Goal: Task Accomplishment & Management: Manage account settings

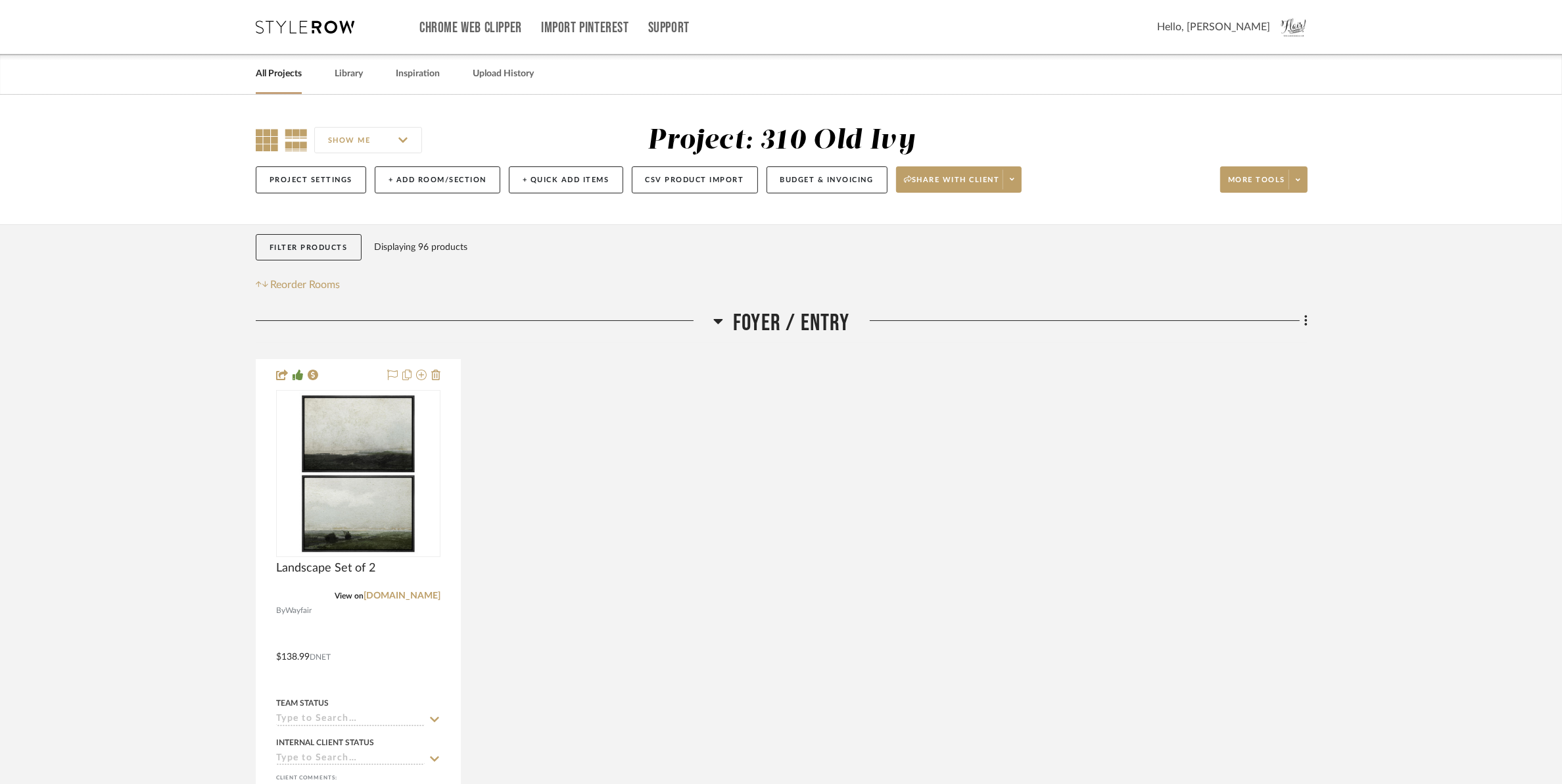
click at [267, 146] on icon at bounding box center [267, 140] width 23 height 23
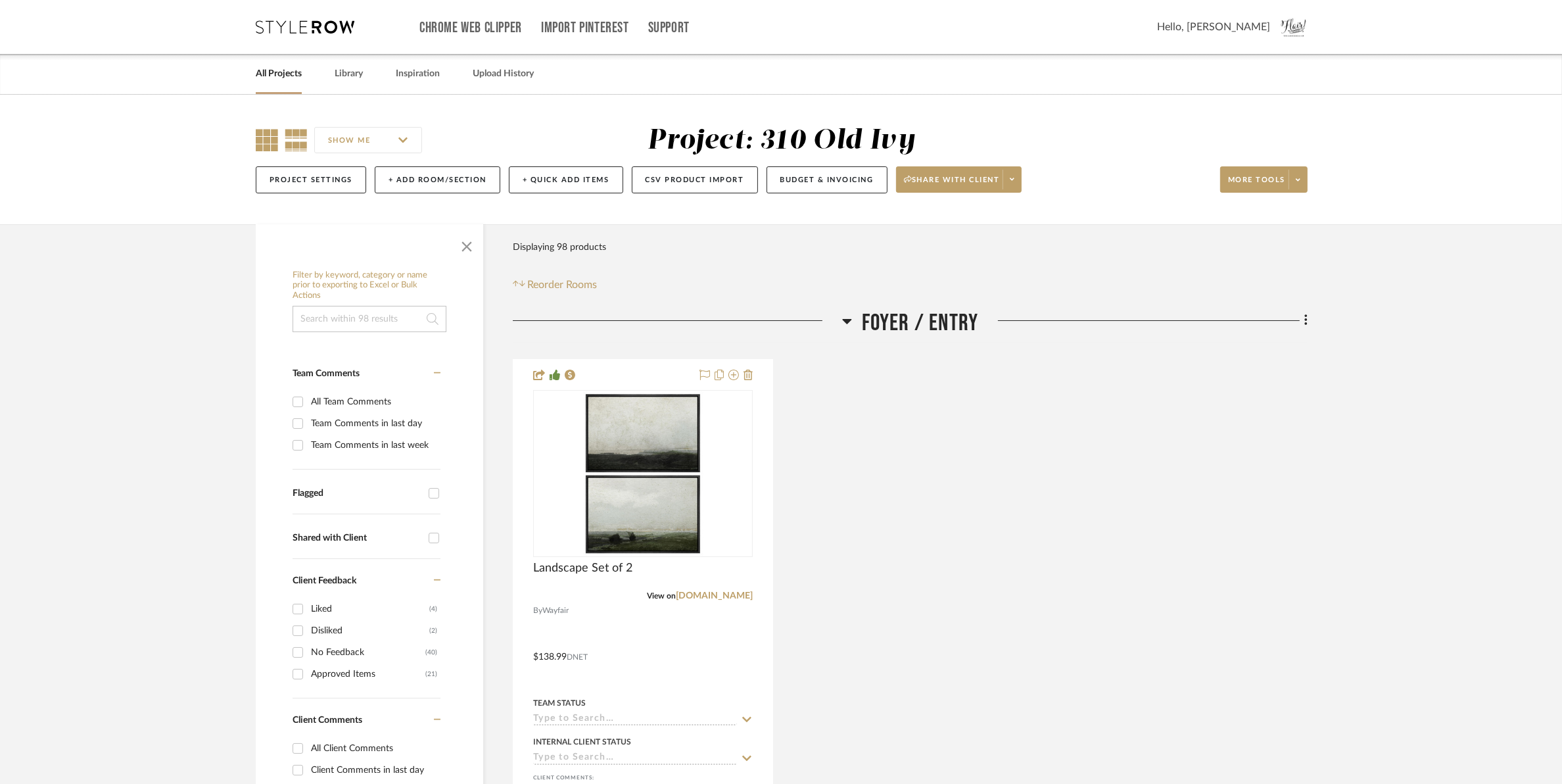
click at [264, 146] on icon at bounding box center [267, 140] width 23 height 23
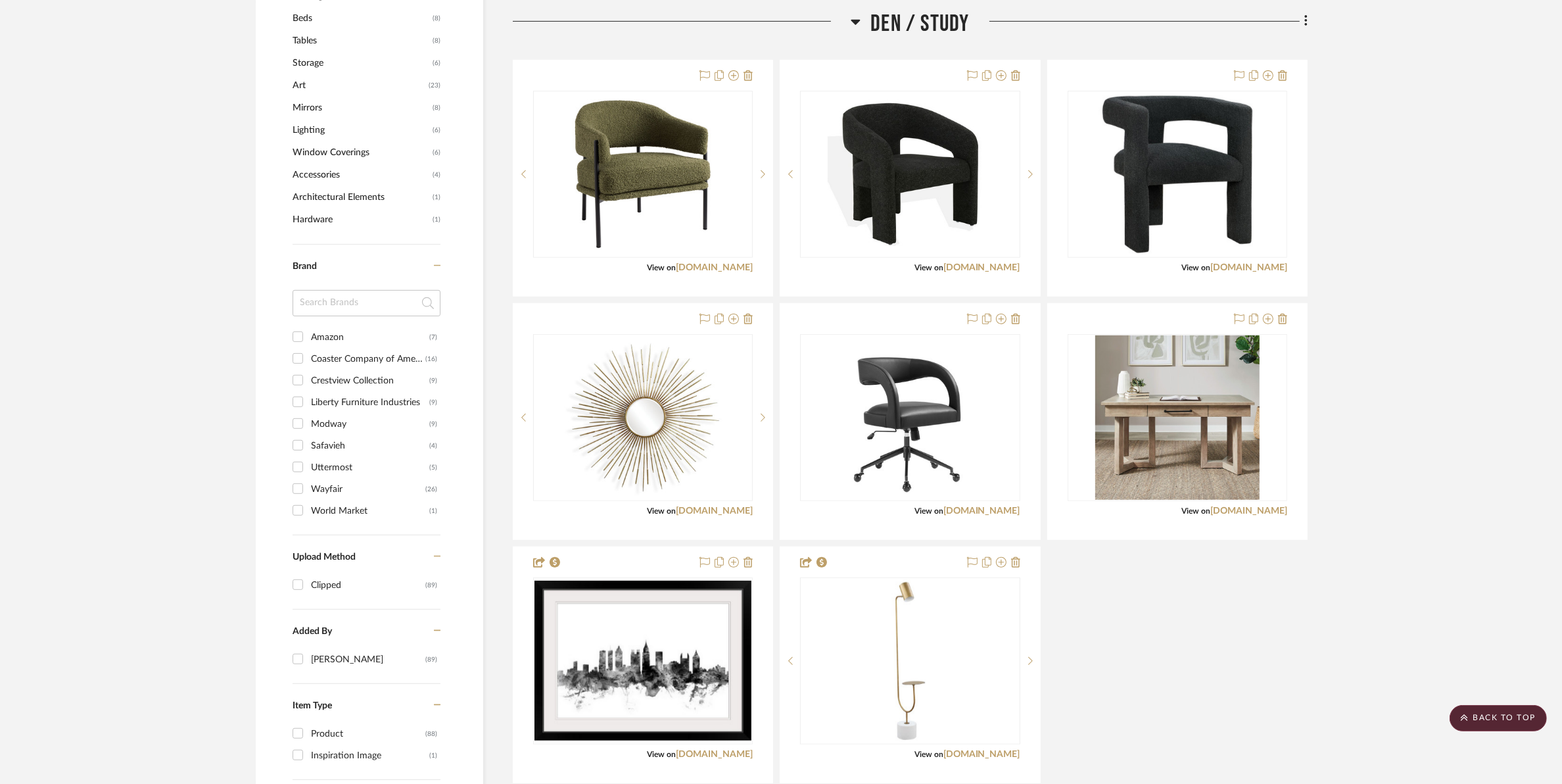
scroll to position [904, 0]
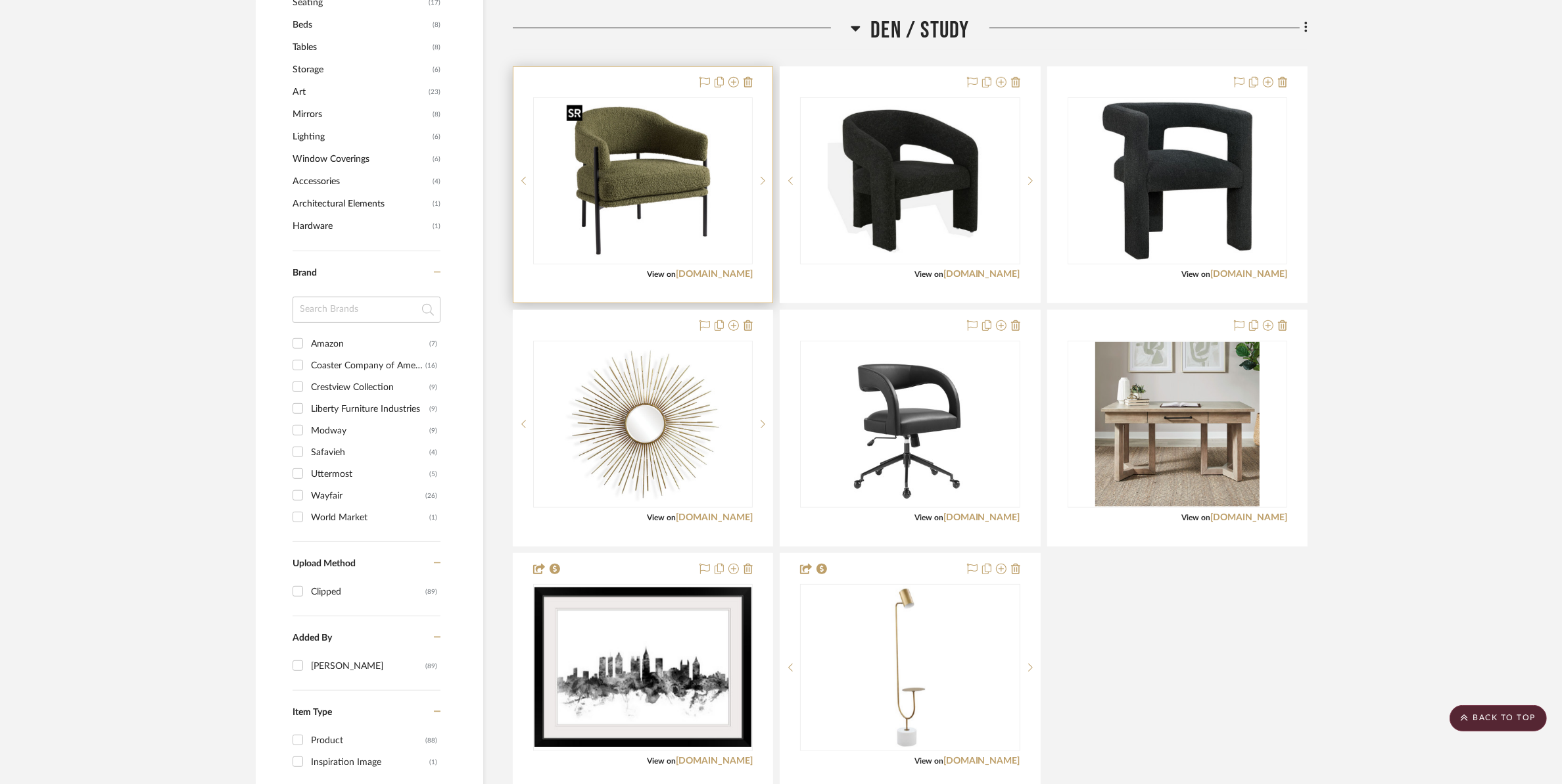
click at [0, 0] on img at bounding box center [0, 0] width 0 height 0
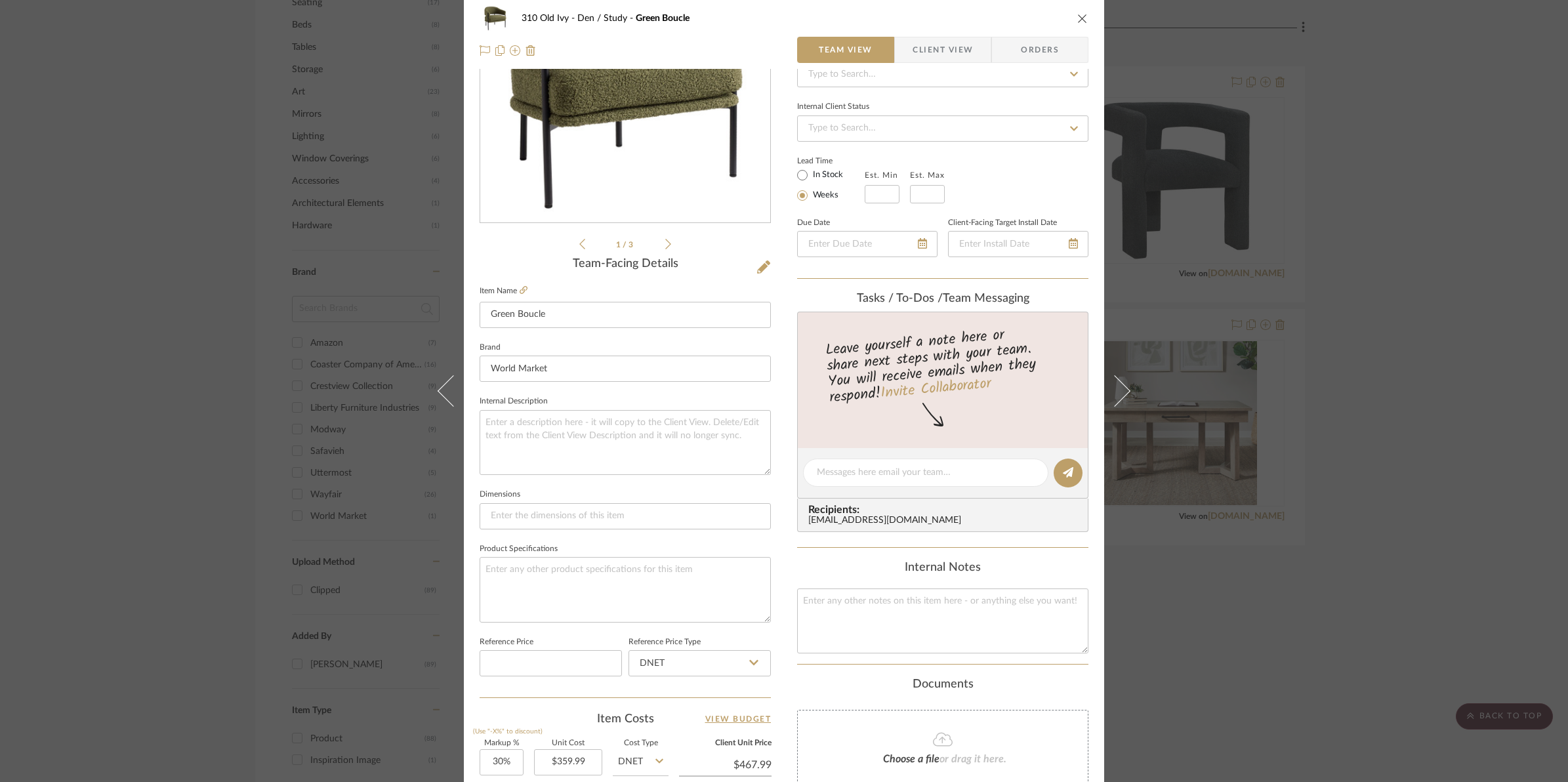
scroll to position [0, 0]
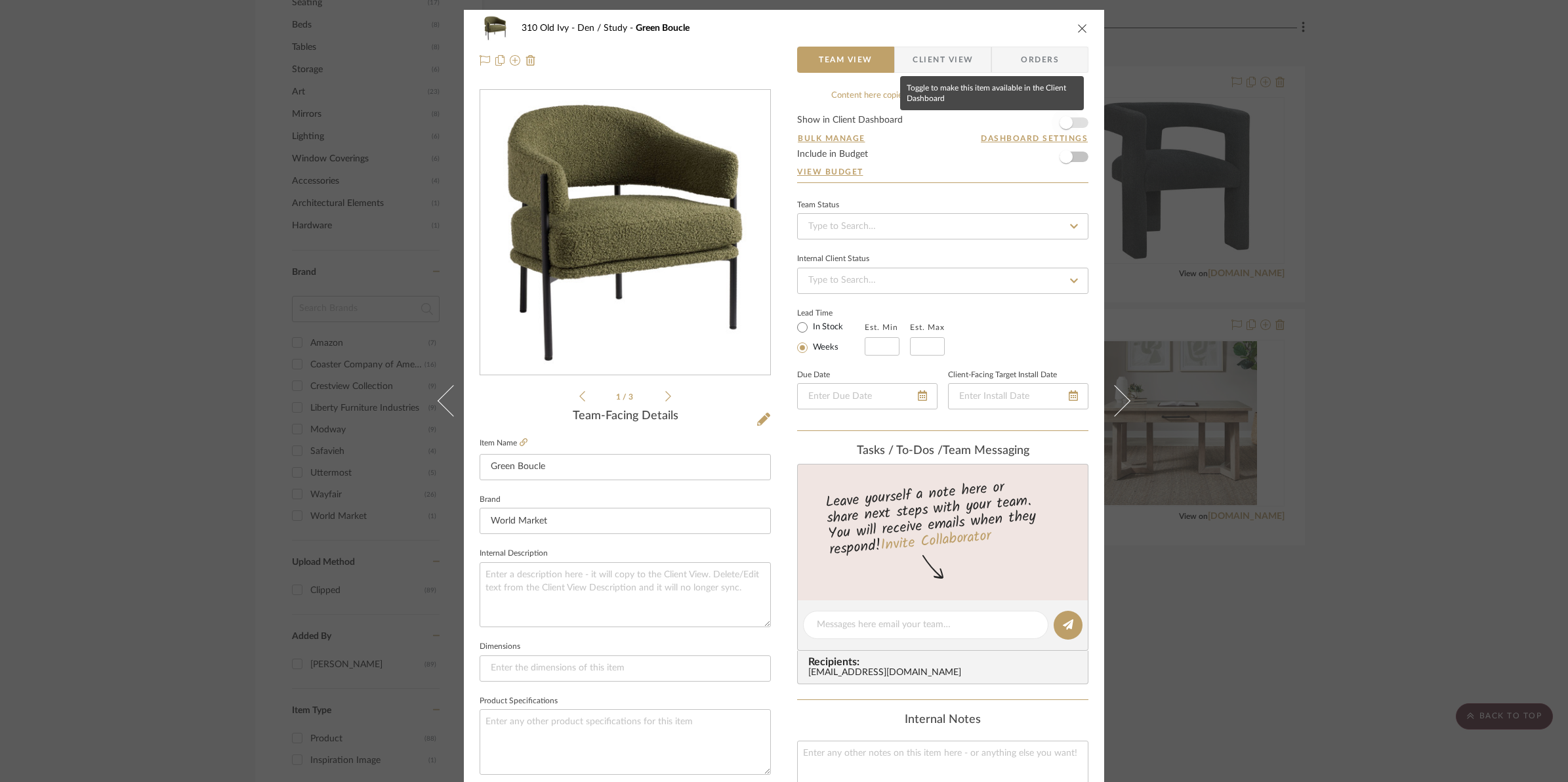
click at [1074, 123] on span "button" at bounding box center [1066, 122] width 29 height 29
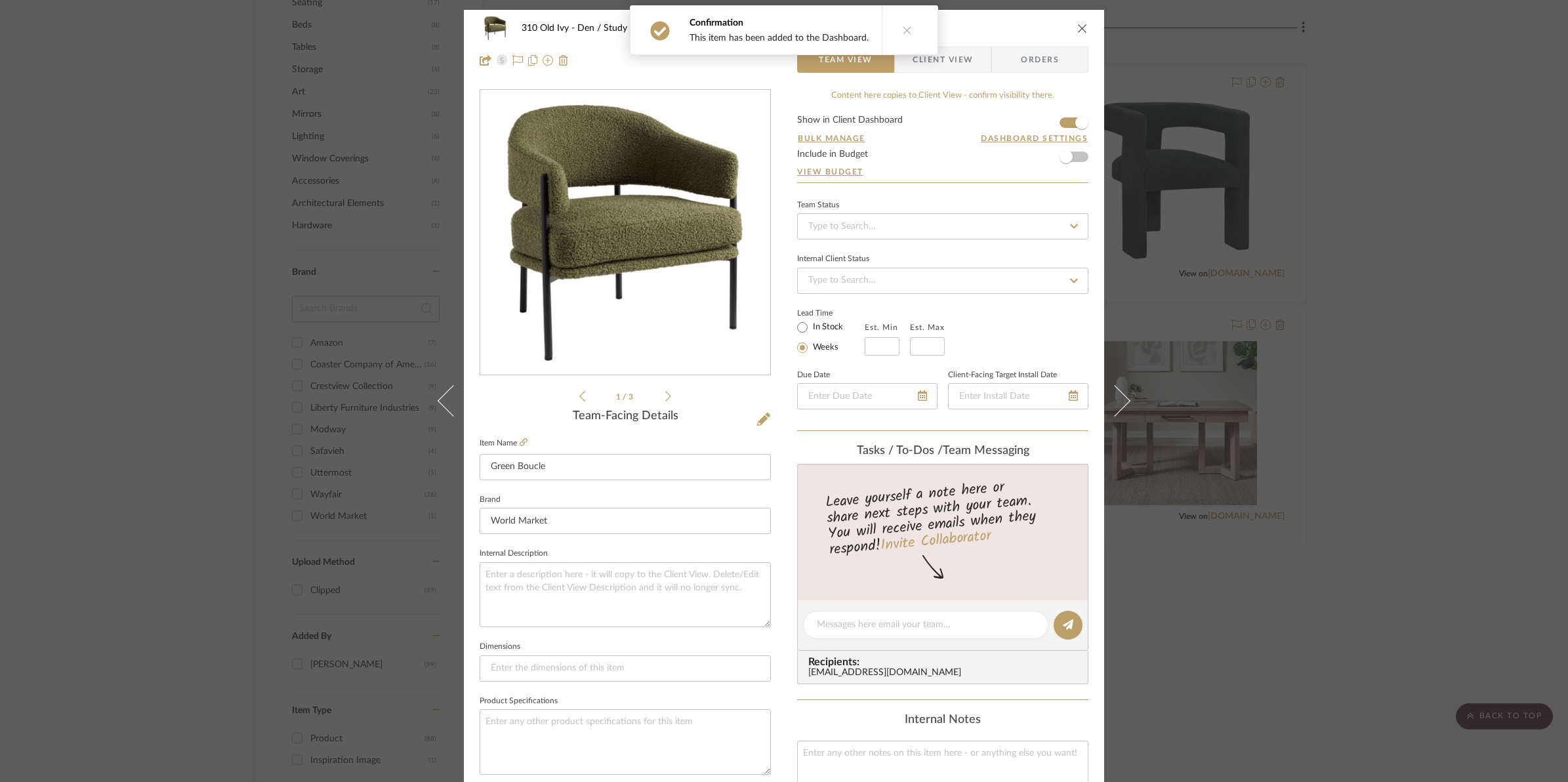
click at [1077, 29] on icon "close" at bounding box center [1082, 29] width 10 height 10
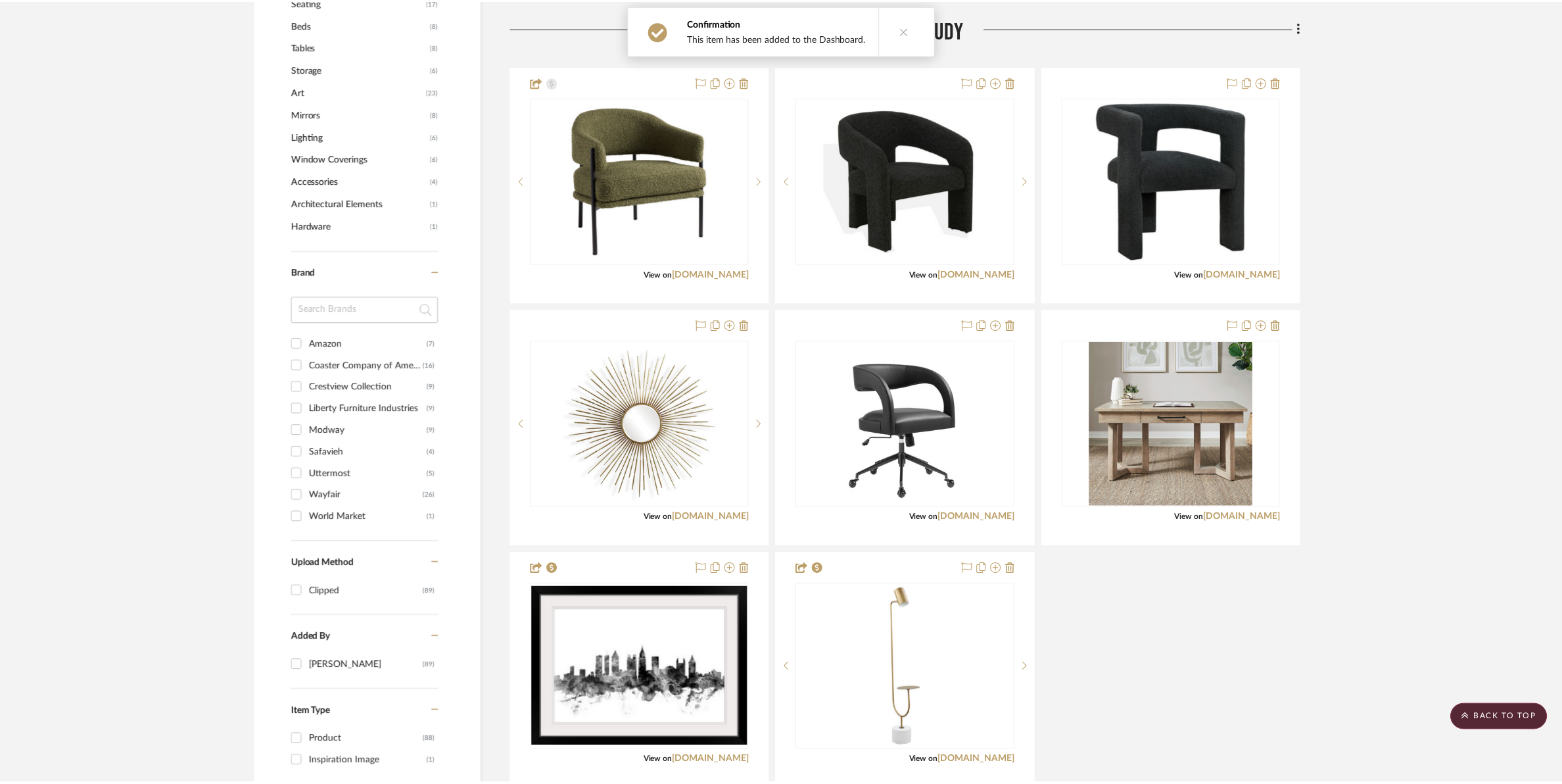
scroll to position [904, 0]
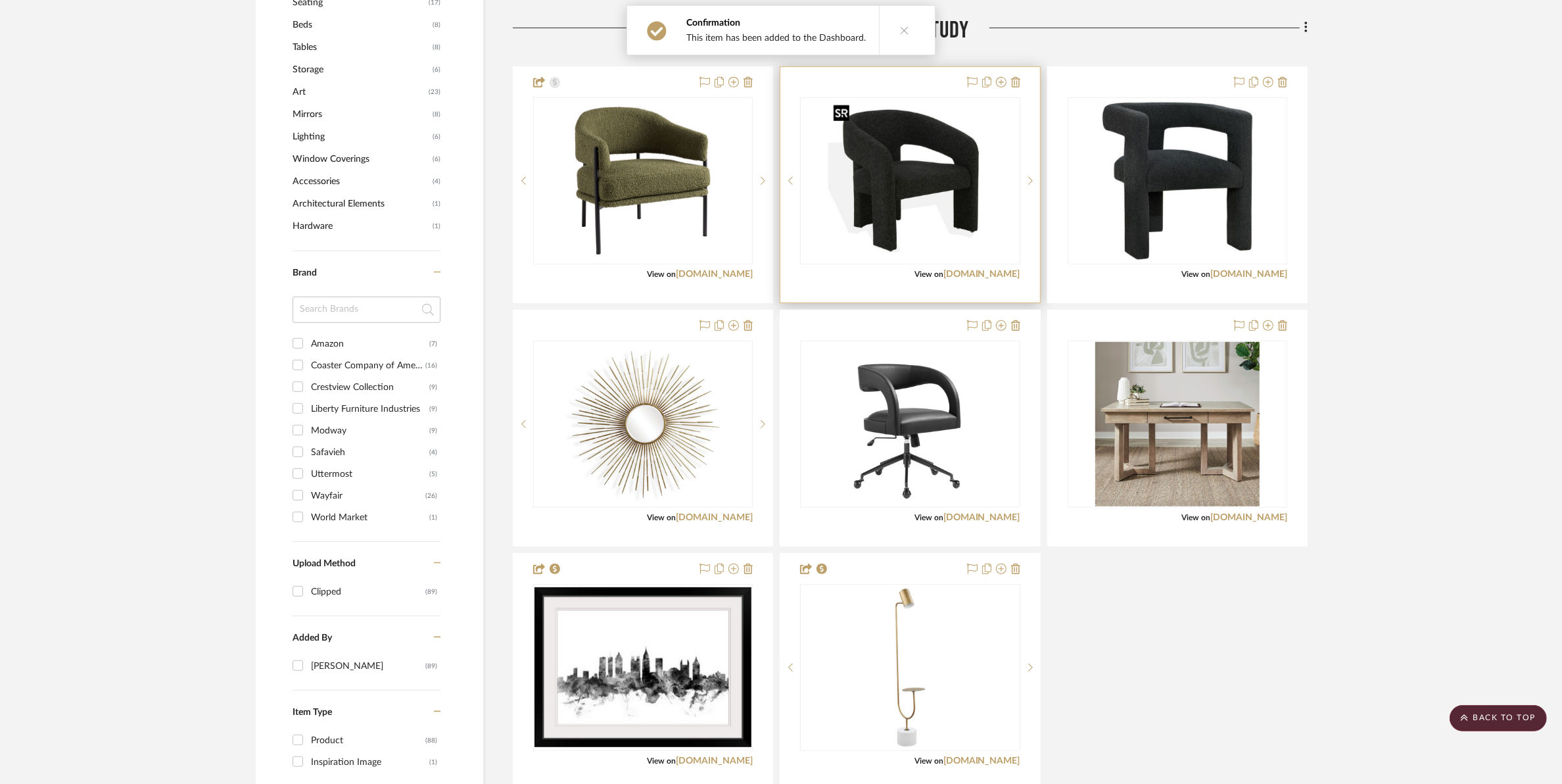
click at [930, 168] on img "0" at bounding box center [911, 181] width 165 height 165
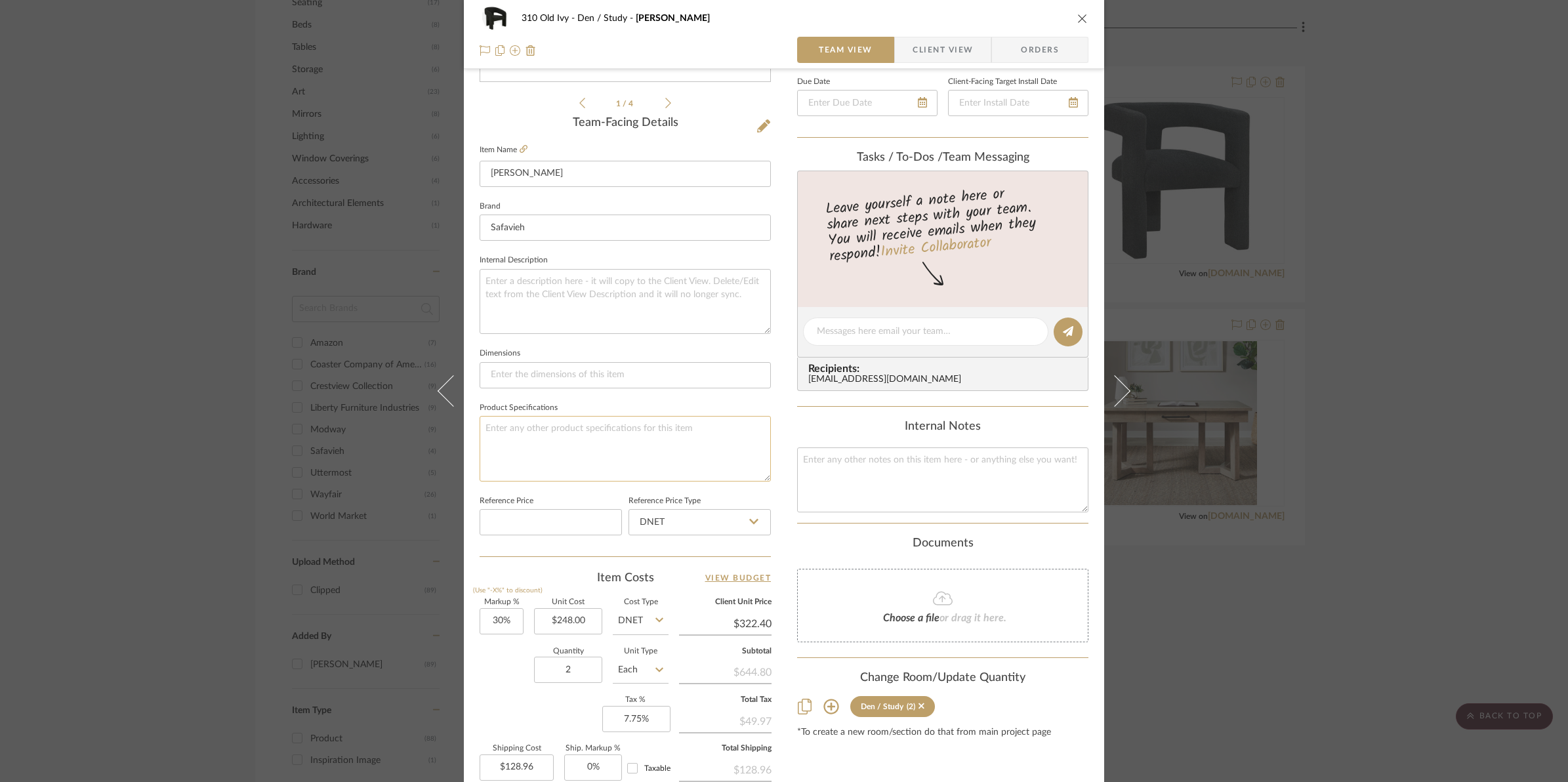
scroll to position [328, 0]
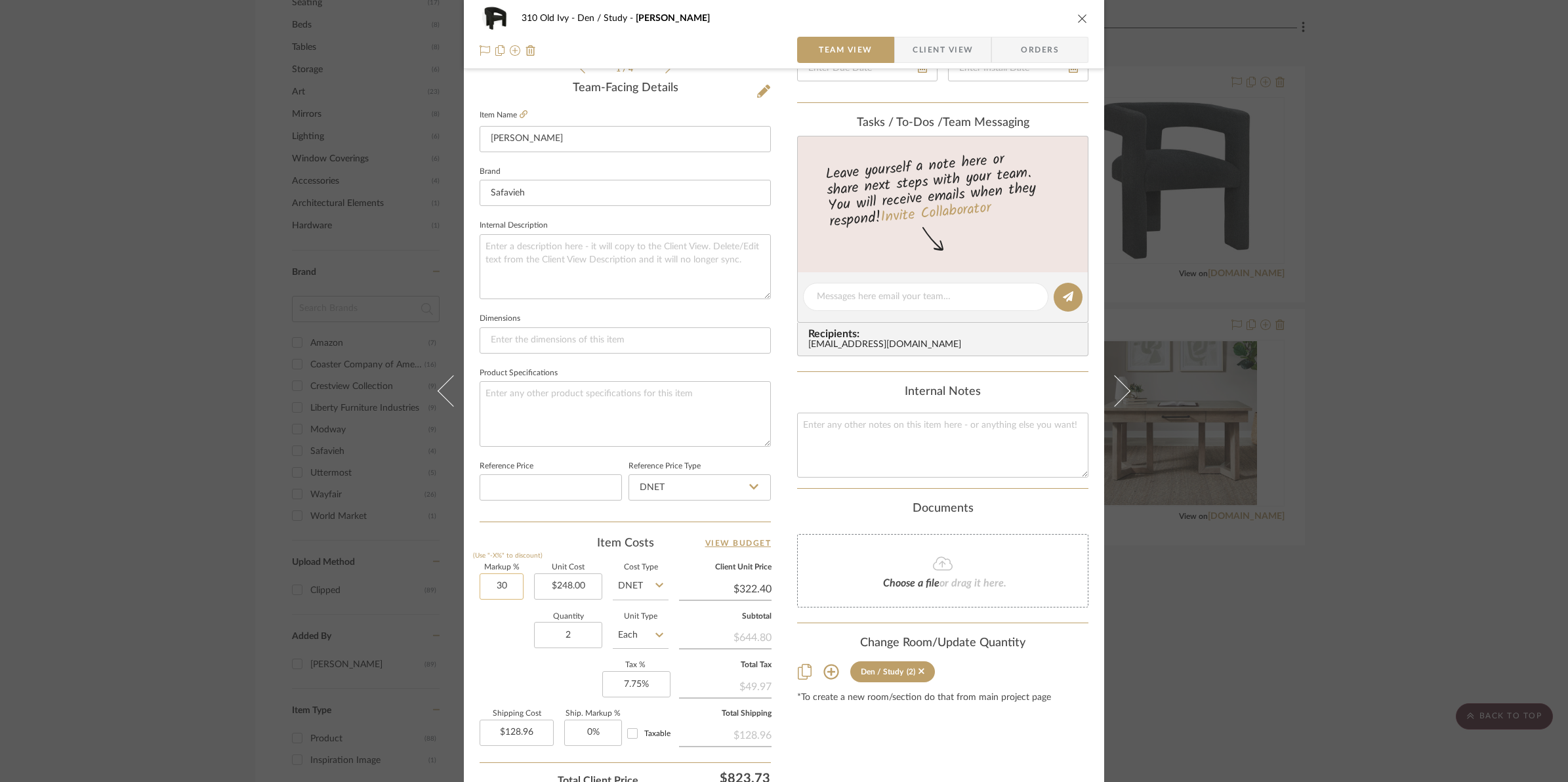
click at [484, 584] on input "30" at bounding box center [501, 586] width 44 height 26
type input "50%"
click at [480, 618] on div "Quantity 2 Unit Type Each" at bounding box center [574, 637] width 189 height 47
type input "$372.00"
type input "$148.80"
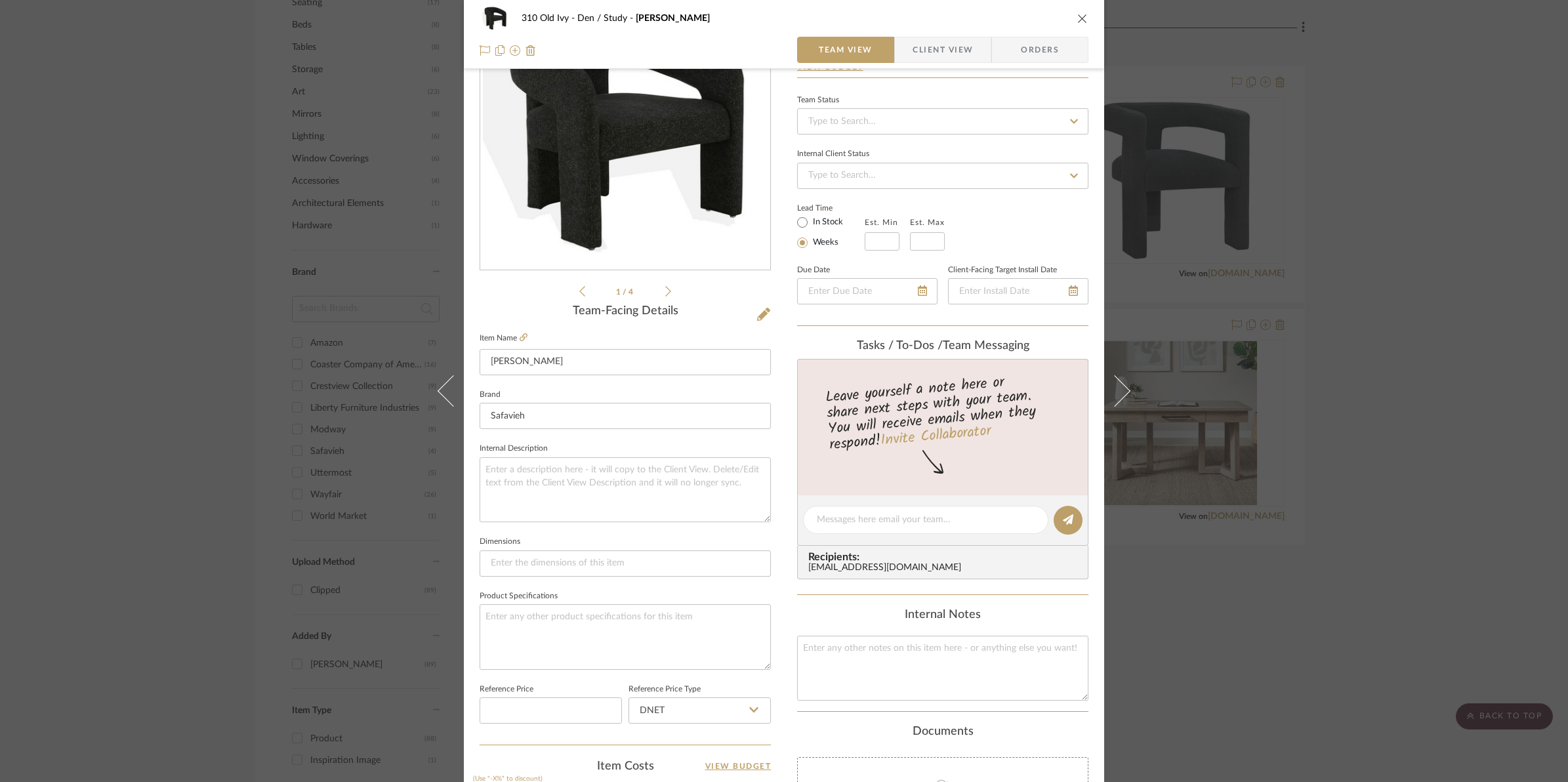
scroll to position [82, 0]
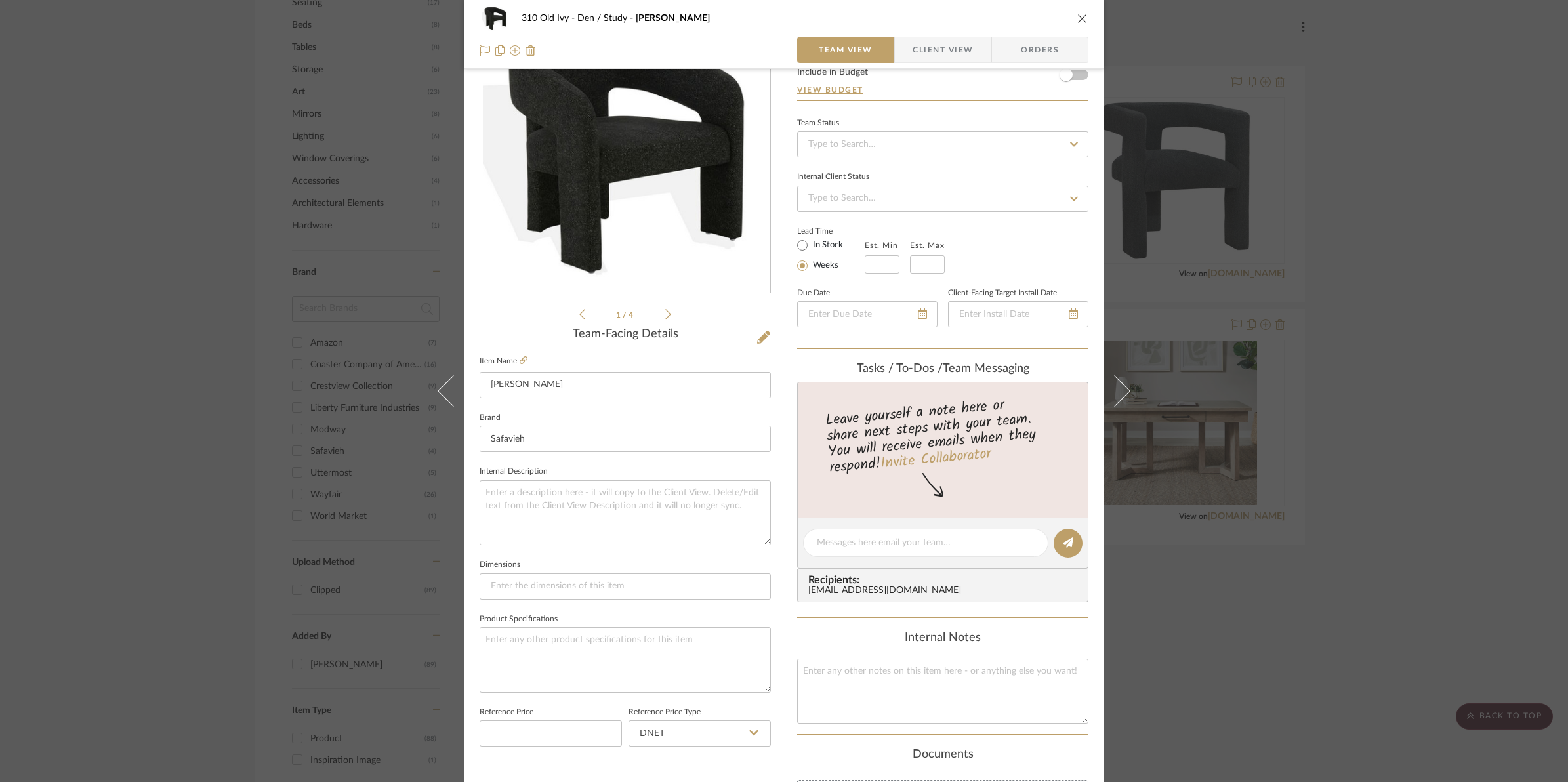
click at [935, 44] on span "Client View" at bounding box center [943, 50] width 61 height 26
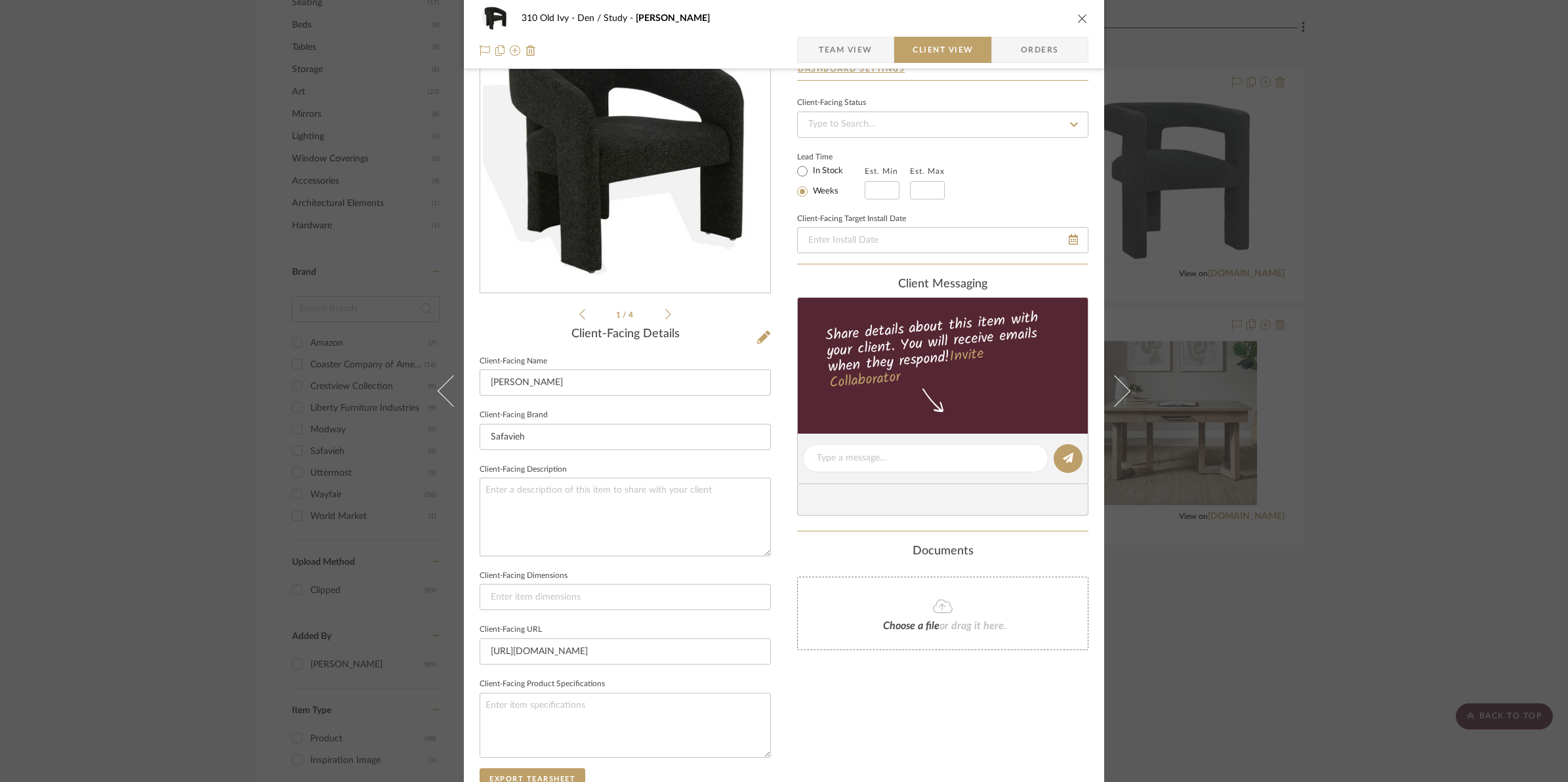
click at [857, 46] on span "Team View" at bounding box center [845, 50] width 54 height 26
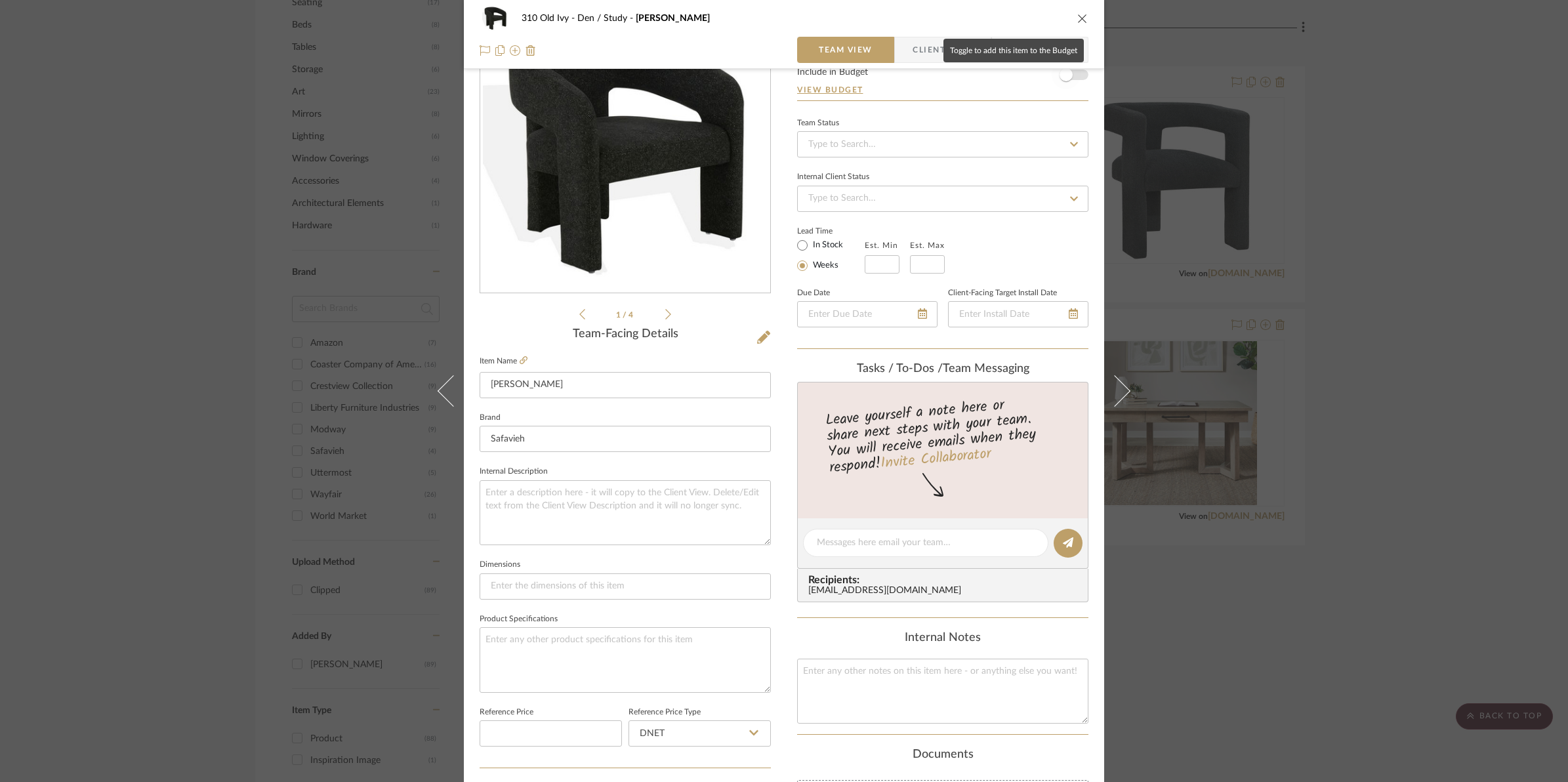
click at [1074, 79] on span "button" at bounding box center [1066, 74] width 29 height 29
click at [1077, 17] on icon "close" at bounding box center [1082, 18] width 10 height 10
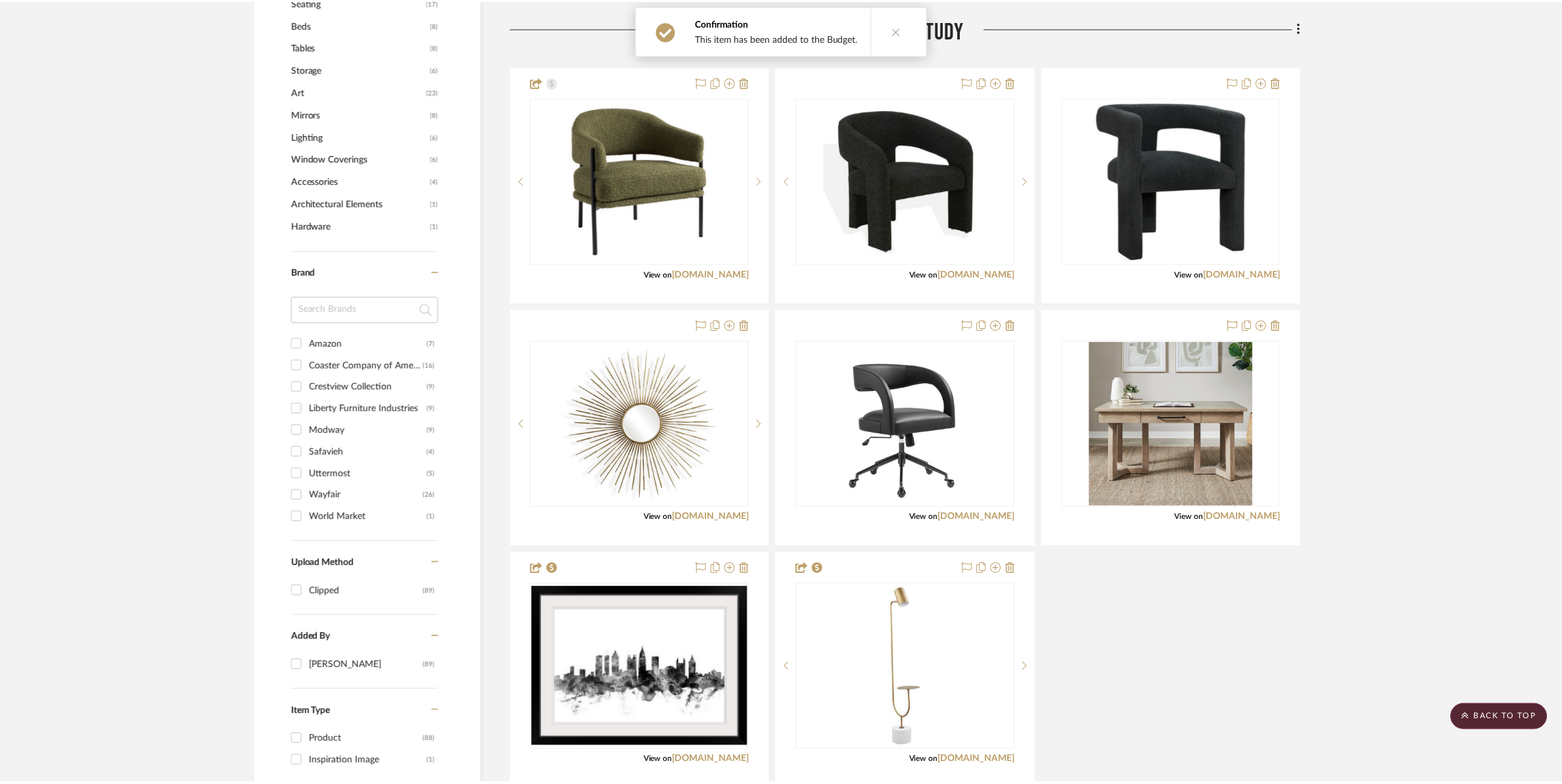
scroll to position [904, 0]
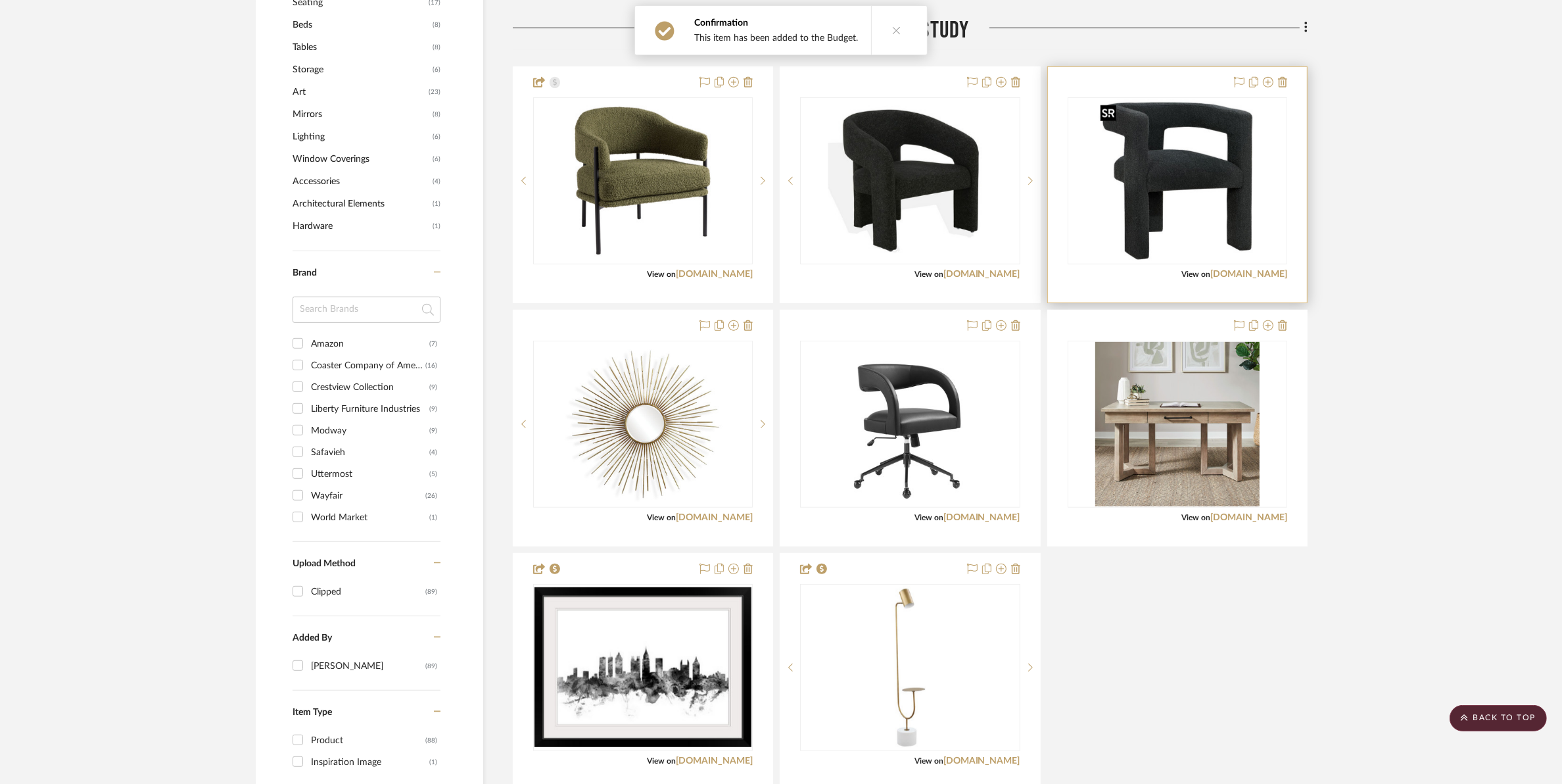
click at [1158, 185] on img "0" at bounding box center [1178, 181] width 165 height 165
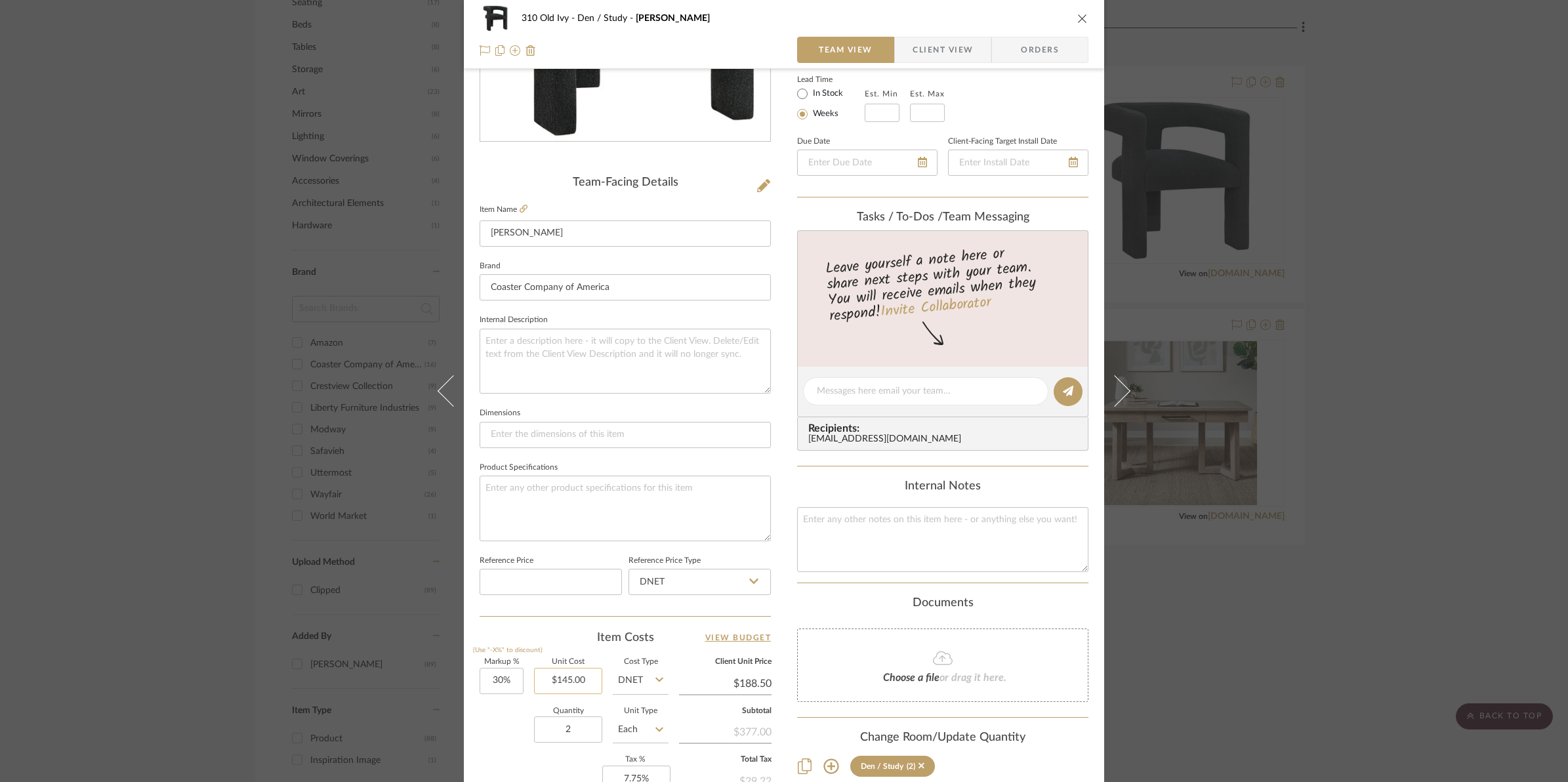
scroll to position [328, 0]
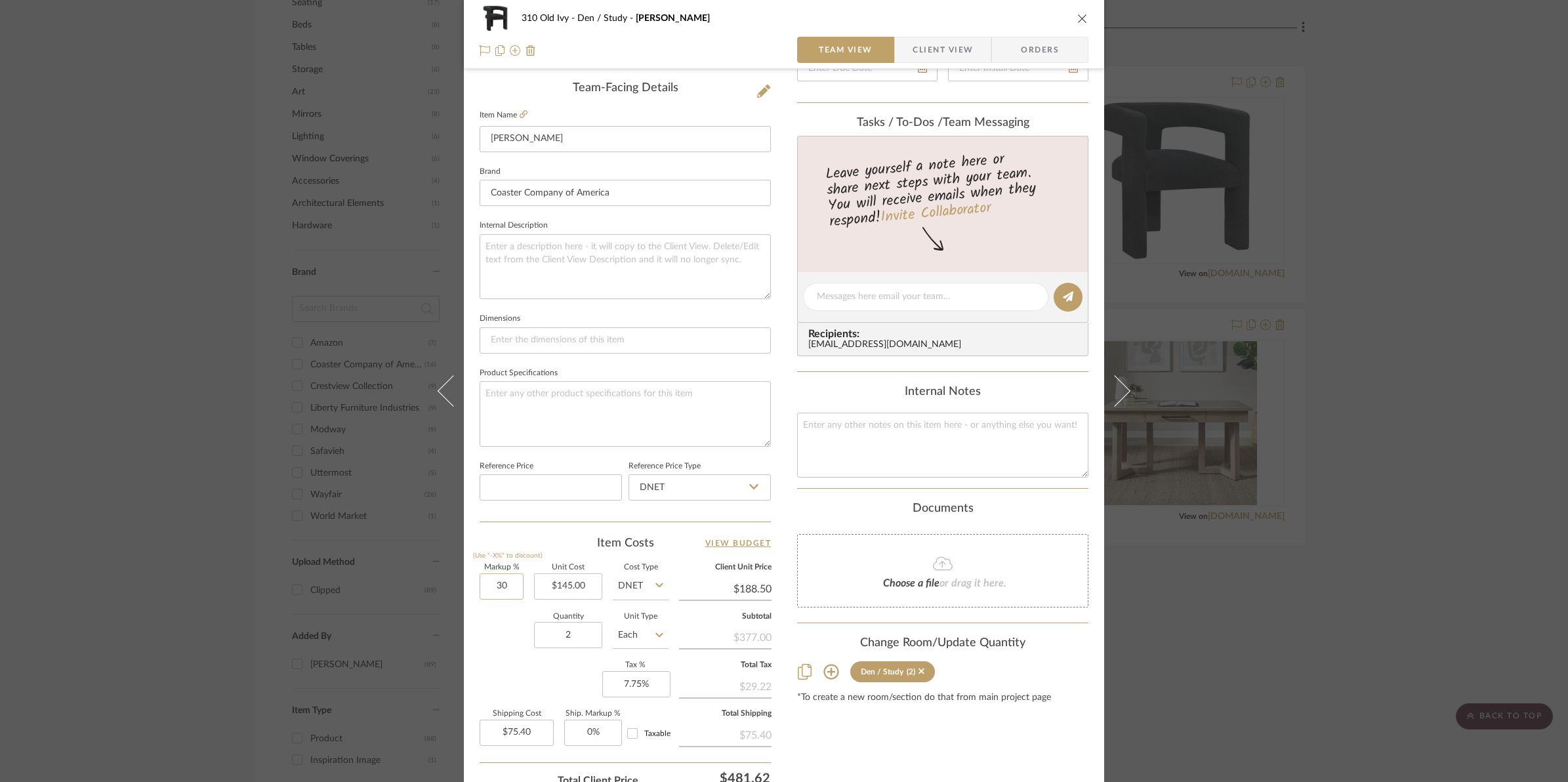
click at [486, 588] on input "30" at bounding box center [501, 586] width 44 height 26
type input "50%"
click at [500, 630] on div "Quantity 2 Unit Type Each" at bounding box center [574, 637] width 189 height 47
type input "$217.50"
type input "$87.00"
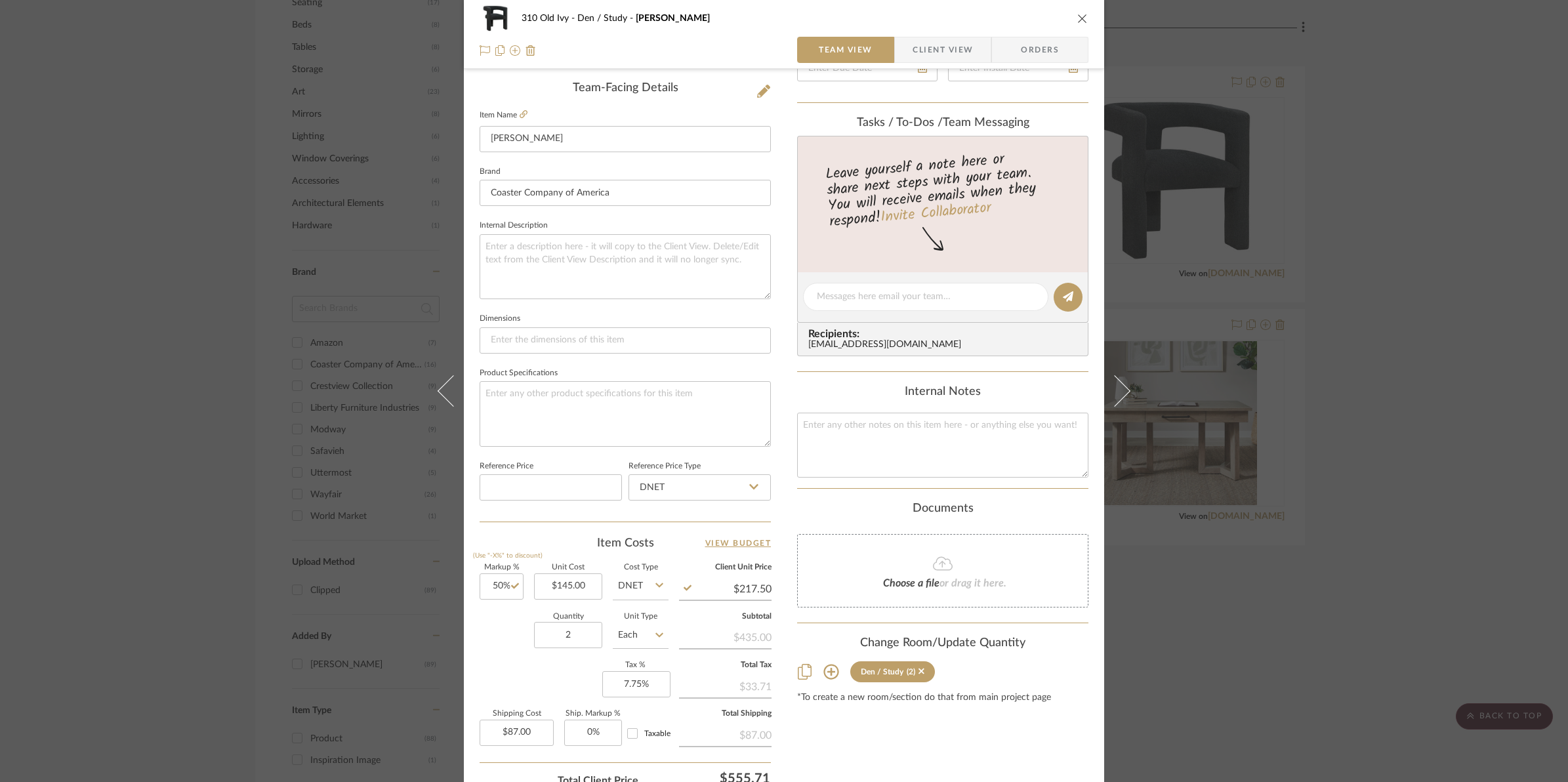
scroll to position [0, 0]
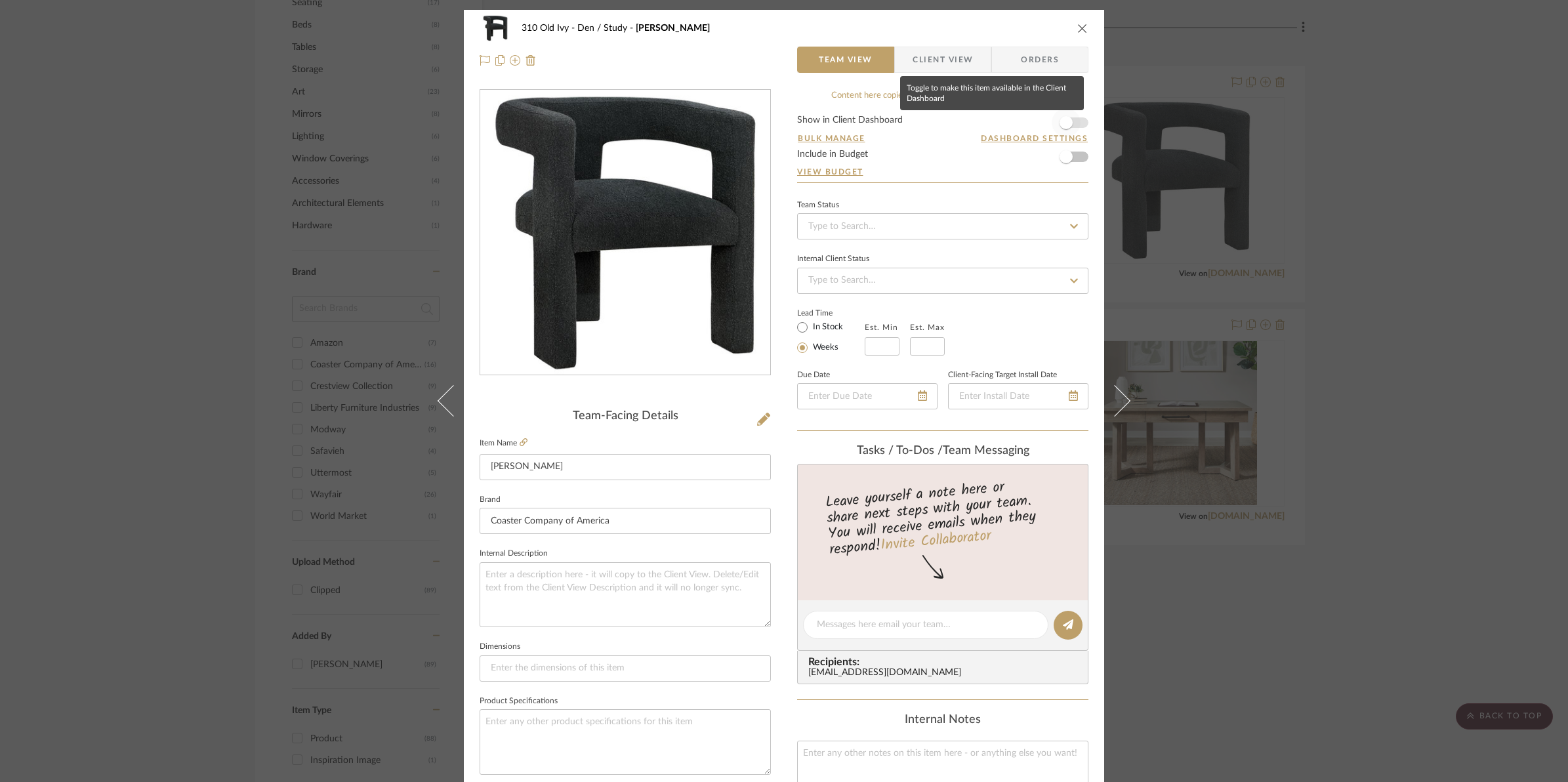
click at [1074, 124] on span "button" at bounding box center [1066, 122] width 29 height 29
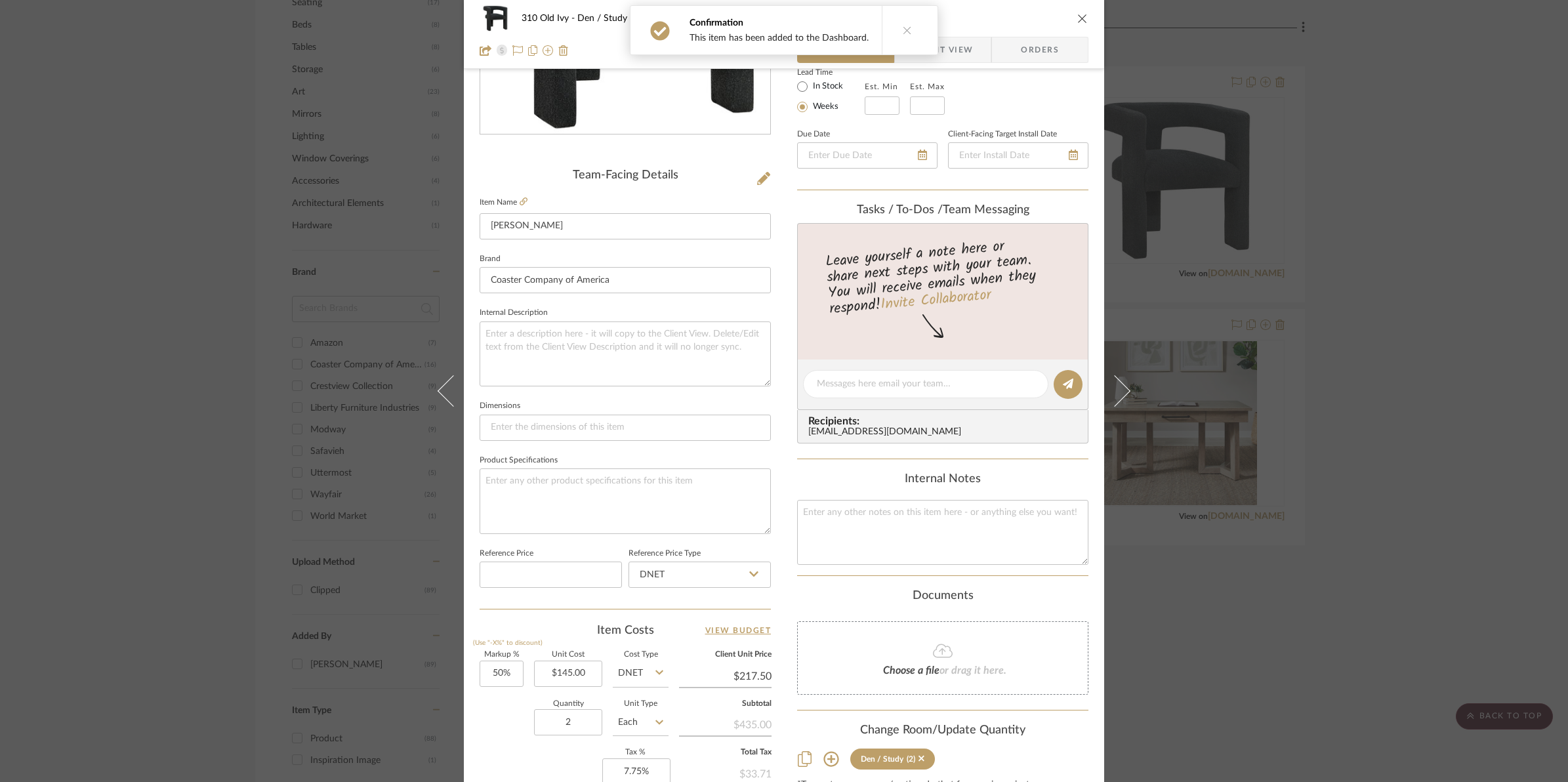
scroll to position [438, 0]
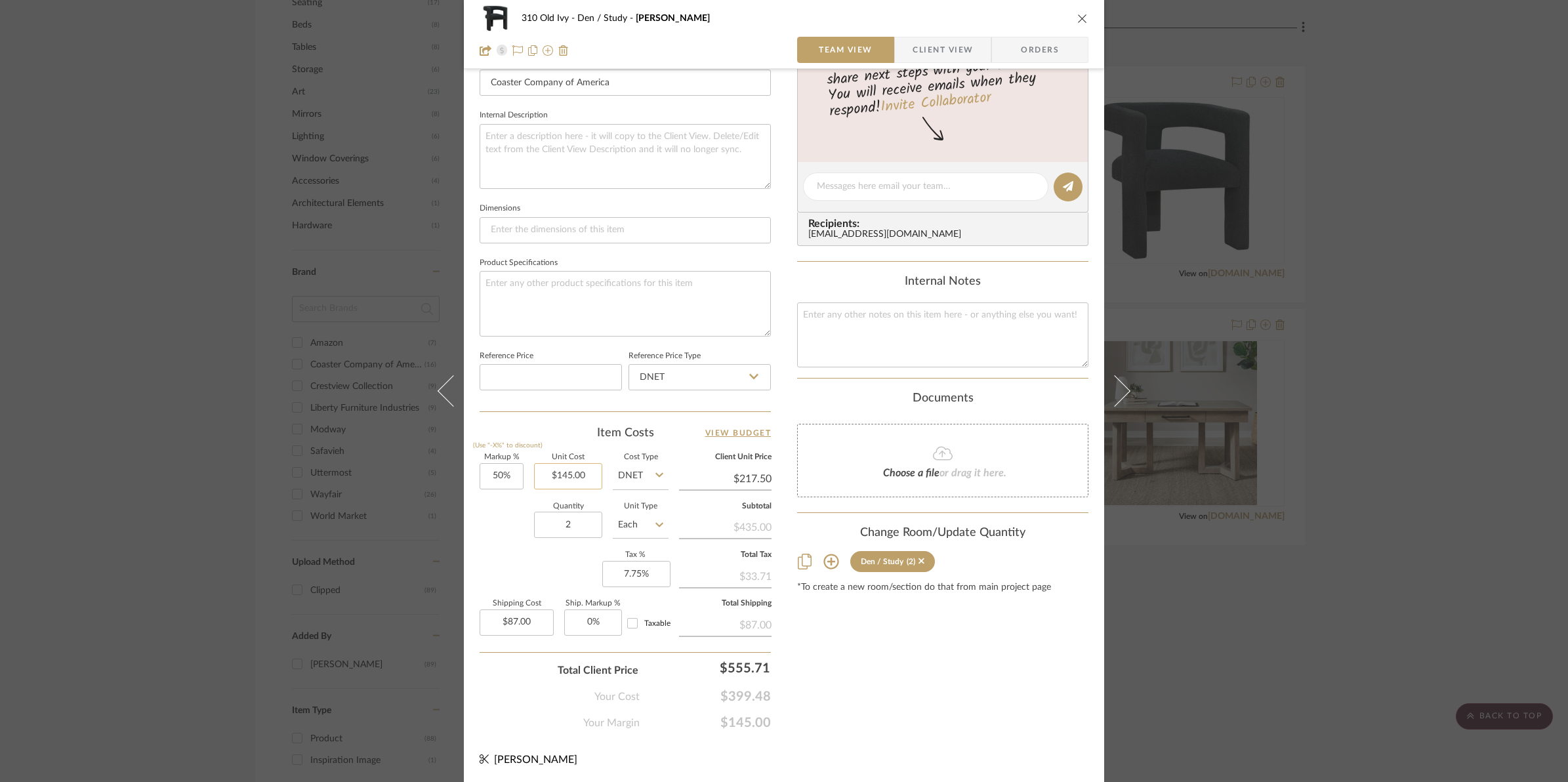
type input "145.00"
click at [541, 467] on input "145.00" at bounding box center [568, 476] width 68 height 26
type input "50"
type input "$145.00"
click at [480, 471] on input "50" at bounding box center [501, 476] width 44 height 26
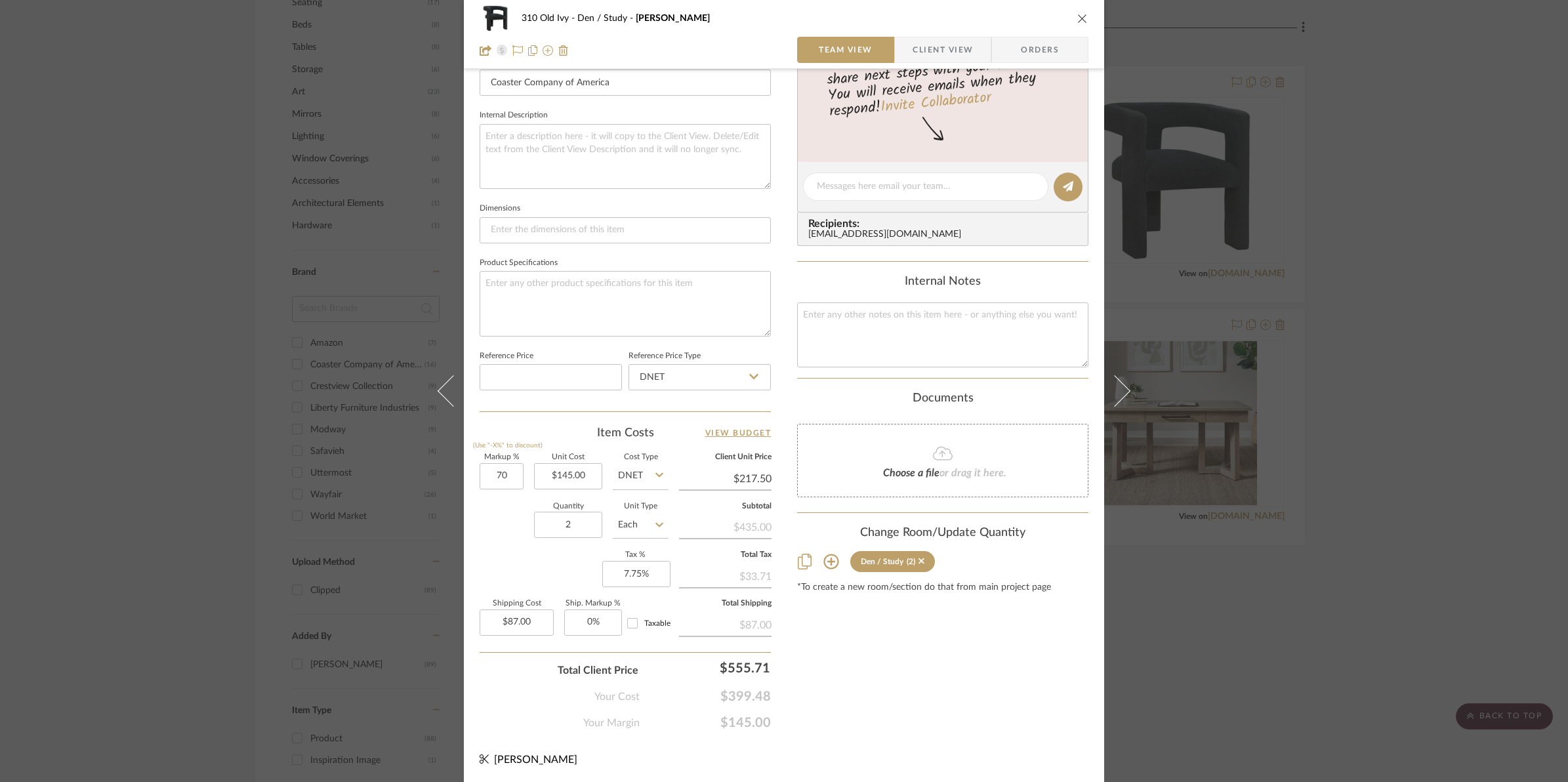
type input "70%"
click at [491, 531] on div "Quantity 2 Unit Type Each" at bounding box center [574, 526] width 189 height 47
type input "$246.50"
type input "$98.60"
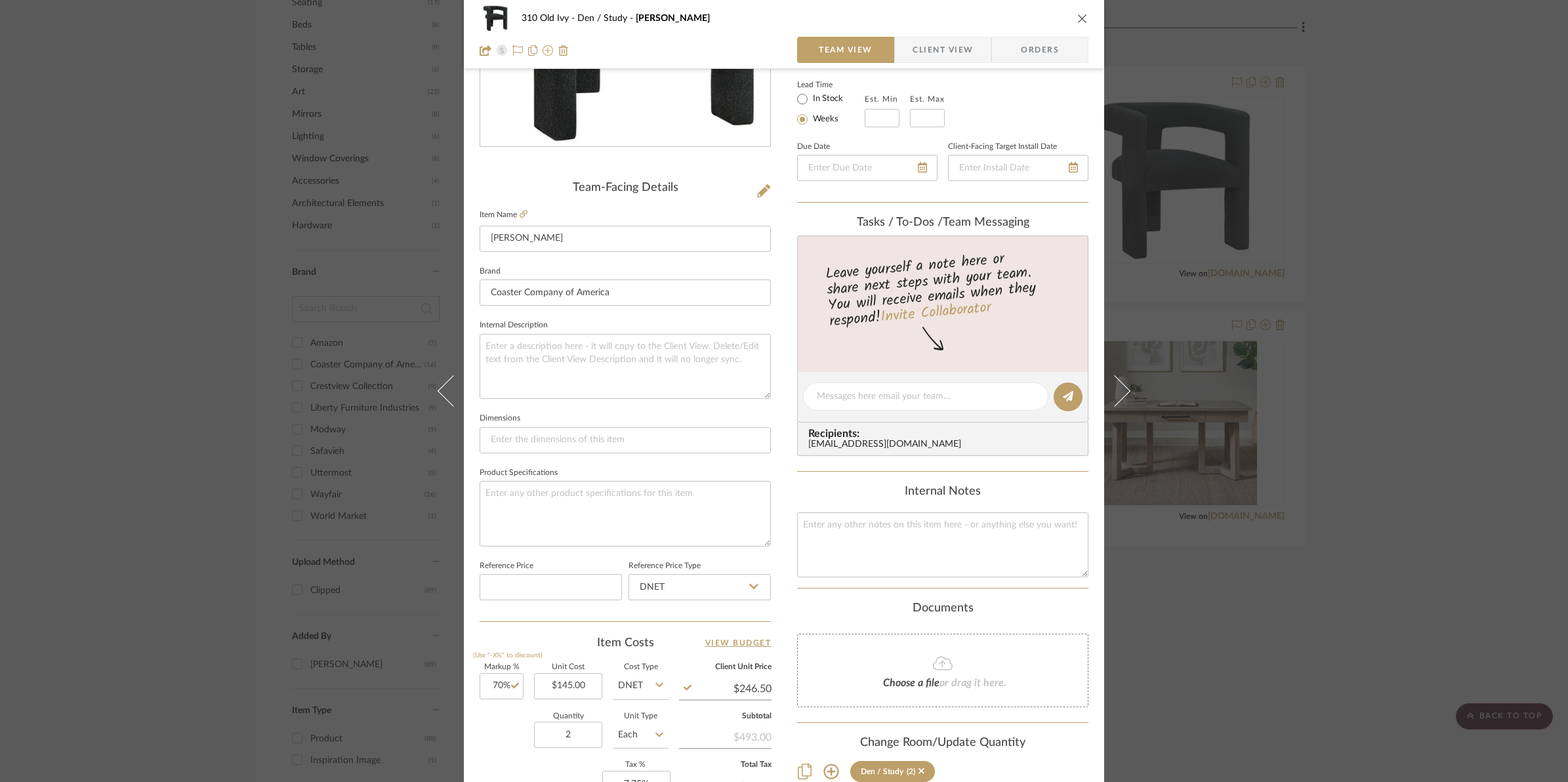
scroll to position [0, 0]
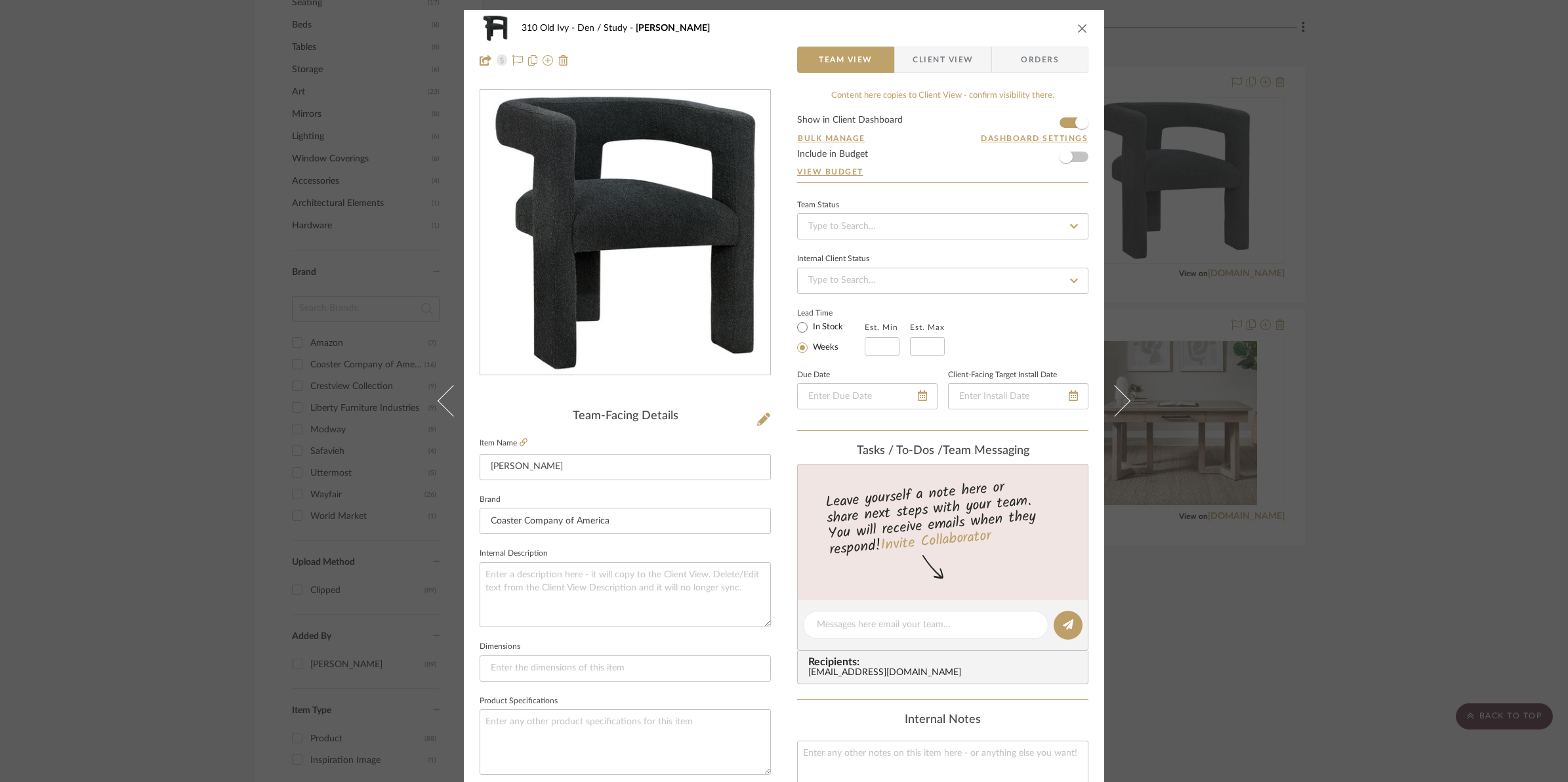
click at [1081, 26] on icon "close" at bounding box center [1082, 29] width 10 height 10
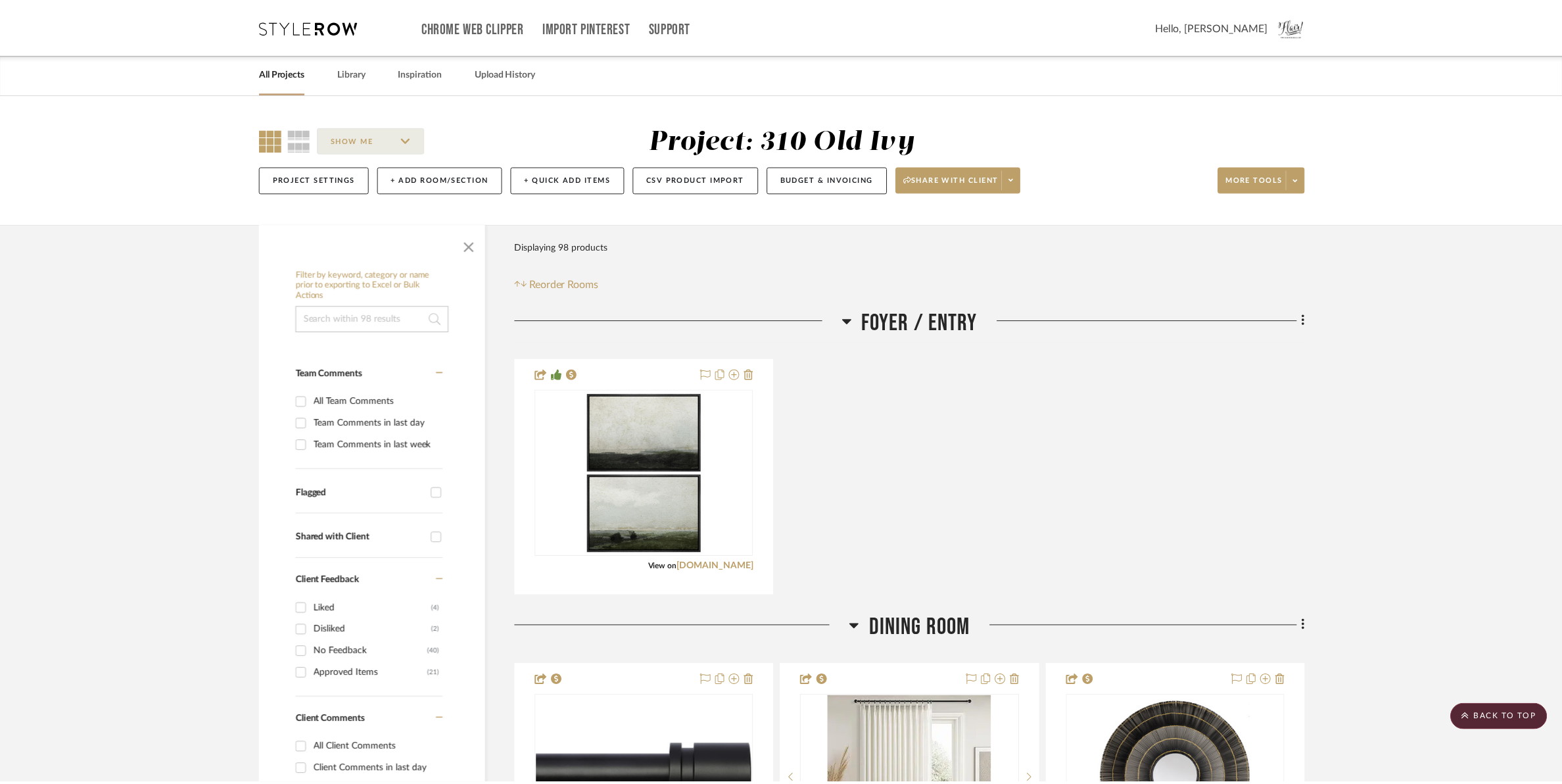
scroll to position [904, 0]
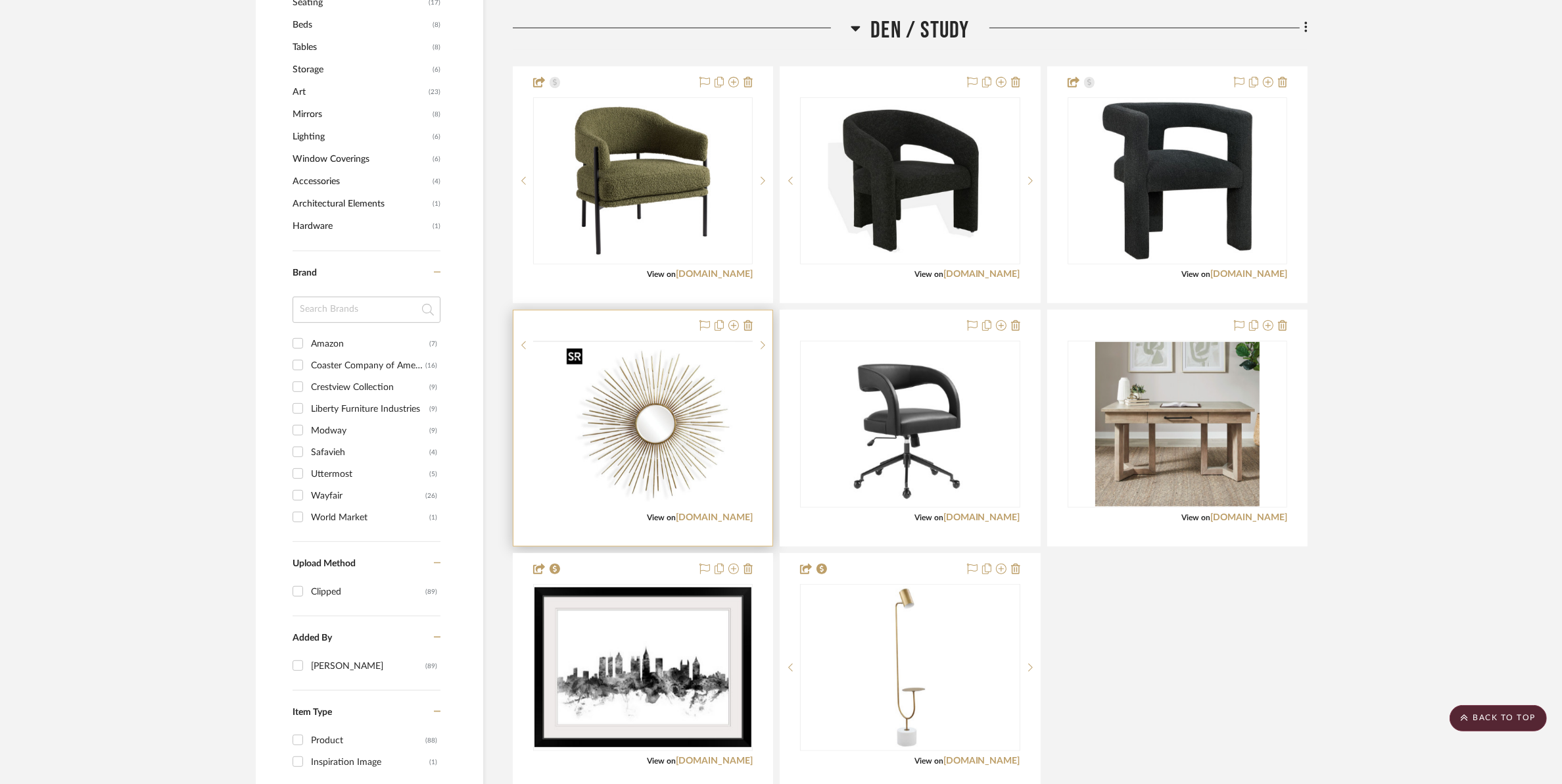
click at [0, 0] on img at bounding box center [0, 0] width 0 height 0
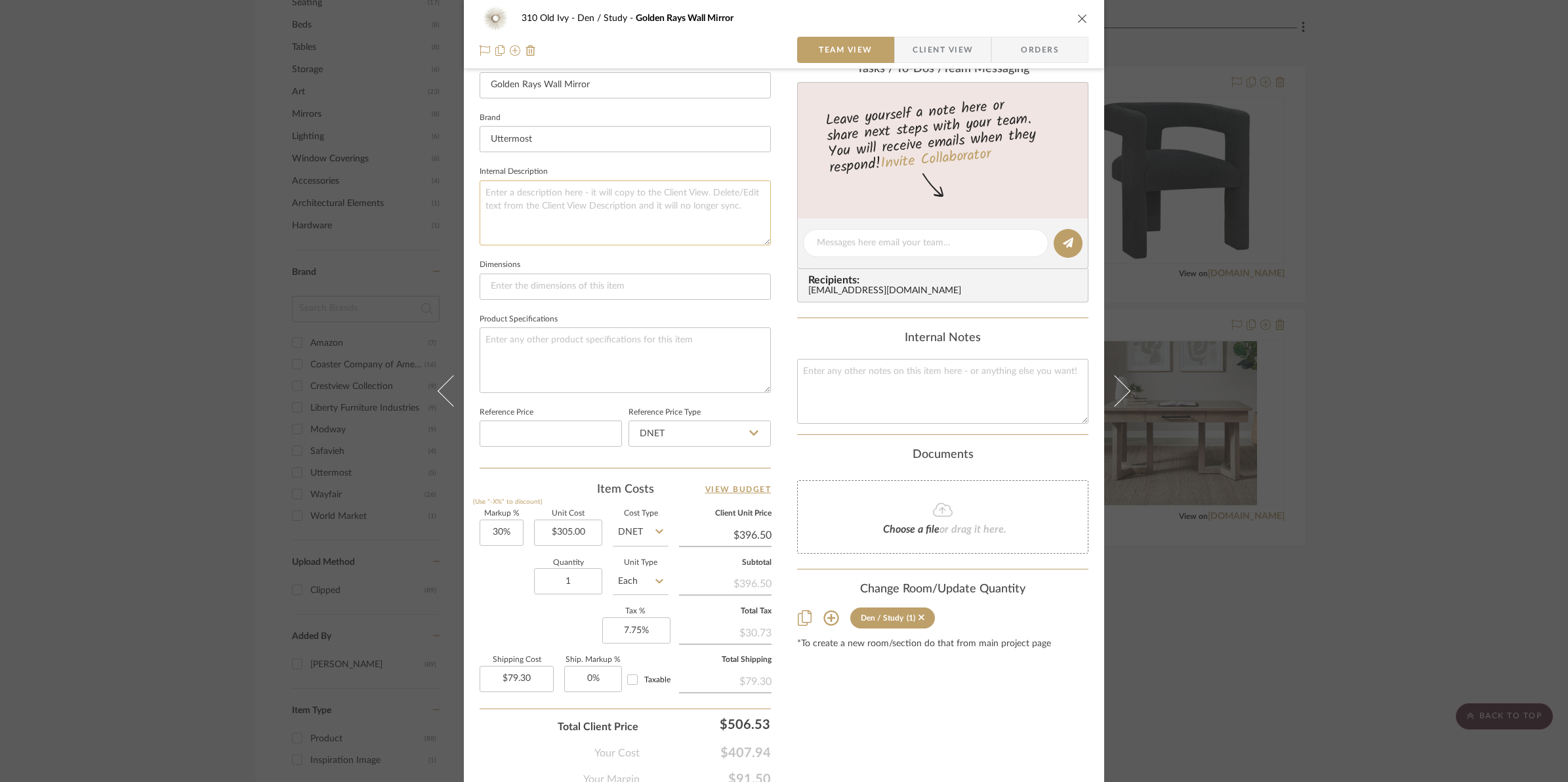
scroll to position [438, 0]
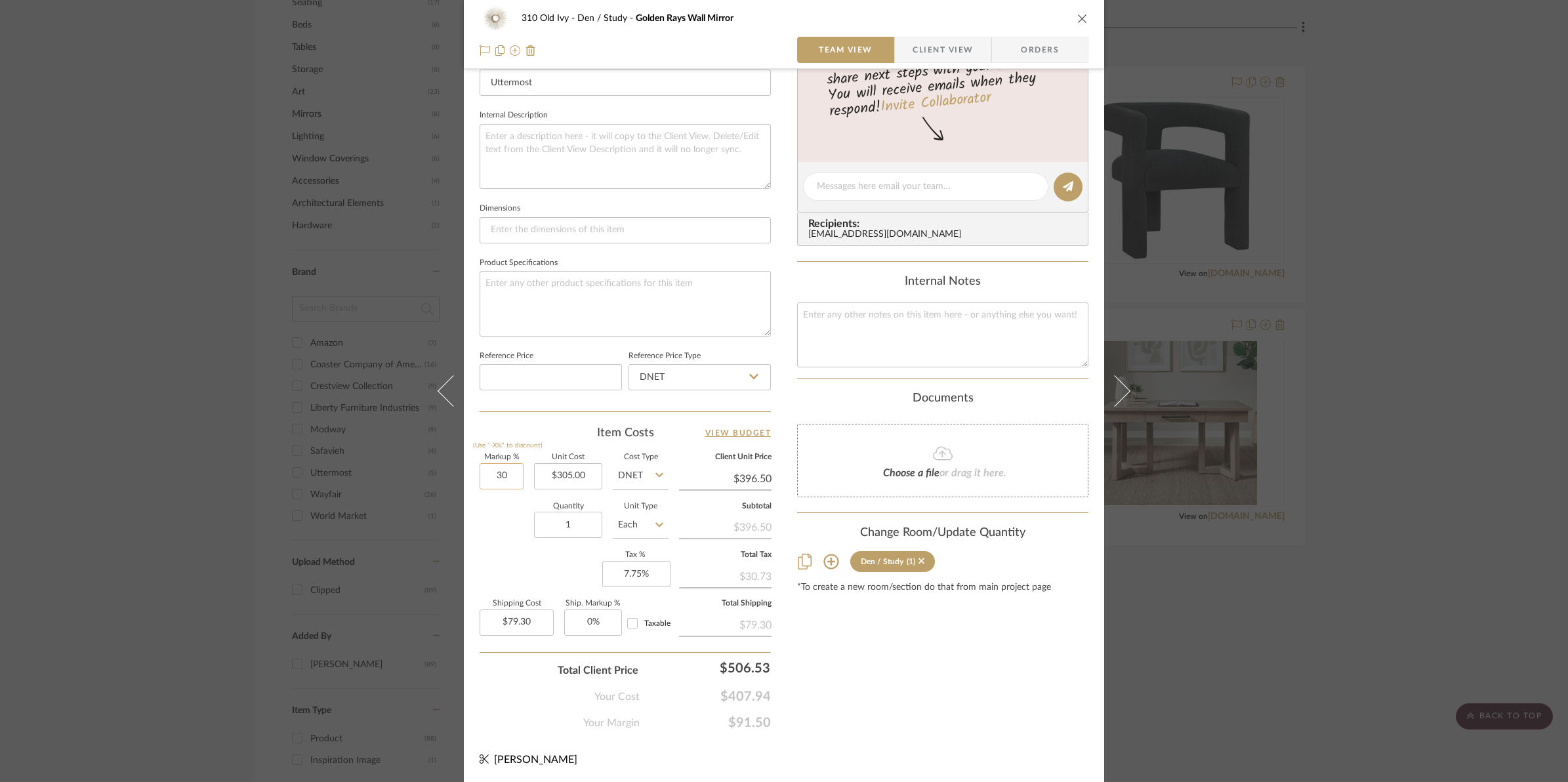
click at [484, 473] on input "30" at bounding box center [501, 476] width 44 height 26
type input "50%"
click at [481, 528] on div "Quantity 1 Unit Type Each" at bounding box center [574, 526] width 189 height 47
type input "$457.50"
type input "$91.50"
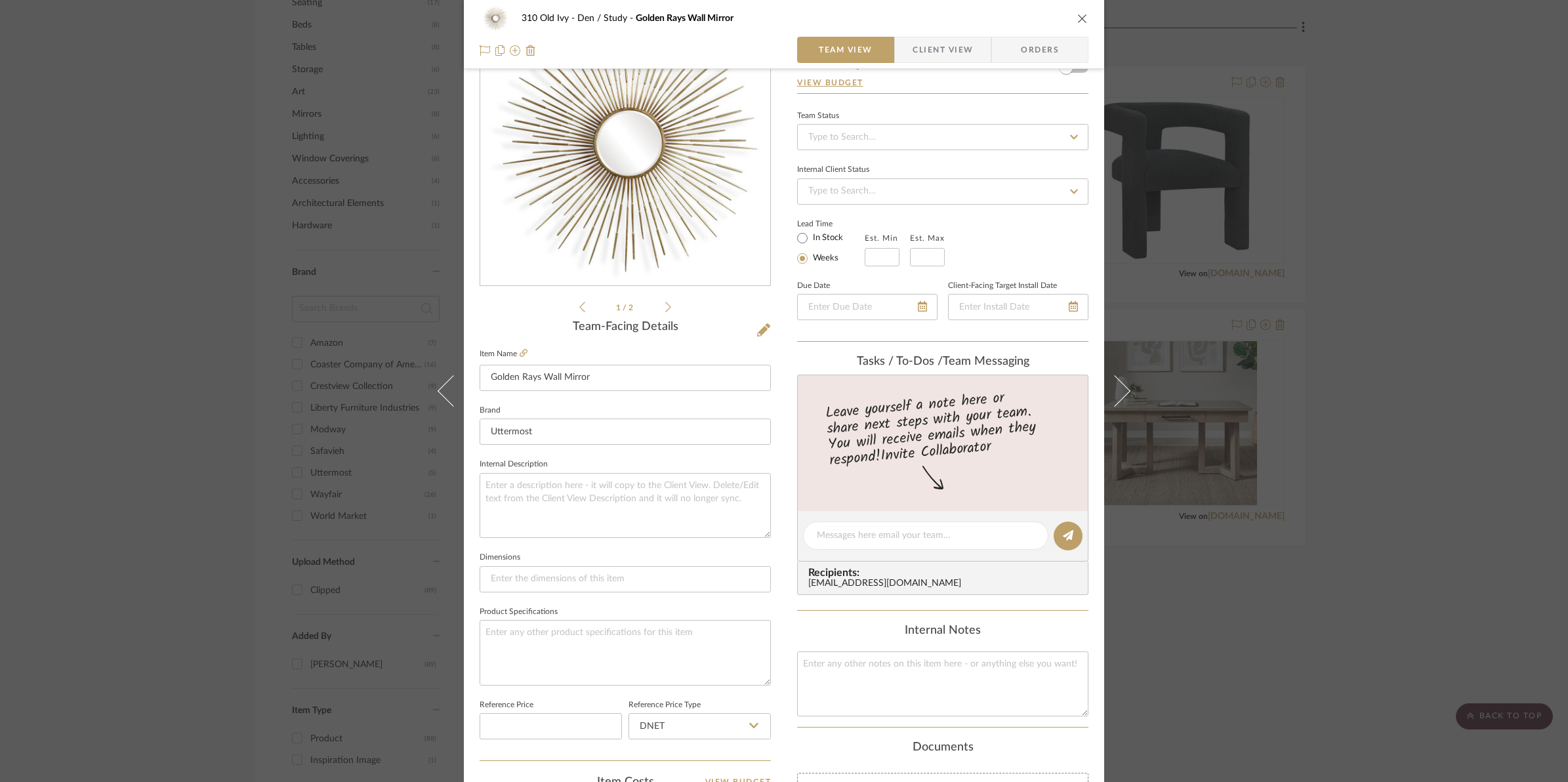
scroll to position [0, 0]
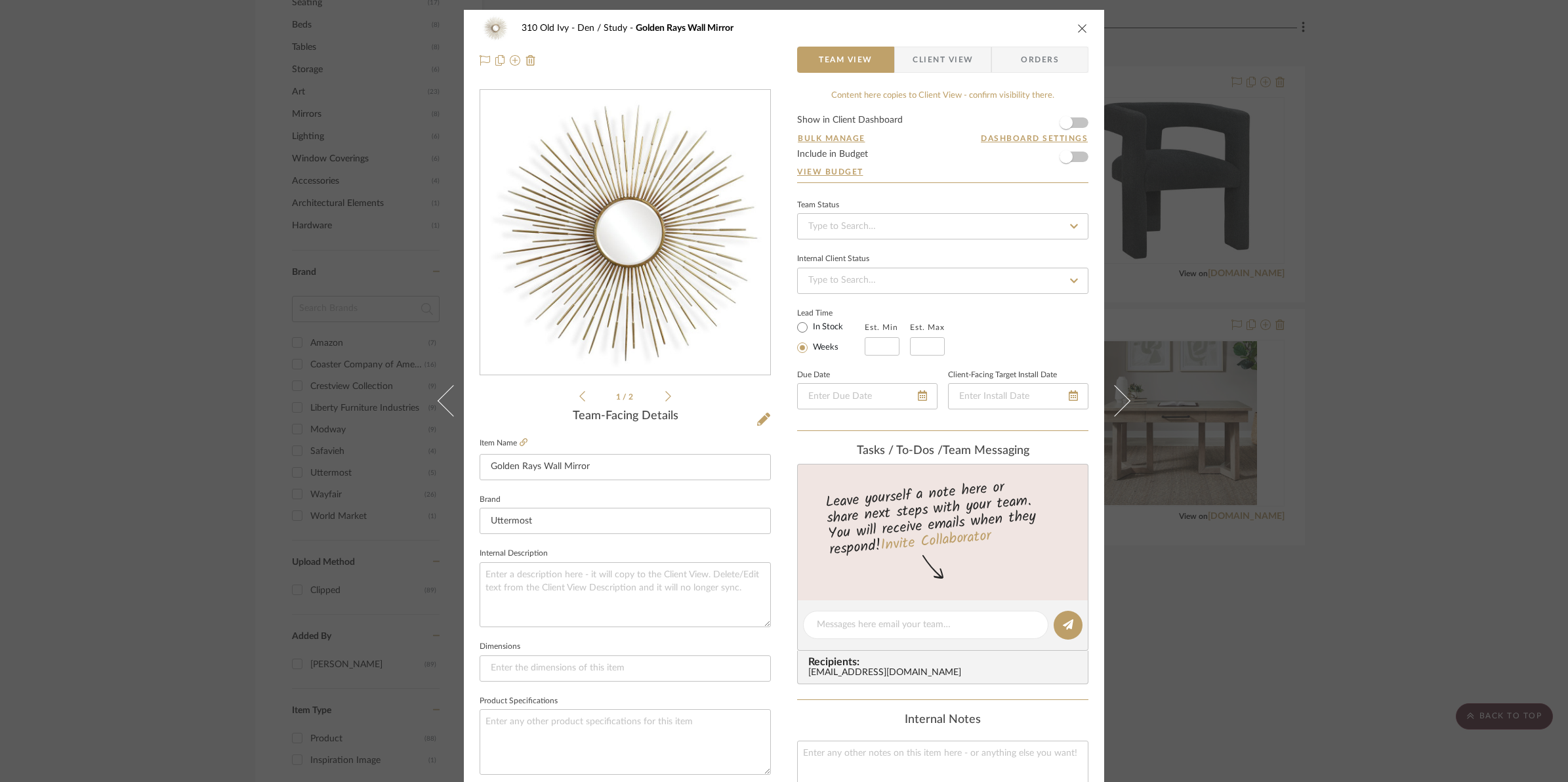
click at [1077, 125] on form "Show in Client Dashboard Bulk Manage Dashboard Settings Include in Budget View …" at bounding box center [942, 149] width 291 height 67
click at [1074, 119] on span "button" at bounding box center [1066, 122] width 29 height 29
click at [1077, 27] on icon "close" at bounding box center [1082, 29] width 10 height 10
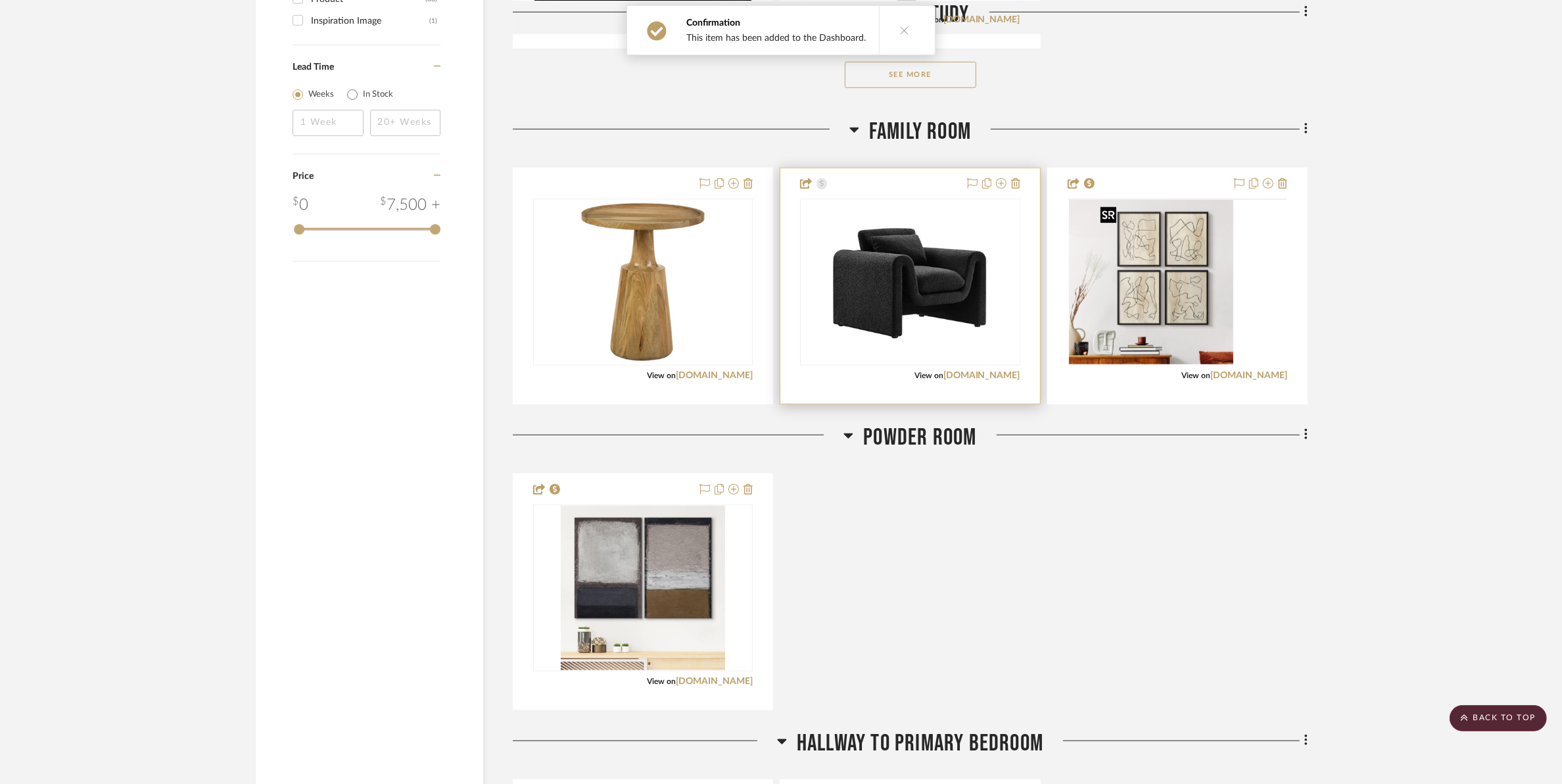
scroll to position [1644, 0]
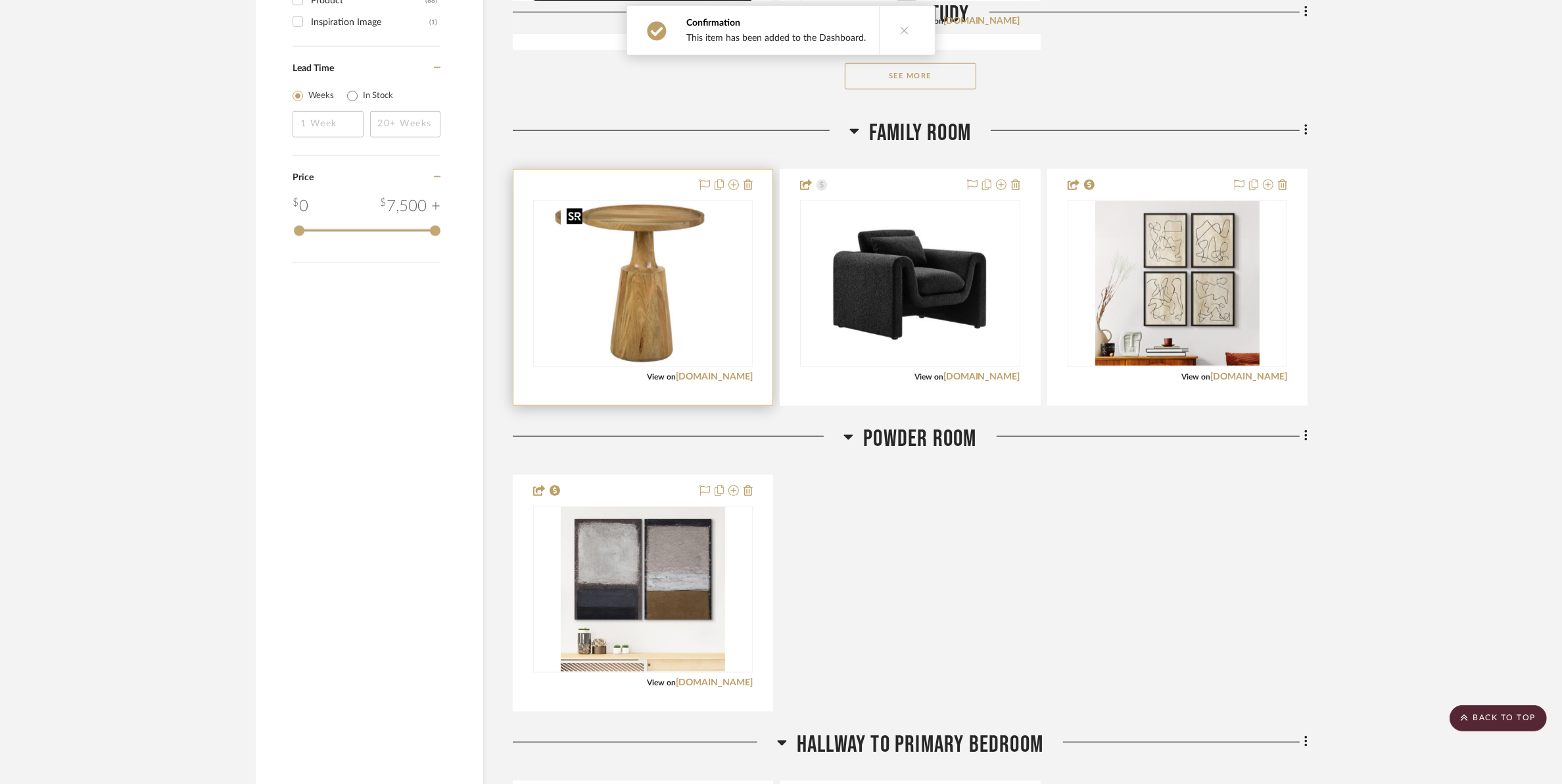
click at [648, 315] on div at bounding box center [644, 283] width 220 height 167
click at [648, 315] on img "0" at bounding box center [643, 283] width 165 height 165
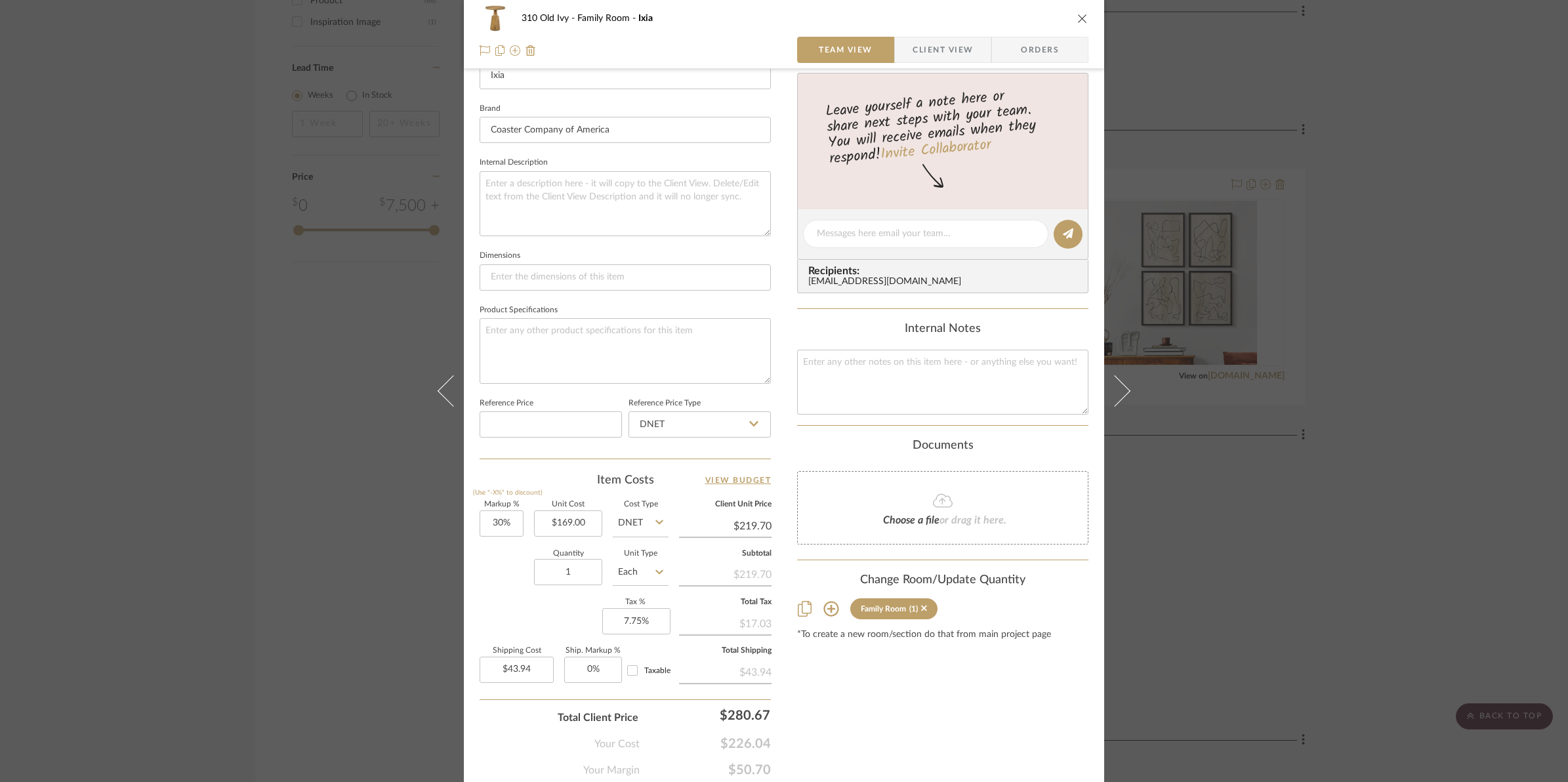
scroll to position [410, 0]
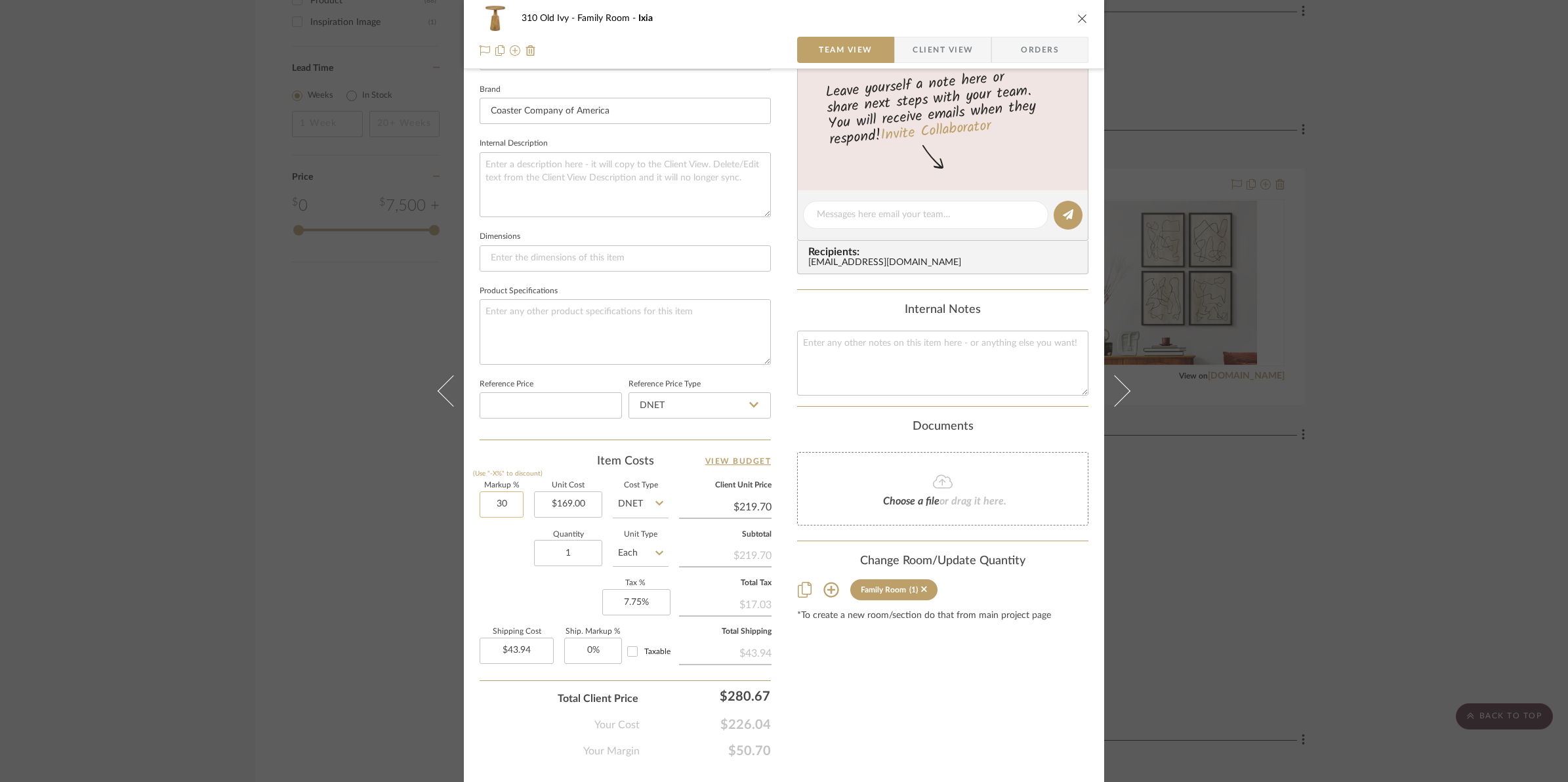
click at [489, 504] on input "30" at bounding box center [501, 505] width 44 height 26
type input "50%"
click at [519, 564] on div "Quantity 1 Unit Type Each" at bounding box center [574, 555] width 189 height 47
type input "$253.50"
type input "$50.70"
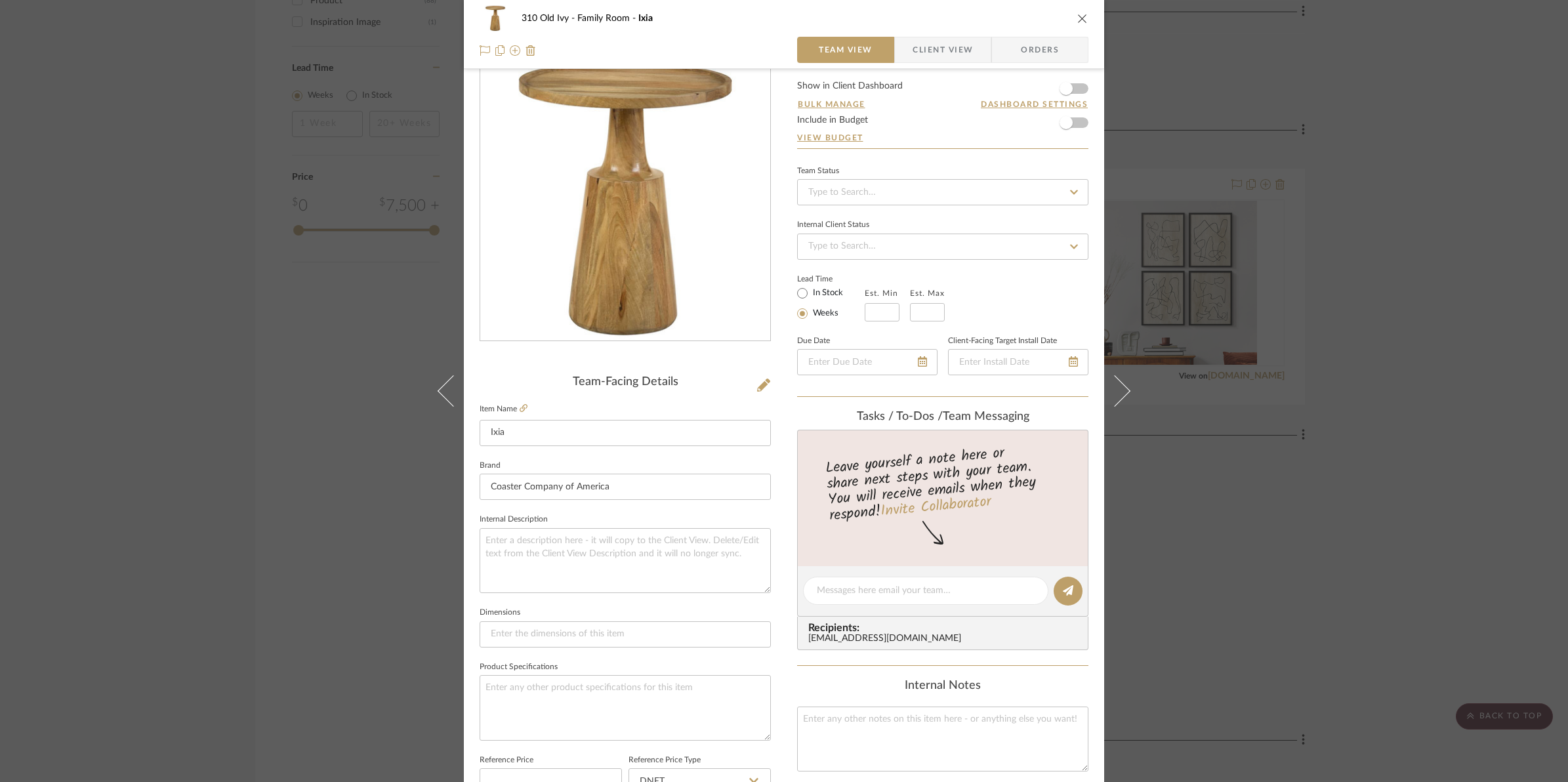
scroll to position [0, 0]
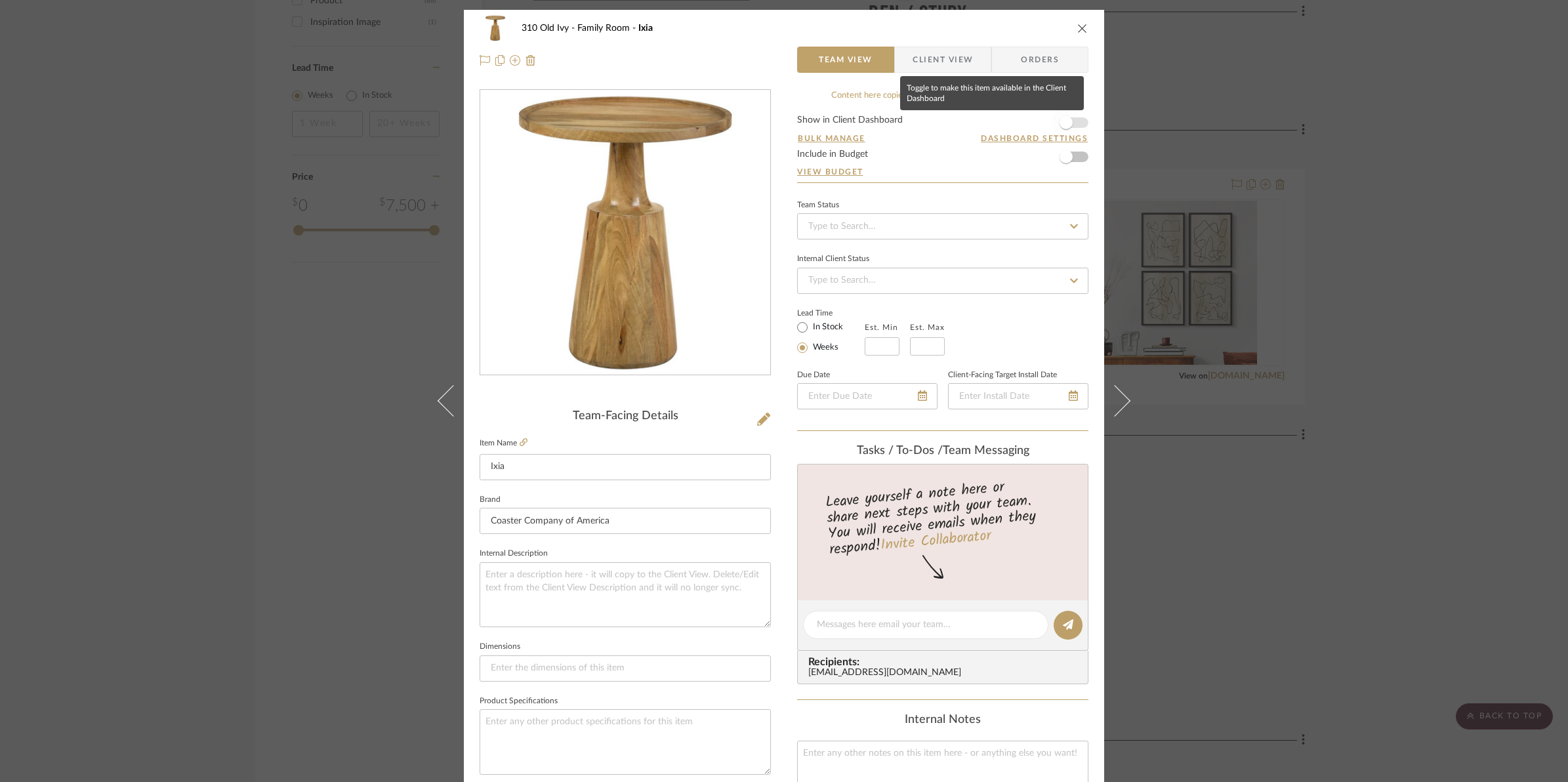
click at [1074, 128] on span "button" at bounding box center [1066, 122] width 29 height 29
click at [1080, 31] on icon "close" at bounding box center [1082, 29] width 10 height 10
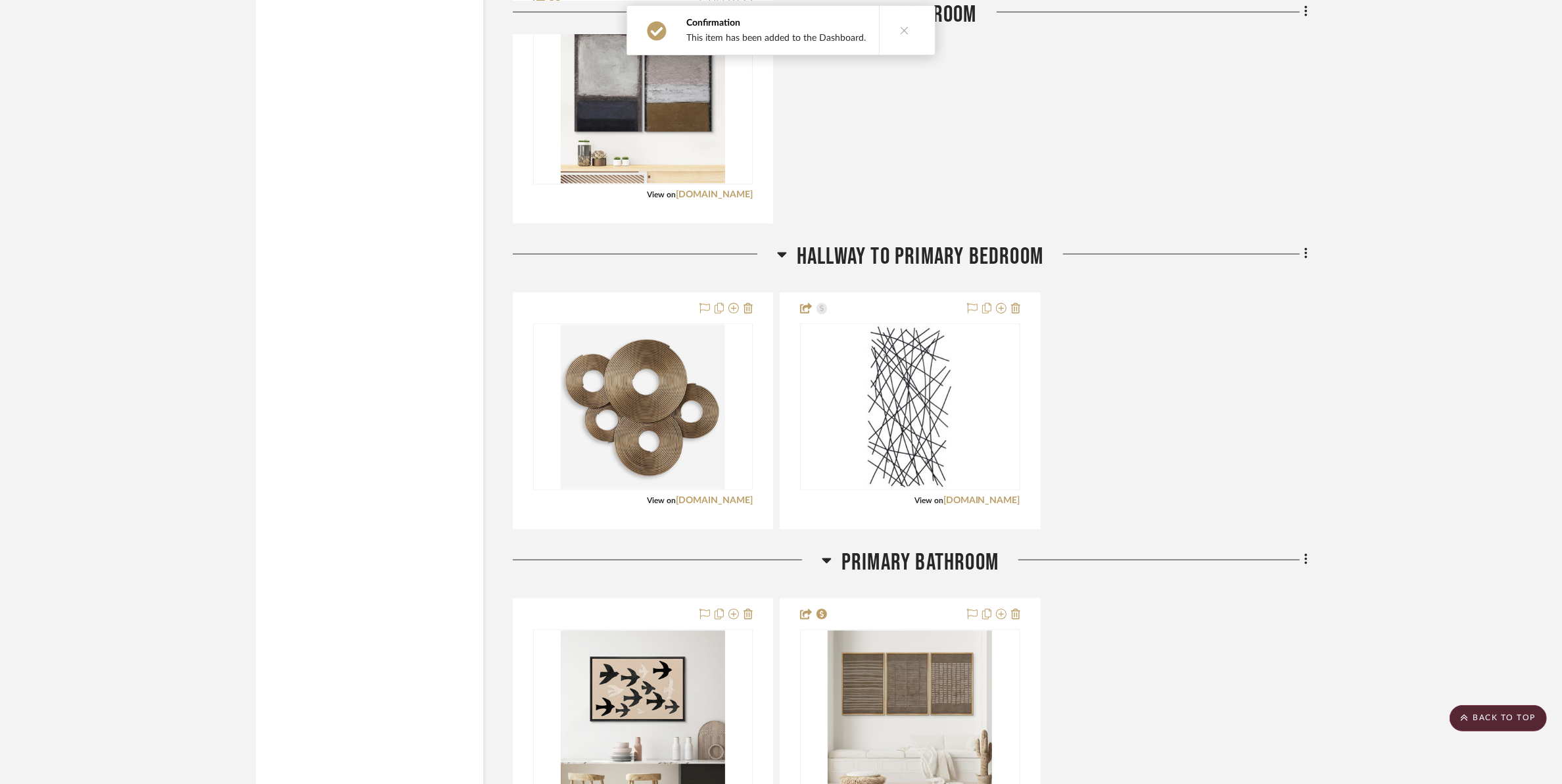
scroll to position [2137, 0]
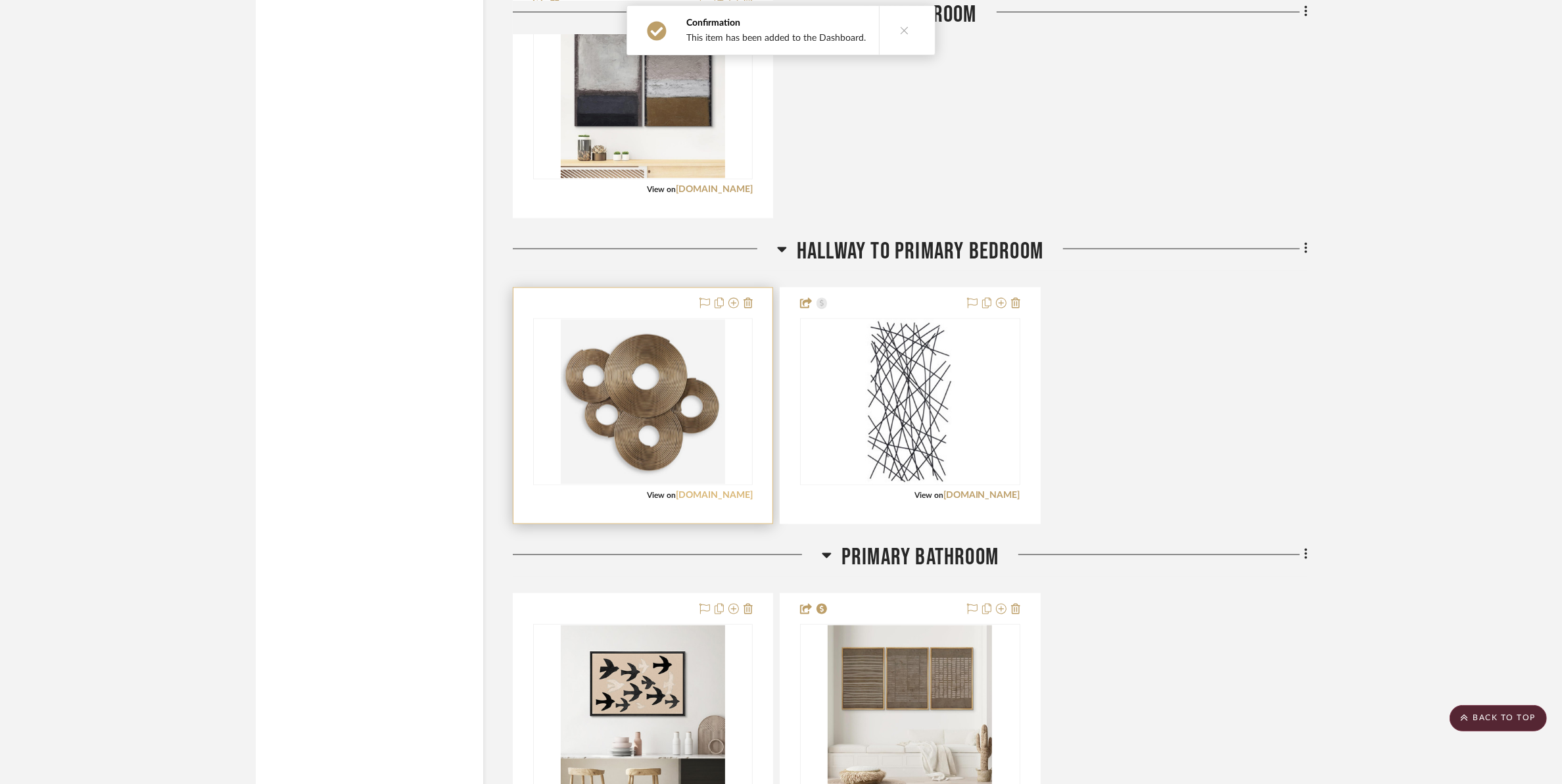
click at [700, 495] on link "[DOMAIN_NAME]" at bounding box center [714, 495] width 77 height 10
click at [637, 432] on img "0" at bounding box center [643, 402] width 165 height 165
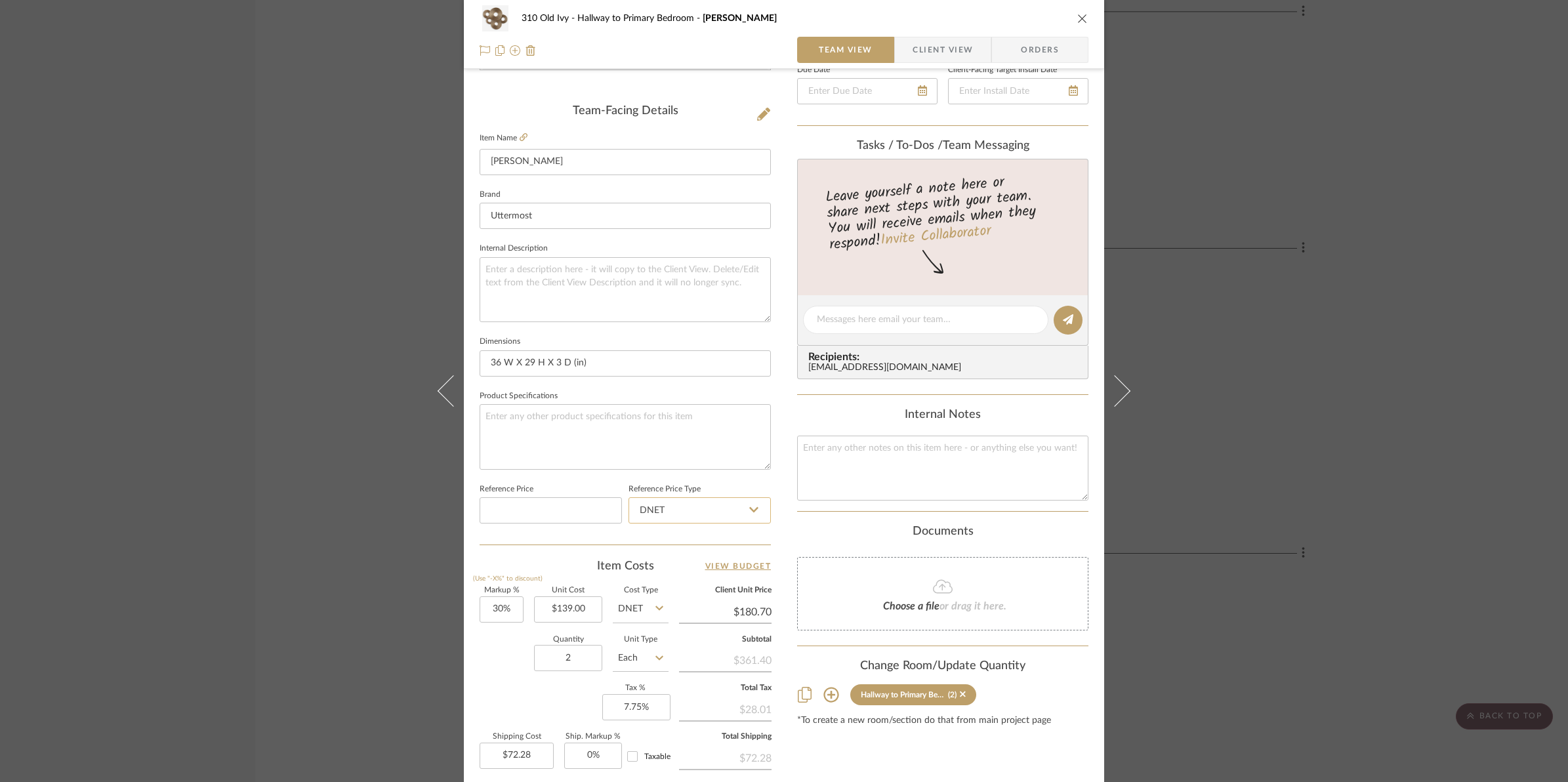
scroll to position [328, 0]
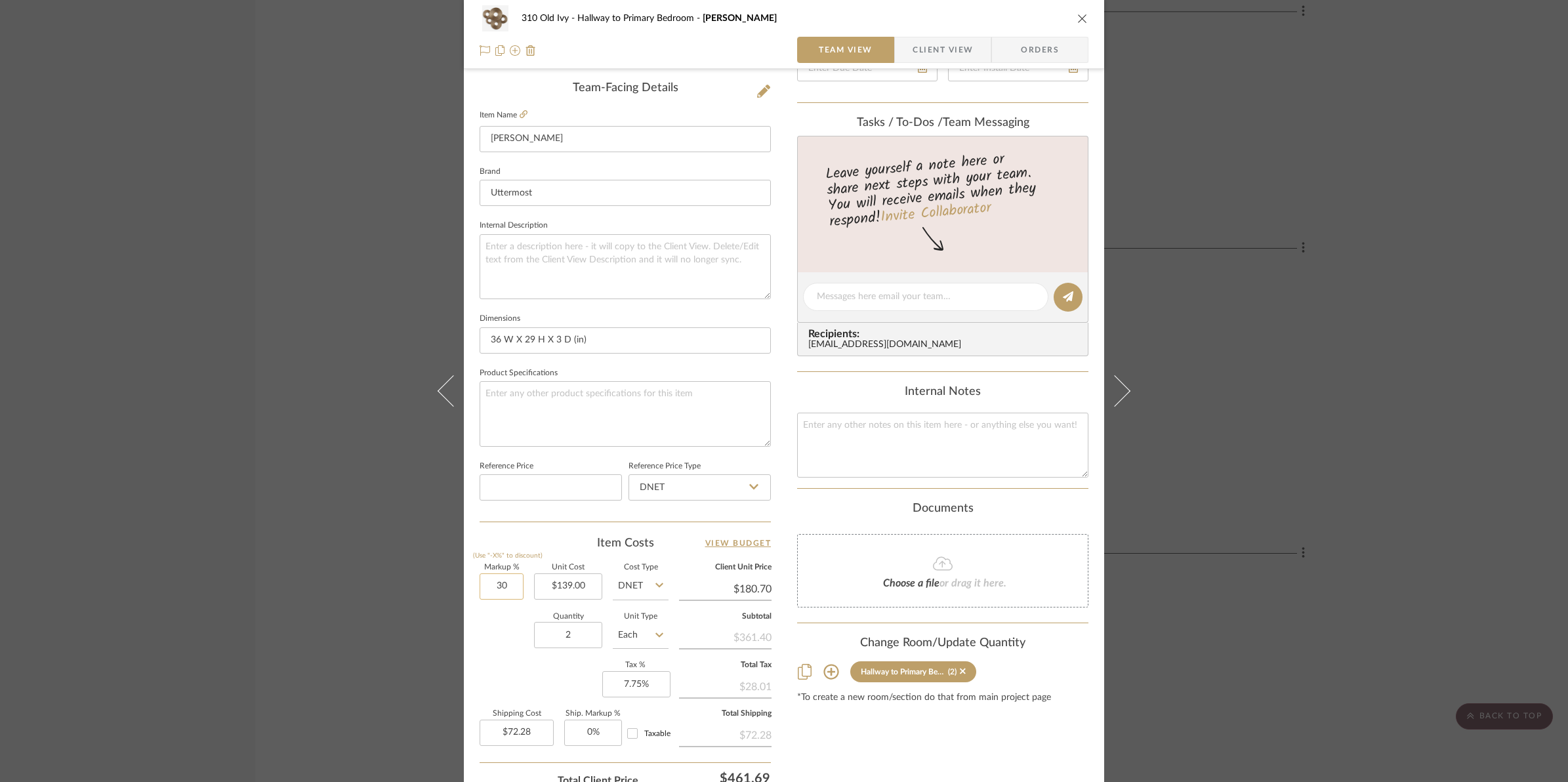
click at [483, 594] on input "30" at bounding box center [501, 586] width 44 height 26
type input "50%"
click at [516, 661] on div "Markup % (Use "-X%" to discount) 50% Unit Cost $139.00 Cost Type DNET Client Un…" at bounding box center [625, 660] width 291 height 192
type input "$208.50"
type input "$83.40"
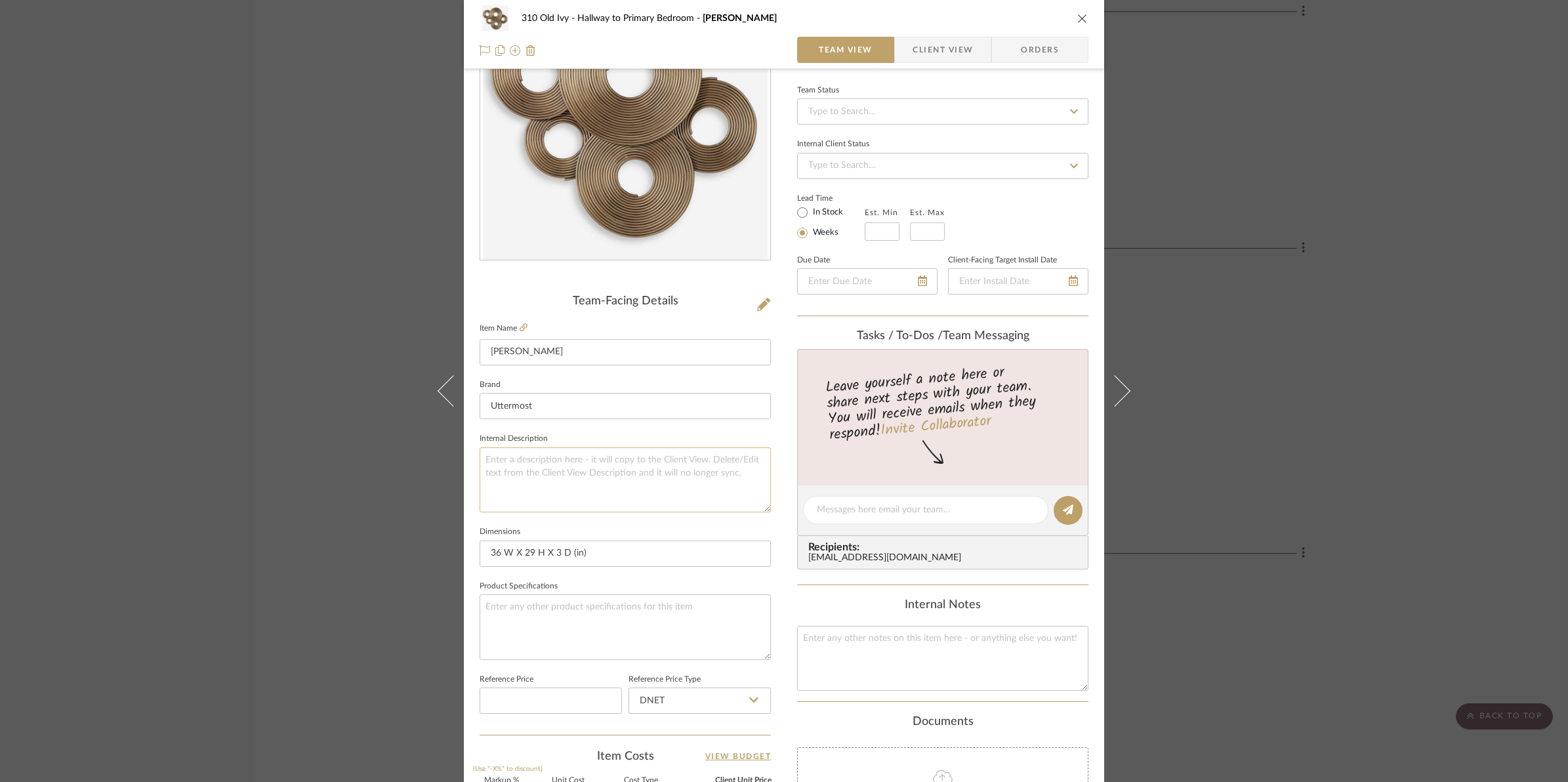
scroll to position [0, 0]
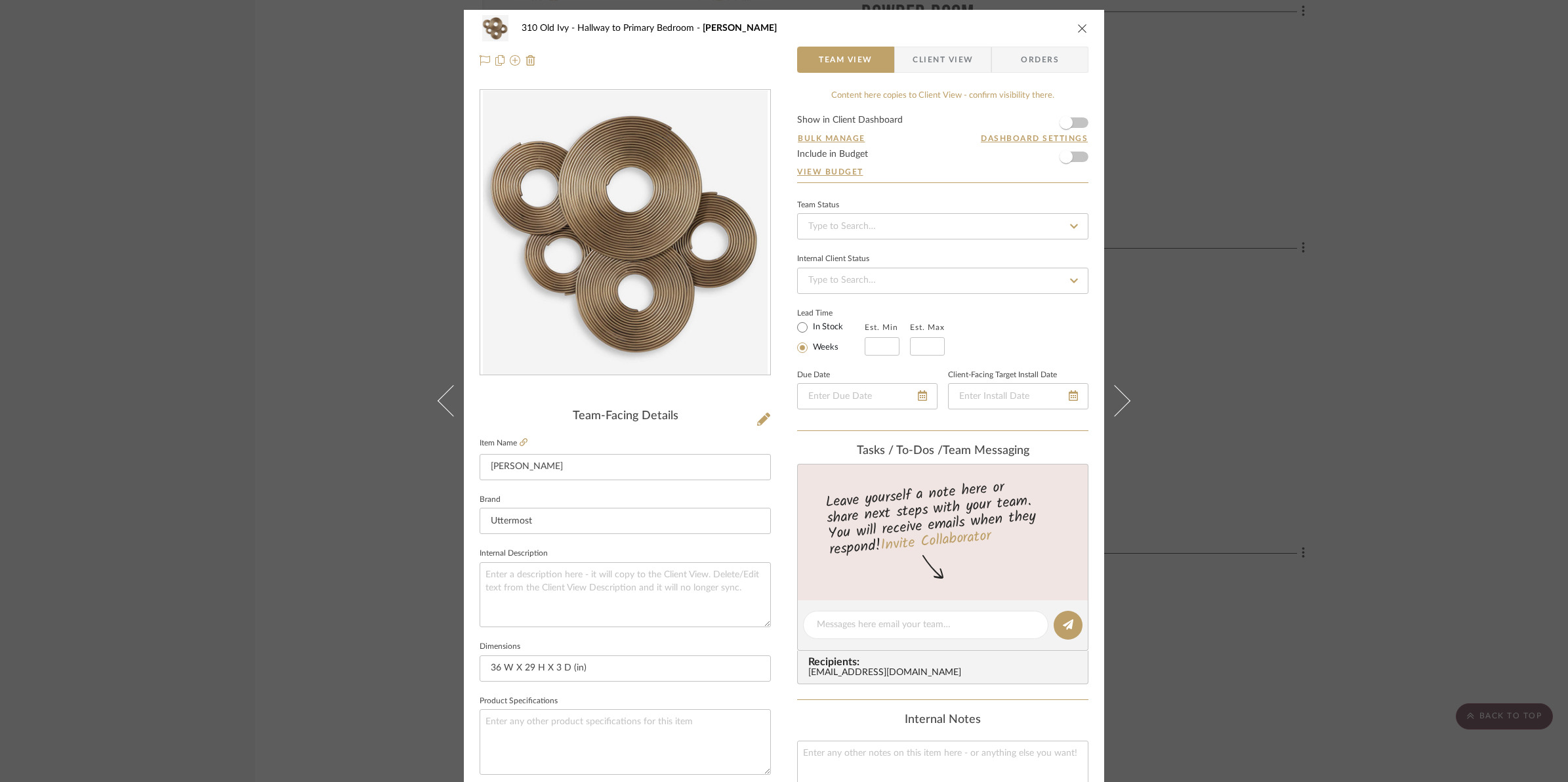
click at [1077, 122] on form "Show in Client Dashboard Bulk Manage Dashboard Settings Include in Budget View …" at bounding box center [942, 149] width 291 height 67
click at [1074, 124] on span "button" at bounding box center [1066, 122] width 29 height 29
click at [1078, 24] on icon "close" at bounding box center [1082, 29] width 10 height 10
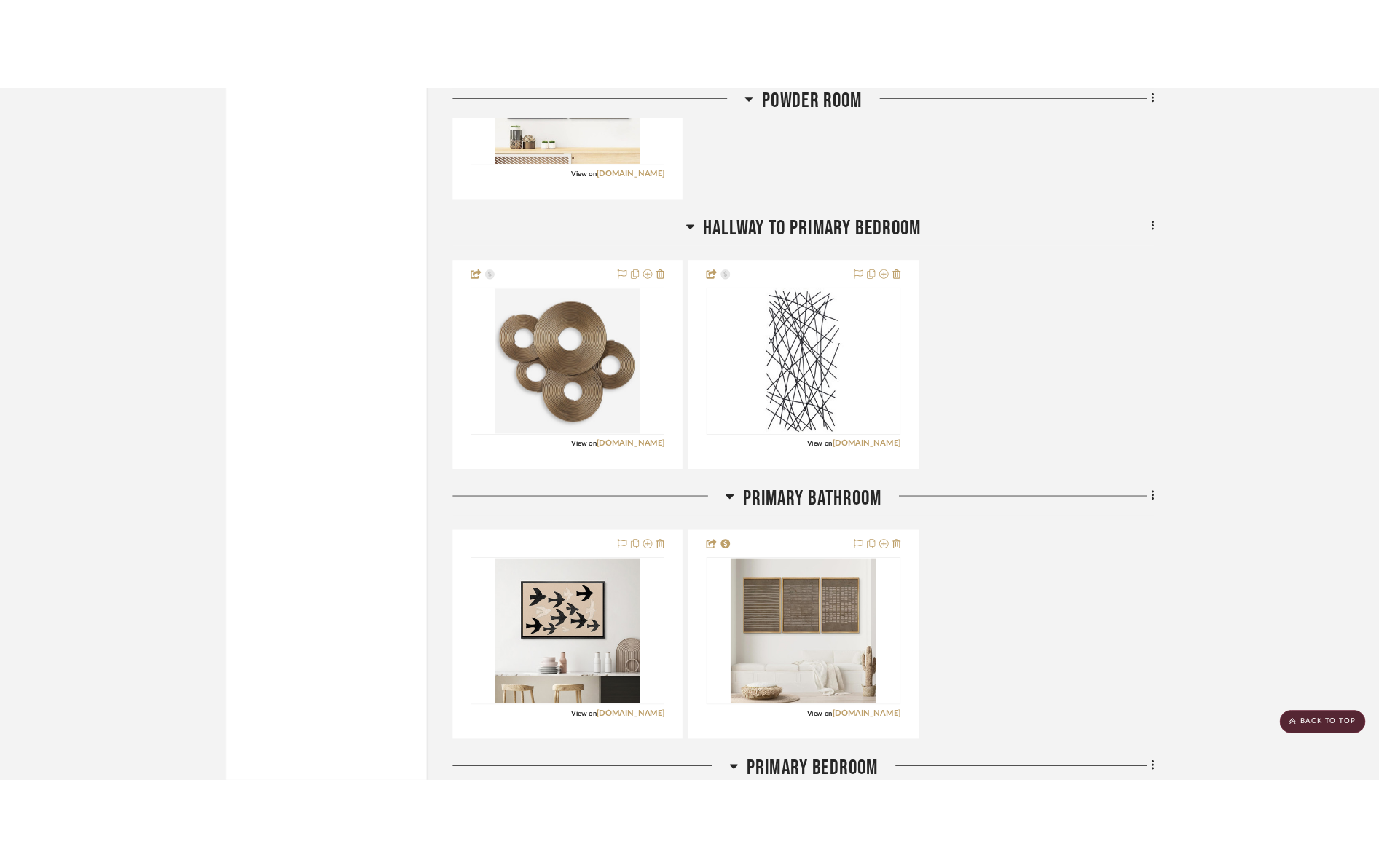
scroll to position [2821, 0]
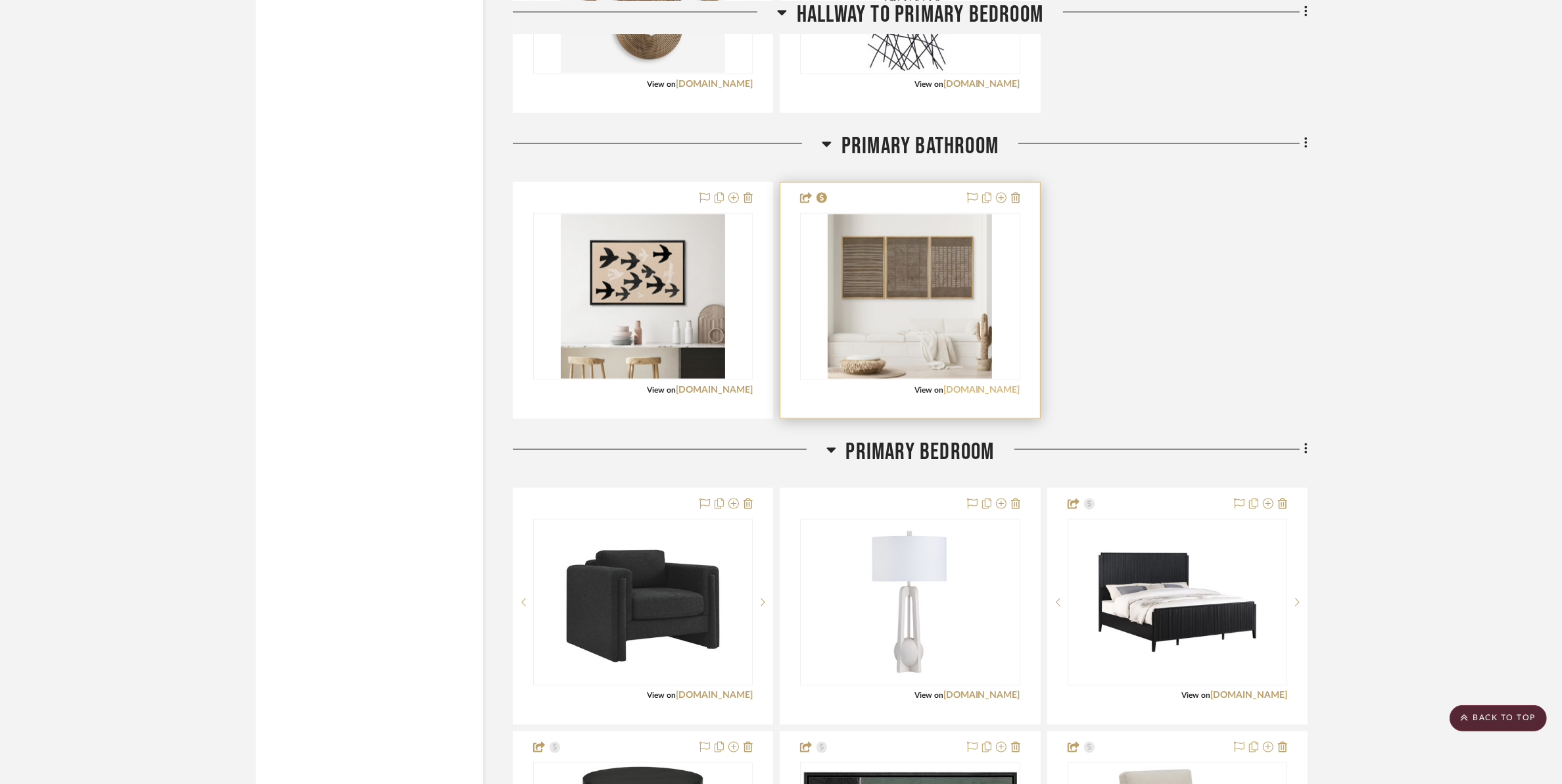
click at [977, 389] on link "[DOMAIN_NAME]" at bounding box center [982, 390] width 77 height 10
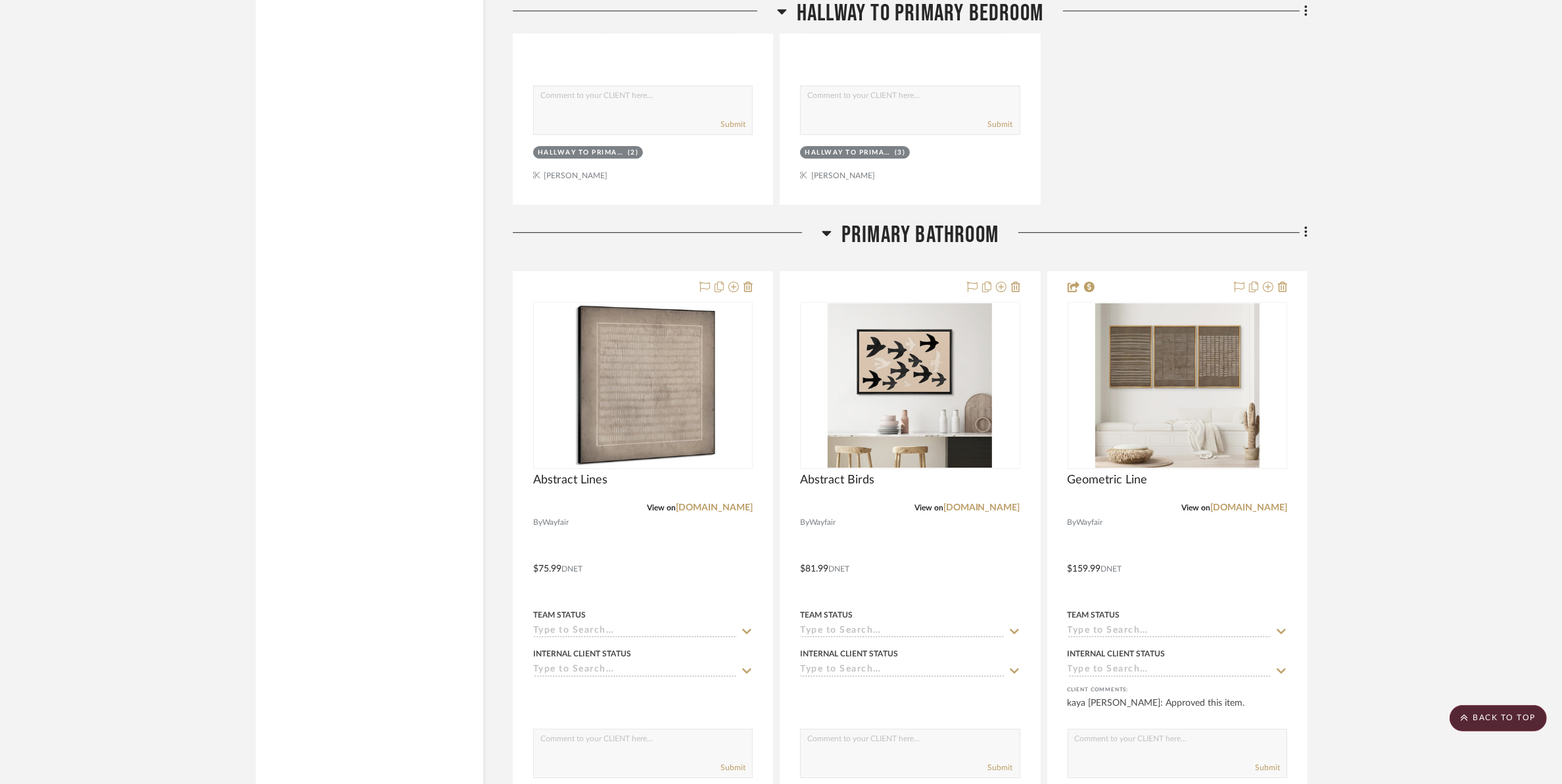
scroll to position [5260, 0]
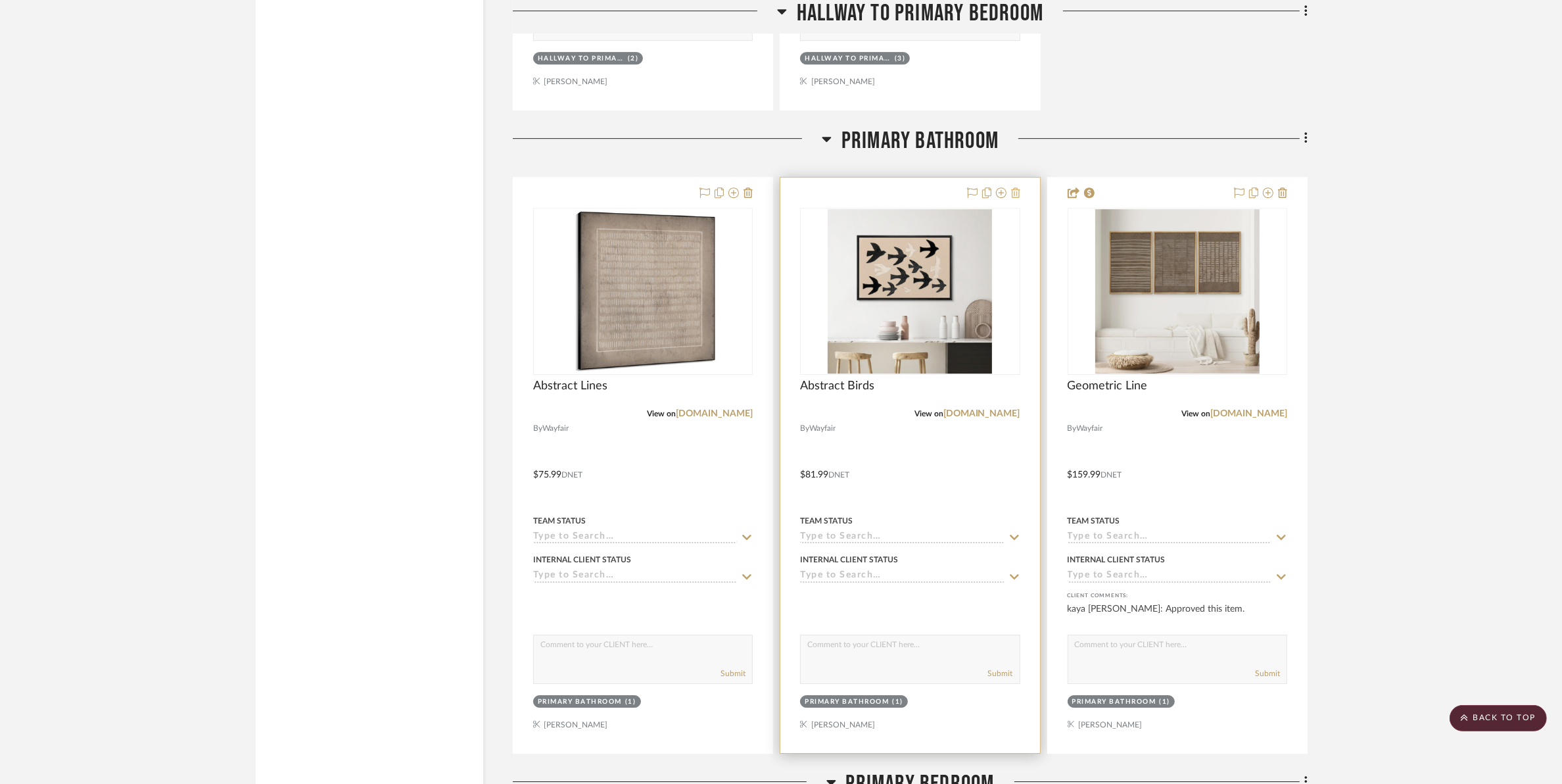
click at [1016, 191] on icon at bounding box center [1015, 192] width 10 height 10
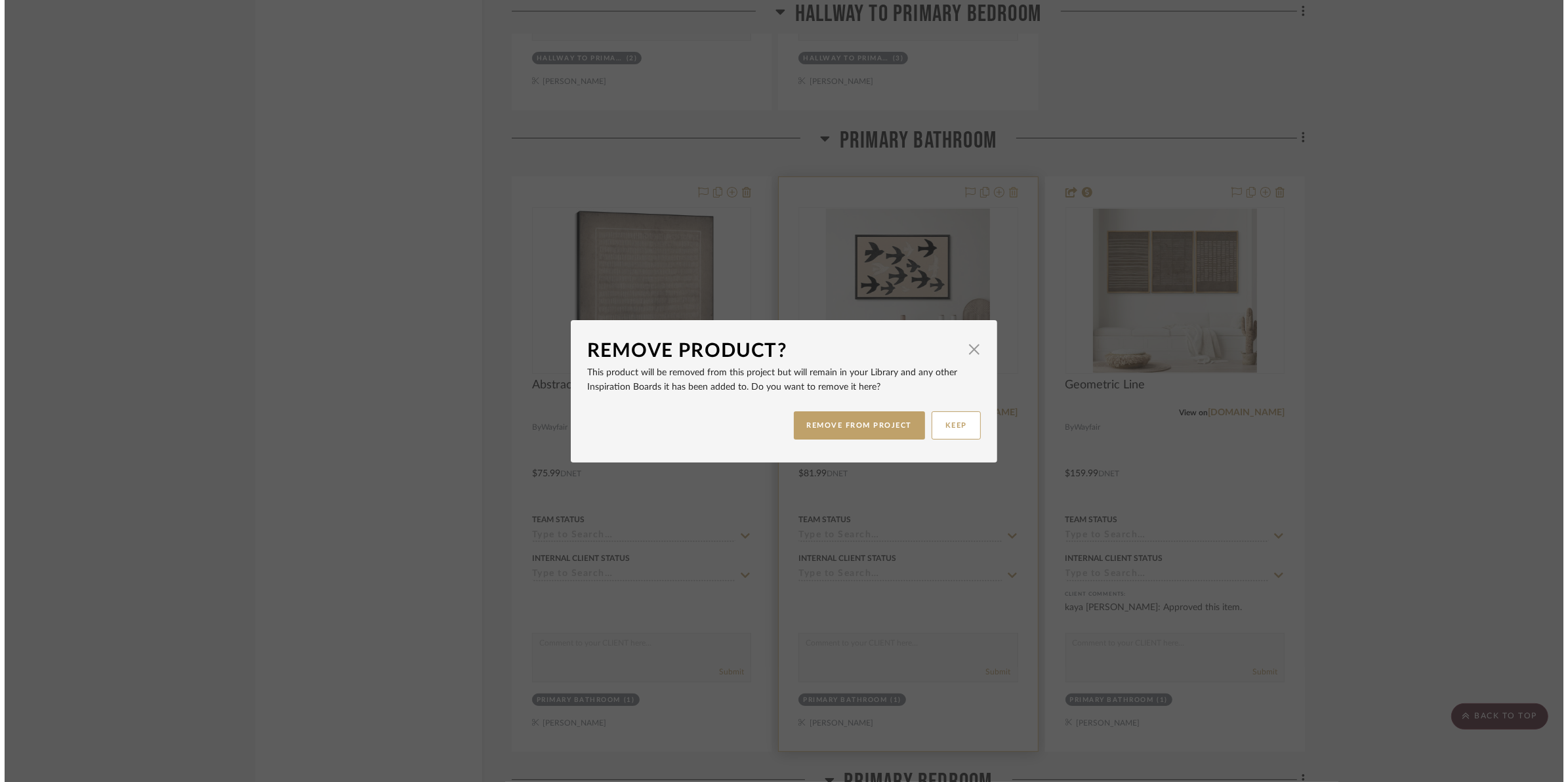
scroll to position [0, 0]
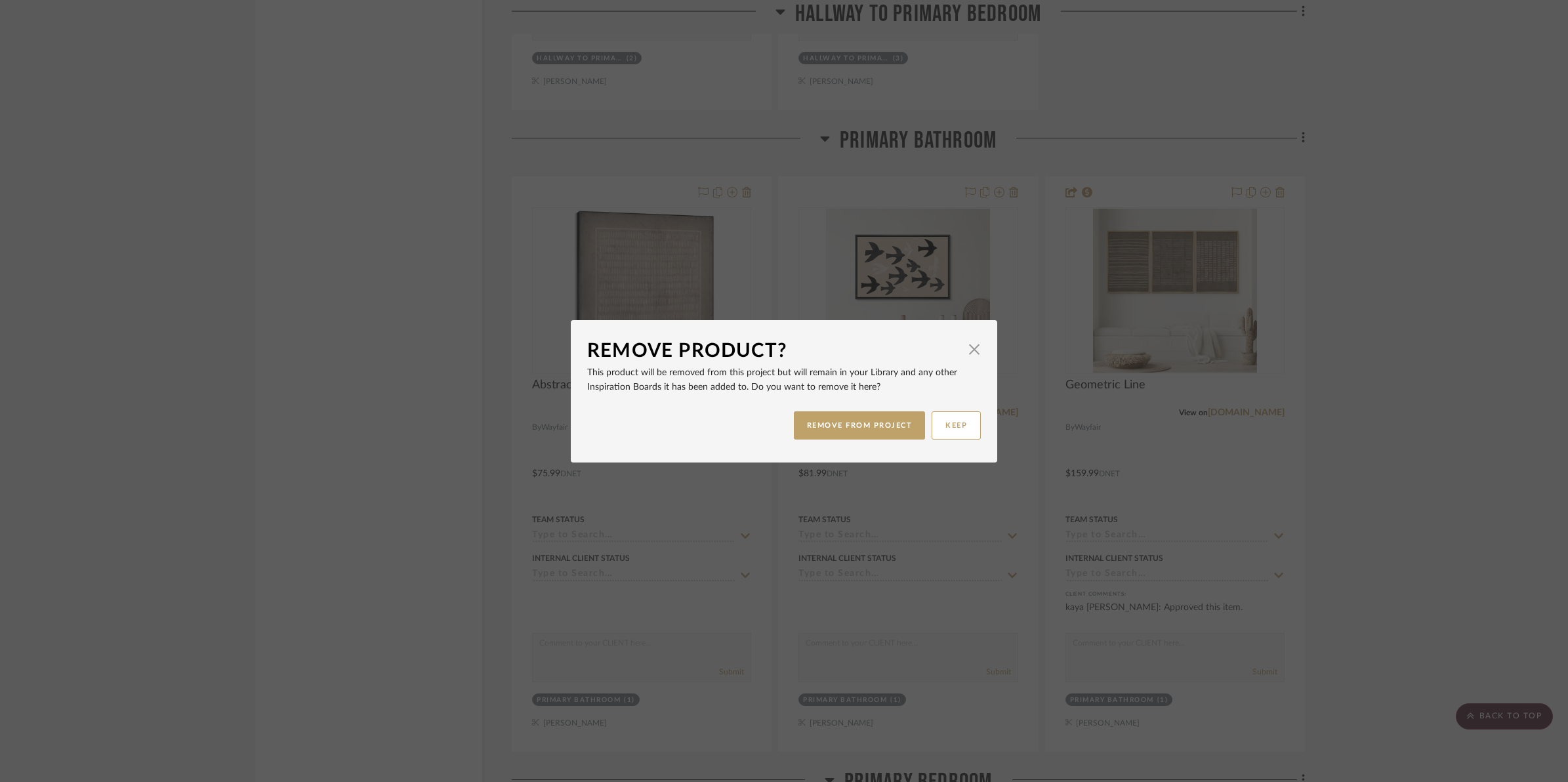
click at [890, 424] on button "REMOVE FROM PROJECT" at bounding box center [859, 425] width 132 height 29
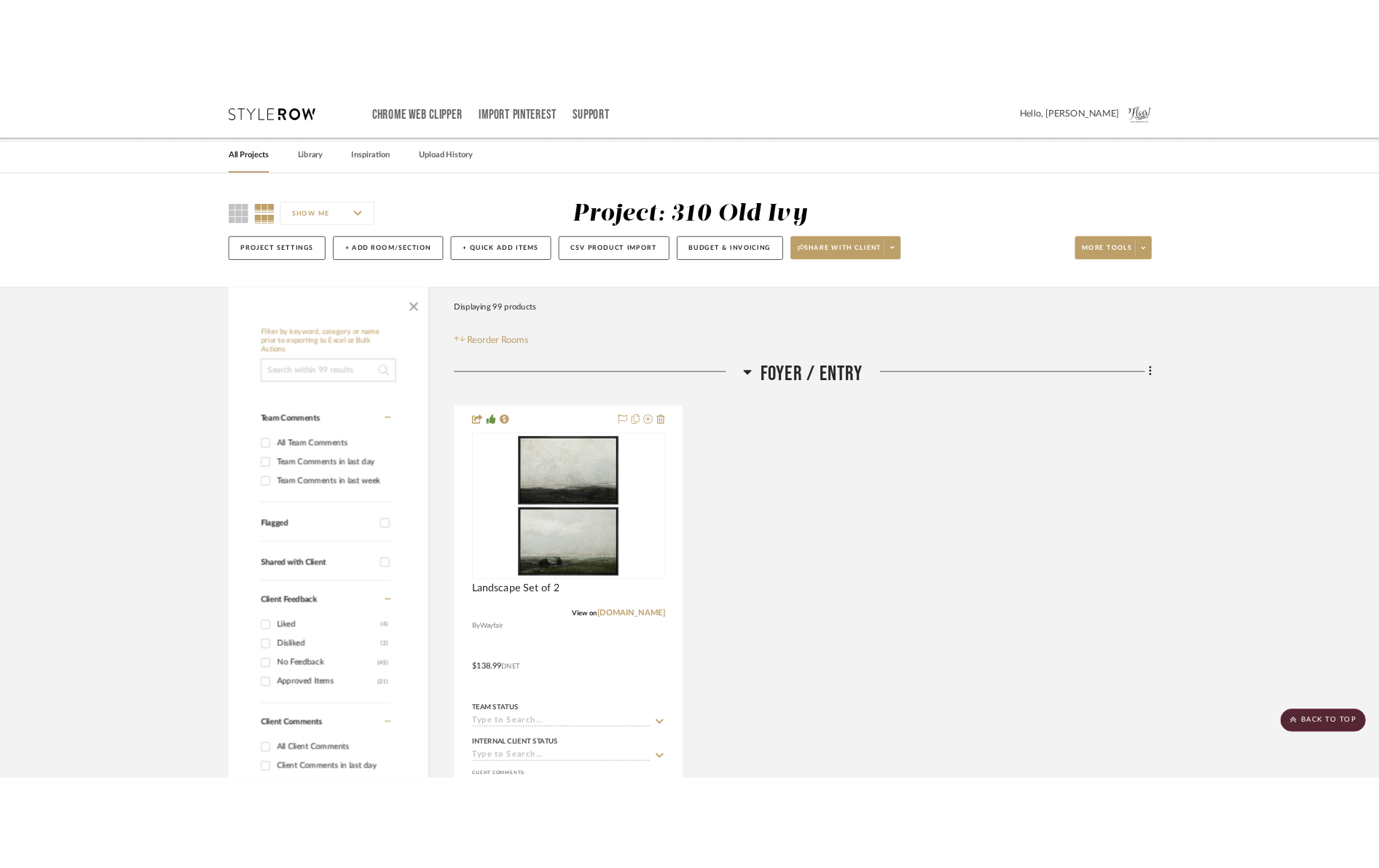
scroll to position [5824, 0]
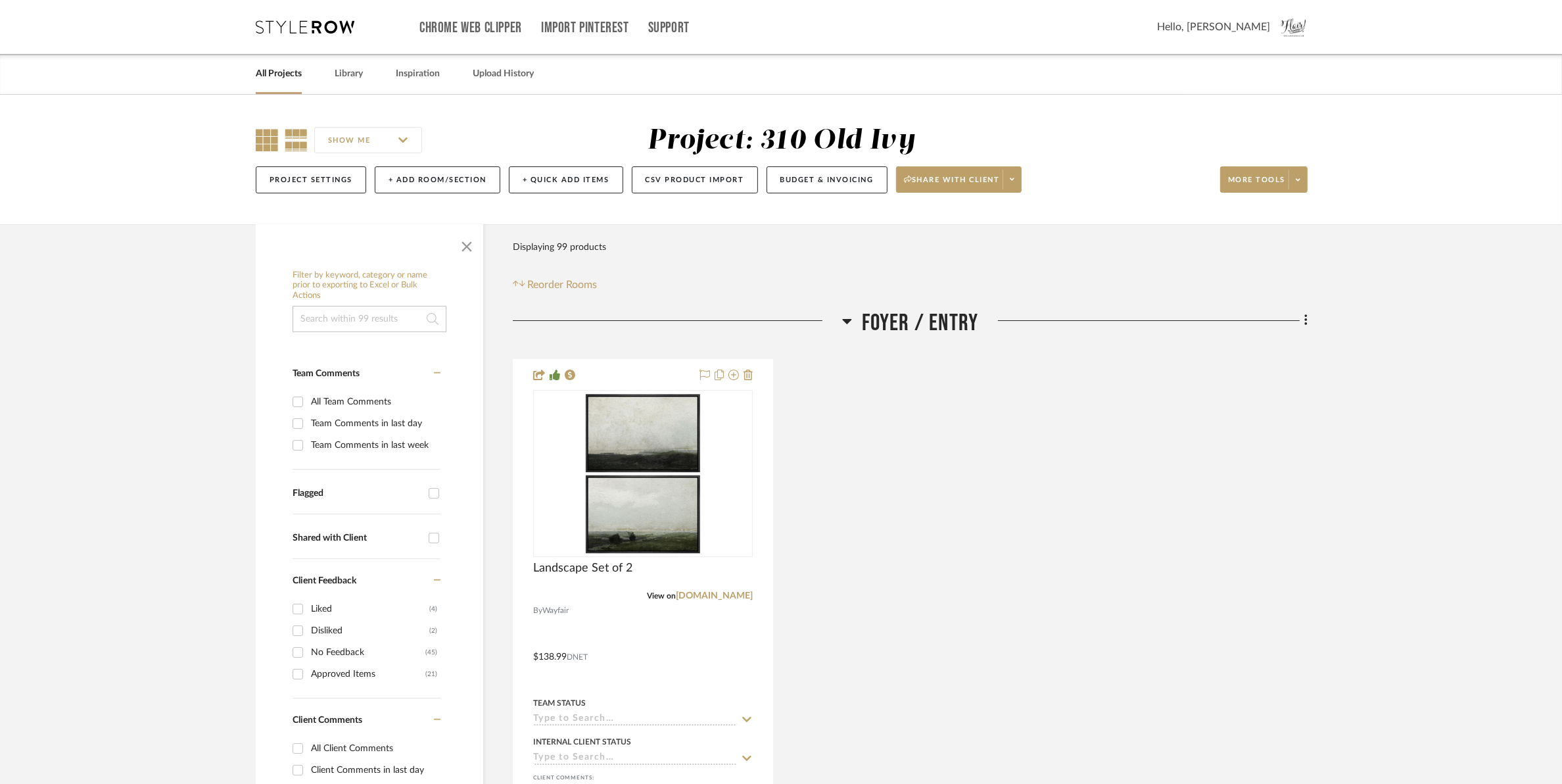
click at [257, 142] on icon at bounding box center [267, 140] width 23 height 23
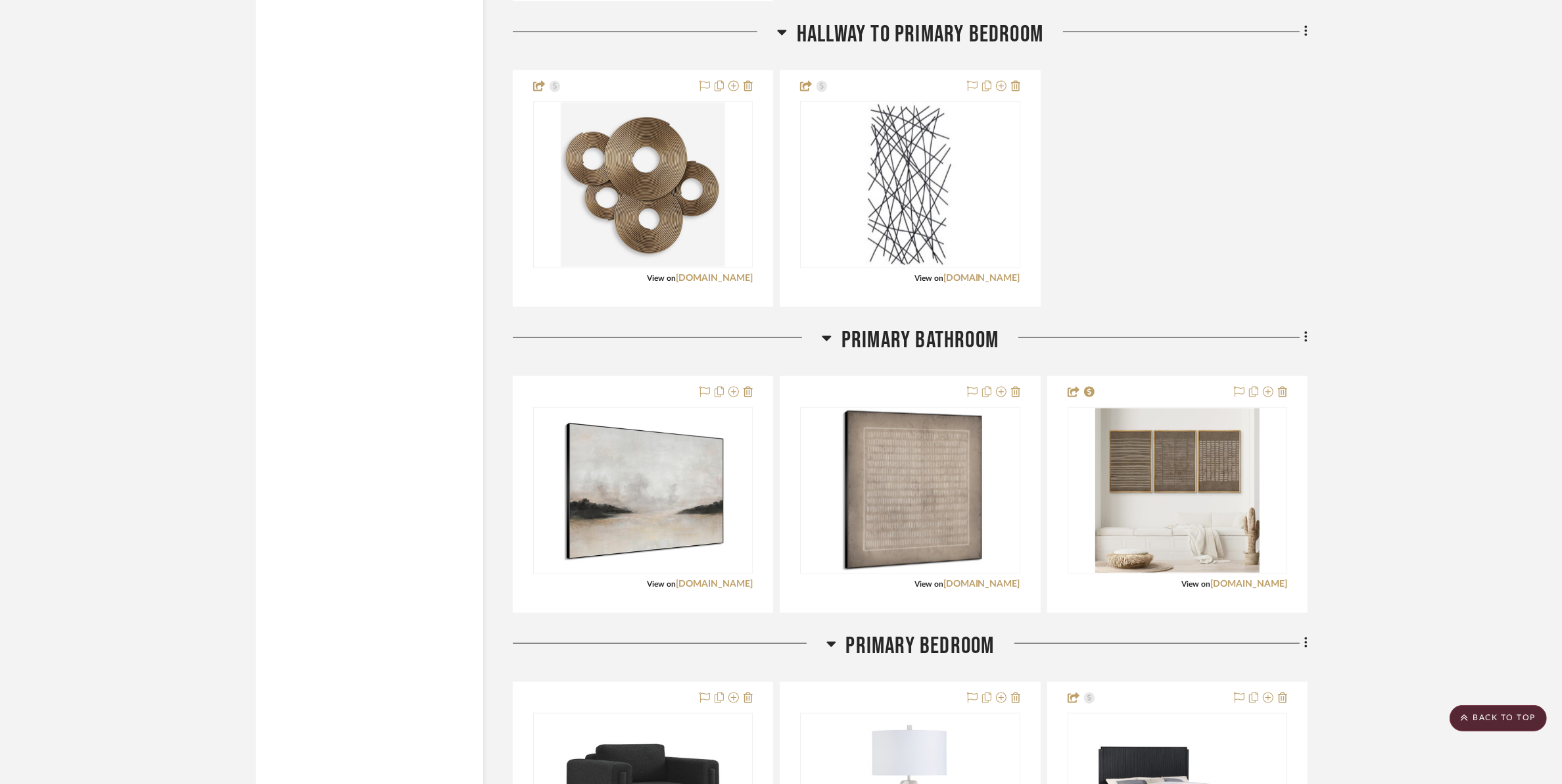
scroll to position [2383, 0]
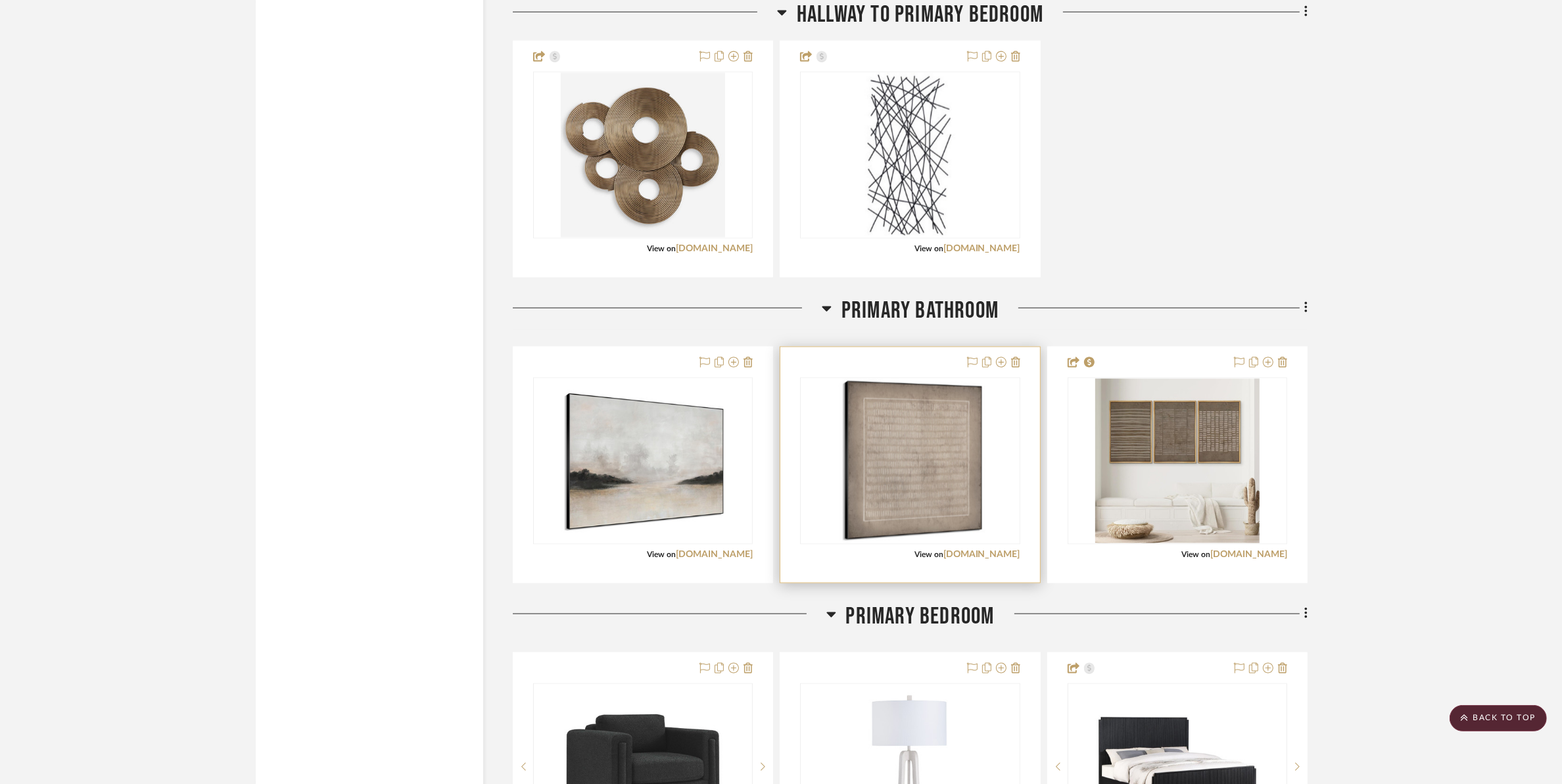
click at [1010, 364] on div at bounding box center [991, 363] width 58 height 16
click at [1016, 363] on icon at bounding box center [1015, 362] width 10 height 10
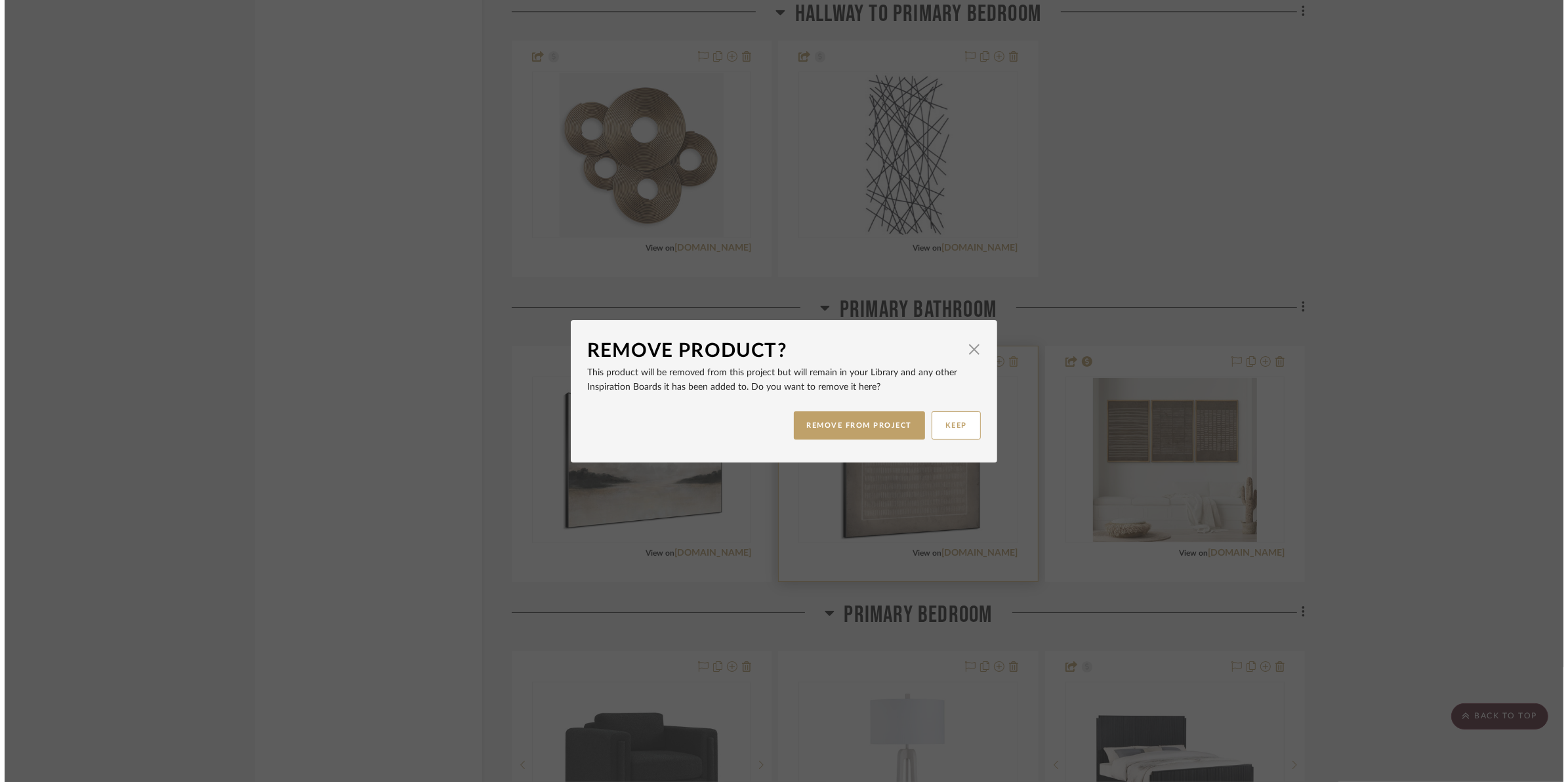
scroll to position [0, 0]
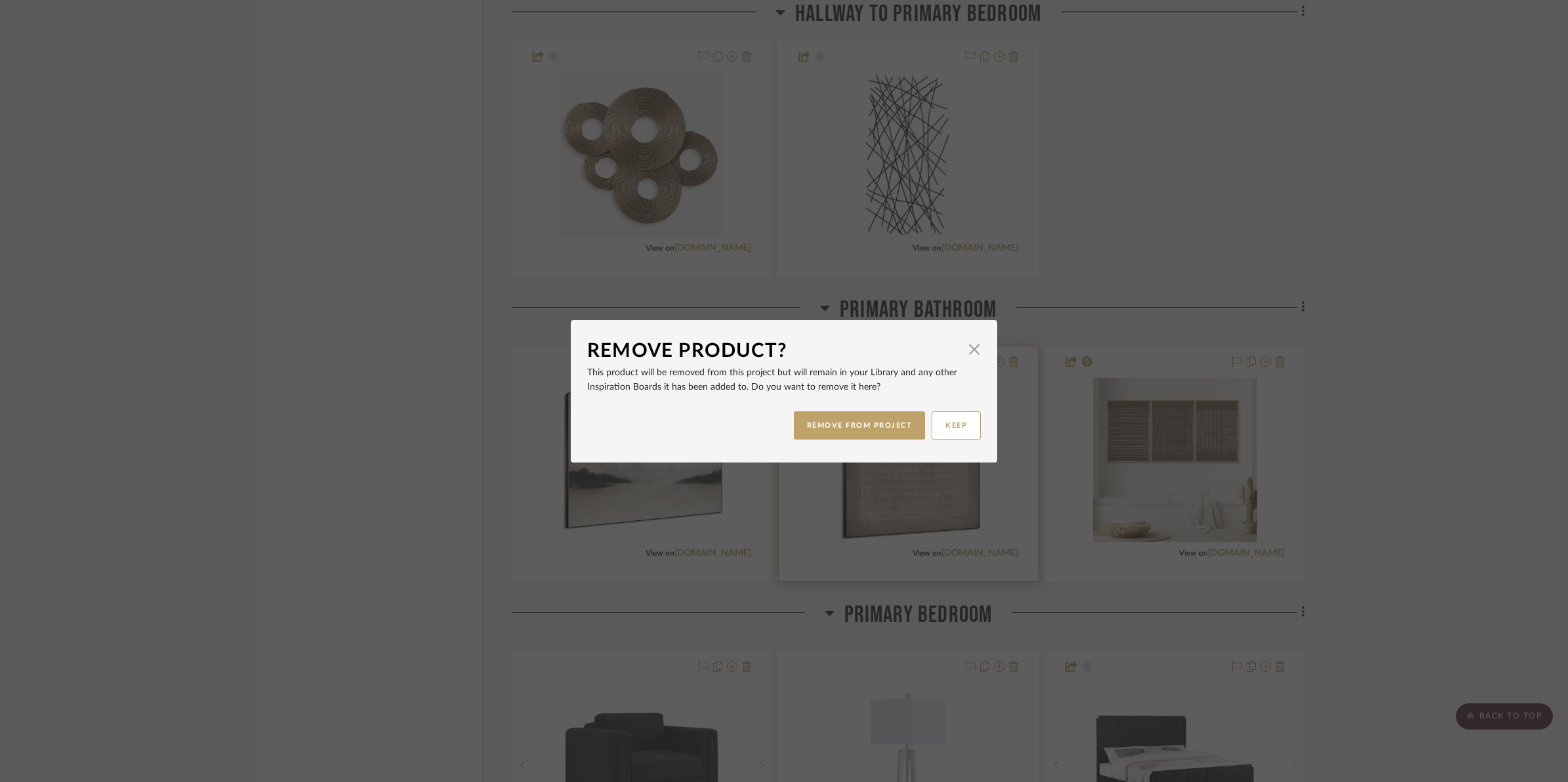
click at [889, 413] on button "REMOVE FROM PROJECT" at bounding box center [859, 425] width 132 height 29
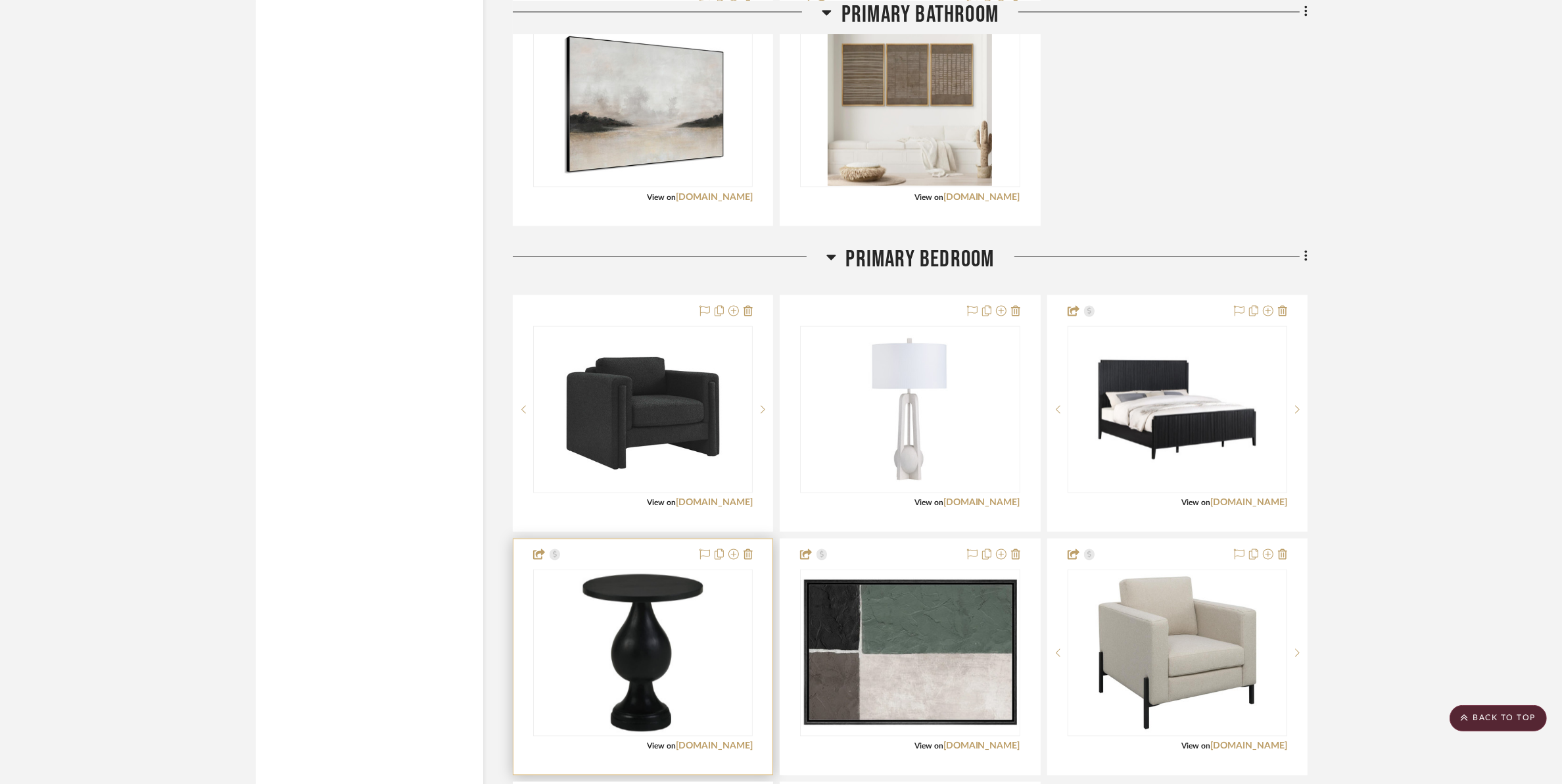
scroll to position [2712, 0]
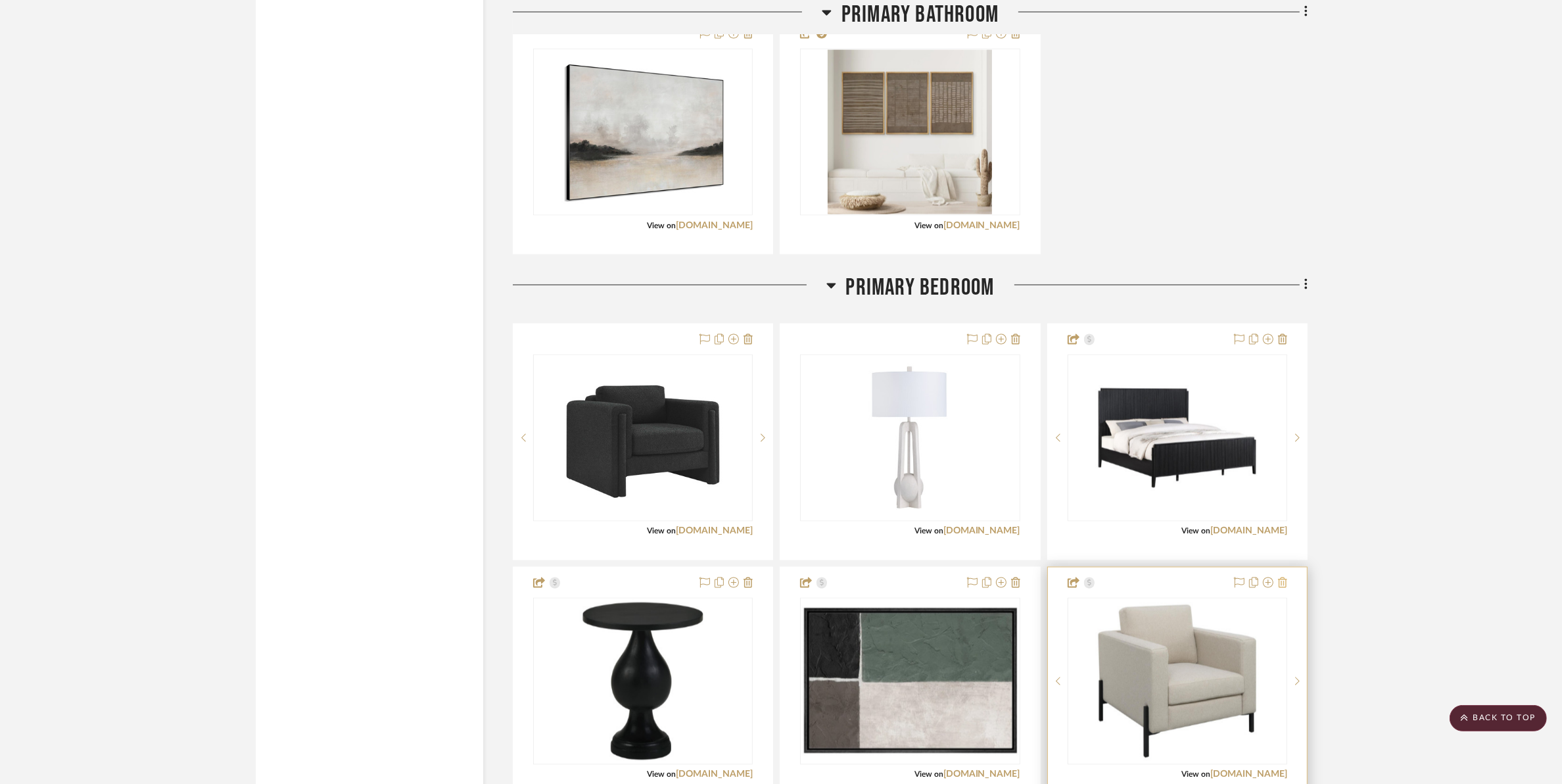
click at [1254, 582] on icon at bounding box center [1283, 582] width 10 height 10
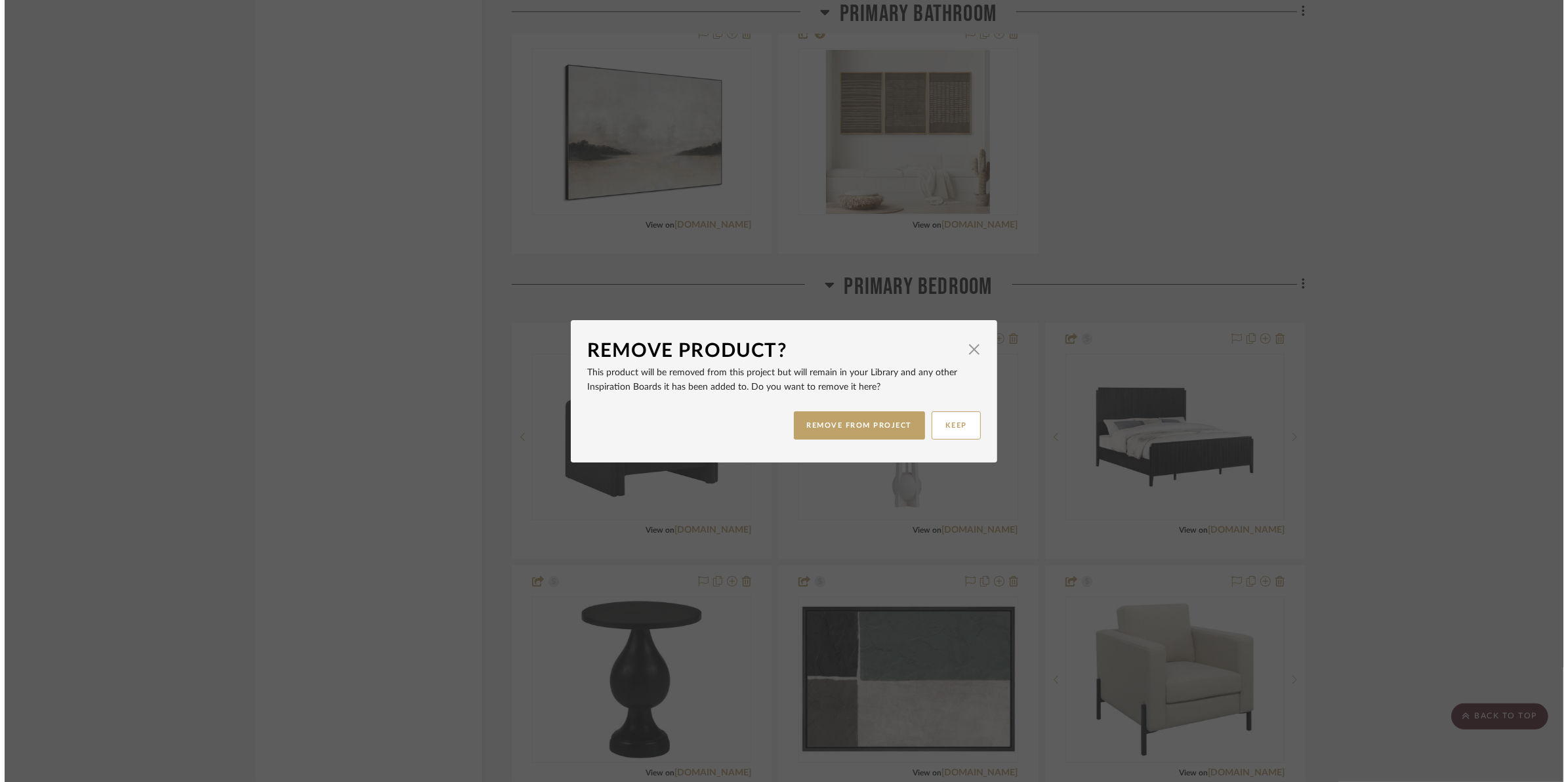
scroll to position [0, 0]
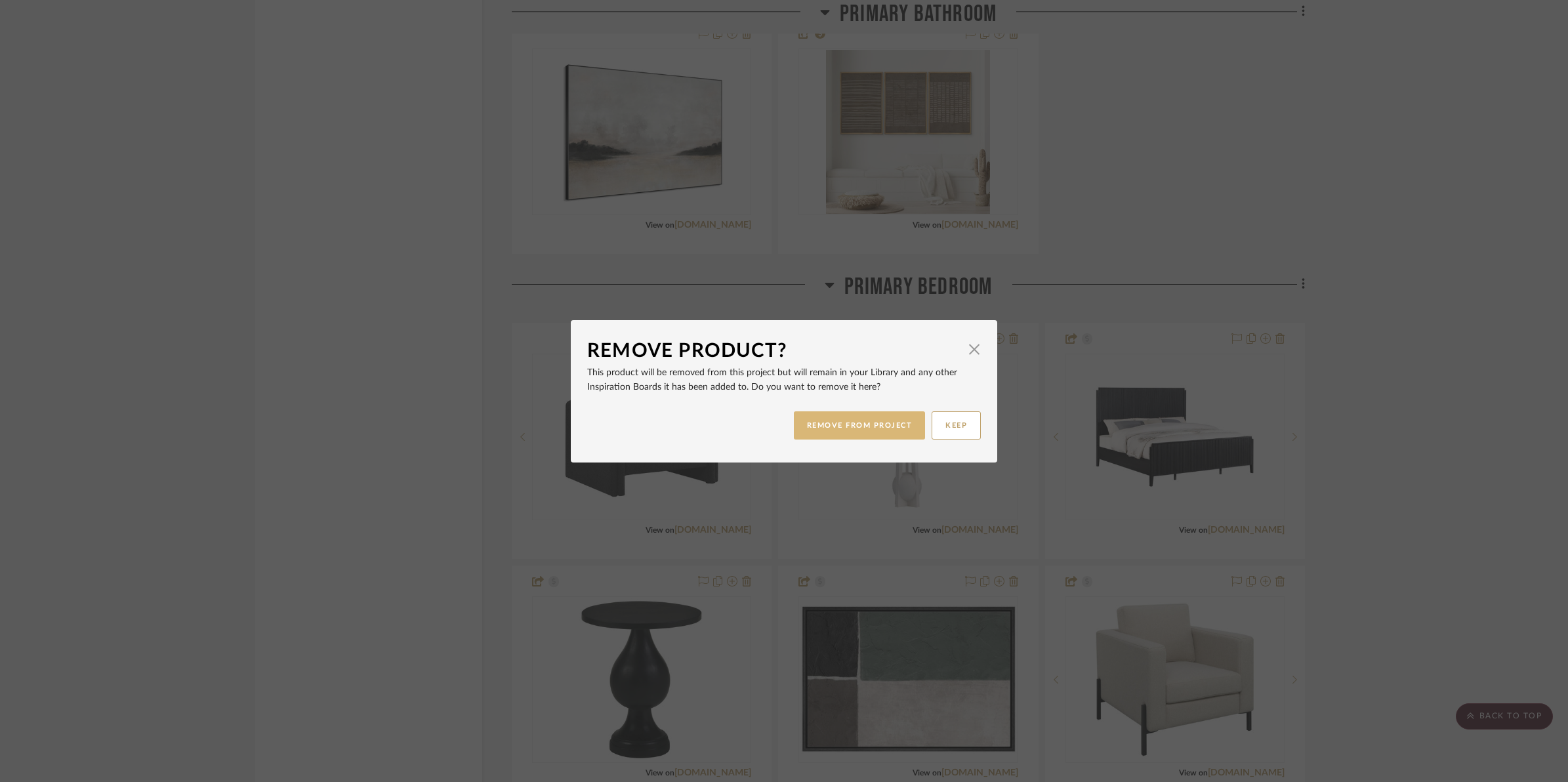
click at [863, 426] on button "REMOVE FROM PROJECT" at bounding box center [859, 425] width 132 height 29
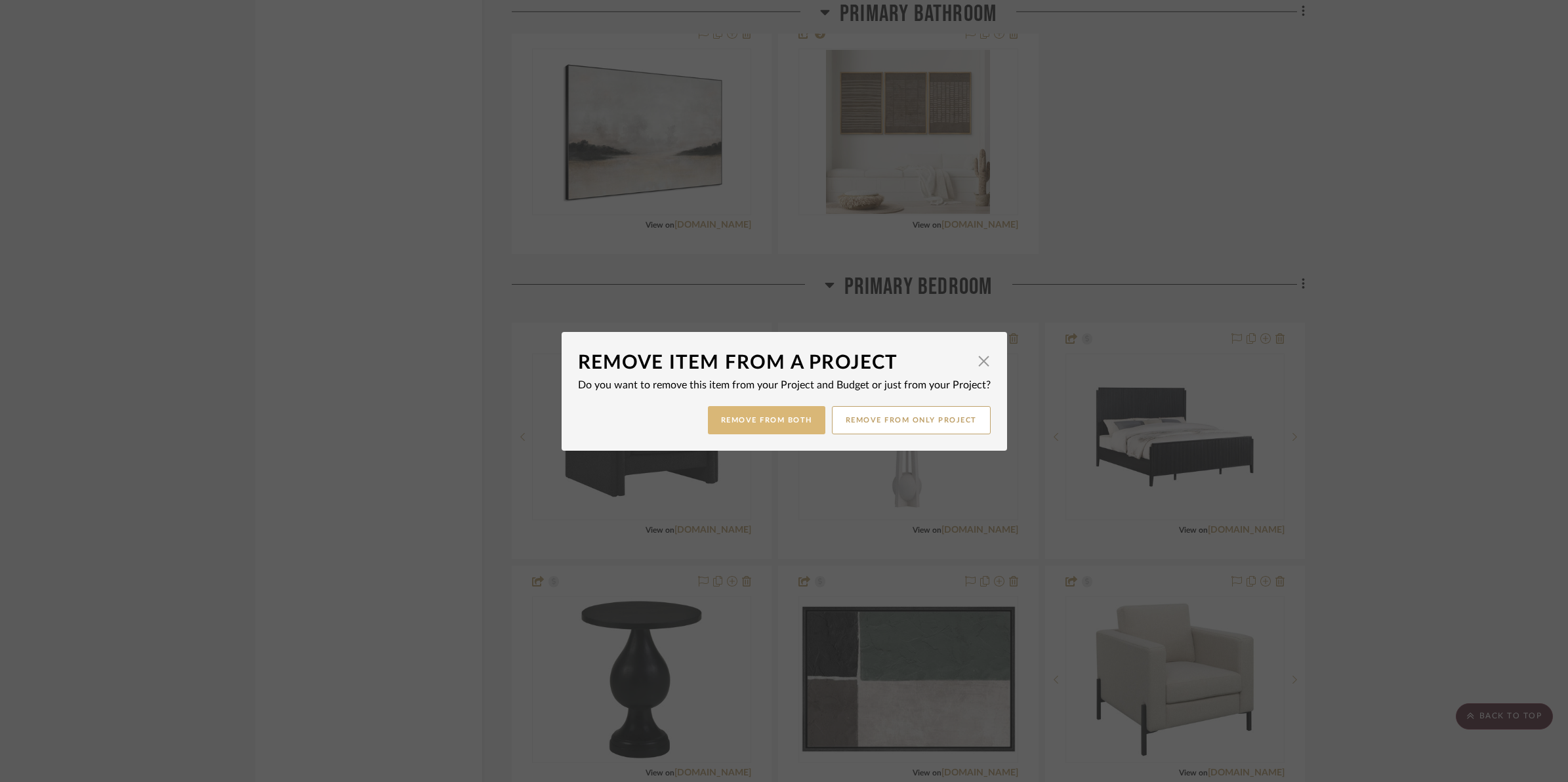
click at [781, 422] on button "Remove from Both" at bounding box center [767, 420] width 118 height 29
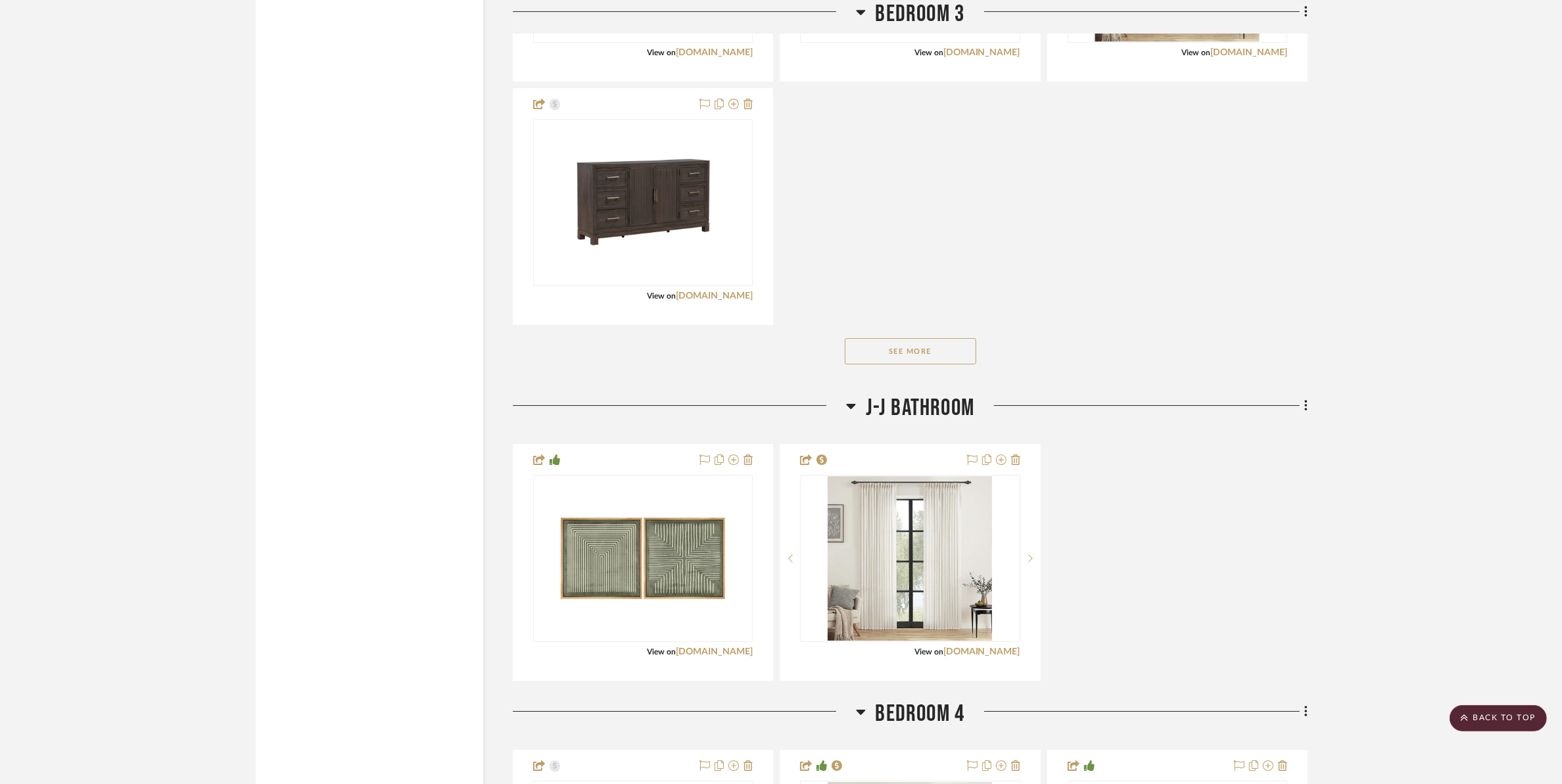
scroll to position [5672, 0]
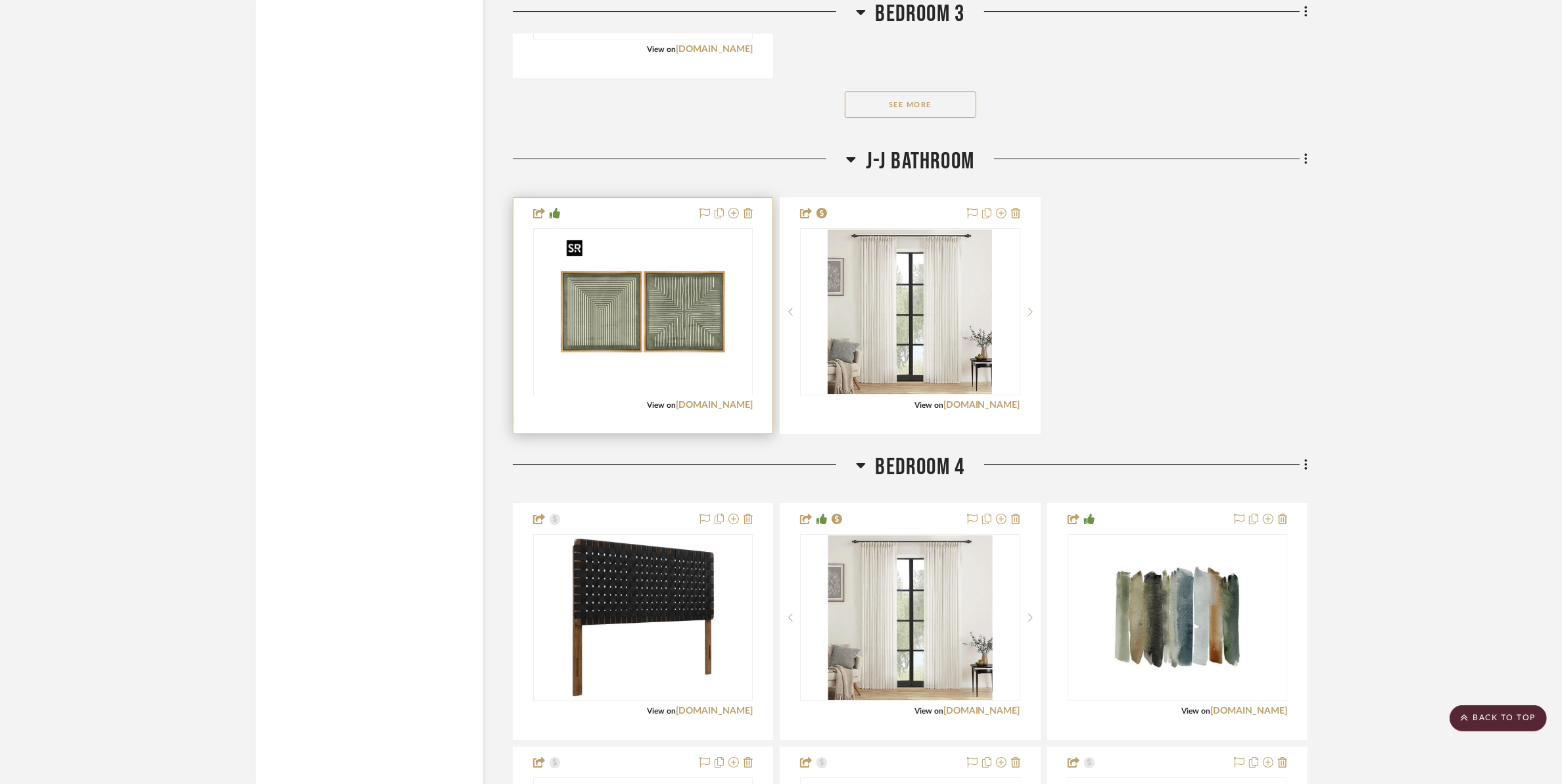
click at [676, 313] on div at bounding box center [644, 394] width 220 height 333
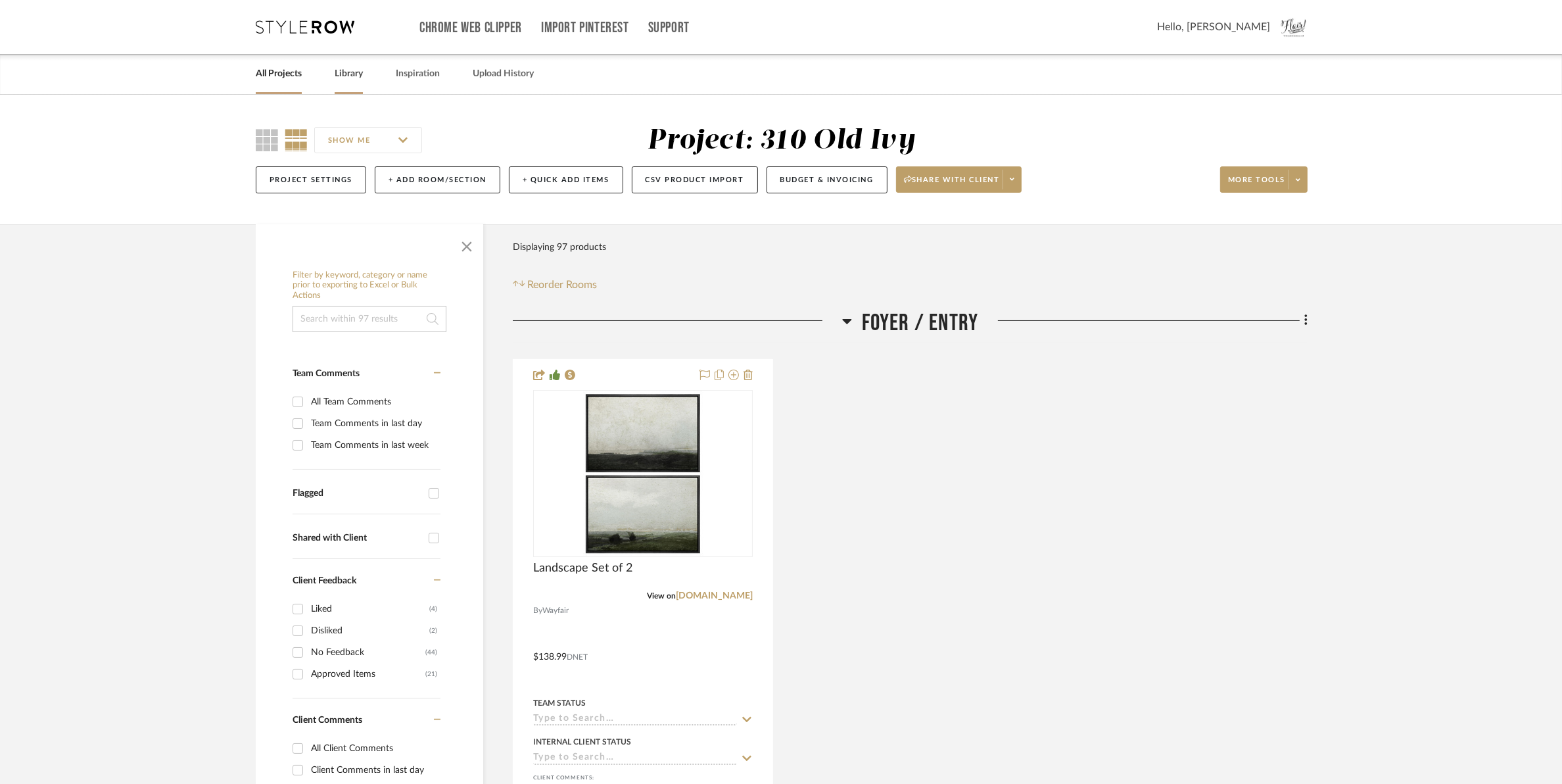
click at [355, 76] on link "Library" at bounding box center [348, 74] width 29 height 17
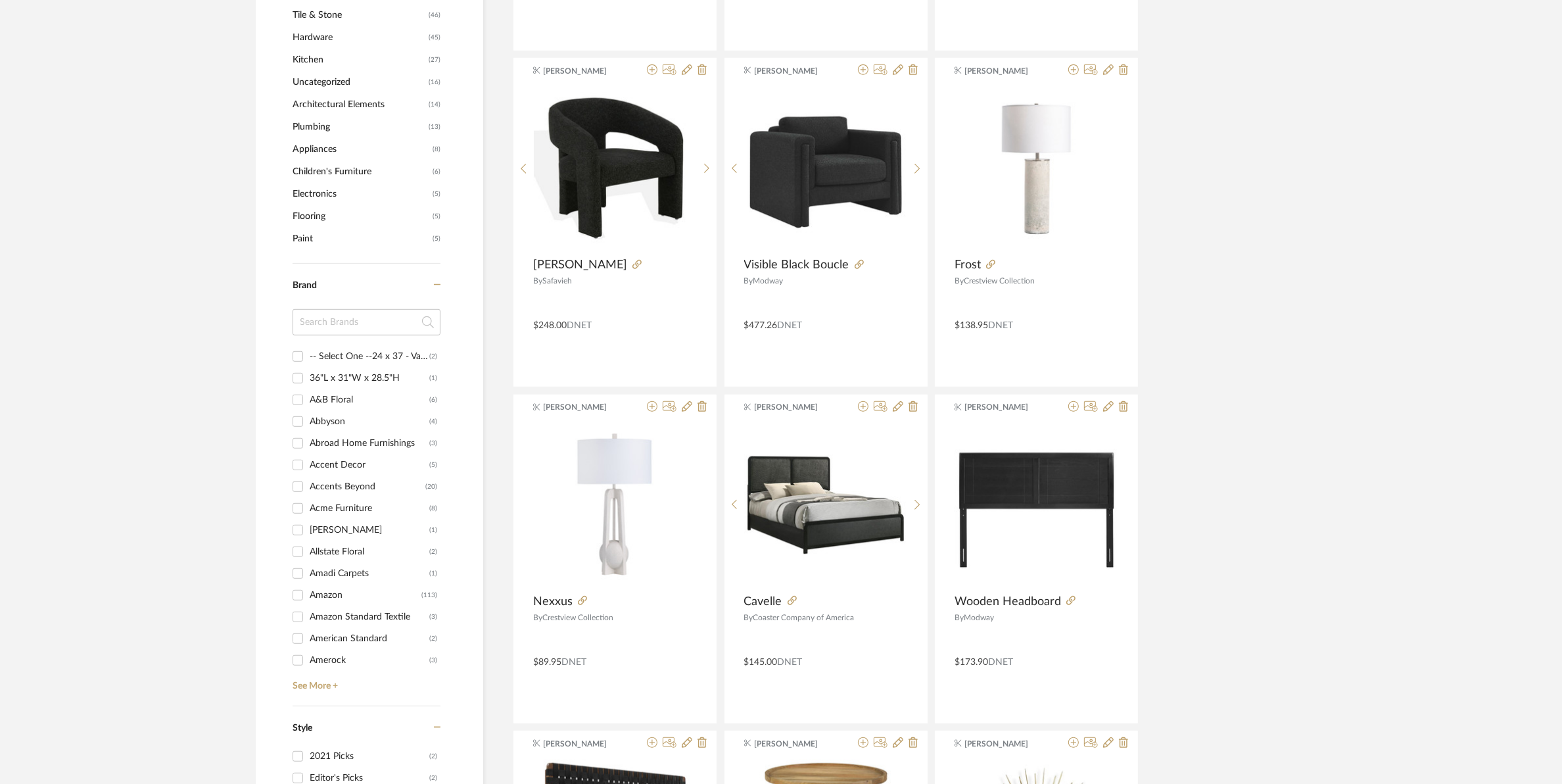
scroll to position [1150, 0]
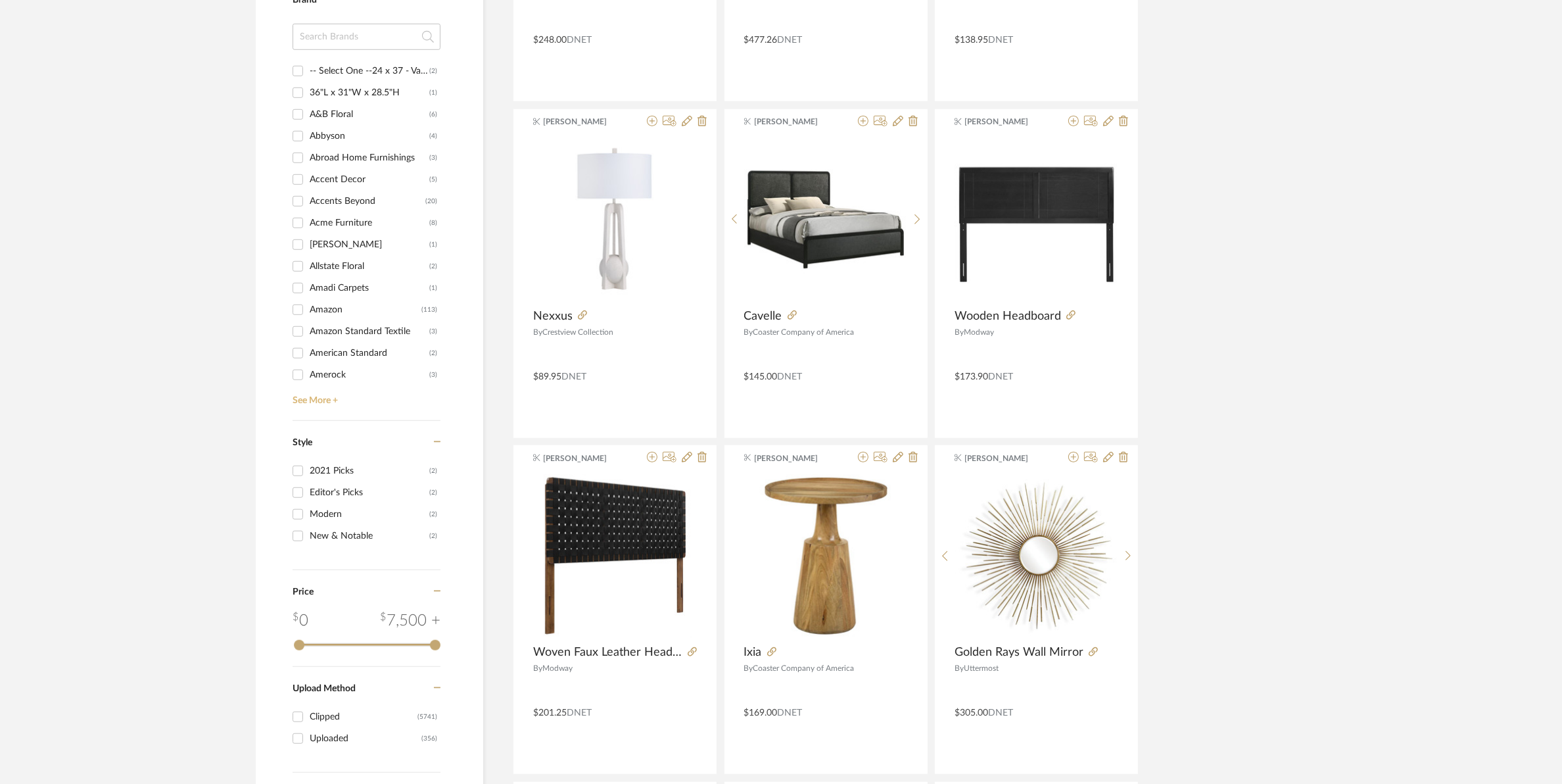
click at [324, 399] on link "See More +" at bounding box center [365, 396] width 152 height 21
click at [319, 220] on div "Wayfair" at bounding box center [366, 224] width 112 height 21
click at [308, 220] on input "Wayfair (222)" at bounding box center [298, 224] width 21 height 21
checkbox input "true"
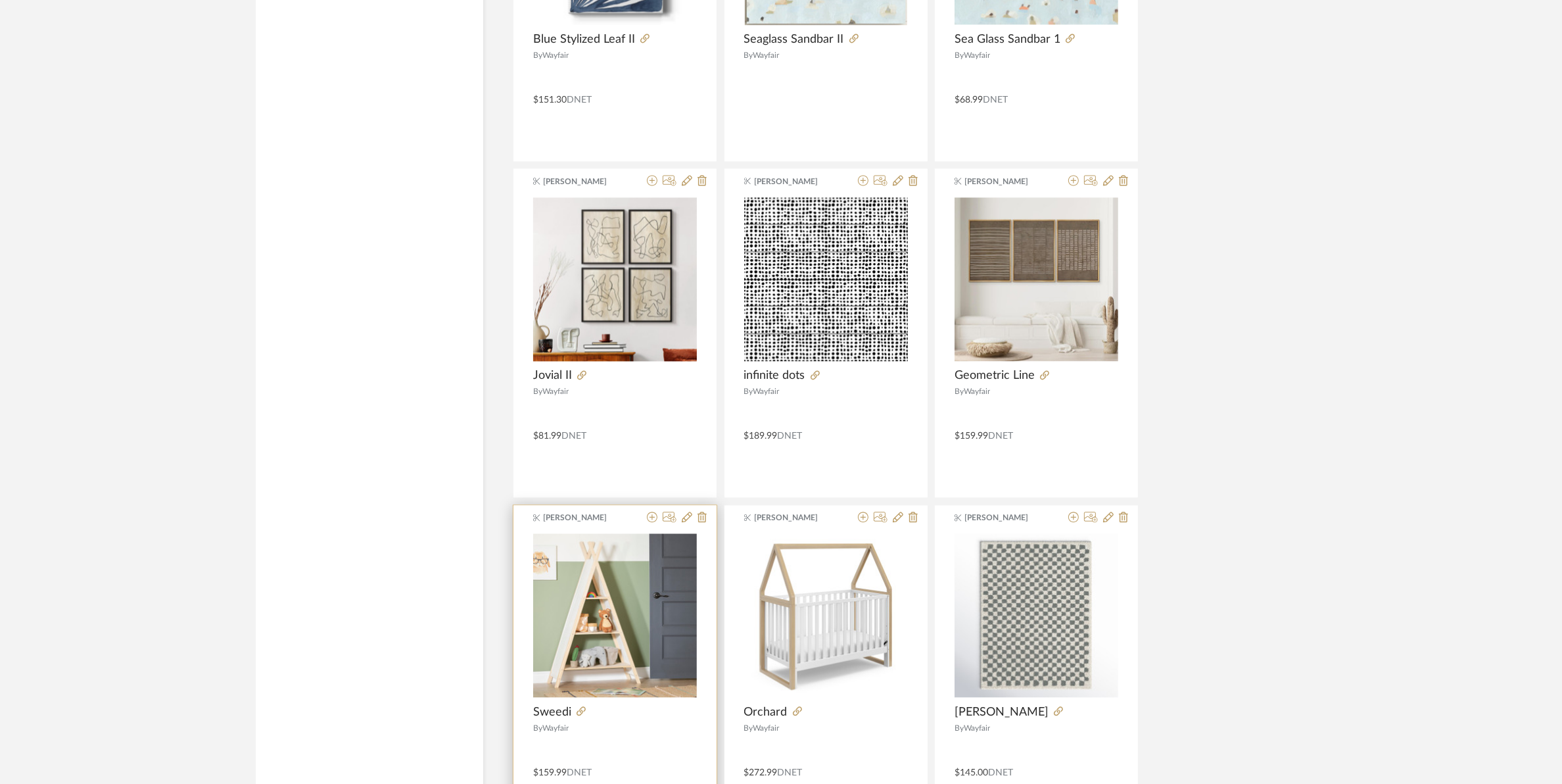
scroll to position [3677, 0]
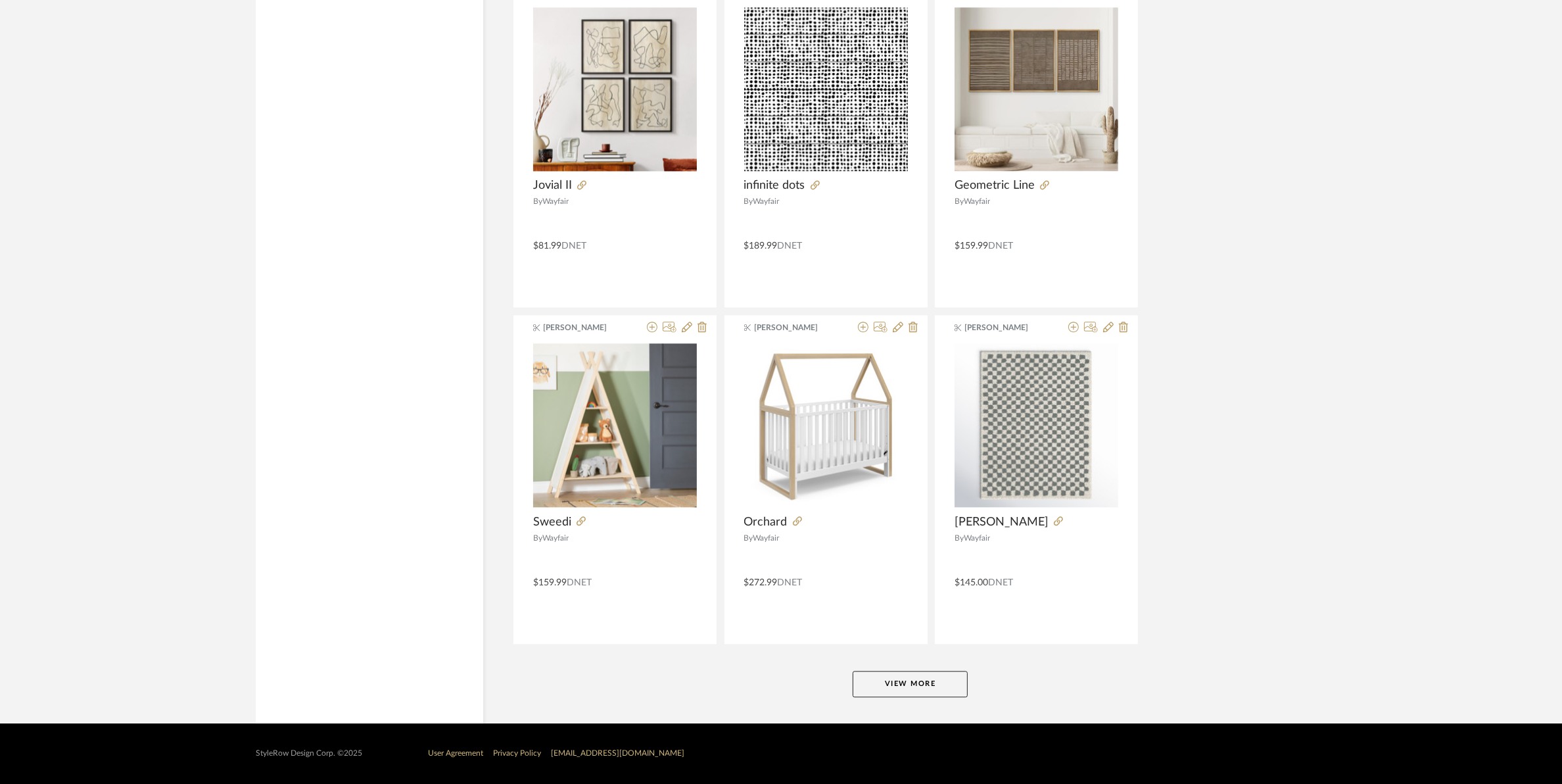
click at [883, 681] on button "View More" at bounding box center [910, 684] width 115 height 26
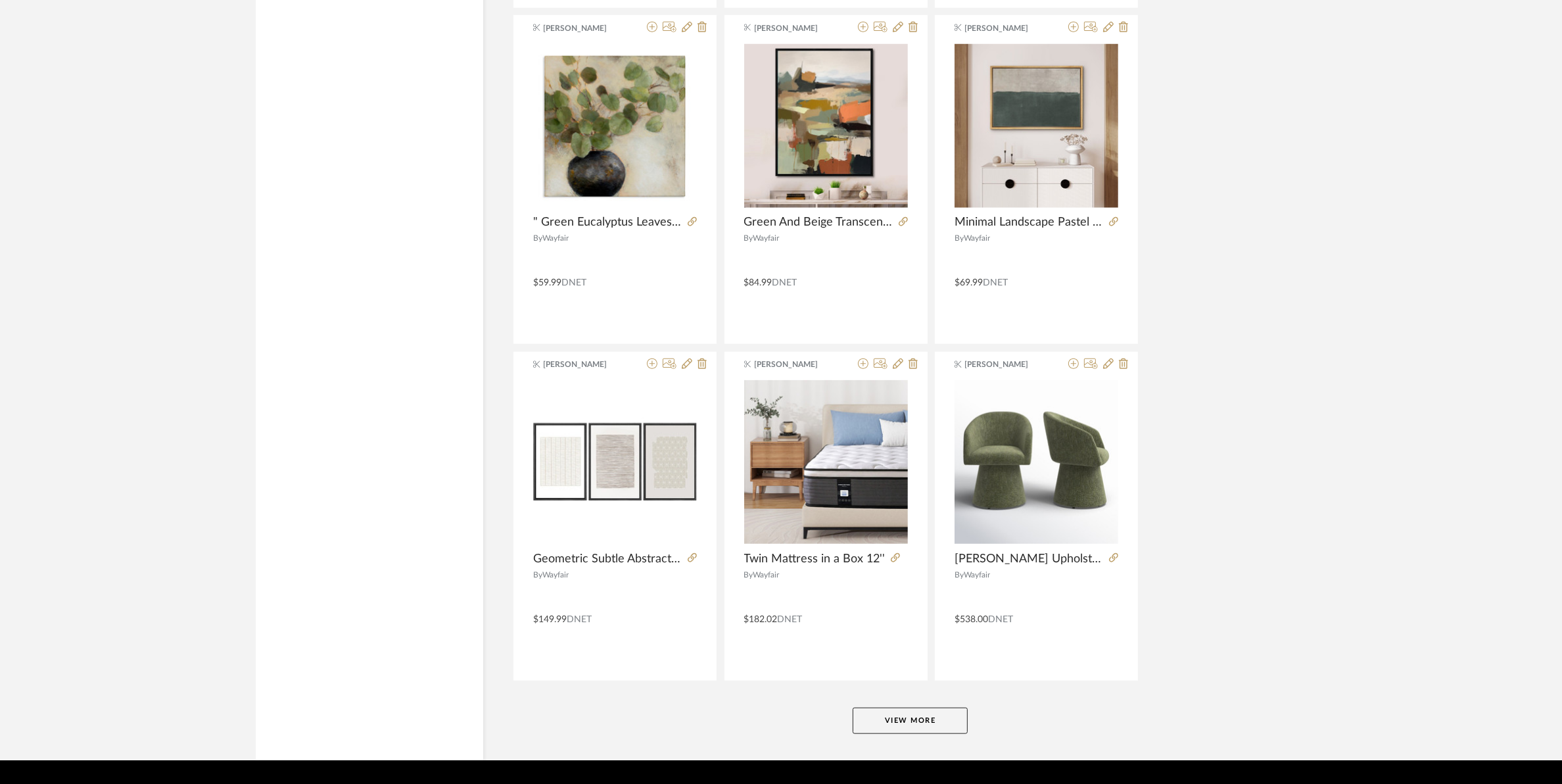
scroll to position [7718, 0]
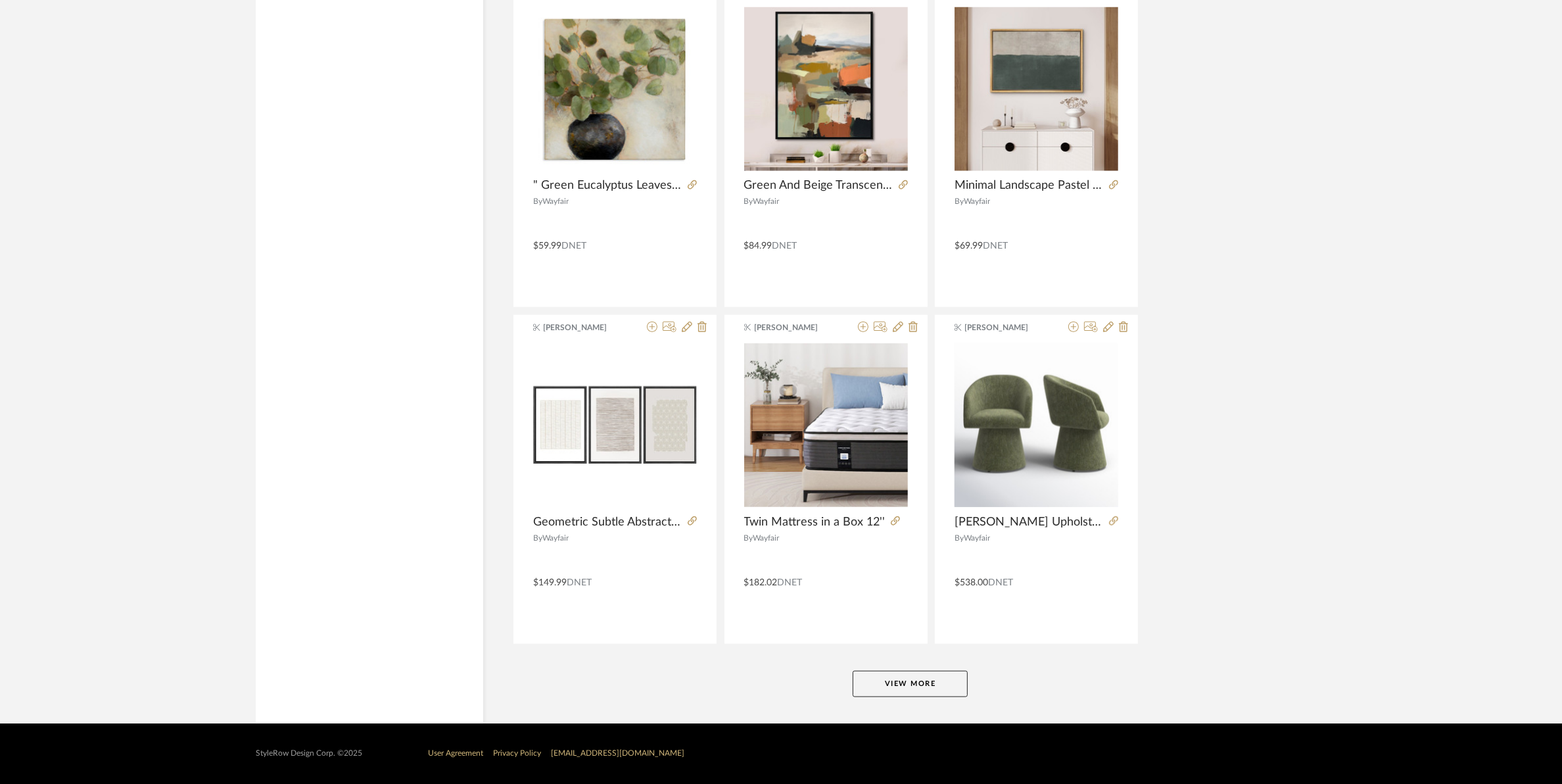
click at [890, 682] on button "View More" at bounding box center [910, 684] width 115 height 26
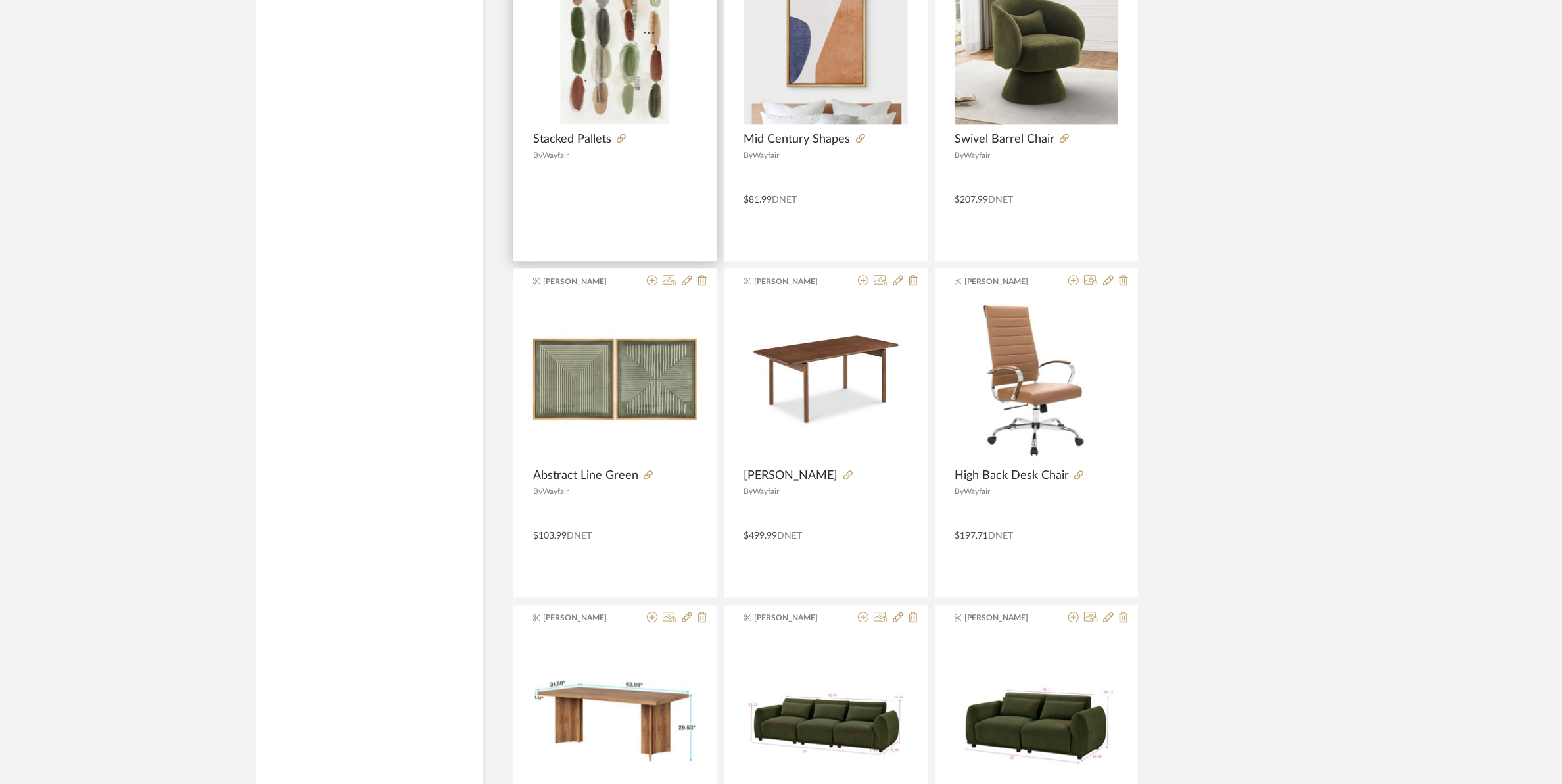
scroll to position [10279, 0]
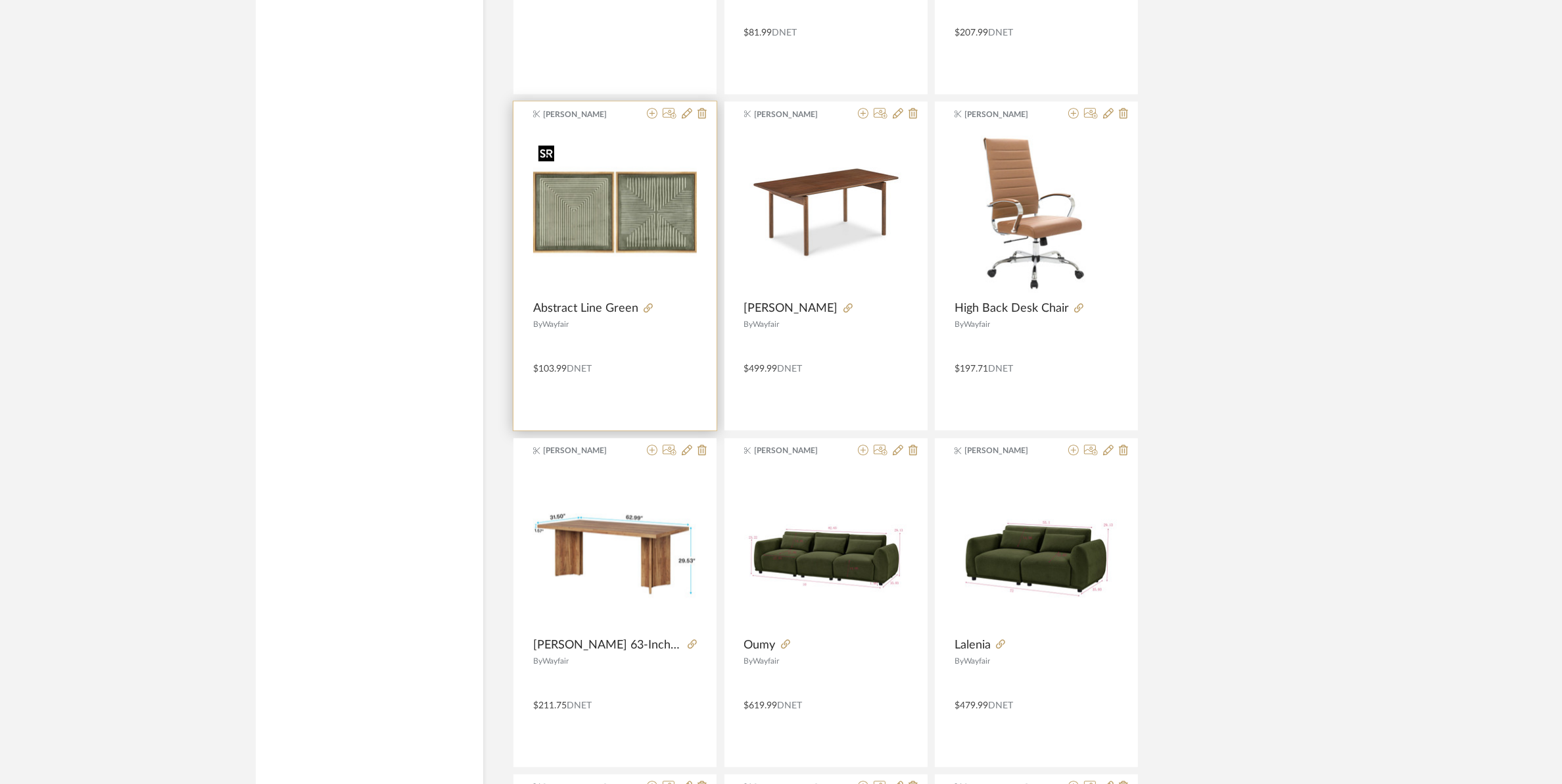
click at [616, 223] on img "0" at bounding box center [615, 211] width 164 height 164
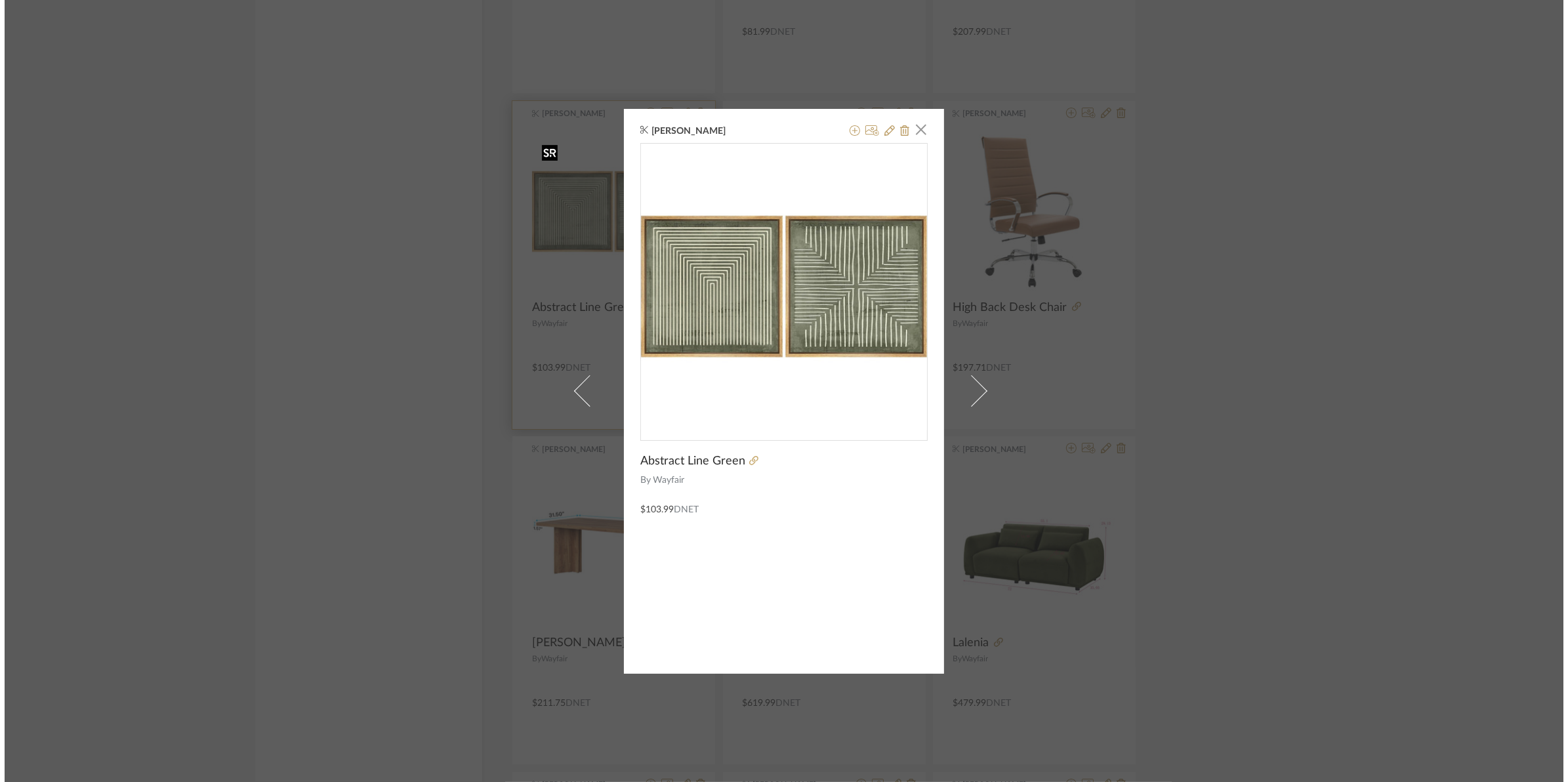
scroll to position [0, 0]
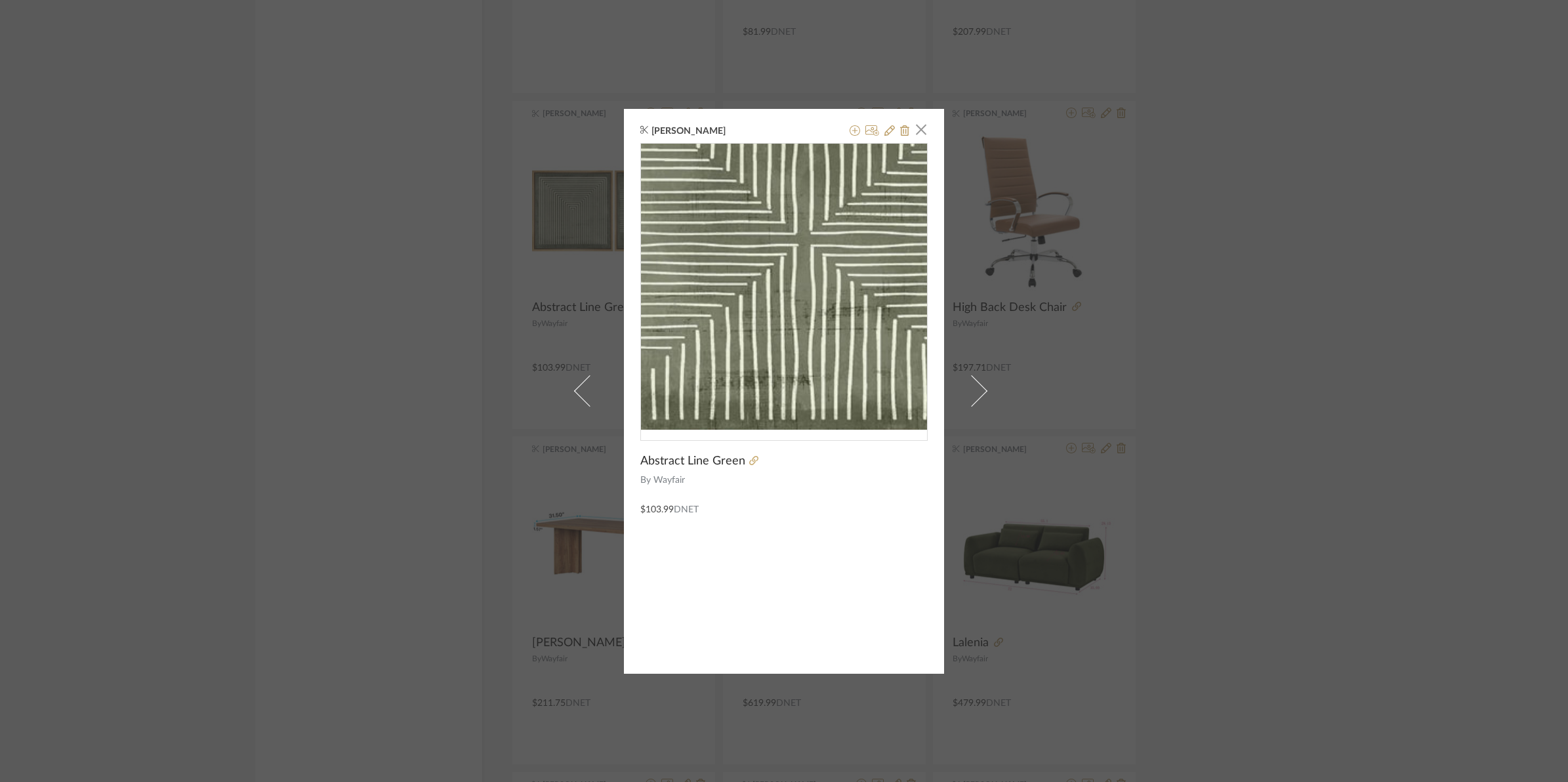
click at [845, 302] on img "0" at bounding box center [784, 286] width 286 height 286
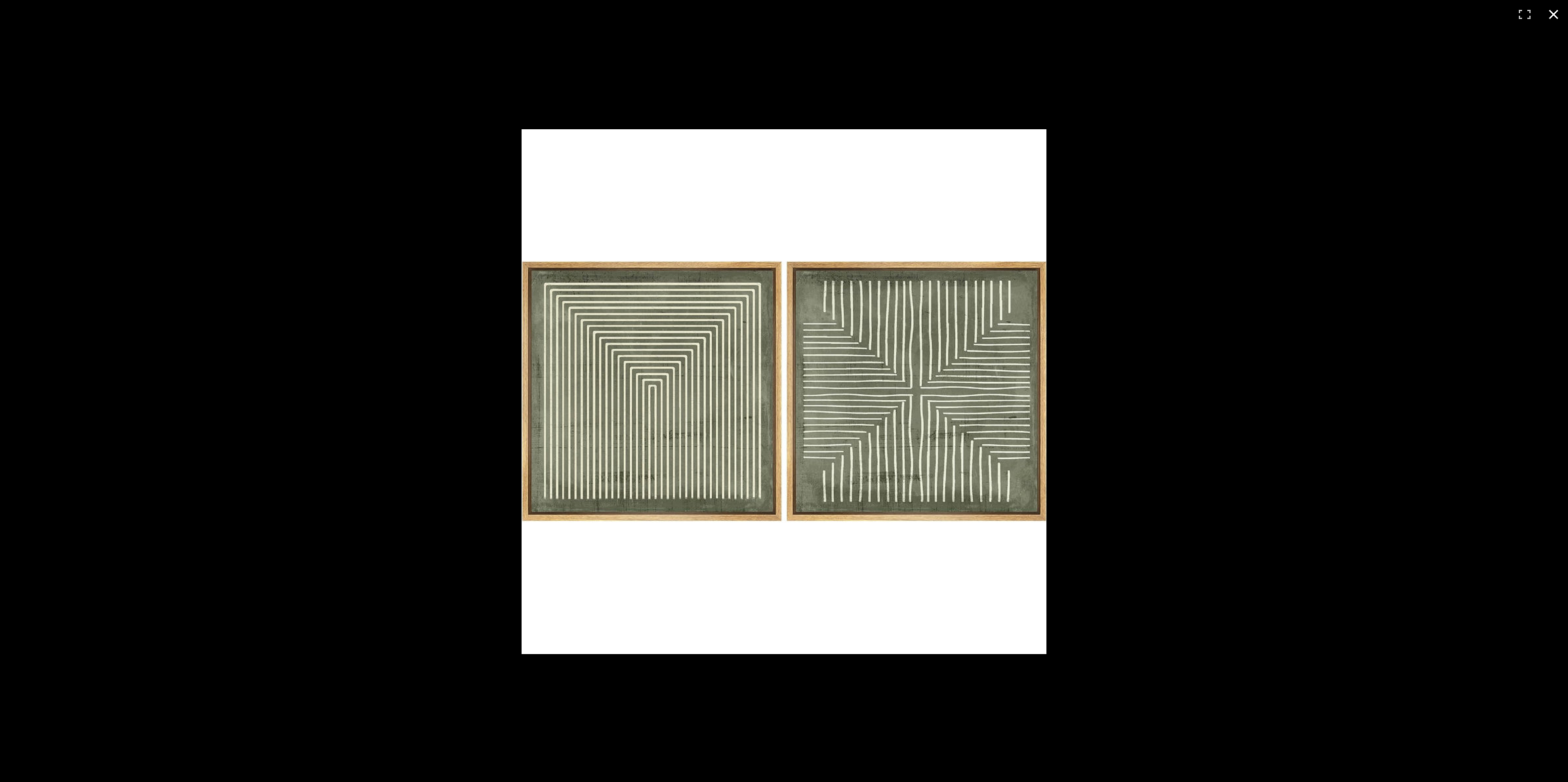
click at [1539, 15] on button at bounding box center [1553, 14] width 29 height 29
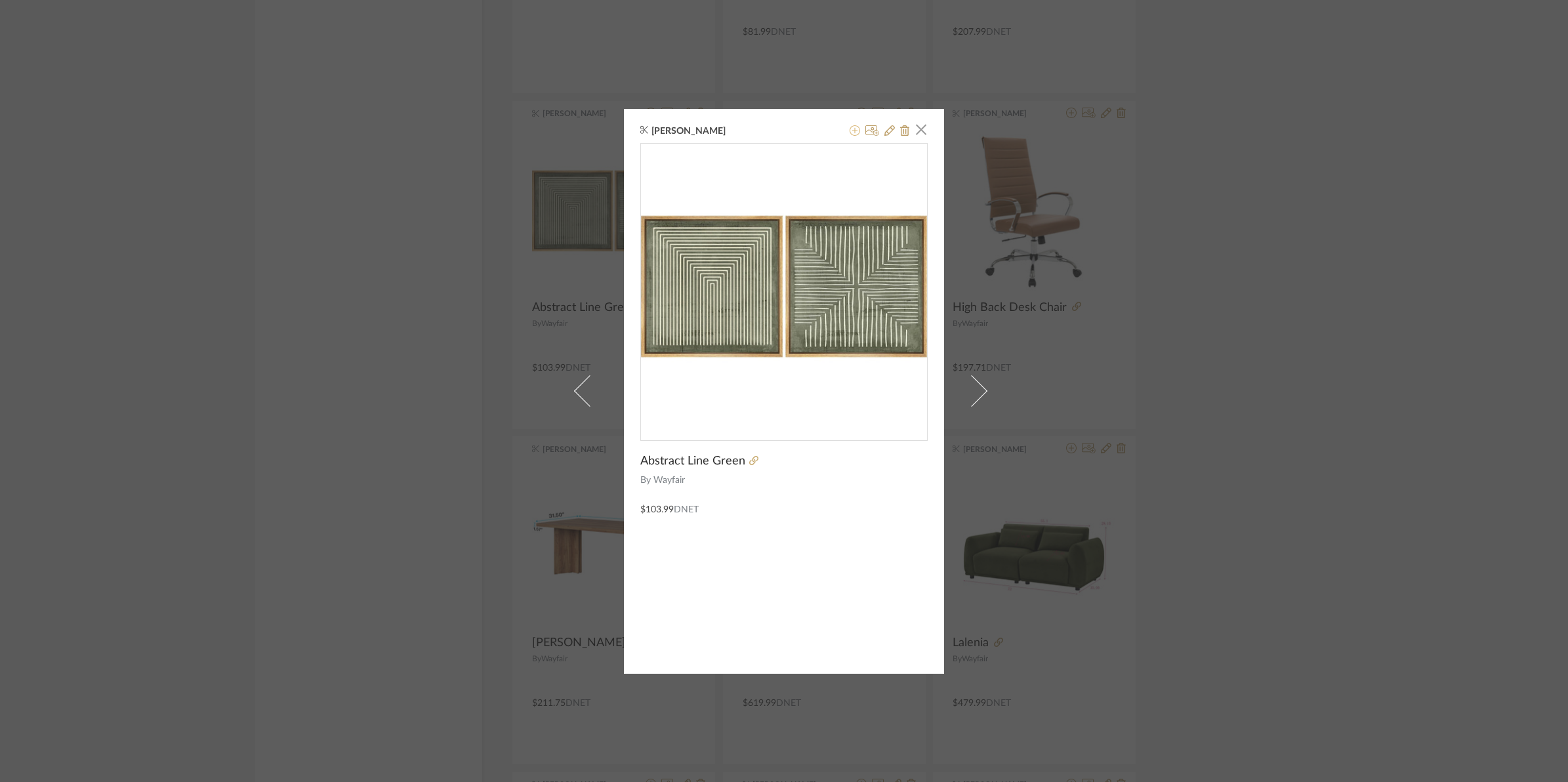
click at [850, 126] on icon at bounding box center [855, 130] width 10 height 10
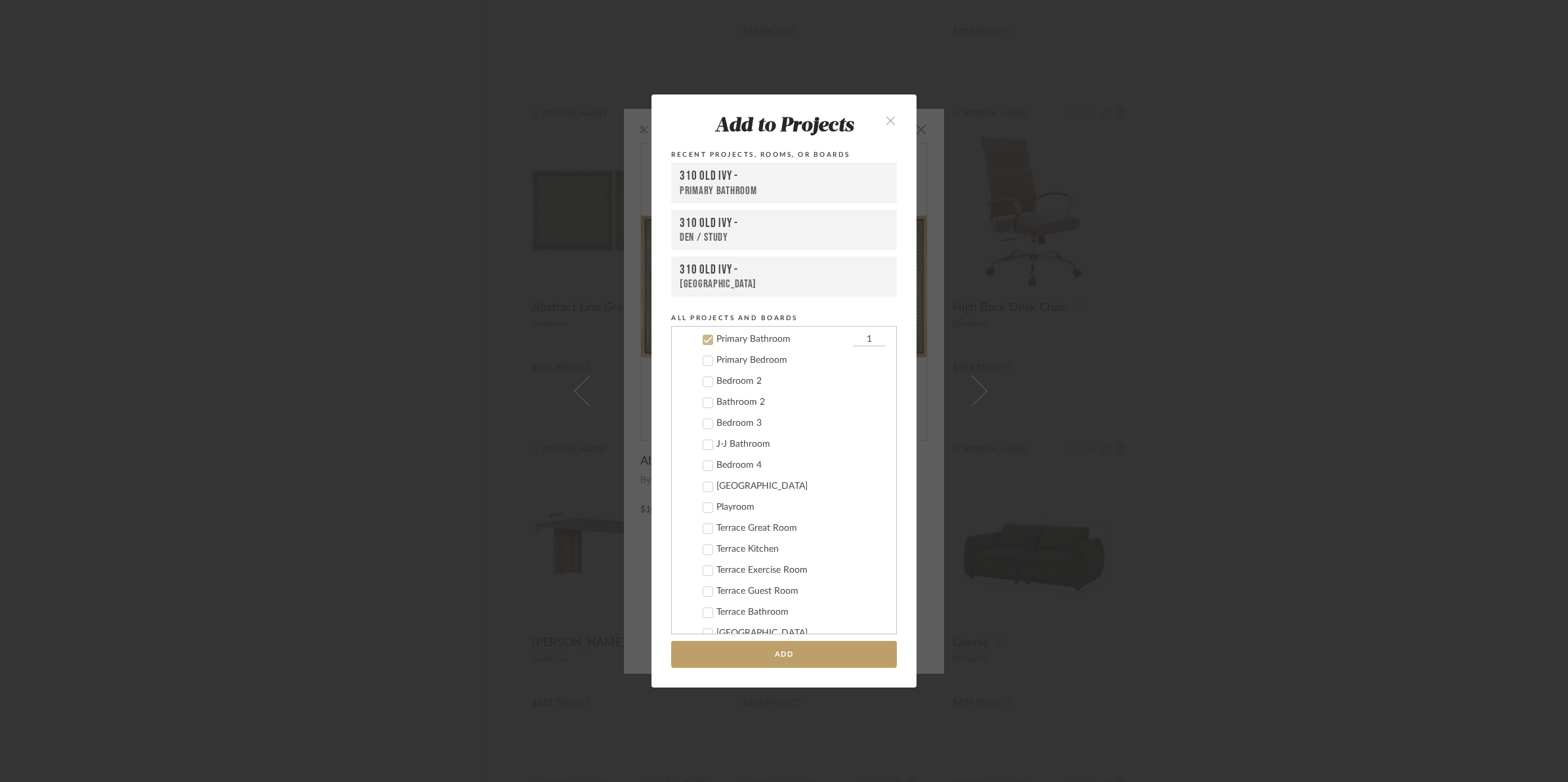
scroll to position [178, 0]
click at [704, 338] on icon at bounding box center [708, 339] width 10 height 10
click at [706, 611] on icon at bounding box center [708, 612] width 10 height 10
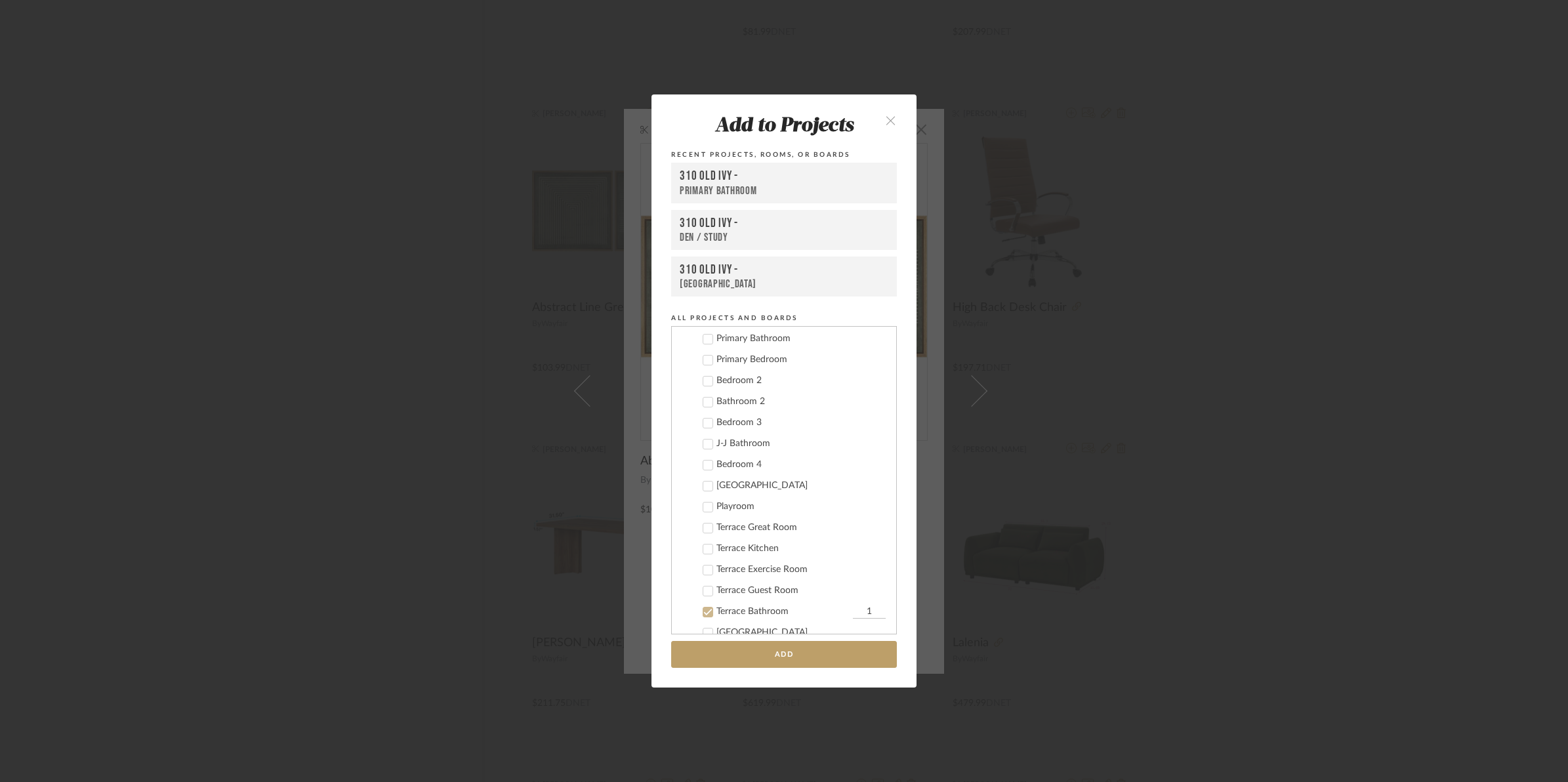
click at [706, 608] on icon at bounding box center [708, 612] width 10 height 10
click at [704, 458] on icon at bounding box center [708, 458] width 10 height 10
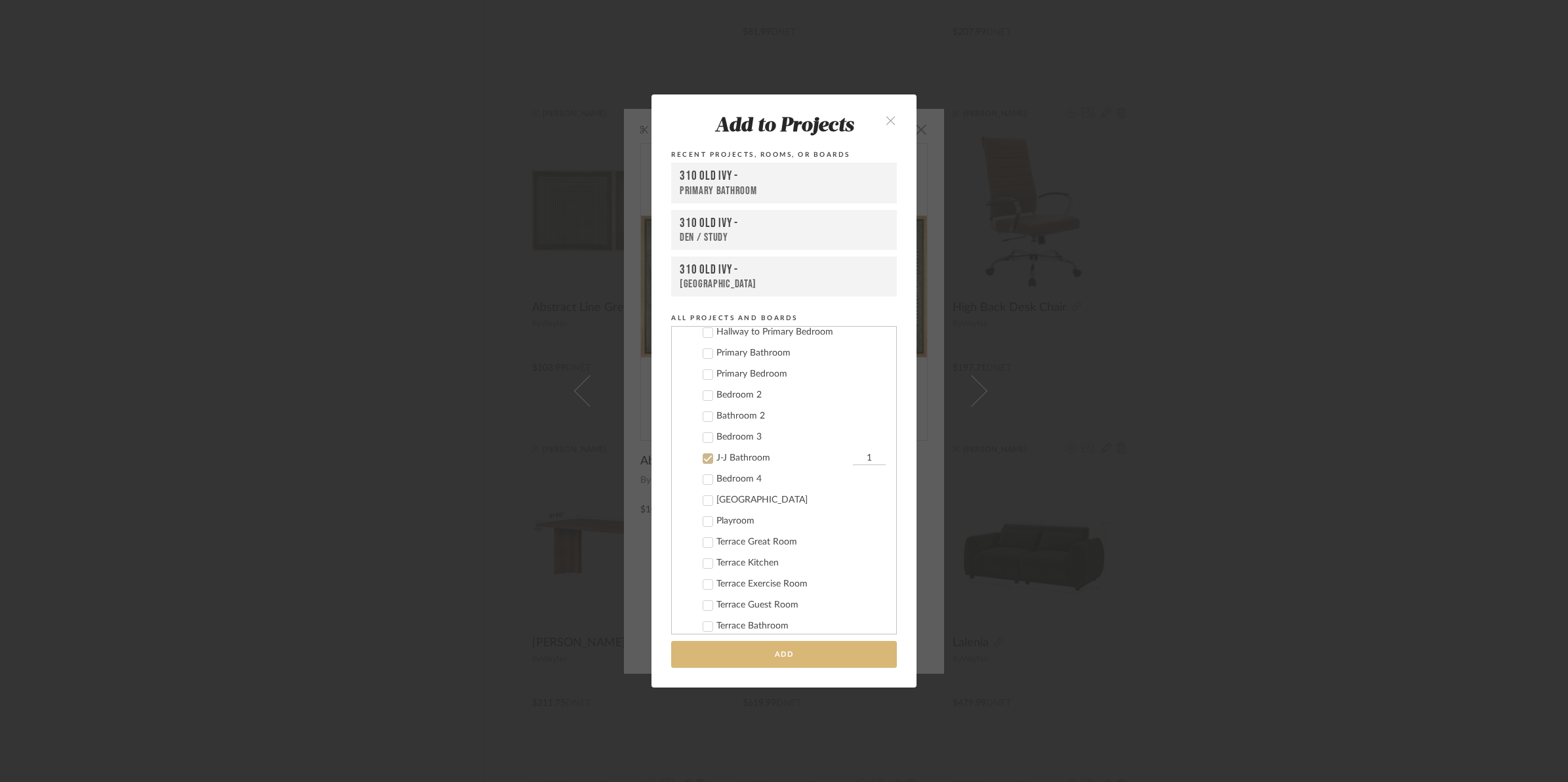
click at [781, 657] on button "Add" at bounding box center [783, 654] width 226 height 27
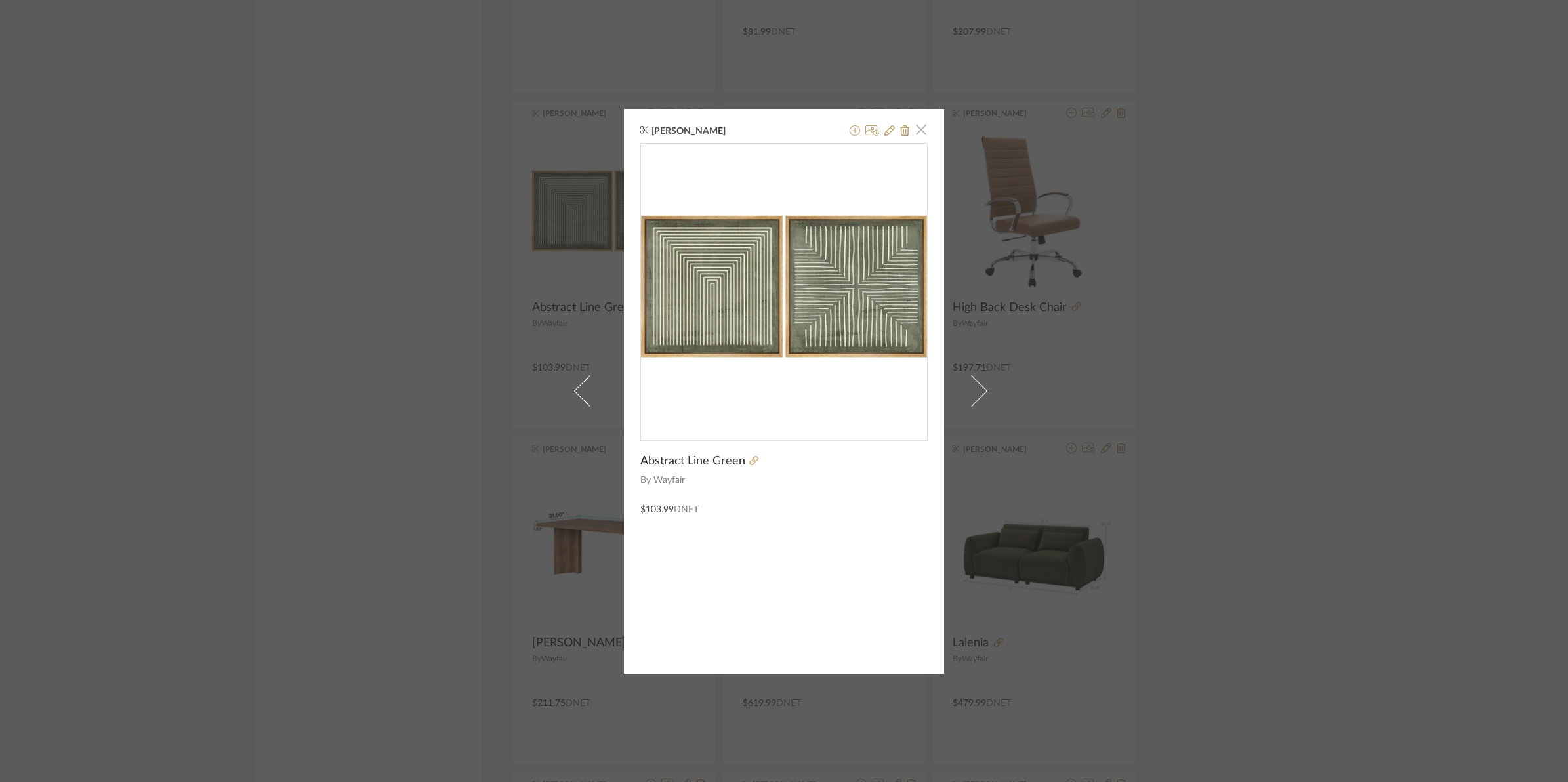
click at [921, 130] on span "button" at bounding box center [921, 130] width 26 height 26
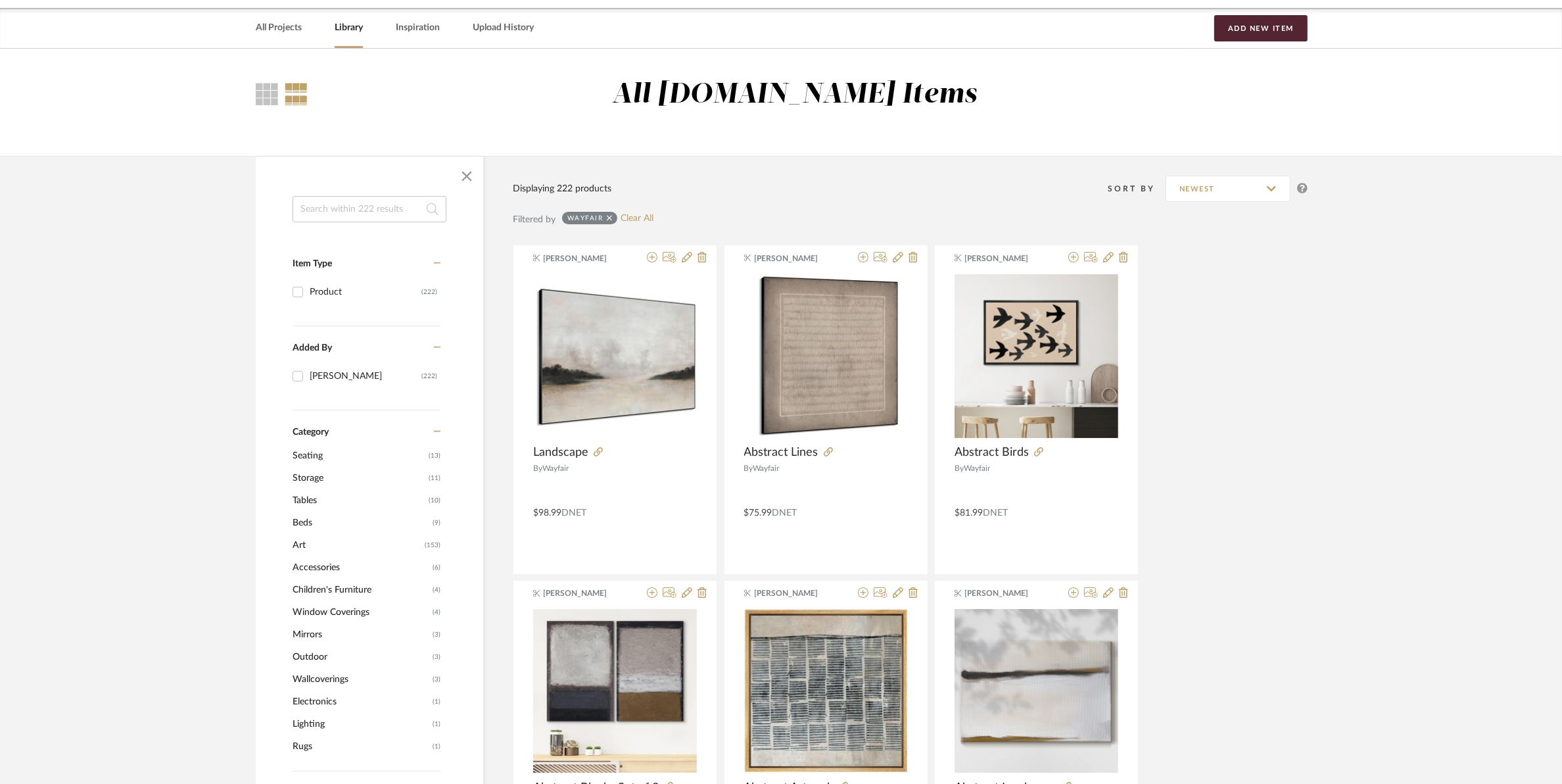
scroll to position [0, 0]
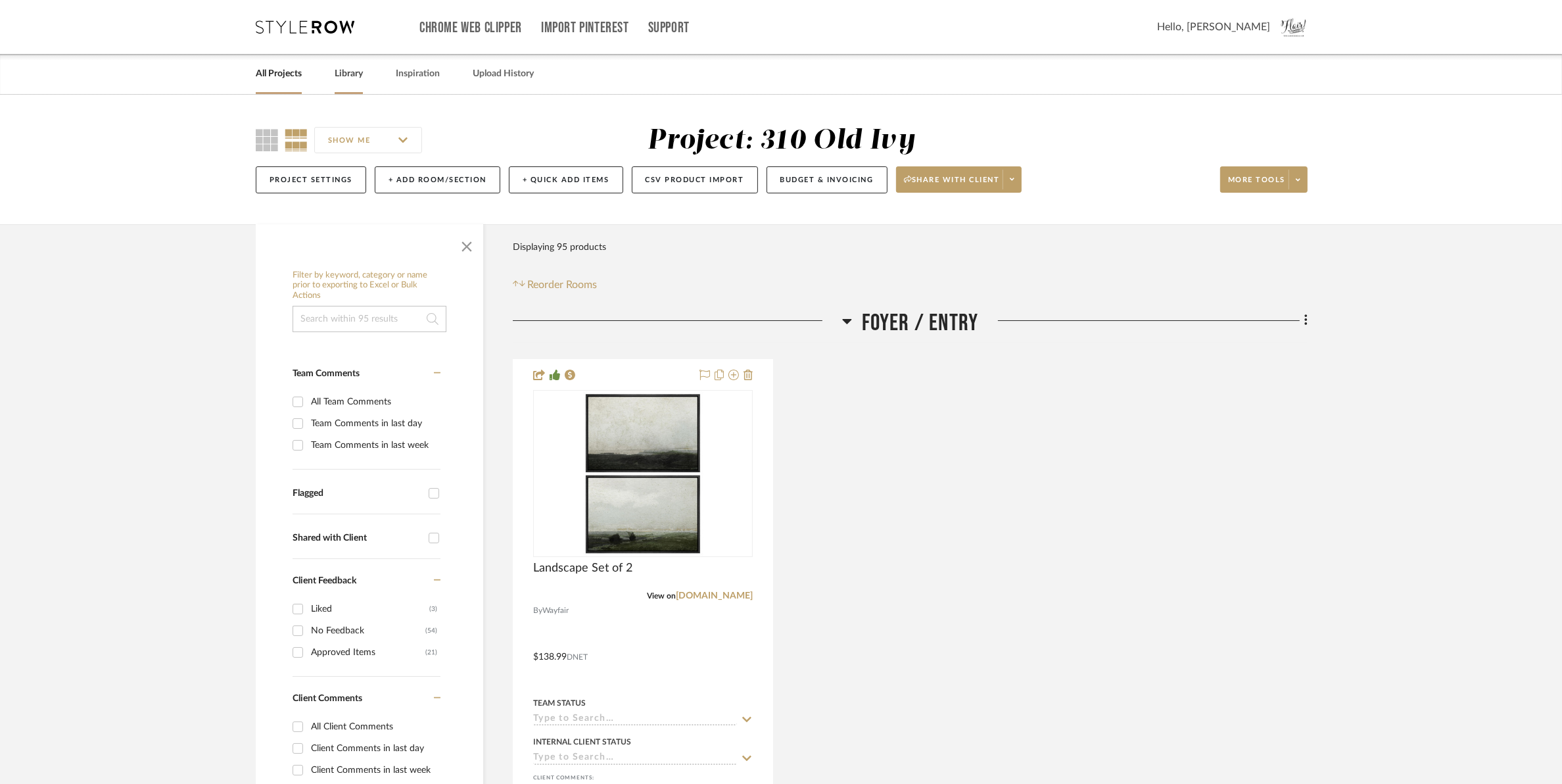
click at [349, 71] on link "Library" at bounding box center [348, 74] width 29 height 17
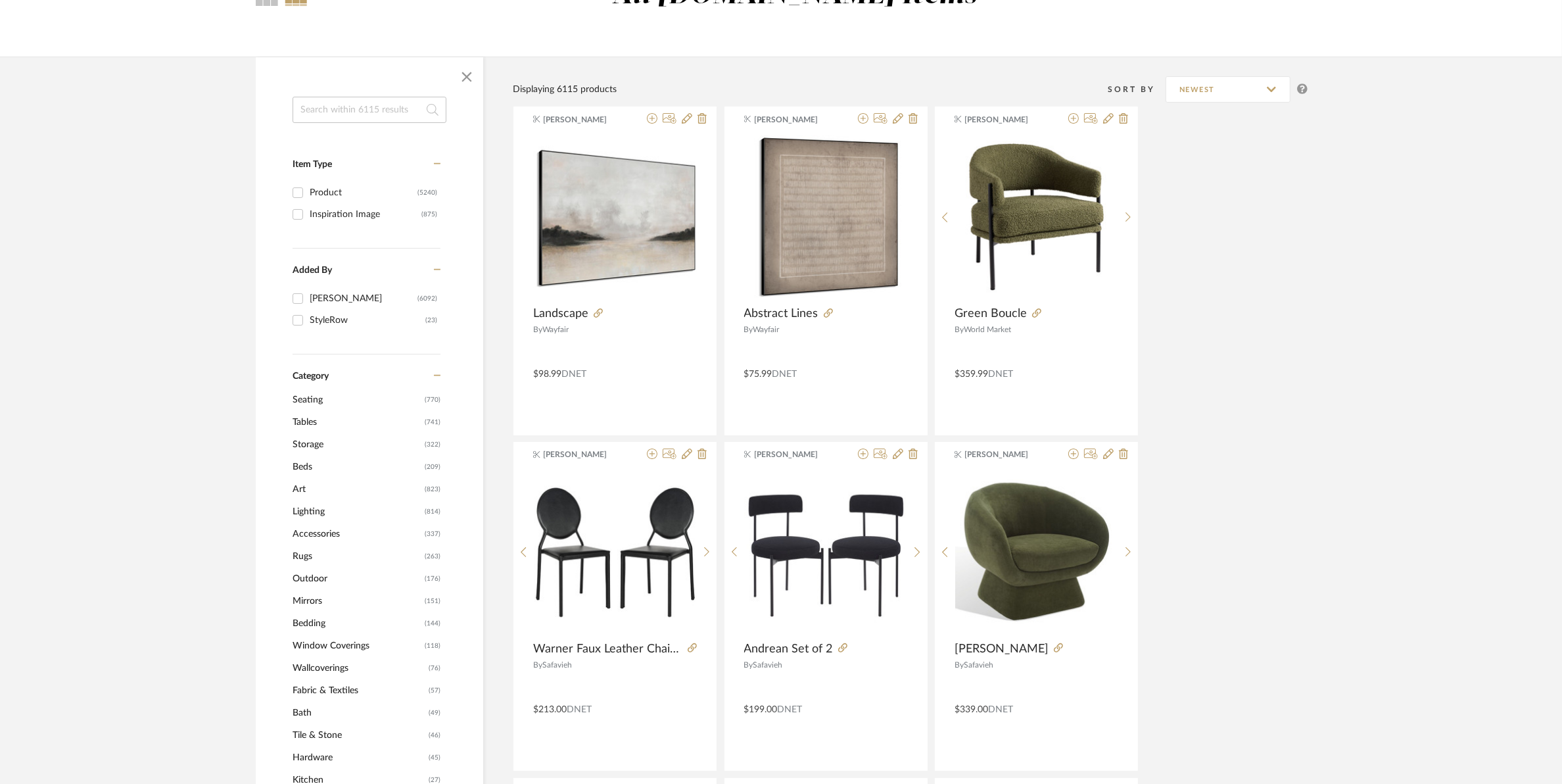
scroll to position [165, 0]
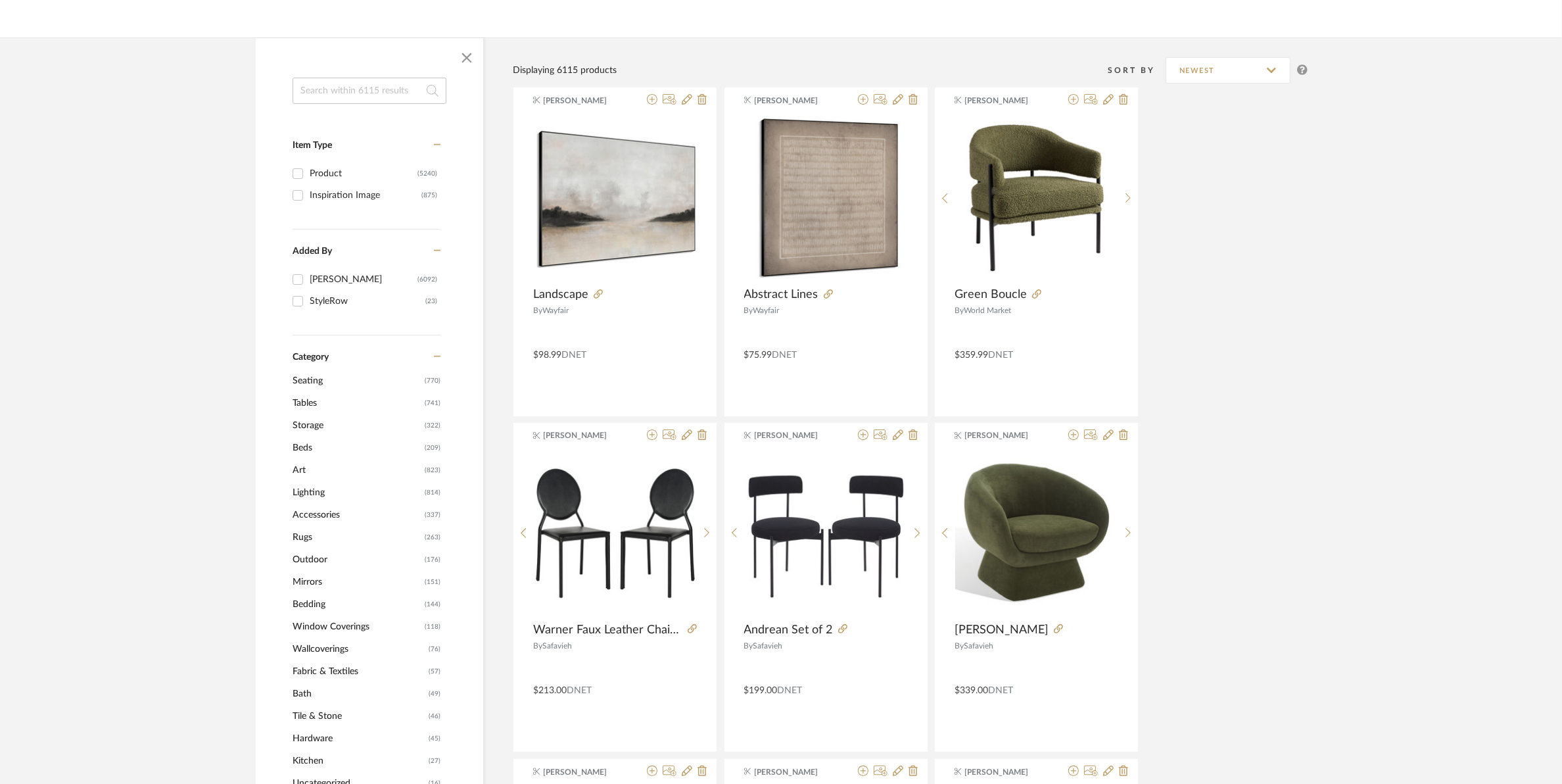
click at [301, 531] on span "Rugs" at bounding box center [357, 537] width 129 height 23
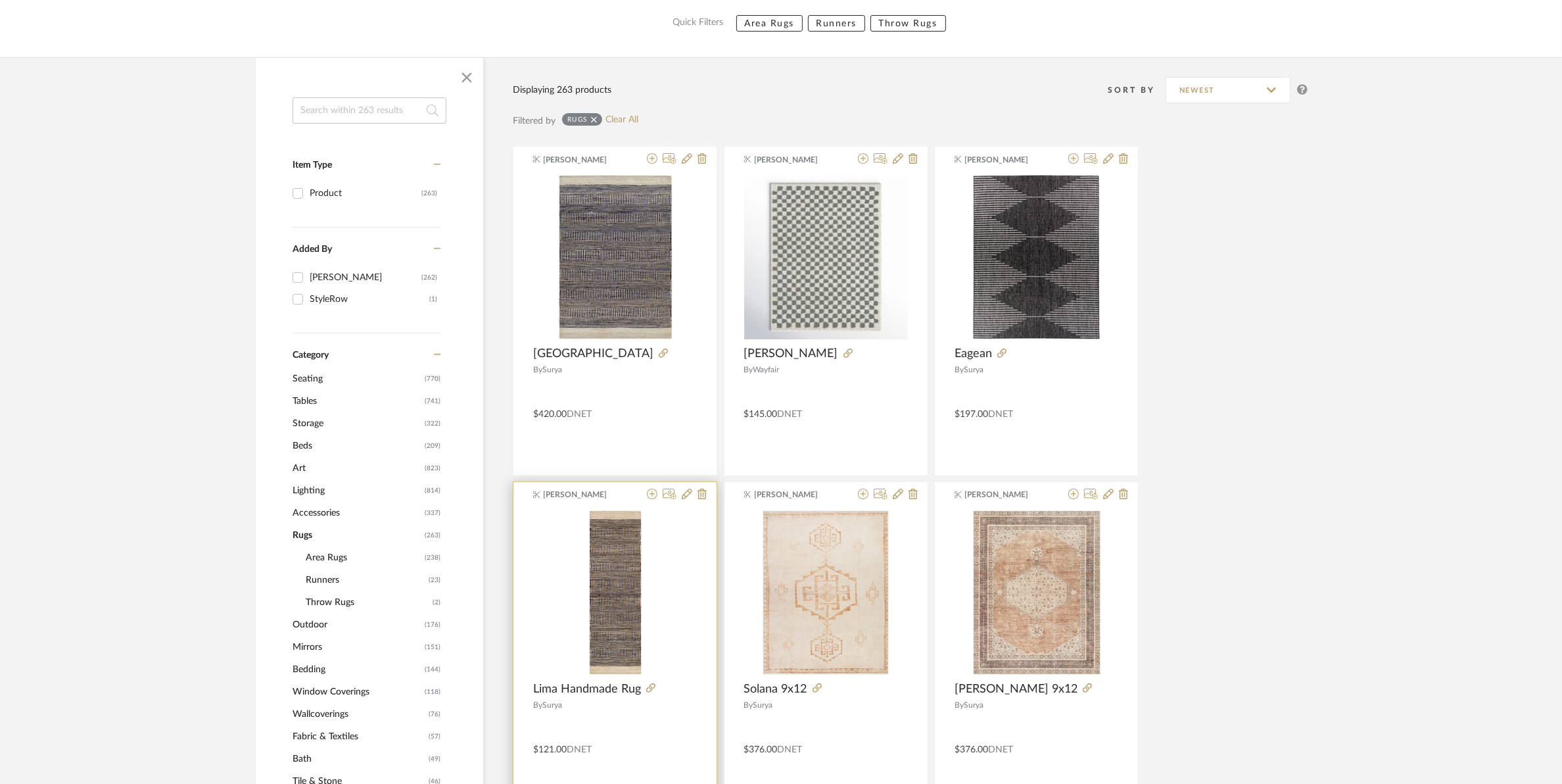
click at [629, 604] on img "0" at bounding box center [615, 593] width 53 height 165
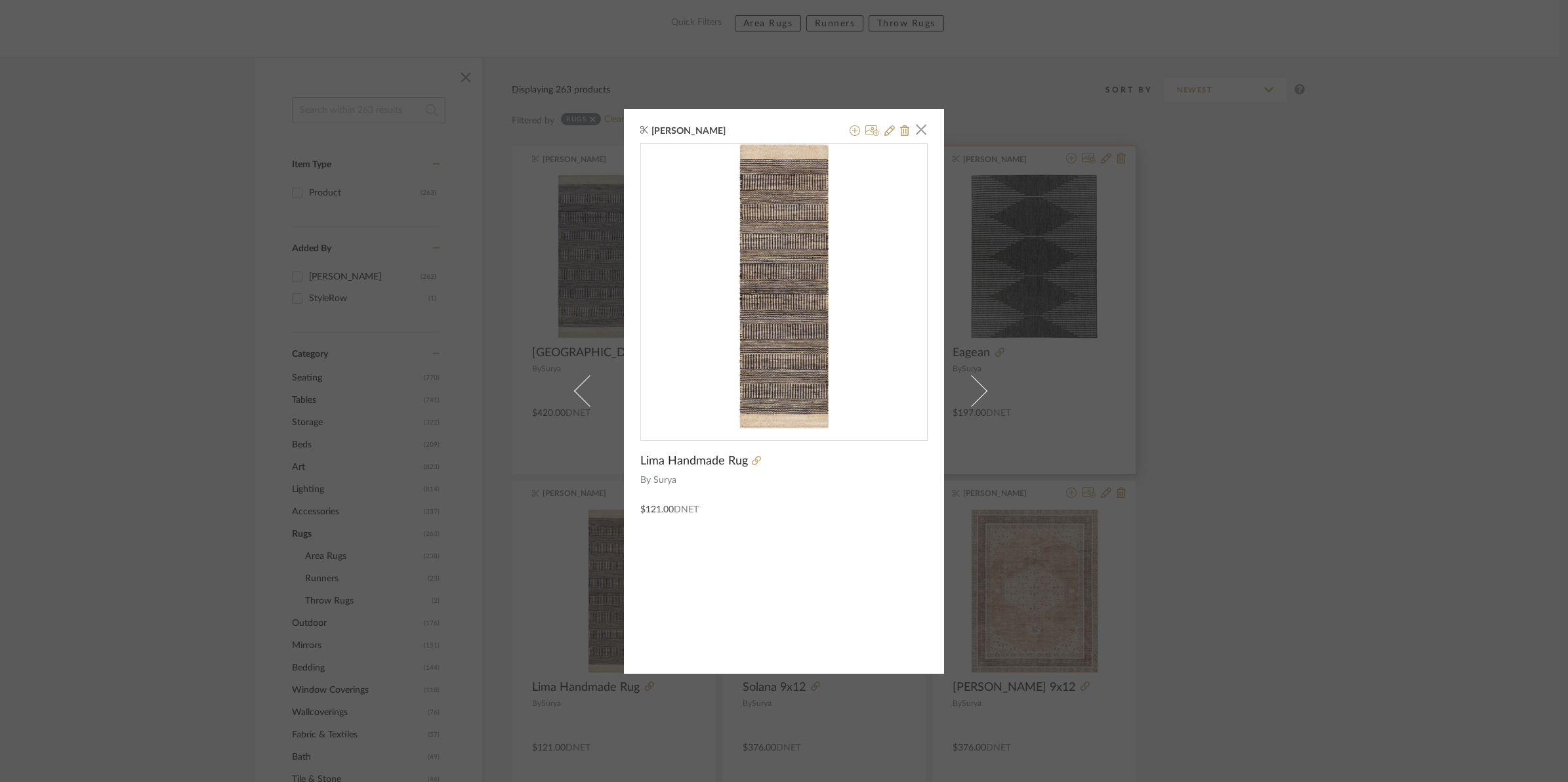
drag, startPoint x: 916, startPoint y: 130, endPoint x: 1071, endPoint y: 194, distance: 167.7
click at [916, 130] on span "button" at bounding box center [921, 130] width 26 height 26
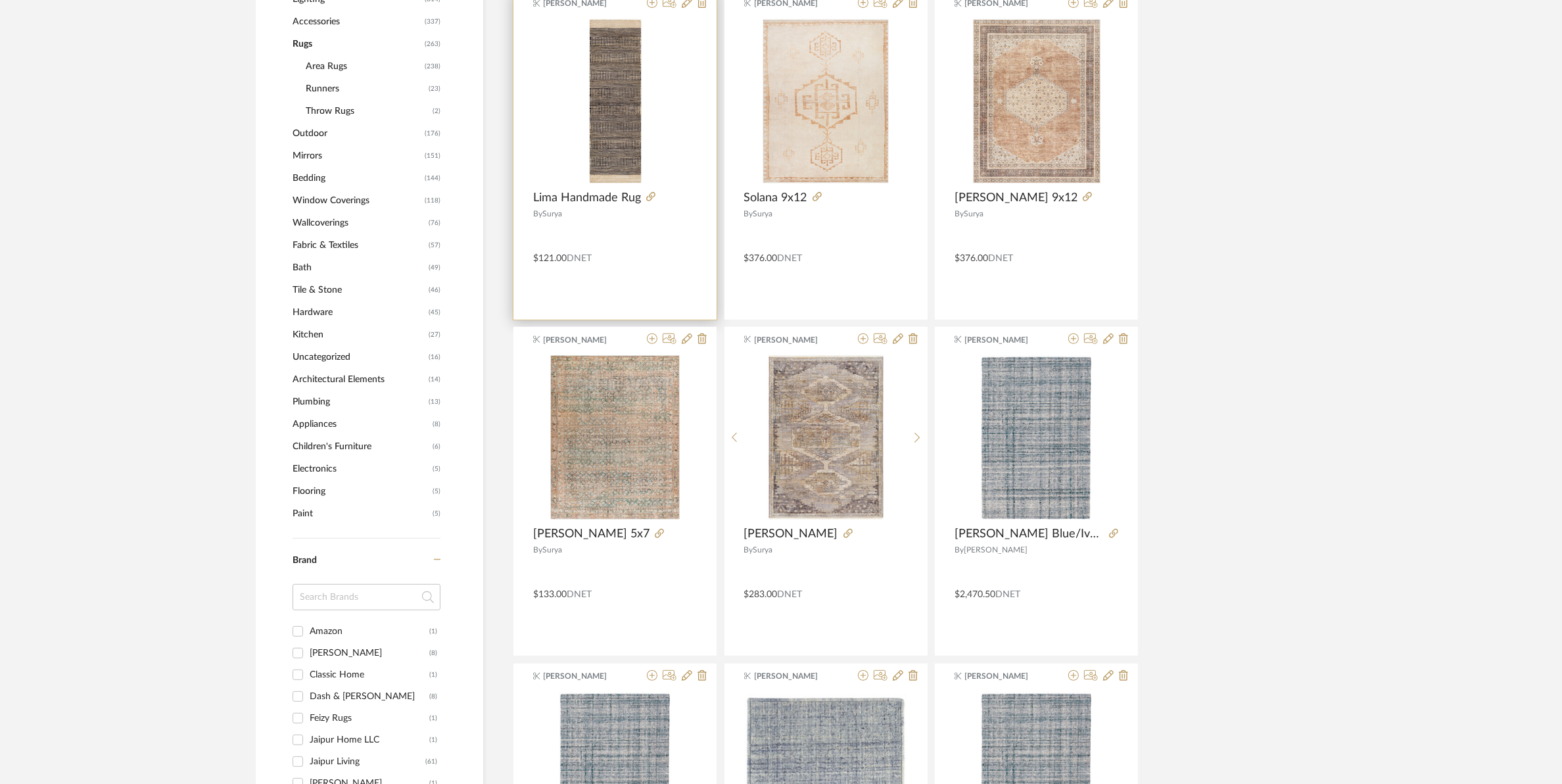
scroll to position [658, 0]
click at [654, 195] on icon at bounding box center [651, 194] width 10 height 10
click at [648, 192] on icon at bounding box center [651, 194] width 10 height 10
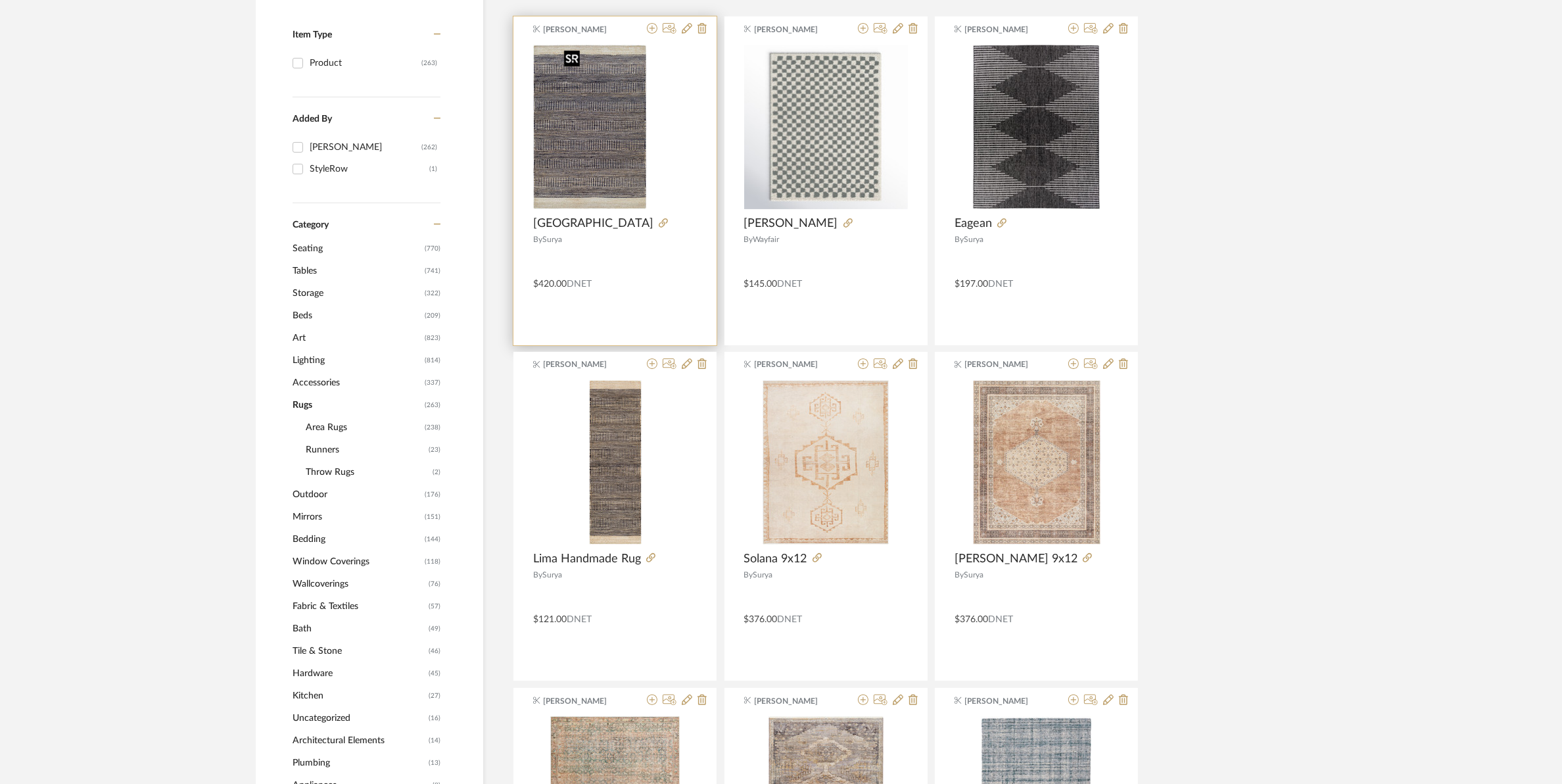
scroll to position [247, 0]
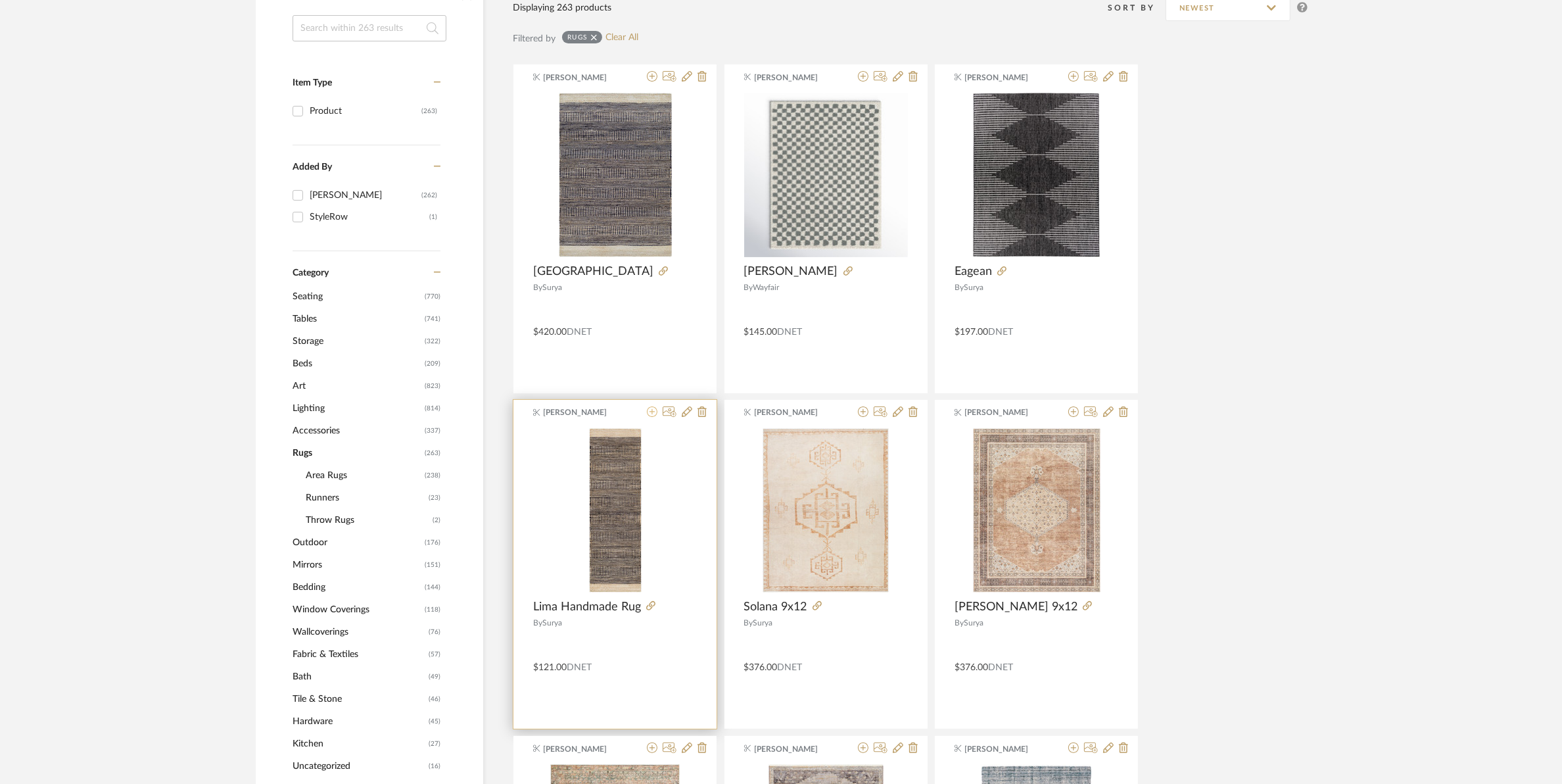
click at [652, 411] on icon at bounding box center [652, 411] width 10 height 10
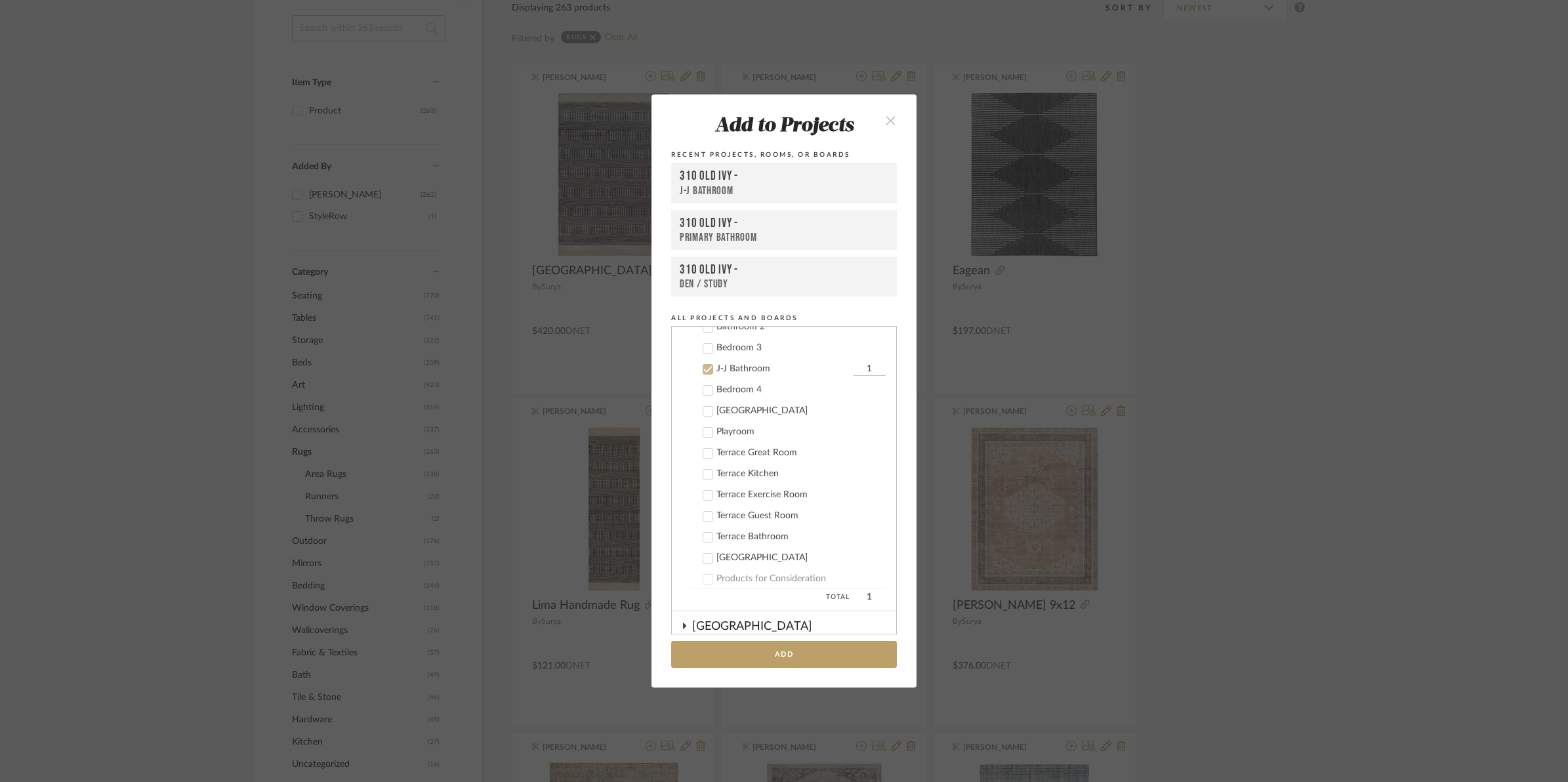
scroll to position [201, 0]
click at [704, 417] on icon at bounding box center [708, 421] width 10 height 10
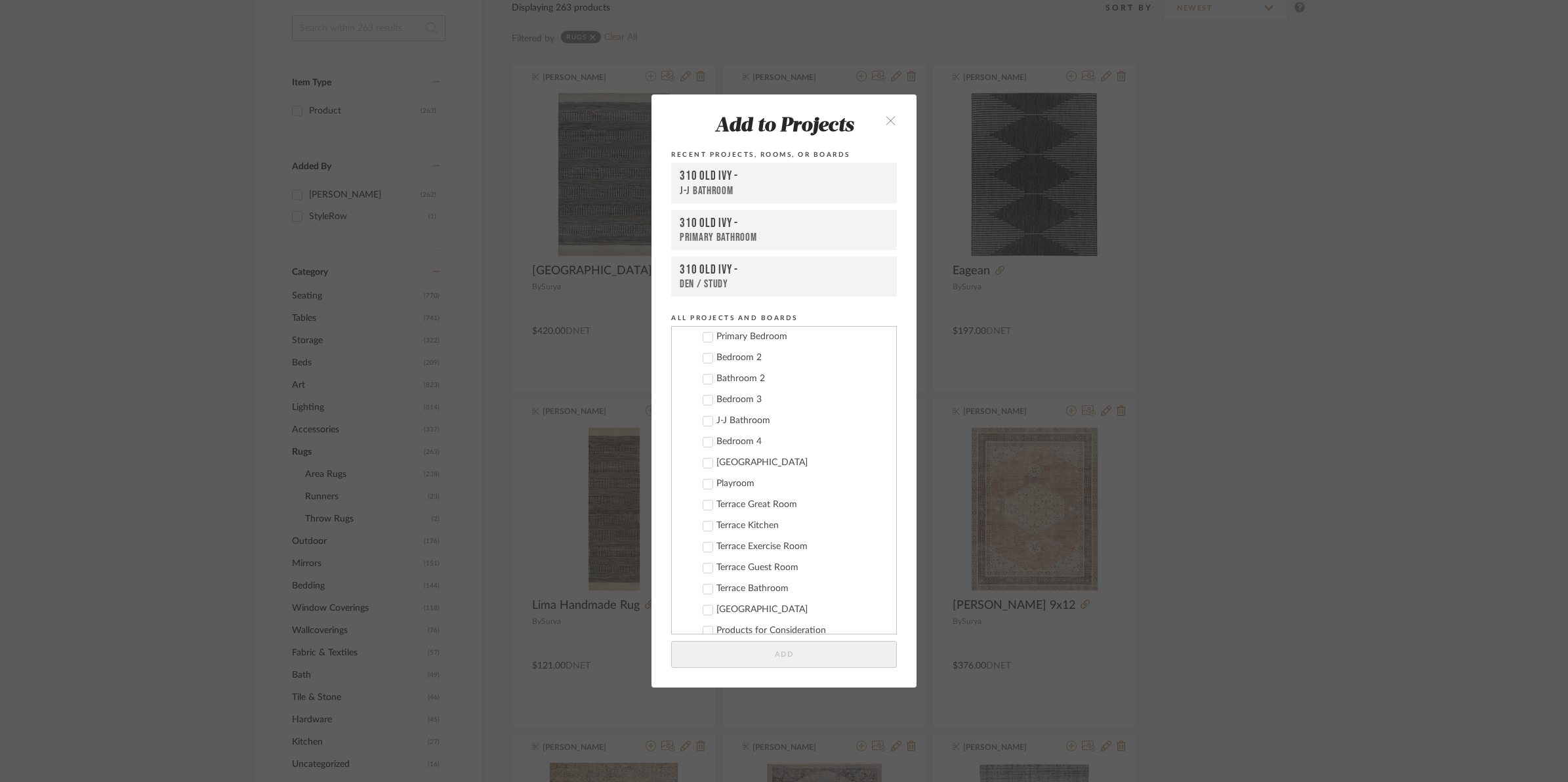
scroll to position [0, 0]
click at [704, 516] on icon at bounding box center [708, 518] width 10 height 10
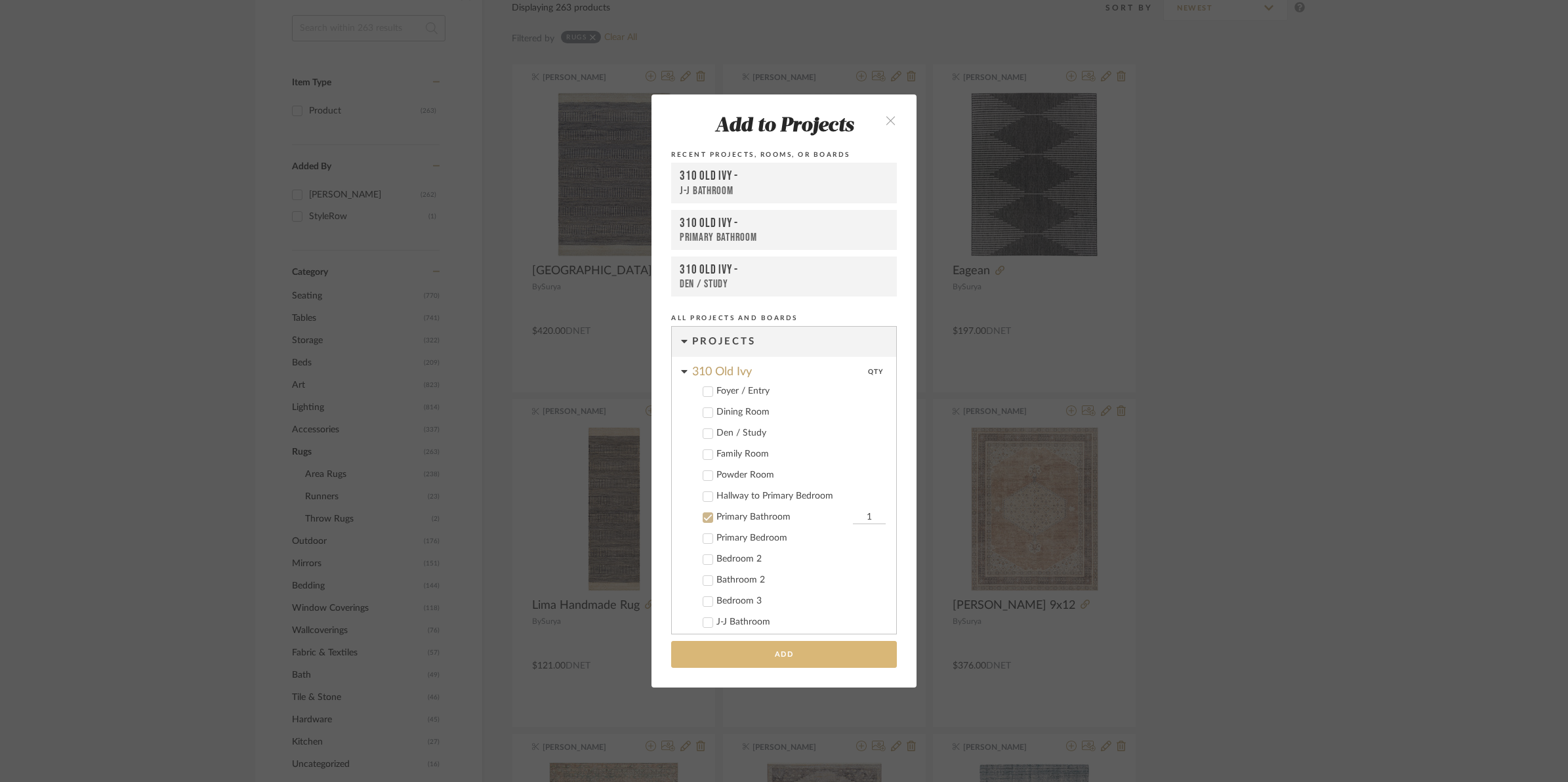
click at [781, 652] on button "Add" at bounding box center [783, 654] width 226 height 27
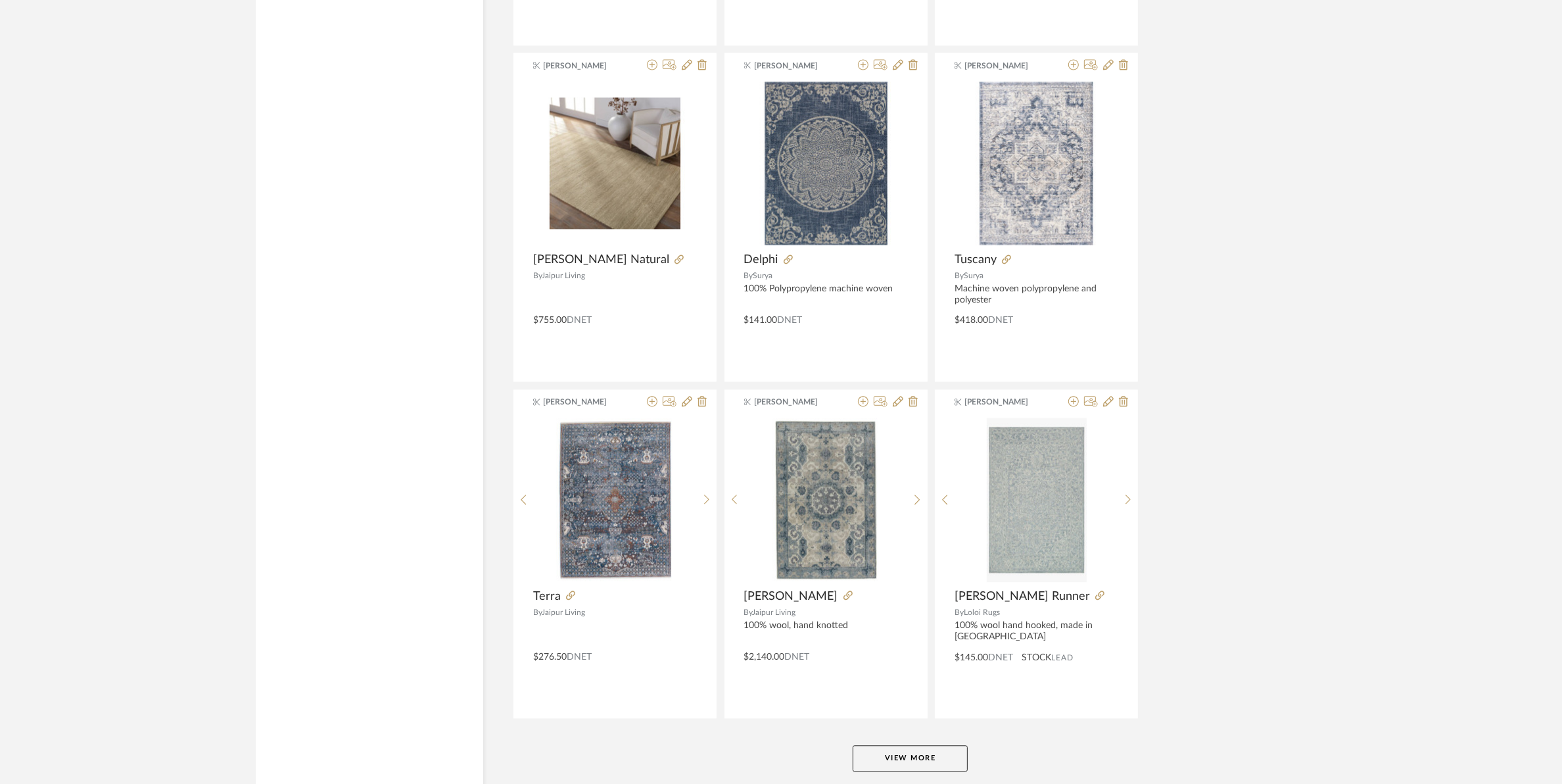
scroll to position [3697, 0]
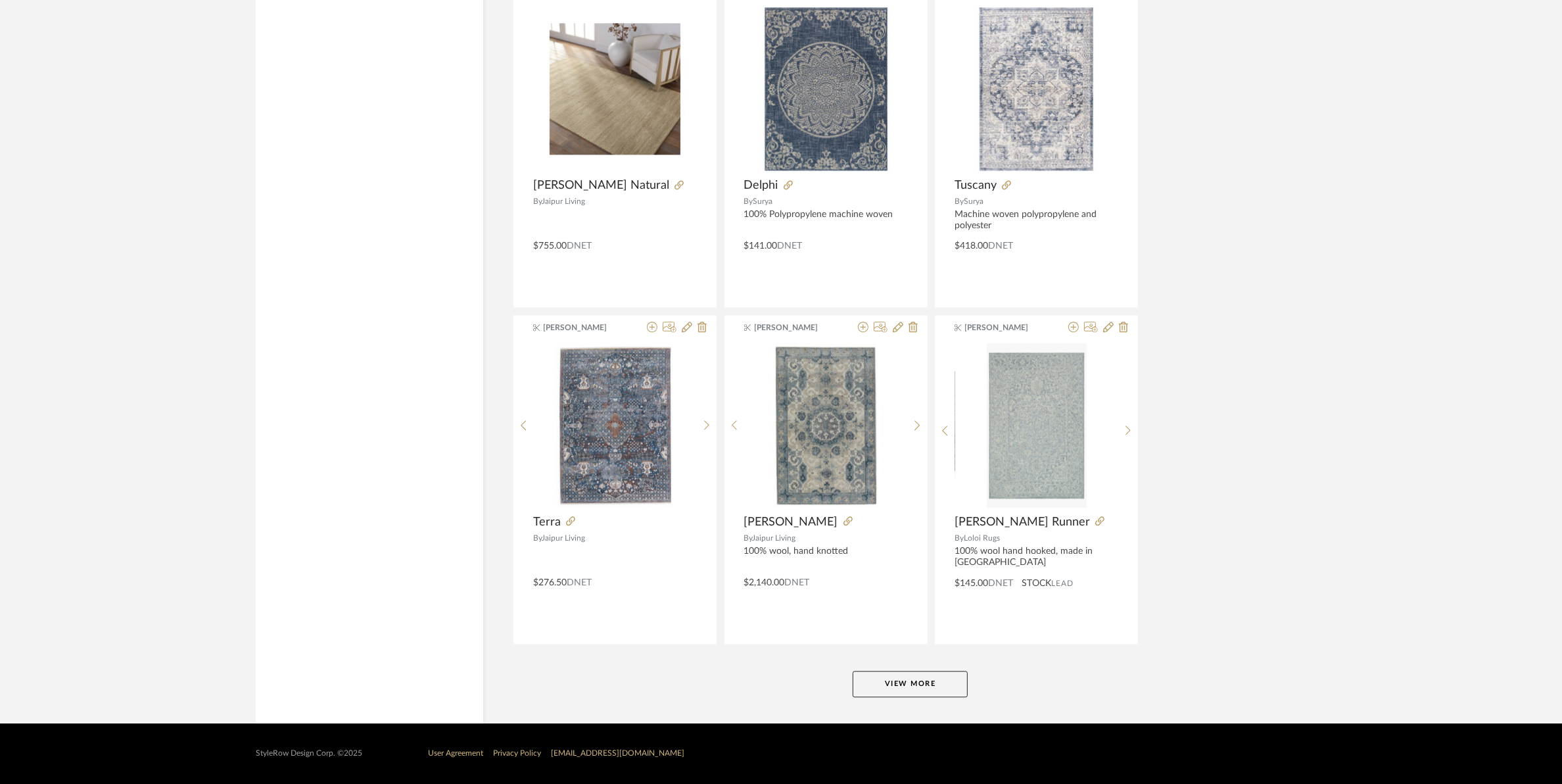
click at [908, 681] on button "View More" at bounding box center [910, 684] width 115 height 26
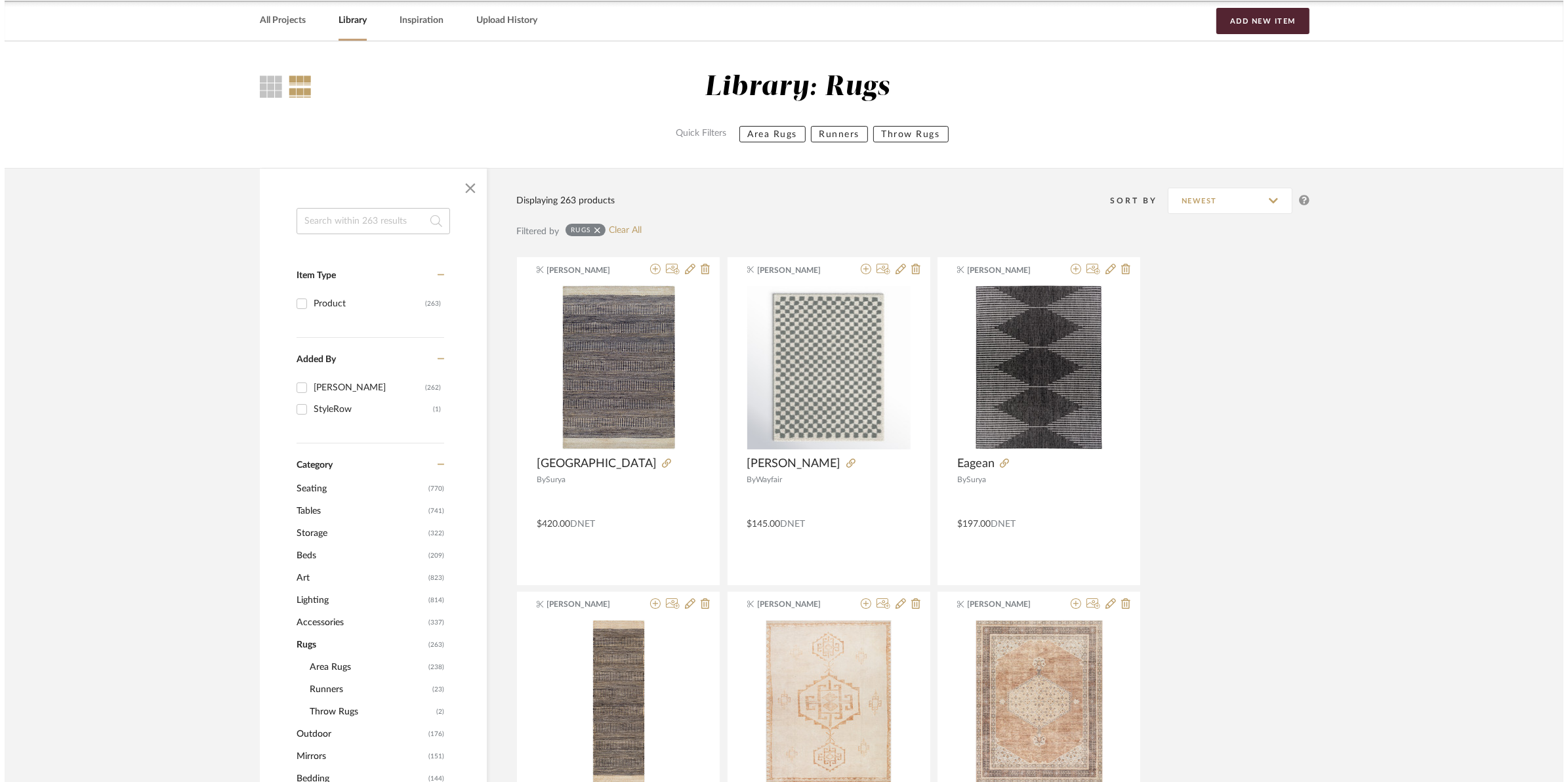
scroll to position [0, 0]
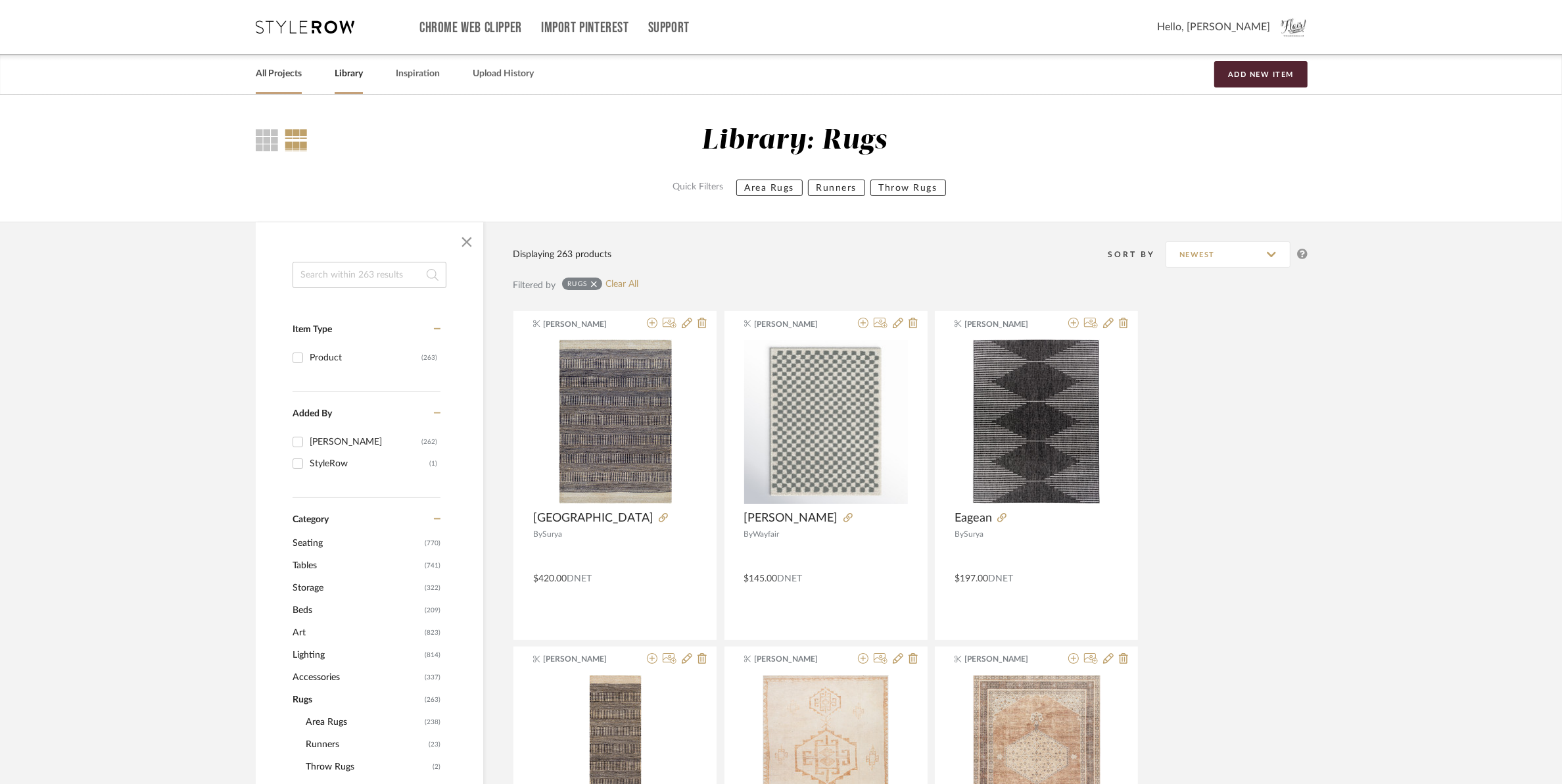
click at [281, 80] on link "All Projects" at bounding box center [278, 74] width 46 height 17
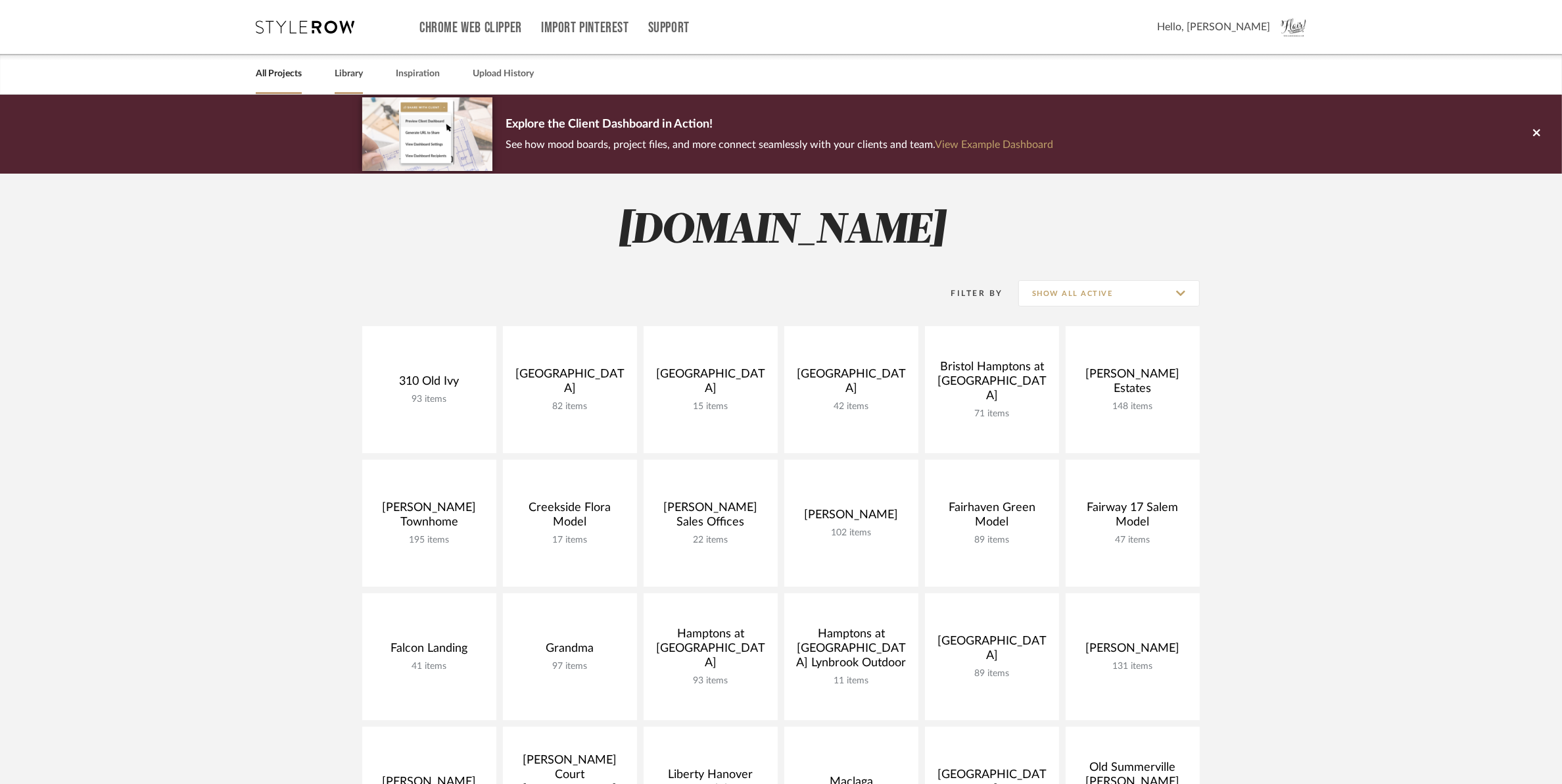
click at [353, 76] on link "Library" at bounding box center [348, 74] width 29 height 17
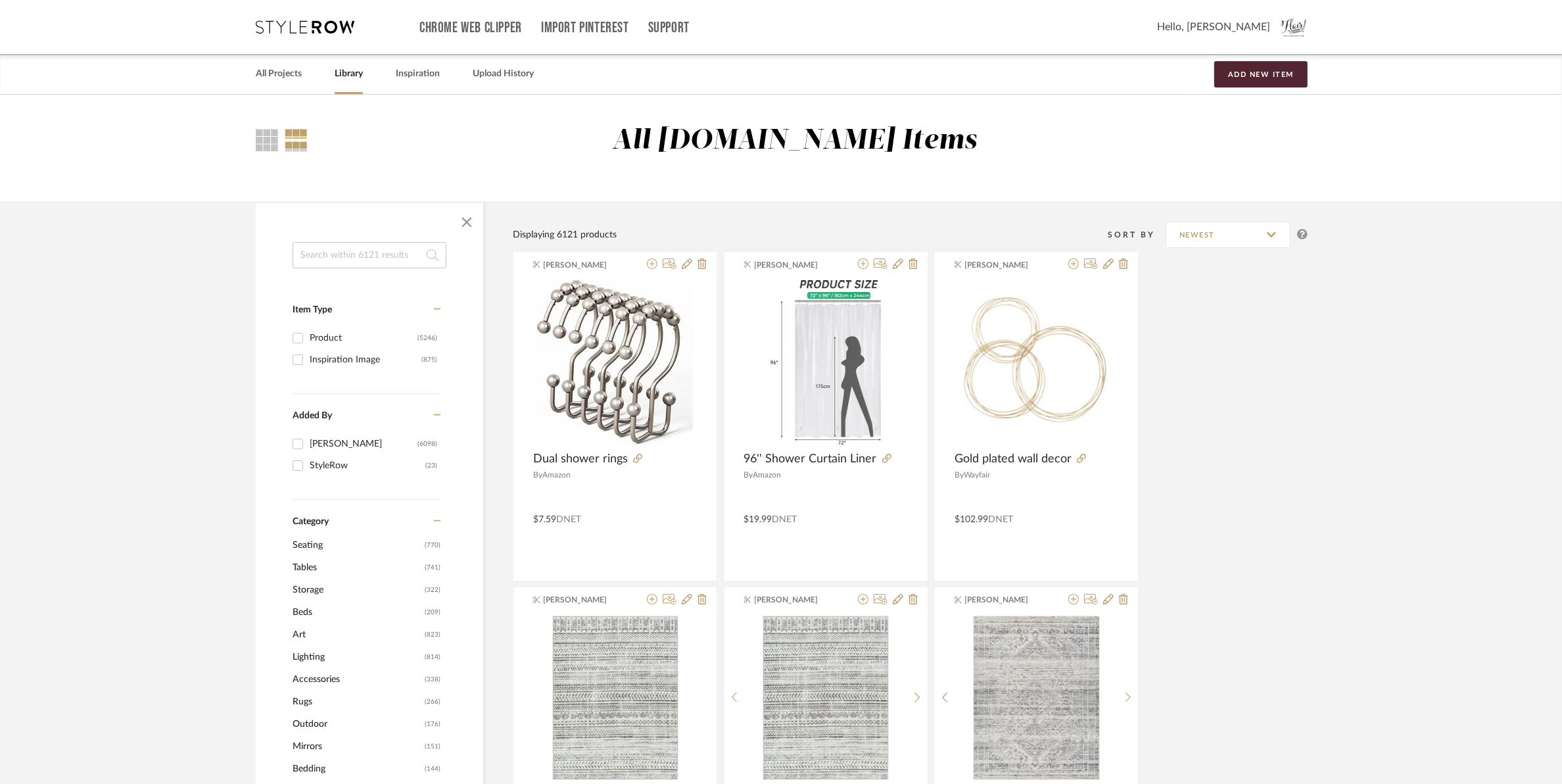
click at [324, 261] on input at bounding box center [370, 255] width 154 height 26
type input "watercolor strokes"
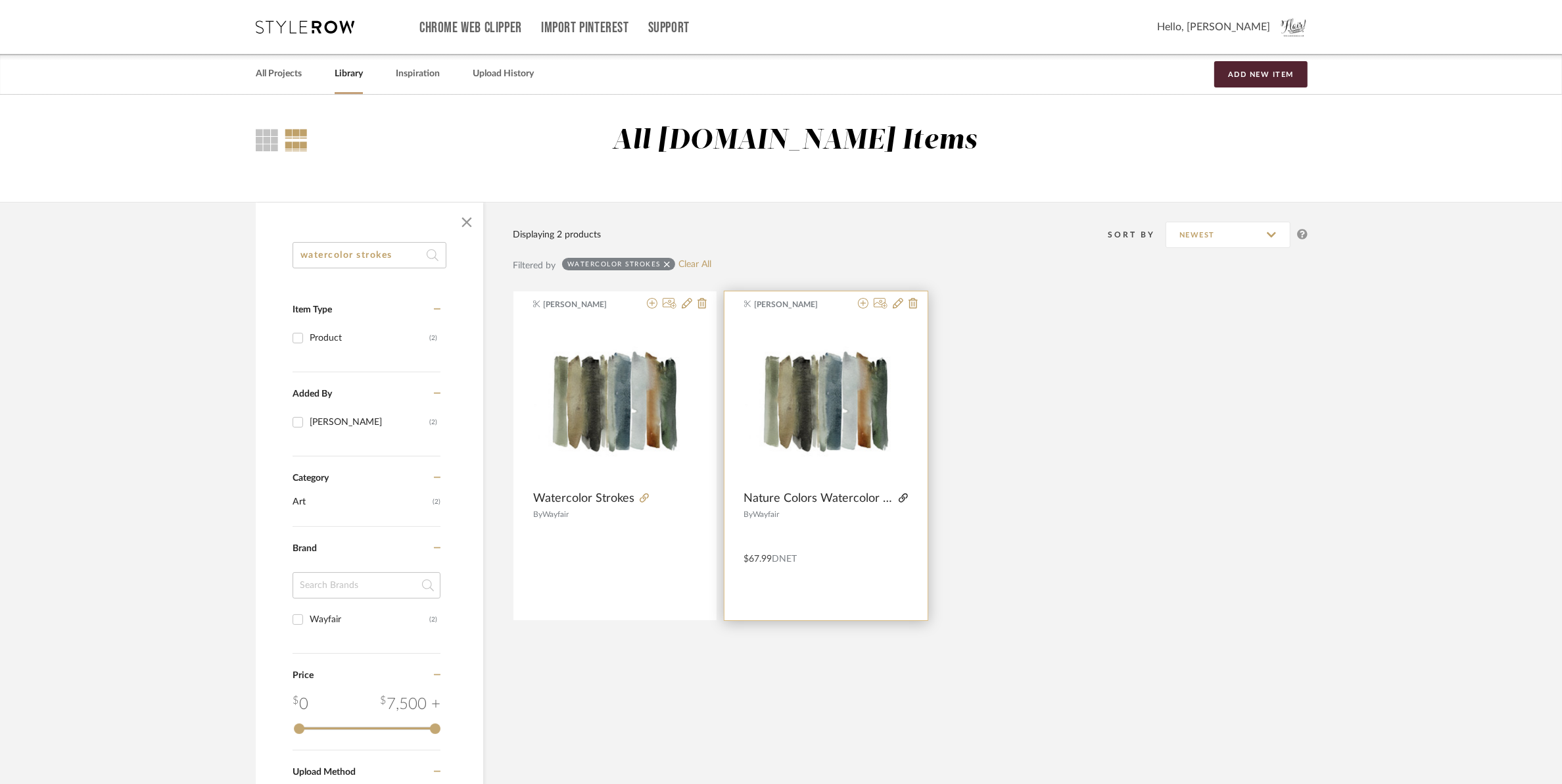
click at [903, 498] on icon at bounding box center [904, 497] width 10 height 10
click at [862, 304] on icon at bounding box center [864, 303] width 10 height 10
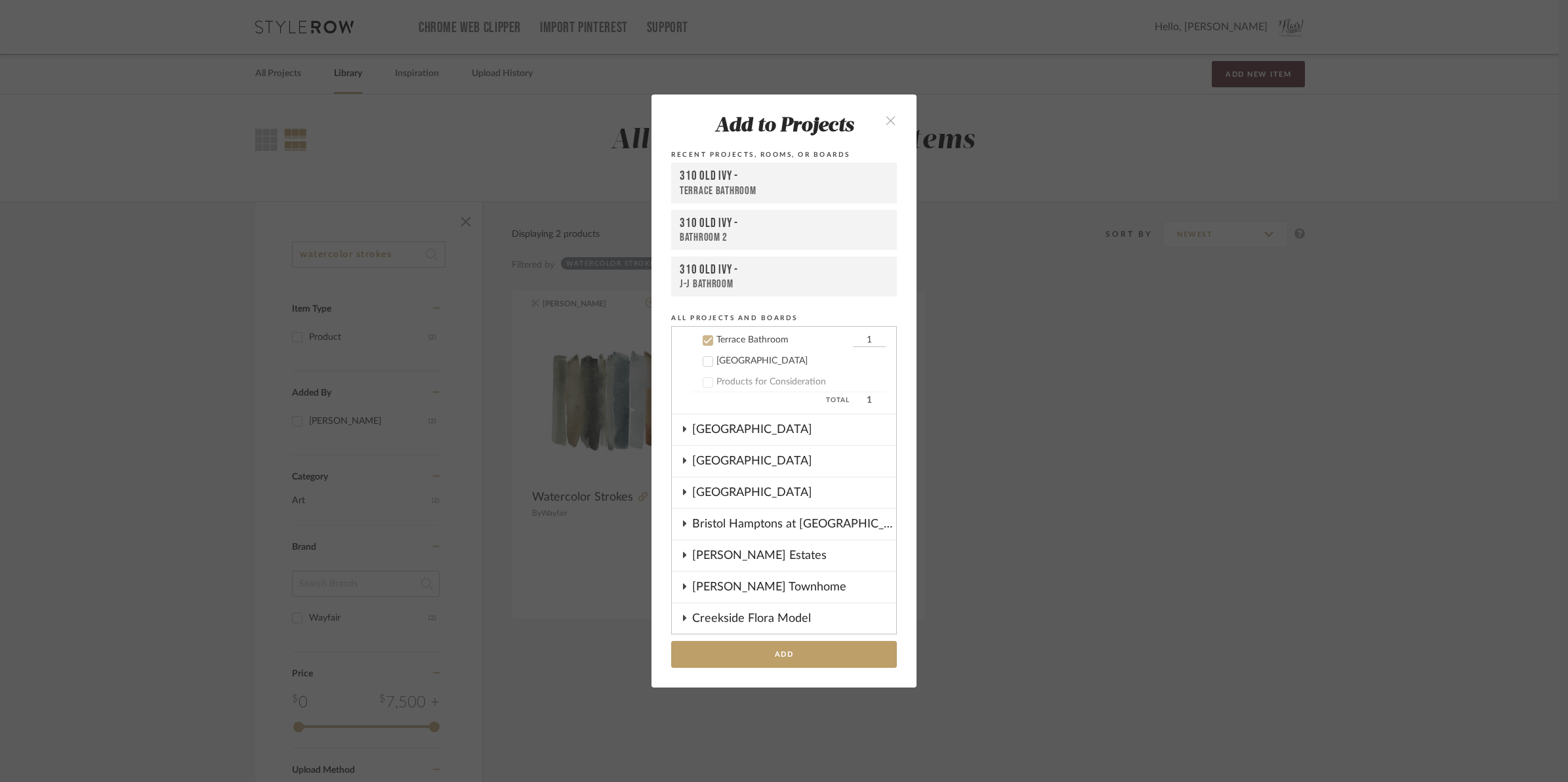
scroll to position [473, 0]
click at [704, 340] on icon at bounding box center [708, 339] width 9 height 7
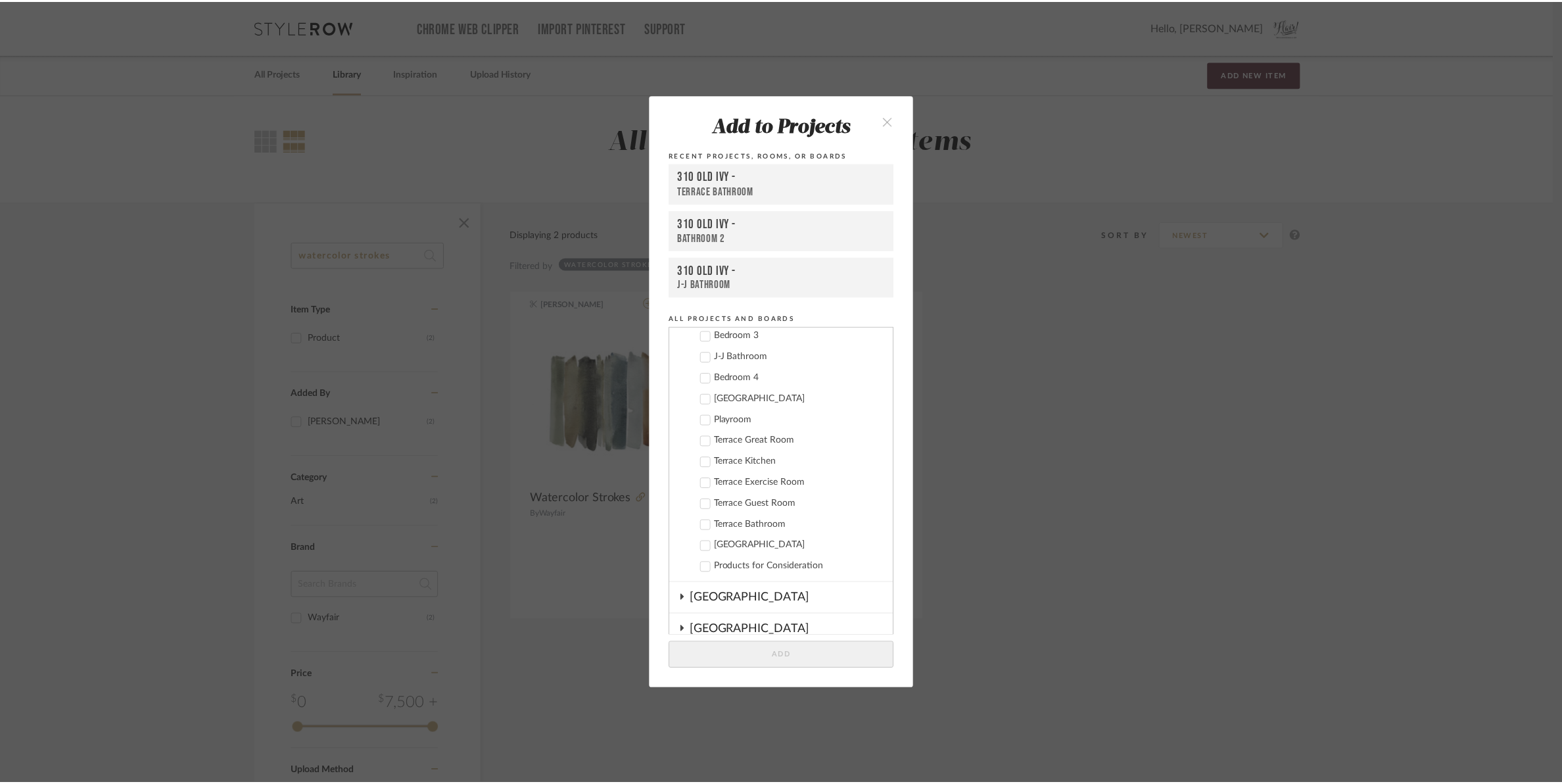
scroll to position [228, 0]
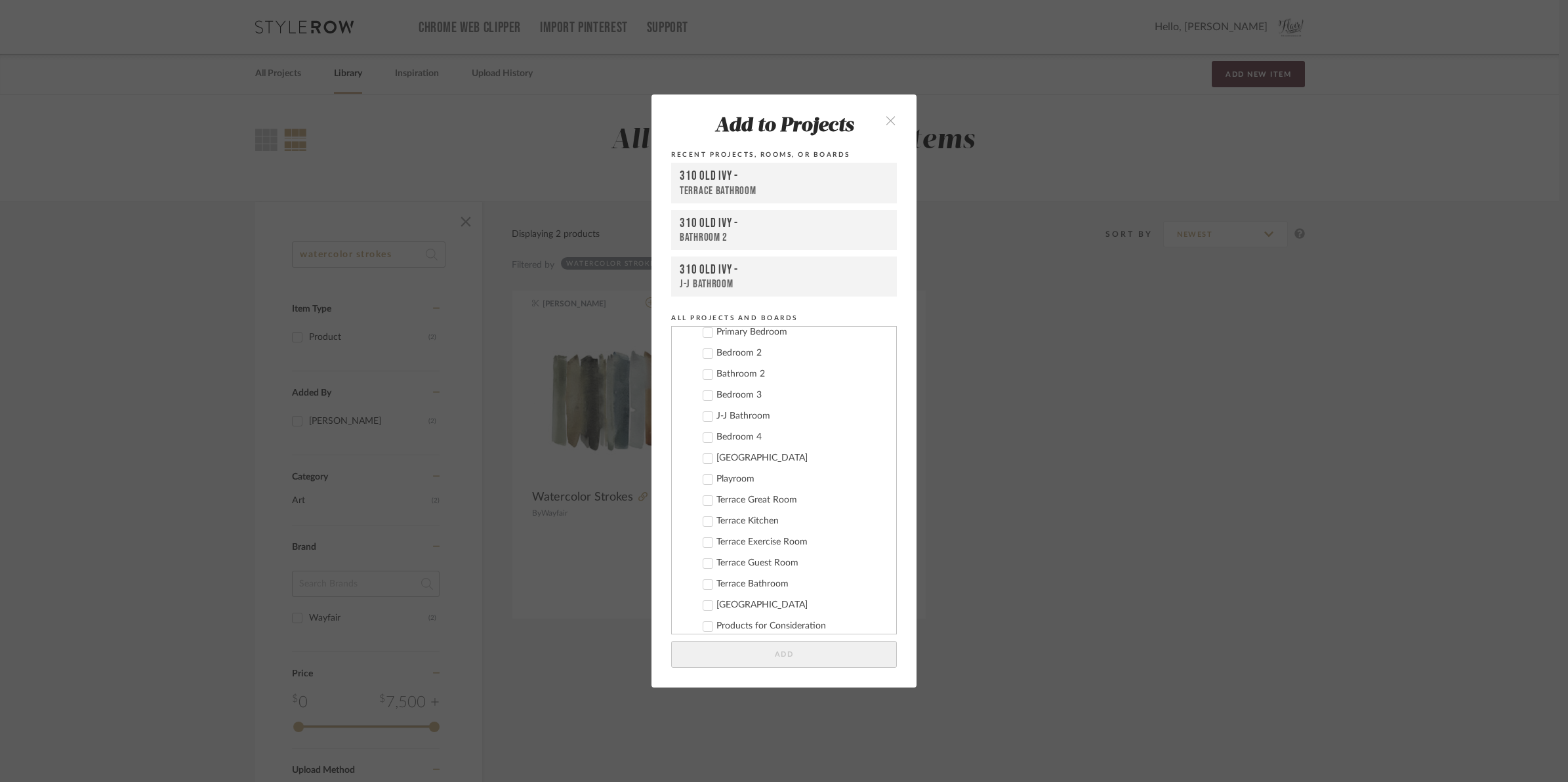
click at [705, 436] on icon at bounding box center [708, 437] width 9 height 7
click at [755, 658] on button "Add" at bounding box center [783, 654] width 226 height 27
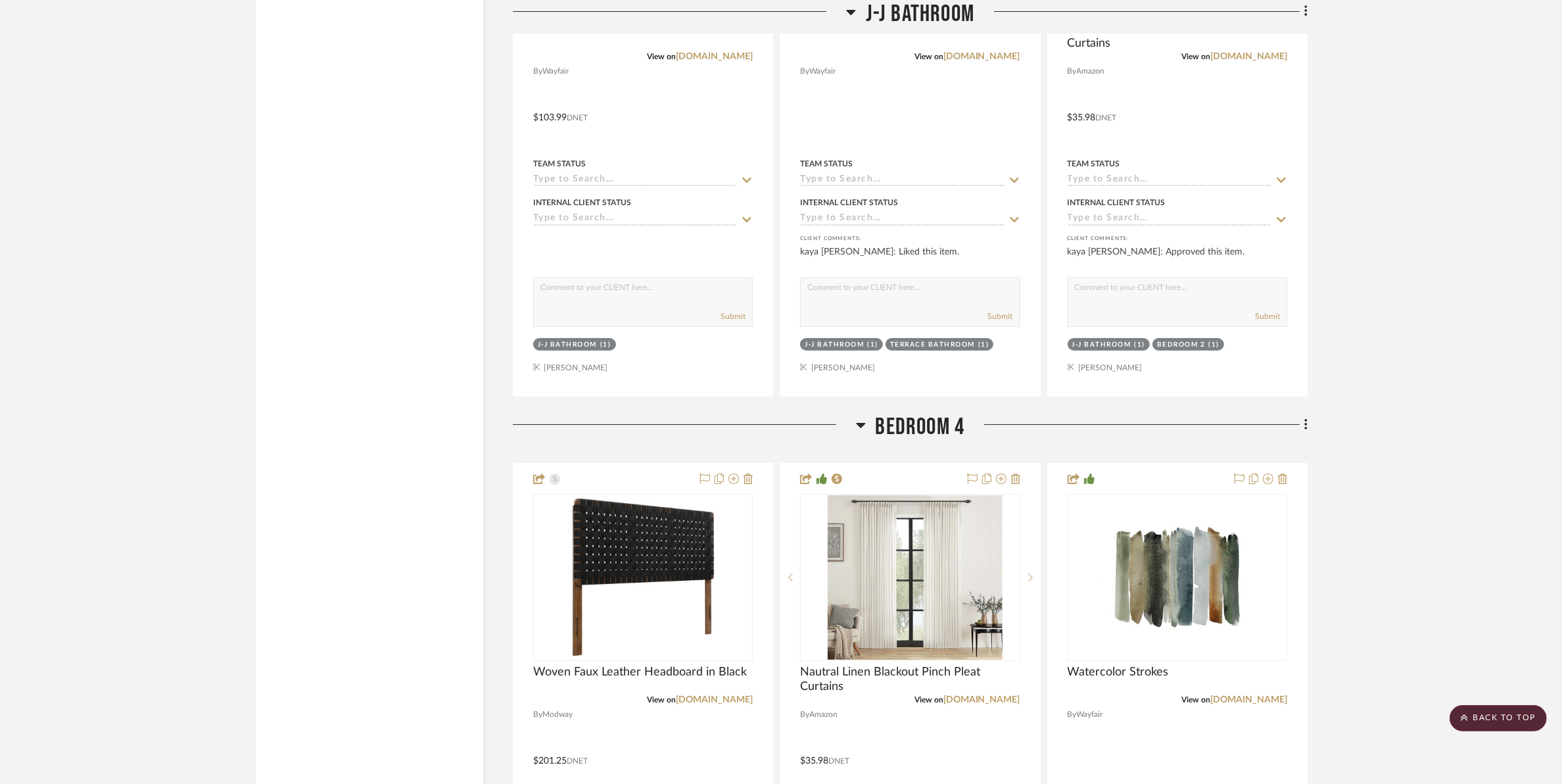
scroll to position [12165, 0]
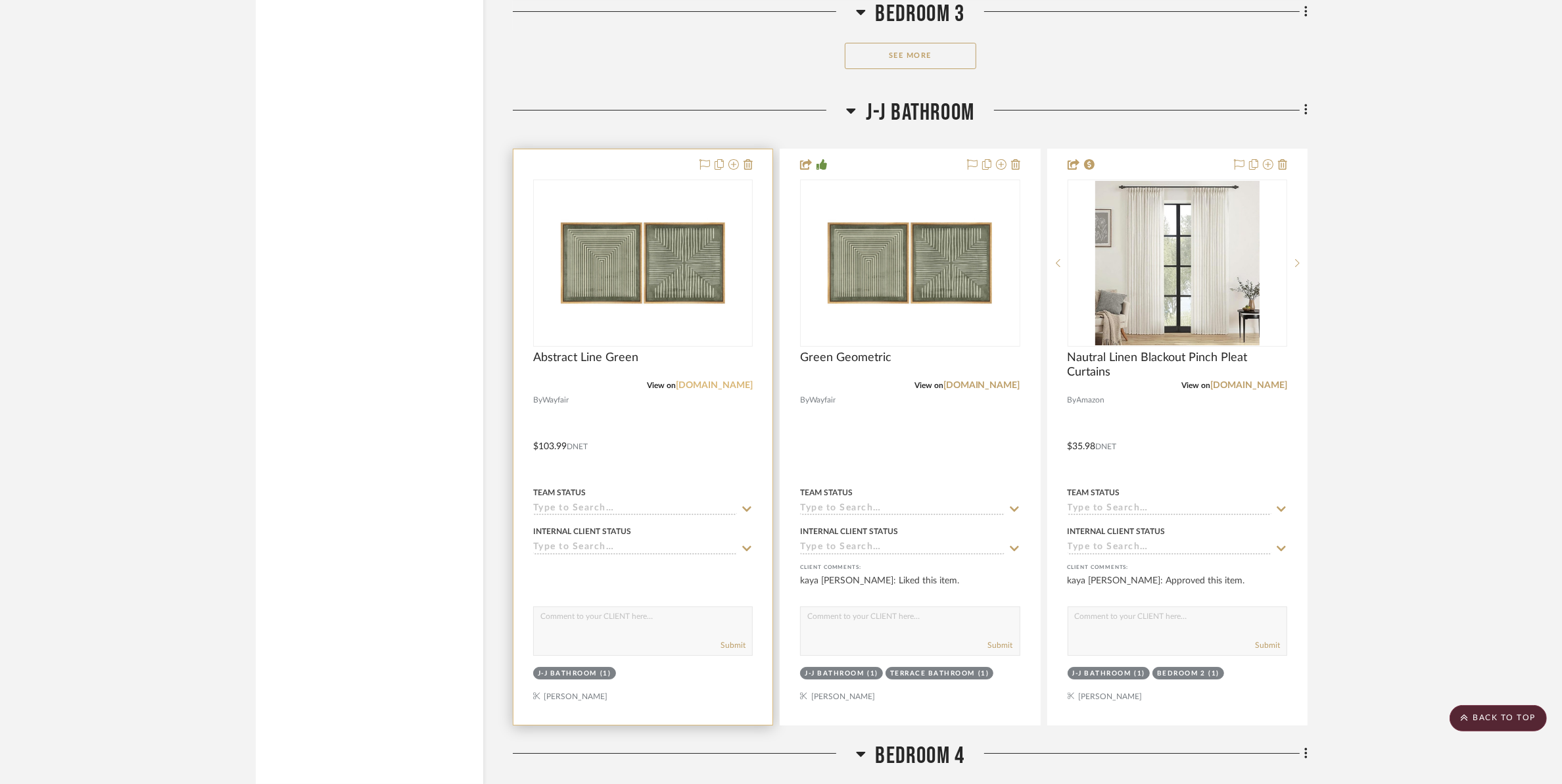
click at [737, 386] on link "[DOMAIN_NAME]" at bounding box center [714, 385] width 77 height 10
drag, startPoint x: 603, startPoint y: 306, endPoint x: 764, endPoint y: 471, distance: 230.5
click at [603, 304] on img "0" at bounding box center [643, 263] width 165 height 165
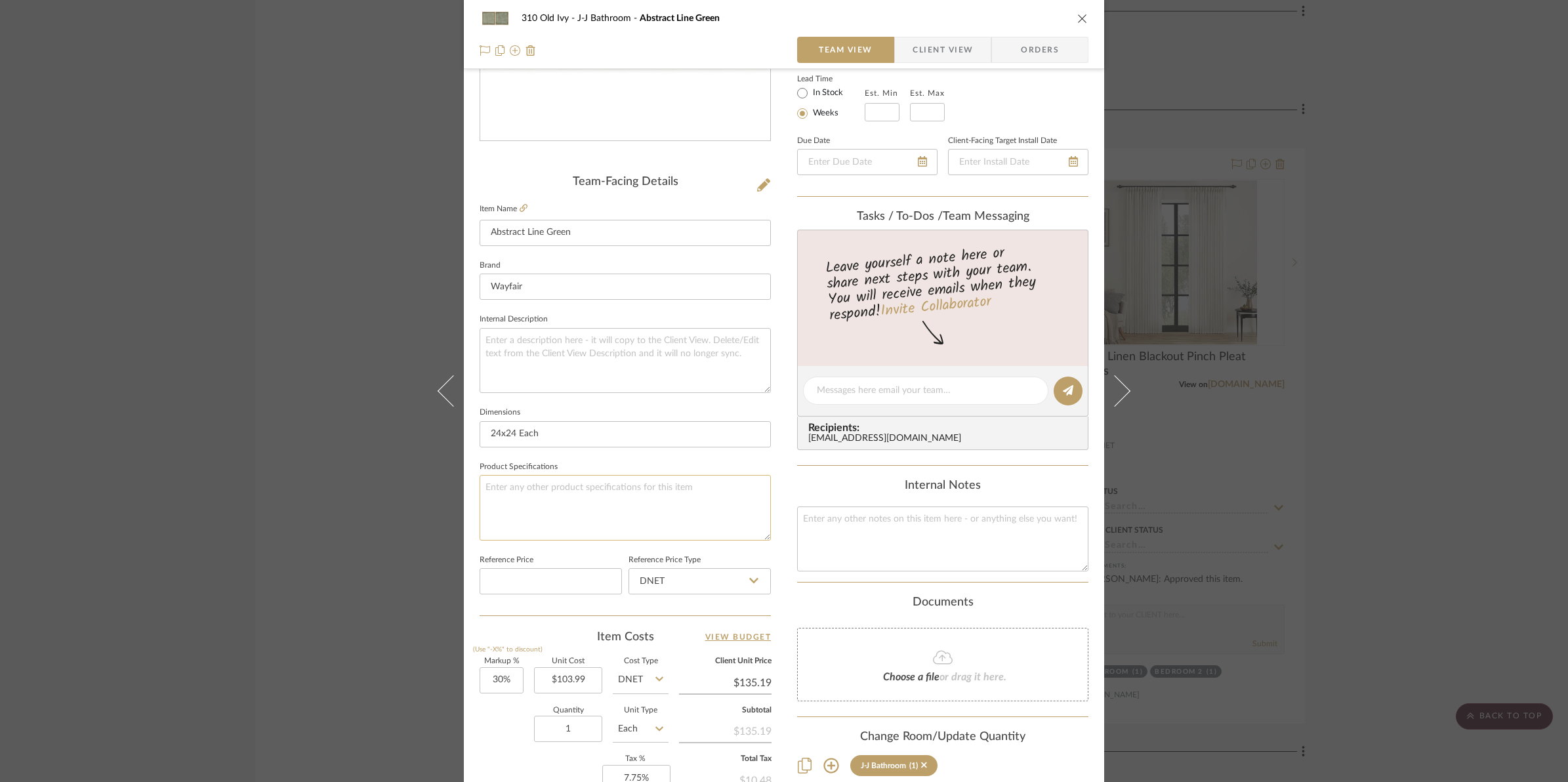
scroll to position [328, 0]
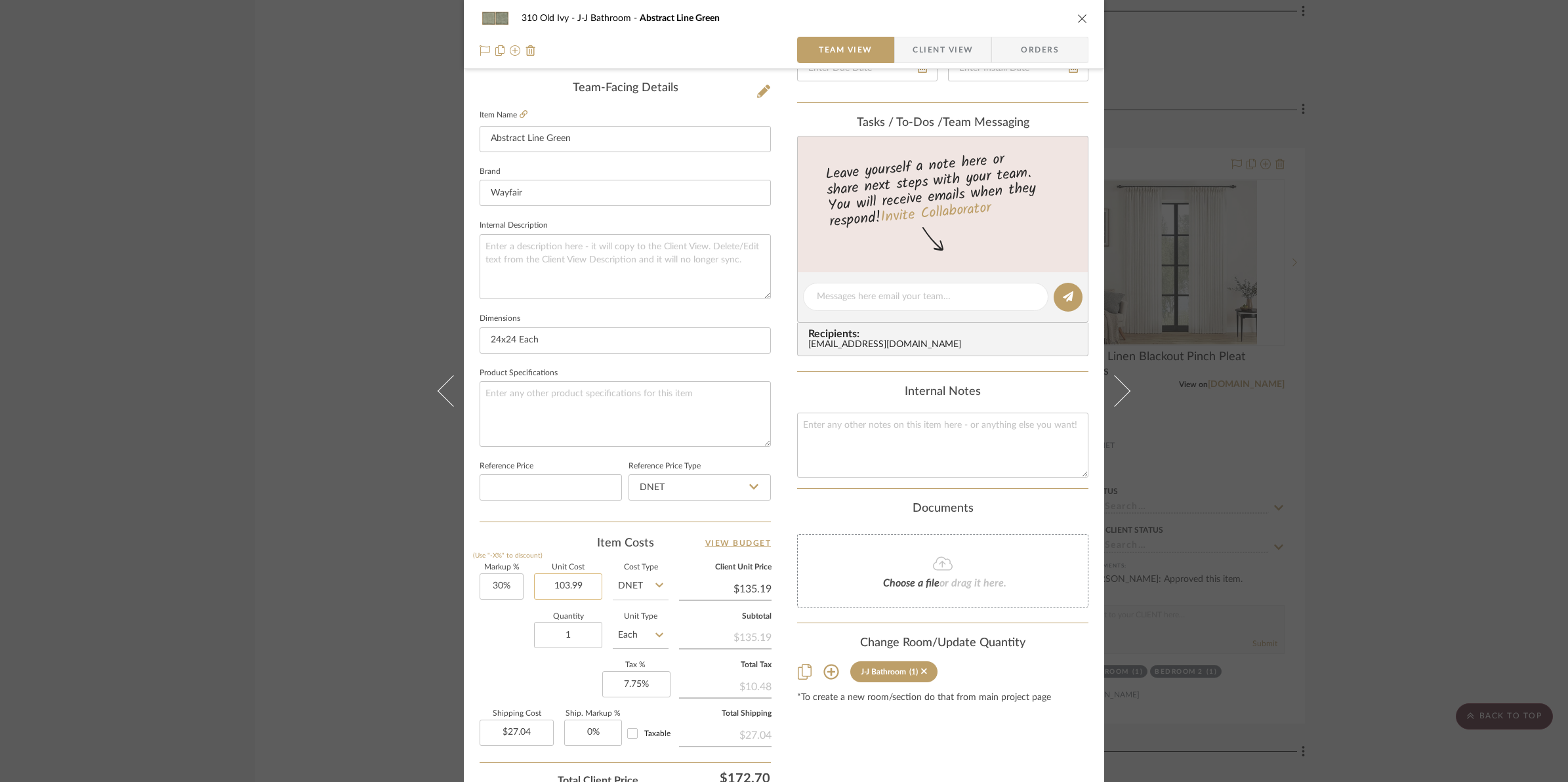
click at [545, 588] on input "103.99" at bounding box center [568, 586] width 68 height 26
type input "$122.99"
click at [502, 661] on div "Markup % (Use "-X%" to discount) 30% Unit Cost $122.99 Cost Type DNET Client Un…" at bounding box center [625, 660] width 291 height 192
type input "$159.89"
type input "$31.98"
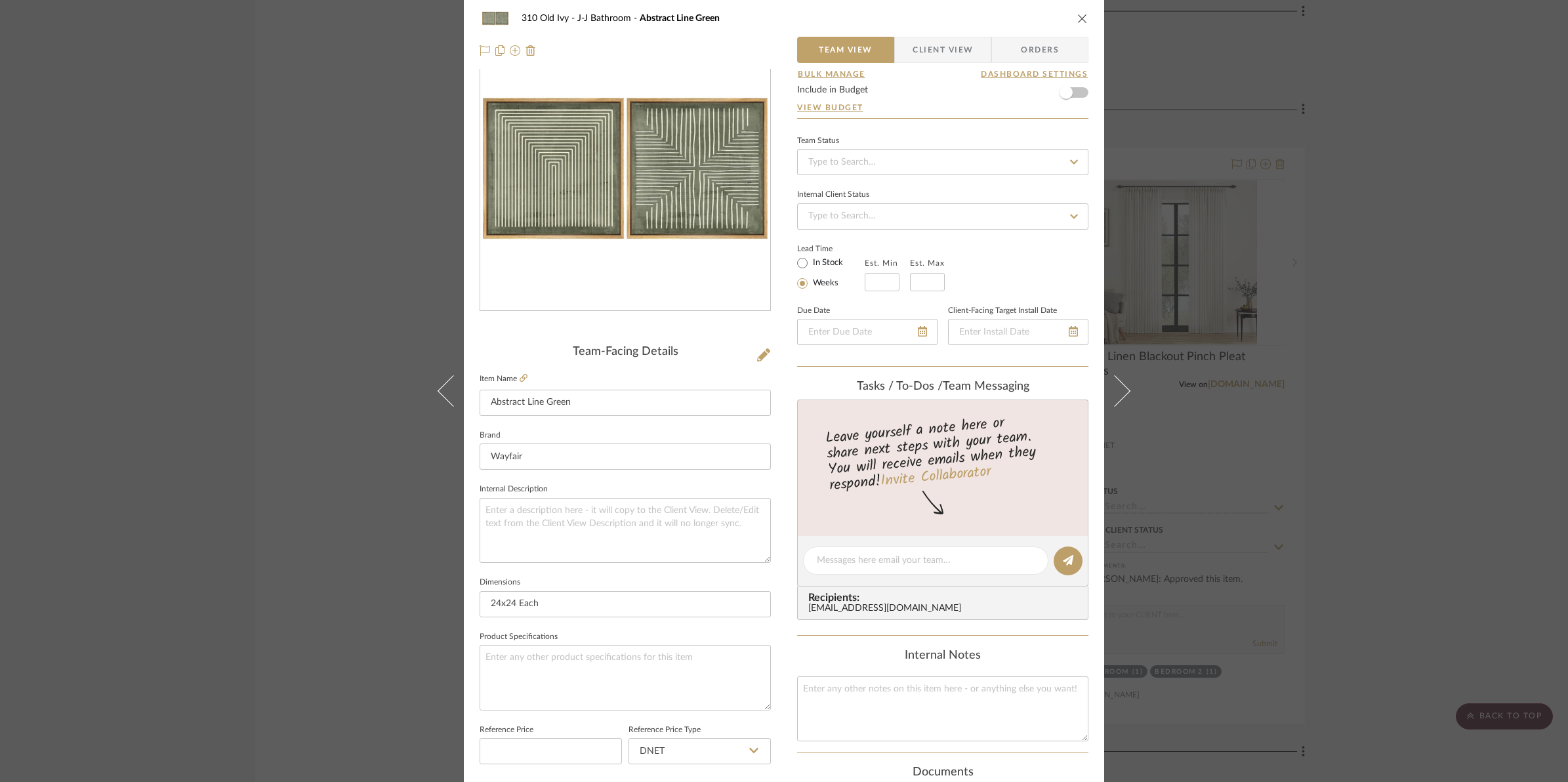
scroll to position [0, 0]
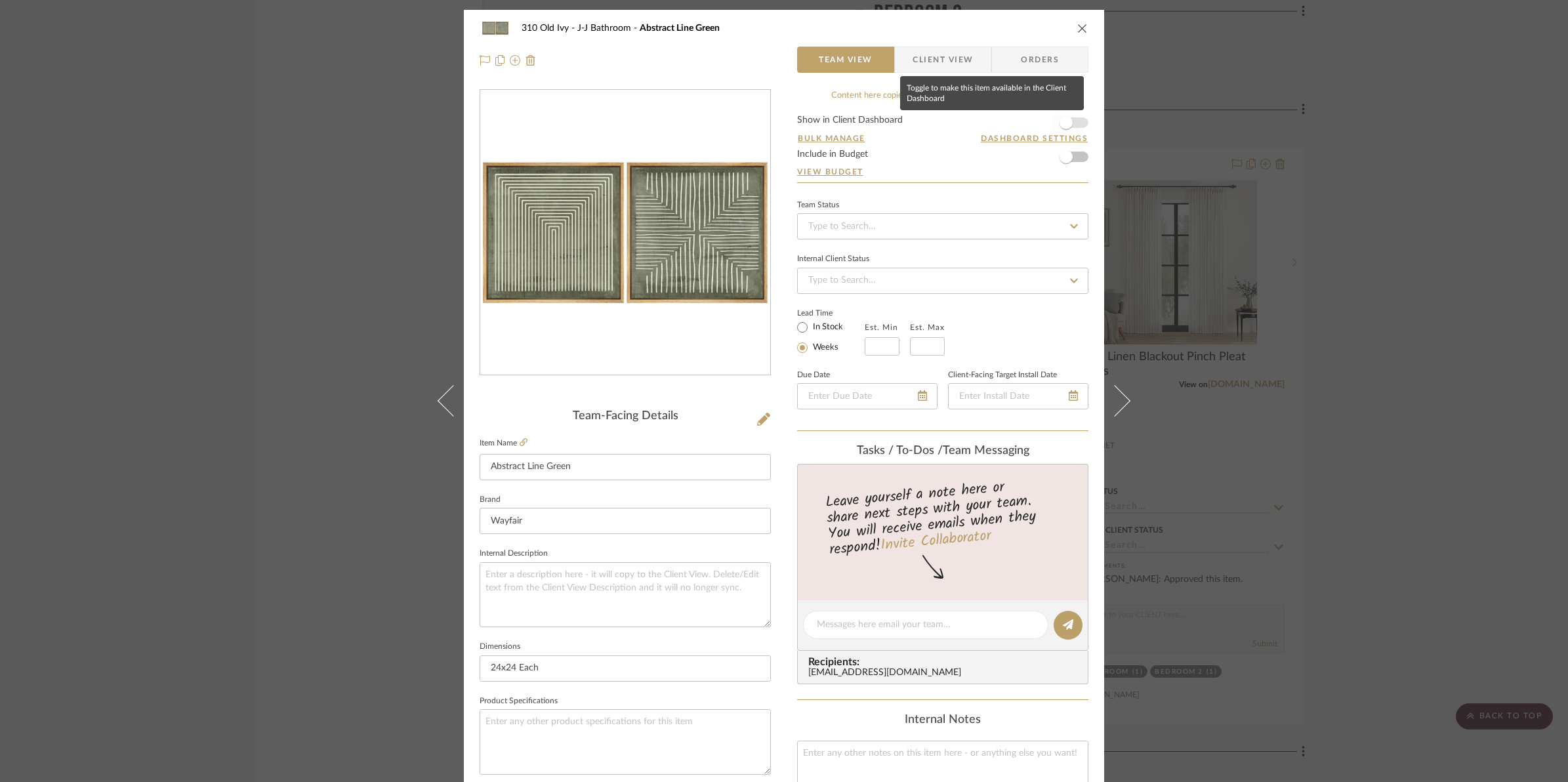
click at [1076, 124] on span "button" at bounding box center [1066, 122] width 29 height 29
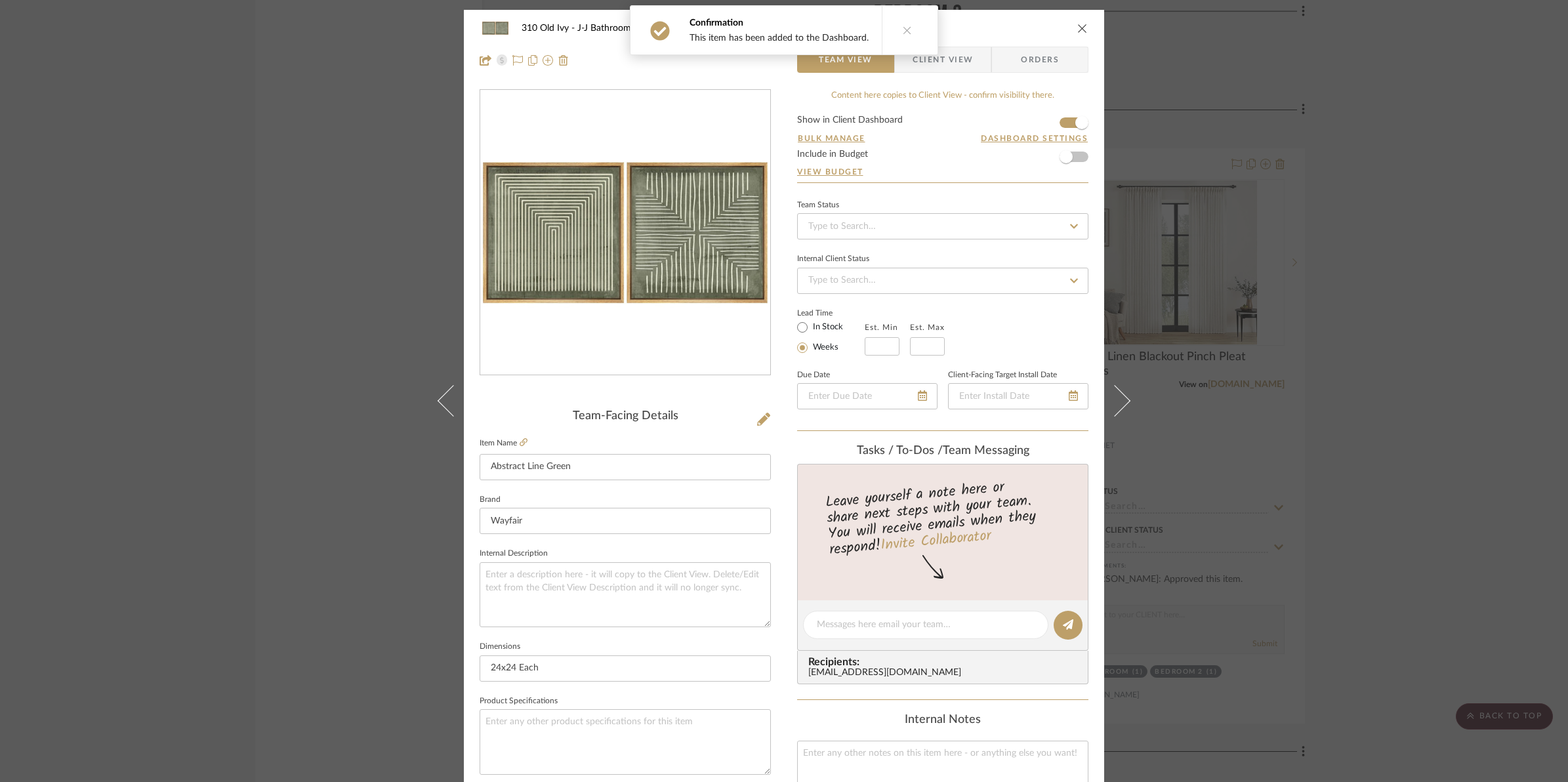
click at [1077, 23] on icon "close" at bounding box center [1082, 29] width 10 height 10
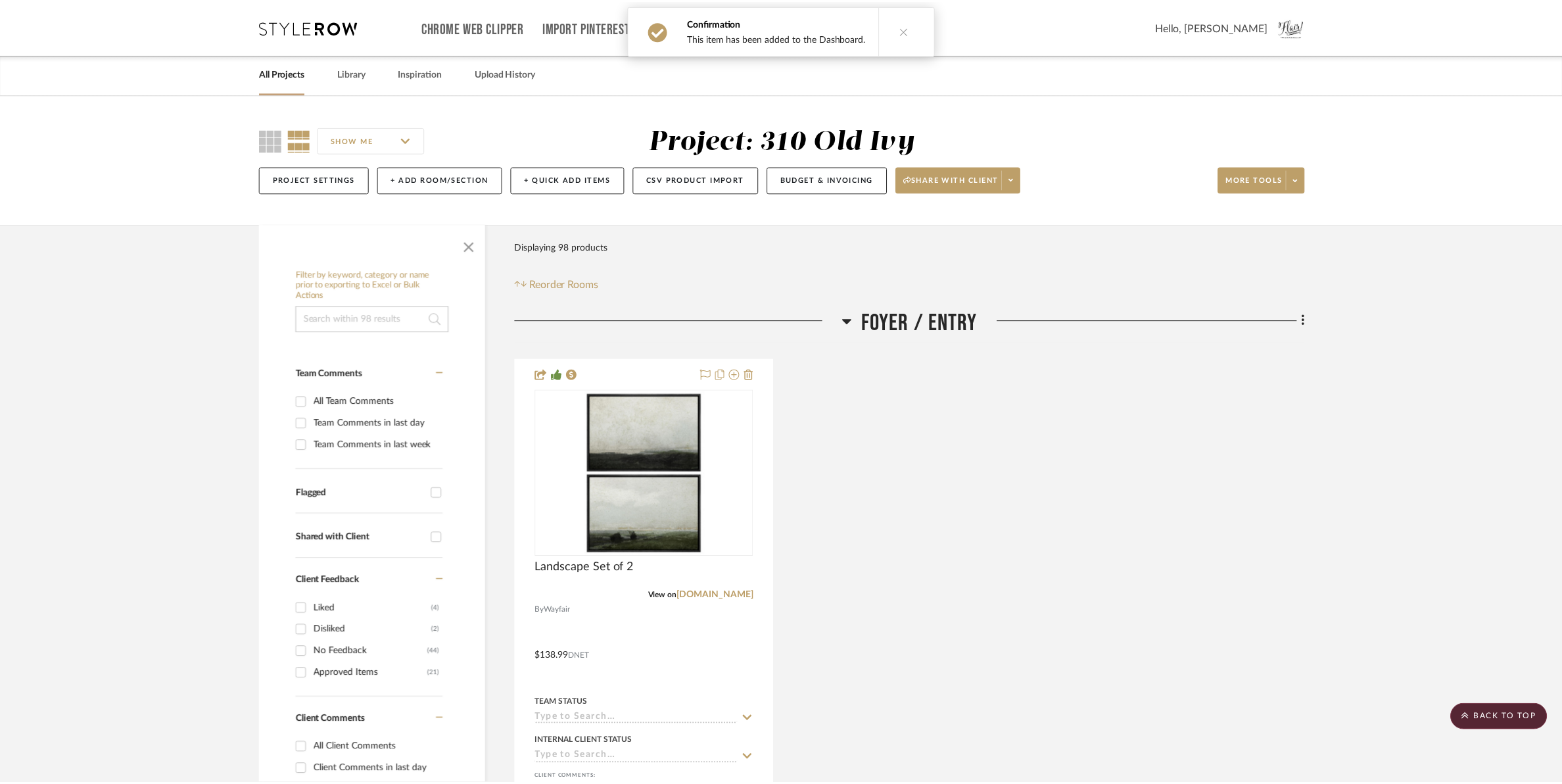
scroll to position [12165, 0]
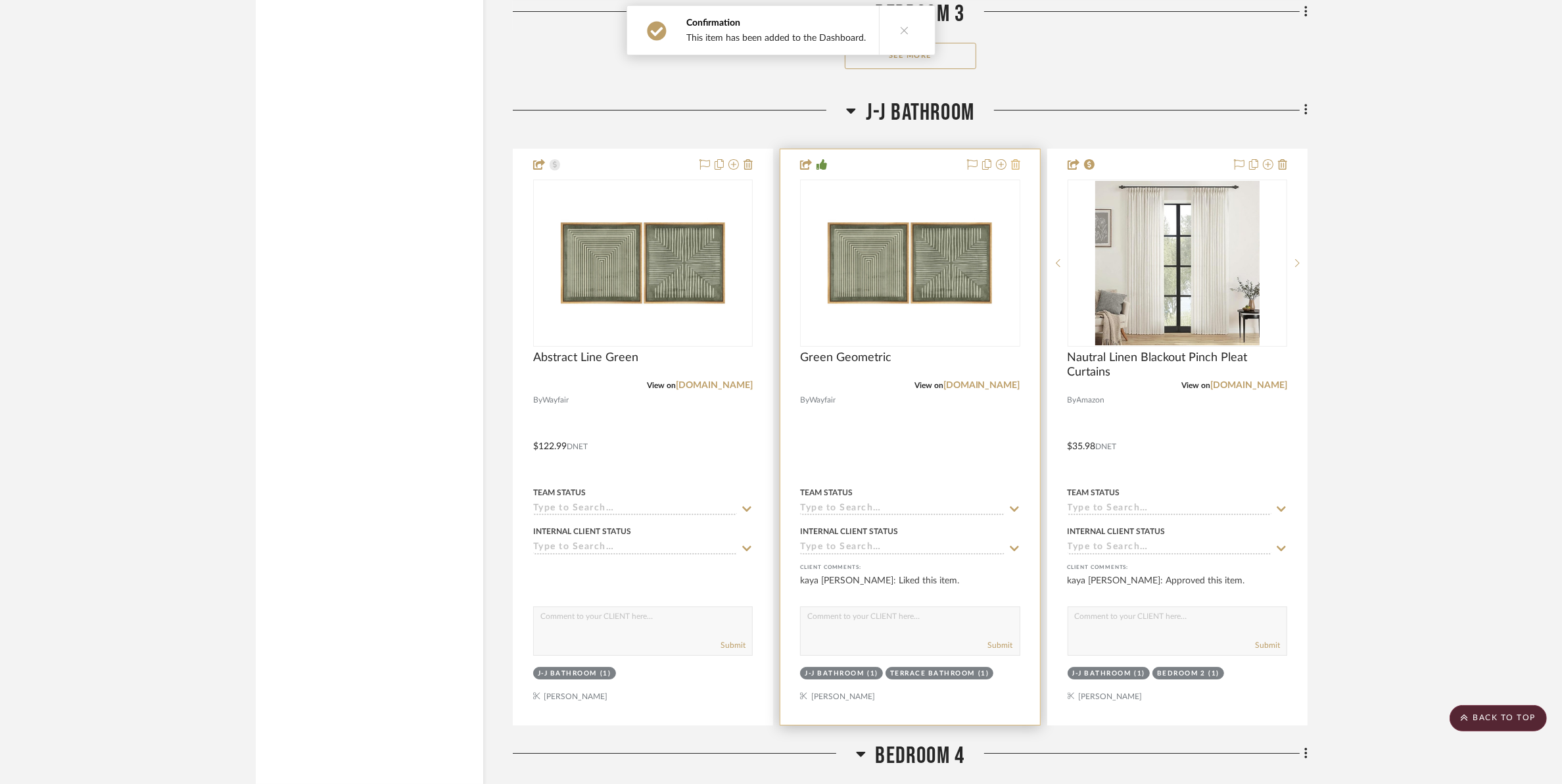
click at [1016, 168] on icon at bounding box center [1015, 165] width 10 height 10
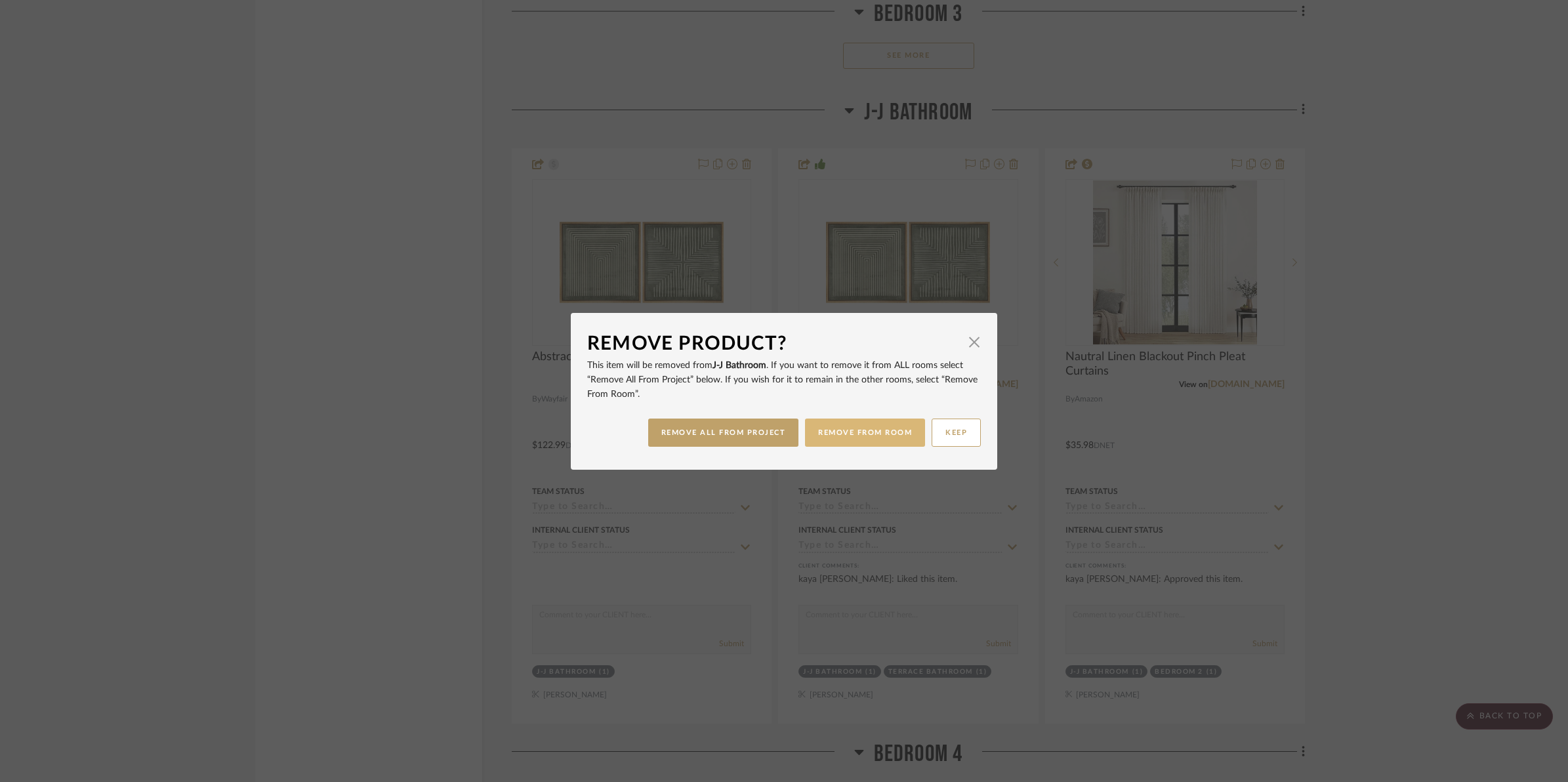
click at [842, 440] on button "REMOVE FROM ROOM" at bounding box center [864, 432] width 120 height 29
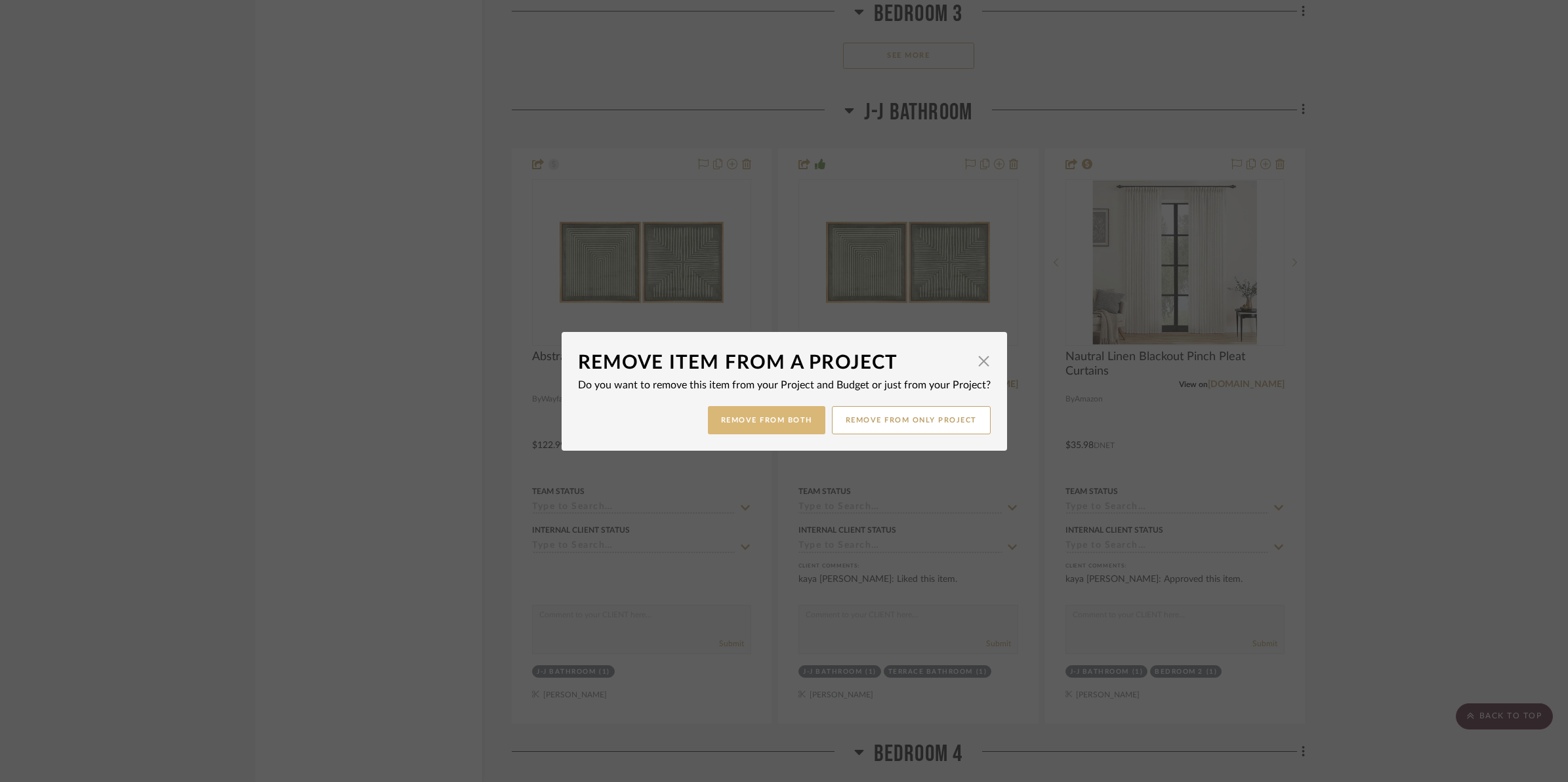
click at [773, 418] on button "Remove from Both" at bounding box center [767, 420] width 118 height 29
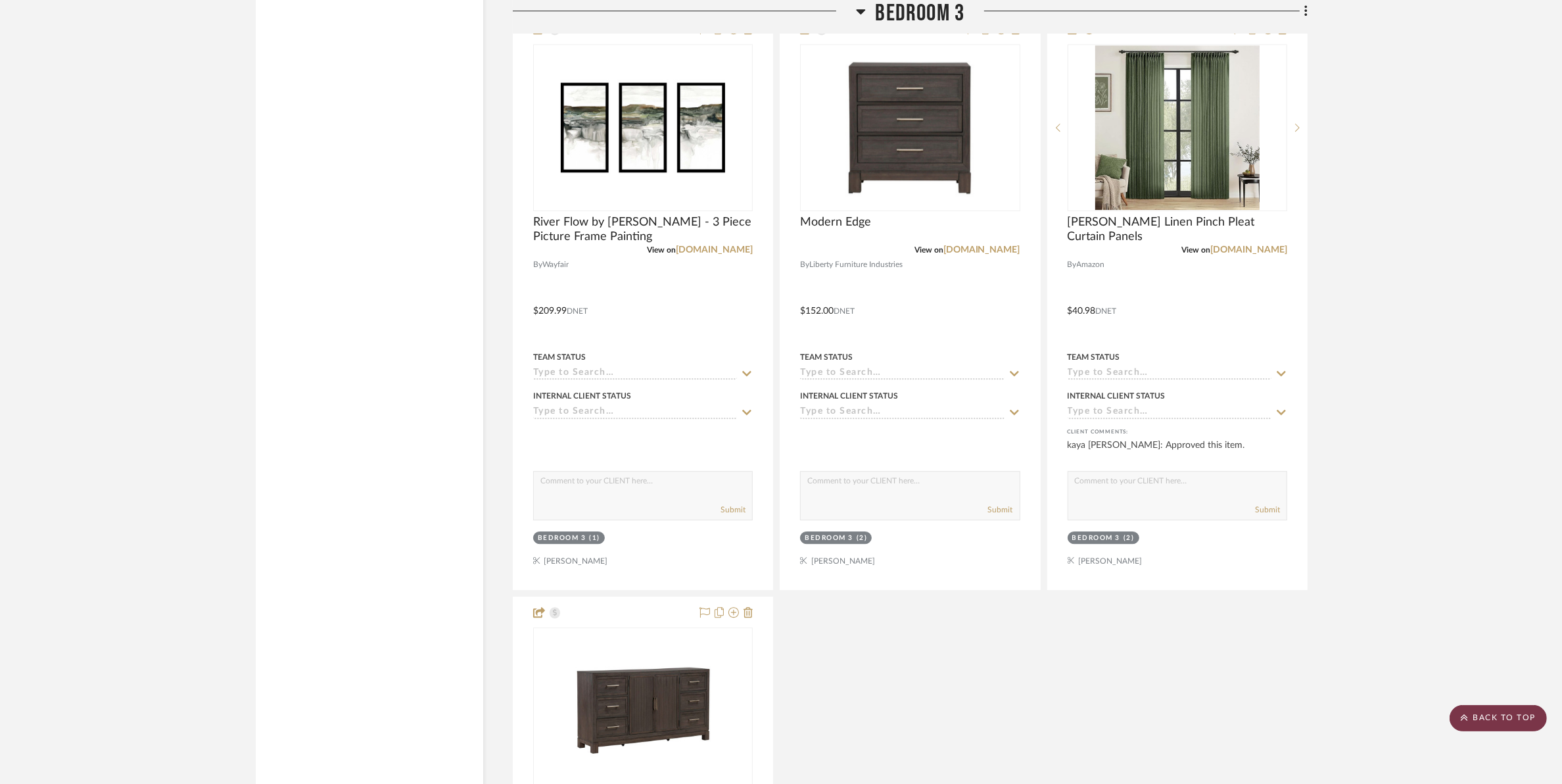
scroll to position [11014, 0]
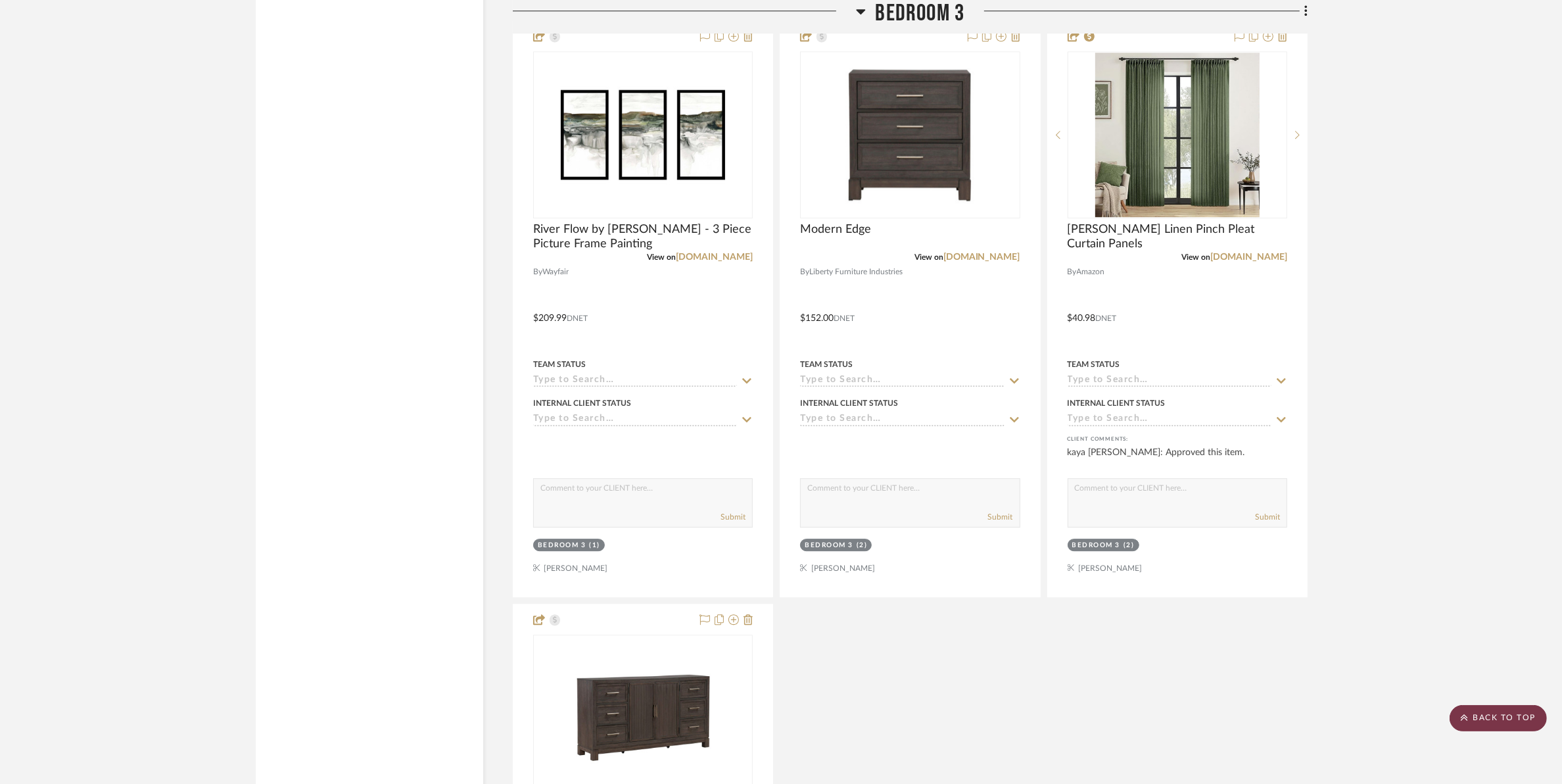
click at [1516, 714] on scroll-to-top-button "BACK TO TOP" at bounding box center [1499, 718] width 97 height 26
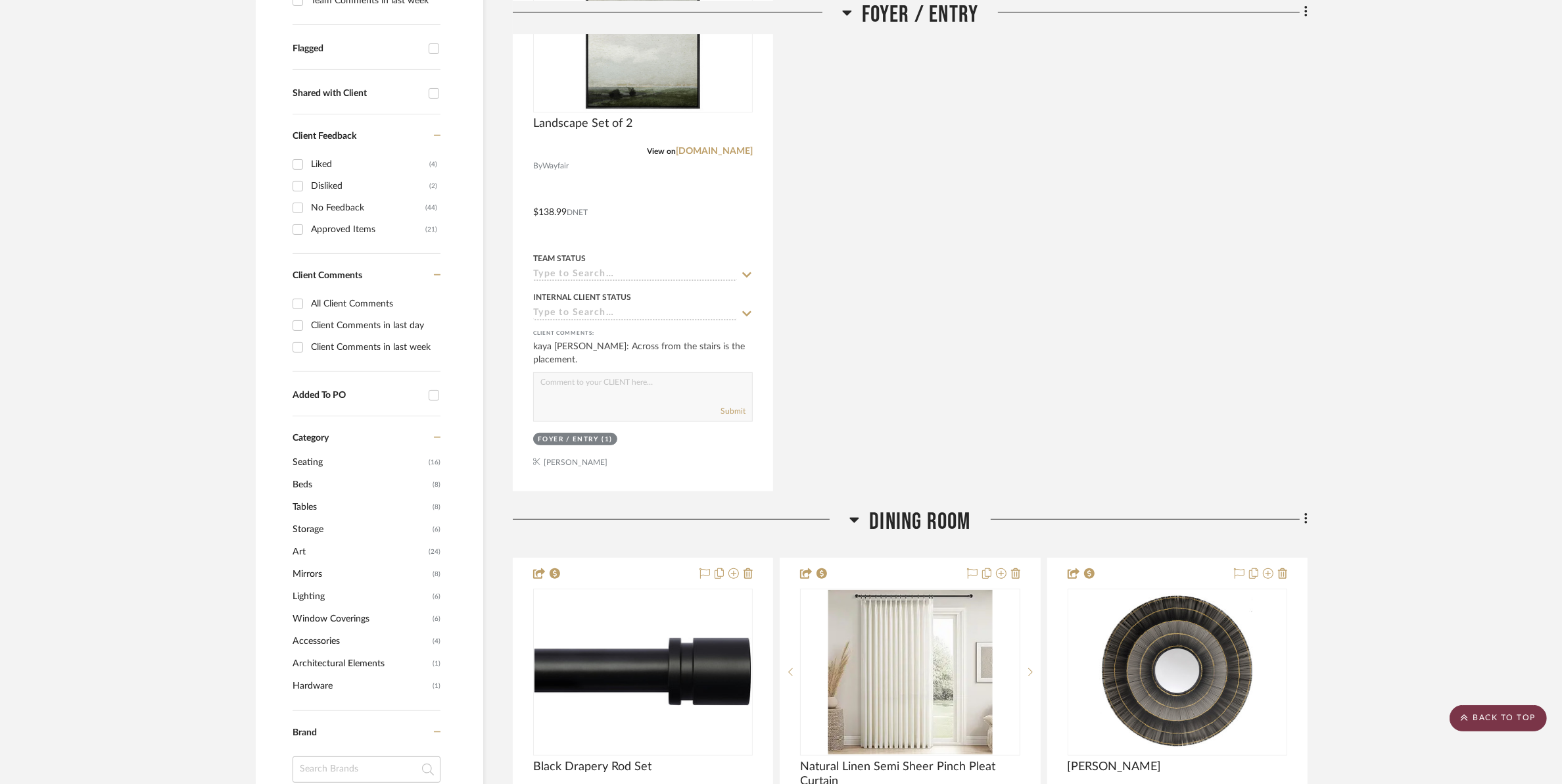
scroll to position [0, 0]
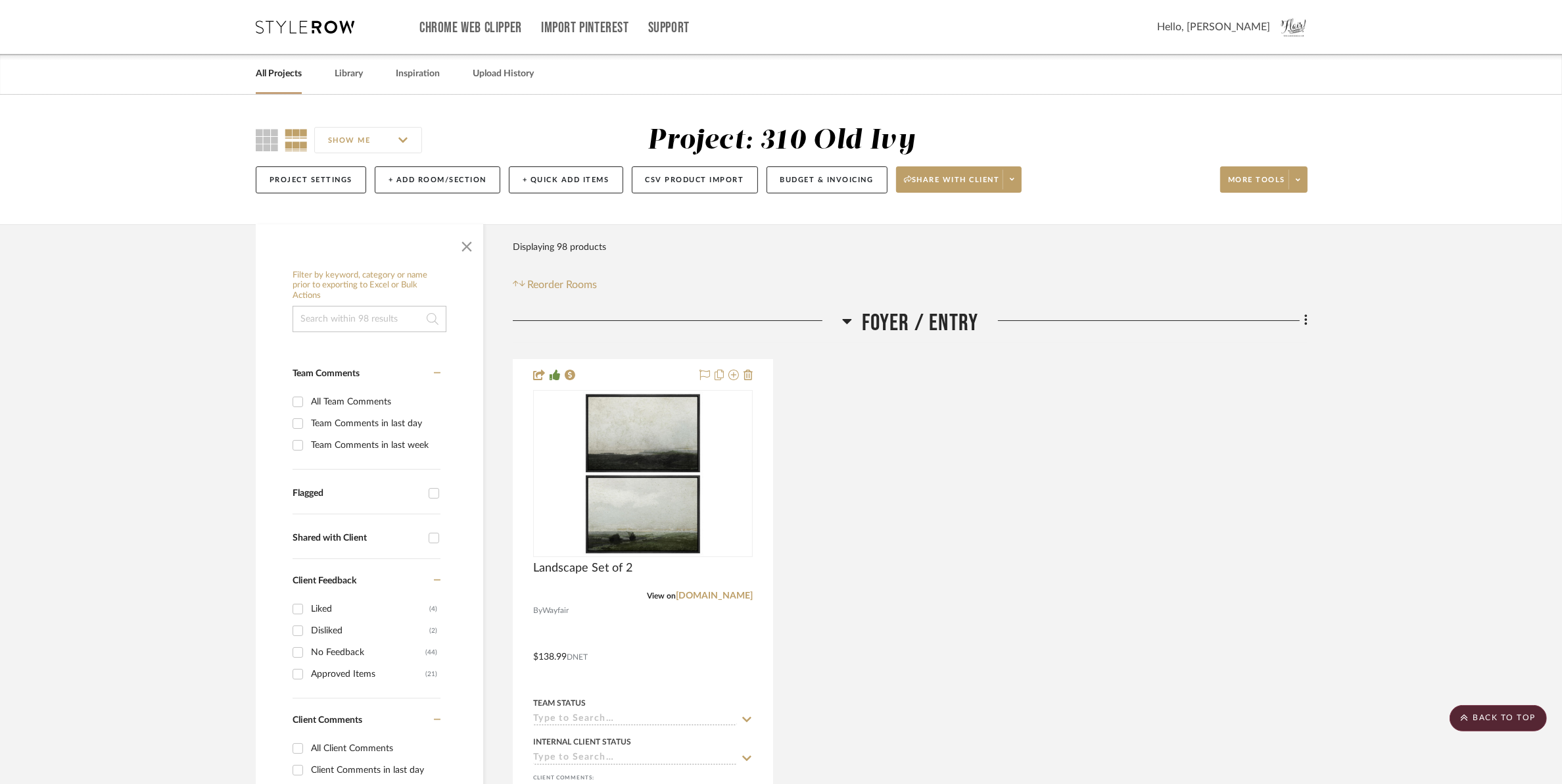
drag, startPoint x: 1505, startPoint y: 711, endPoint x: 1023, endPoint y: 478, distance: 535.4
click at [1507, 711] on scroll-to-top-button "BACK TO TOP" at bounding box center [1499, 718] width 97 height 26
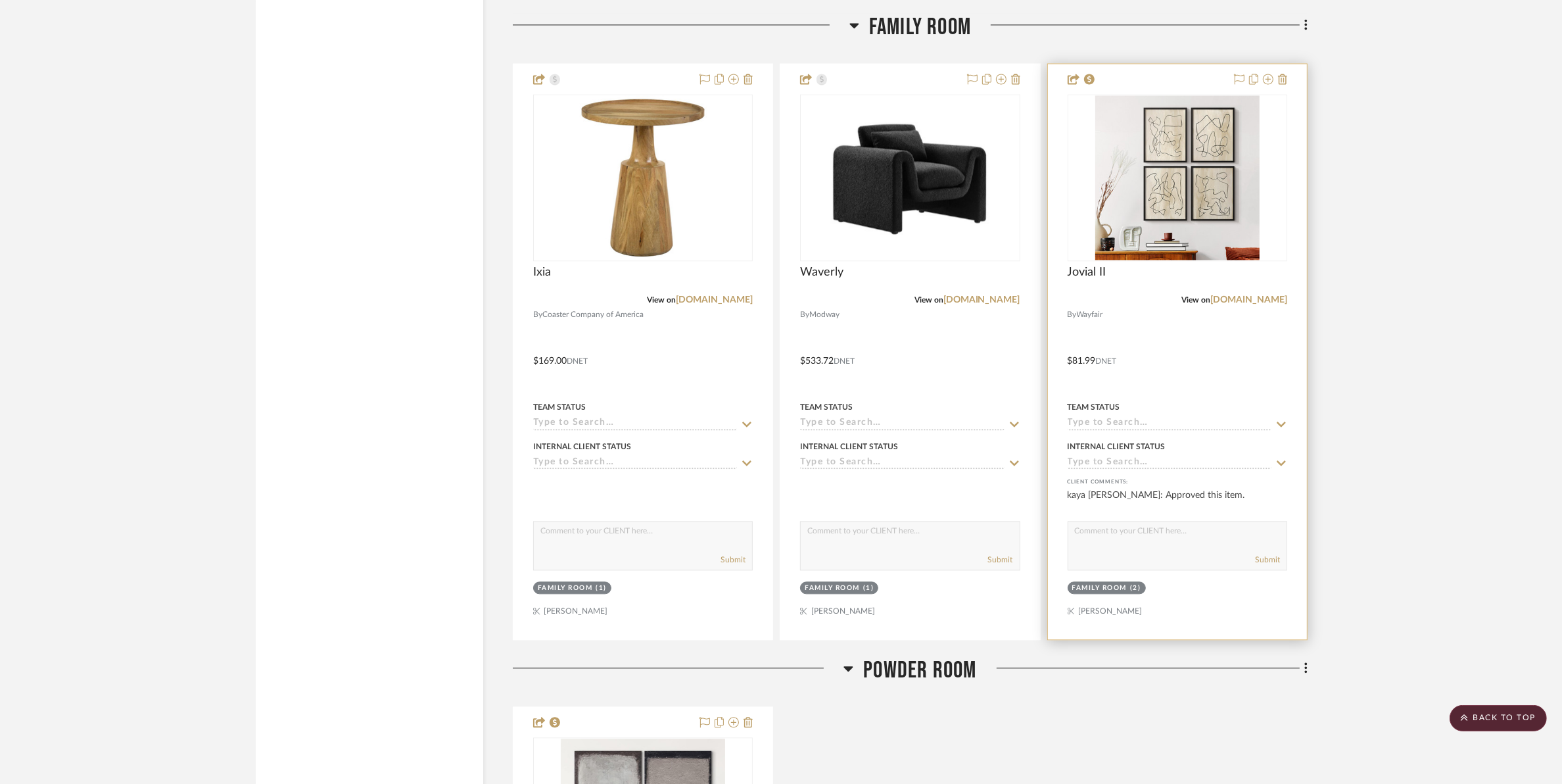
scroll to position [3452, 0]
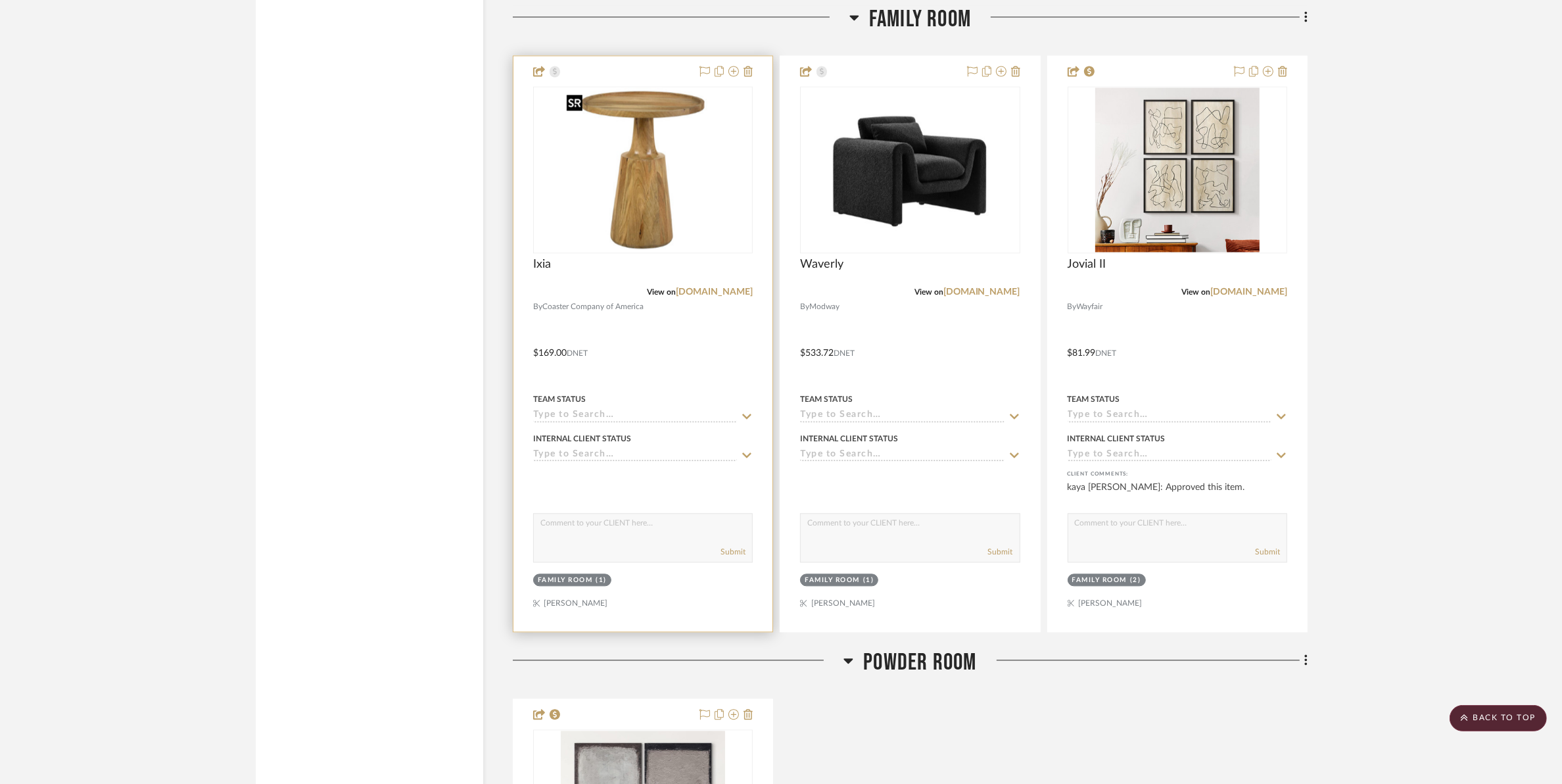
click at [666, 237] on img "0" at bounding box center [643, 170] width 165 height 165
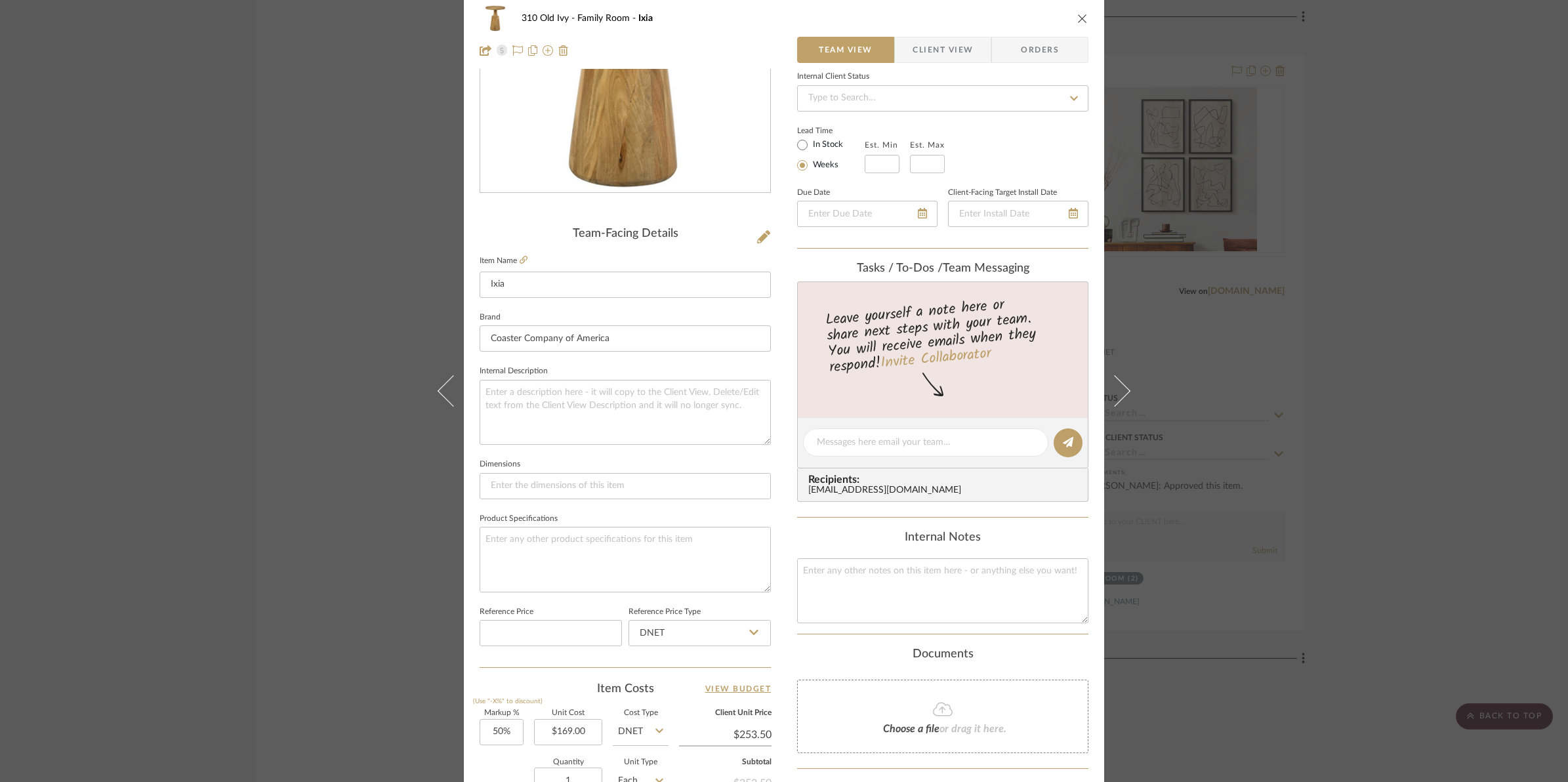
scroll to position [0, 0]
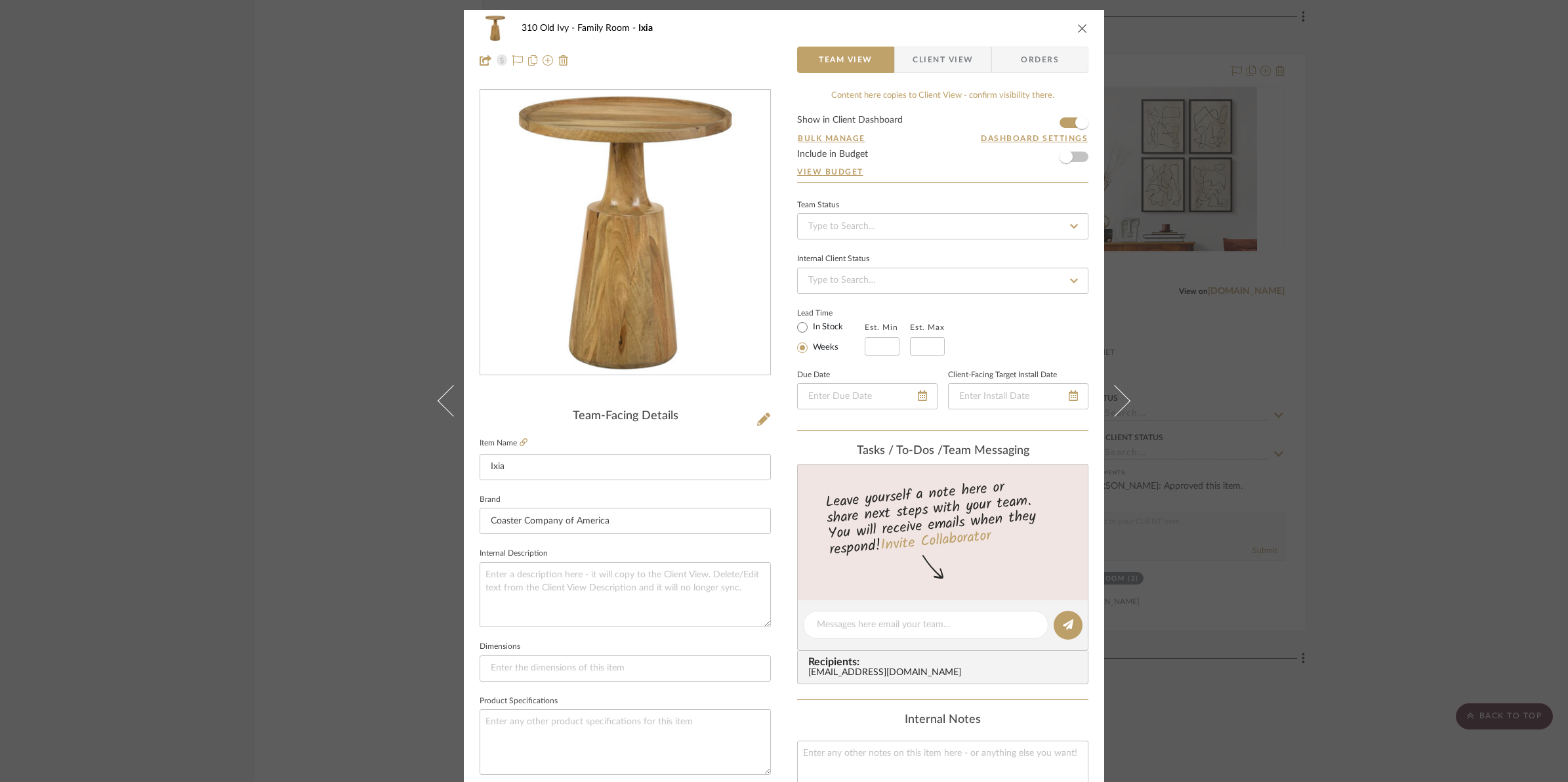
click at [1077, 29] on icon "close" at bounding box center [1082, 29] width 10 height 10
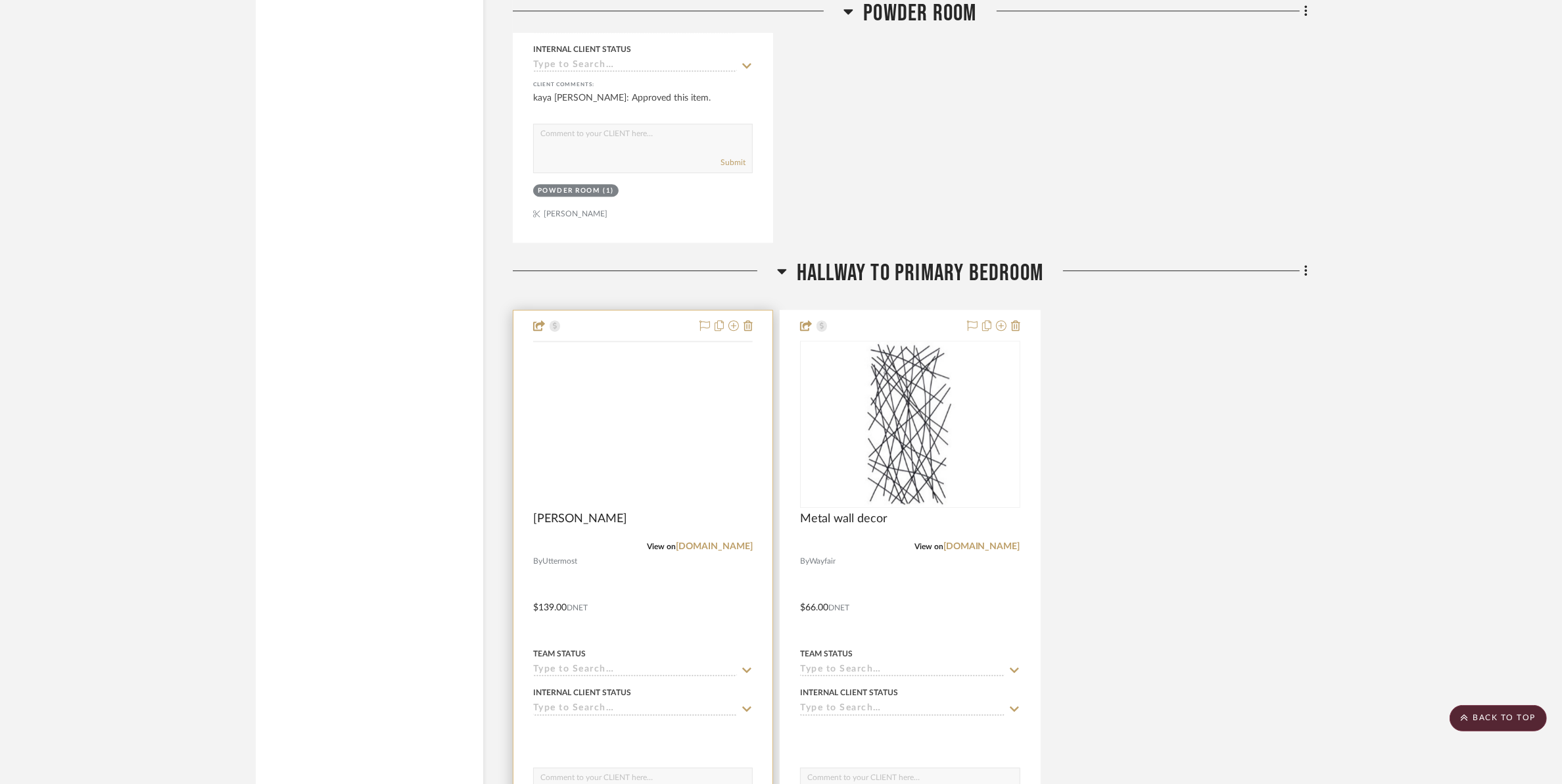
scroll to position [4520, 0]
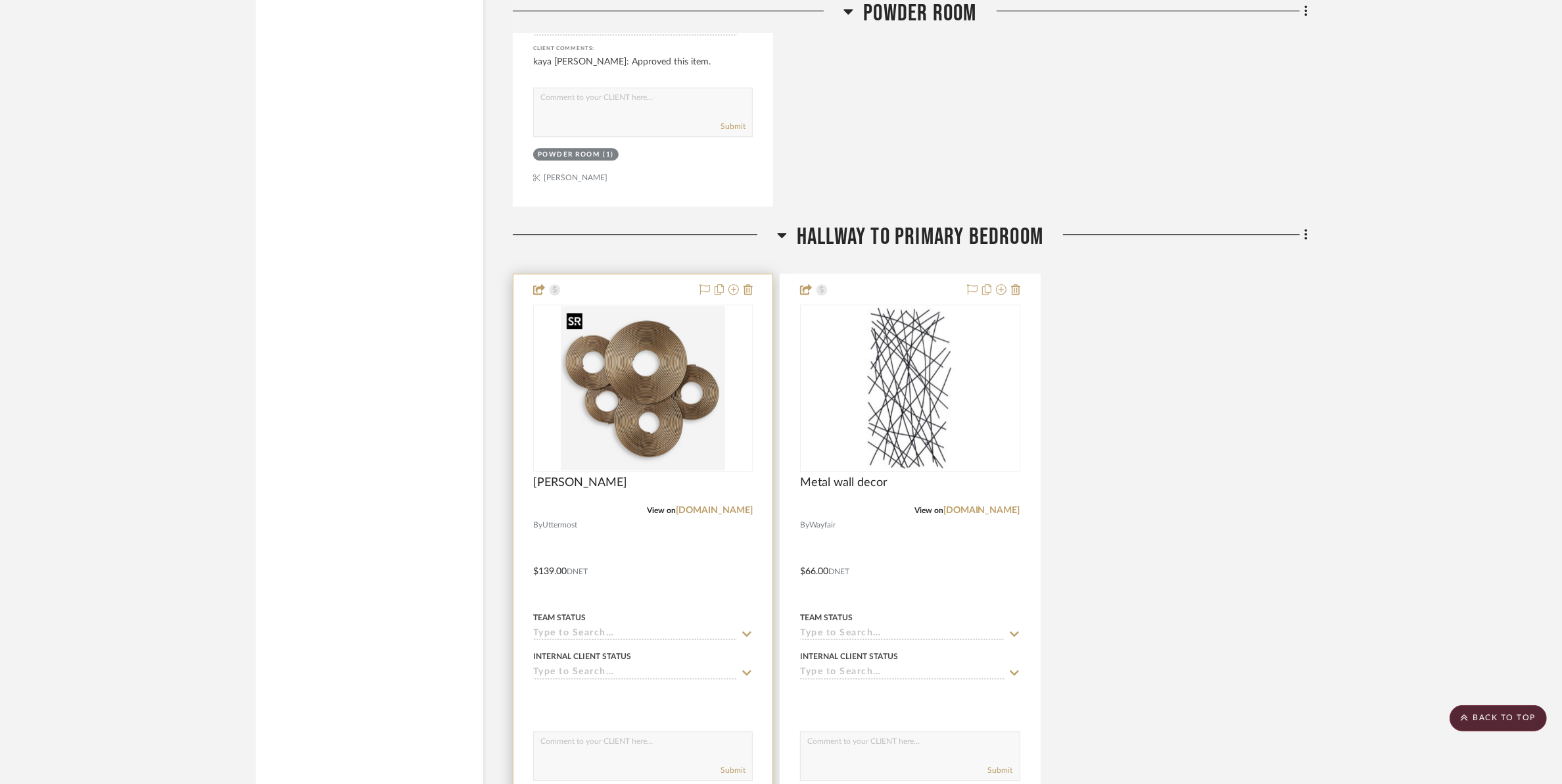
click at [659, 427] on img "0" at bounding box center [643, 388] width 165 height 165
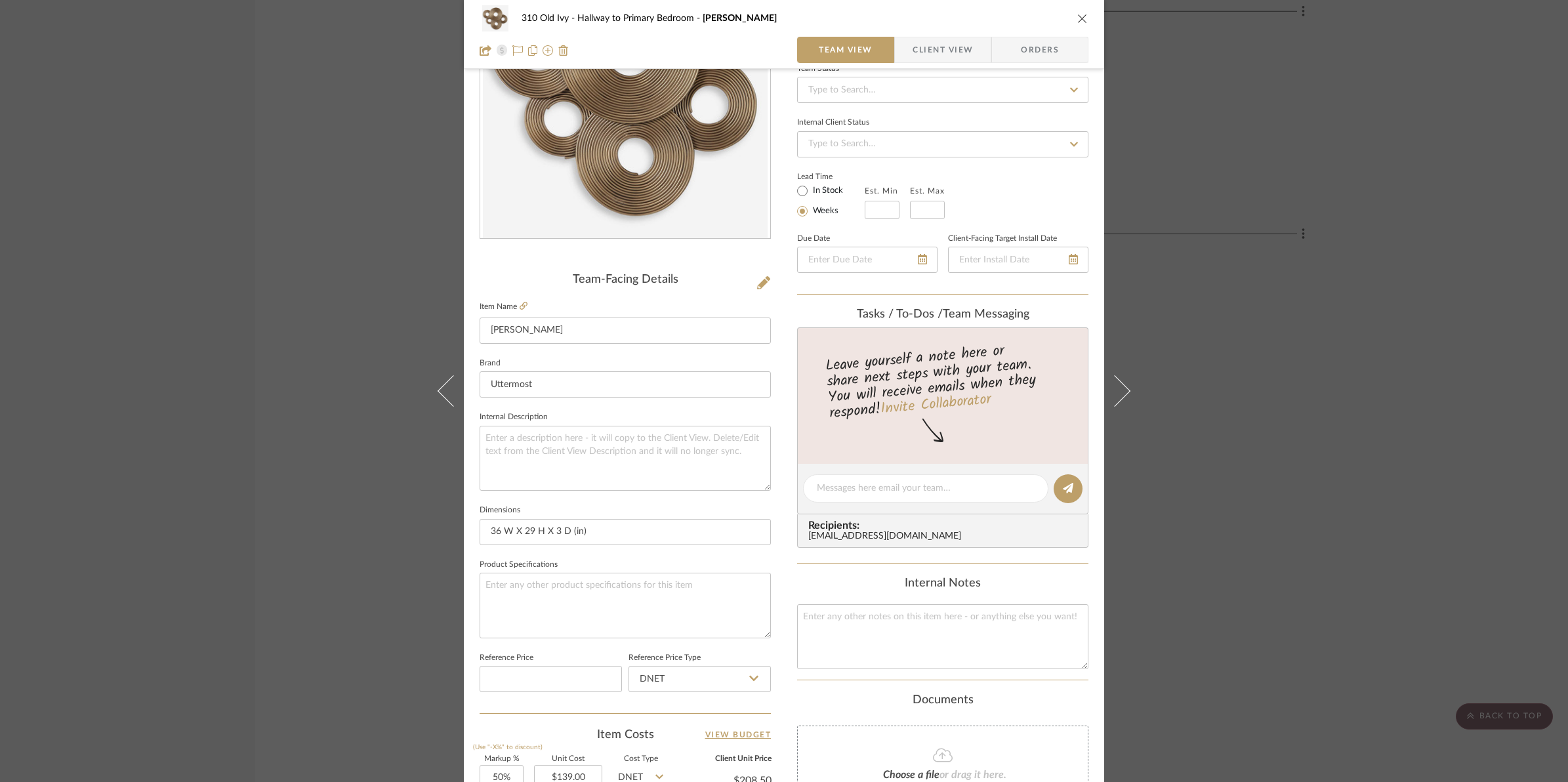
scroll to position [0, 0]
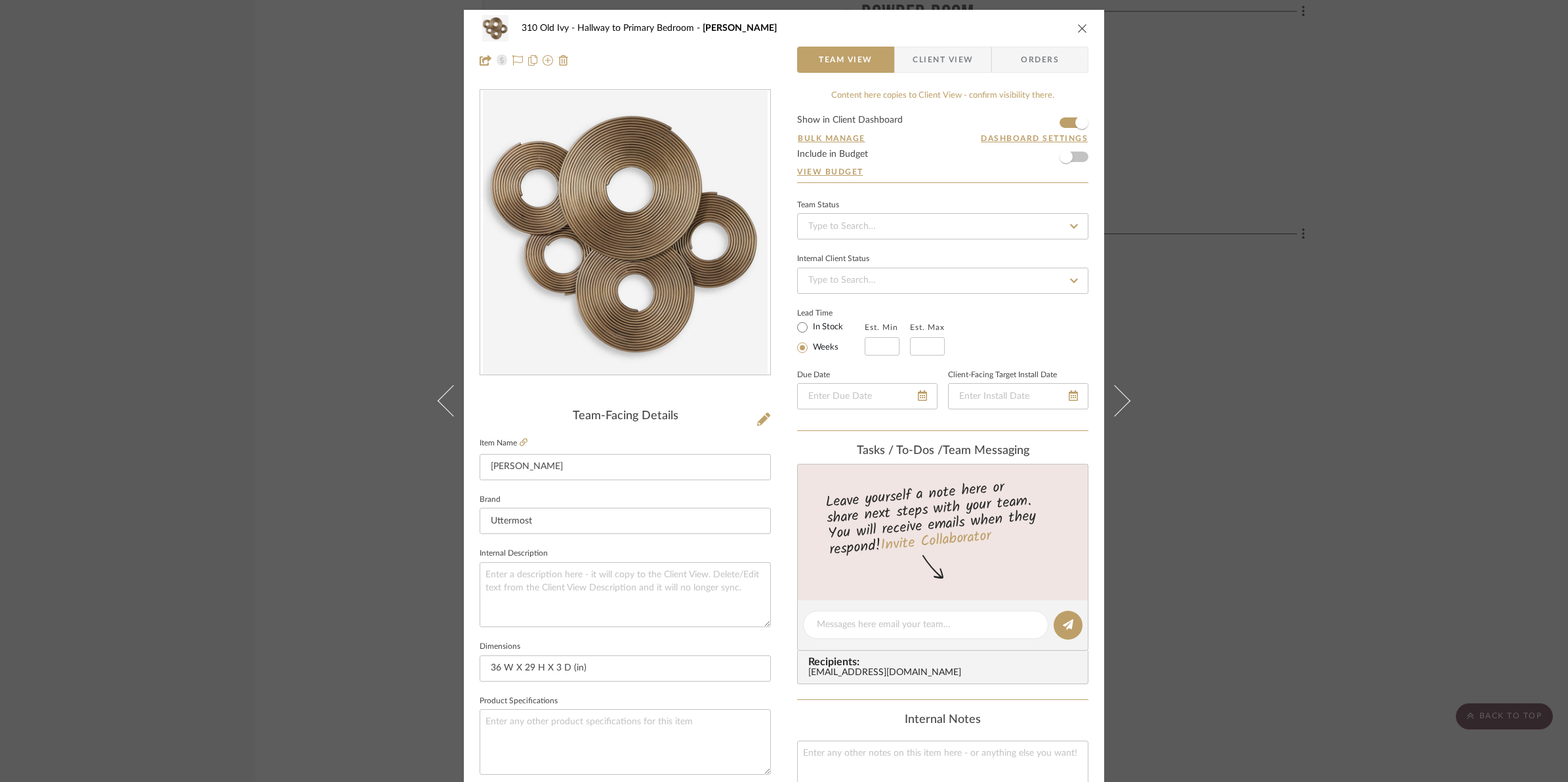
click at [1080, 26] on icon "close" at bounding box center [1082, 29] width 10 height 10
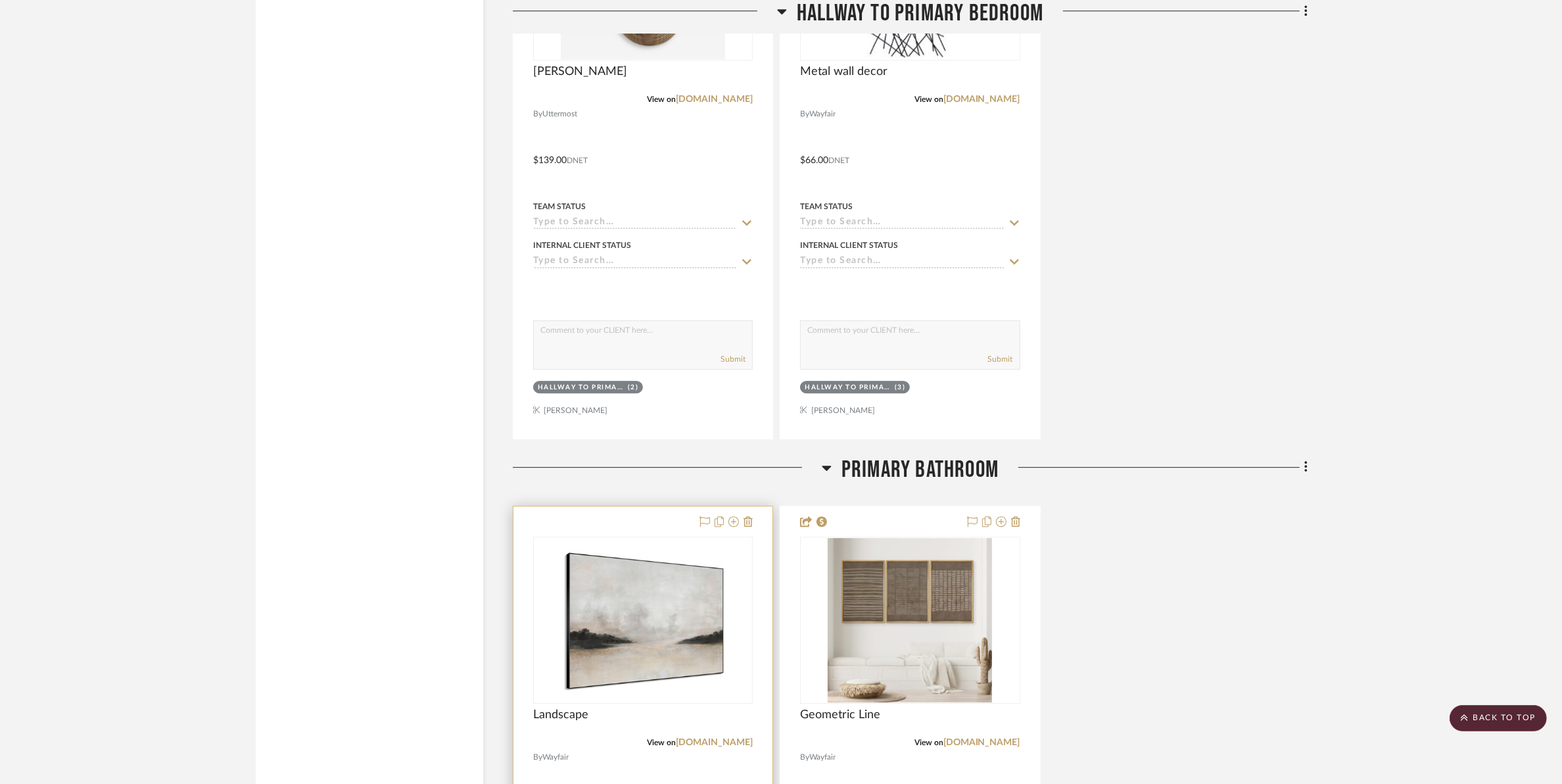
scroll to position [5425, 0]
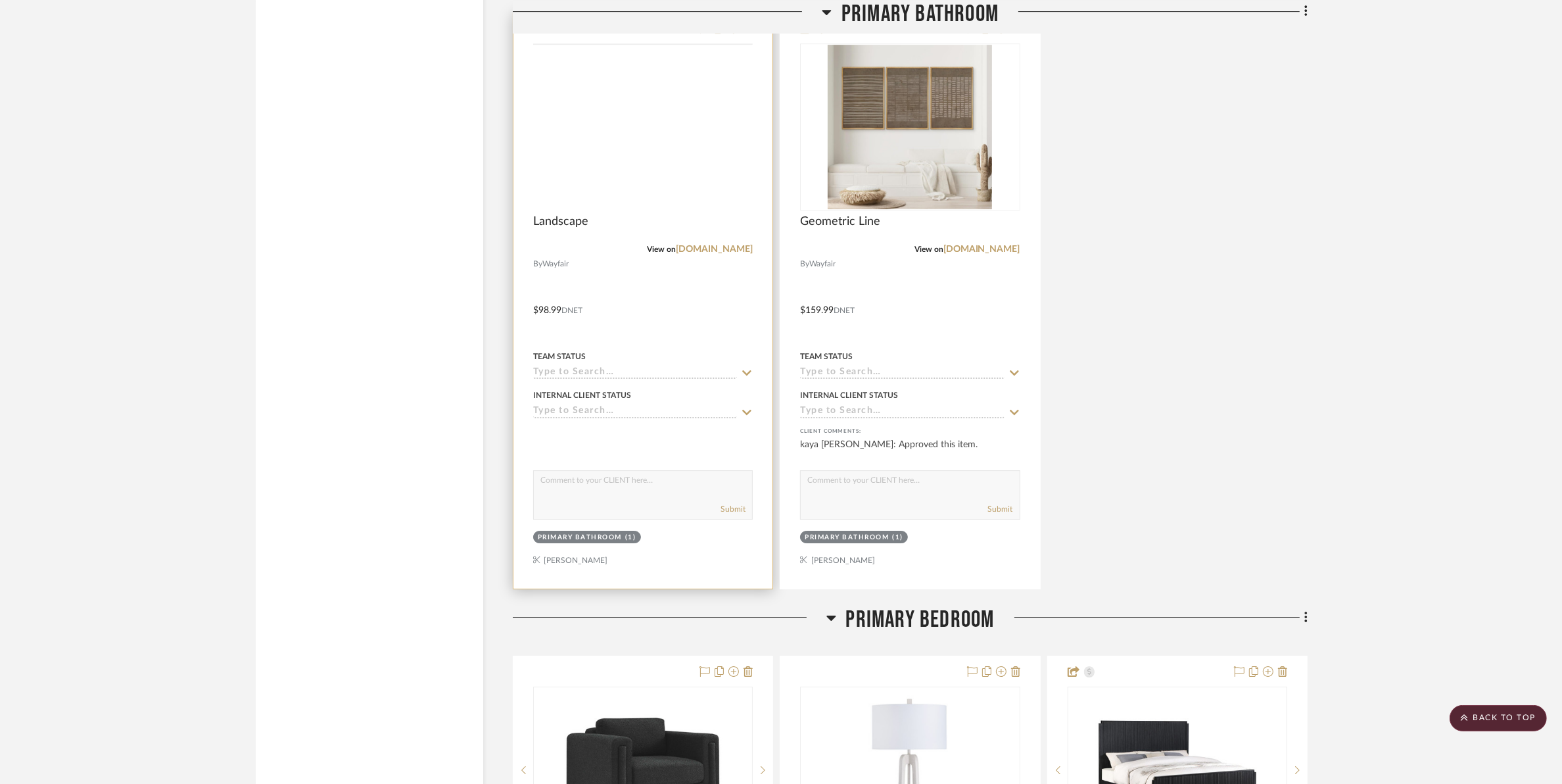
click at [0, 0] on img at bounding box center [0, 0] width 0 height 0
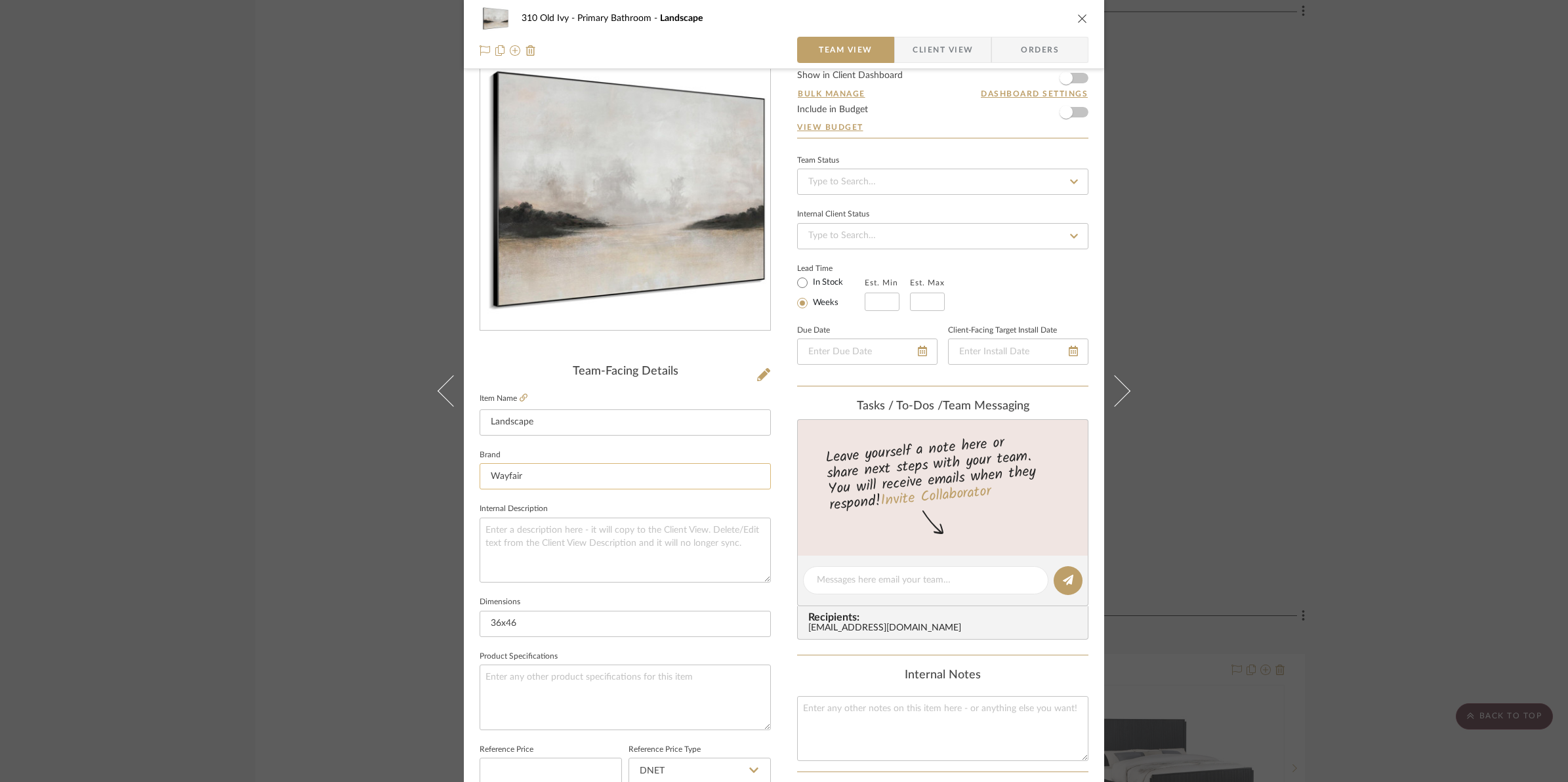
scroll to position [0, 0]
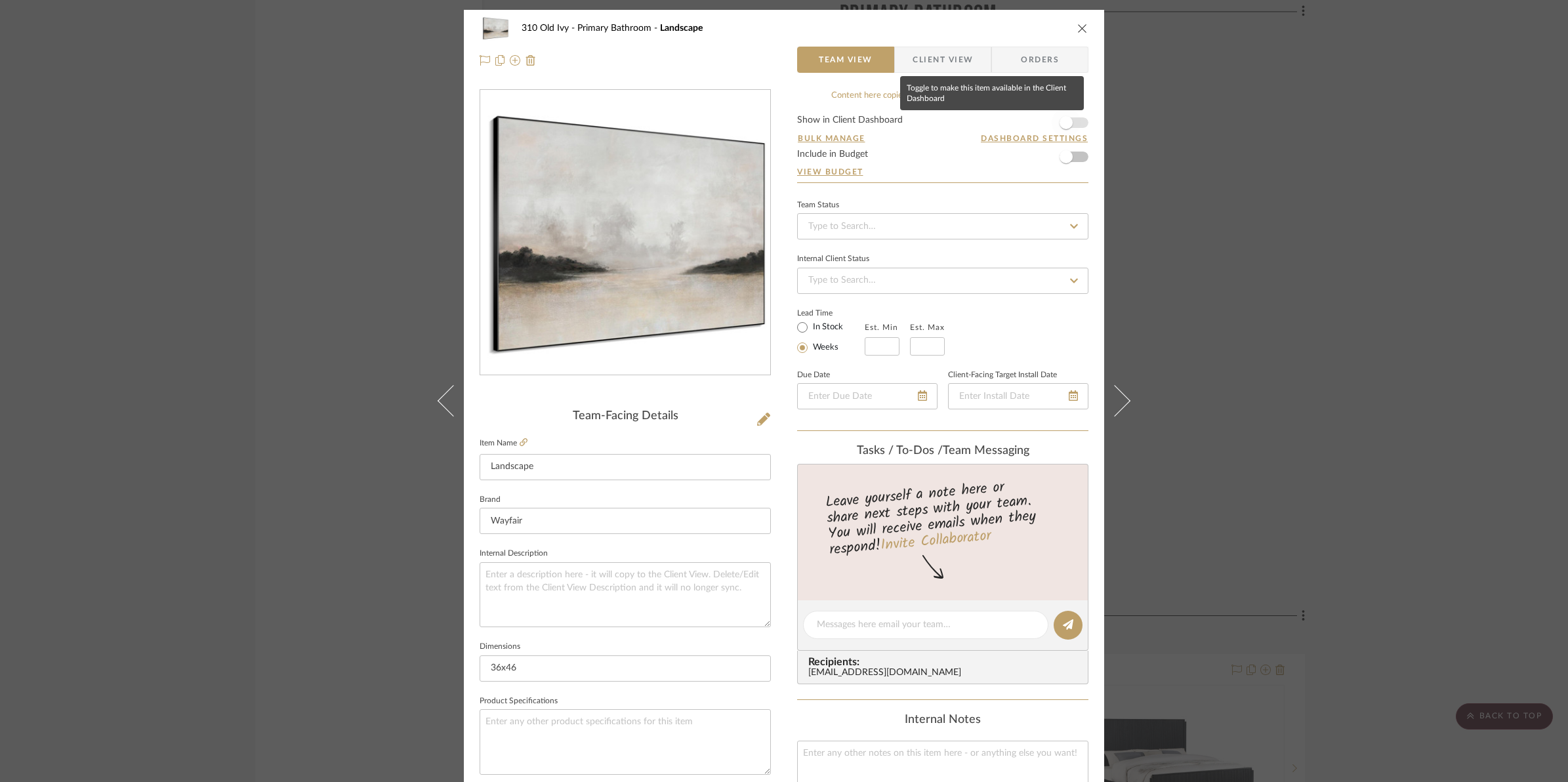
click at [1073, 124] on span "button" at bounding box center [1066, 122] width 29 height 29
click at [1080, 28] on icon "close" at bounding box center [1082, 29] width 10 height 10
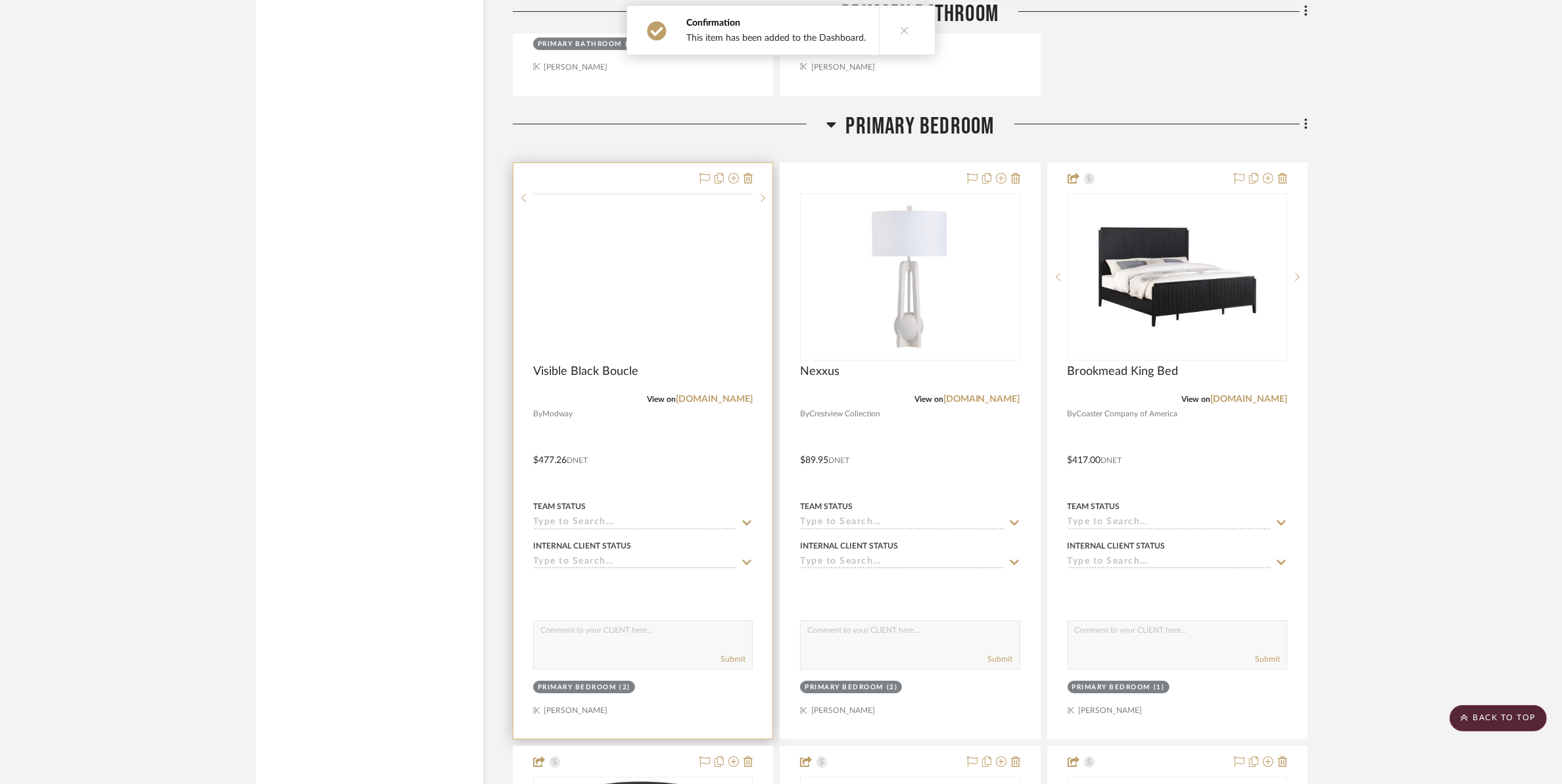
click at [0, 0] on img at bounding box center [0, 0] width 0 height 0
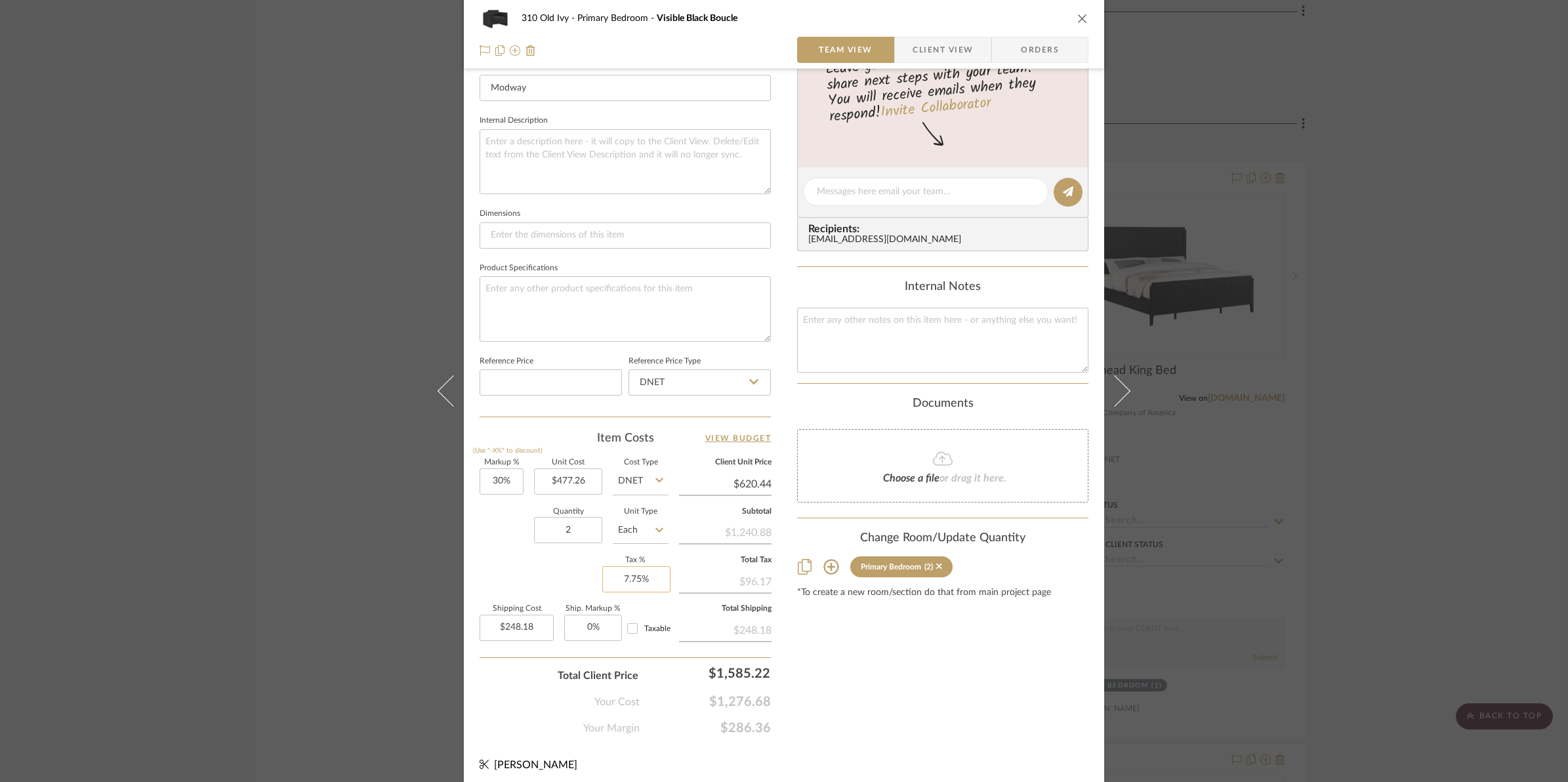
scroll to position [438, 0]
click at [497, 474] on input "30" at bounding box center [501, 476] width 44 height 26
click at [848, 733] on div "310 Old Ivy Primary Bedroom Visible Black Boucle Team View Client View Orders 1…" at bounding box center [784, 177] width 641 height 1211
type input "50%"
type input "$715.89"
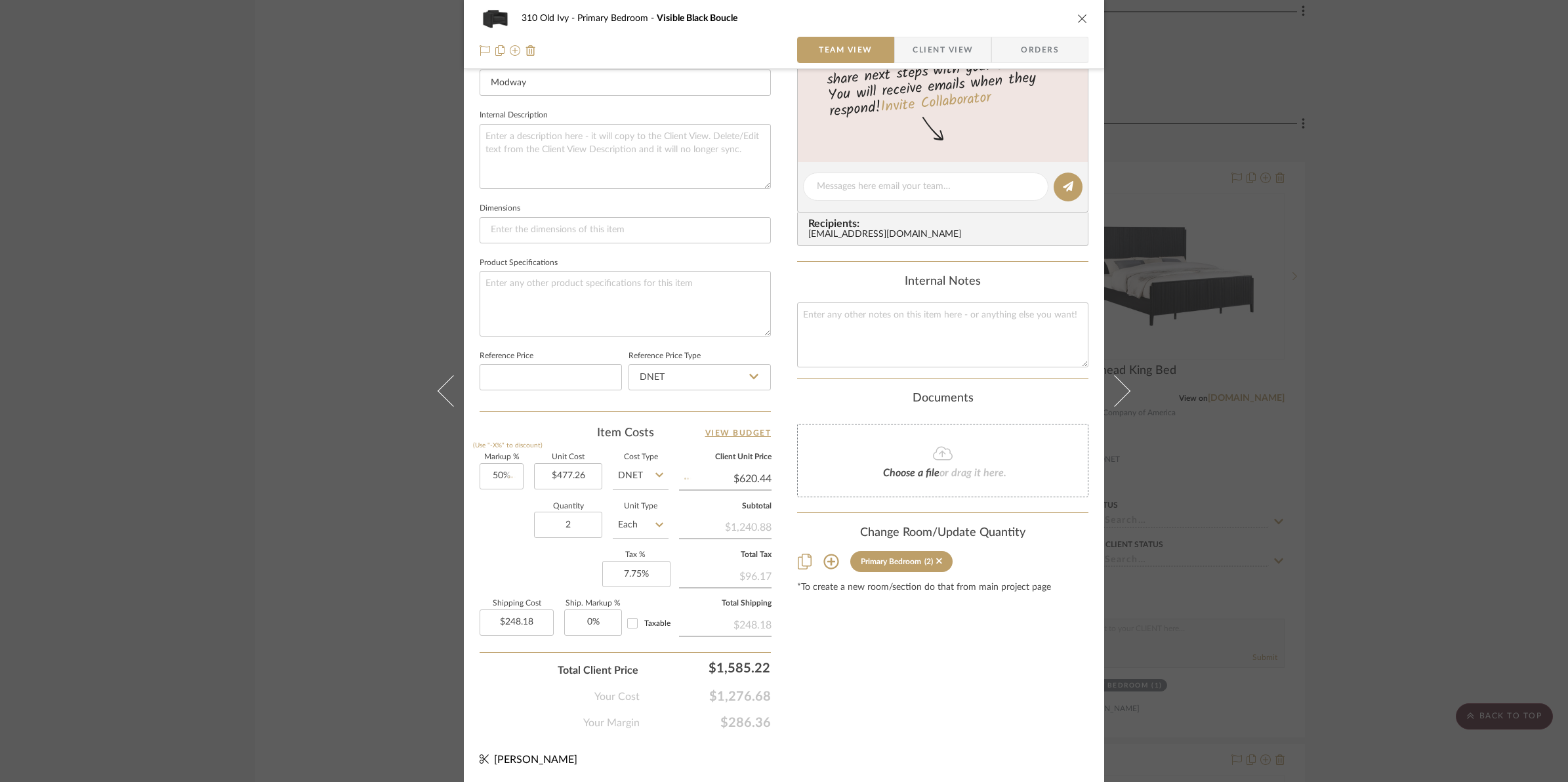
type input "$286.36"
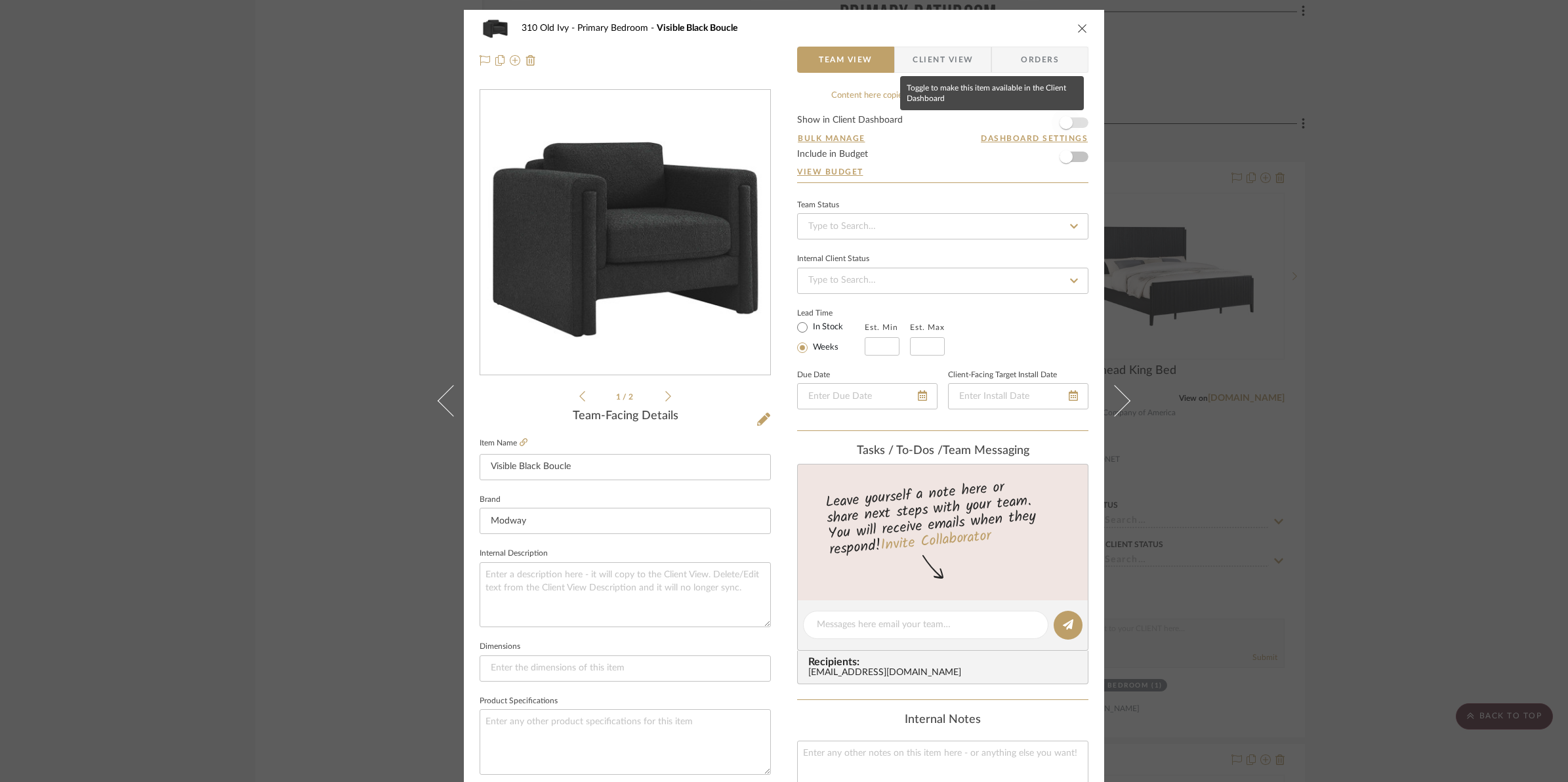
click at [1074, 122] on span "button" at bounding box center [1066, 122] width 29 height 29
click at [1080, 28] on icon "close" at bounding box center [1082, 29] width 10 height 10
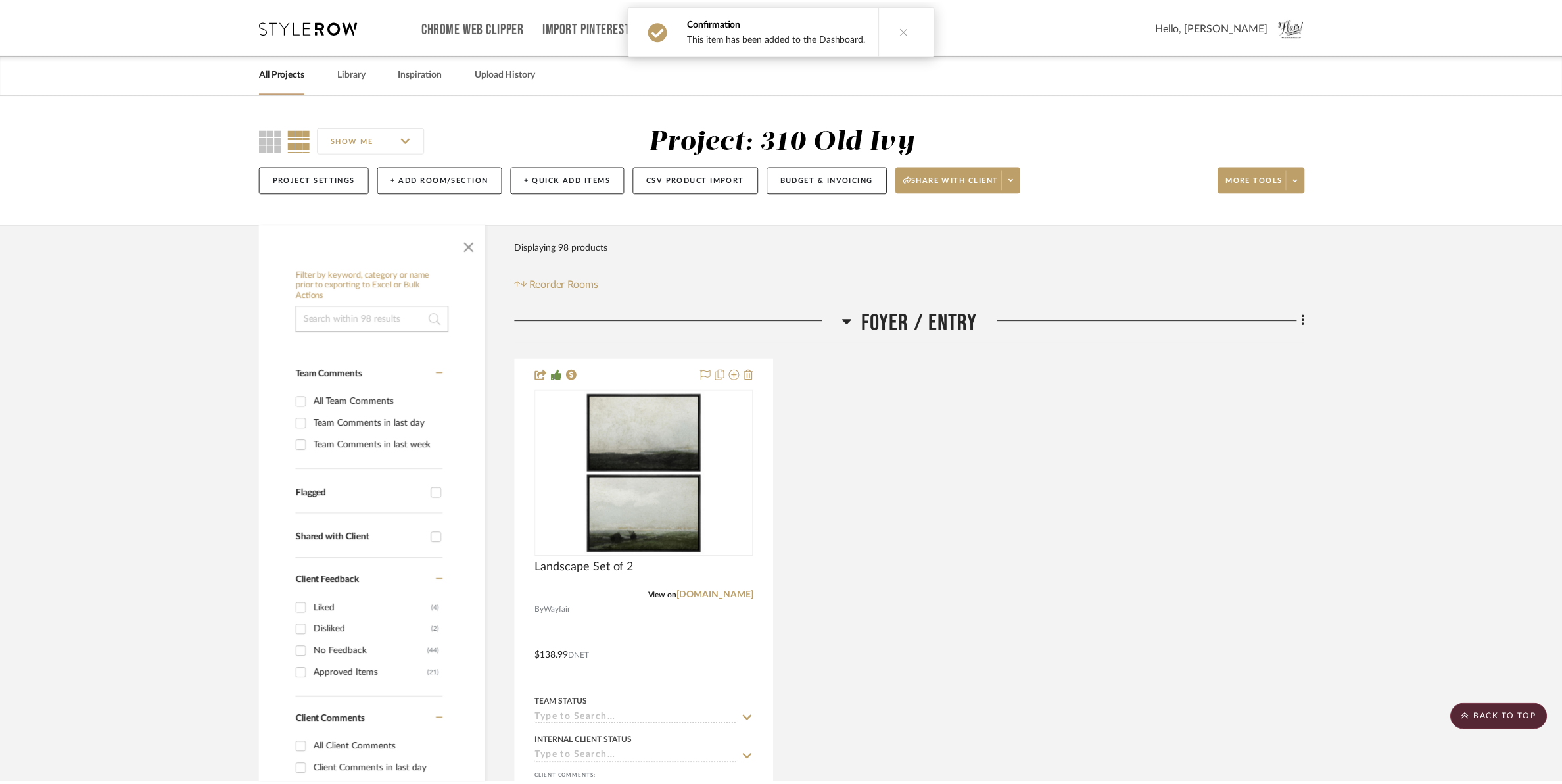
scroll to position [5918, 0]
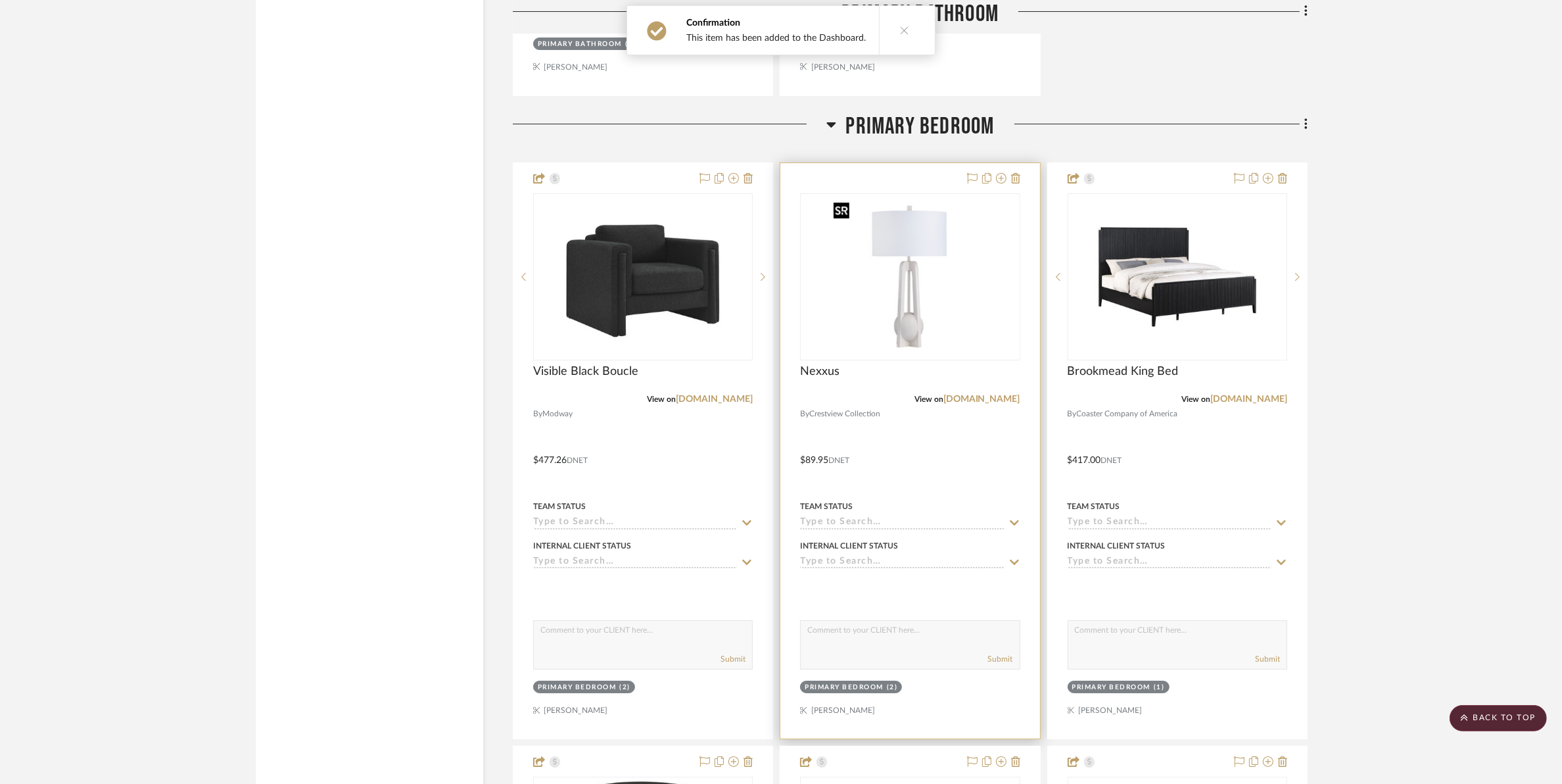
click at [927, 320] on img "0" at bounding box center [911, 277] width 165 height 165
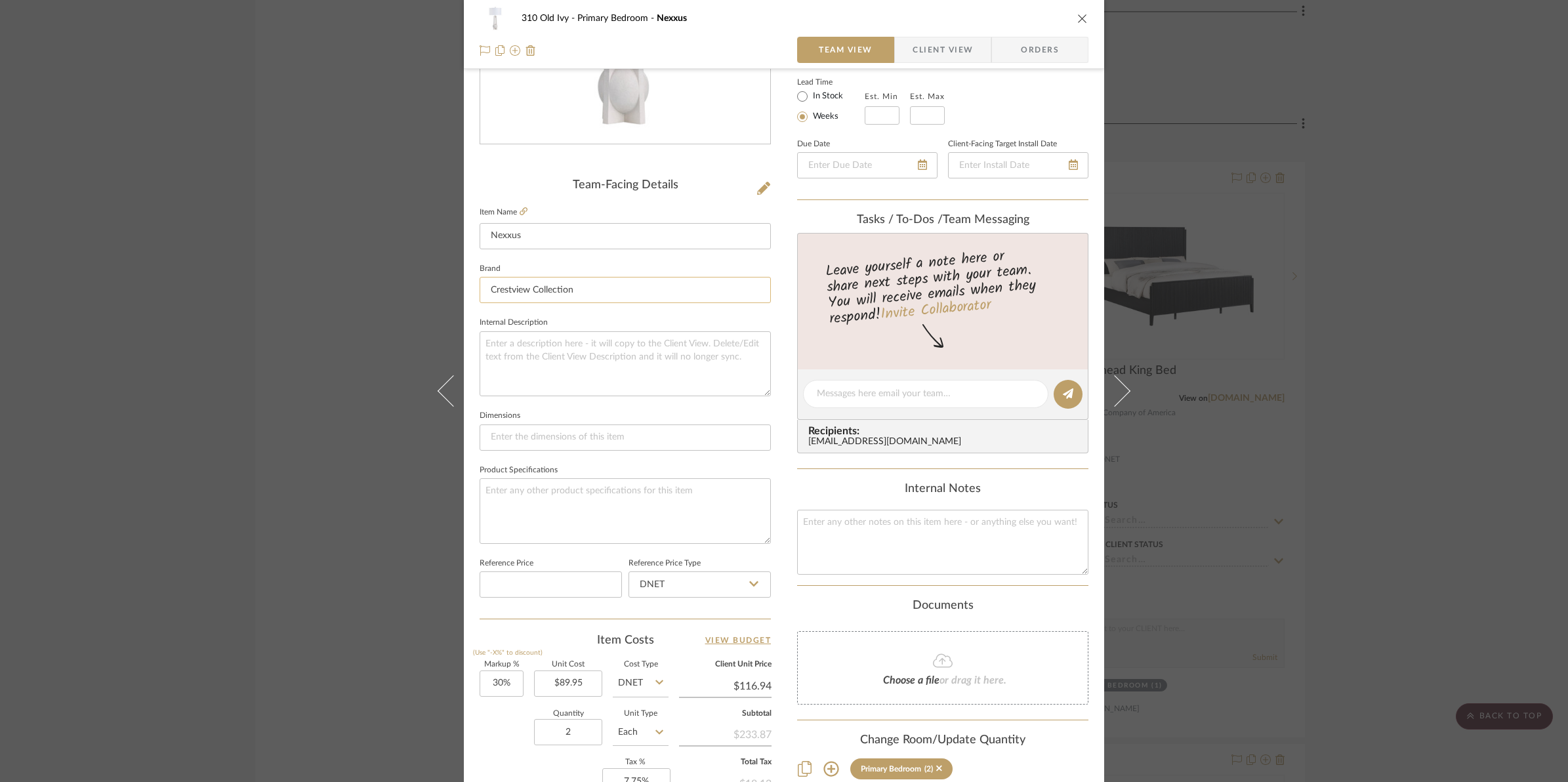
scroll to position [328, 0]
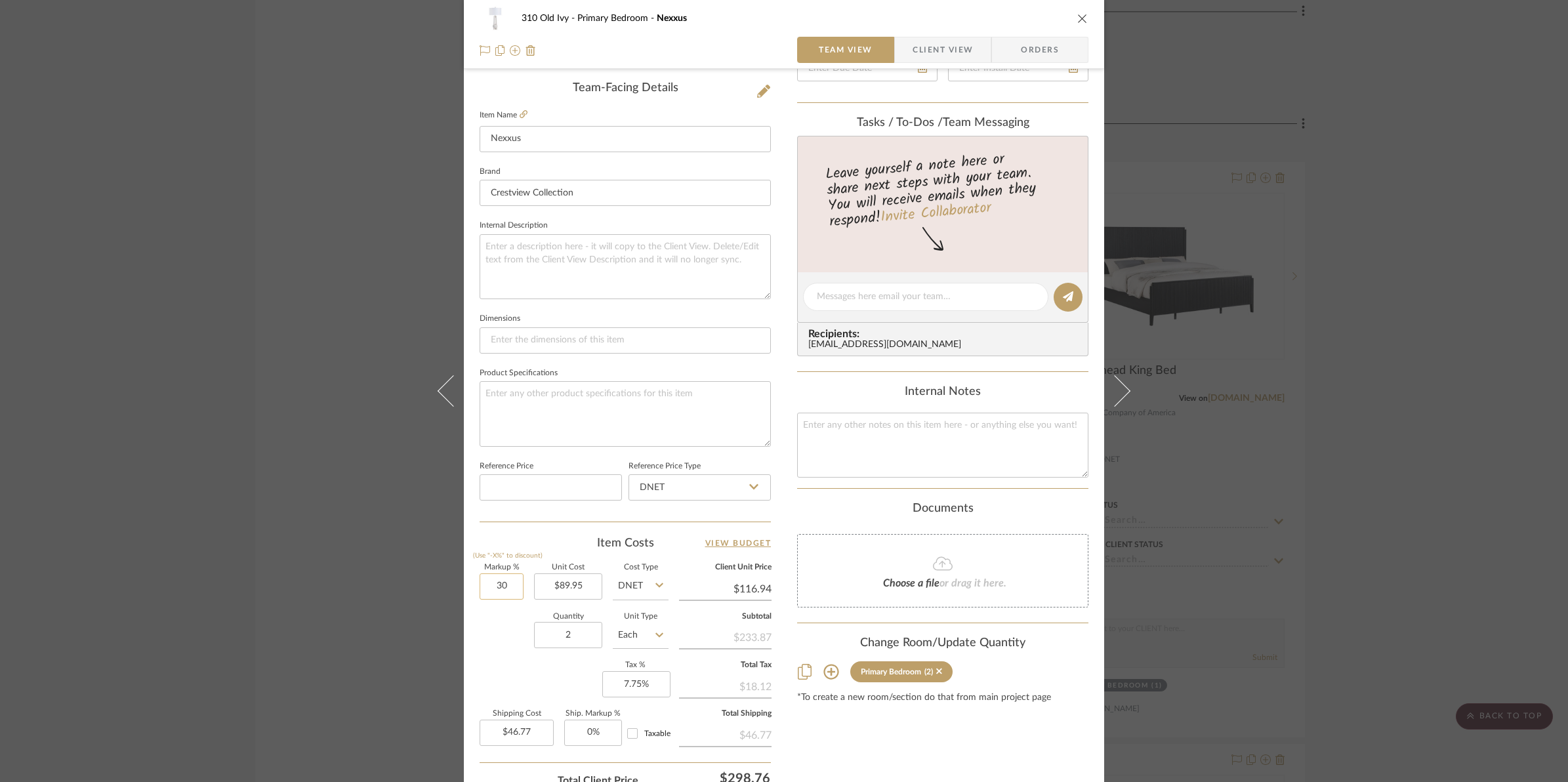
click at [482, 582] on input "30" at bounding box center [501, 586] width 44 height 26
type input "50%"
click at [500, 646] on div "Quantity 2 Unit Type Each" at bounding box center [574, 637] width 189 height 47
type input "$134.93"
type input "$53.97"
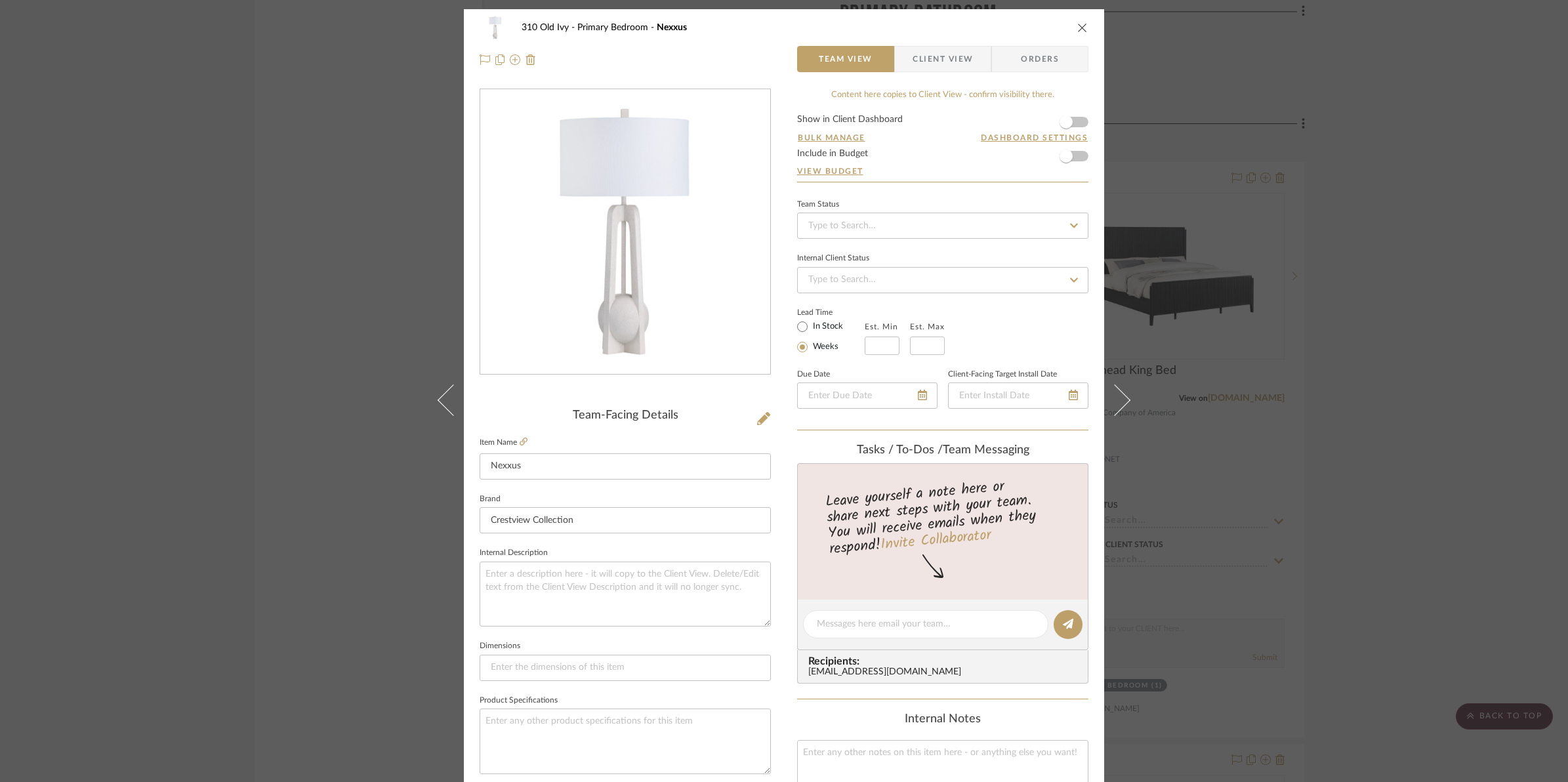
scroll to position [0, 0]
click at [1078, 124] on form "Show in Client Dashboard Bulk Manage Dashboard Settings Include in Budget View …" at bounding box center [942, 149] width 291 height 67
click at [1074, 124] on span "button" at bounding box center [1066, 122] width 29 height 29
click at [1077, 31] on icon "close" at bounding box center [1082, 29] width 10 height 10
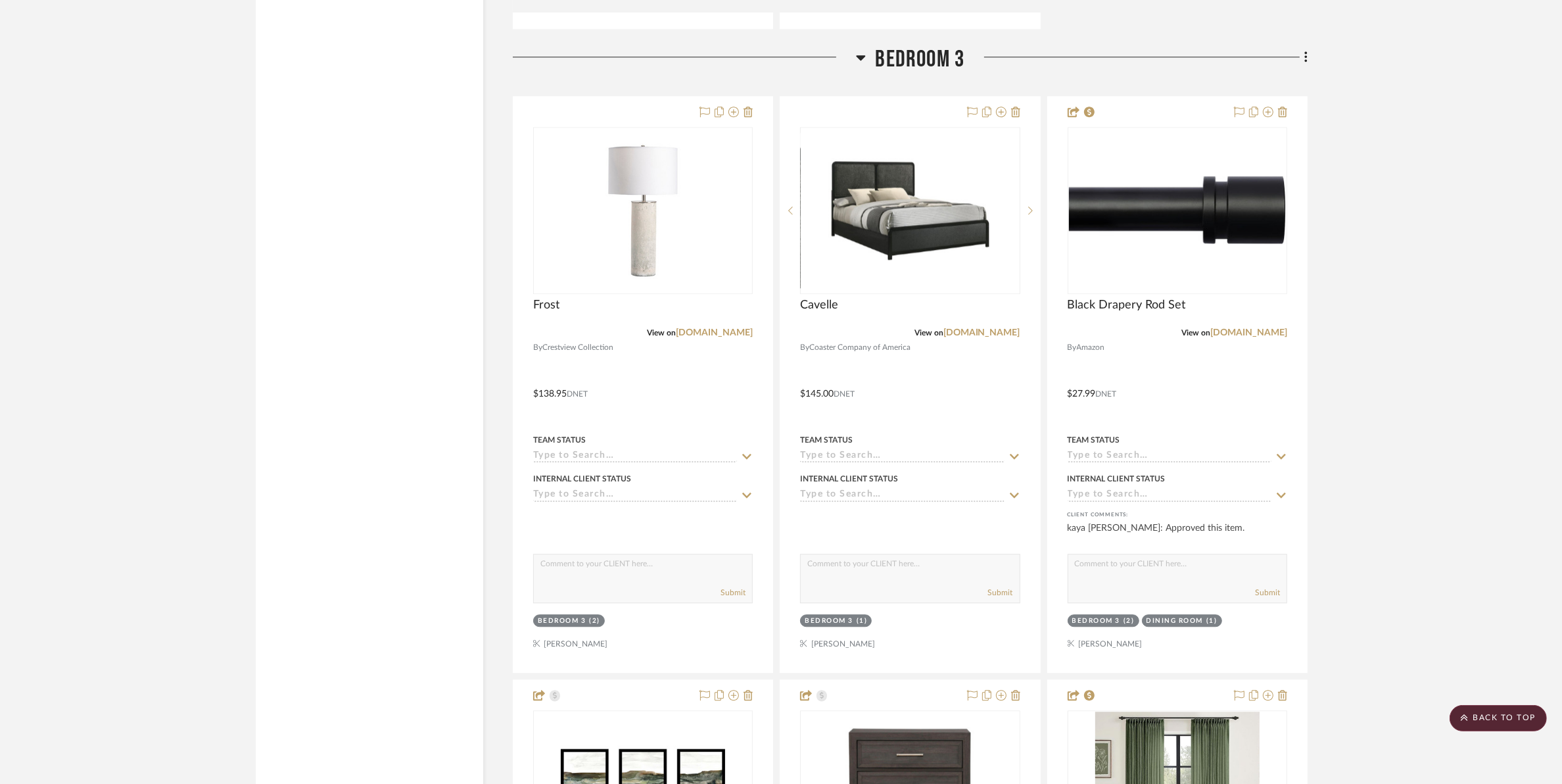
scroll to position [10357, 0]
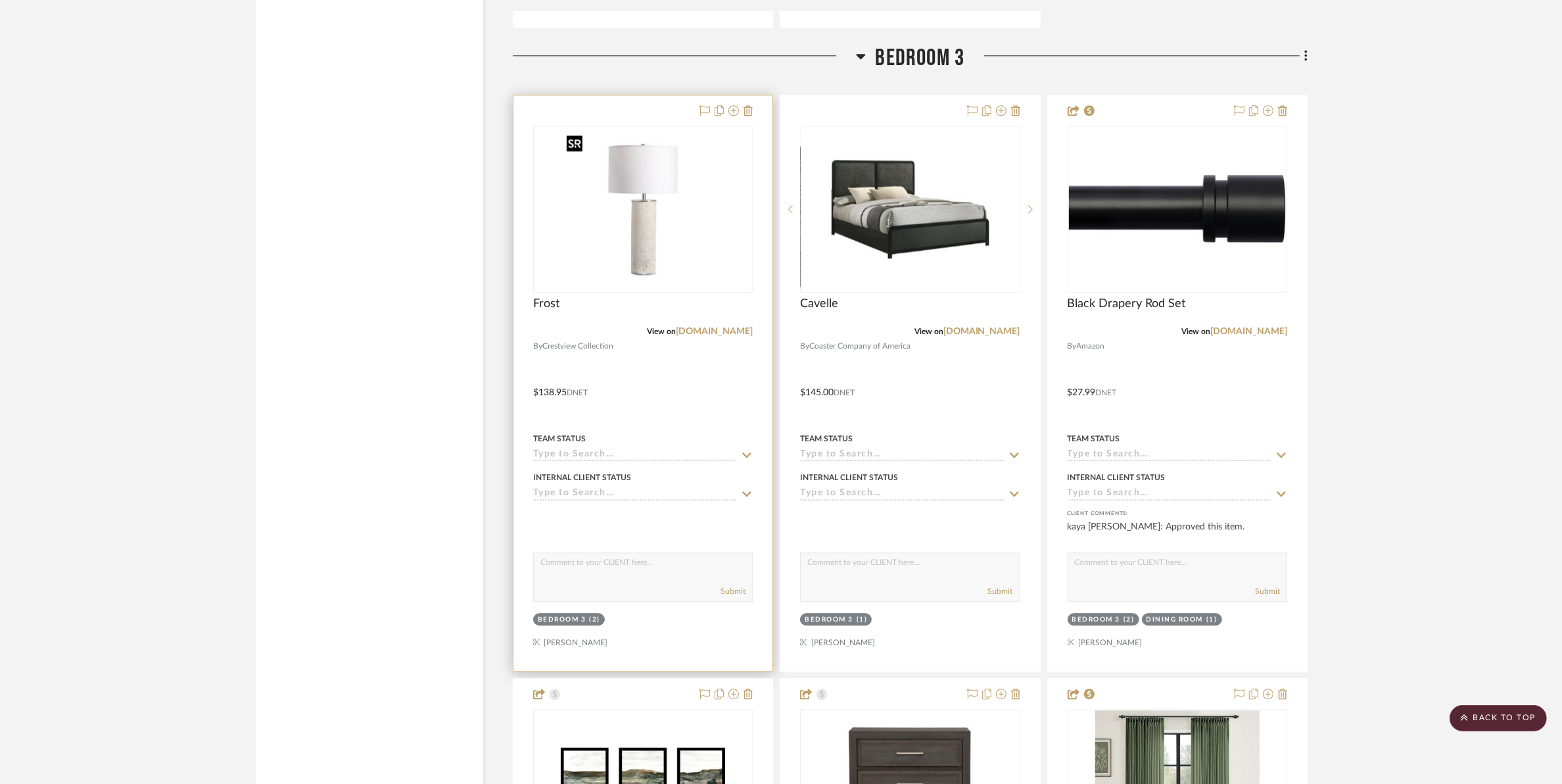
click at [0, 0] on img at bounding box center [0, 0] width 0 height 0
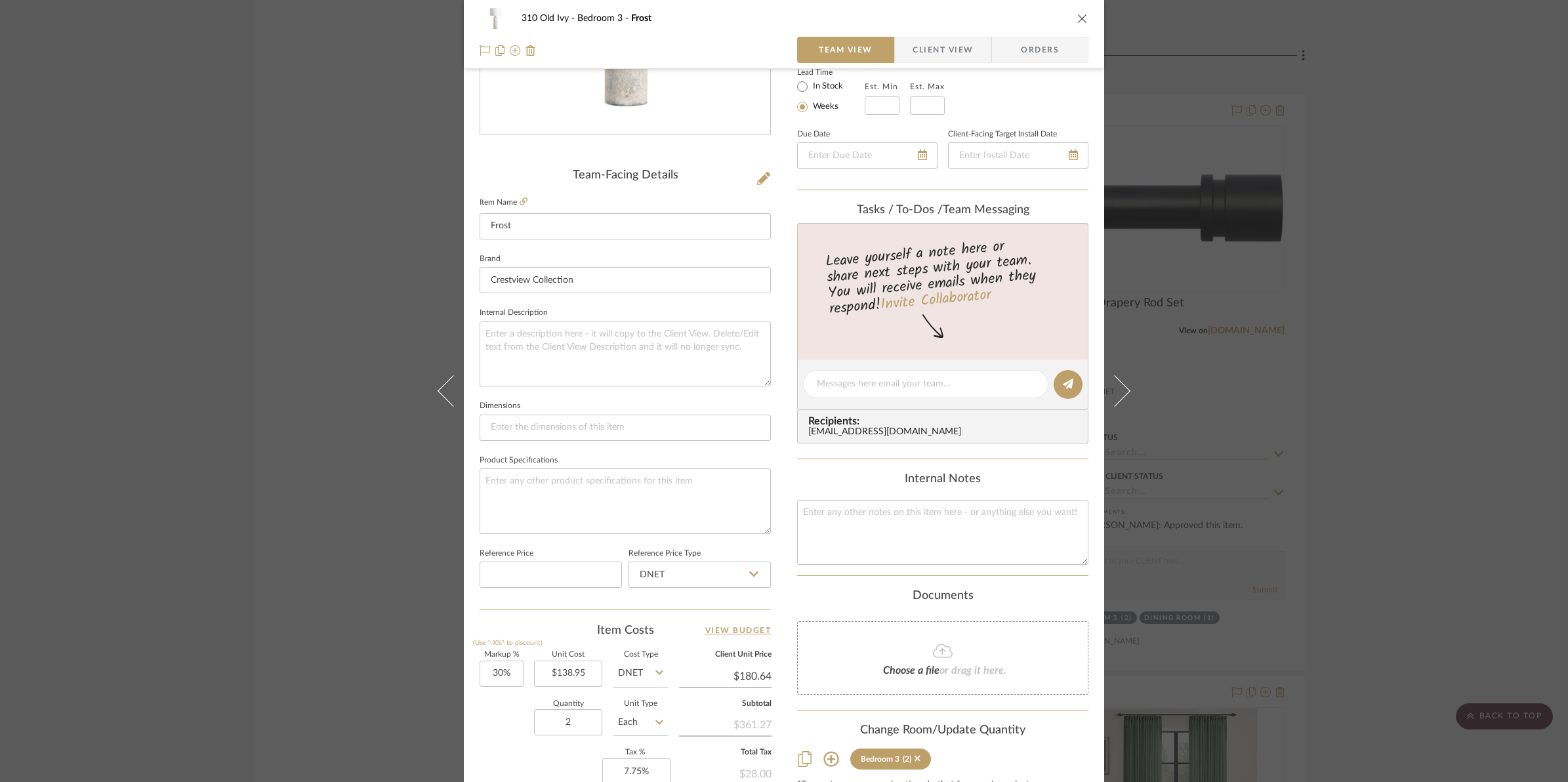
scroll to position [246, 0]
click at [488, 664] on input "30" at bounding box center [501, 668] width 44 height 26
type input "50%"
click at [515, 743] on div "Markup % (Use "-X%" to discount) 50% Unit Cost $138.95 Cost Type DNET Client Un…" at bounding box center [625, 742] width 291 height 192
type input "$208.43"
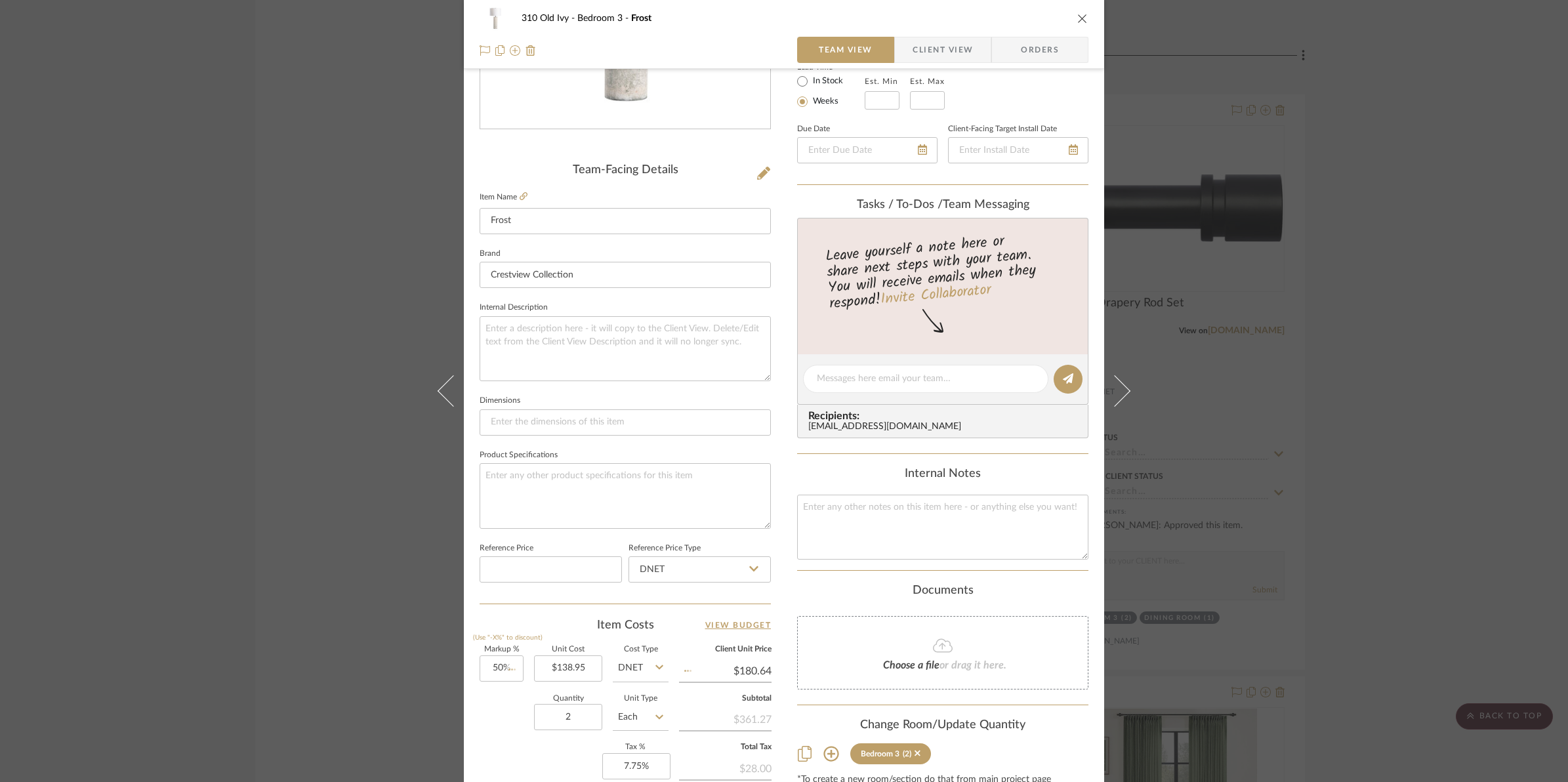
type input "$83.37"
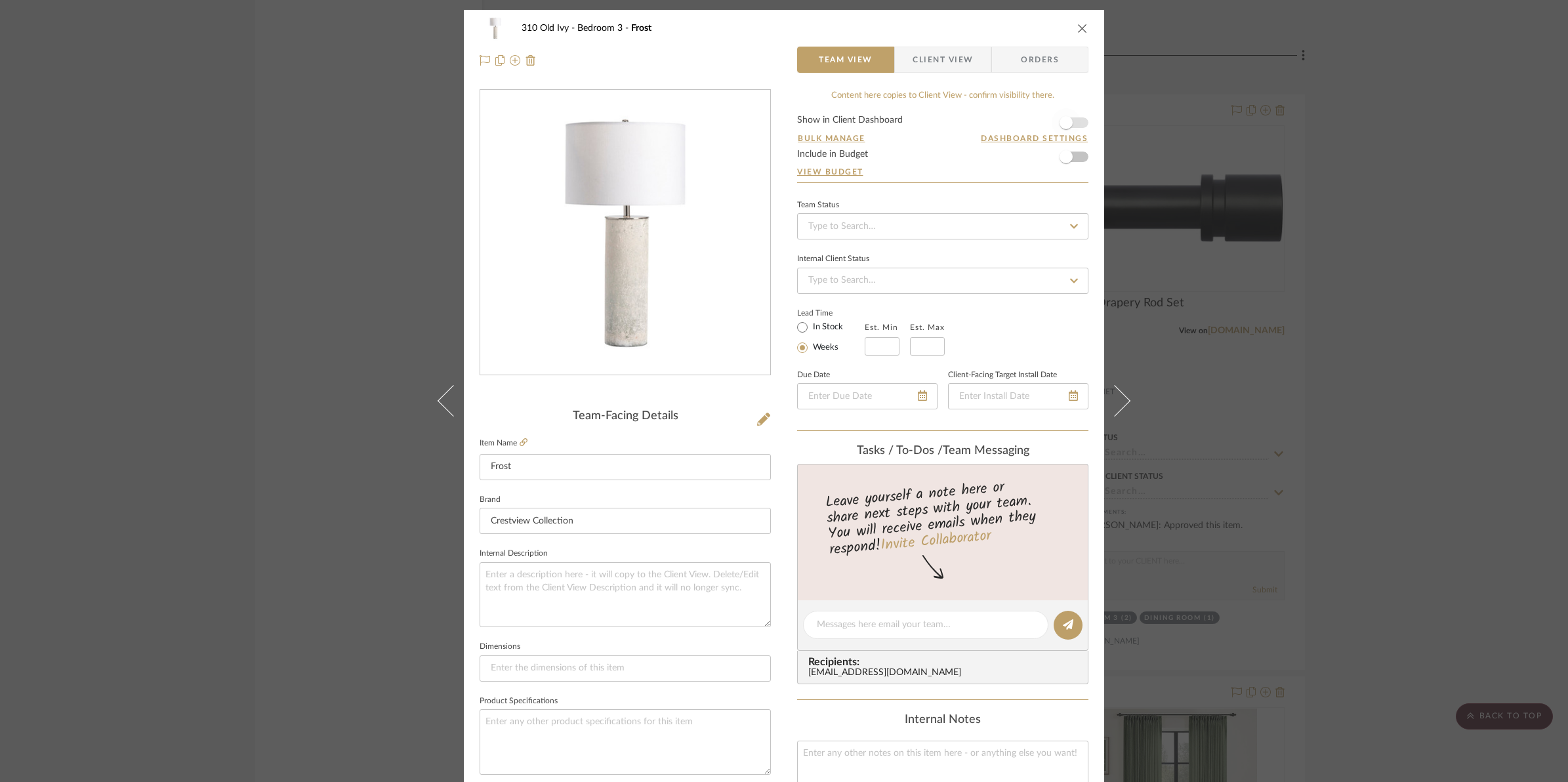
click at [1073, 123] on span "button" at bounding box center [1066, 122] width 29 height 29
click at [1078, 24] on icon "close" at bounding box center [1082, 29] width 10 height 10
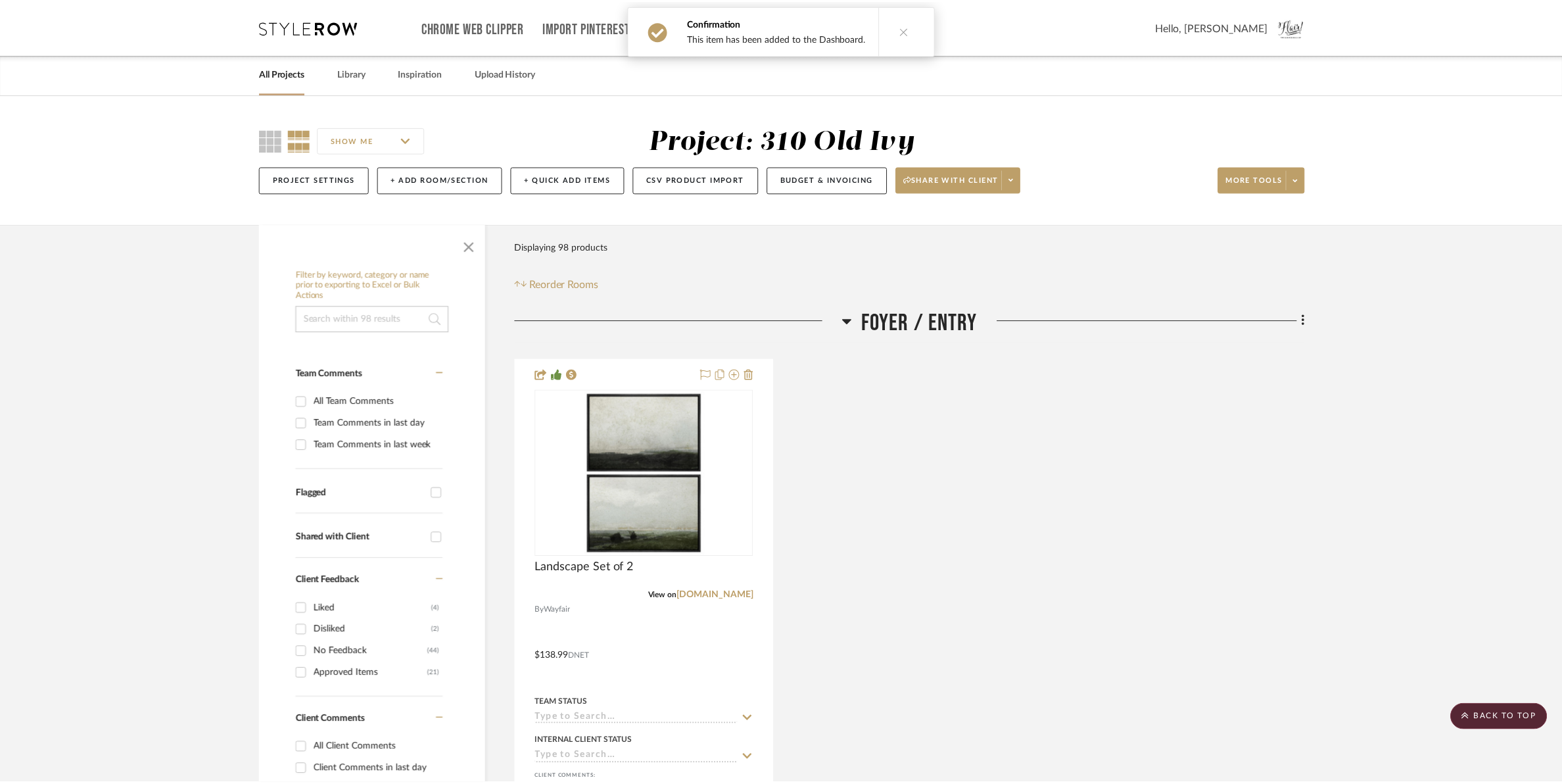
scroll to position [10357, 0]
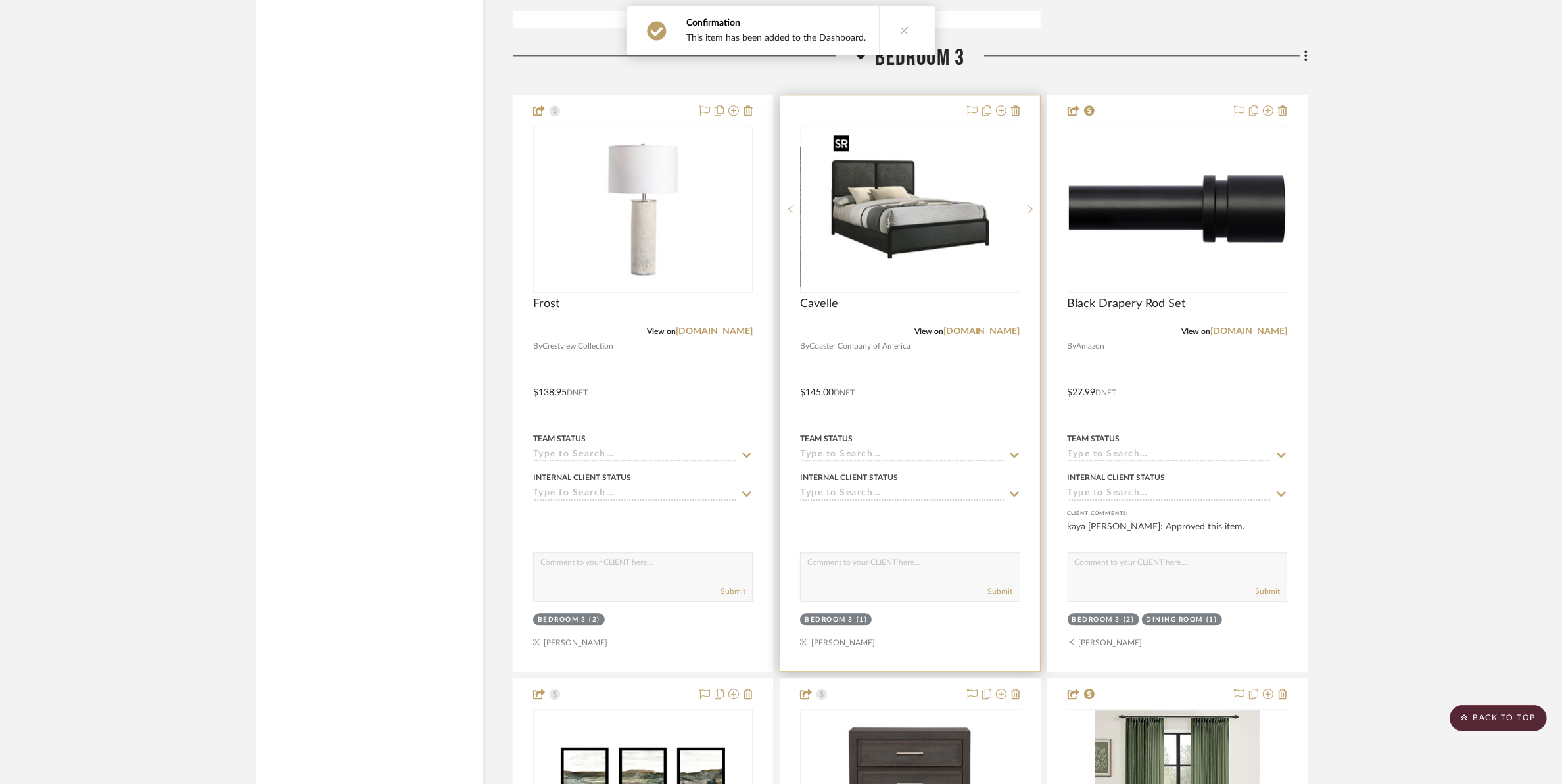
click at [923, 229] on img "0" at bounding box center [911, 209] width 165 height 165
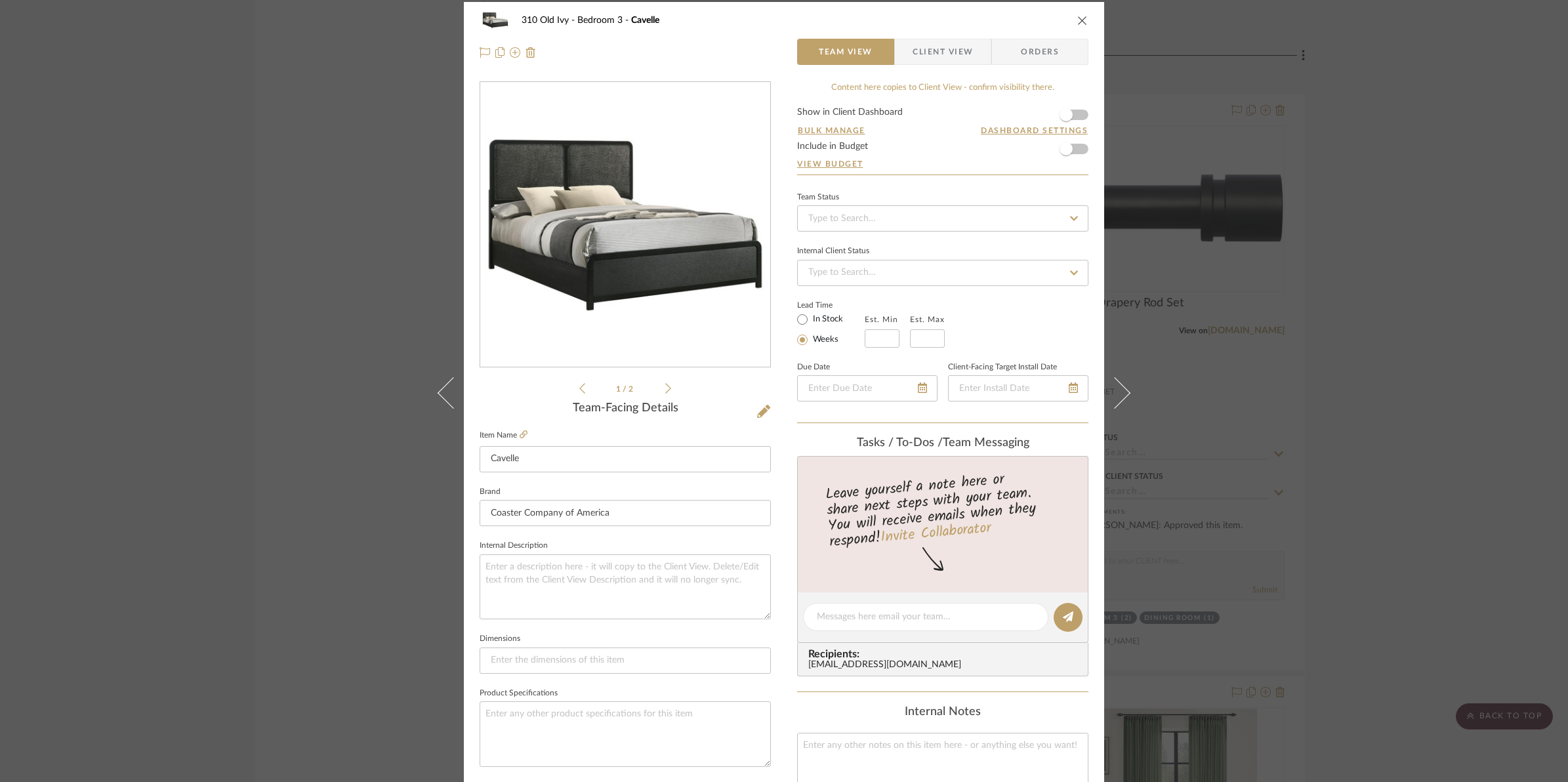
scroll to position [0, 0]
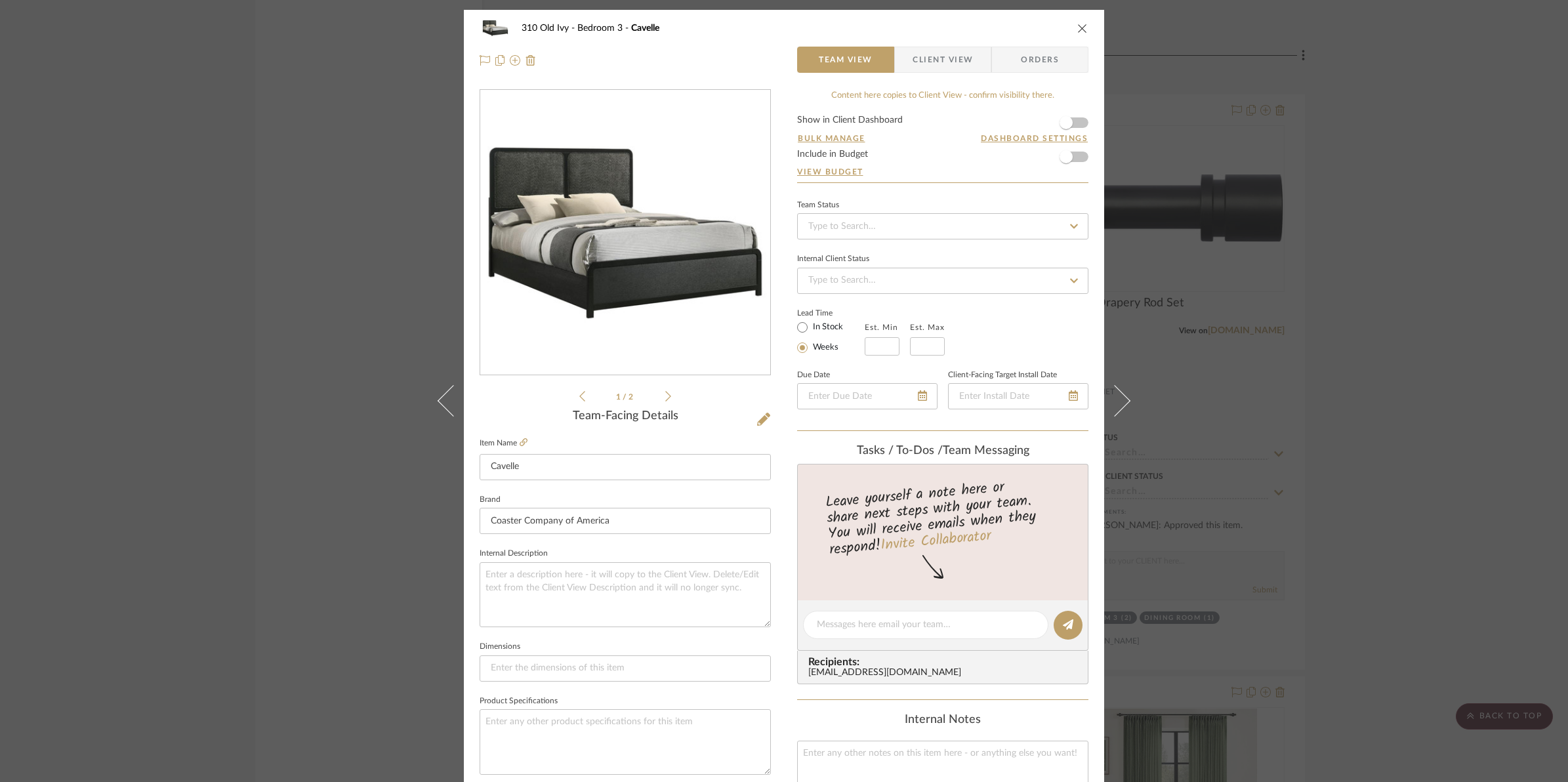
click at [1077, 124] on form "Show in Client Dashboard Bulk Manage Dashboard Settings Include in Budget View …" at bounding box center [942, 149] width 291 height 67
click at [1074, 124] on span "button" at bounding box center [1066, 122] width 29 height 29
click at [1077, 23] on icon "close" at bounding box center [1082, 29] width 10 height 10
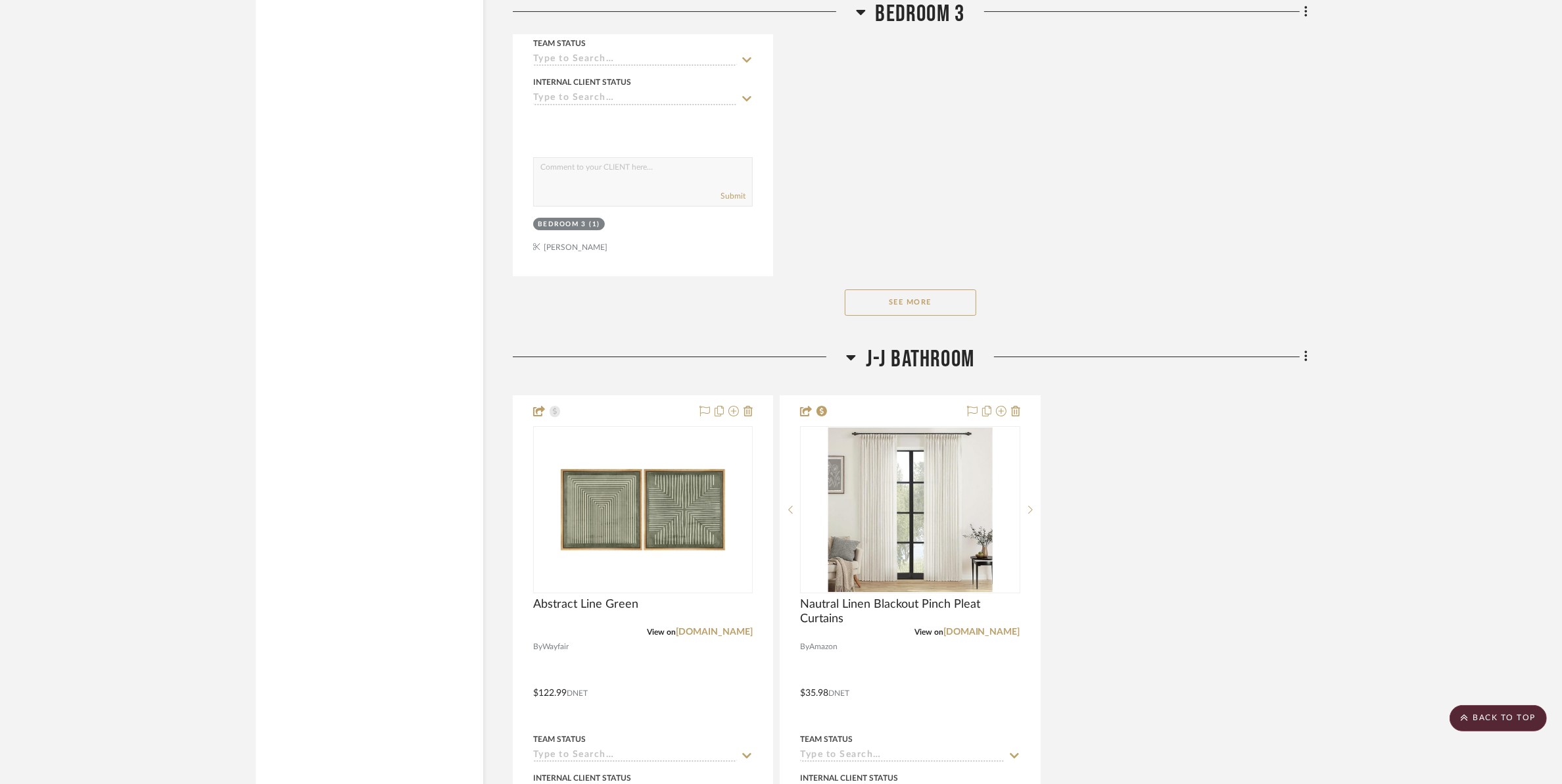
scroll to position [12247, 0]
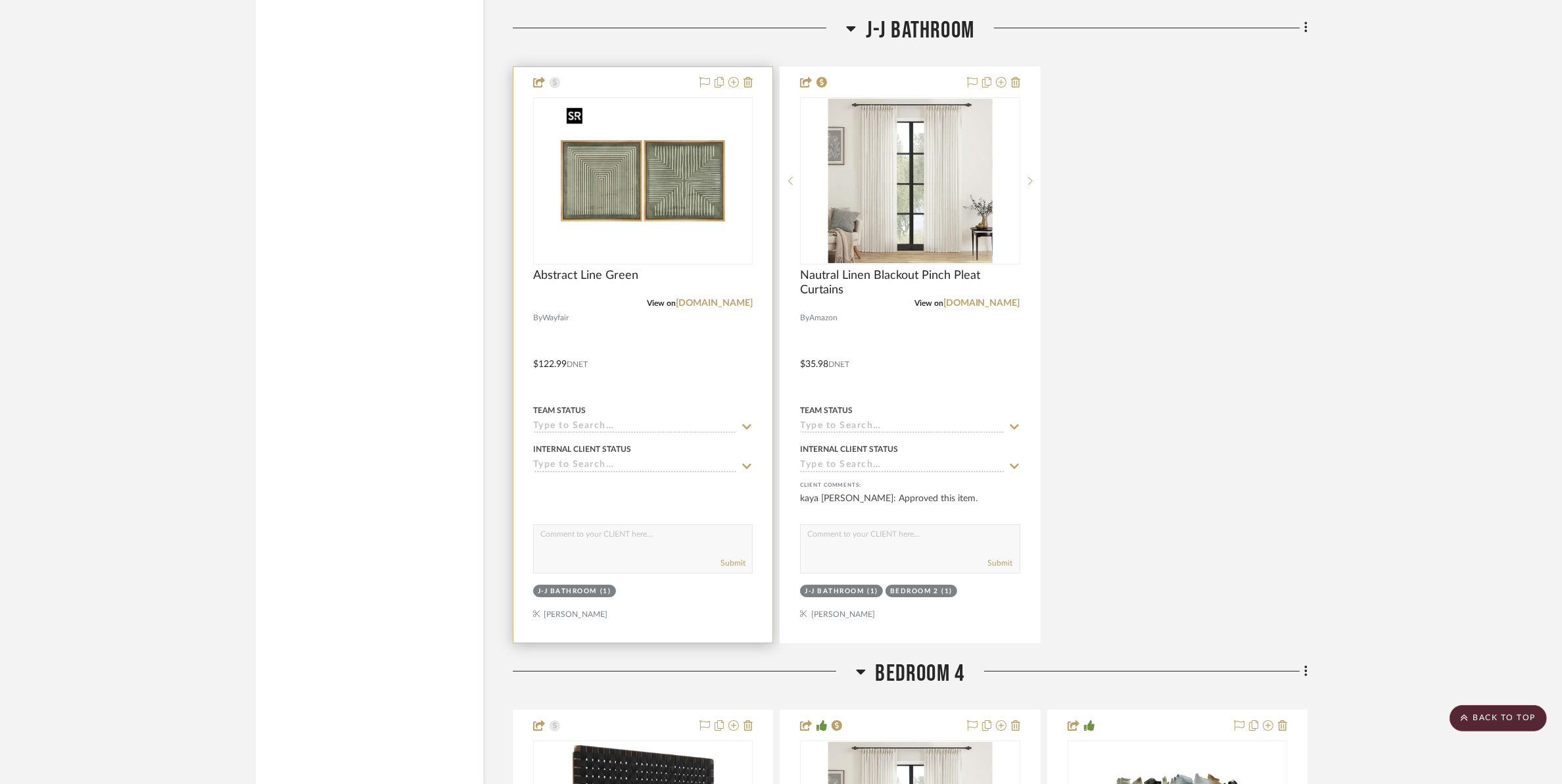
click at [623, 198] on img "0" at bounding box center [643, 181] width 165 height 165
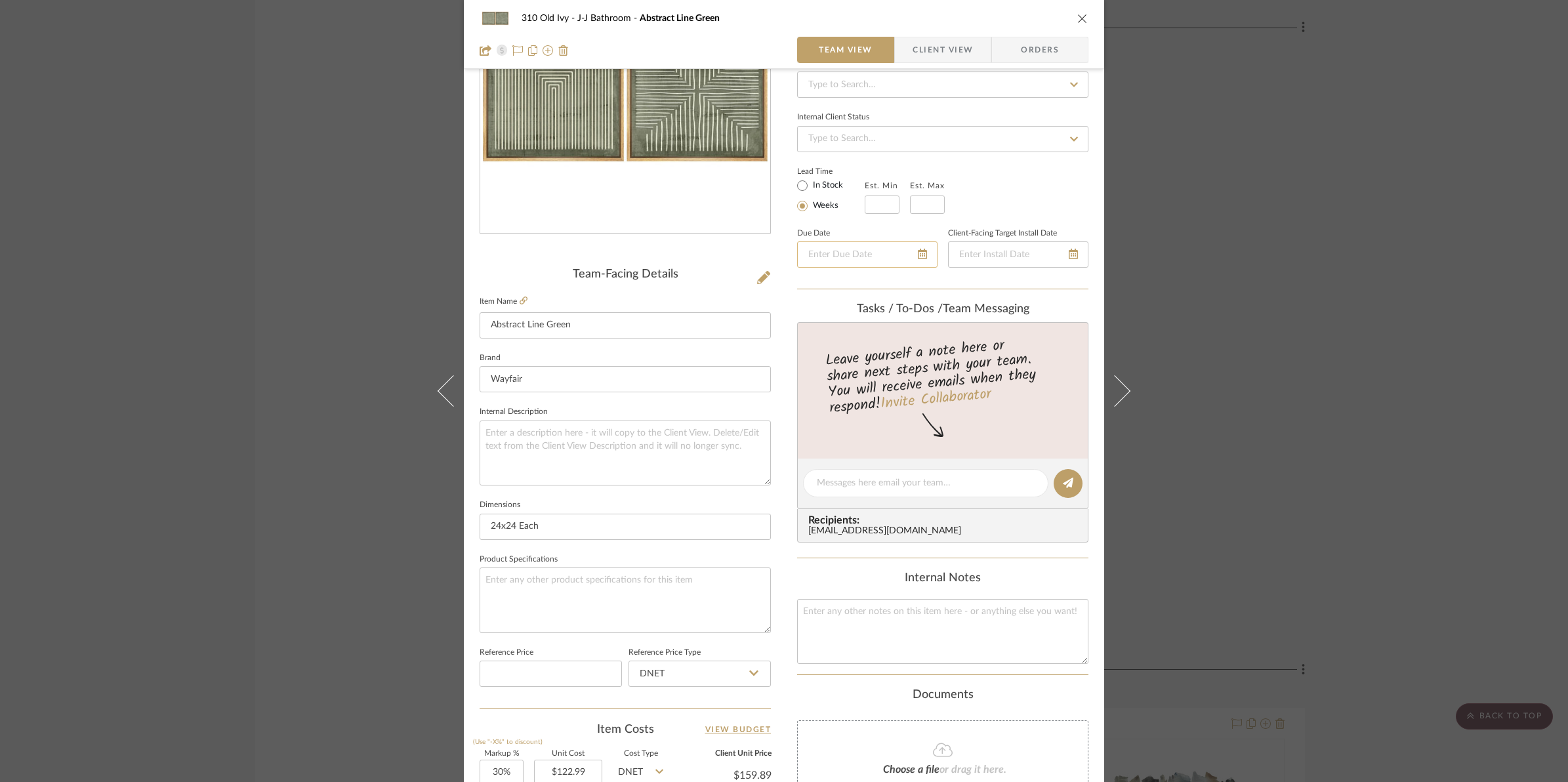
scroll to position [0, 0]
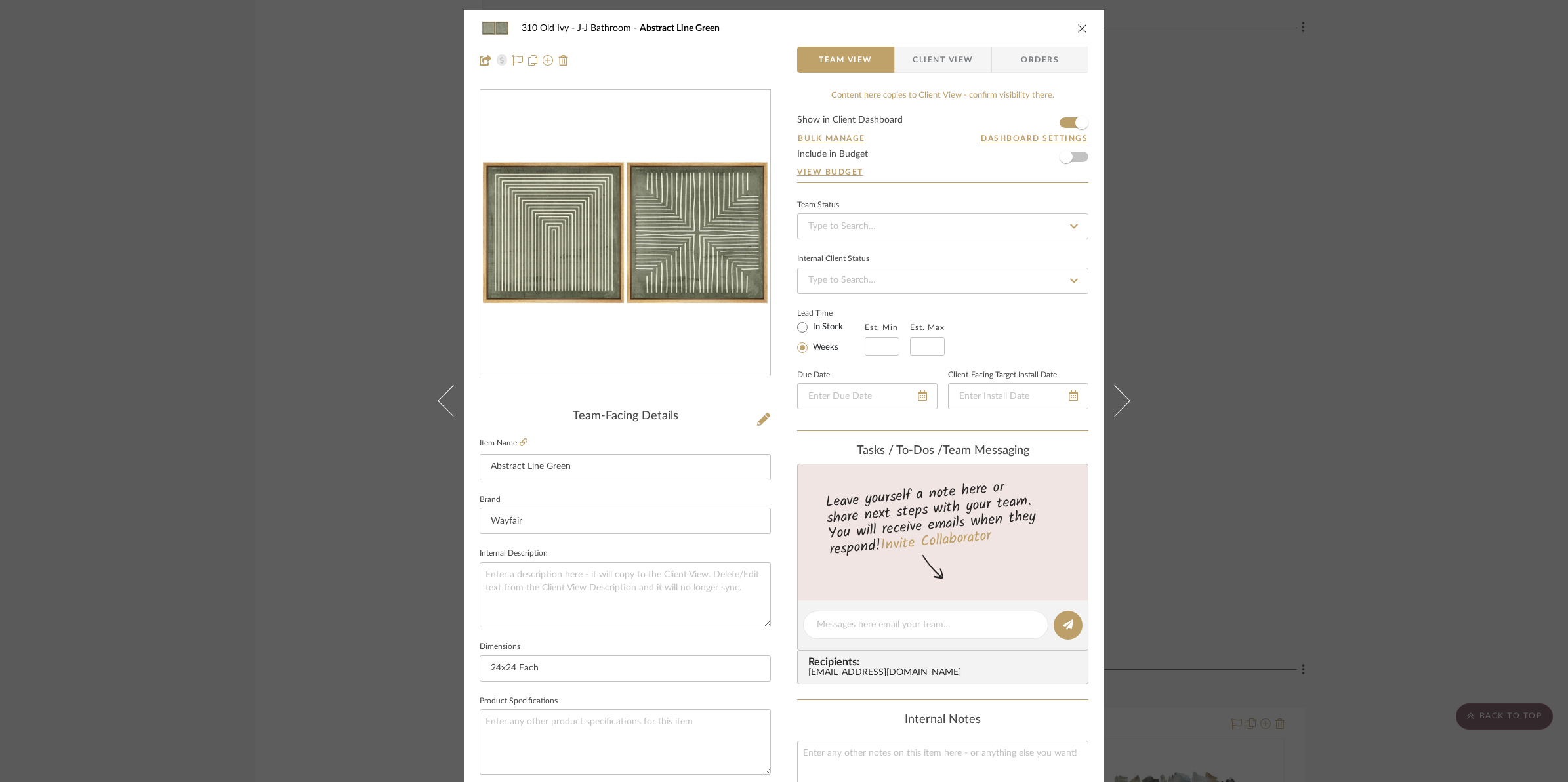
drag, startPoint x: 1077, startPoint y: 28, endPoint x: 1091, endPoint y: 27, distance: 14.0
click at [1077, 28] on icon "close" at bounding box center [1082, 29] width 10 height 10
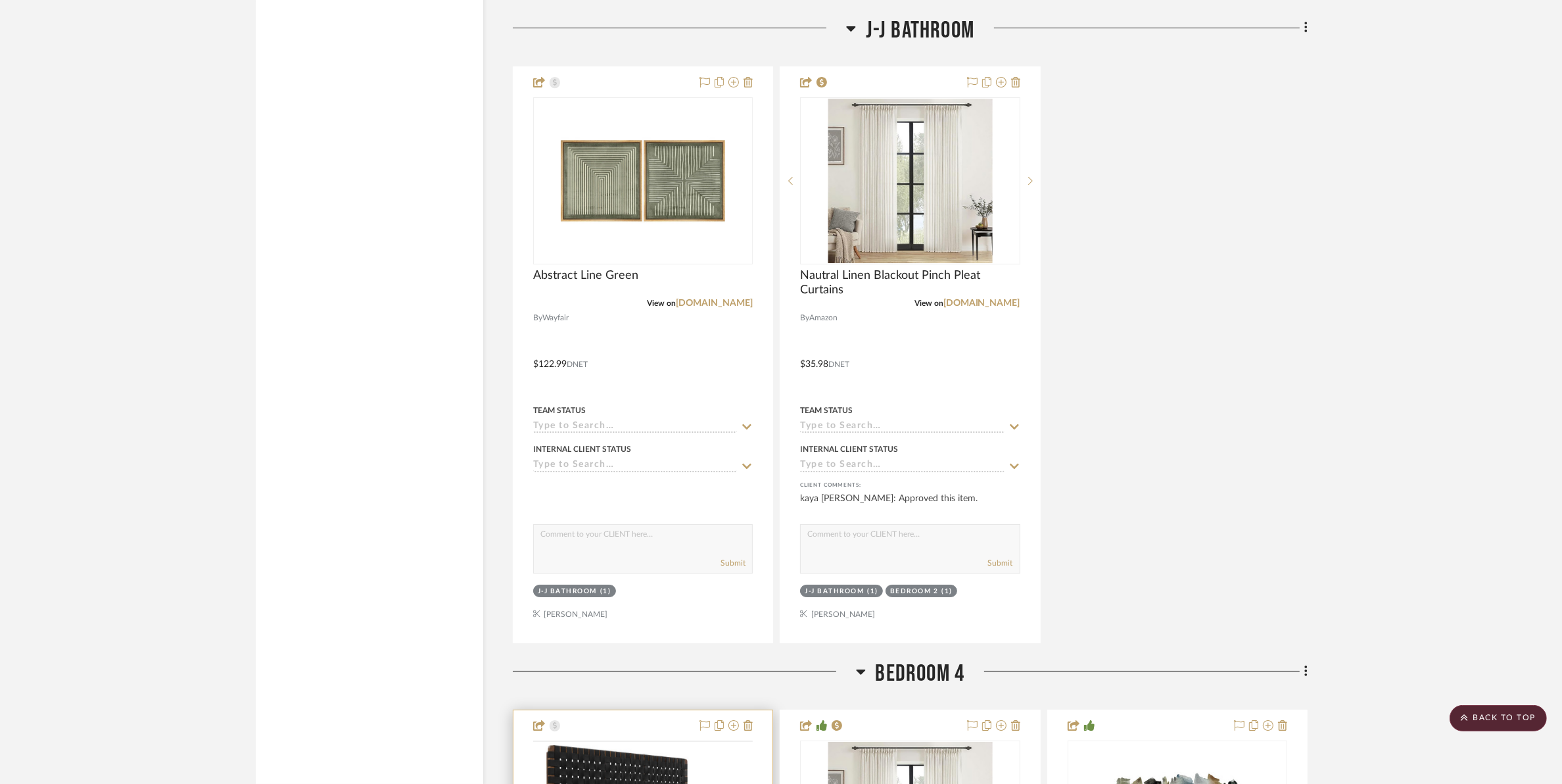
scroll to position [12822, 0]
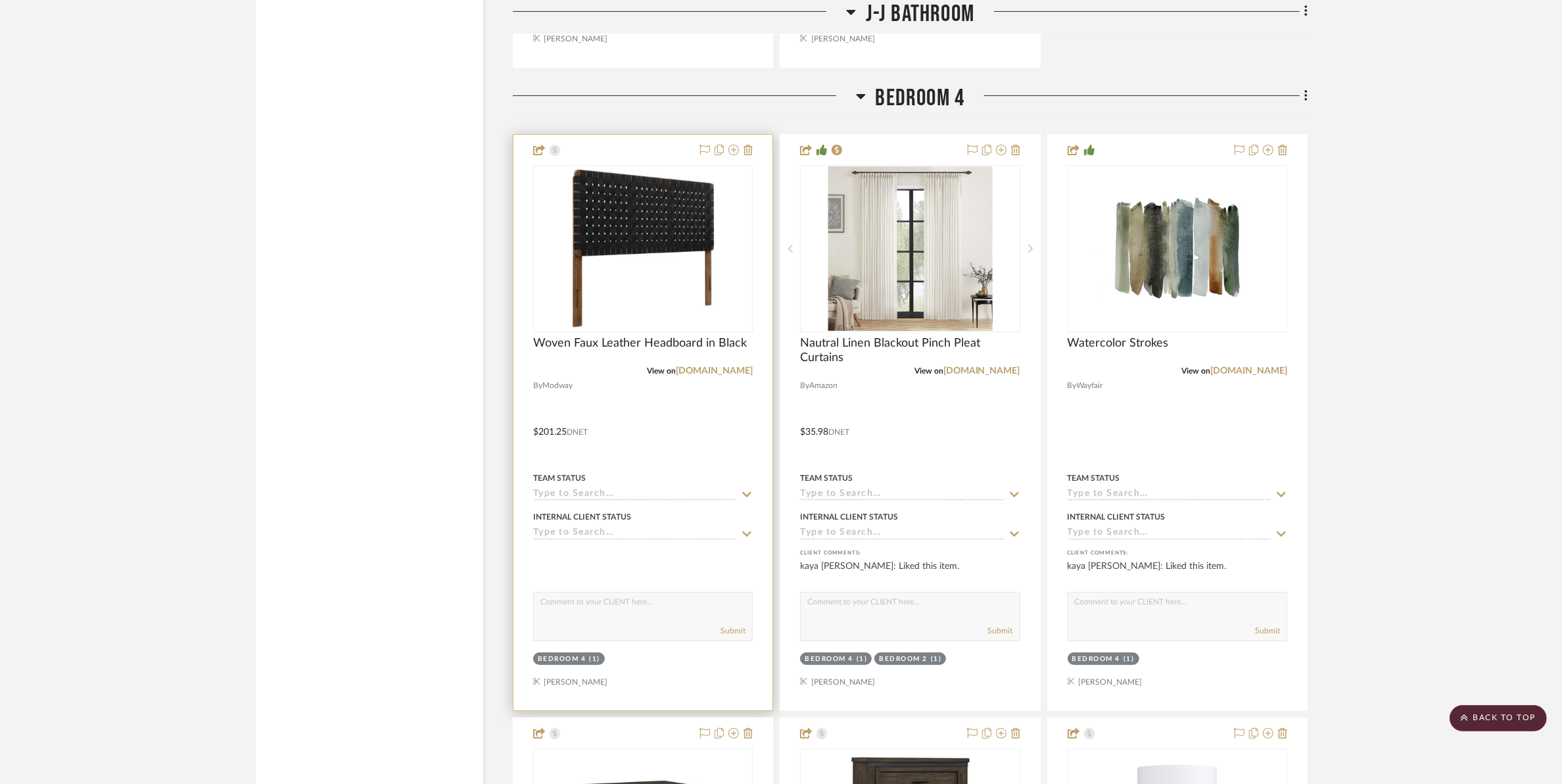
click at [663, 294] on img "0" at bounding box center [643, 249] width 165 height 165
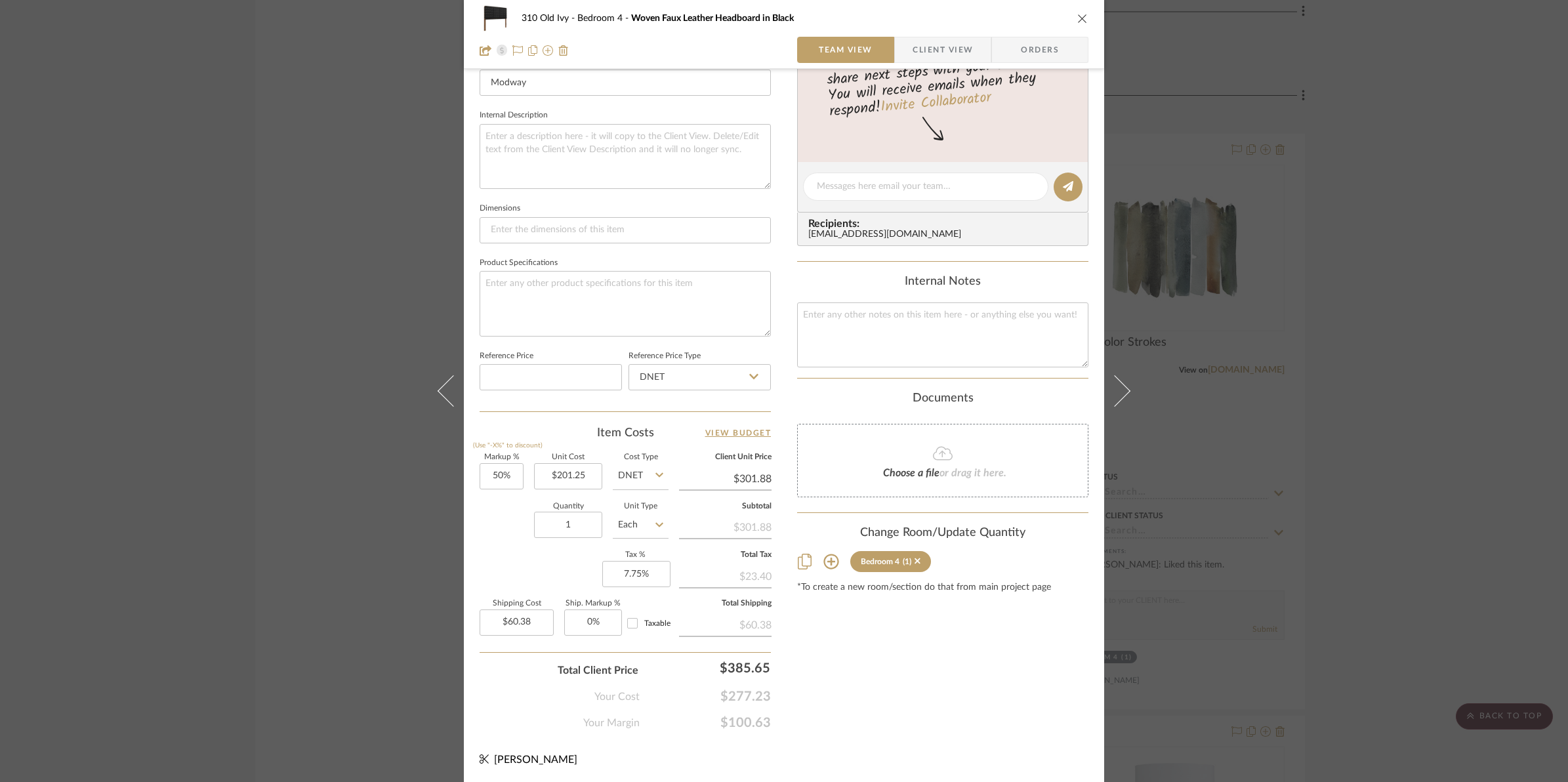
scroll to position [0, 0]
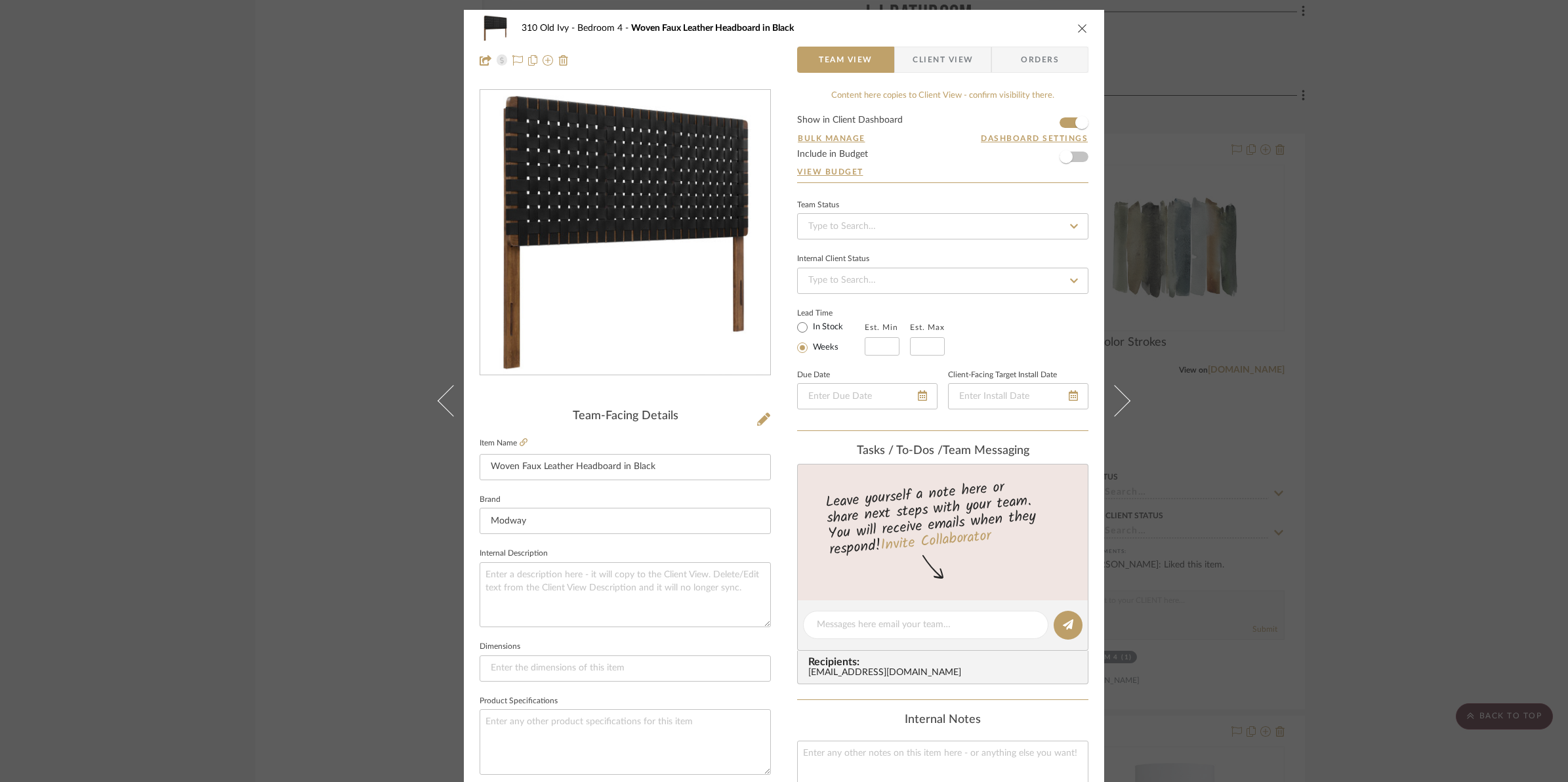
click at [1080, 26] on icon "close" at bounding box center [1082, 29] width 10 height 10
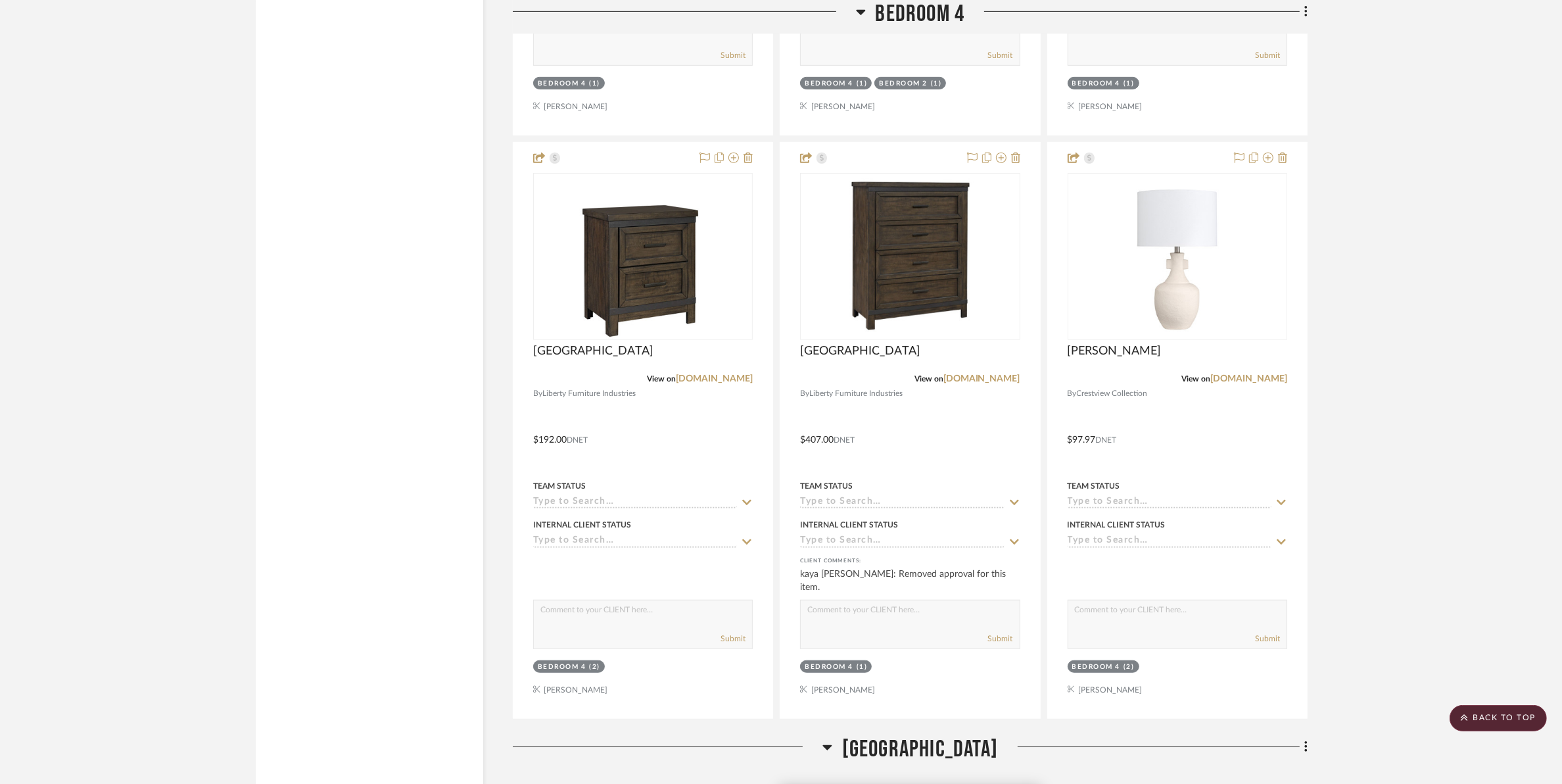
scroll to position [13973, 0]
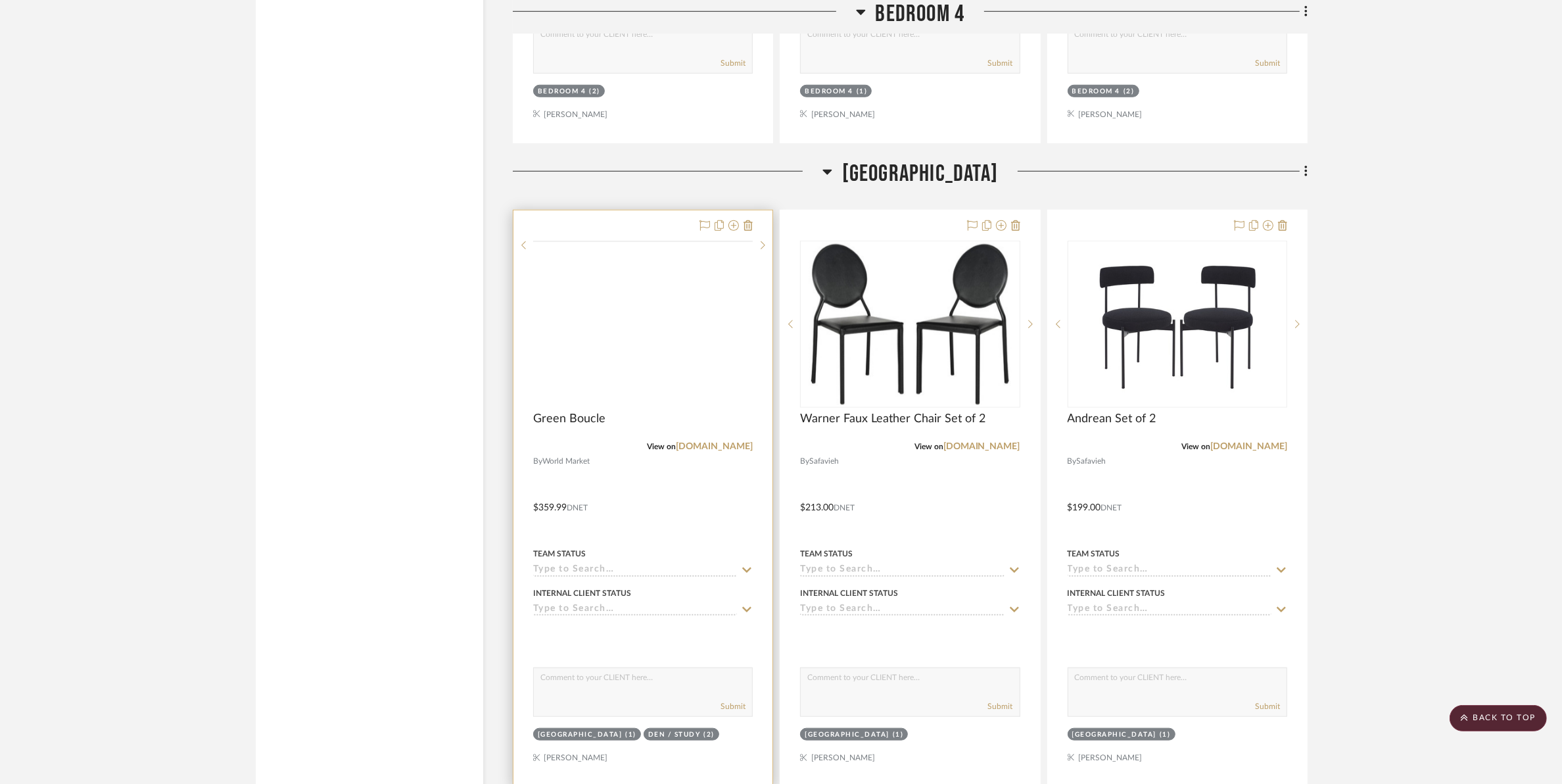
click at [0, 0] on img at bounding box center [0, 0] width 0 height 0
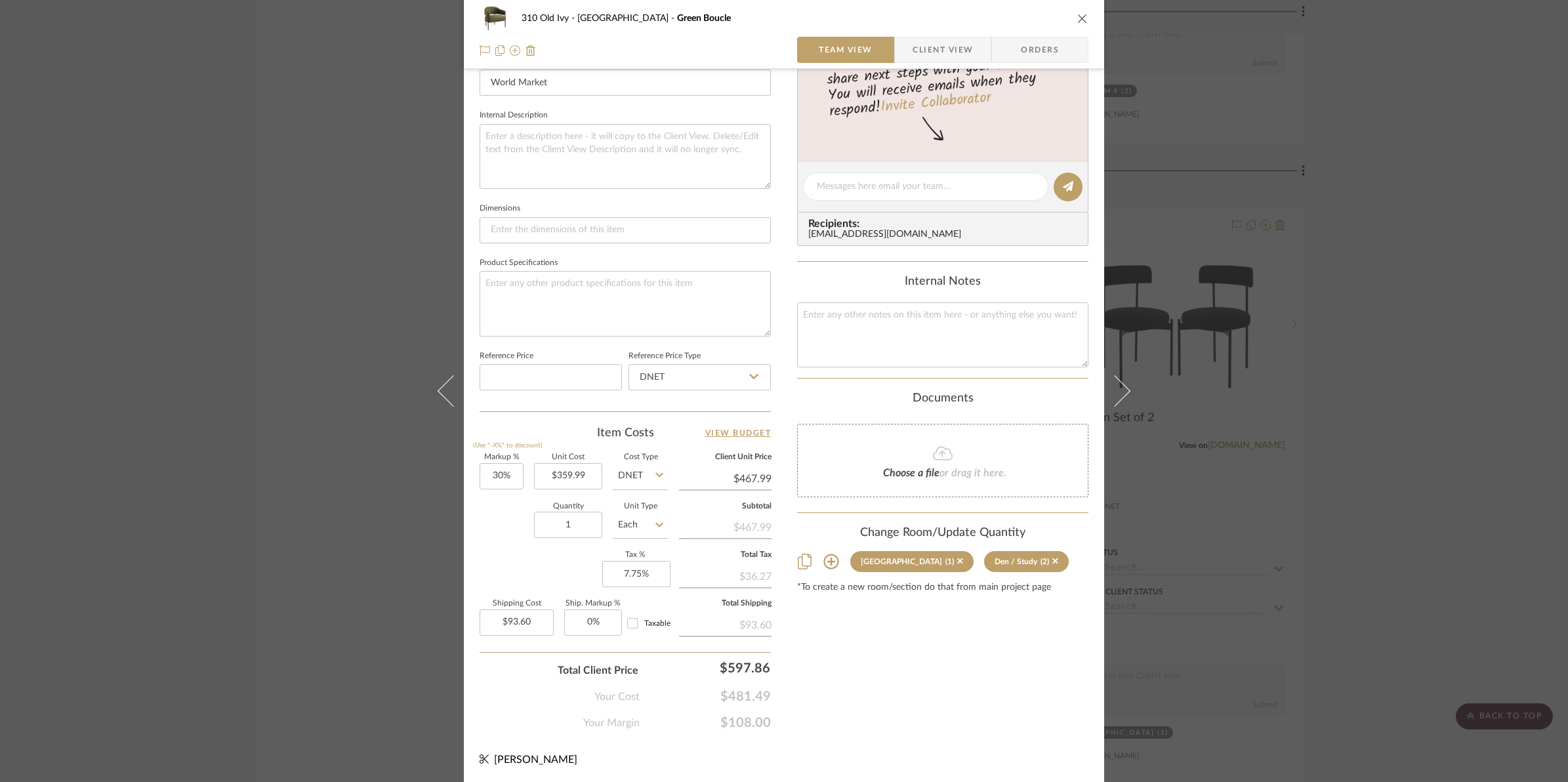
scroll to position [0, 0]
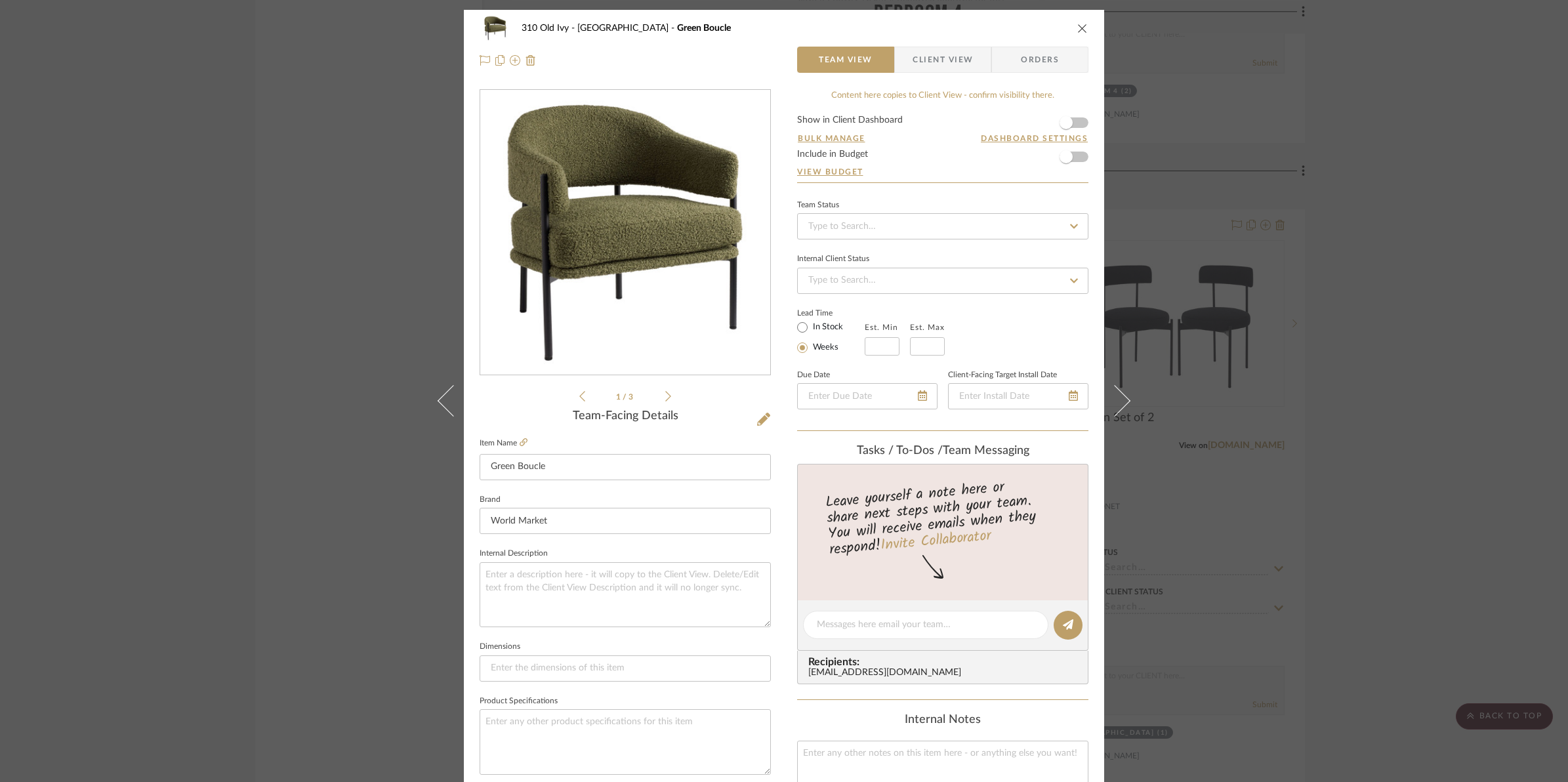
click at [1077, 124] on form "Show in Client Dashboard Bulk Manage Dashboard Settings Include in Budget View …" at bounding box center [942, 149] width 291 height 67
click at [1074, 128] on span "button" at bounding box center [1066, 122] width 29 height 29
click at [1077, 26] on icon "close" at bounding box center [1082, 29] width 10 height 10
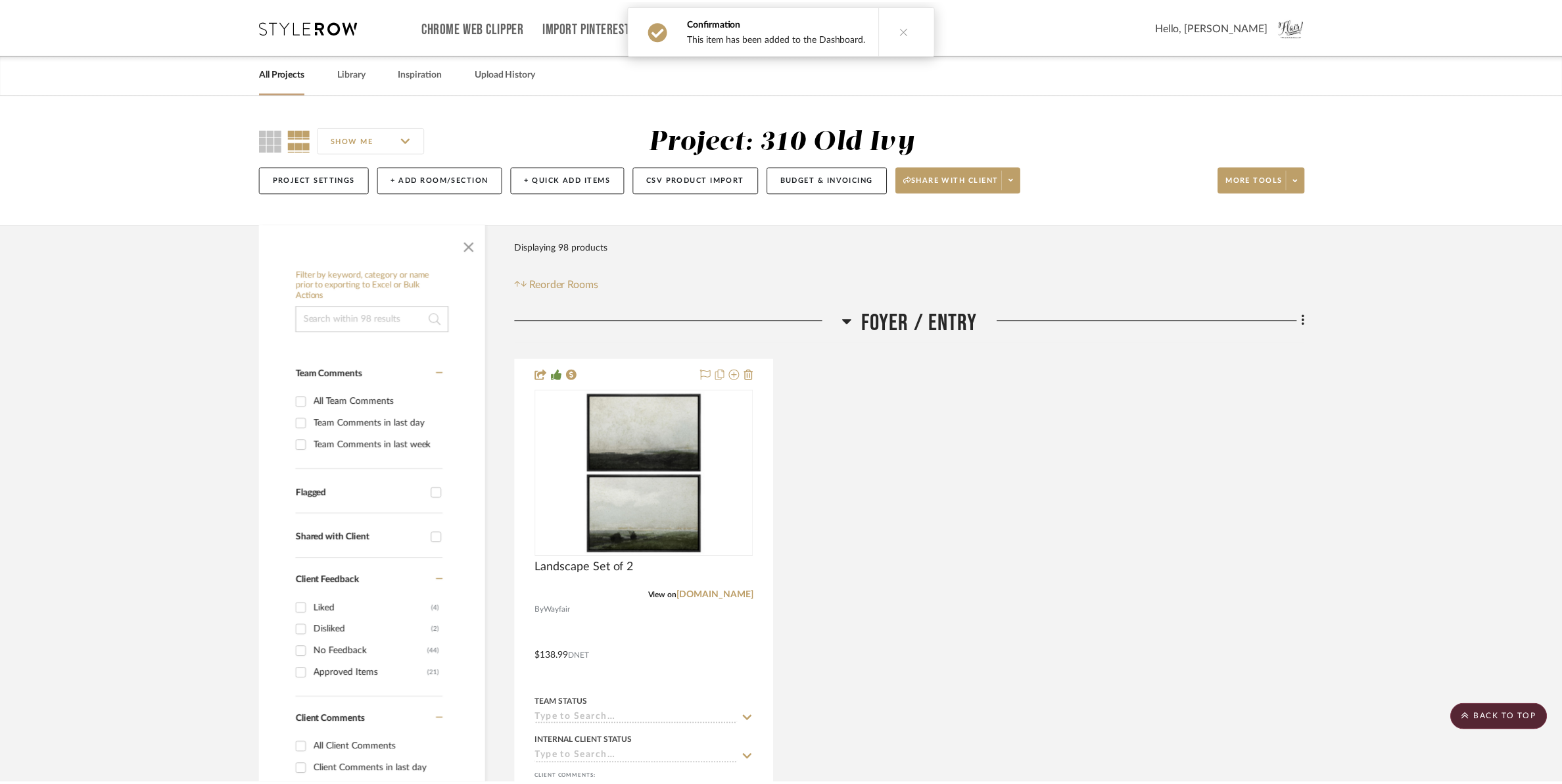
scroll to position [13973, 0]
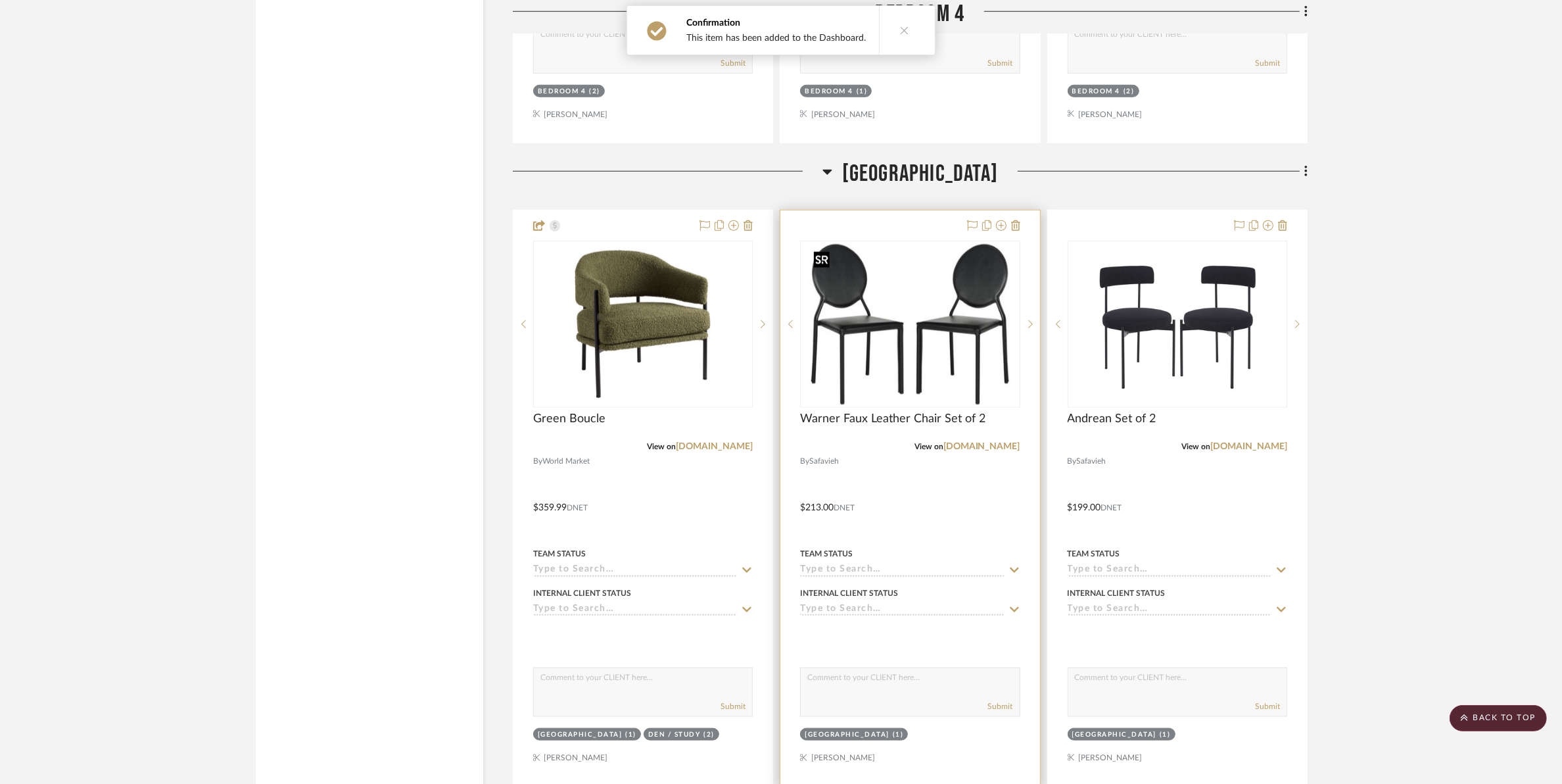
click at [885, 340] on img "0" at bounding box center [911, 324] width 204 height 165
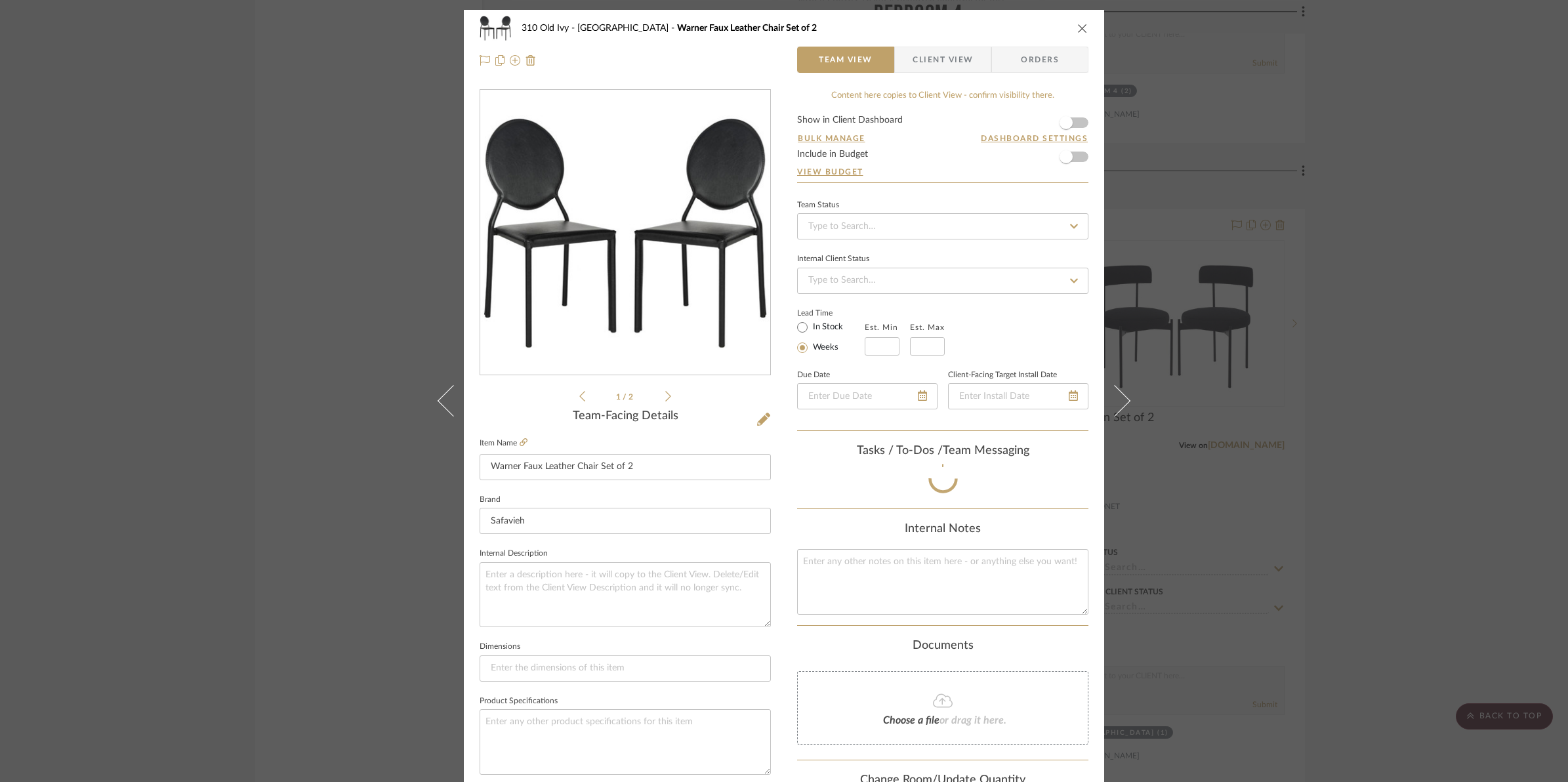
scroll to position [438, 0]
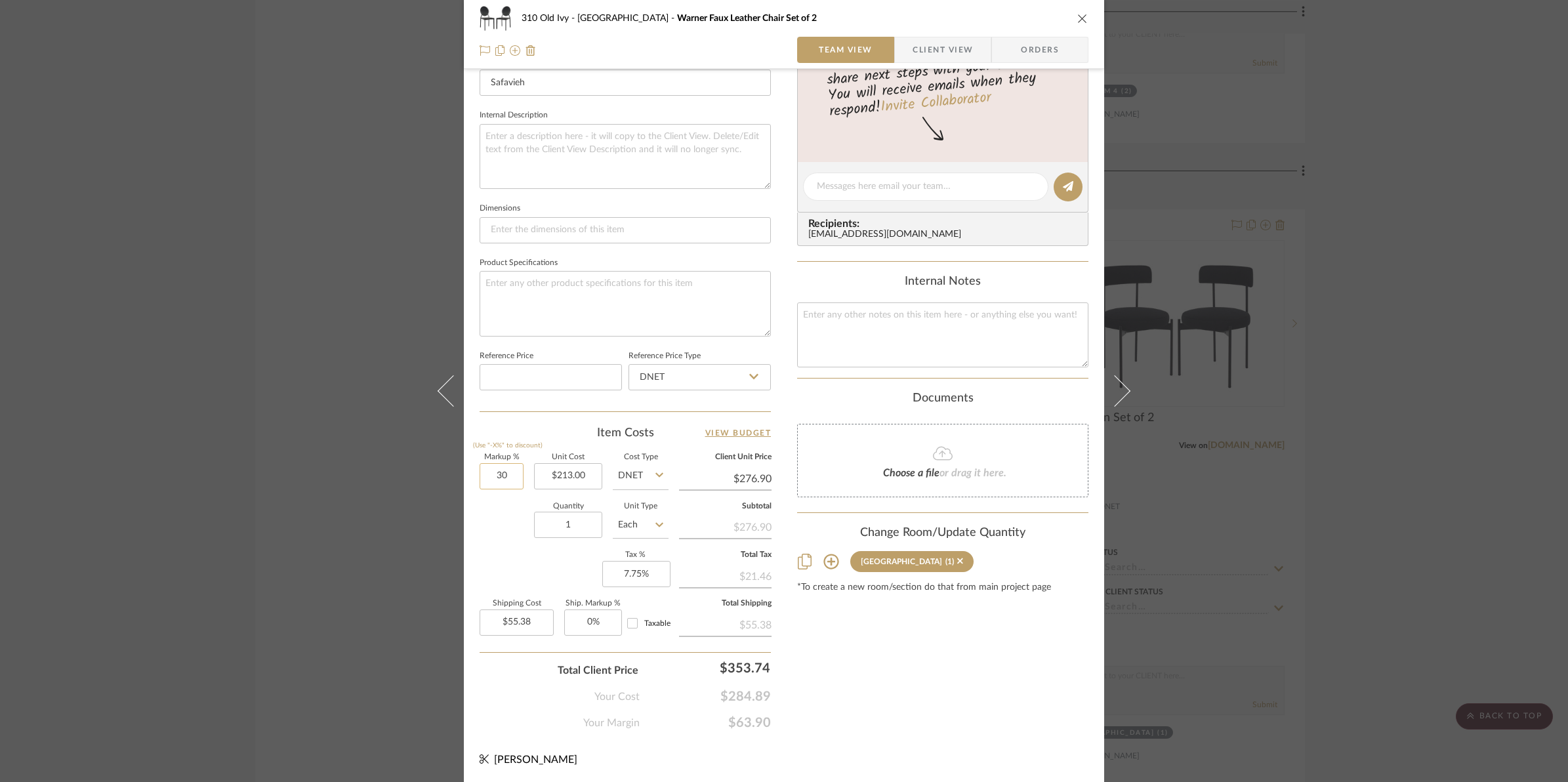
click at [493, 479] on input "30" at bounding box center [501, 476] width 44 height 26
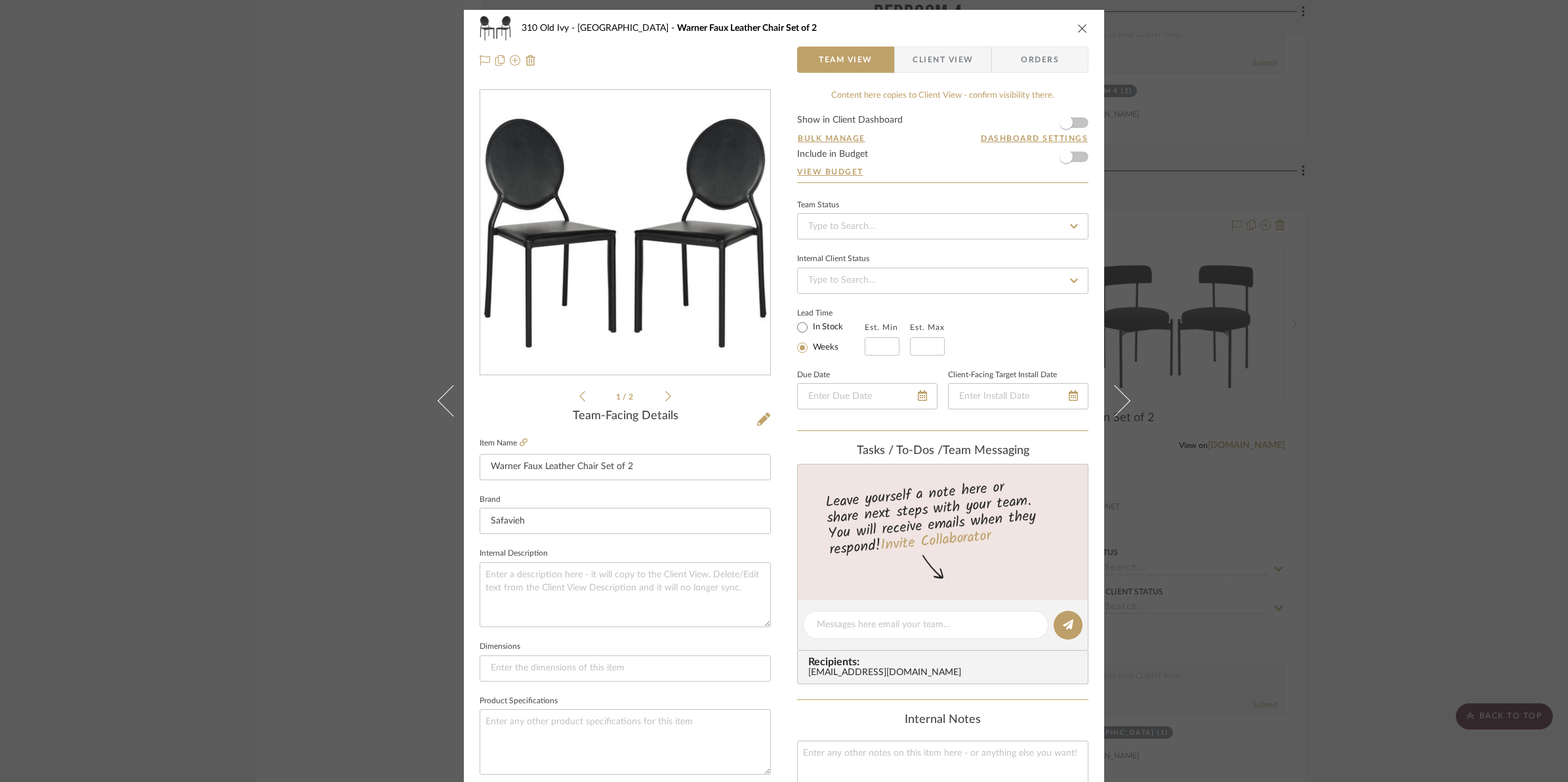
type input "50%"
click at [1077, 126] on form "Show in Client Dashboard Bulk Manage Dashboard Settings Include in Budget View …" at bounding box center [942, 149] width 291 height 67
type input "$319.50"
type input "$63.90"
click at [1074, 126] on span "button" at bounding box center [1066, 122] width 29 height 29
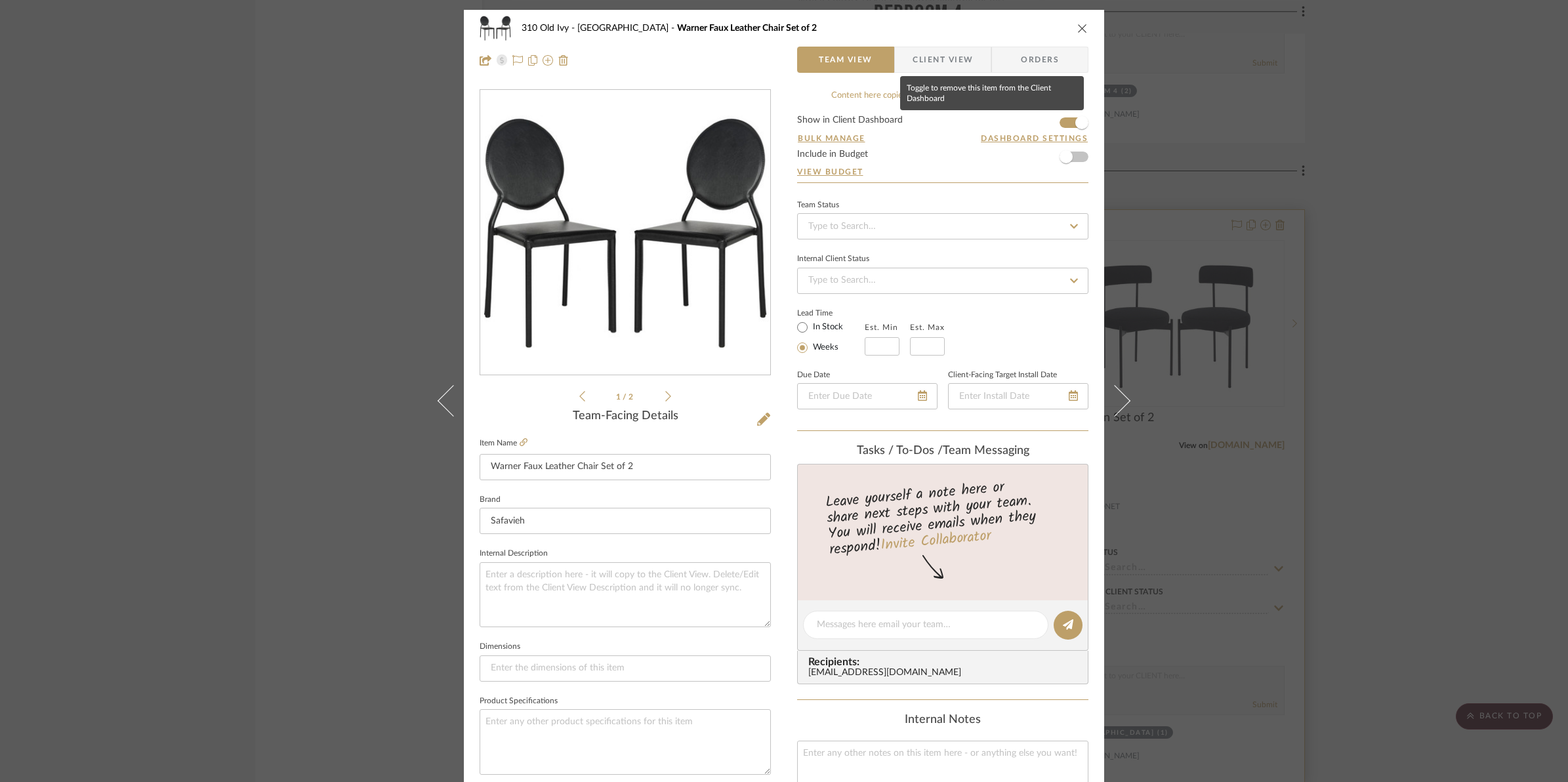
click at [1077, 30] on icon "close" at bounding box center [1082, 29] width 10 height 10
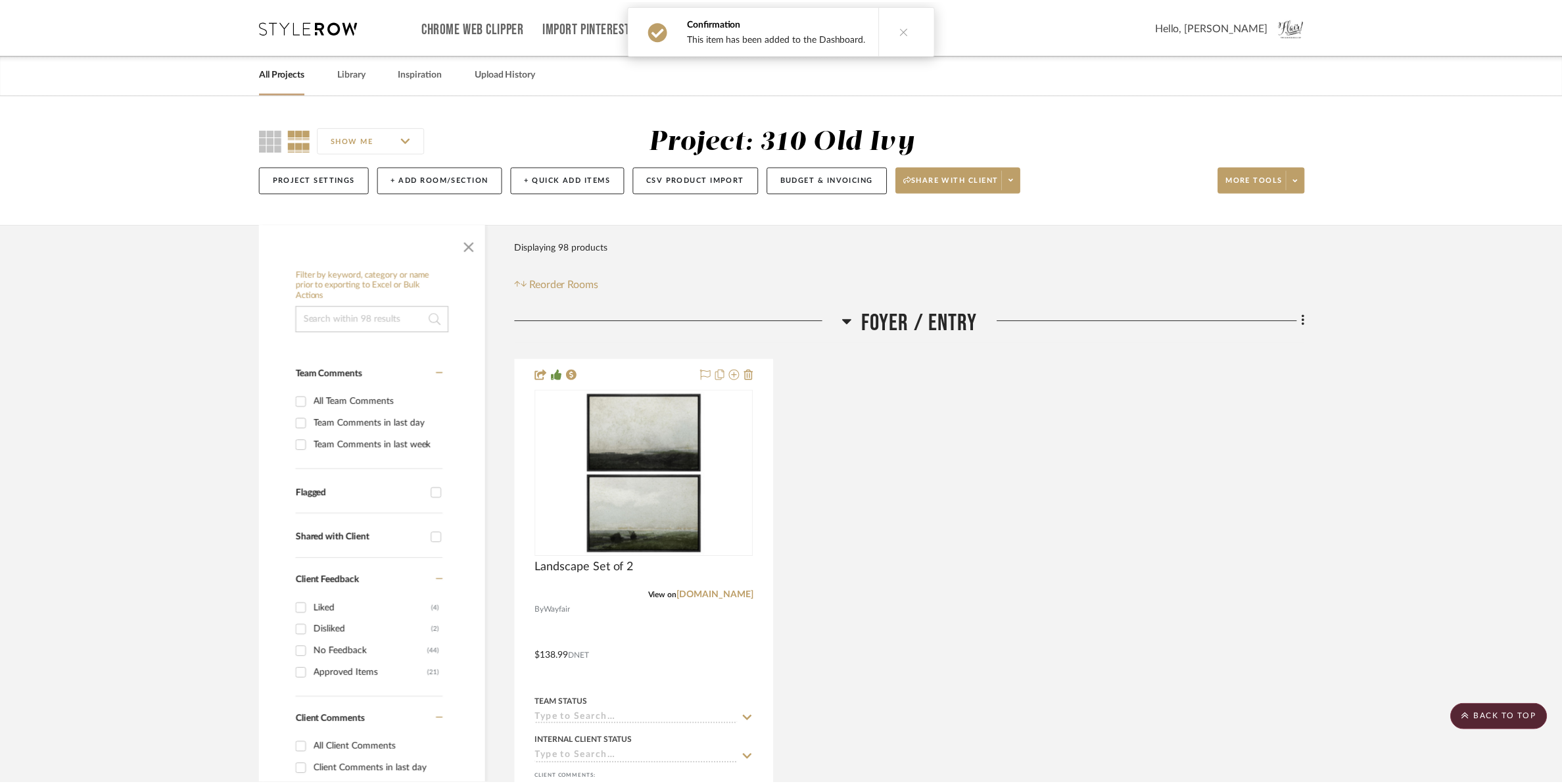
scroll to position [13973, 0]
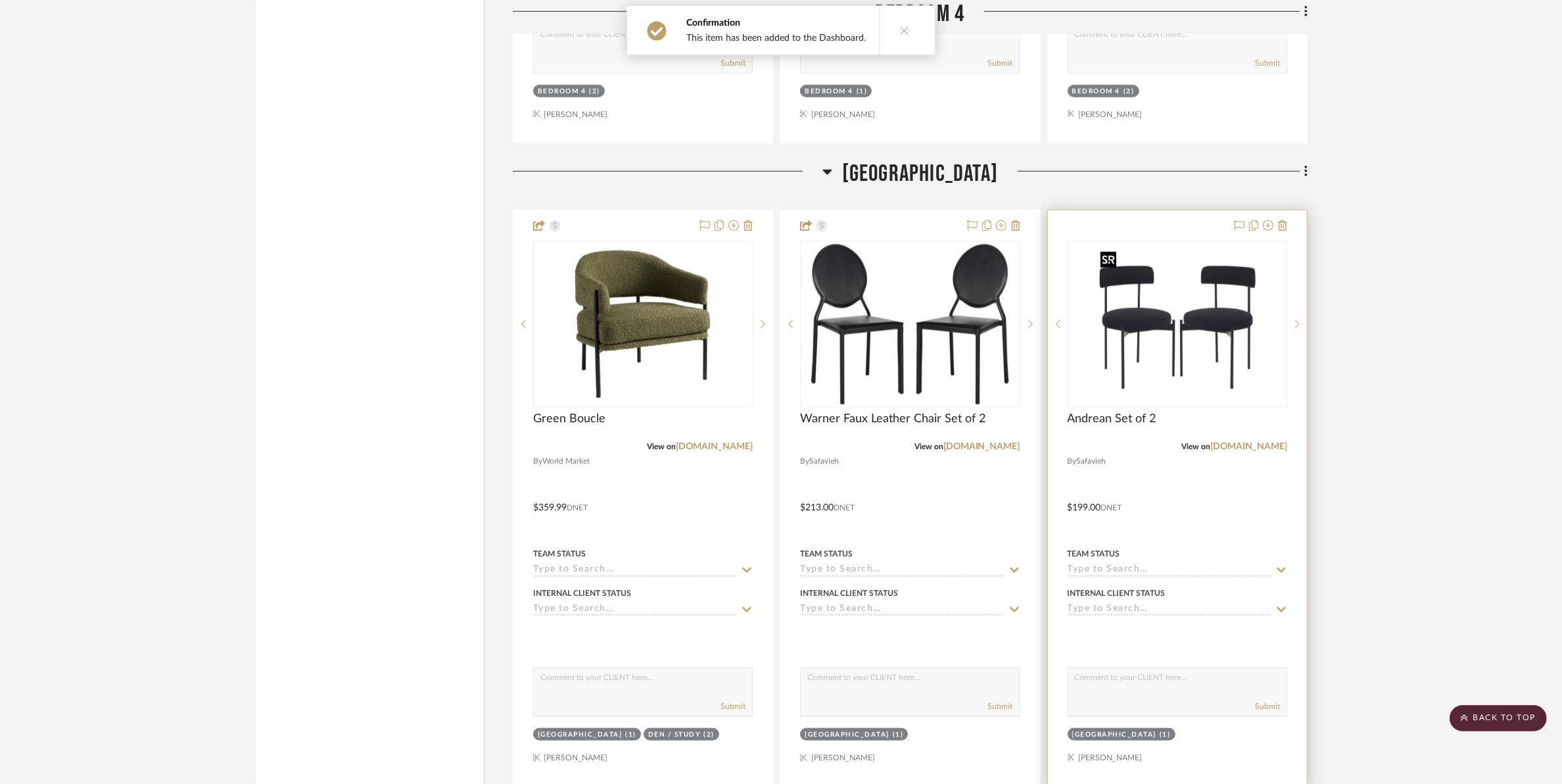
click at [1196, 323] on img "0" at bounding box center [1178, 324] width 165 height 165
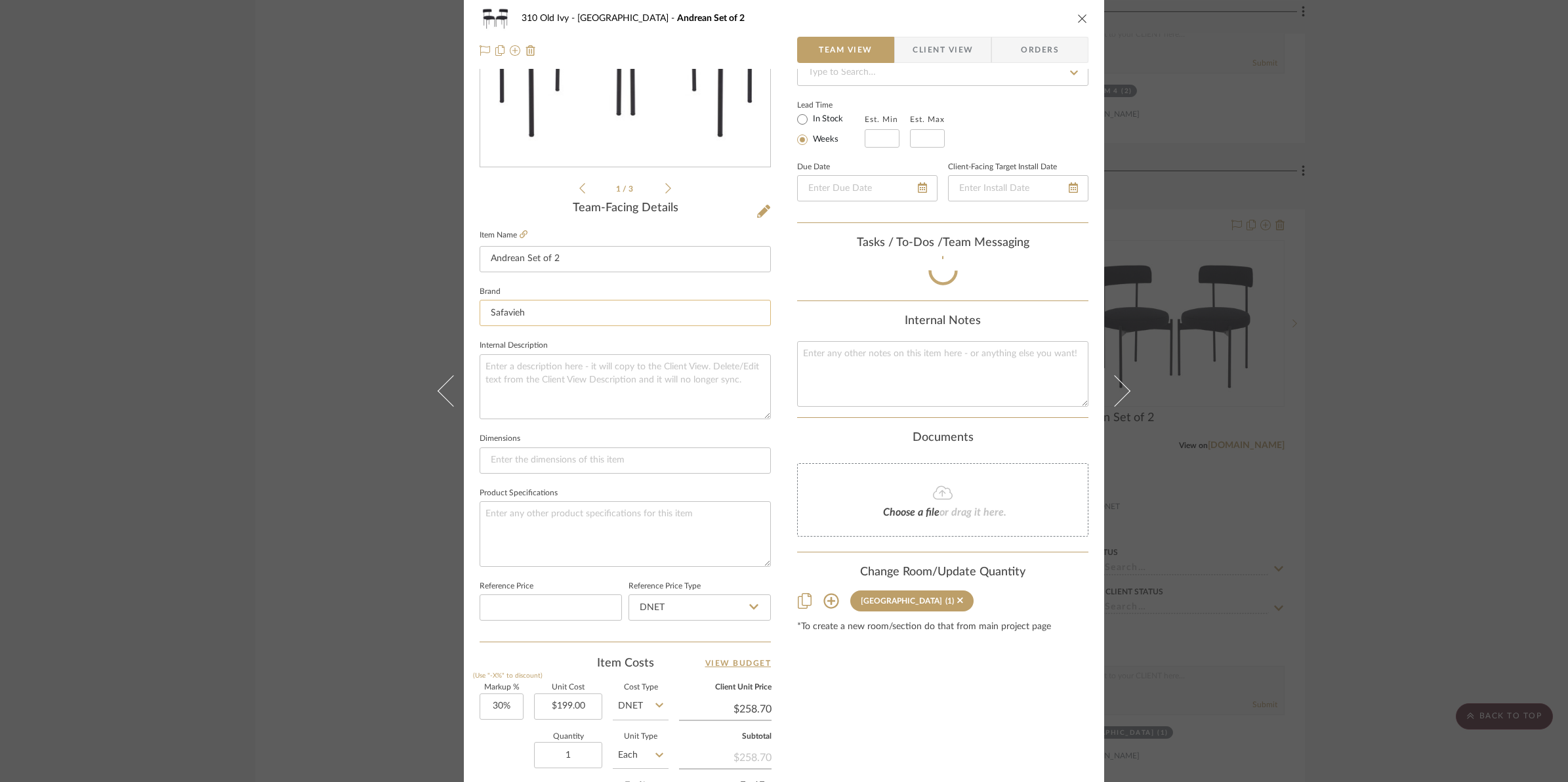
scroll to position [438, 0]
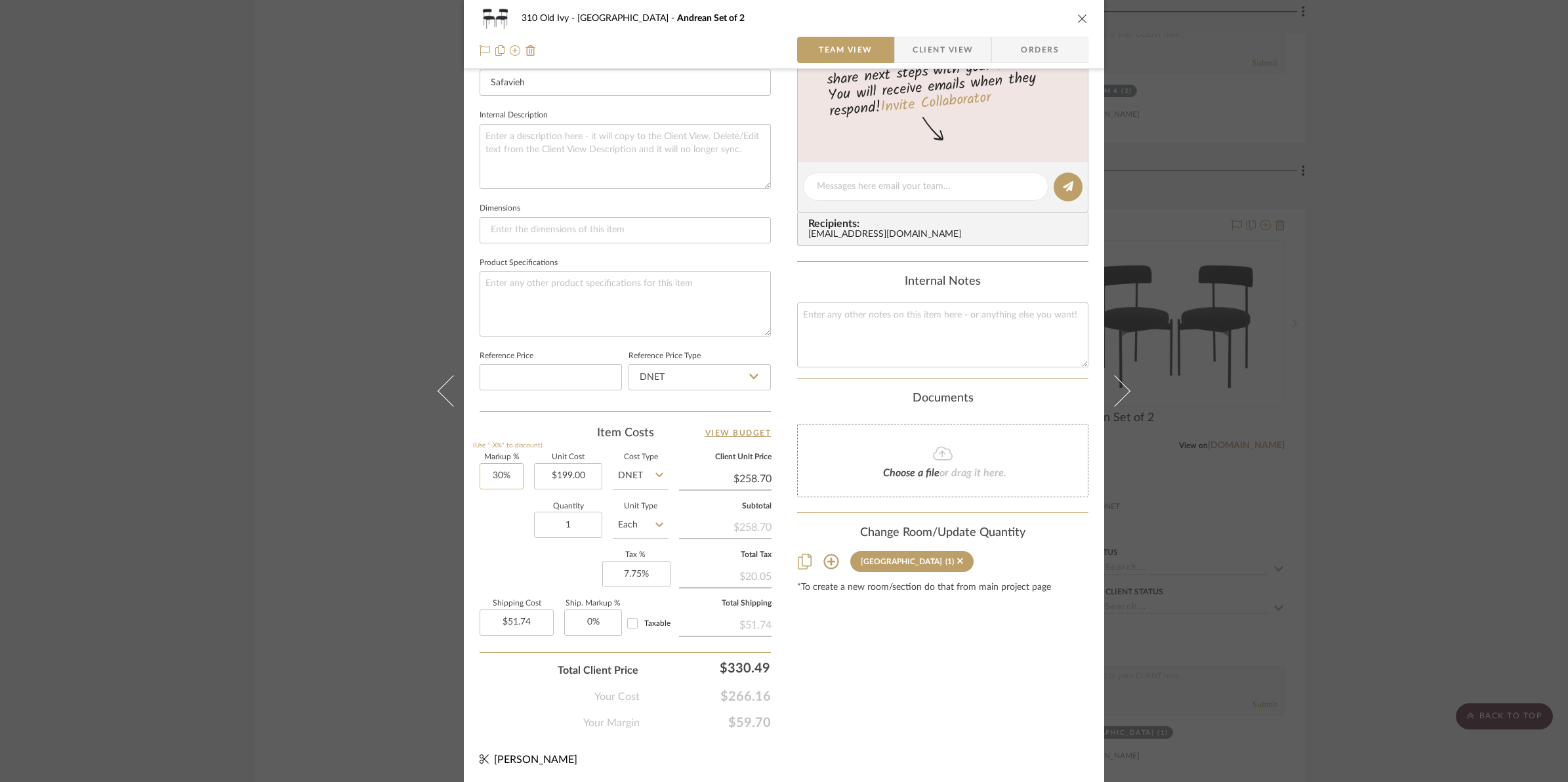
click at [491, 473] on input "30%" at bounding box center [501, 476] width 44 height 26
click at [488, 530] on div "Quantity 1 Unit Type Each" at bounding box center [574, 526] width 189 height 47
type input "50%"
type input "$298.50"
type input "$59.70"
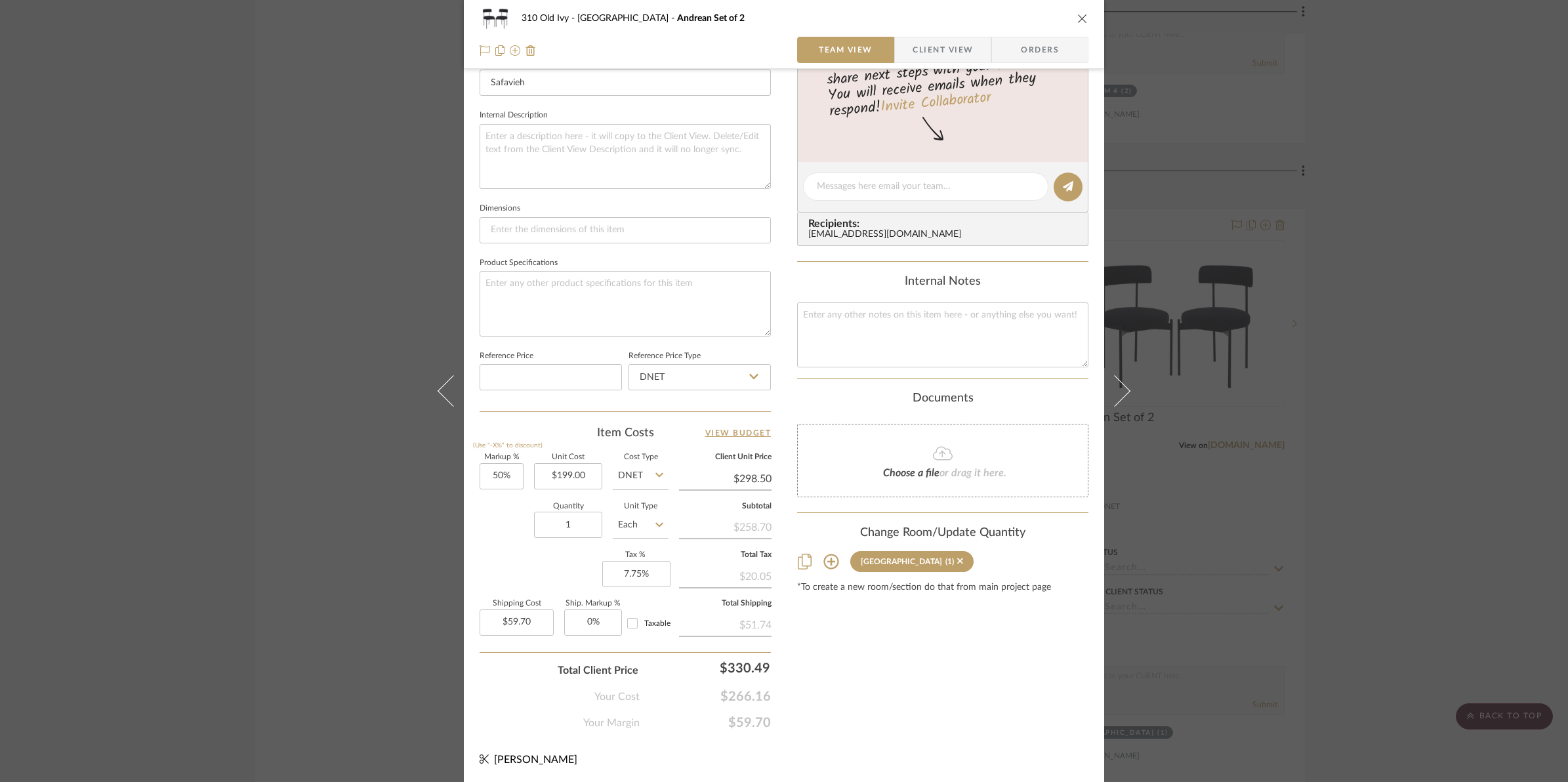
scroll to position [0, 0]
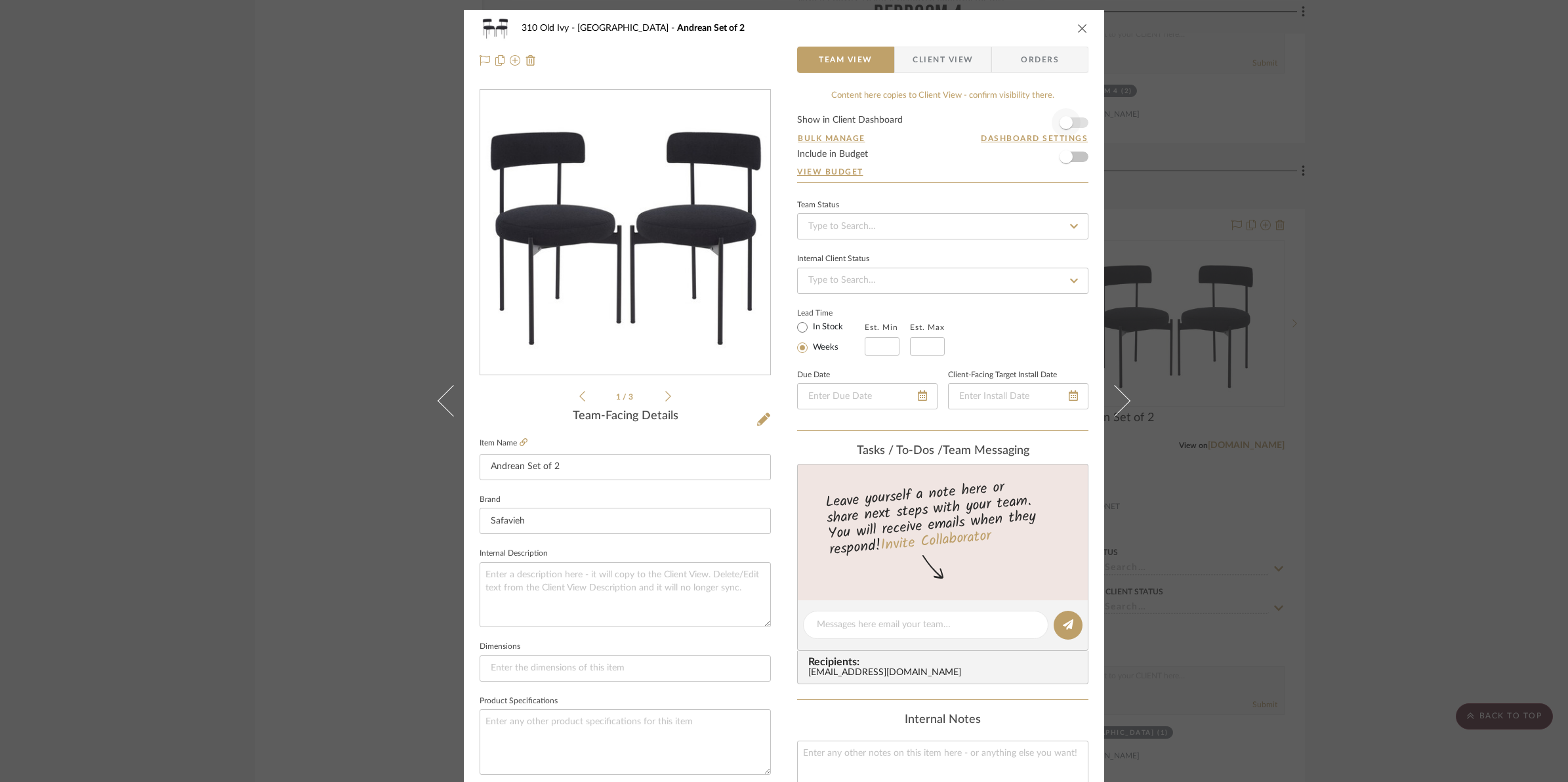
click at [1077, 121] on form "Show in Client Dashboard Bulk Manage Dashboard Settings Include in Budget View …" at bounding box center [942, 149] width 291 height 67
click at [1067, 124] on span "button" at bounding box center [1066, 122] width 13 height 13
click at [1078, 31] on icon "close" at bounding box center [1082, 29] width 10 height 10
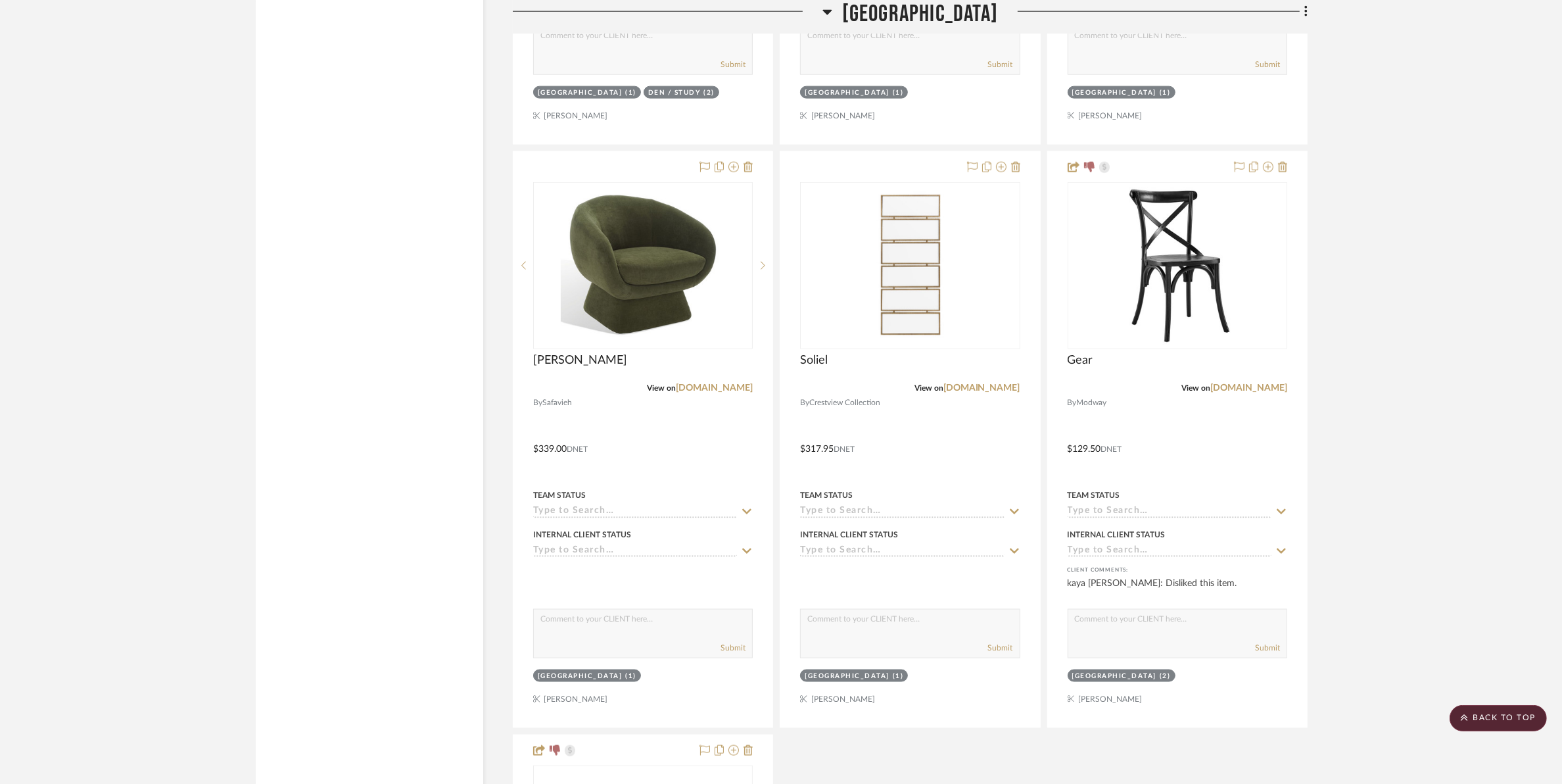
scroll to position [14630, 0]
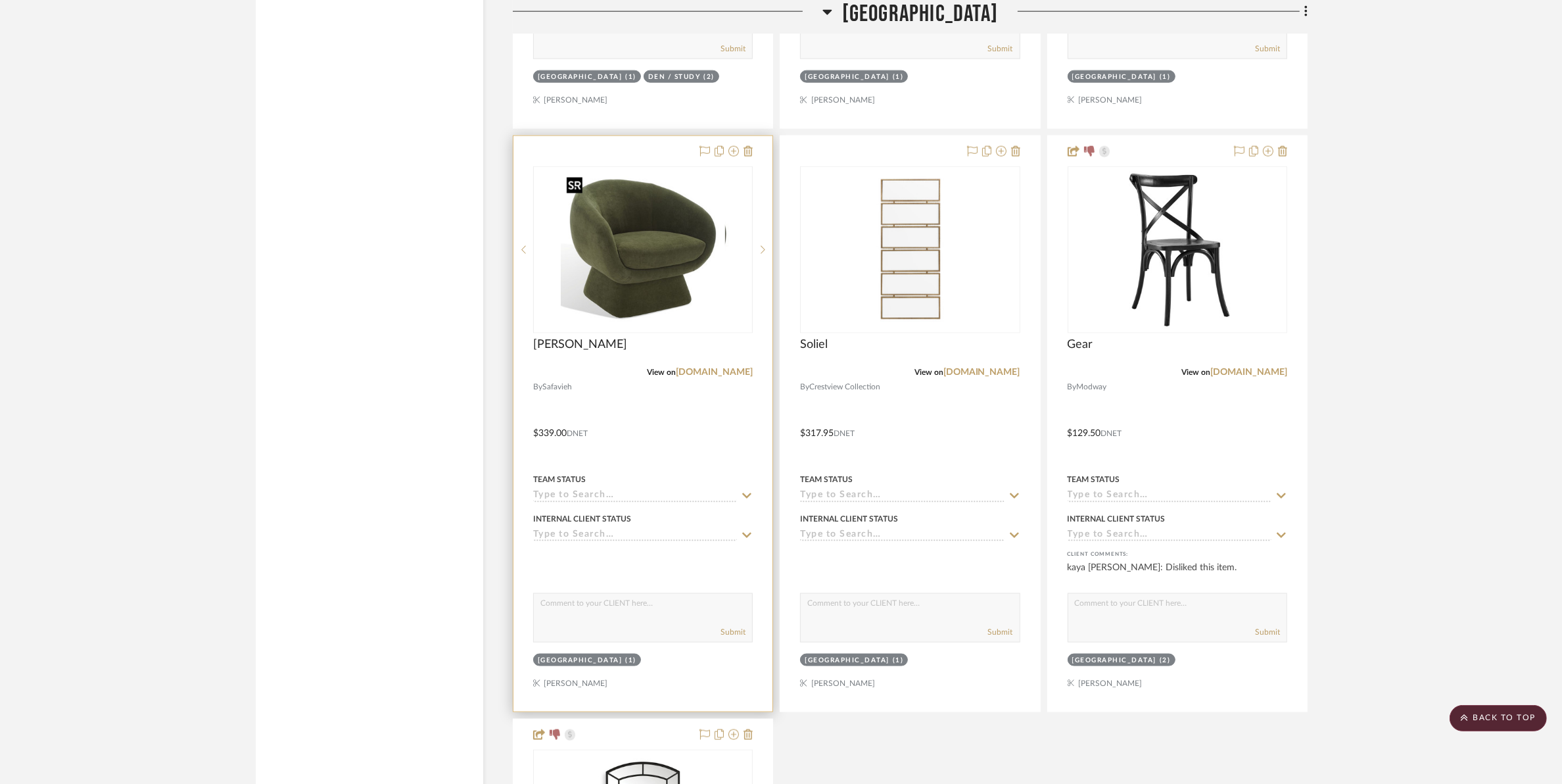
click at [649, 288] on div at bounding box center [644, 249] width 220 height 167
click at [649, 288] on img "0" at bounding box center [643, 250] width 165 height 165
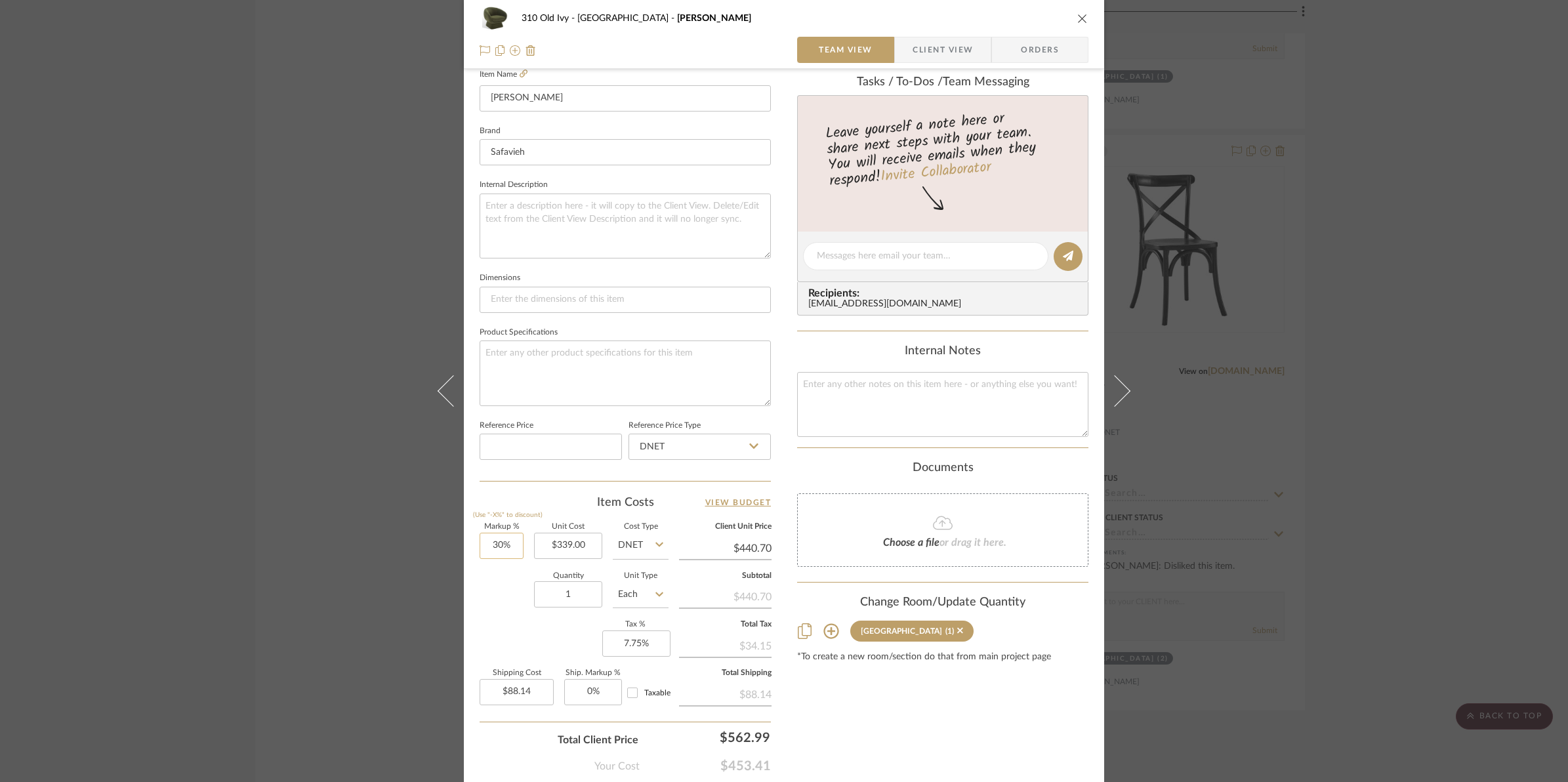
scroll to position [410, 0]
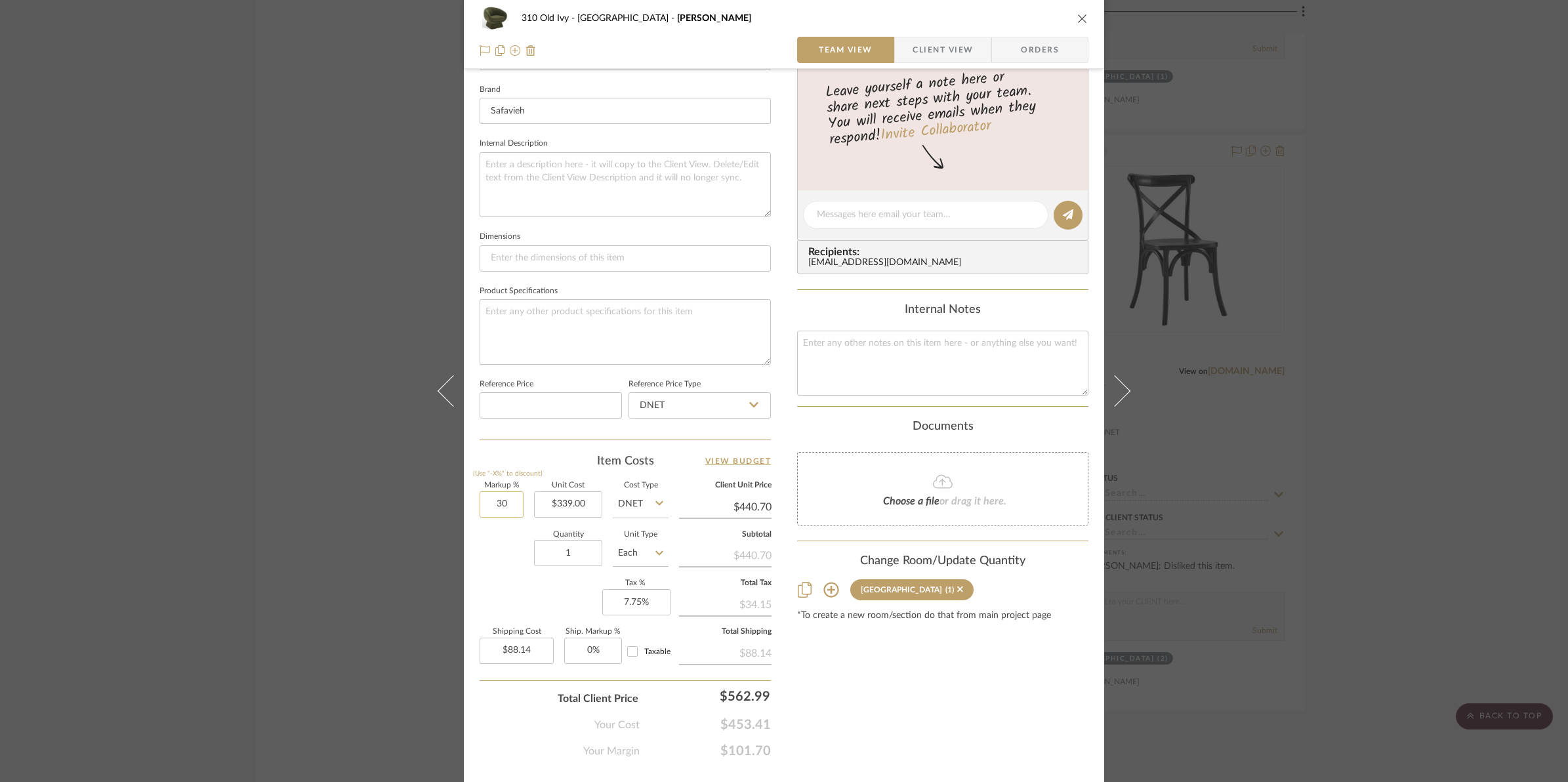
click at [490, 503] on input "30" at bounding box center [501, 505] width 44 height 26
click at [484, 509] on input "50" at bounding box center [501, 505] width 44 height 26
type input "50%"
click at [486, 540] on div "Quantity 1 Unit Type Each" at bounding box center [574, 555] width 189 height 47
type input "$508.50"
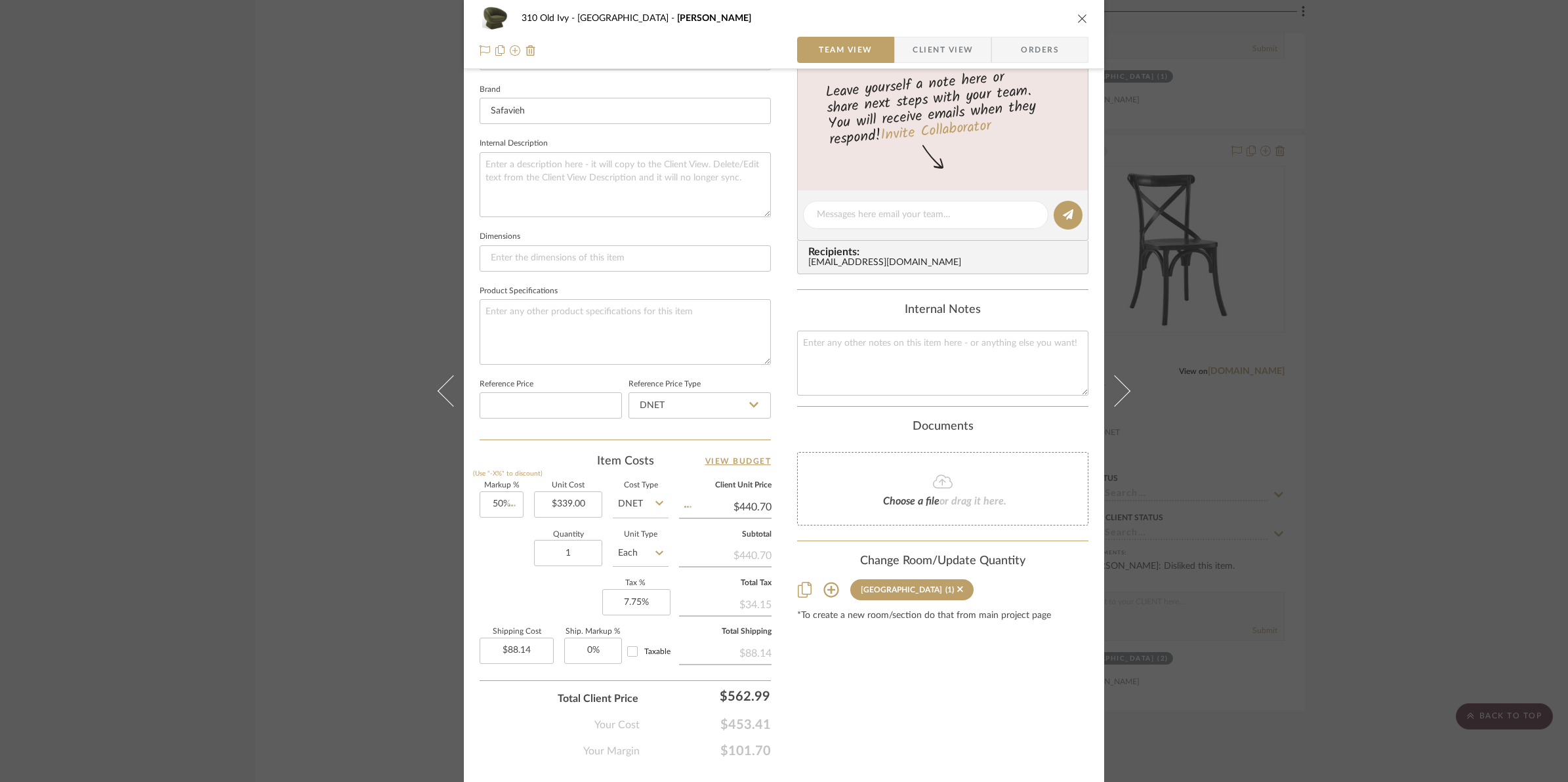
type input "$101.70"
click at [491, 499] on input "50%" at bounding box center [501, 505] width 44 height 26
click at [488, 502] on input "50" at bounding box center [501, 505] width 44 height 26
click at [486, 551] on div "Quantity 1 Unit Type Each" at bounding box center [574, 555] width 189 height 47
click at [487, 506] on input "350%" at bounding box center [501, 505] width 44 height 26
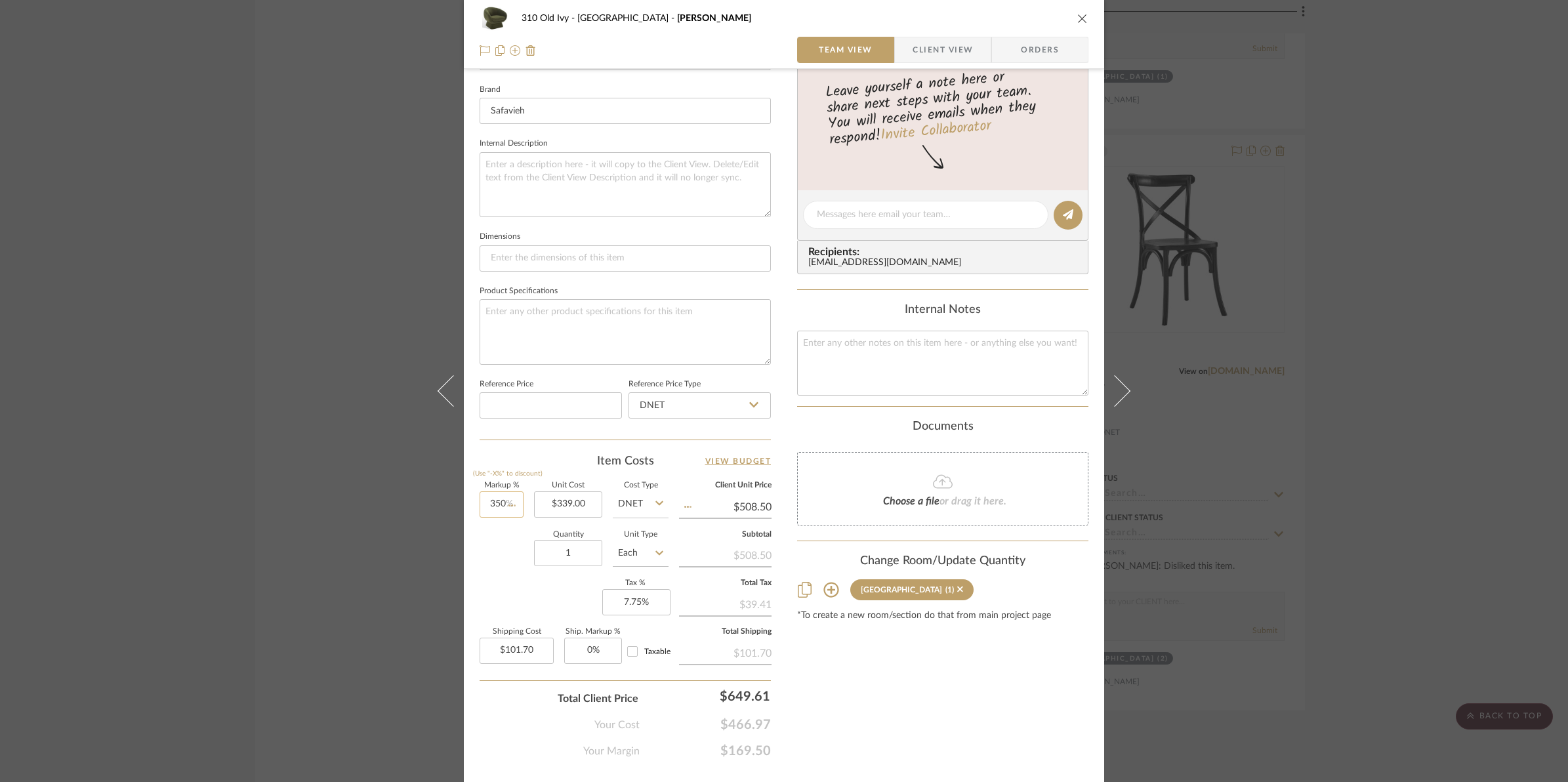
click at [487, 506] on input "350%" at bounding box center [501, 505] width 44 height 26
type input "350"
type input "$1,525.50"
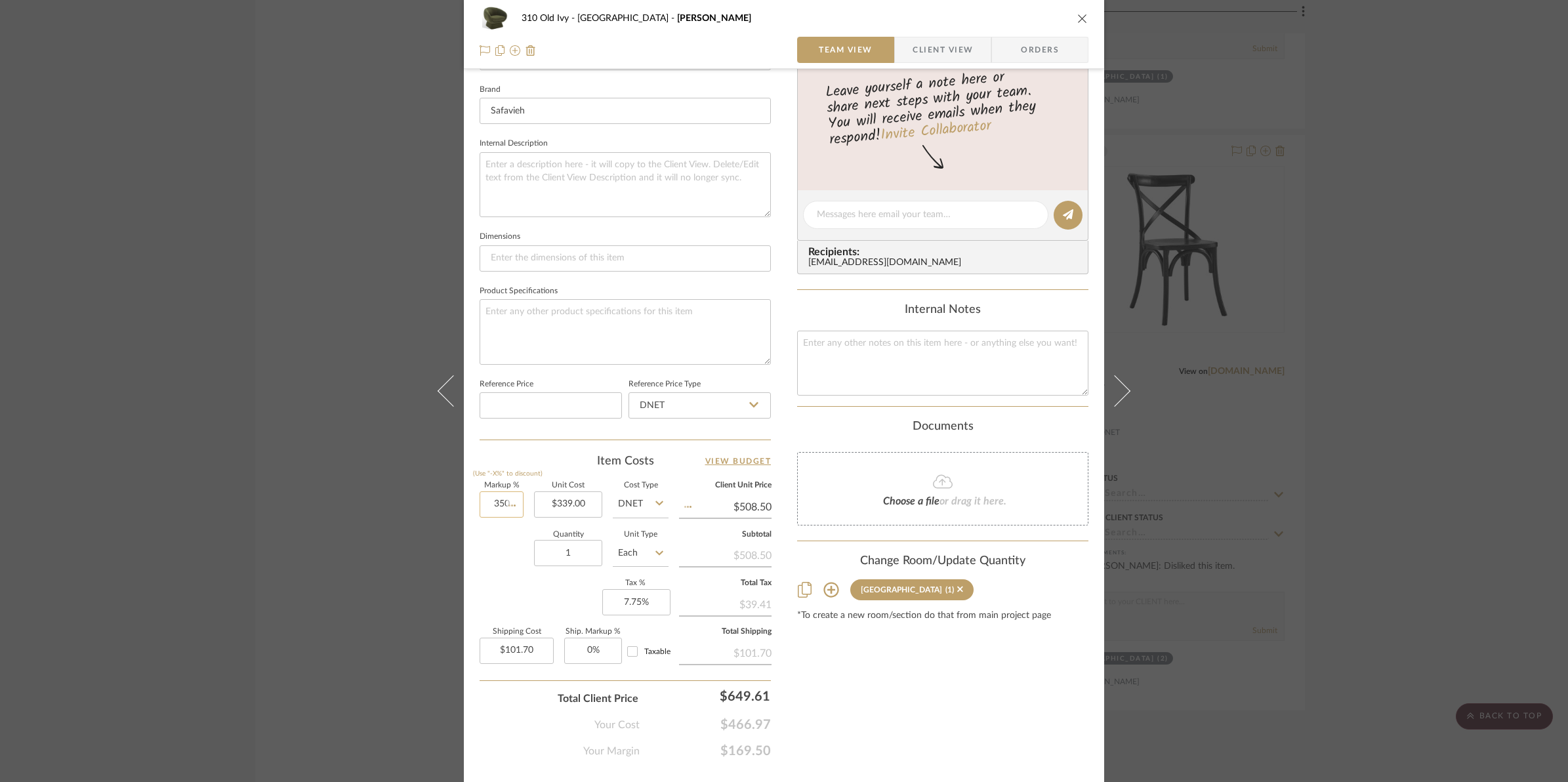
type input "$305.10"
click at [480, 564] on div "Quantity 1 Unit Type Each" at bounding box center [574, 555] width 189 height 47
type input "30%"
type input "$440.70"
type input "$88.14"
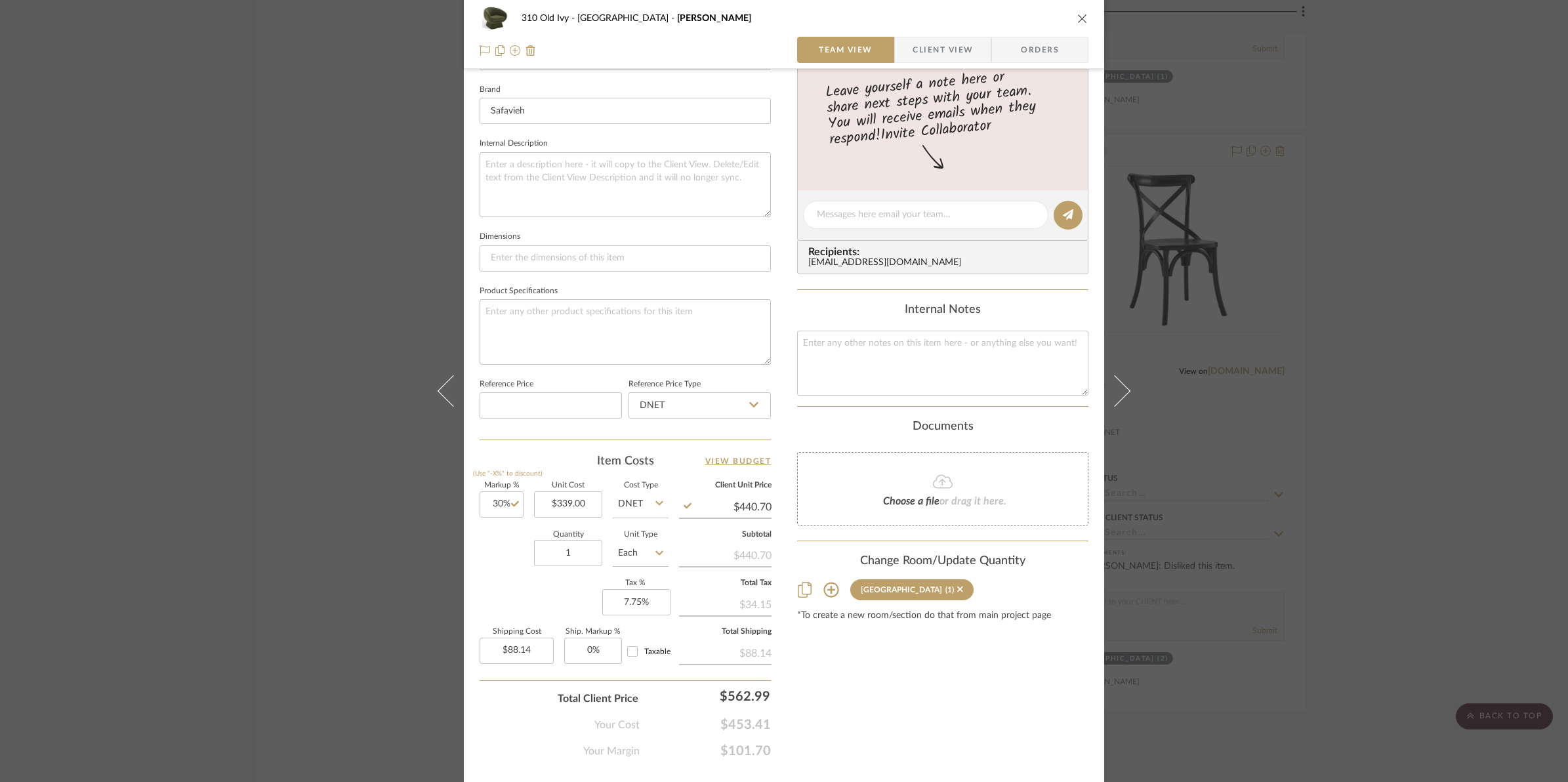
scroll to position [0, 0]
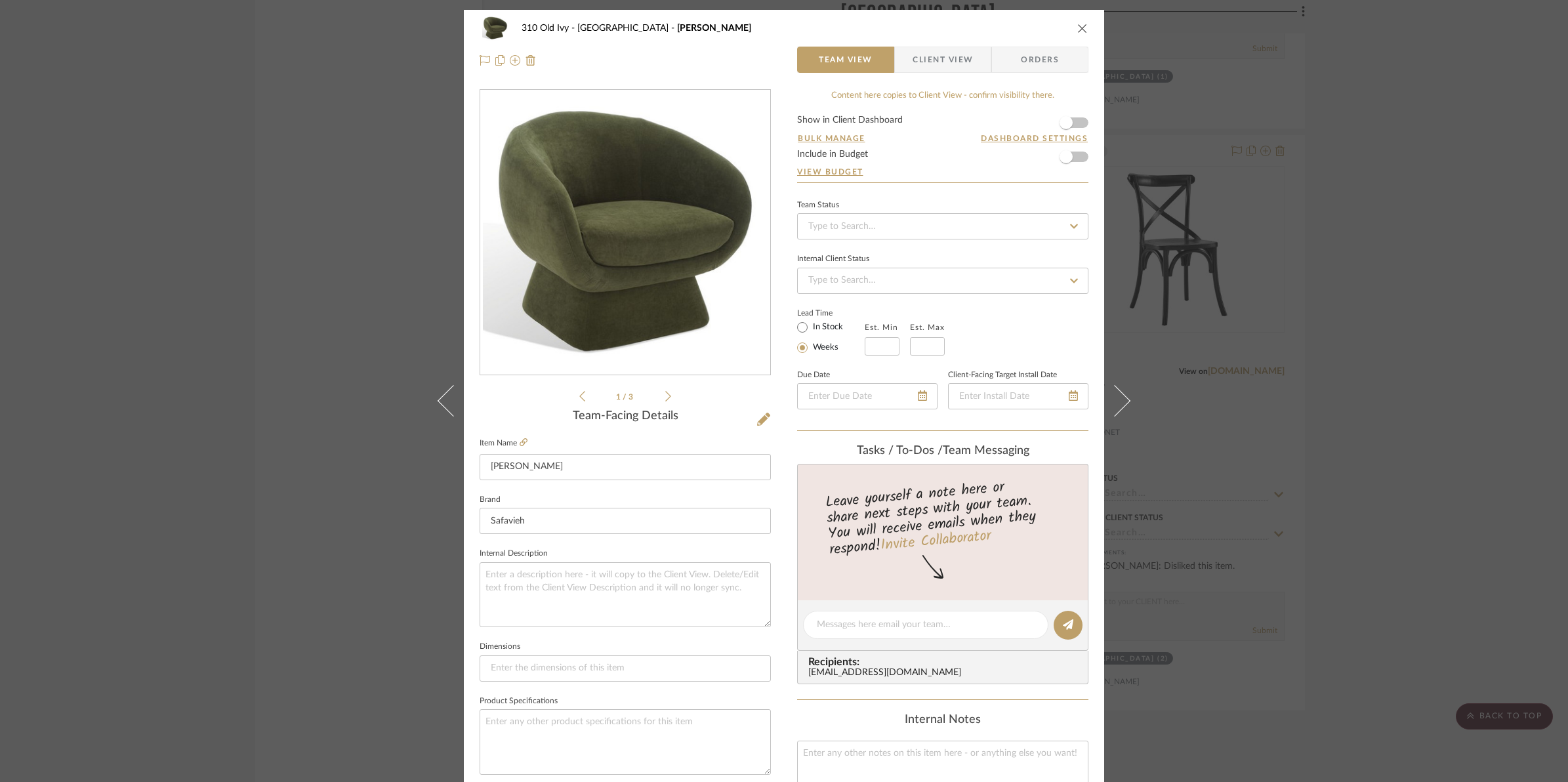
click at [1080, 126] on form "Show in Client Dashboard Bulk Manage Dashboard Settings Include in Budget View …" at bounding box center [942, 149] width 291 height 67
click at [1074, 124] on span "button" at bounding box center [1066, 122] width 29 height 29
click at [1077, 30] on icon "close" at bounding box center [1082, 29] width 10 height 10
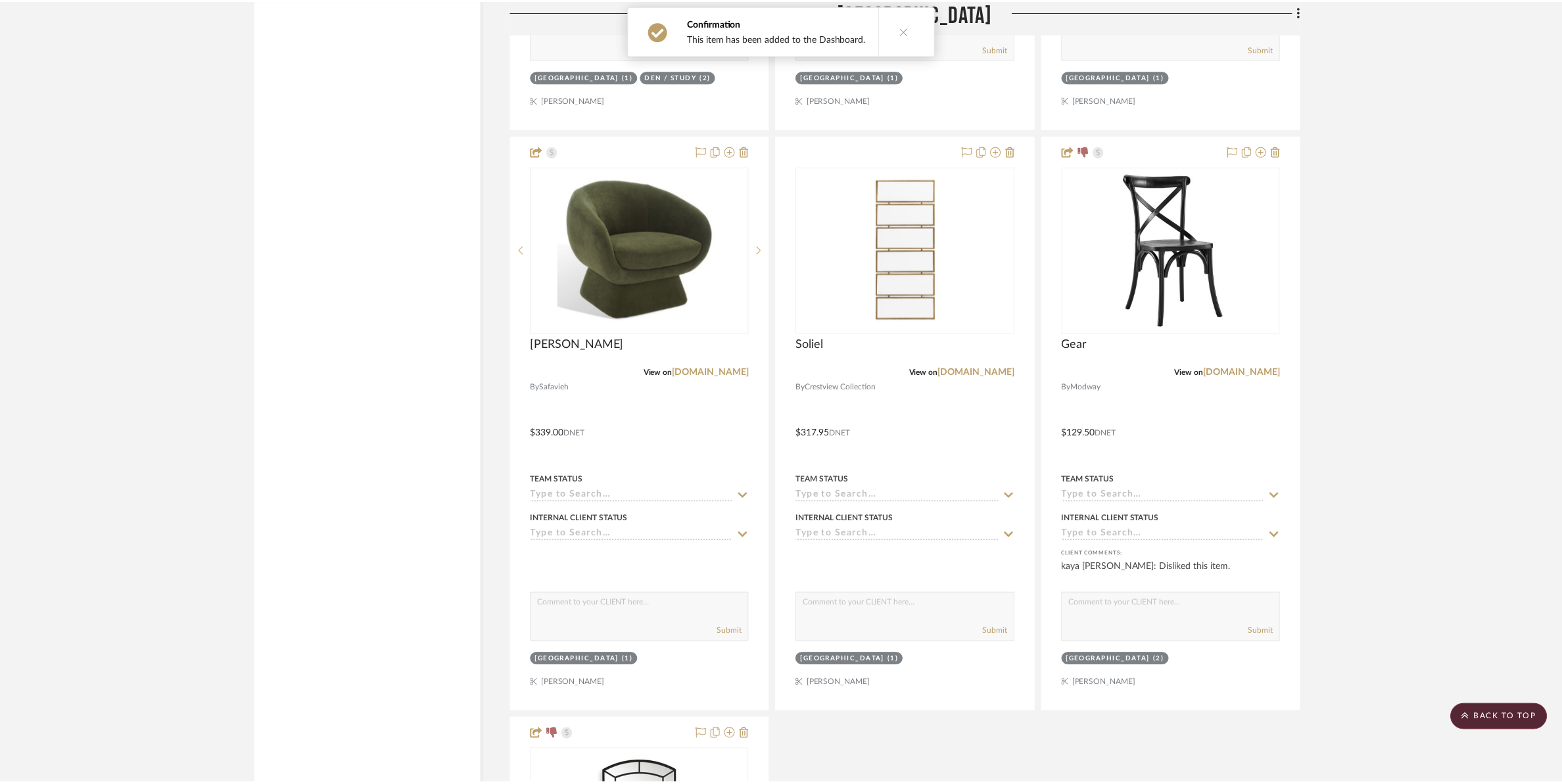
scroll to position [14630, 0]
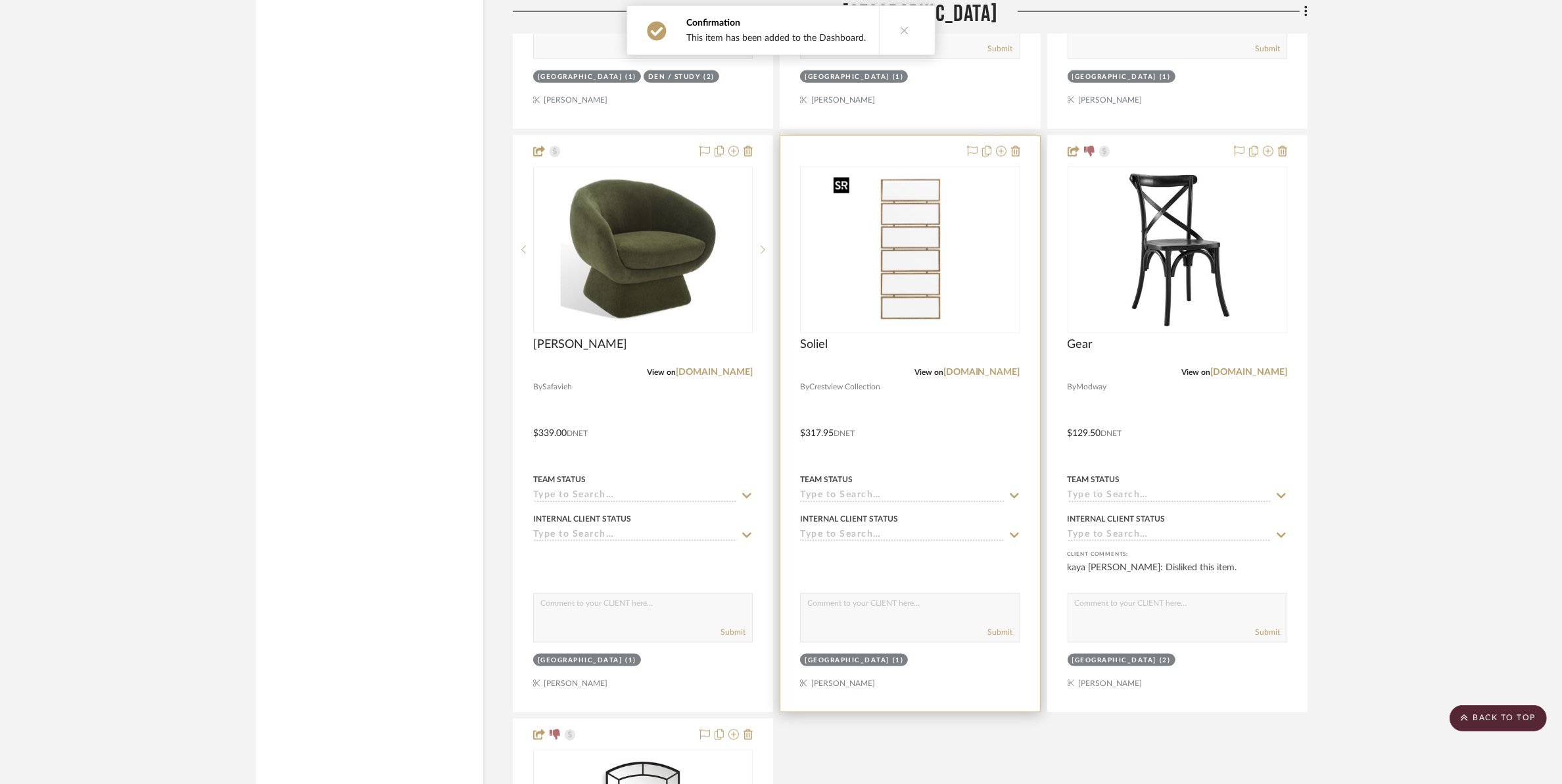
click at [902, 290] on img "0" at bounding box center [911, 250] width 165 height 165
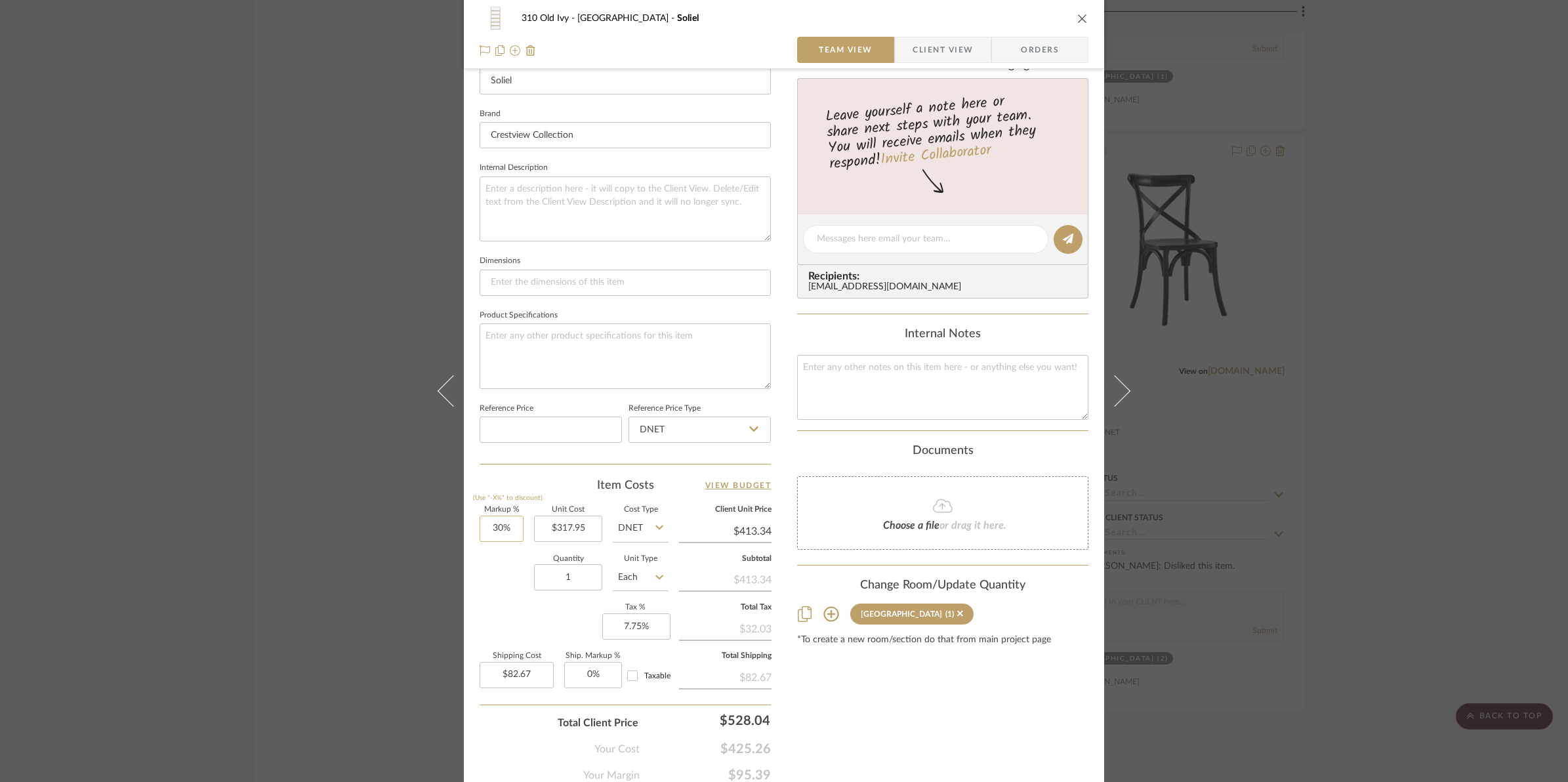
scroll to position [438, 0]
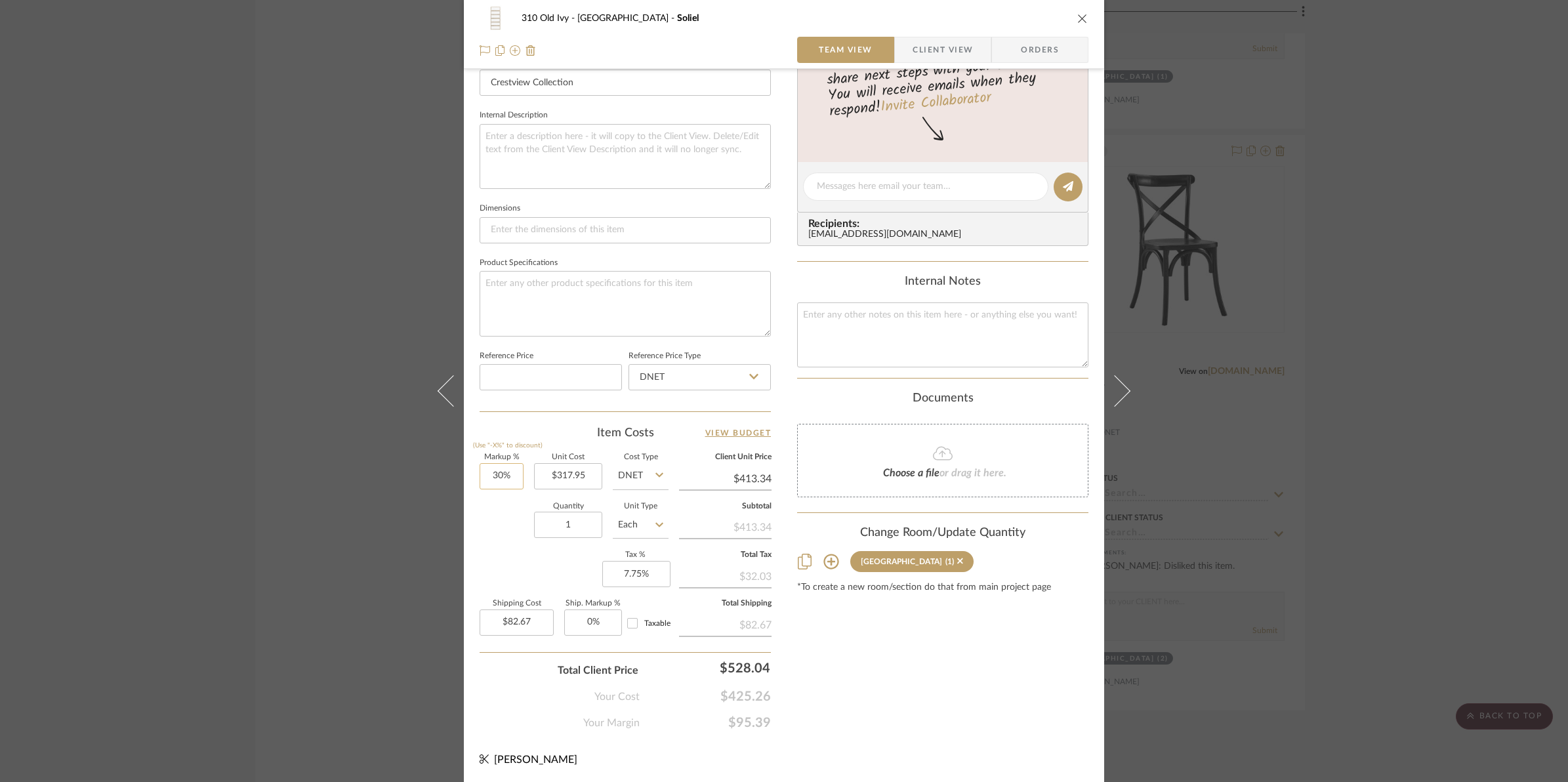
click at [483, 475] on input "30%" at bounding box center [501, 476] width 44 height 26
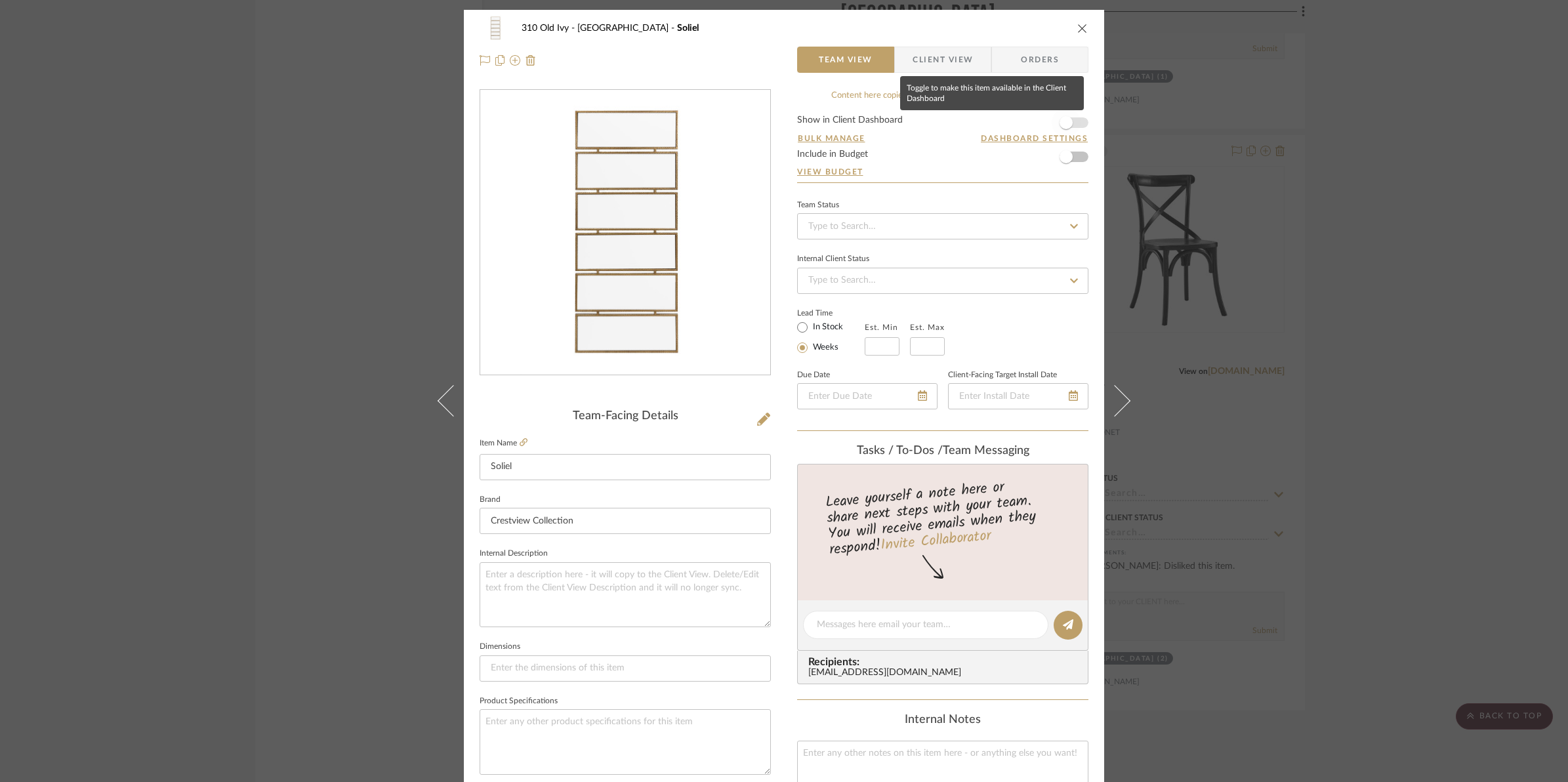
type input "50%"
click at [1074, 119] on span "button" at bounding box center [1066, 122] width 29 height 29
type input "$476.93"
type input "$95.39"
click at [1078, 122] on form "Show in Client Dashboard Bulk Manage Dashboard Settings Include in Budget View …" at bounding box center [942, 149] width 291 height 67
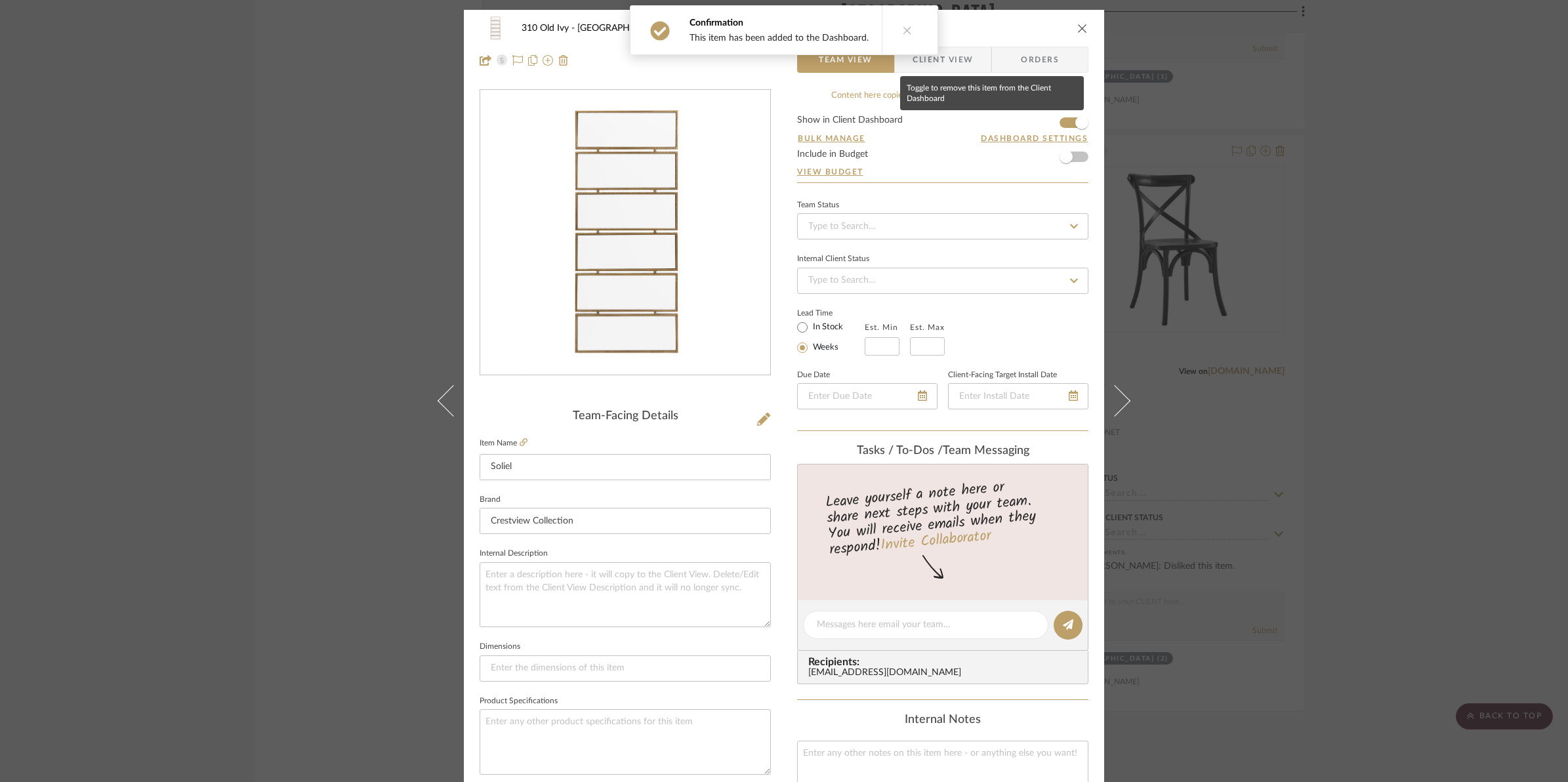
click at [1077, 26] on icon "close" at bounding box center [1082, 29] width 10 height 10
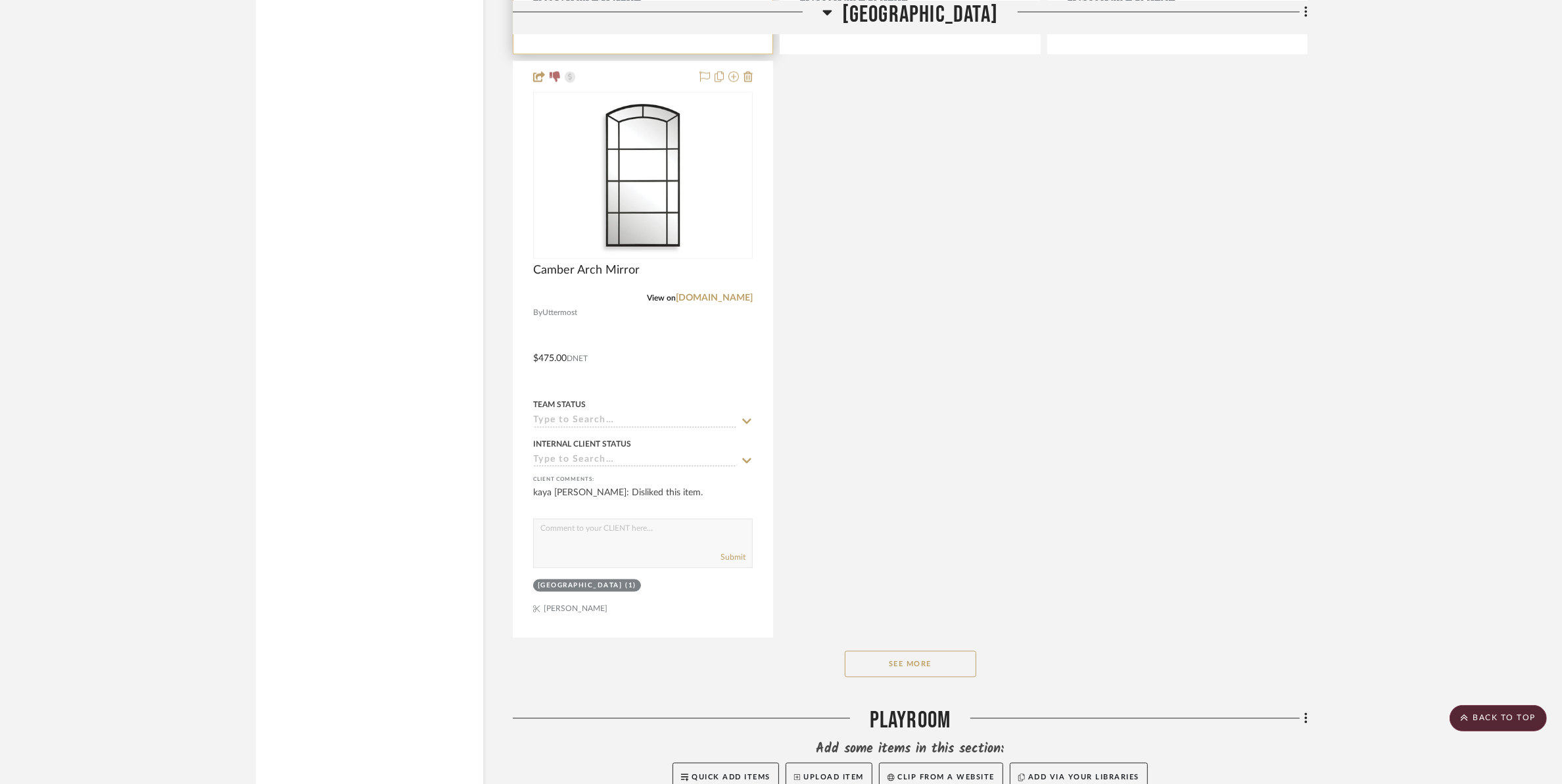
scroll to position [14795, 0]
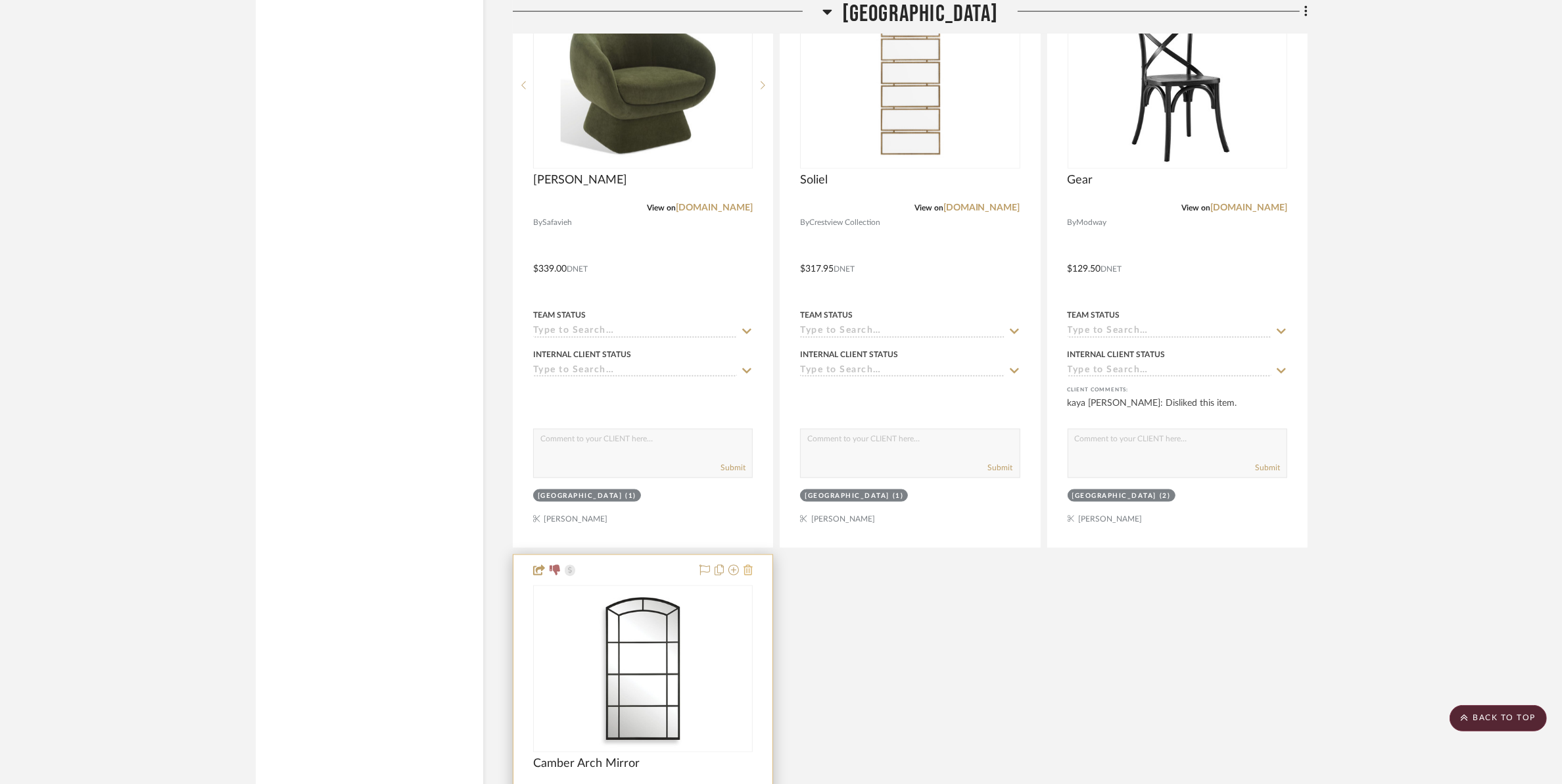
click at [748, 567] on icon at bounding box center [748, 570] width 10 height 10
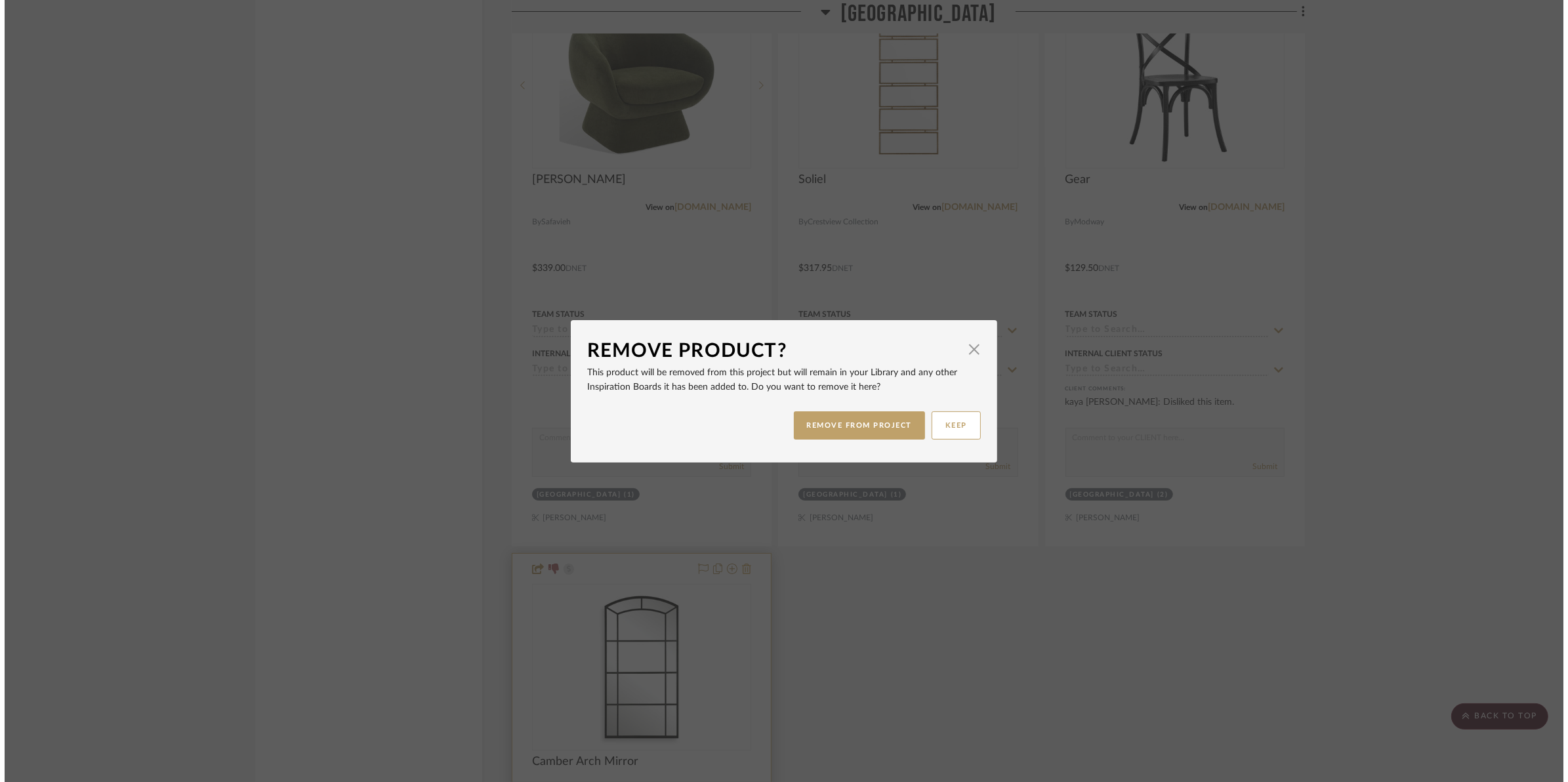
scroll to position [0, 0]
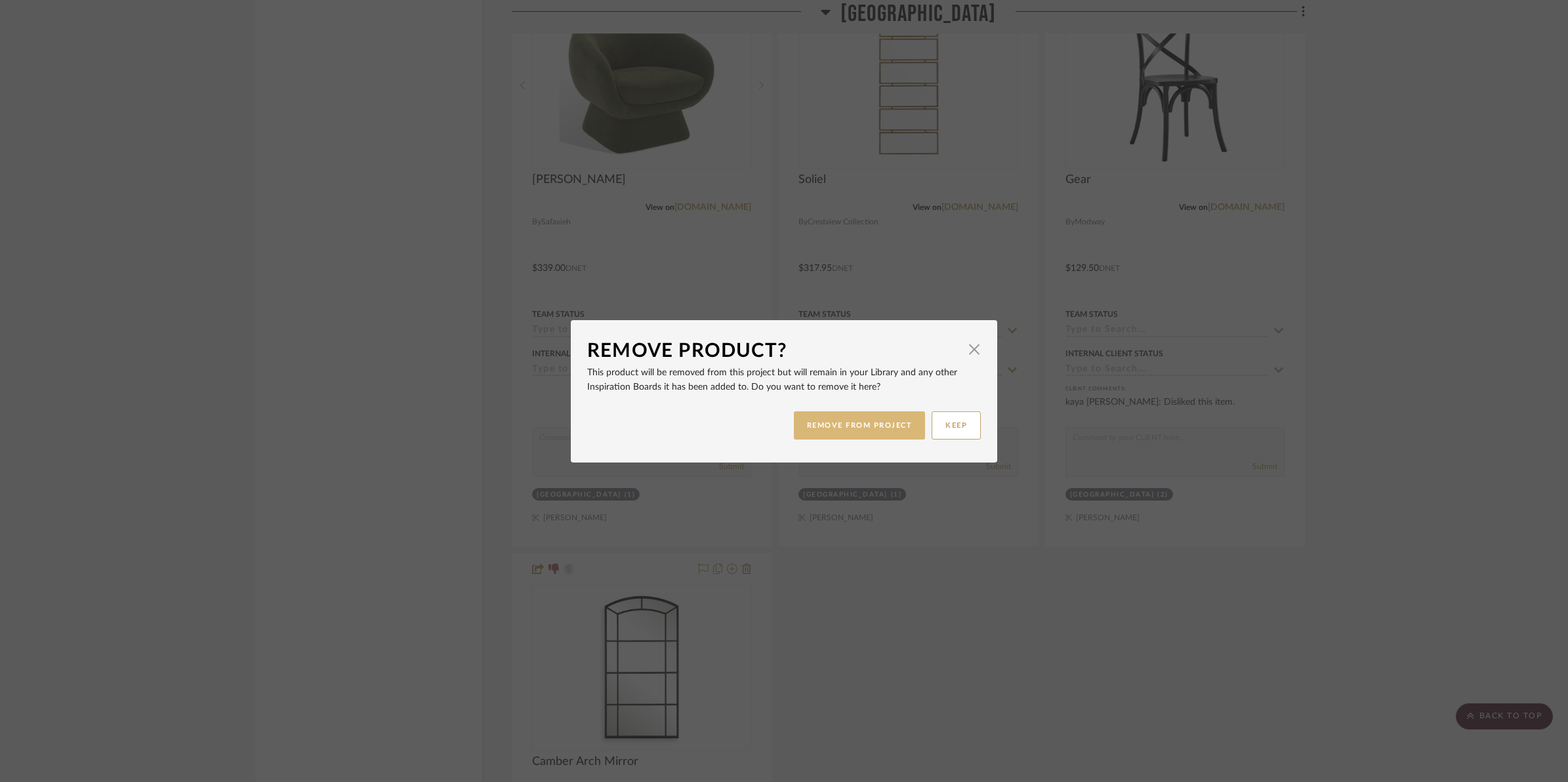
click at [854, 422] on button "REMOVE FROM PROJECT" at bounding box center [859, 425] width 132 height 29
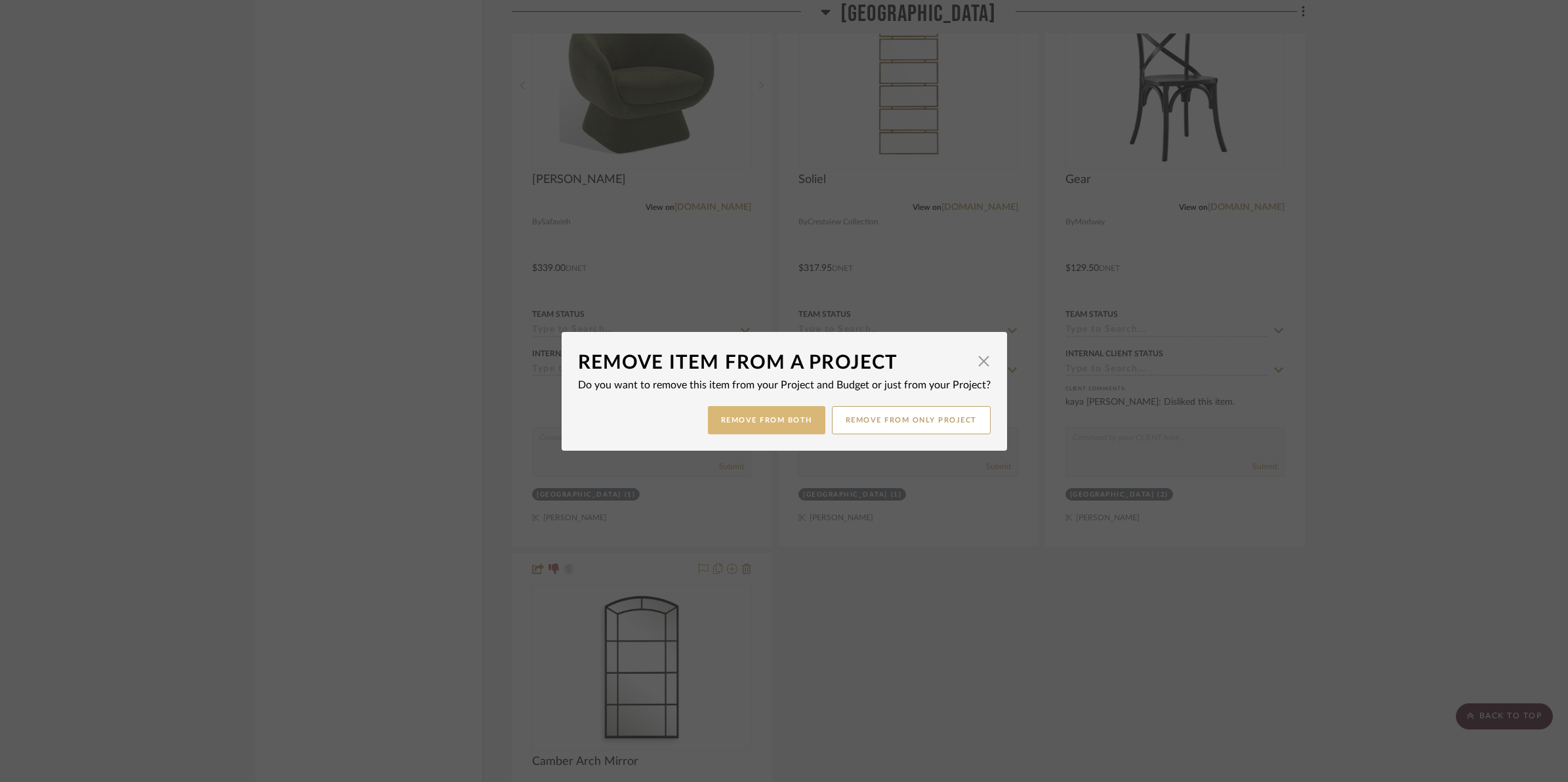
click at [792, 427] on button "Remove from Both" at bounding box center [767, 420] width 118 height 29
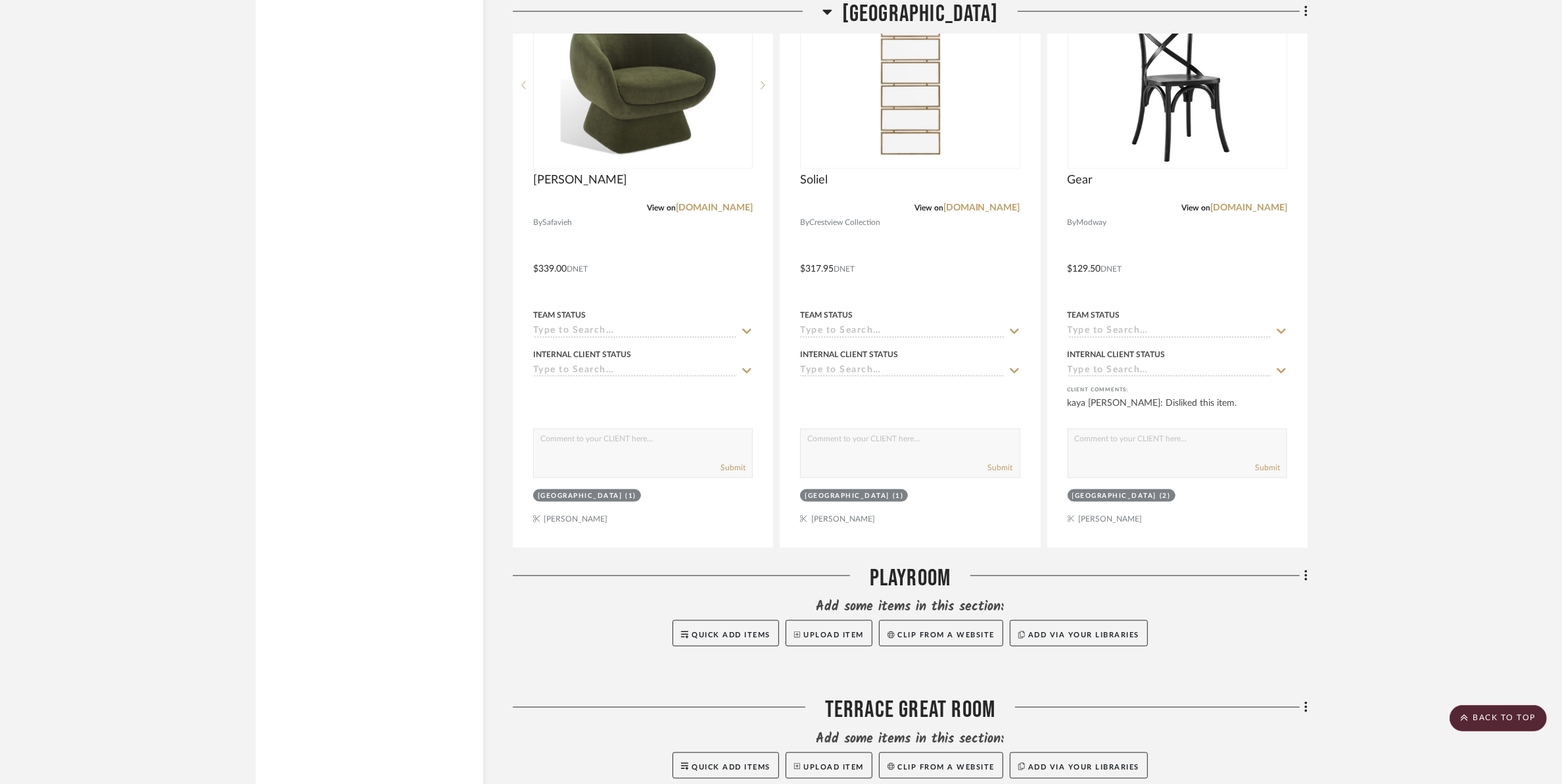
scroll to position [14219, 0]
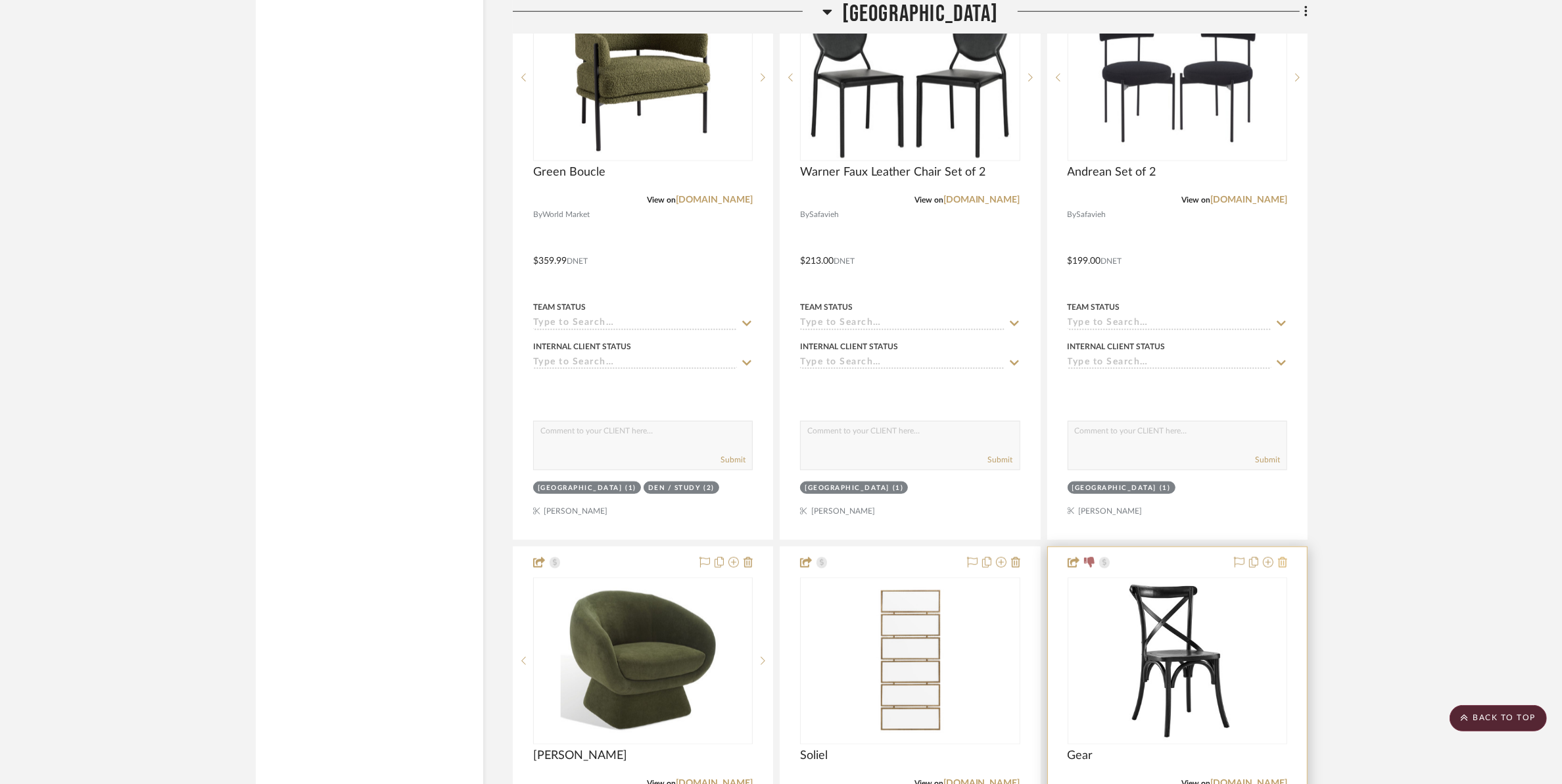
click at [1283, 567] on icon at bounding box center [1283, 562] width 10 height 10
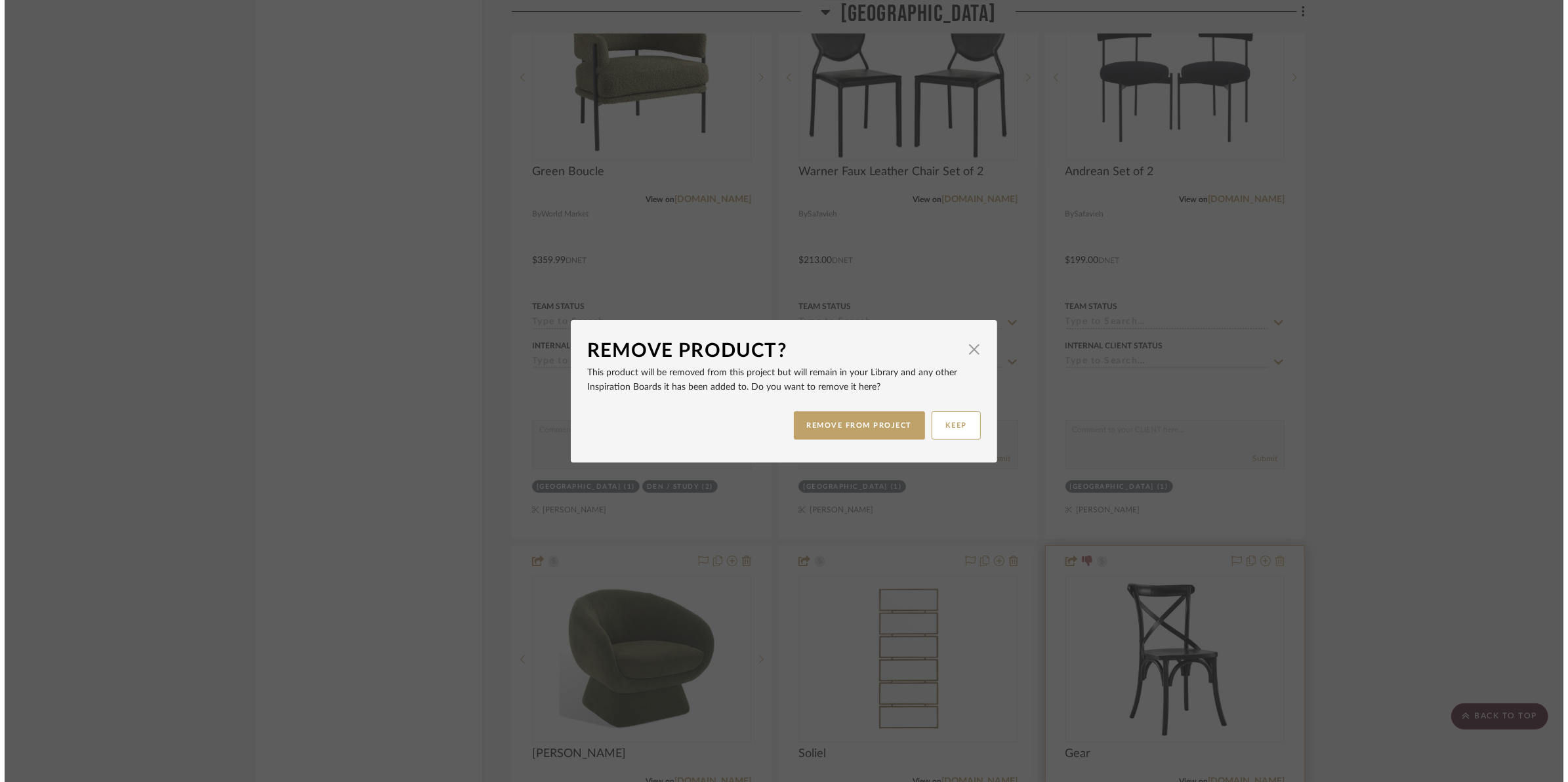
scroll to position [0, 0]
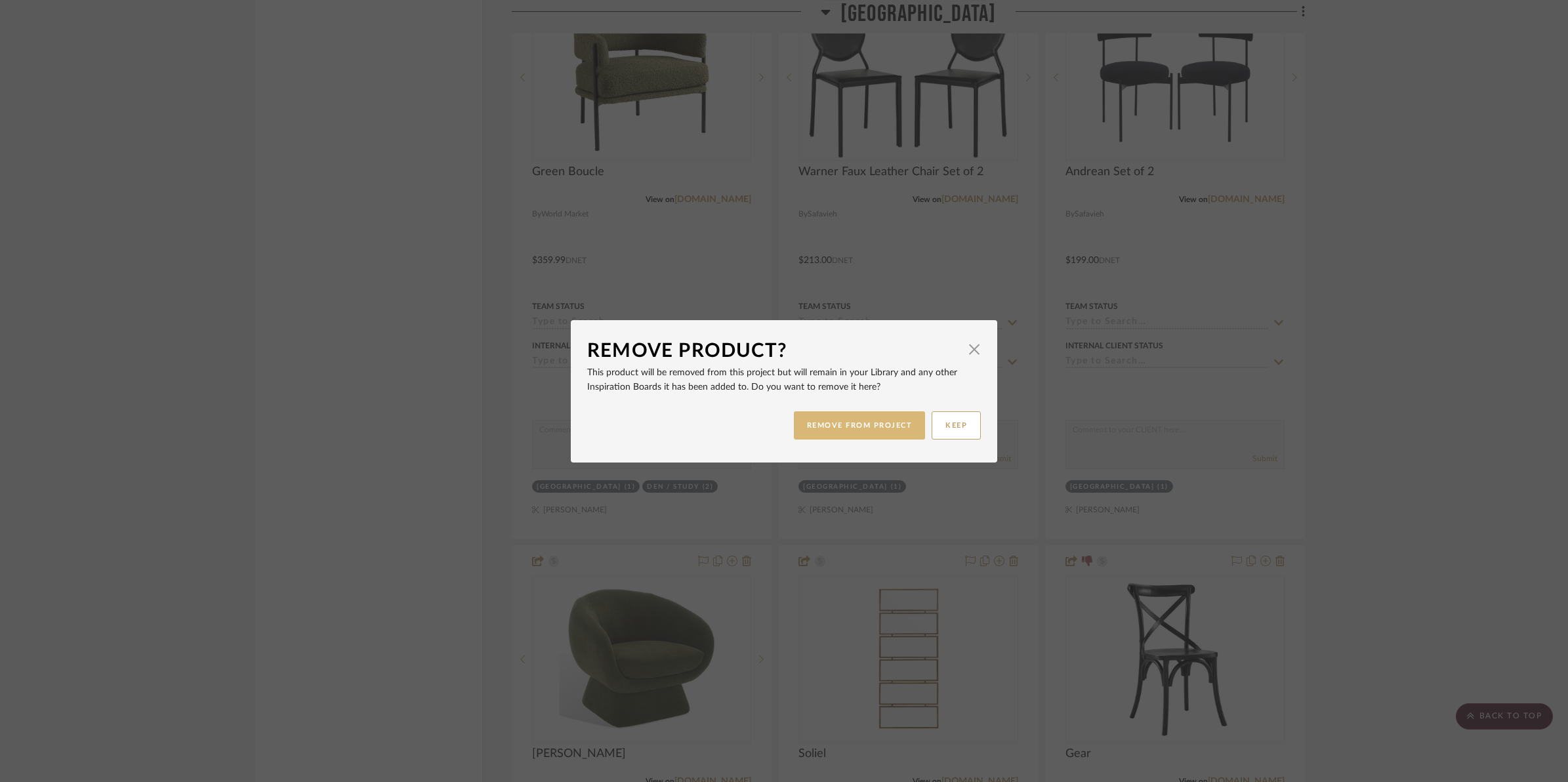
click at [864, 418] on button "REMOVE FROM PROJECT" at bounding box center [859, 425] width 132 height 29
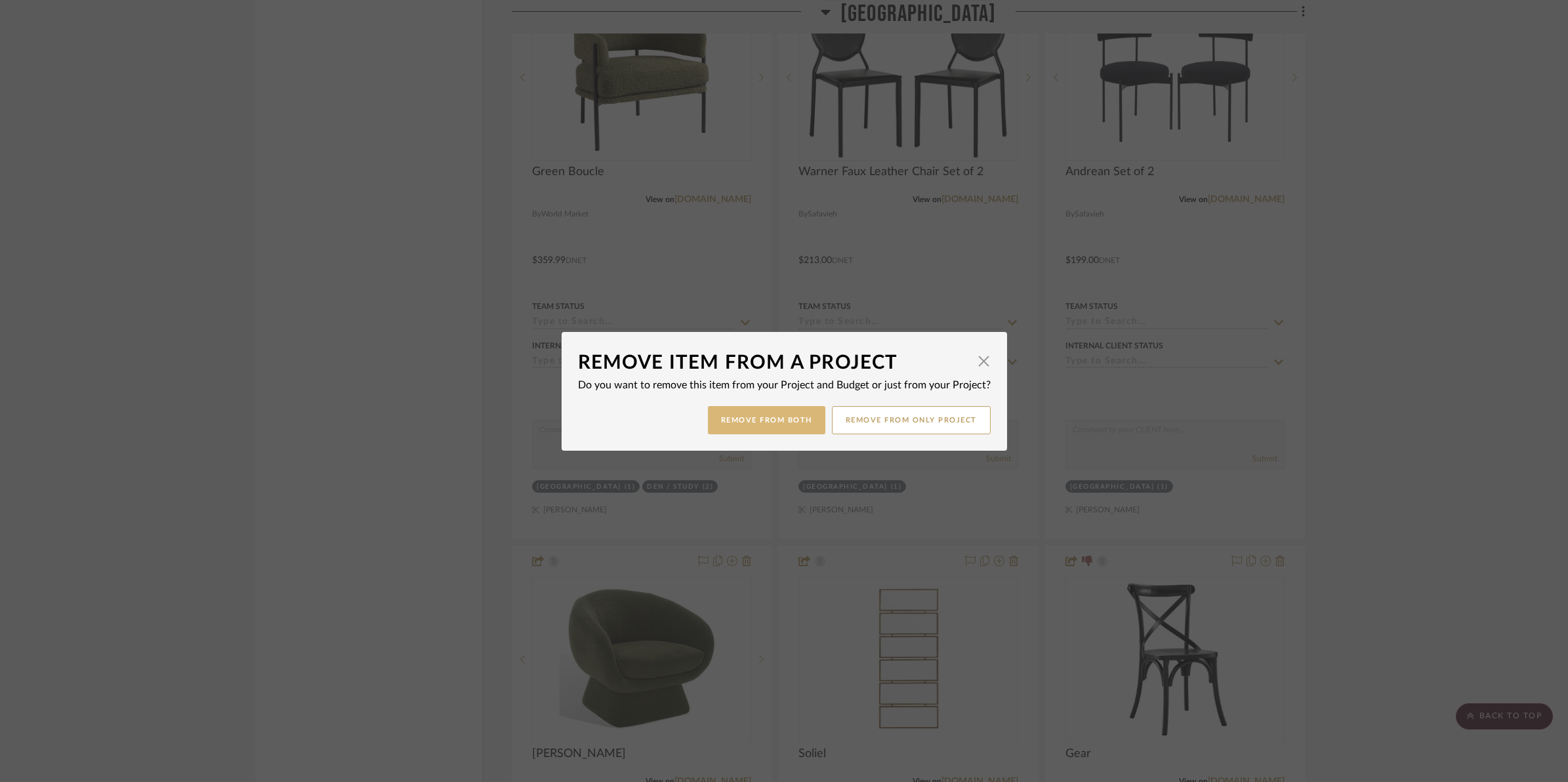
click at [794, 420] on button "Remove from Both" at bounding box center [767, 420] width 118 height 29
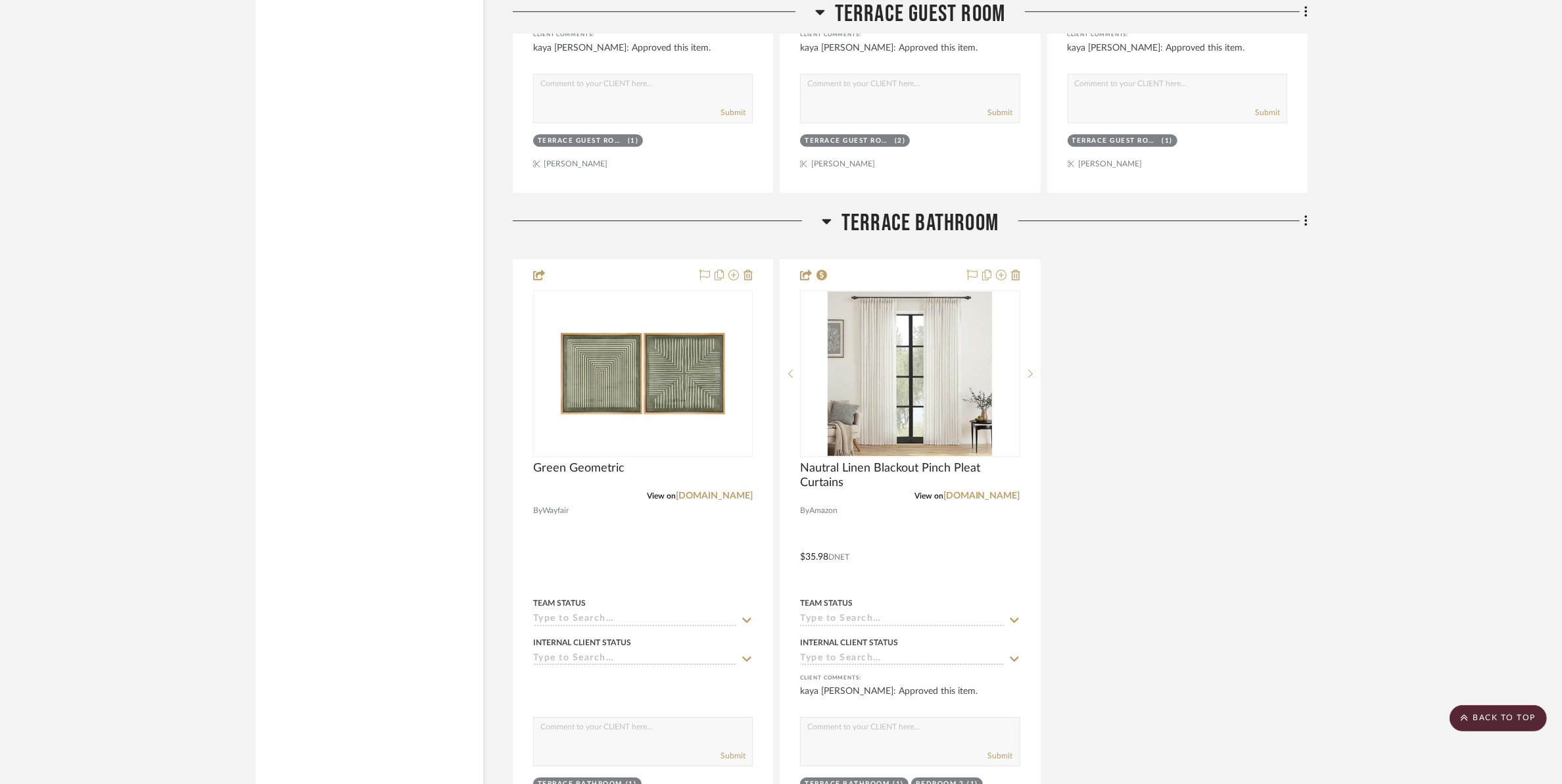
scroll to position [17919, 0]
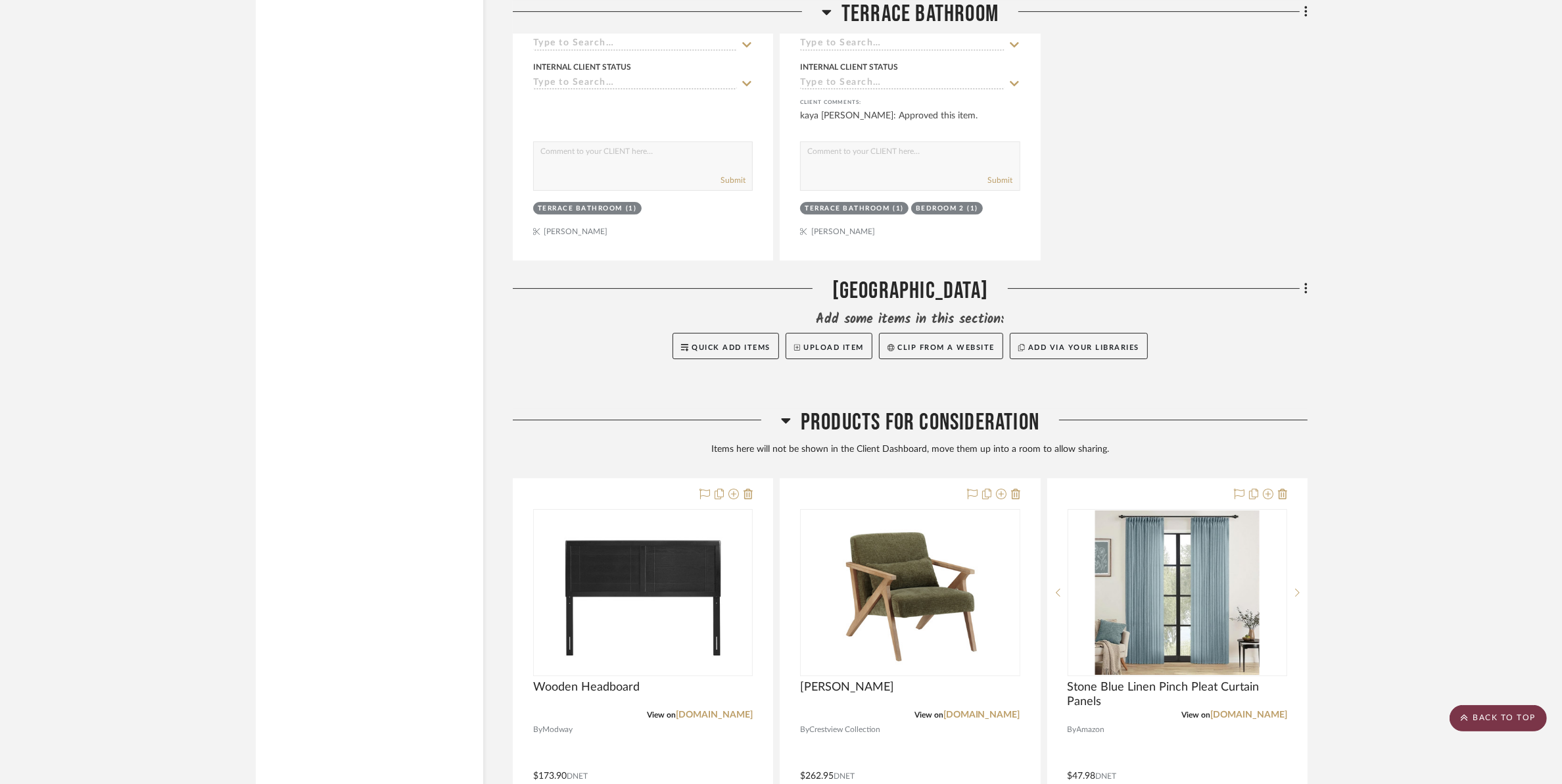
drag, startPoint x: 1478, startPoint y: 710, endPoint x: 1287, endPoint y: 50, distance: 687.1
click at [1478, 711] on scroll-to-top-button "BACK TO TOP" at bounding box center [1499, 718] width 97 height 26
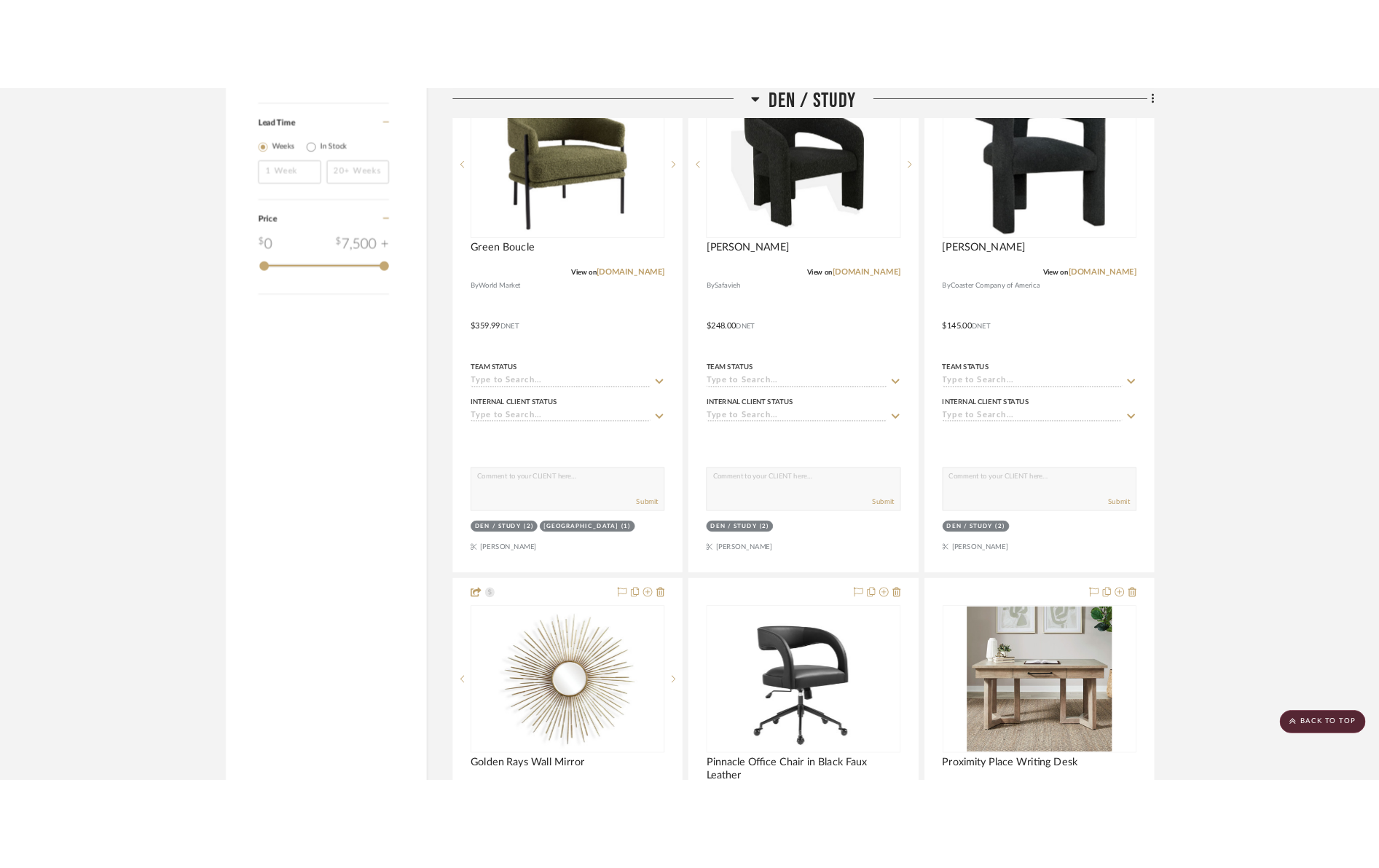
scroll to position [0, 0]
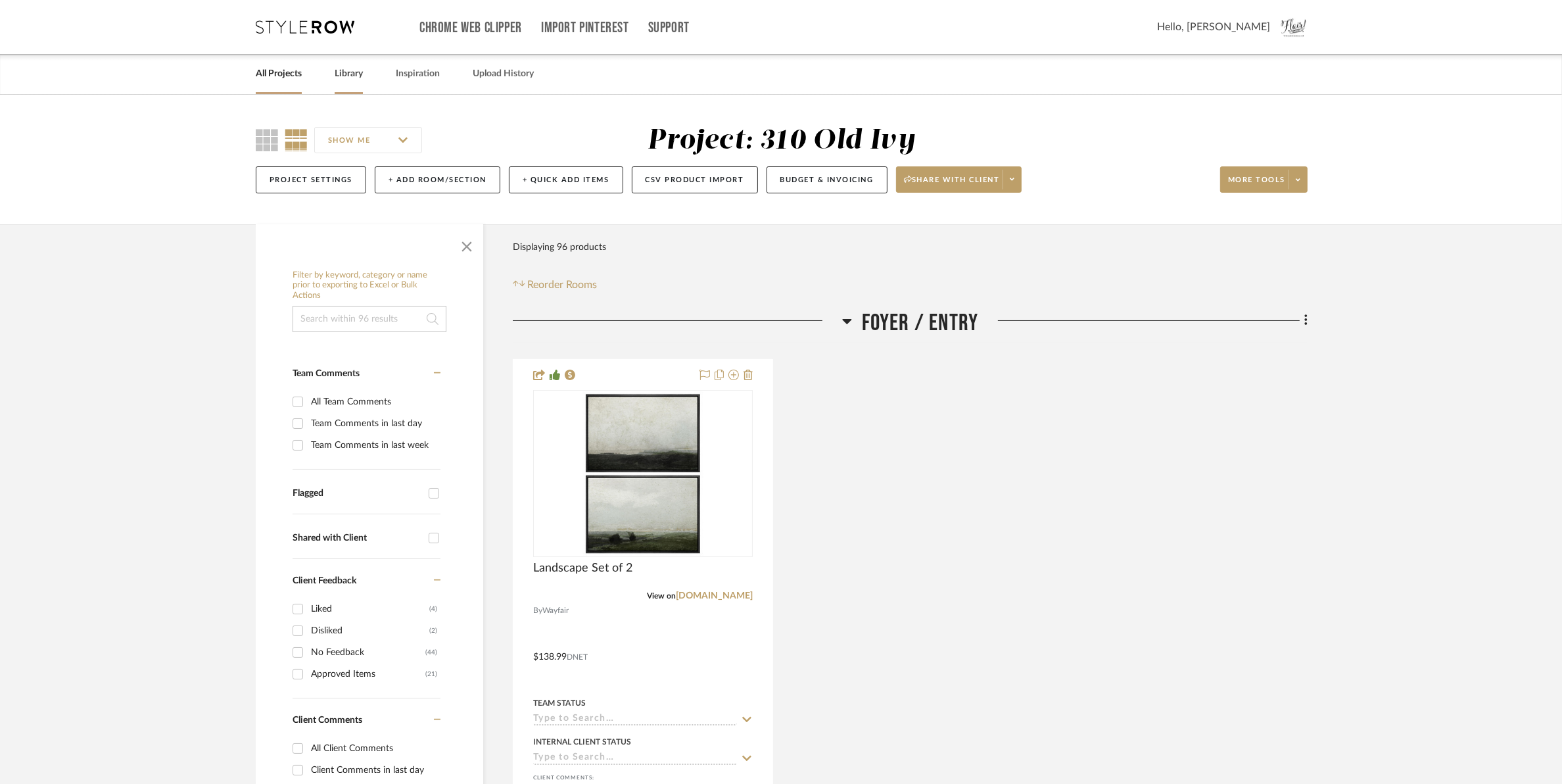
click at [353, 74] on link "Library" at bounding box center [348, 74] width 29 height 17
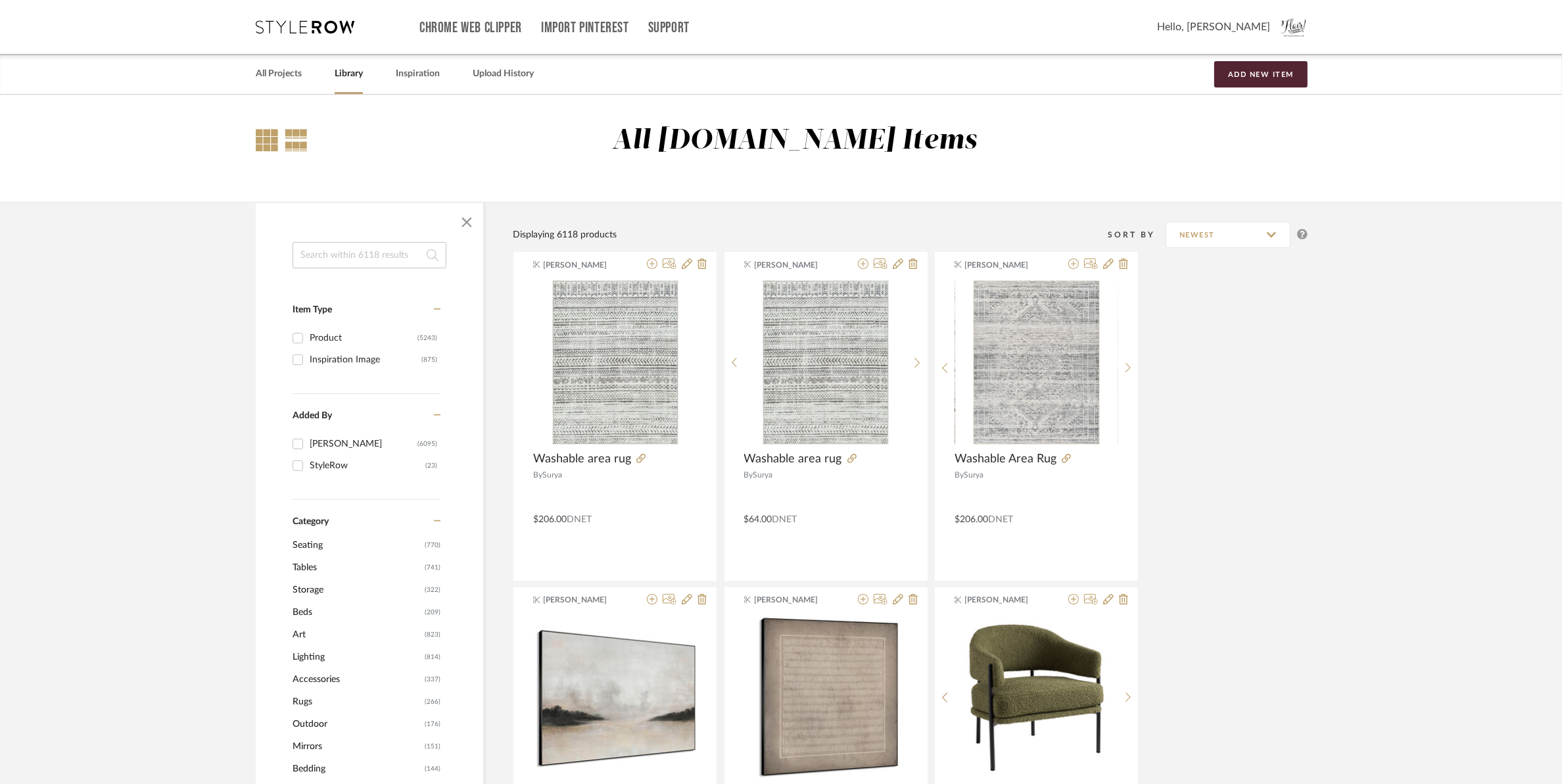
click at [275, 138] on div at bounding box center [267, 140] width 23 height 23
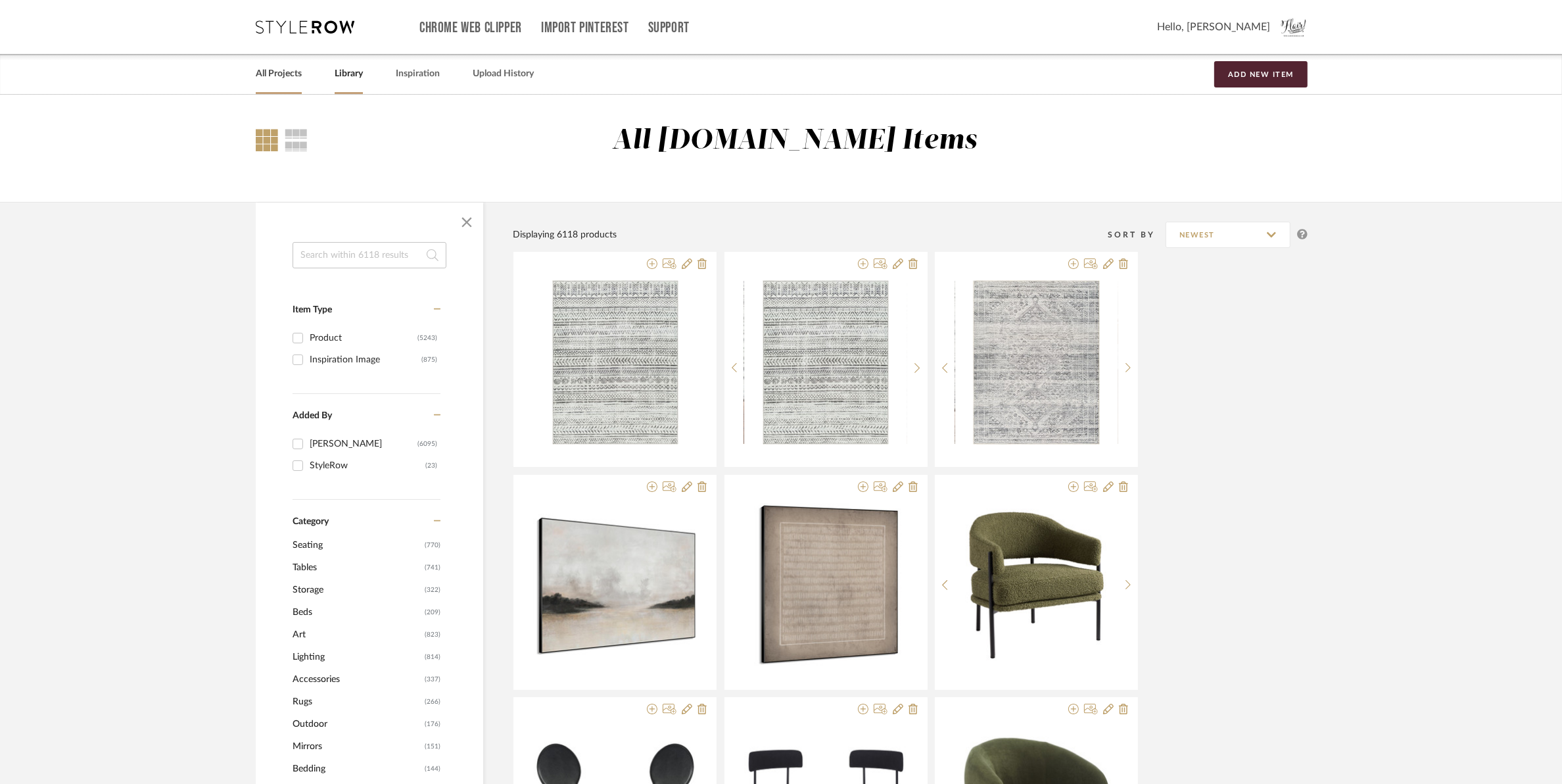
click at [289, 73] on link "All Projects" at bounding box center [278, 74] width 46 height 17
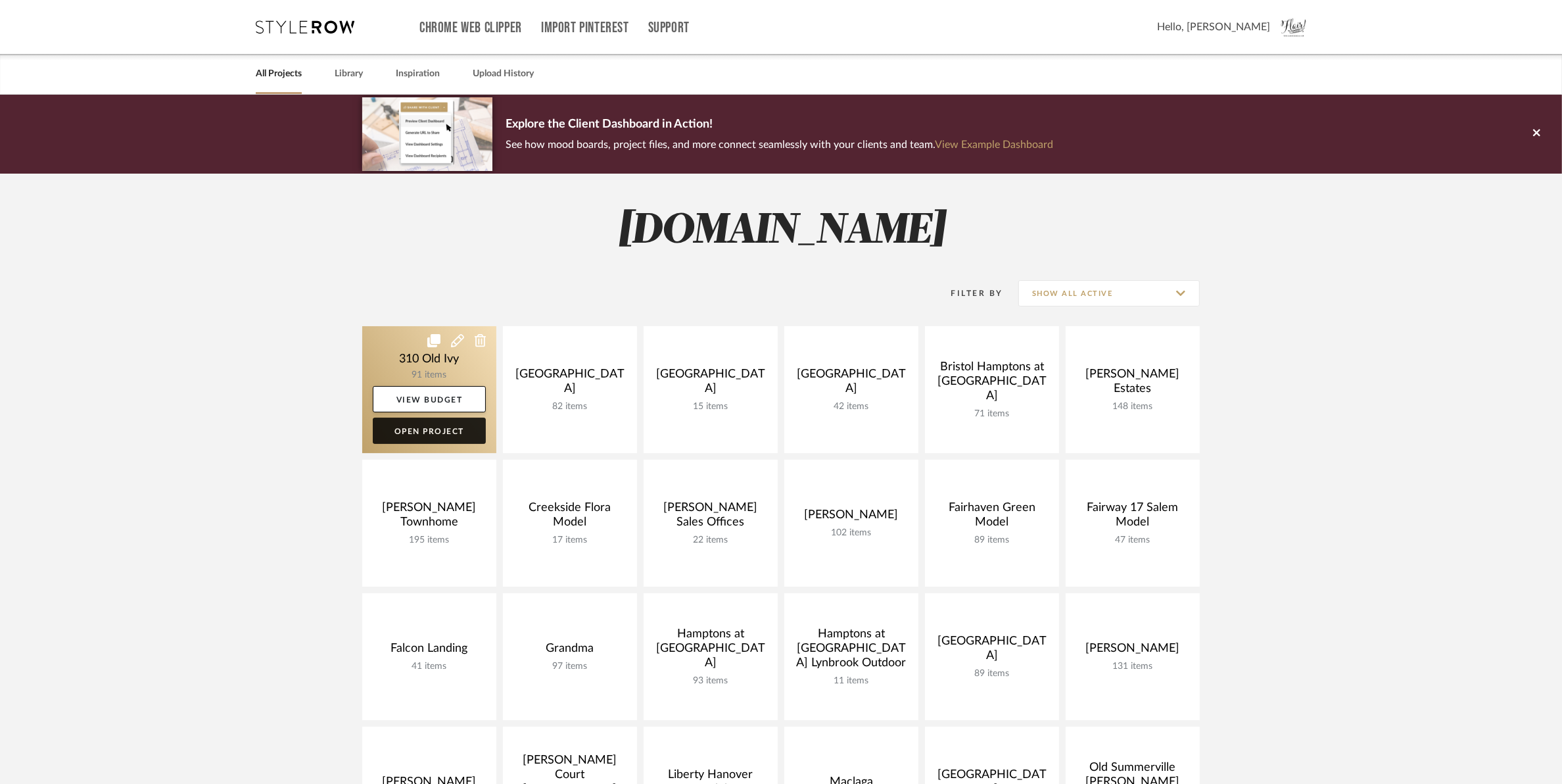
click at [428, 429] on link "Open Project" at bounding box center [429, 431] width 113 height 26
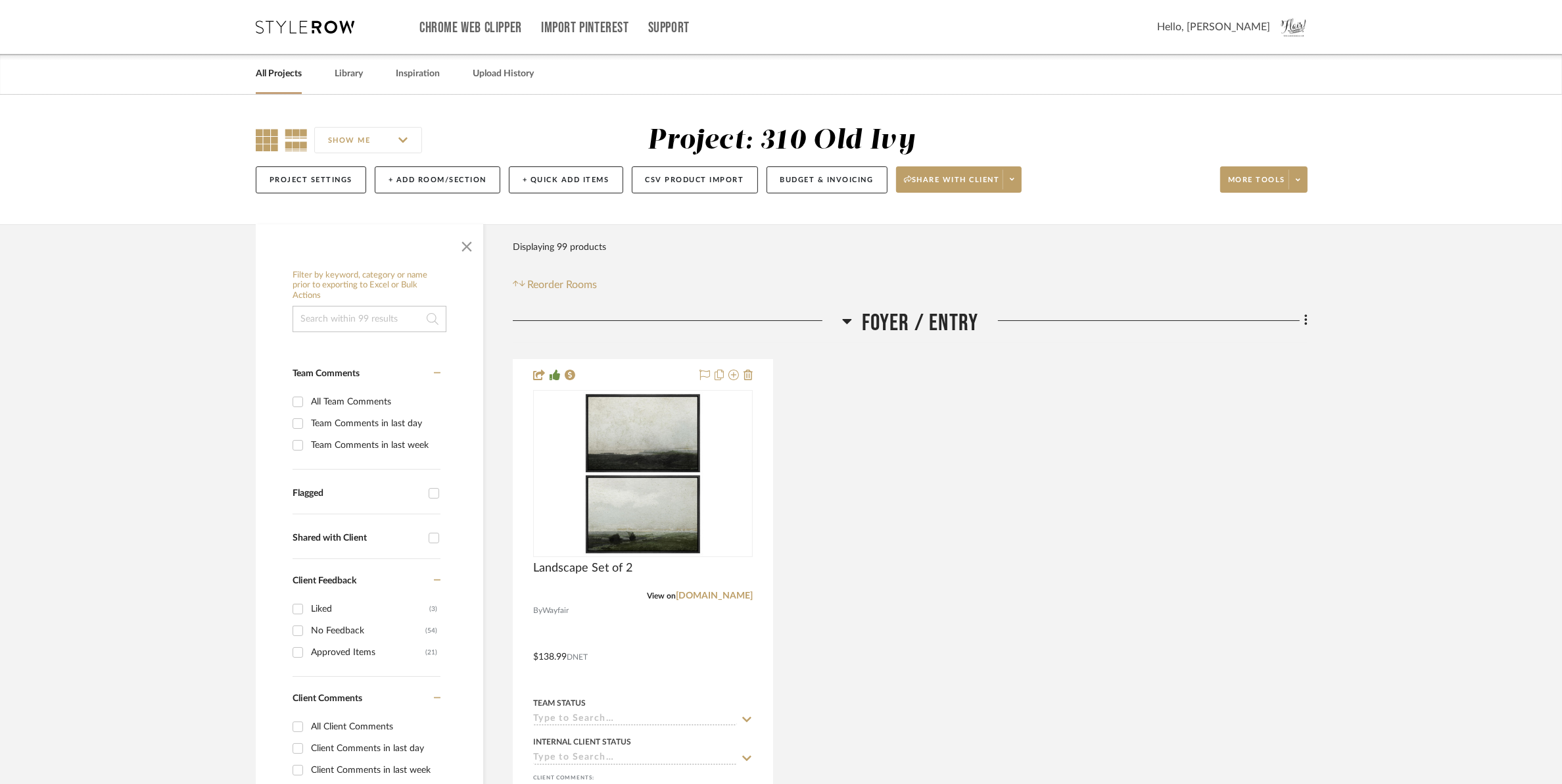
click at [261, 139] on icon at bounding box center [267, 140] width 23 height 23
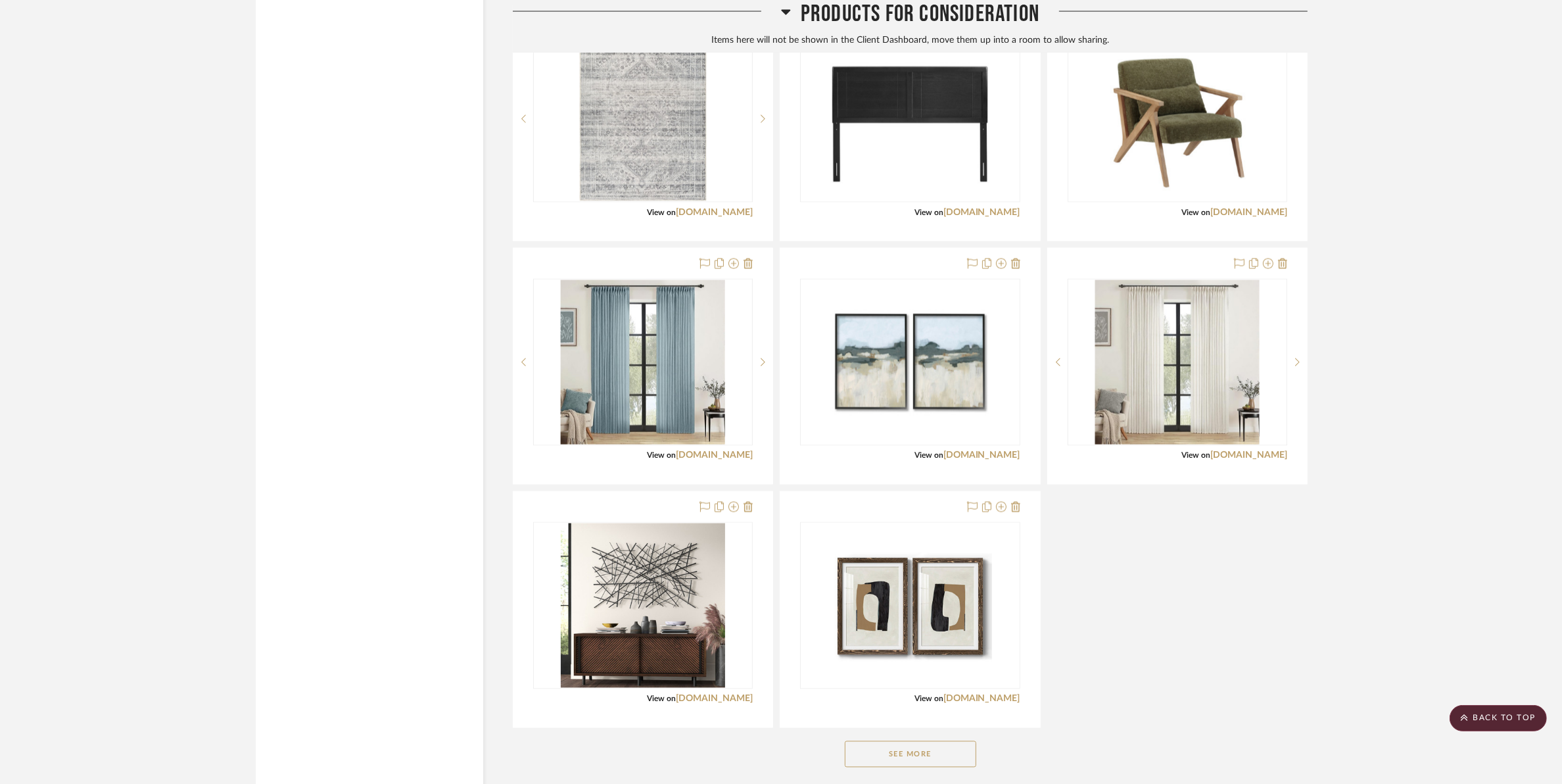
scroll to position [9164, 0]
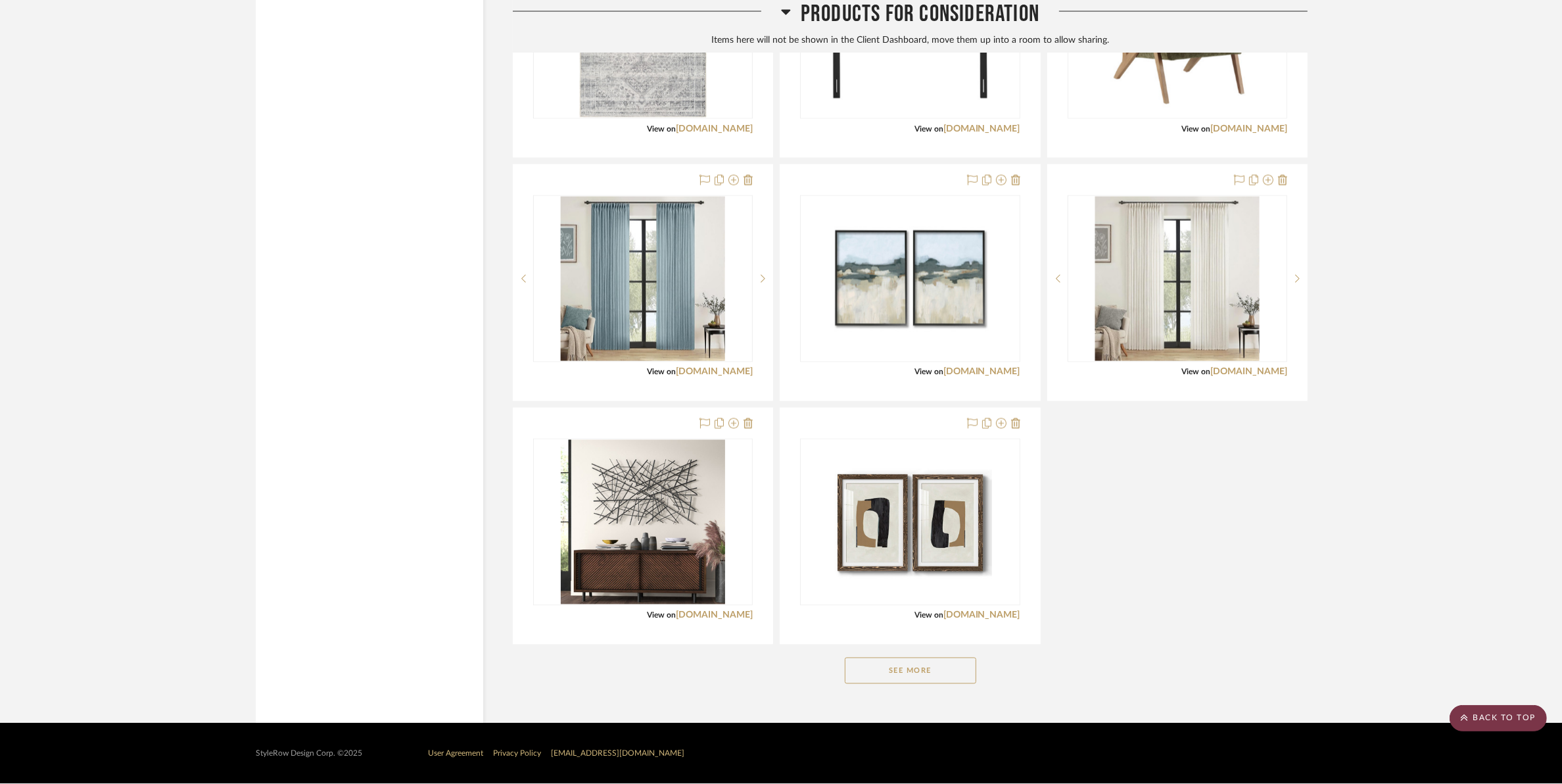
click at [1254, 712] on scroll-to-top-button "BACK TO TOP" at bounding box center [1499, 718] width 97 height 26
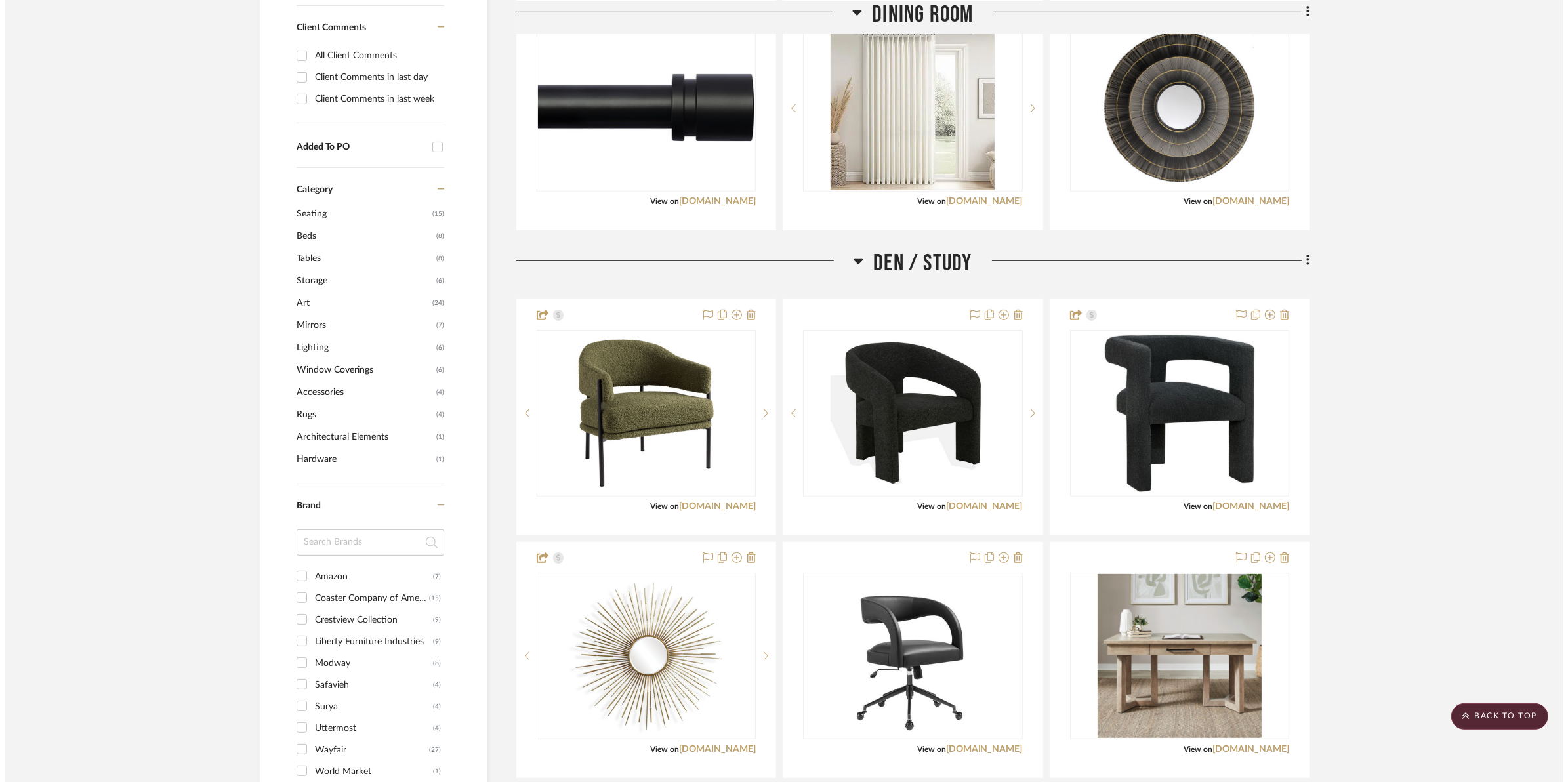
scroll to position [0, 0]
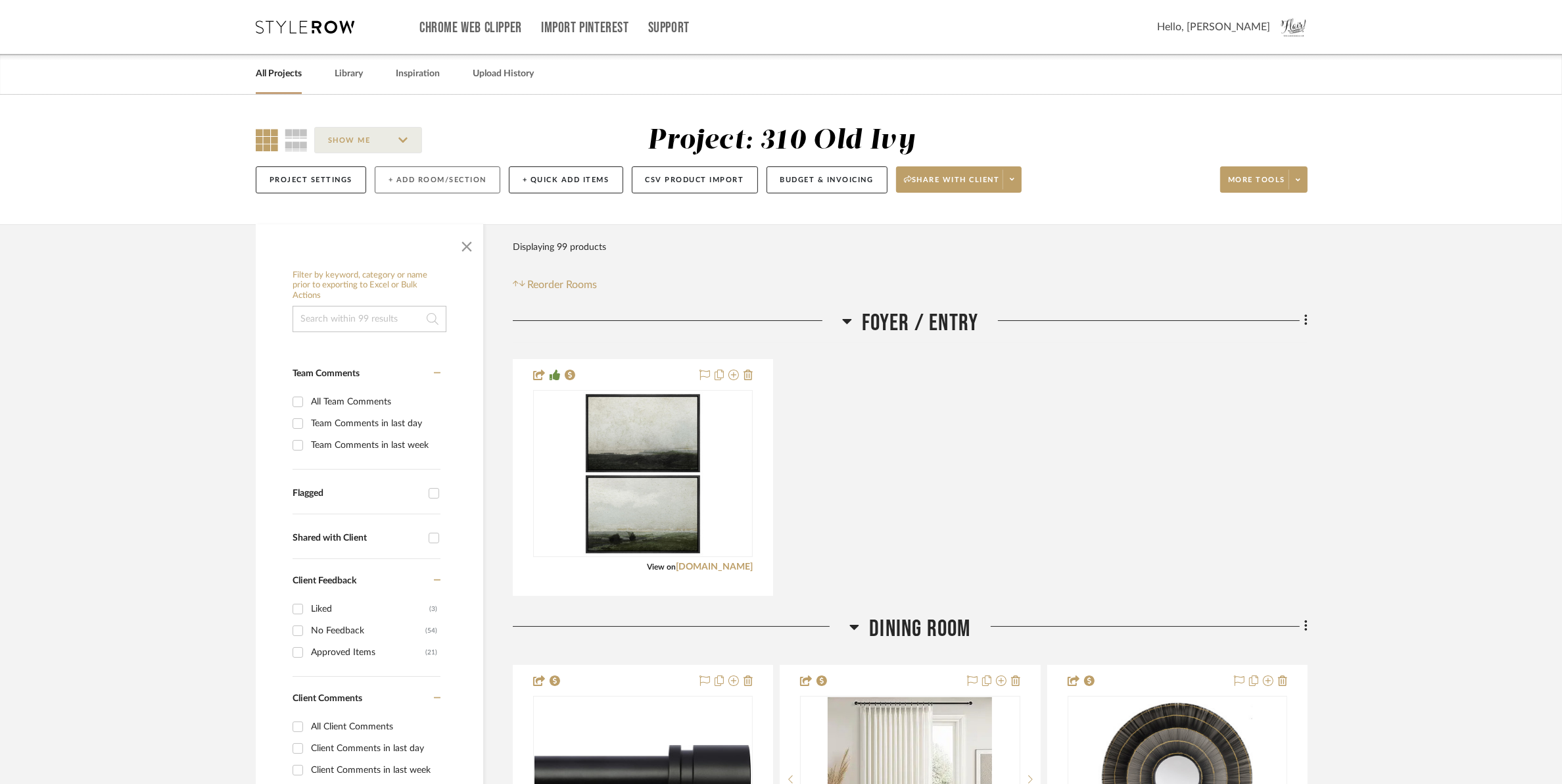
click at [461, 183] on button "+ Add Room/Section" at bounding box center [437, 179] width 126 height 27
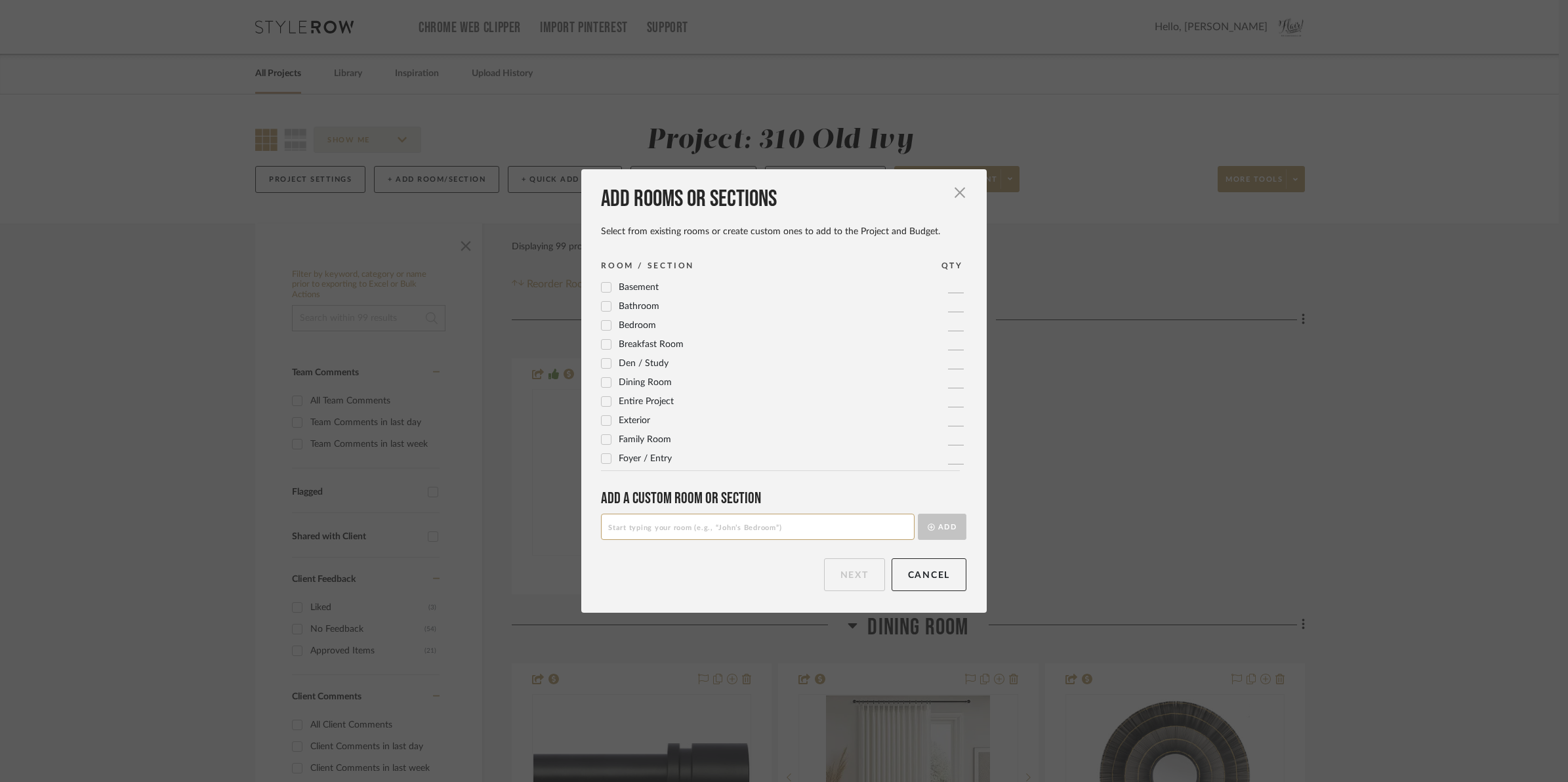
click at [602, 346] on icon at bounding box center [606, 344] width 10 height 10
click at [838, 570] on button "Next" at bounding box center [854, 575] width 61 height 33
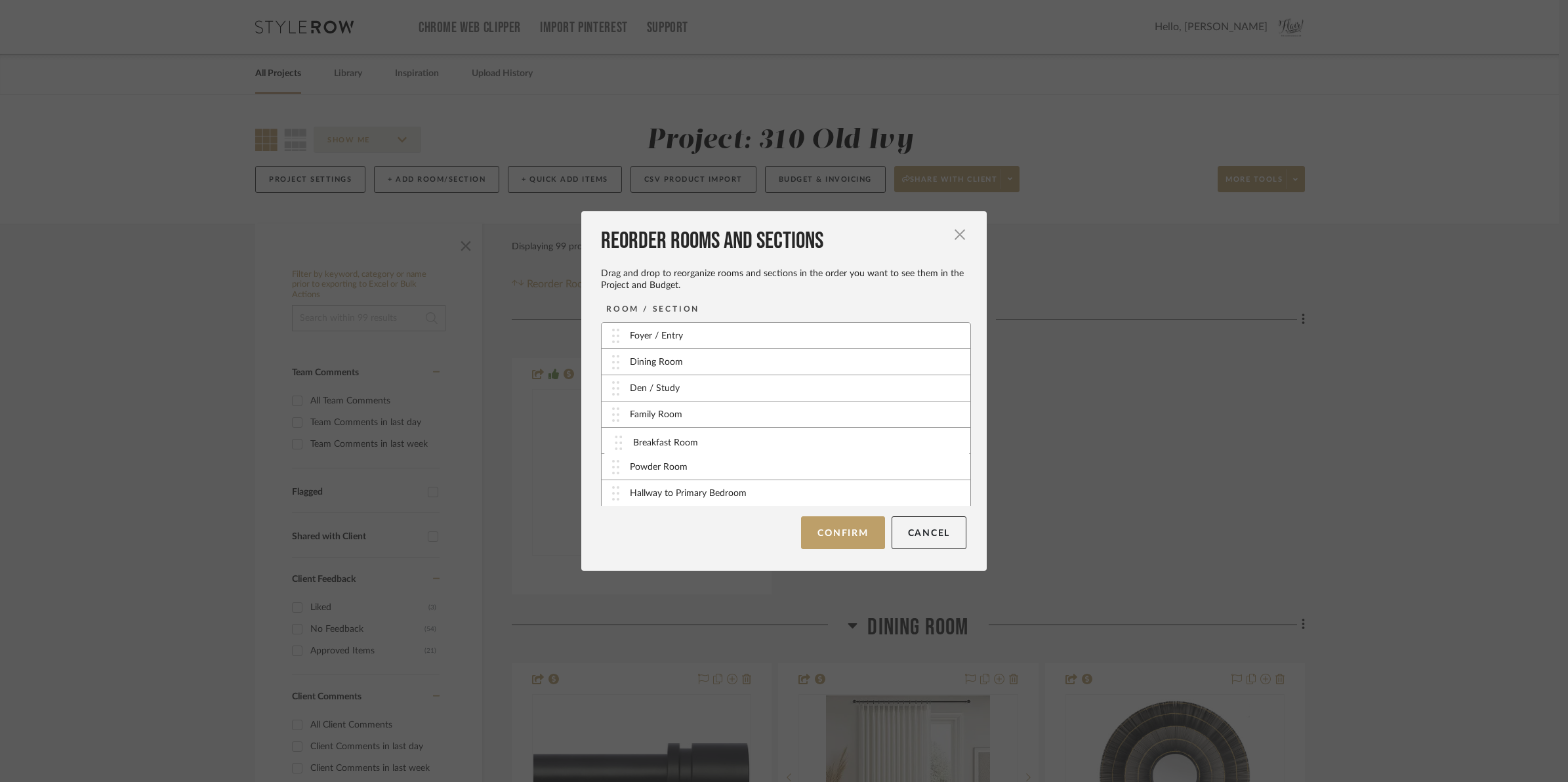
drag, startPoint x: 607, startPoint y: 494, endPoint x: 614, endPoint y: 445, distance: 49.5
click at [834, 538] on button "Confirm" at bounding box center [843, 532] width 83 height 33
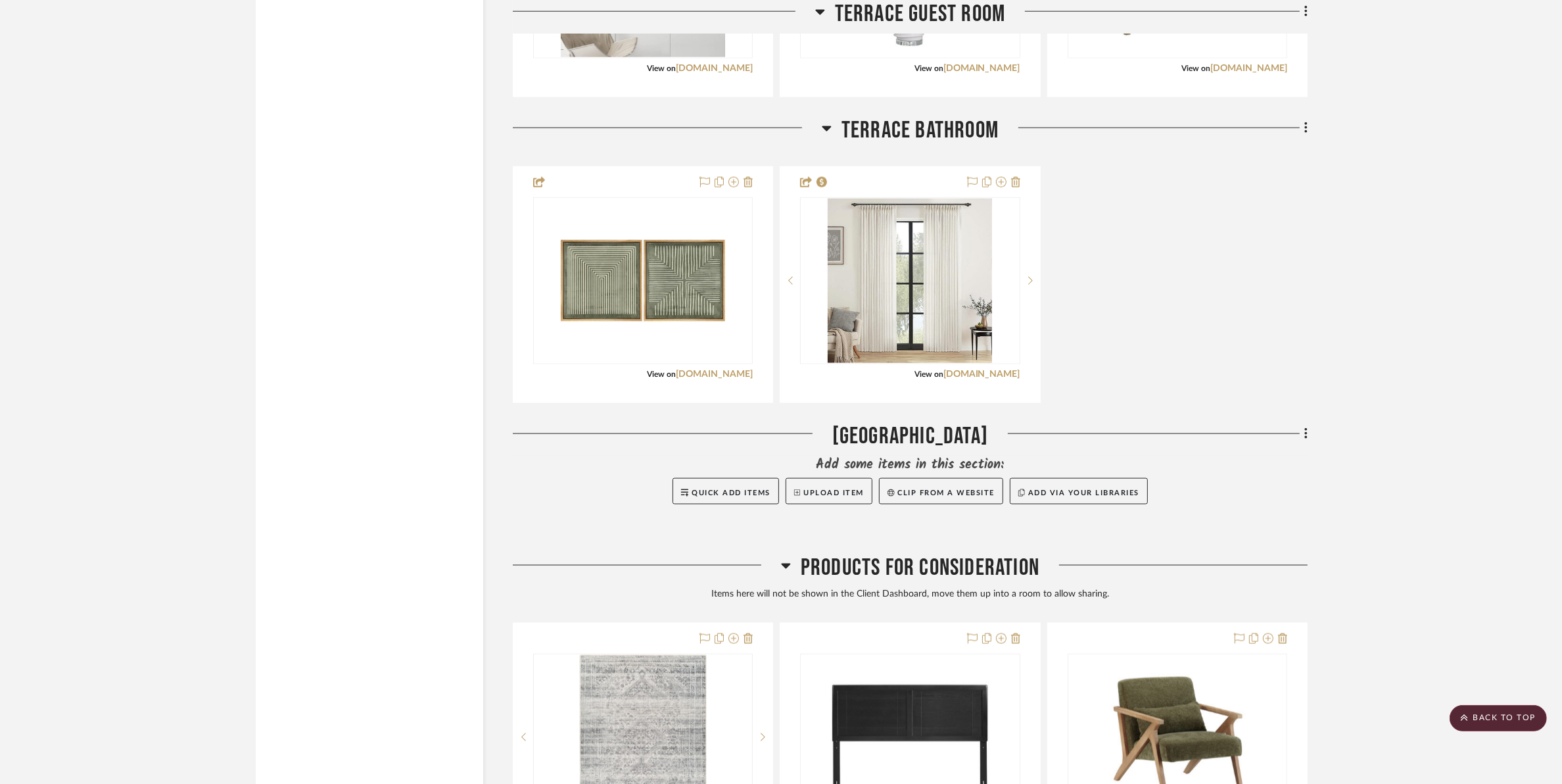
scroll to position [8714, 0]
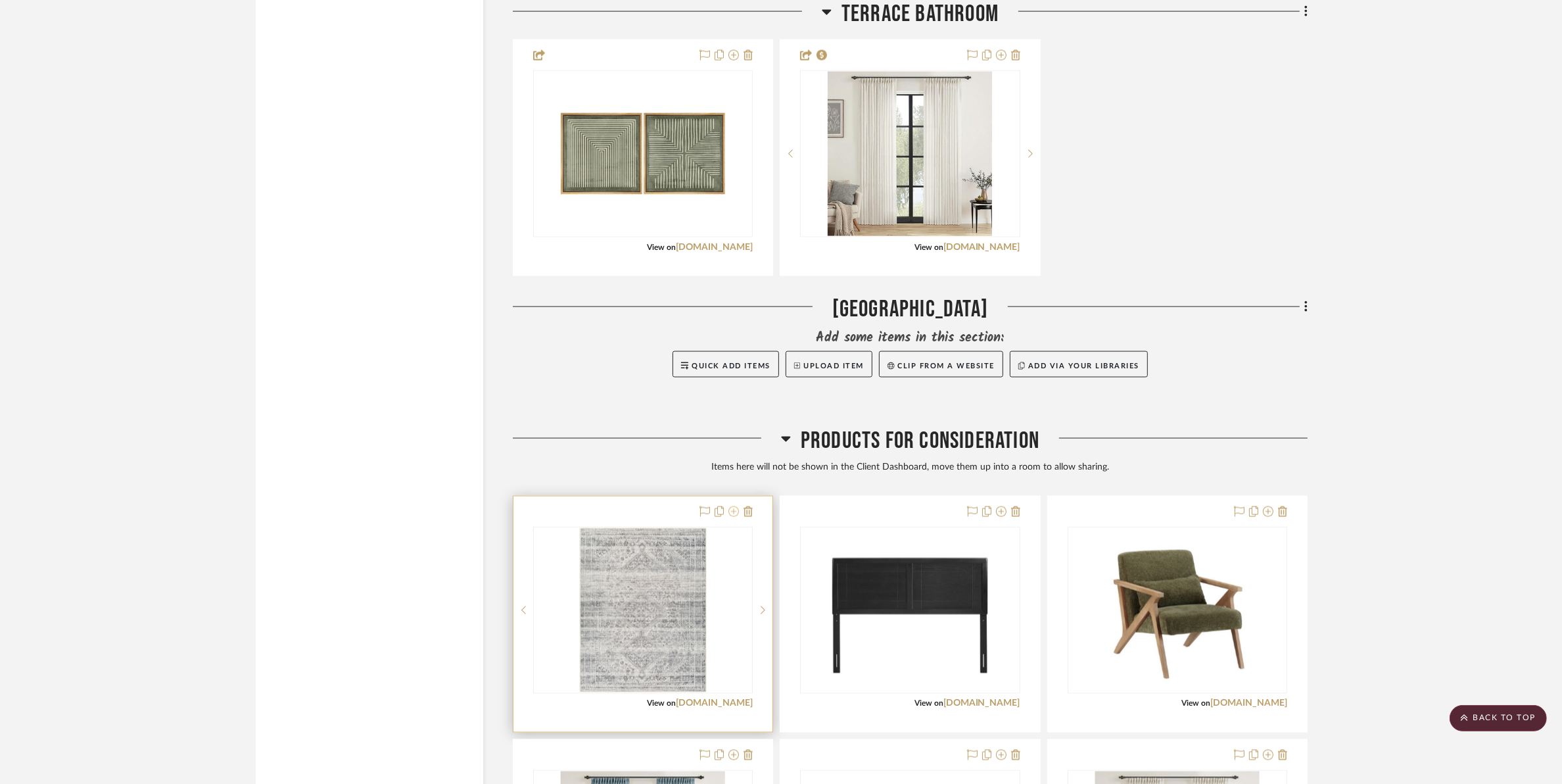
click at [736, 513] on icon at bounding box center [734, 511] width 10 height 10
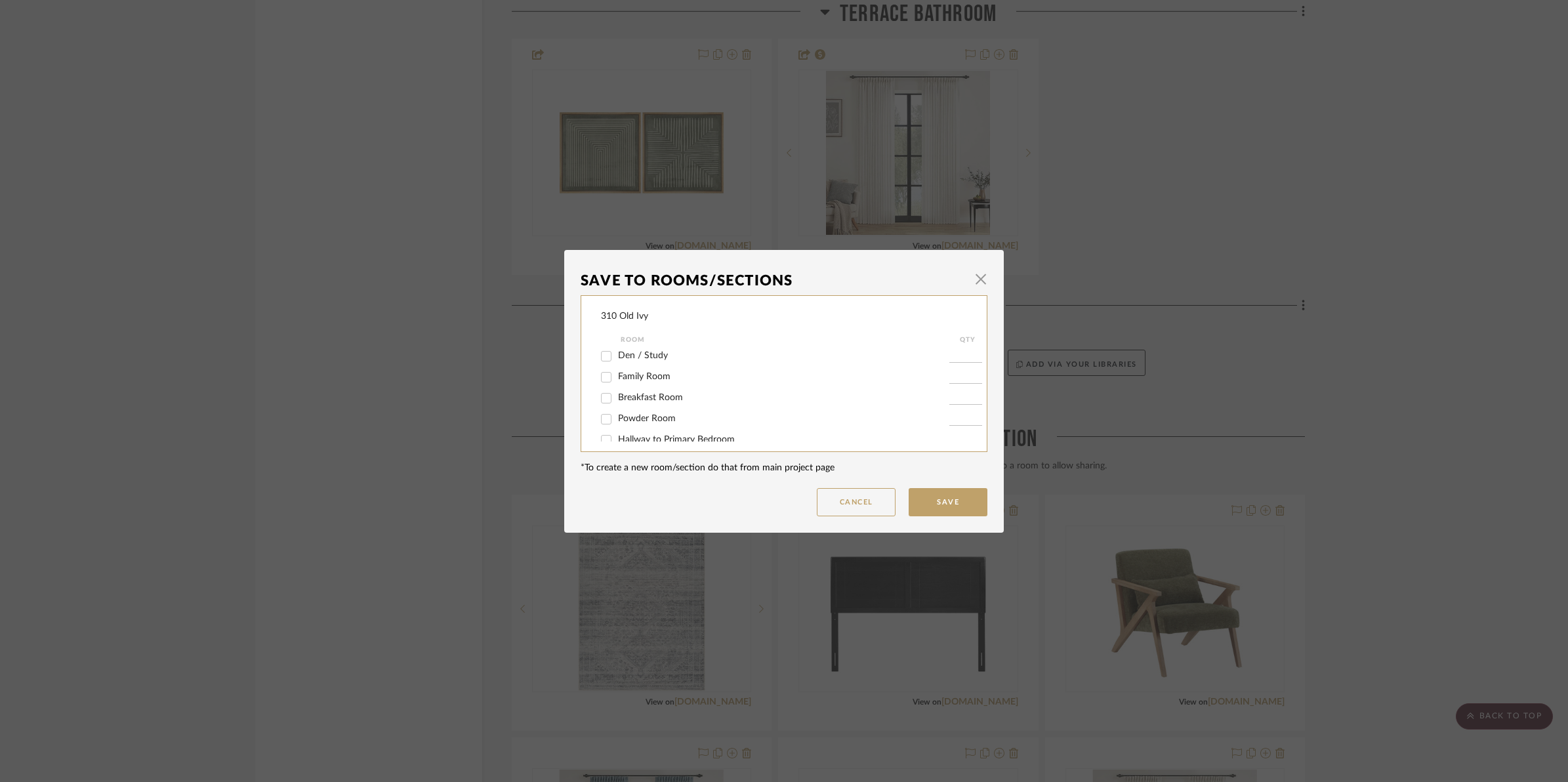
scroll to position [82, 0]
click at [601, 356] on input "Breakfast Room" at bounding box center [606, 360] width 21 height 21
checkbox input "true"
type input "1"
click at [924, 497] on button "Save" at bounding box center [947, 502] width 79 height 29
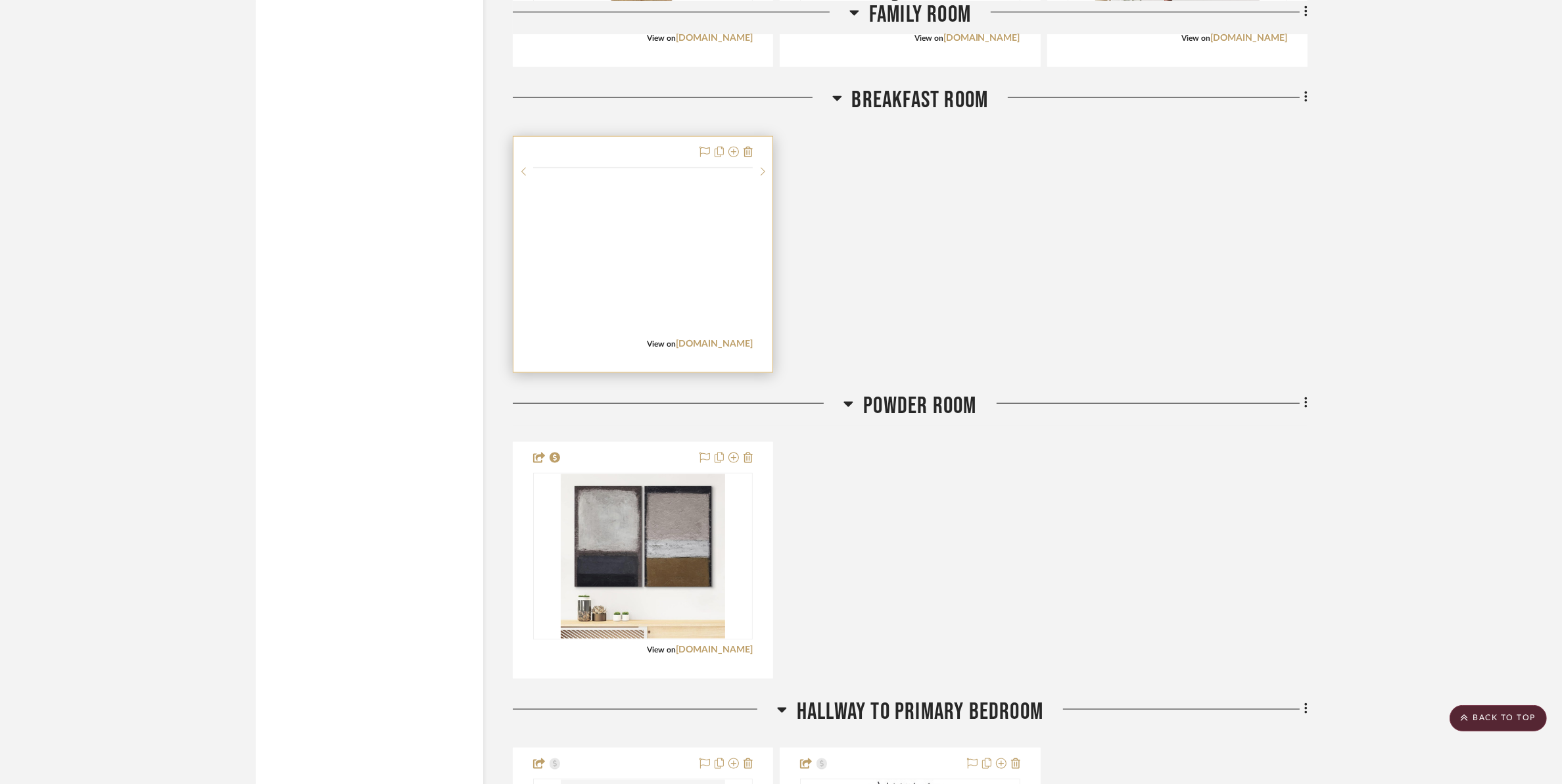
scroll to position [1890, 0]
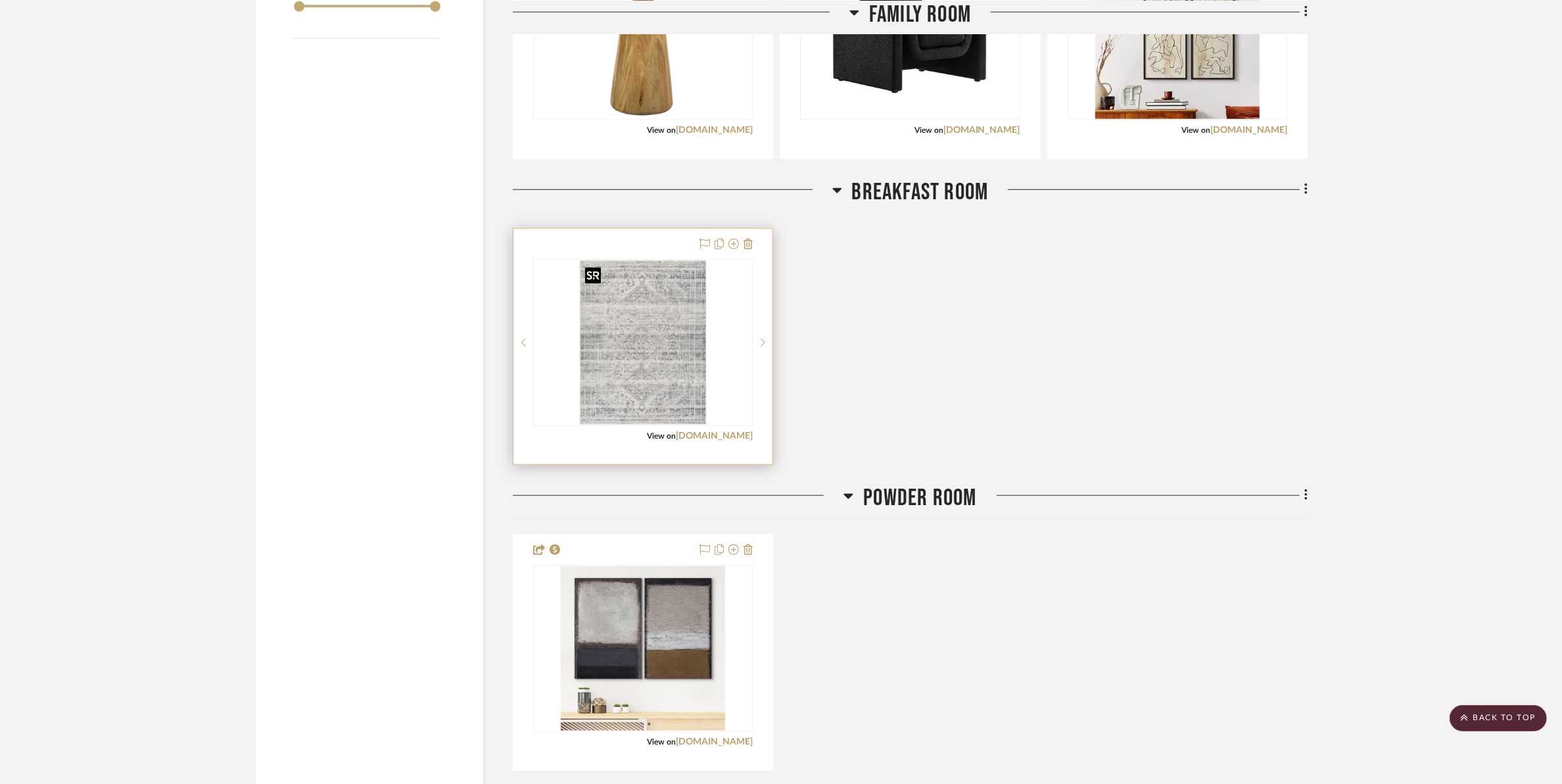
click at [0, 0] on img at bounding box center [0, 0] width 0 height 0
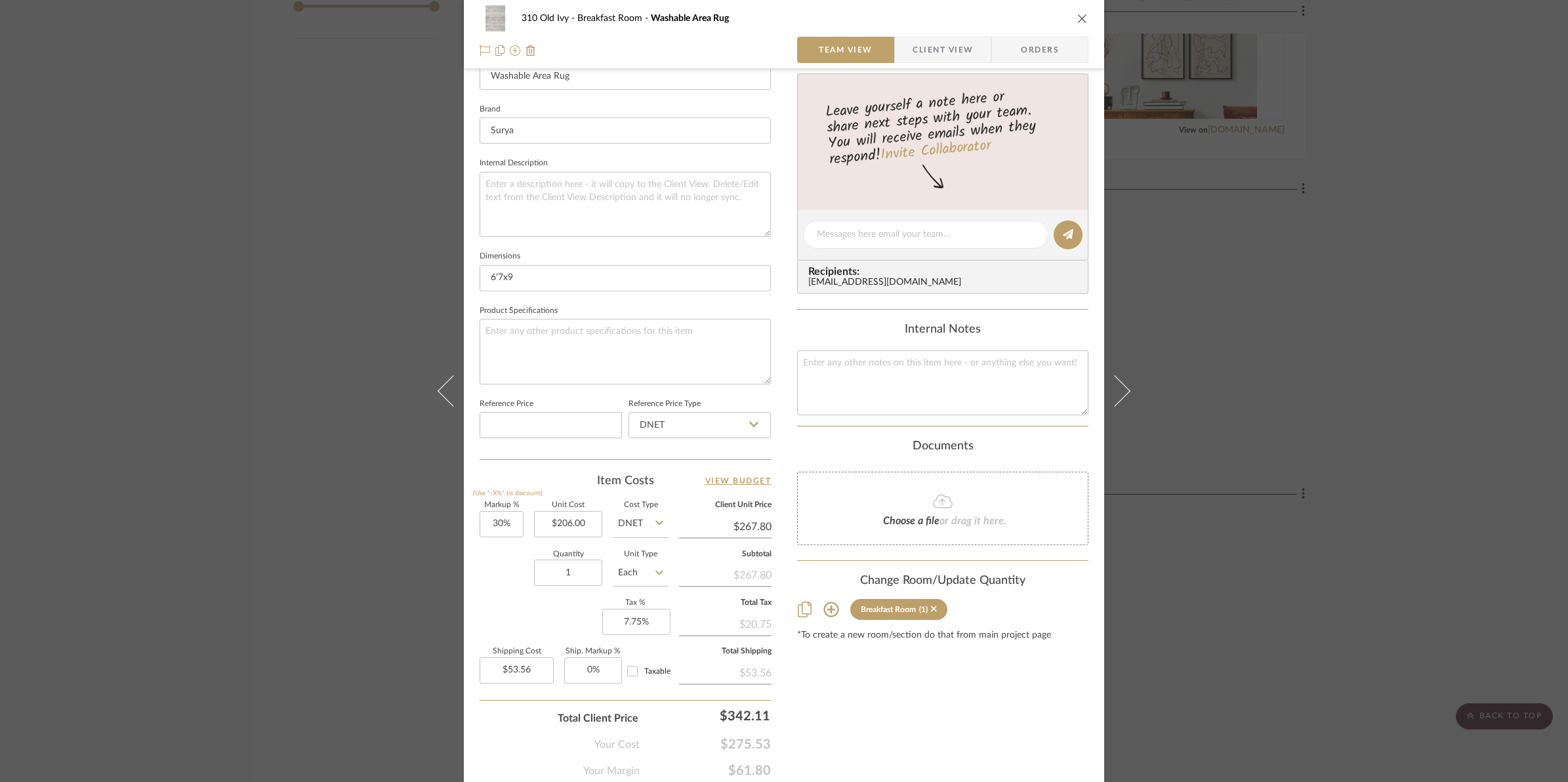
scroll to position [438, 0]
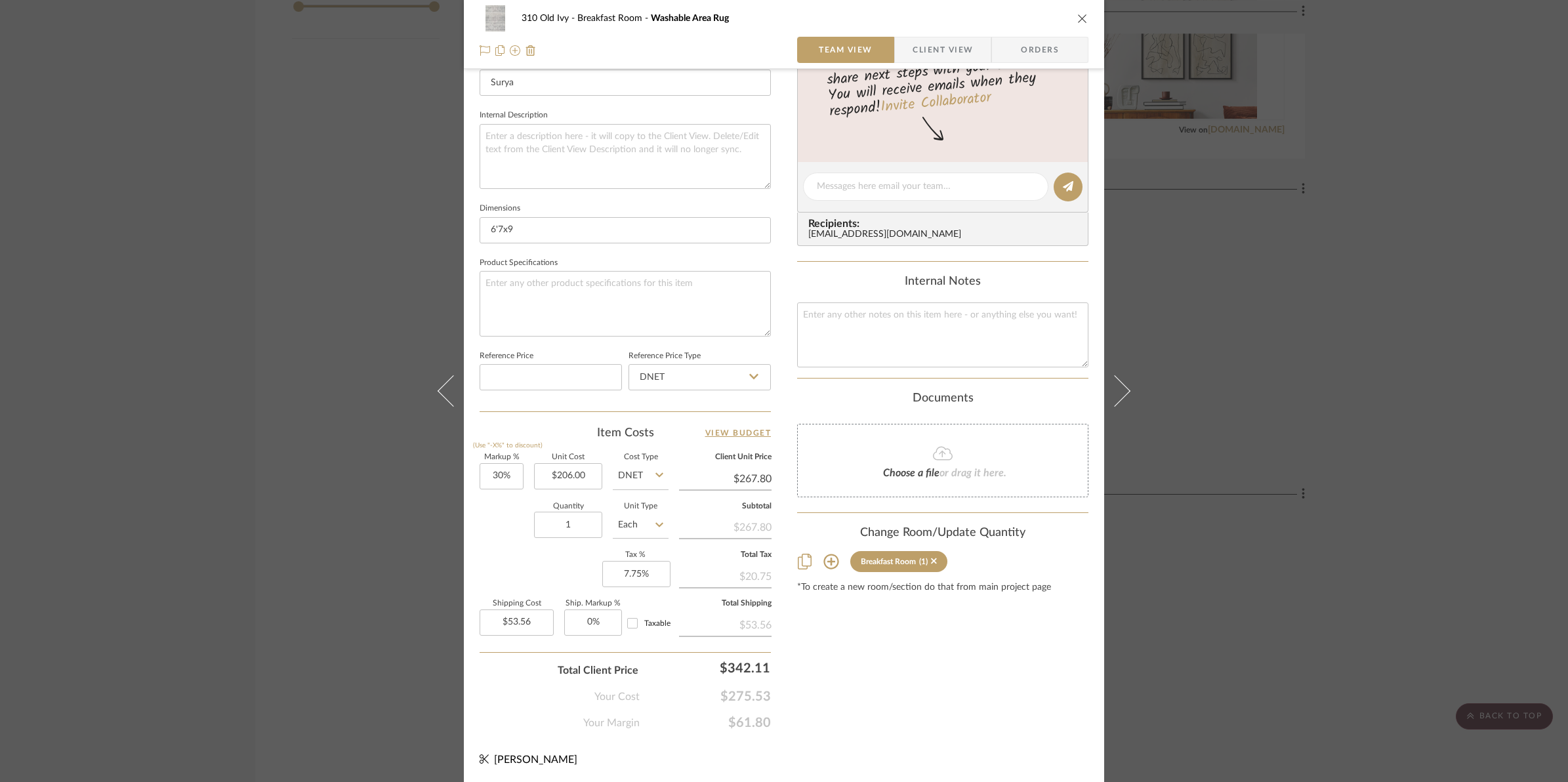
click at [484, 489] on sr-form-field "Markup % (Use "-X%" to discount) 30%" at bounding box center [501, 477] width 44 height 47
click at [486, 479] on input "30" at bounding box center [501, 476] width 44 height 26
type input "50%"
click at [505, 551] on div "Markup % (Use "-X%" to discount) 50% Unit Cost $206.00 Cost Type DNET Client Un…" at bounding box center [625, 550] width 291 height 192
type input "$309.00"
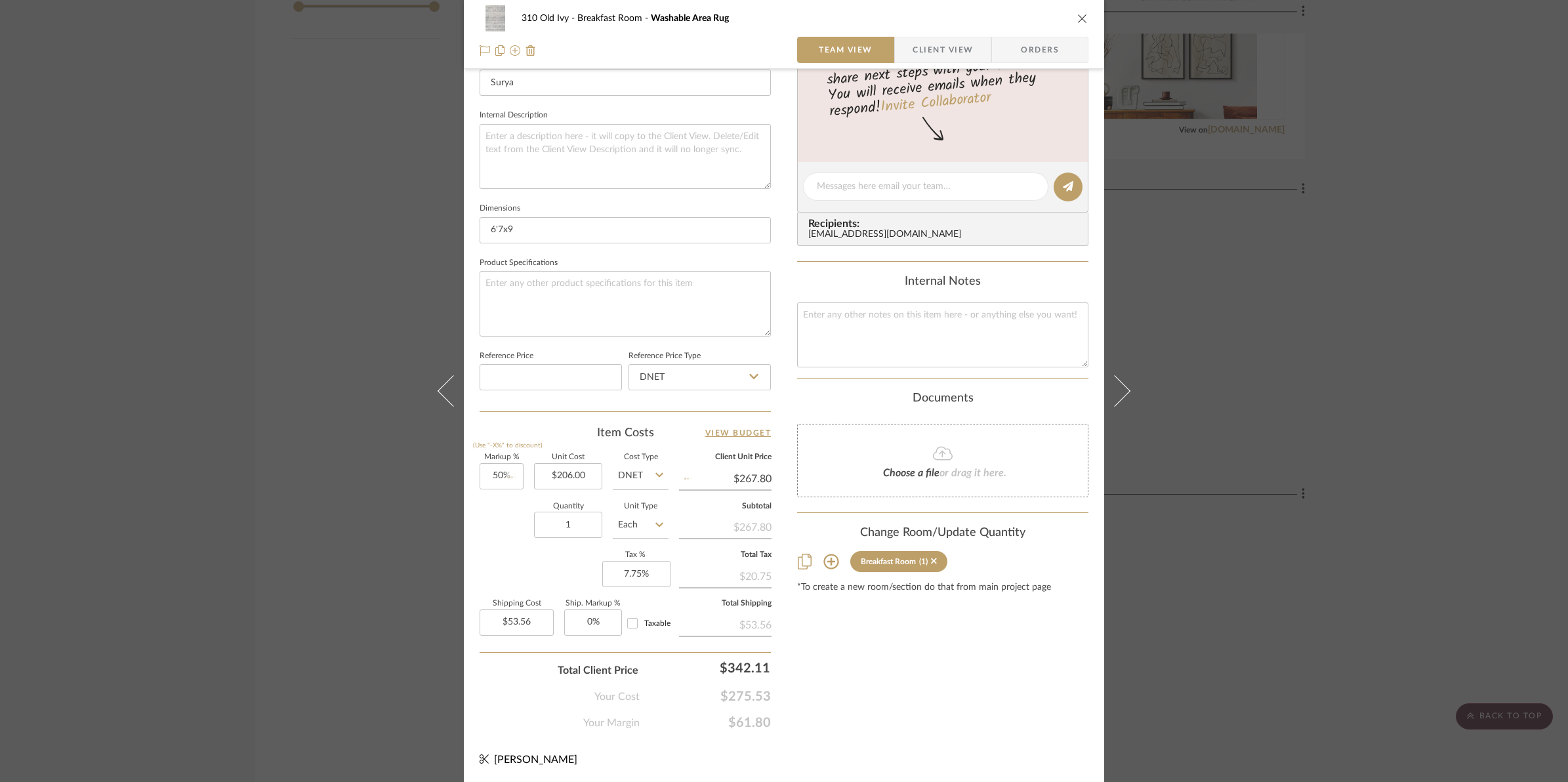
type input "$61.80"
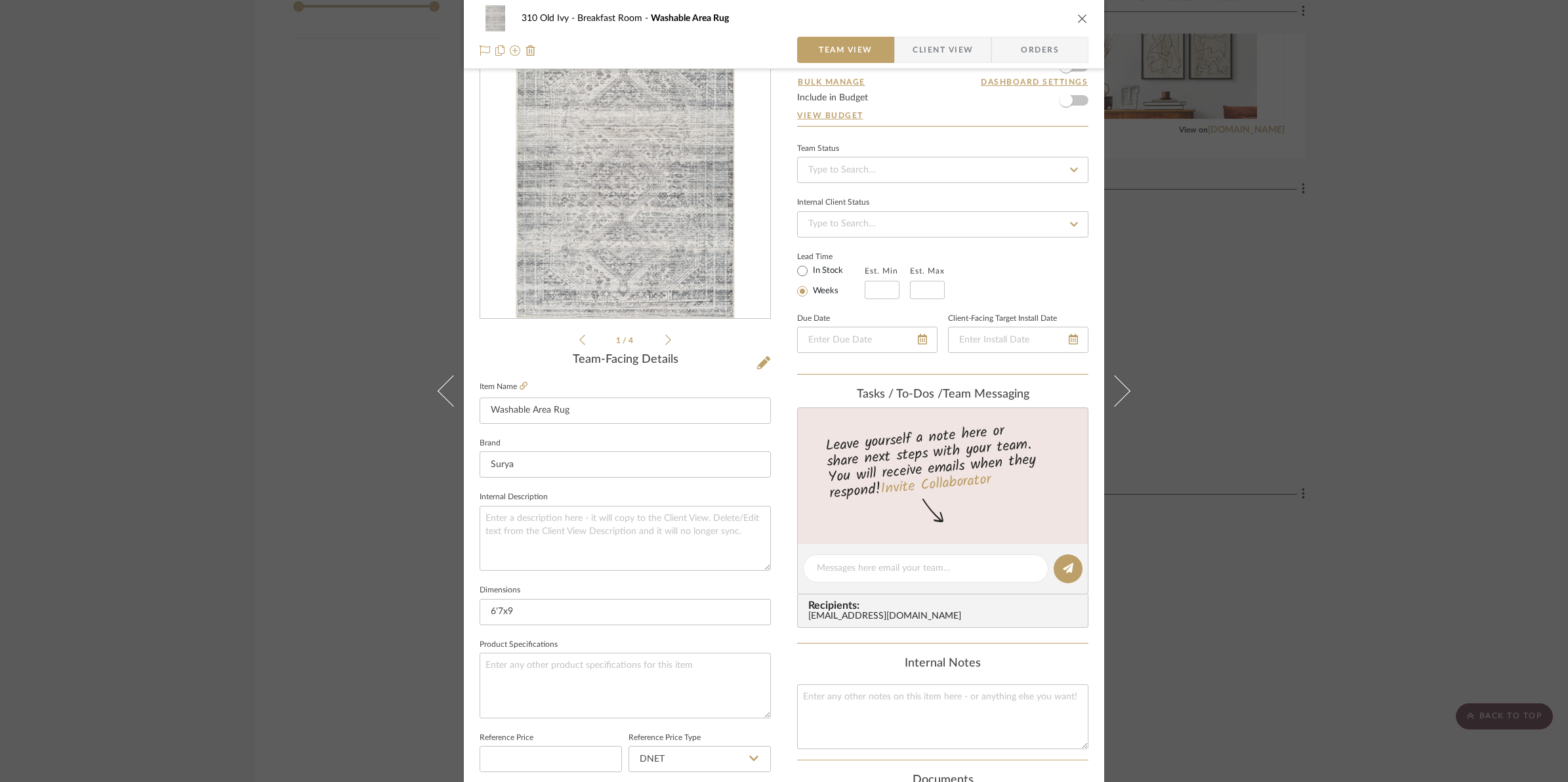
scroll to position [0, 0]
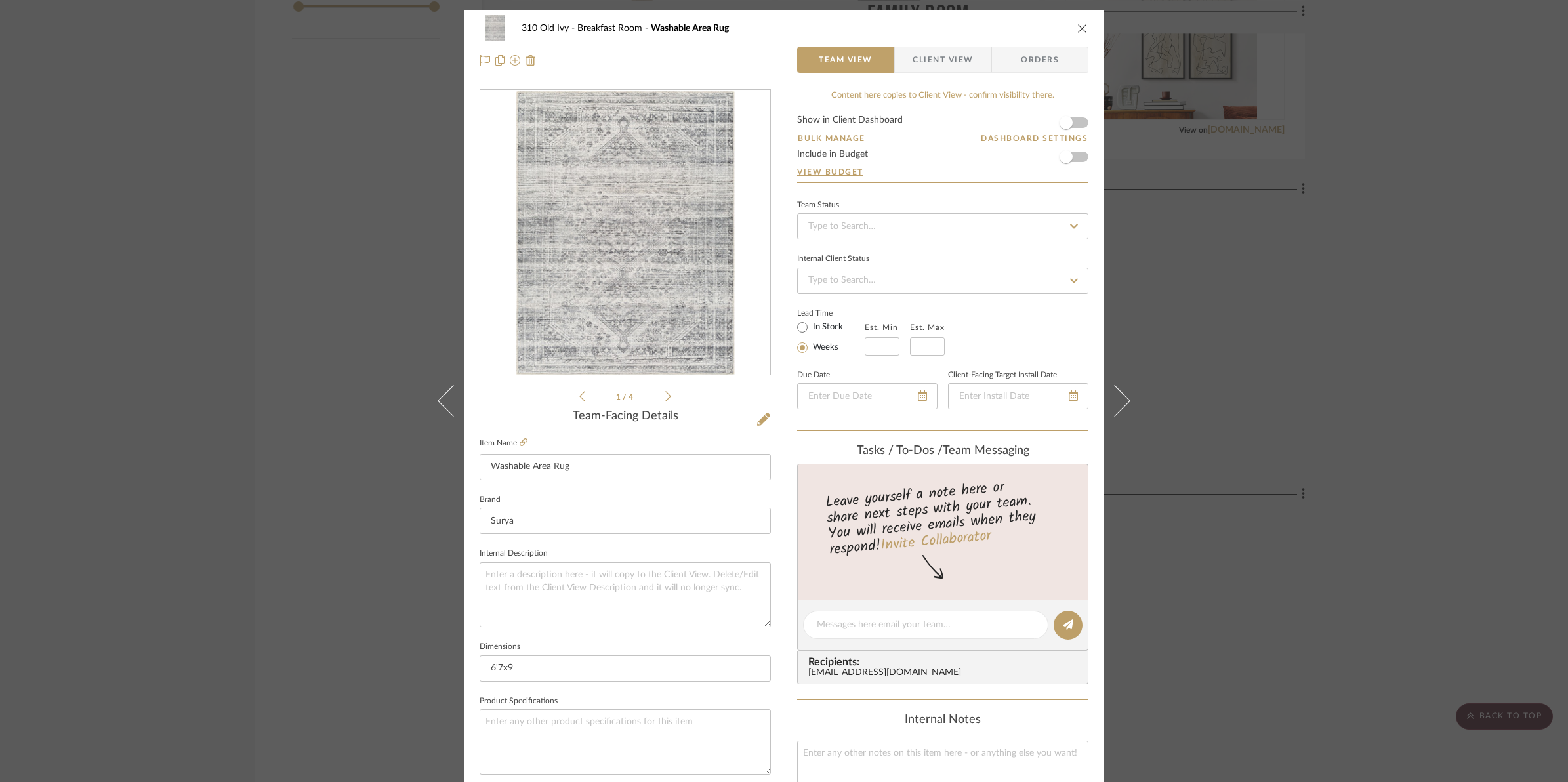
click at [1077, 126] on form "Show in Client Dashboard Bulk Manage Dashboard Settings Include in Budget View …" at bounding box center [942, 149] width 291 height 67
click at [1073, 120] on span "button" at bounding box center [1066, 122] width 29 height 29
click at [1080, 25] on icon "close" at bounding box center [1082, 29] width 10 height 10
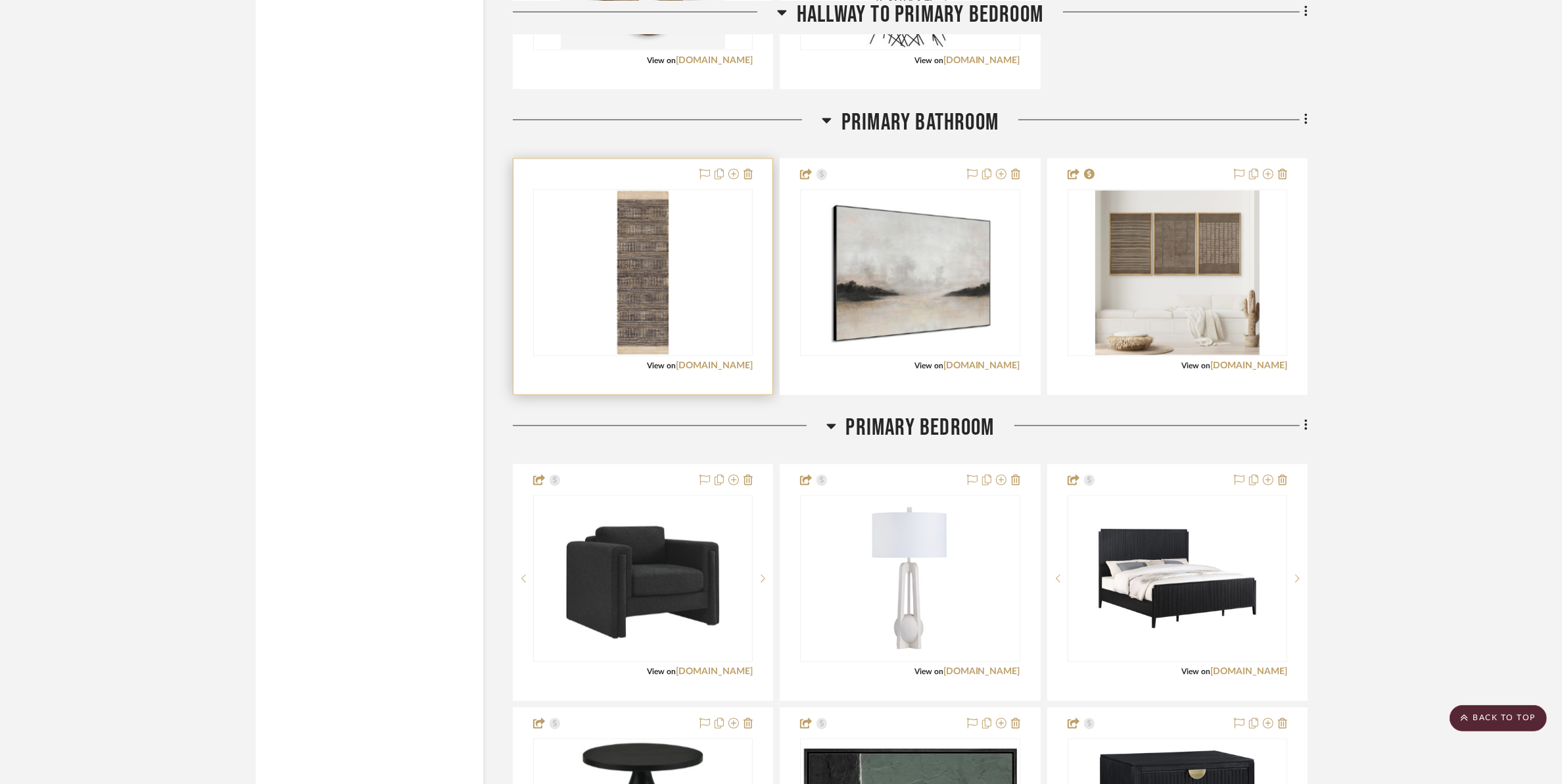
scroll to position [2877, 0]
click at [665, 314] on img "0" at bounding box center [643, 274] width 53 height 165
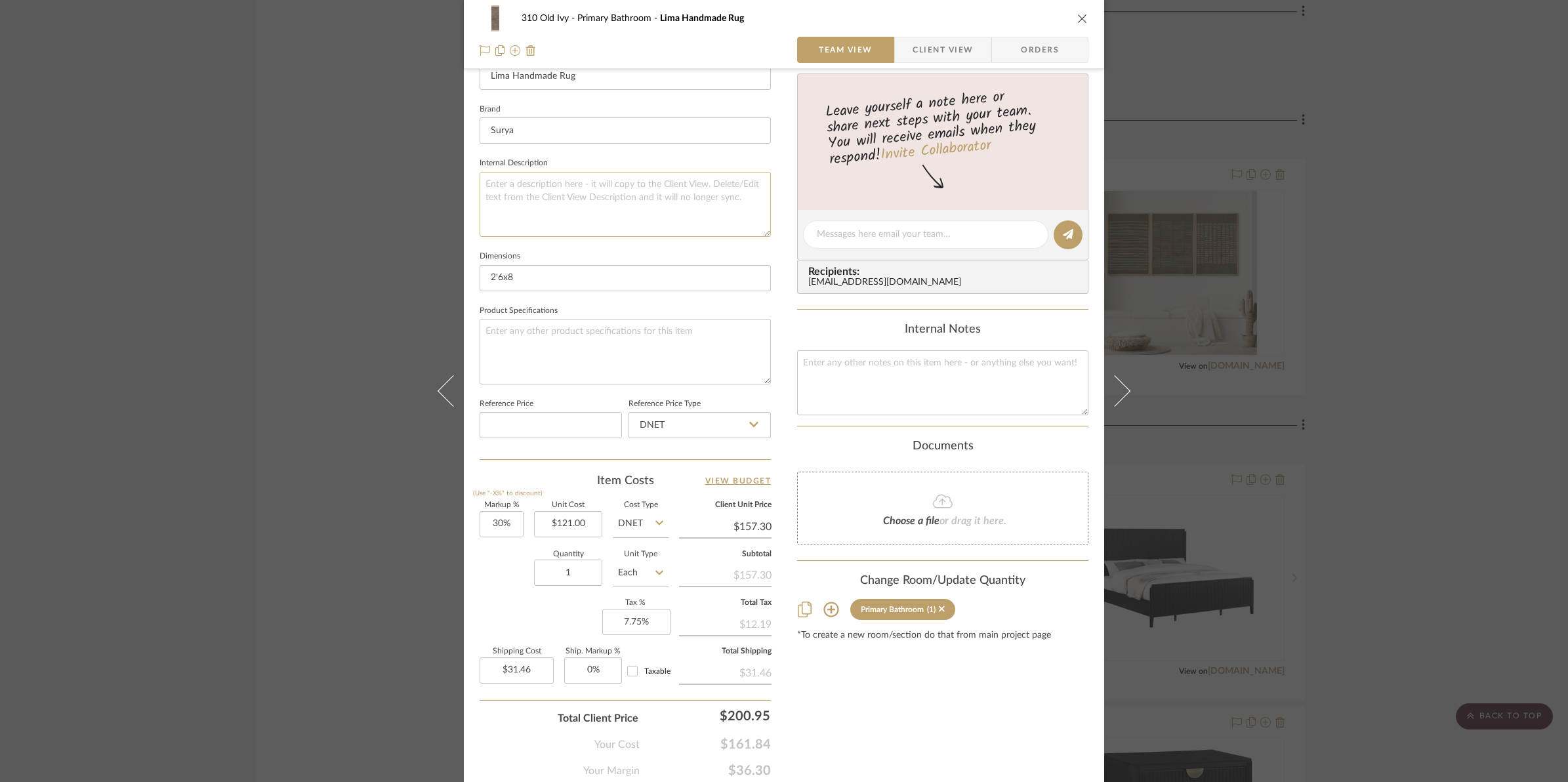
scroll to position [438, 0]
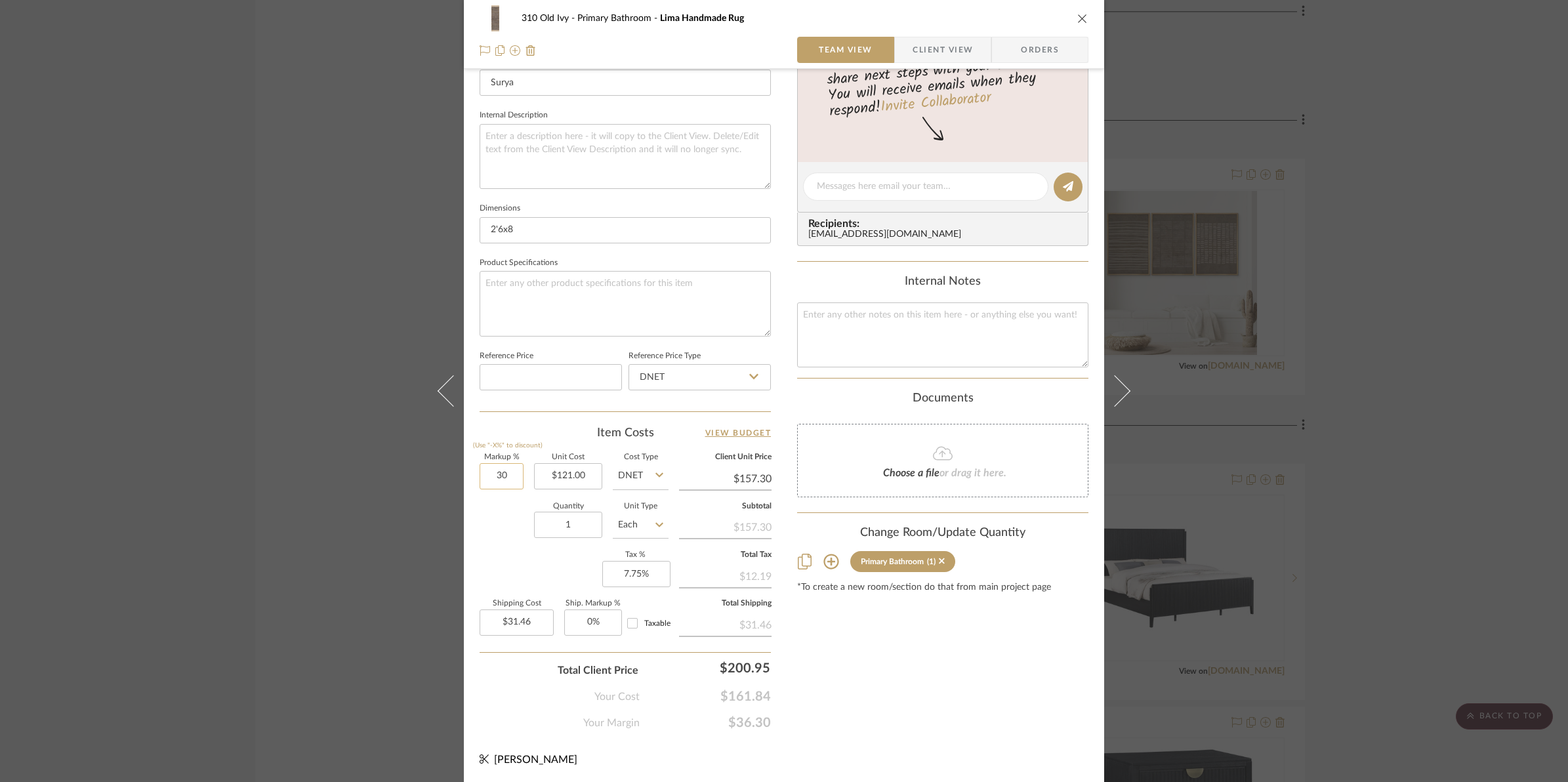
click at [480, 474] on input "30" at bounding box center [501, 476] width 44 height 26
type input "50%"
click at [507, 531] on div "Quantity 1 Unit Type Each" at bounding box center [574, 526] width 189 height 47
type input "$181.50"
type input "$36.30"
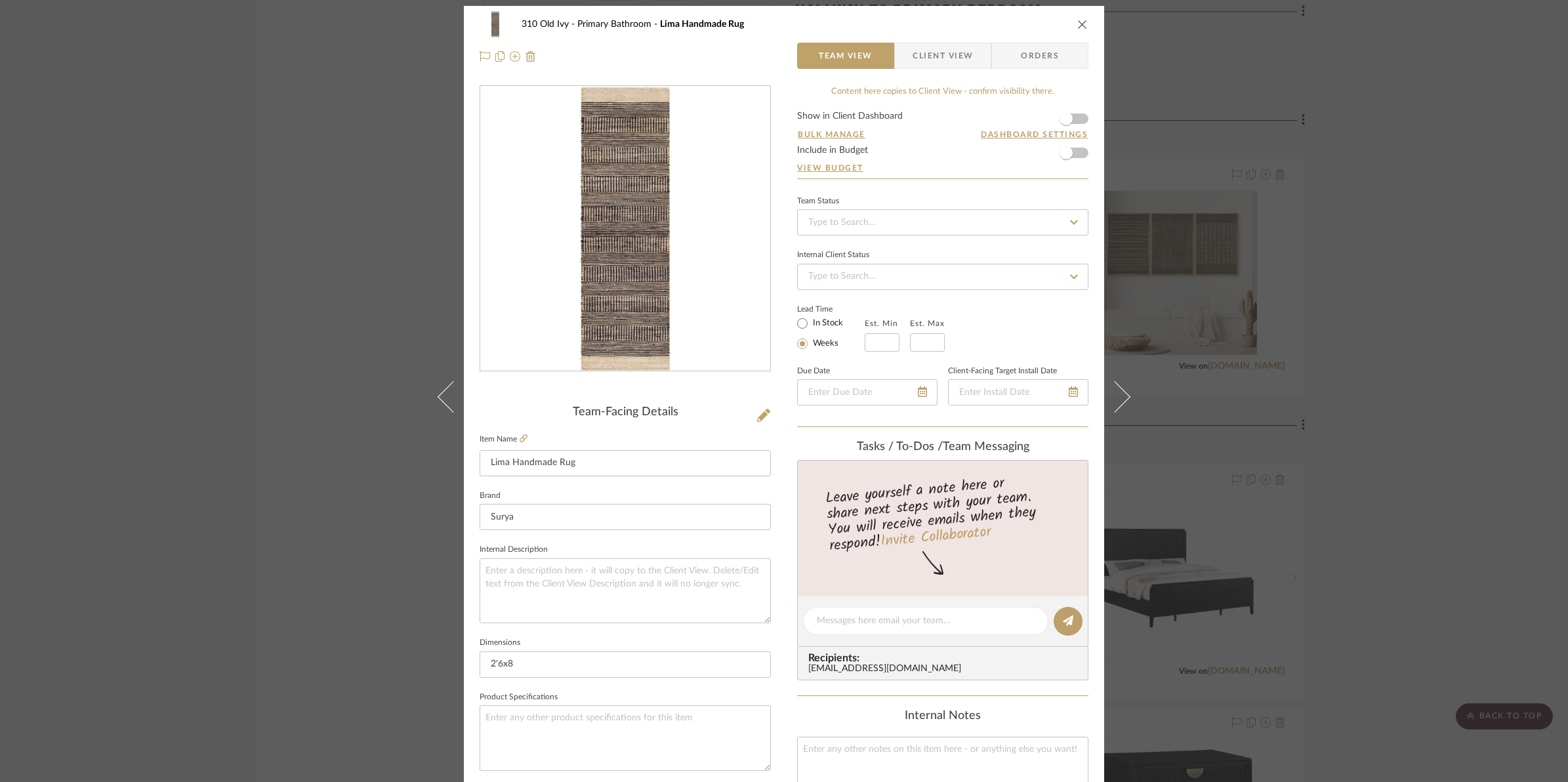
scroll to position [0, 0]
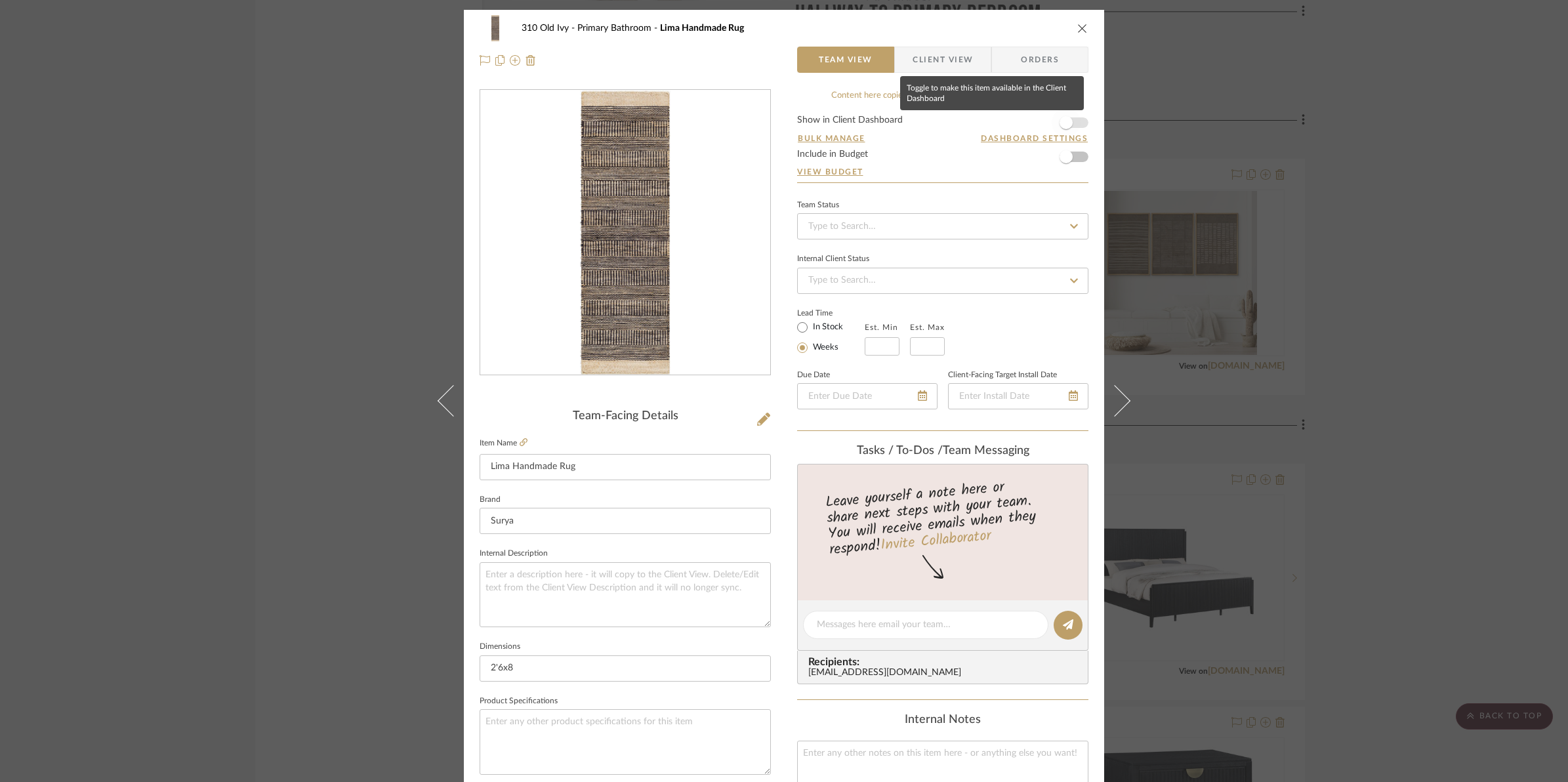
click at [1068, 125] on span "button" at bounding box center [1066, 122] width 29 height 29
click at [1078, 26] on icon "close" at bounding box center [1082, 29] width 10 height 10
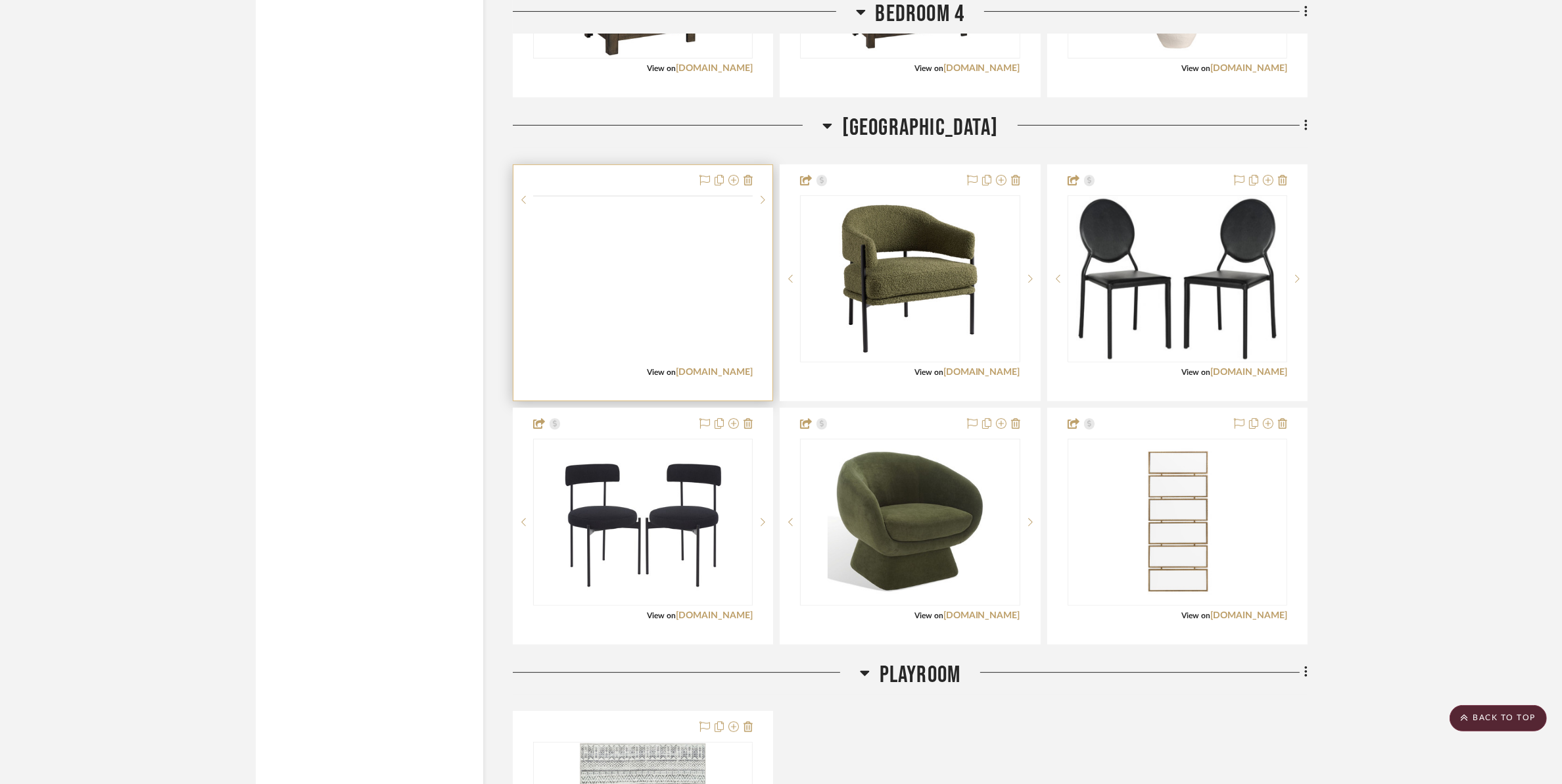
scroll to position [6822, 0]
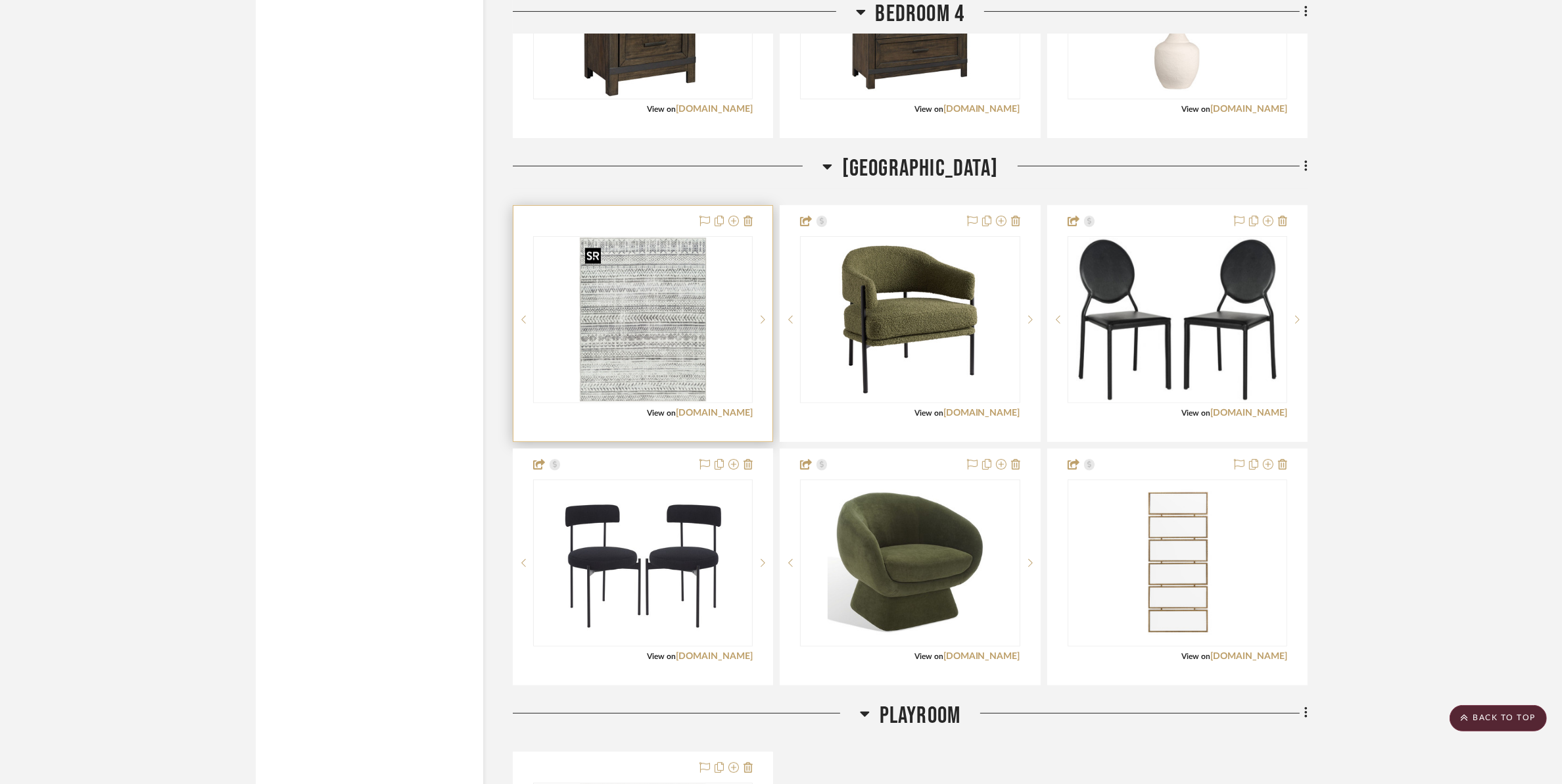
click at [0, 0] on img at bounding box center [0, 0] width 0 height 0
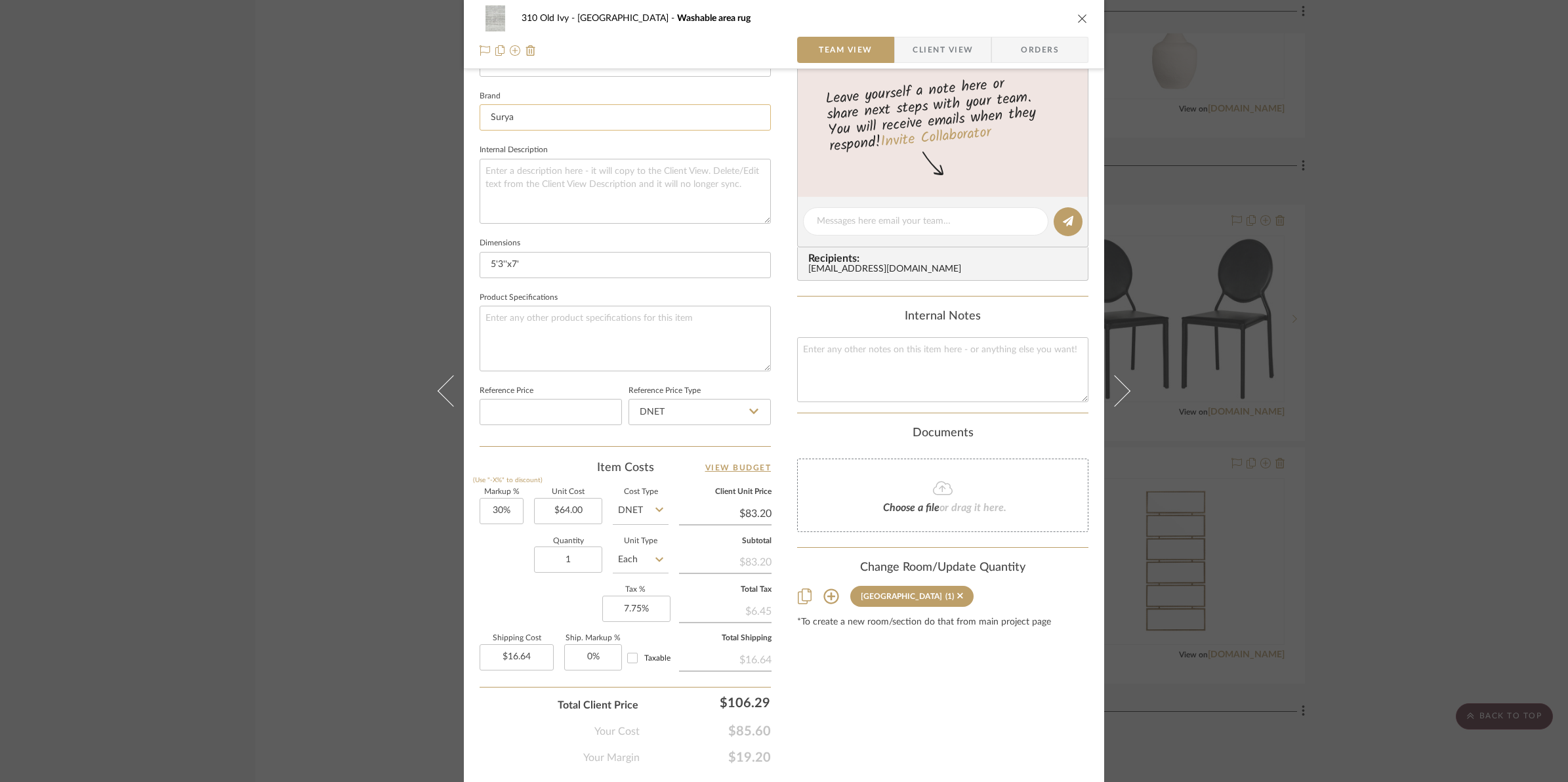
scroll to position [410, 0]
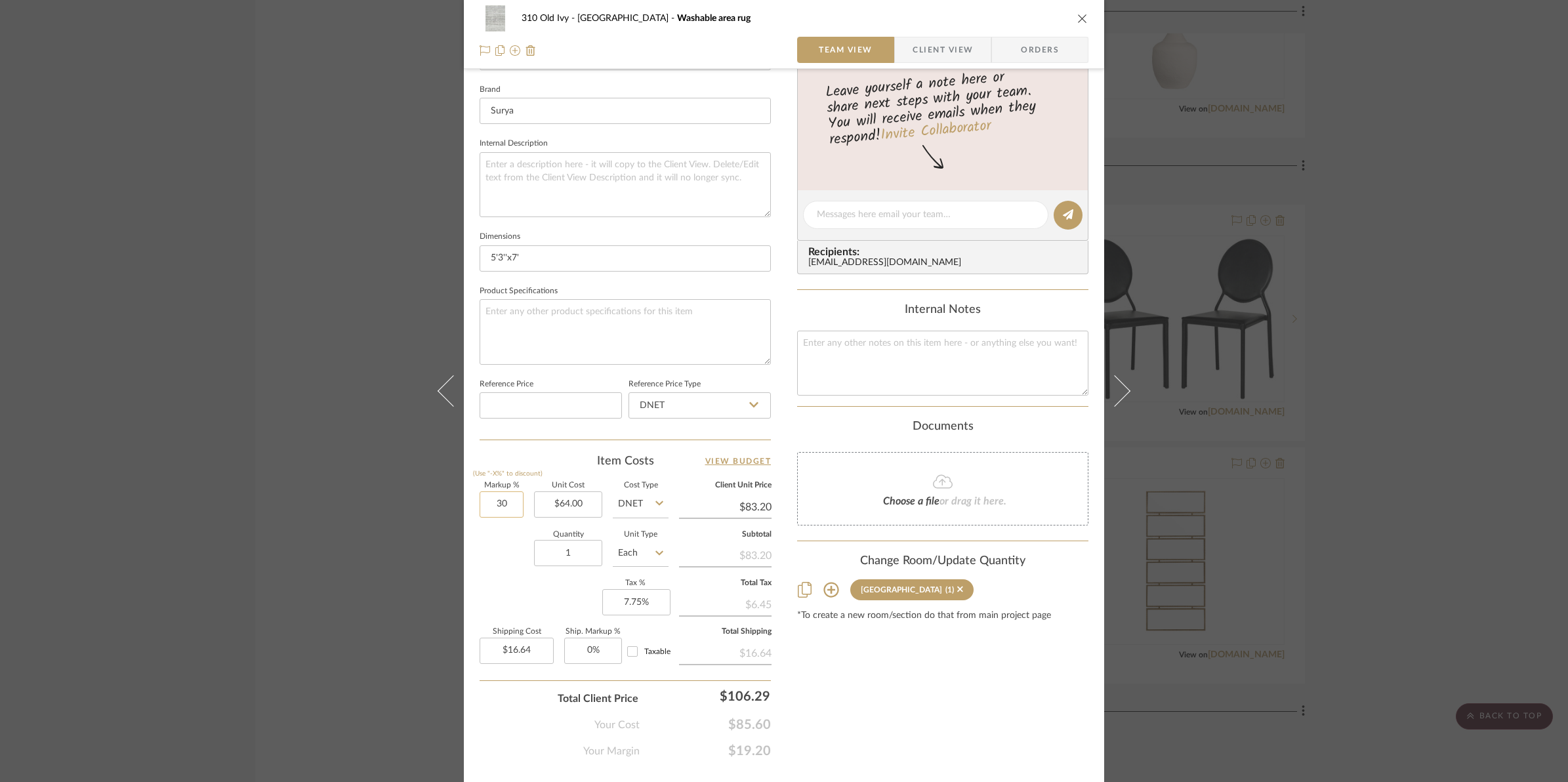
click at [482, 499] on input "30" at bounding box center [501, 505] width 44 height 26
type input "50%"
click at [513, 589] on div "Markup % (Use "-X%" to discount) 50% Unit Cost $64.00 Cost Type DNET Client Uni…" at bounding box center [625, 578] width 291 height 192
type input "$96.00"
type input "$19.20"
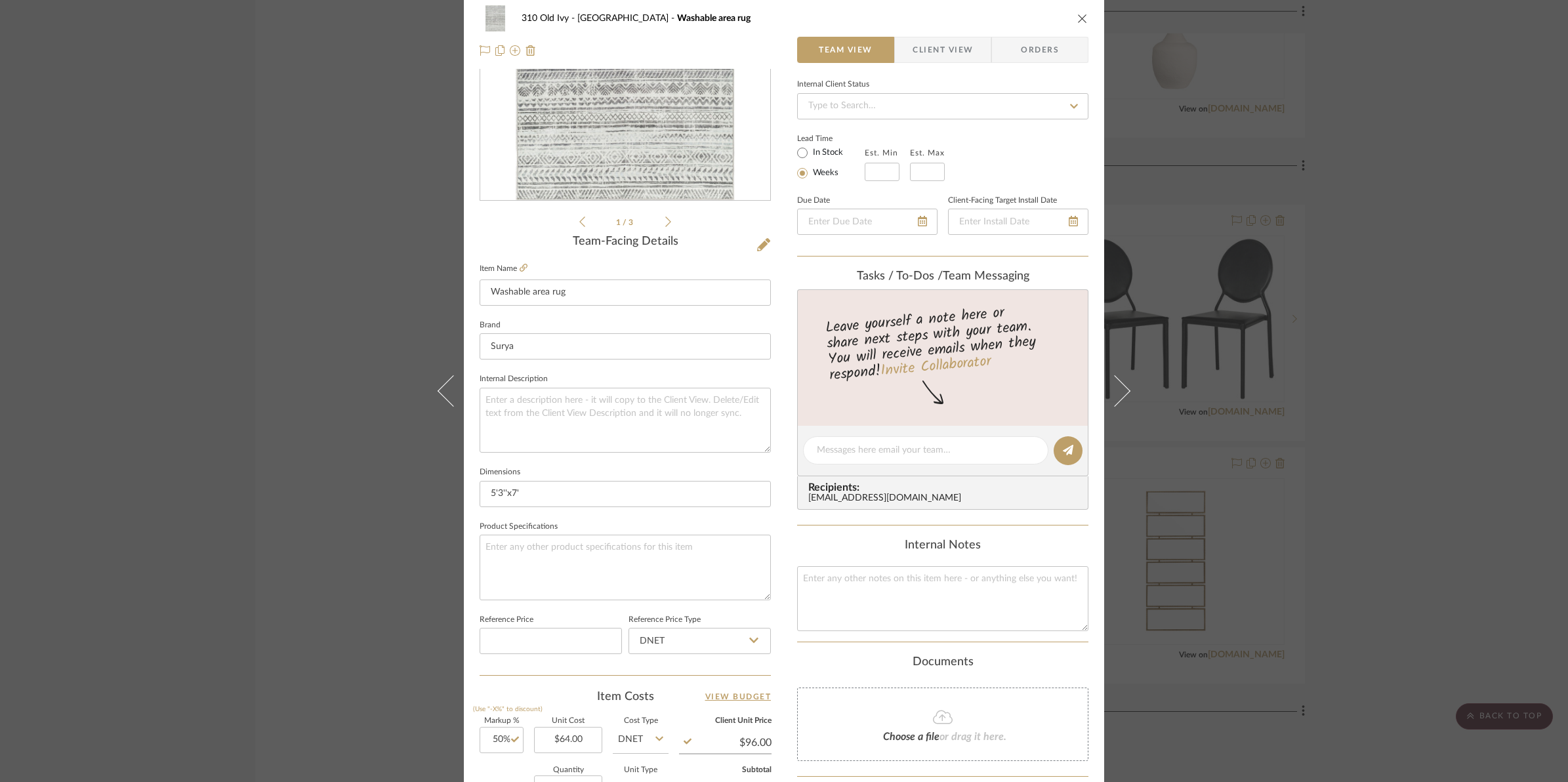
scroll to position [0, 0]
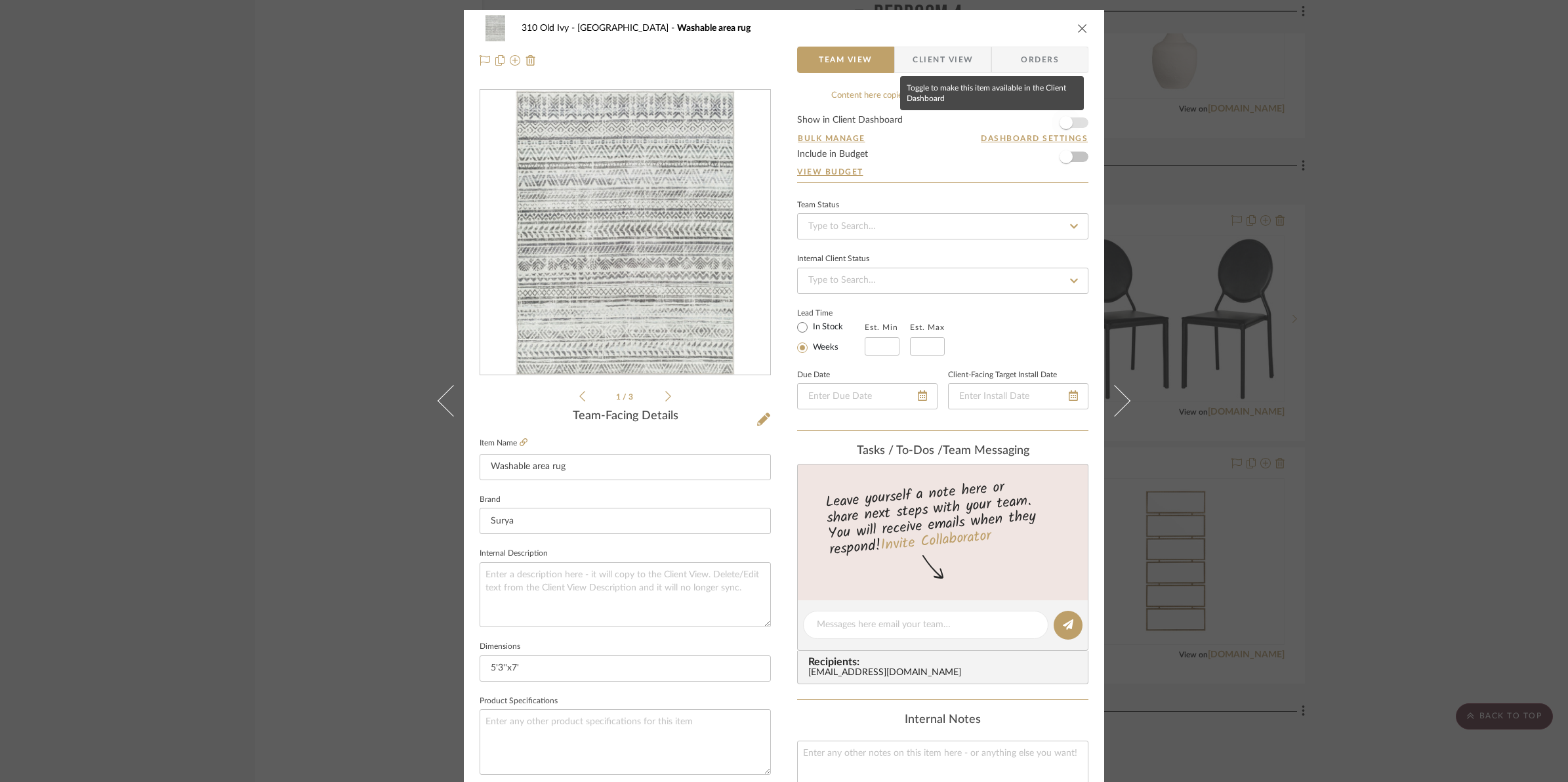
click at [1074, 123] on span "button" at bounding box center [1066, 122] width 29 height 29
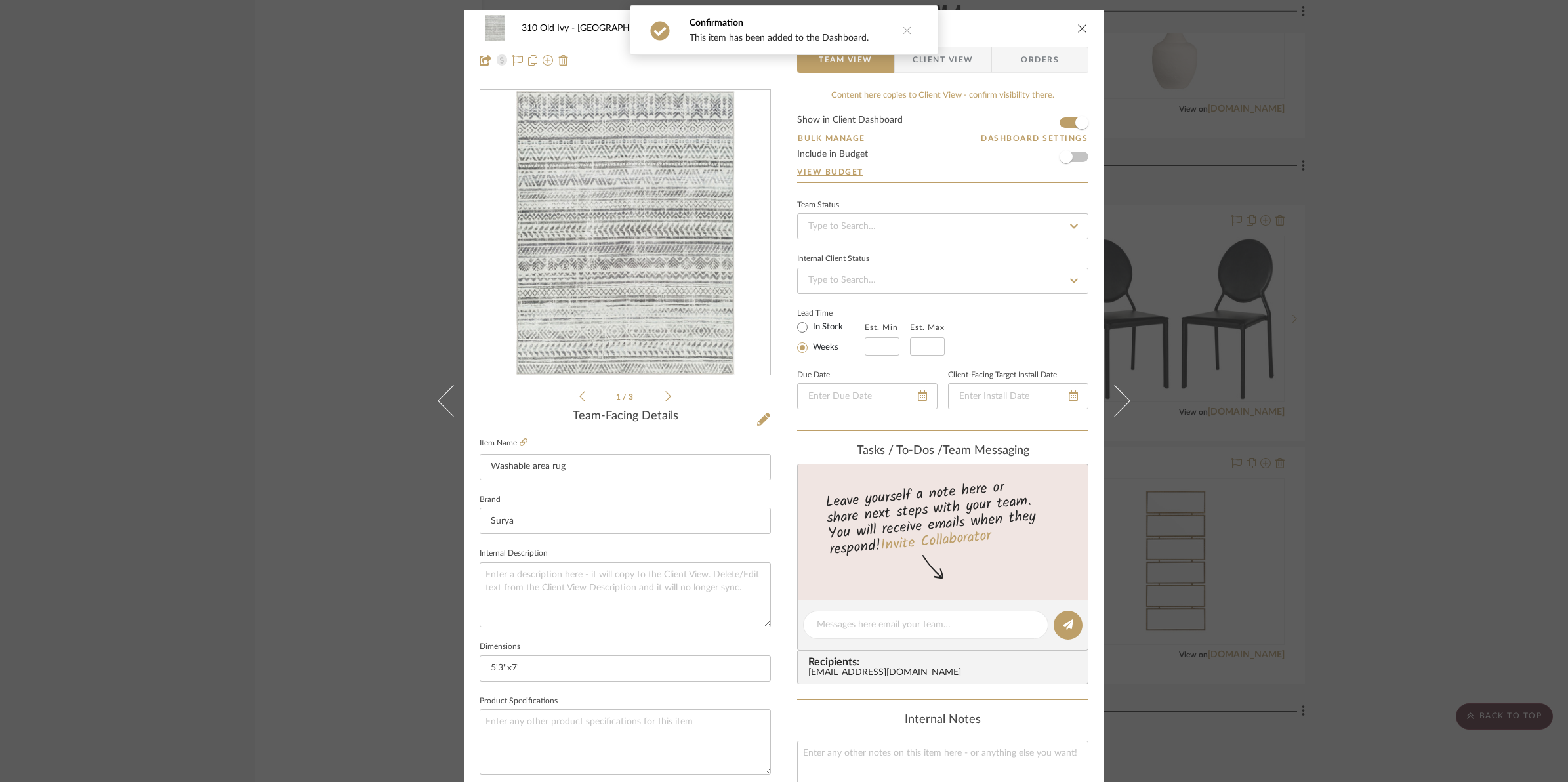
click at [1077, 31] on icon "close" at bounding box center [1082, 29] width 10 height 10
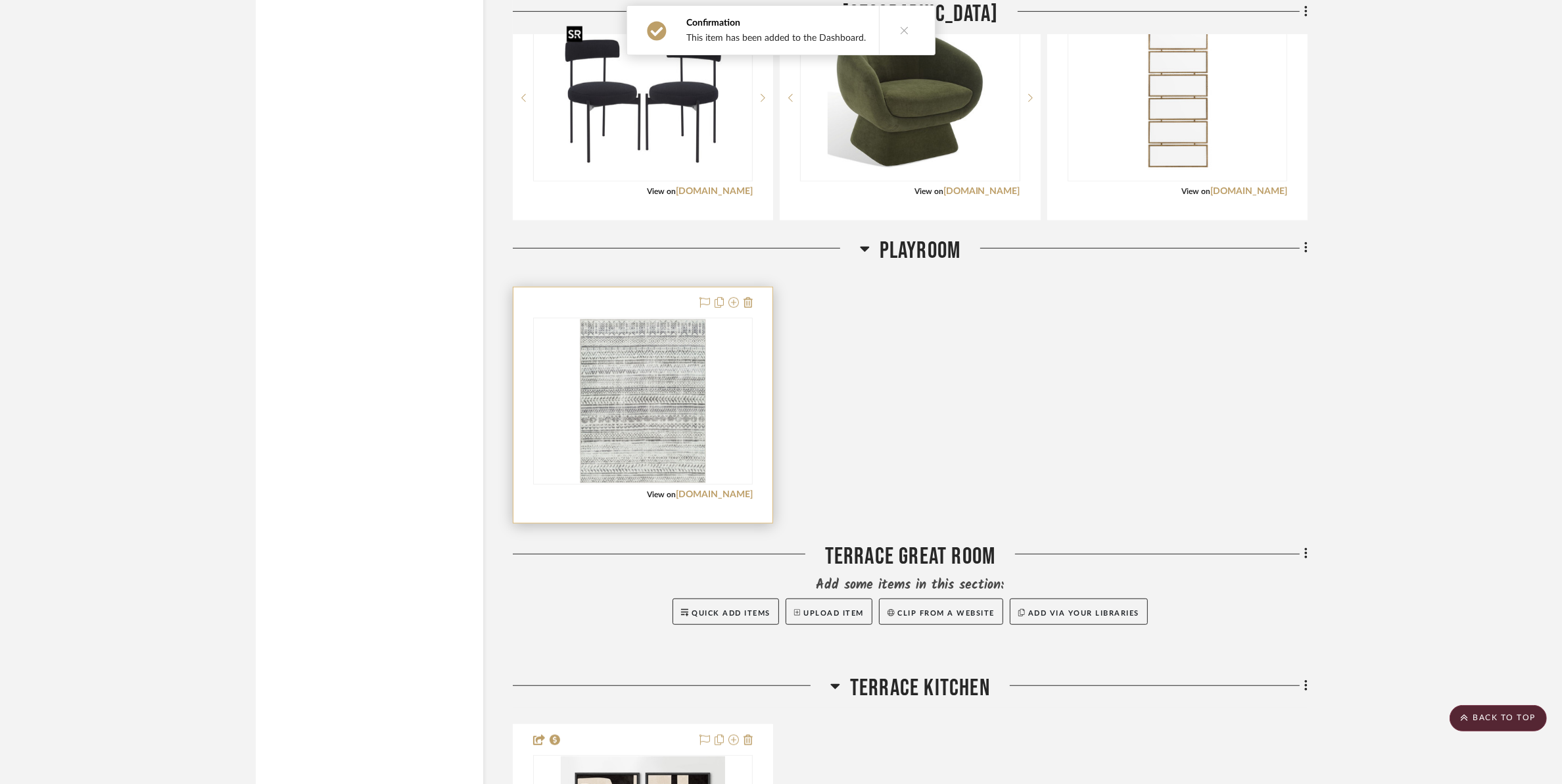
scroll to position [7315, 0]
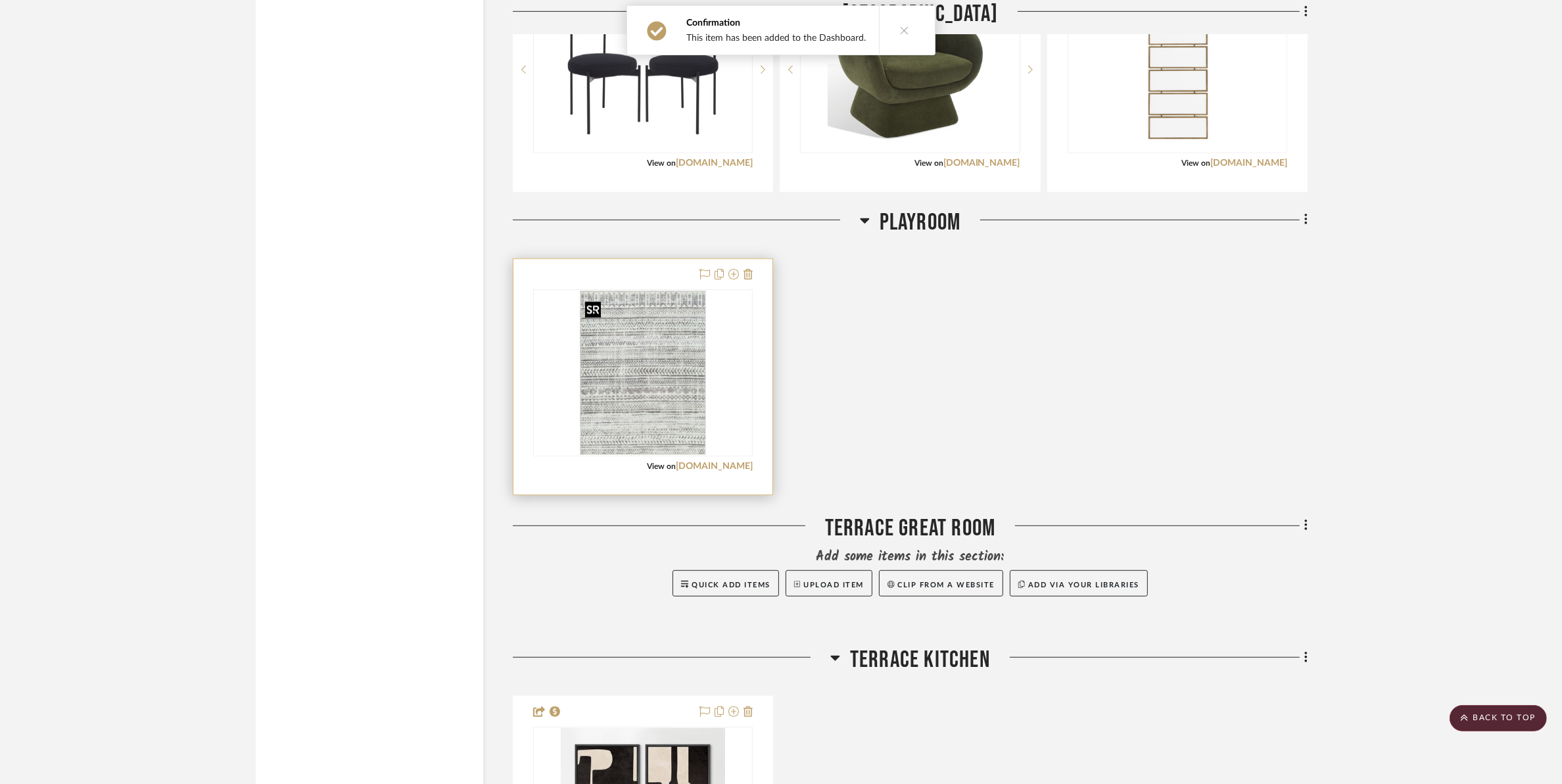
click at [678, 431] on img "0" at bounding box center [643, 373] width 126 height 165
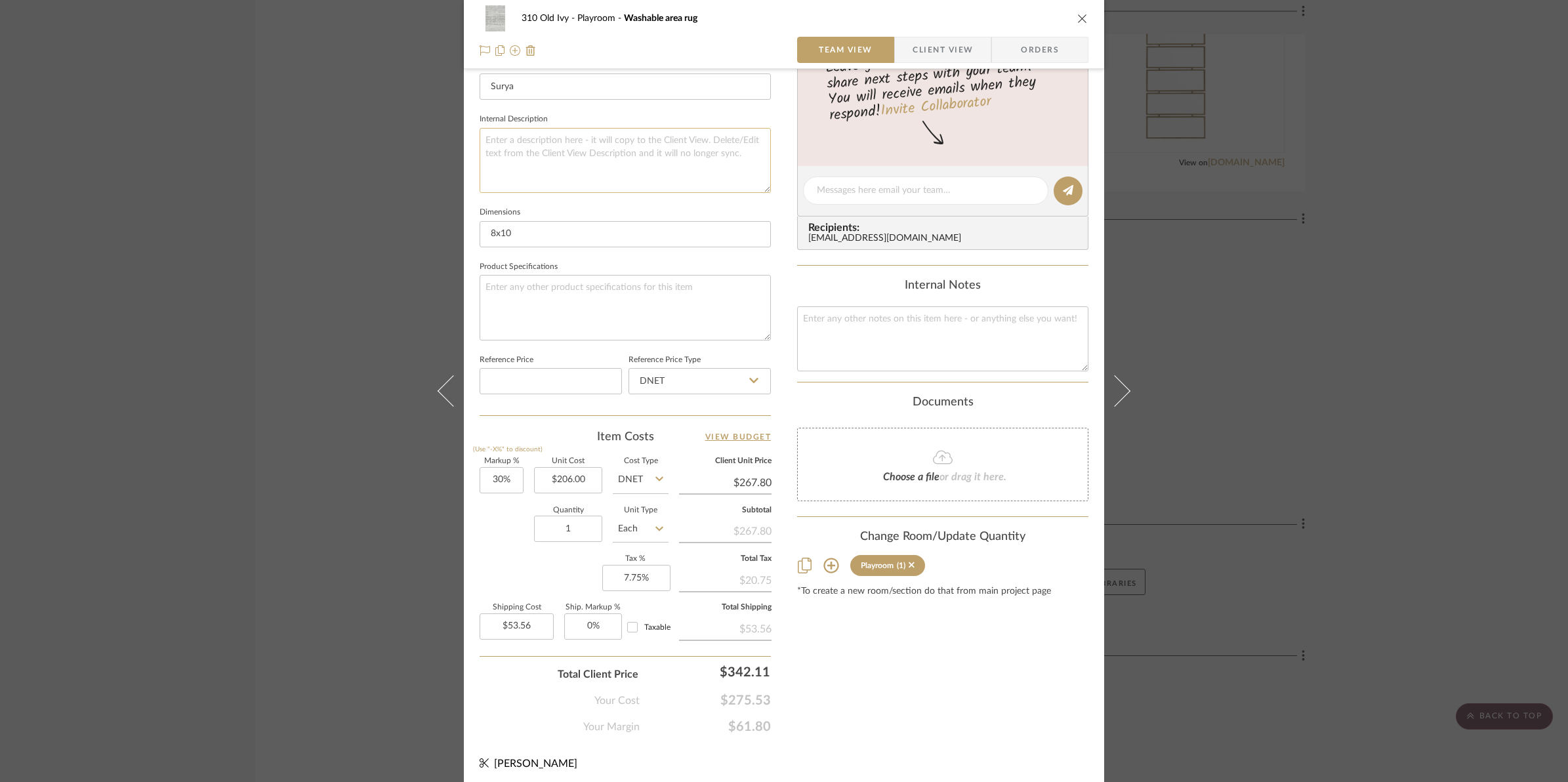
scroll to position [438, 0]
click at [488, 467] on input "30" at bounding box center [501, 476] width 44 height 26
type input "50%"
click at [519, 533] on div "Quantity 1 Unit Type Each" at bounding box center [574, 526] width 189 height 47
type input "$309.00"
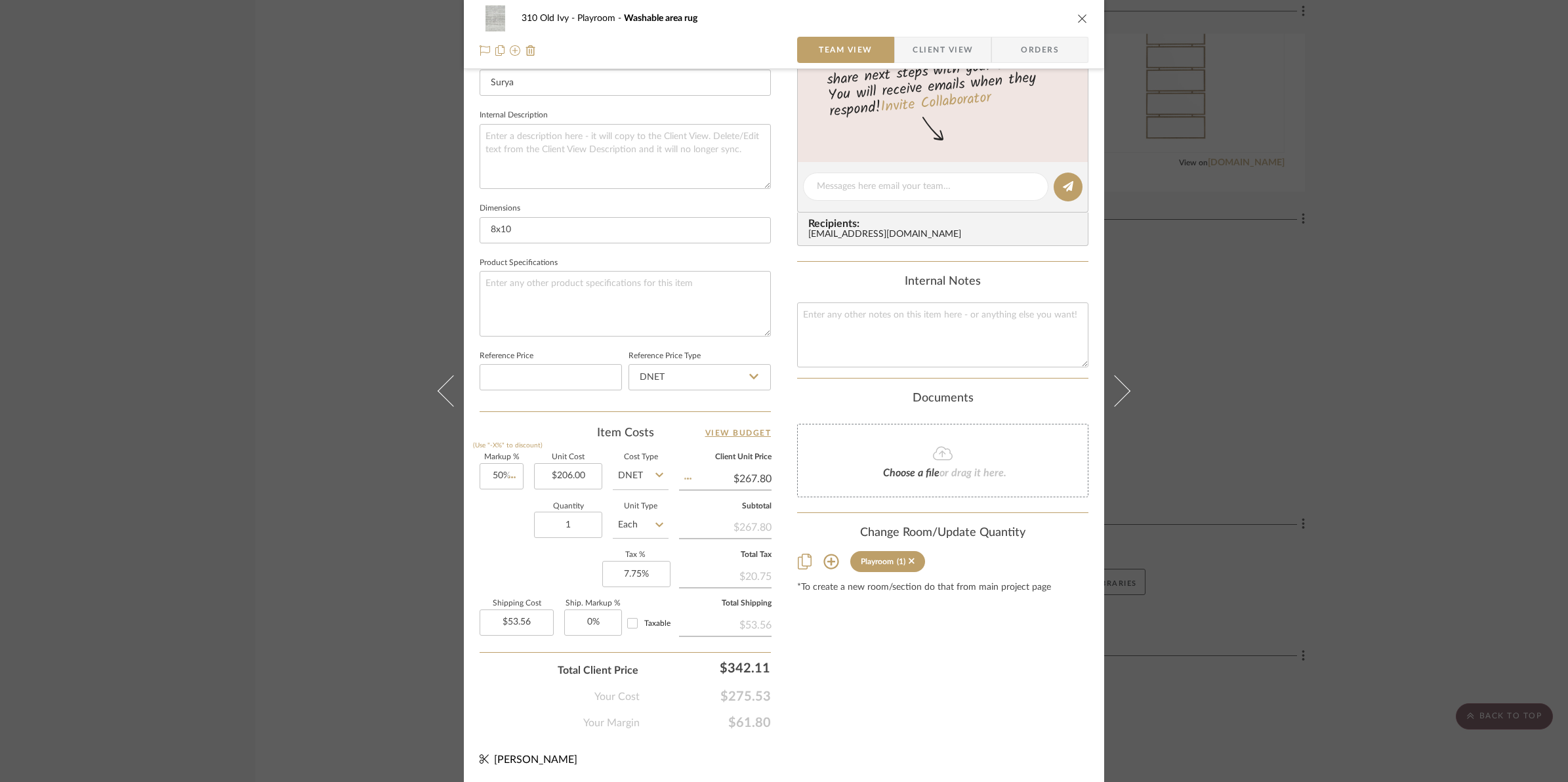
type input "$61.80"
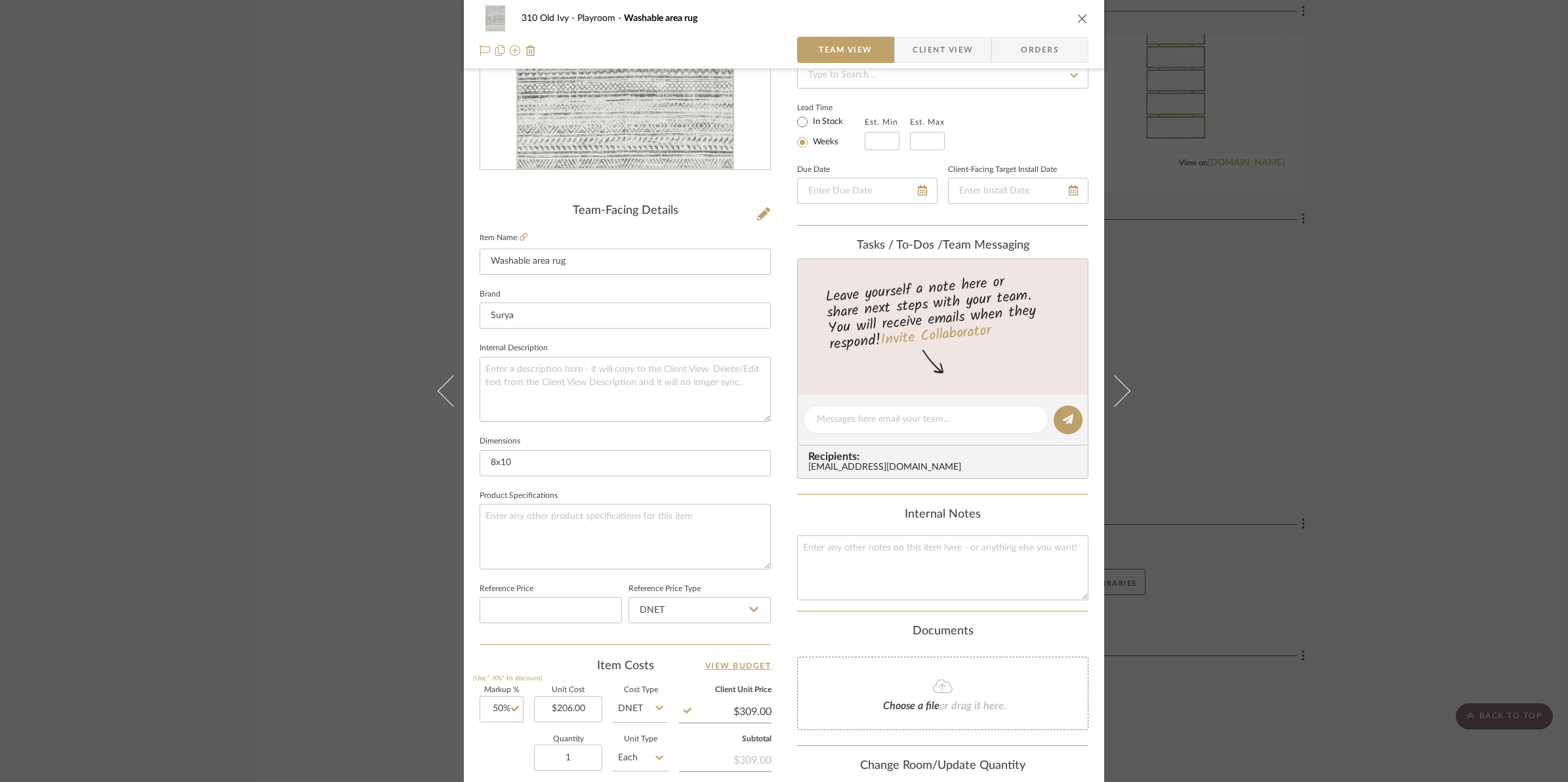
scroll to position [0, 0]
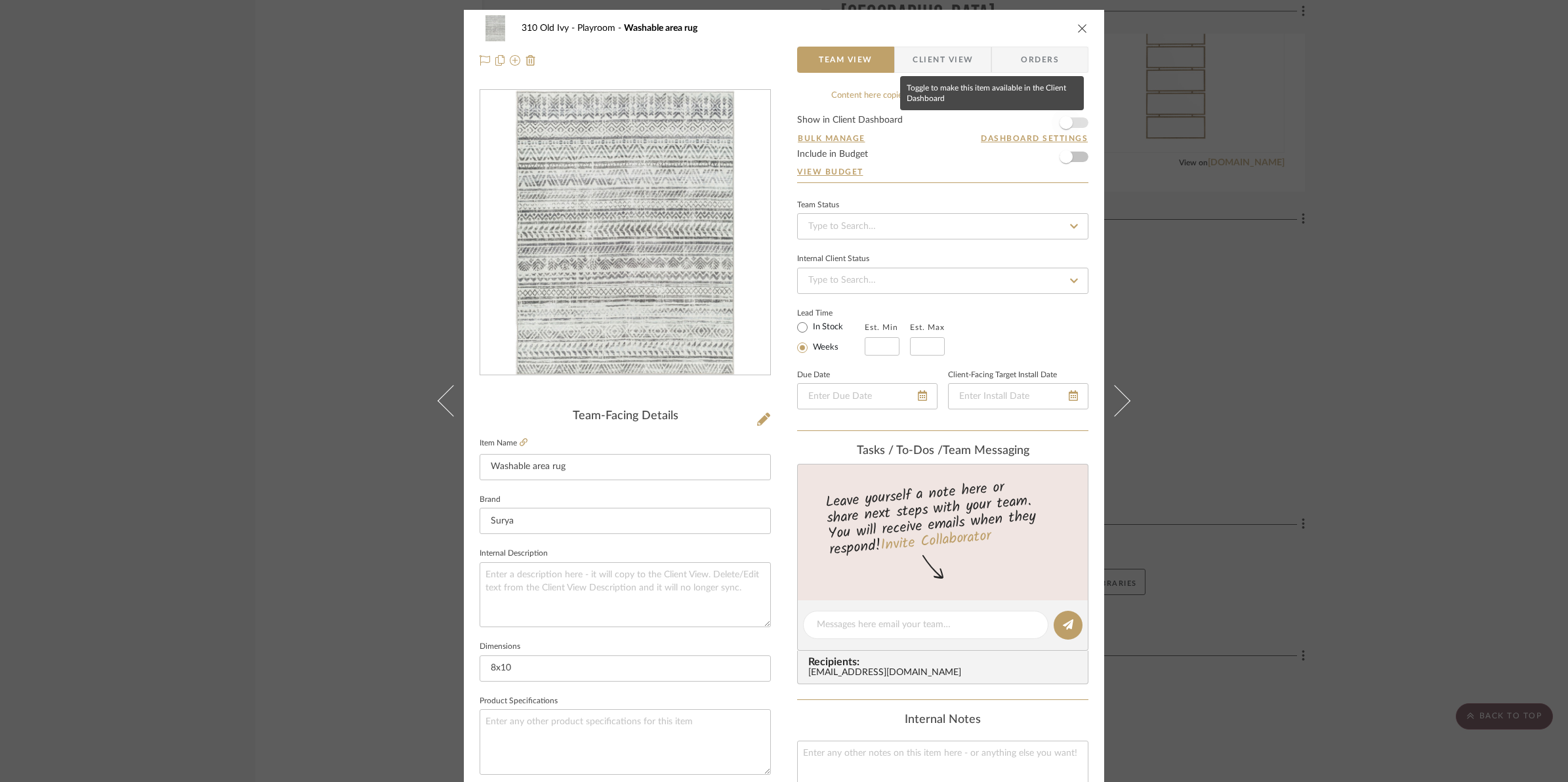
click at [1074, 124] on span "button" at bounding box center [1066, 122] width 29 height 29
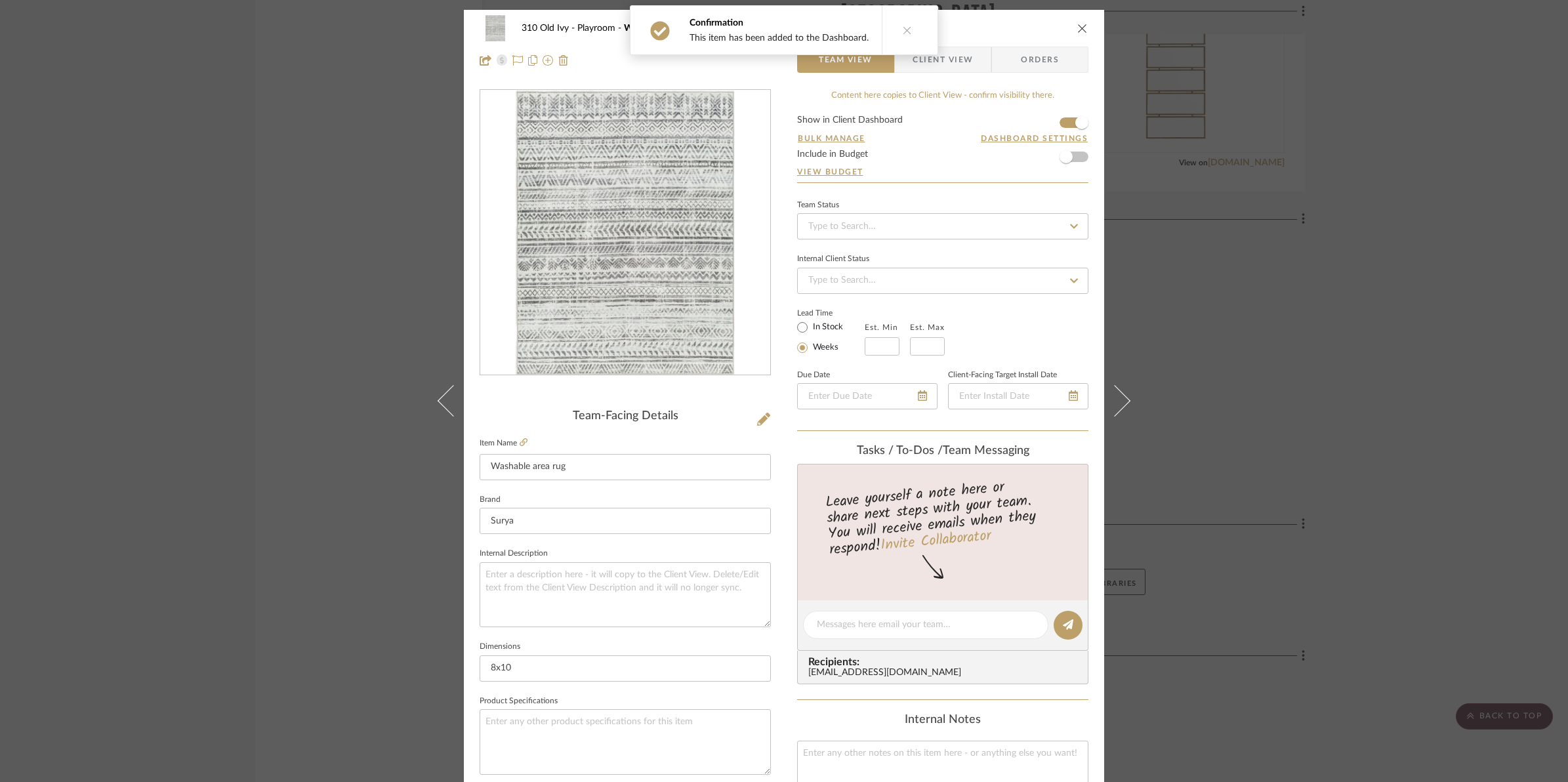
click at [1080, 28] on icon "close" at bounding box center [1082, 29] width 10 height 10
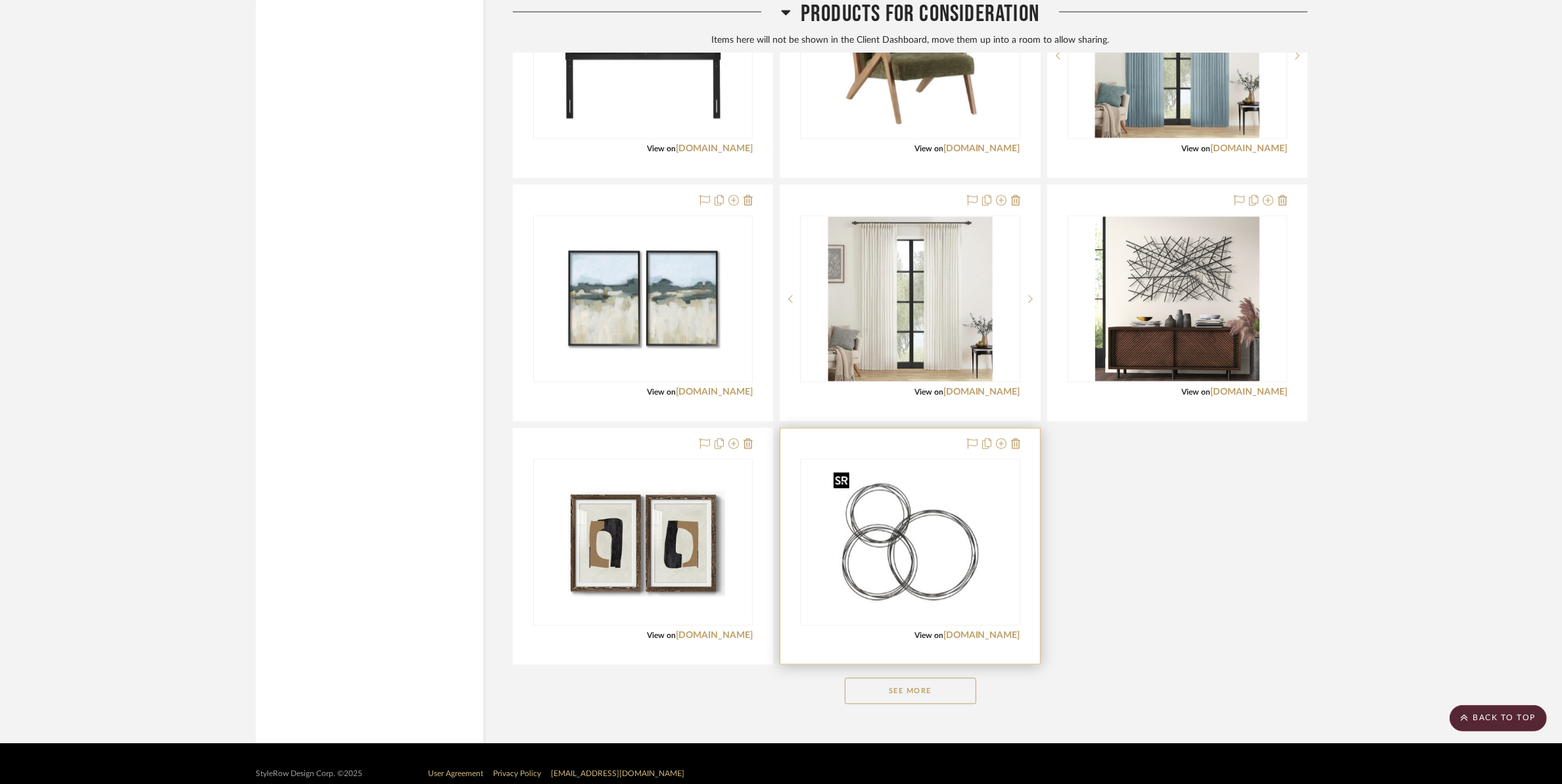
scroll to position [9470, 0]
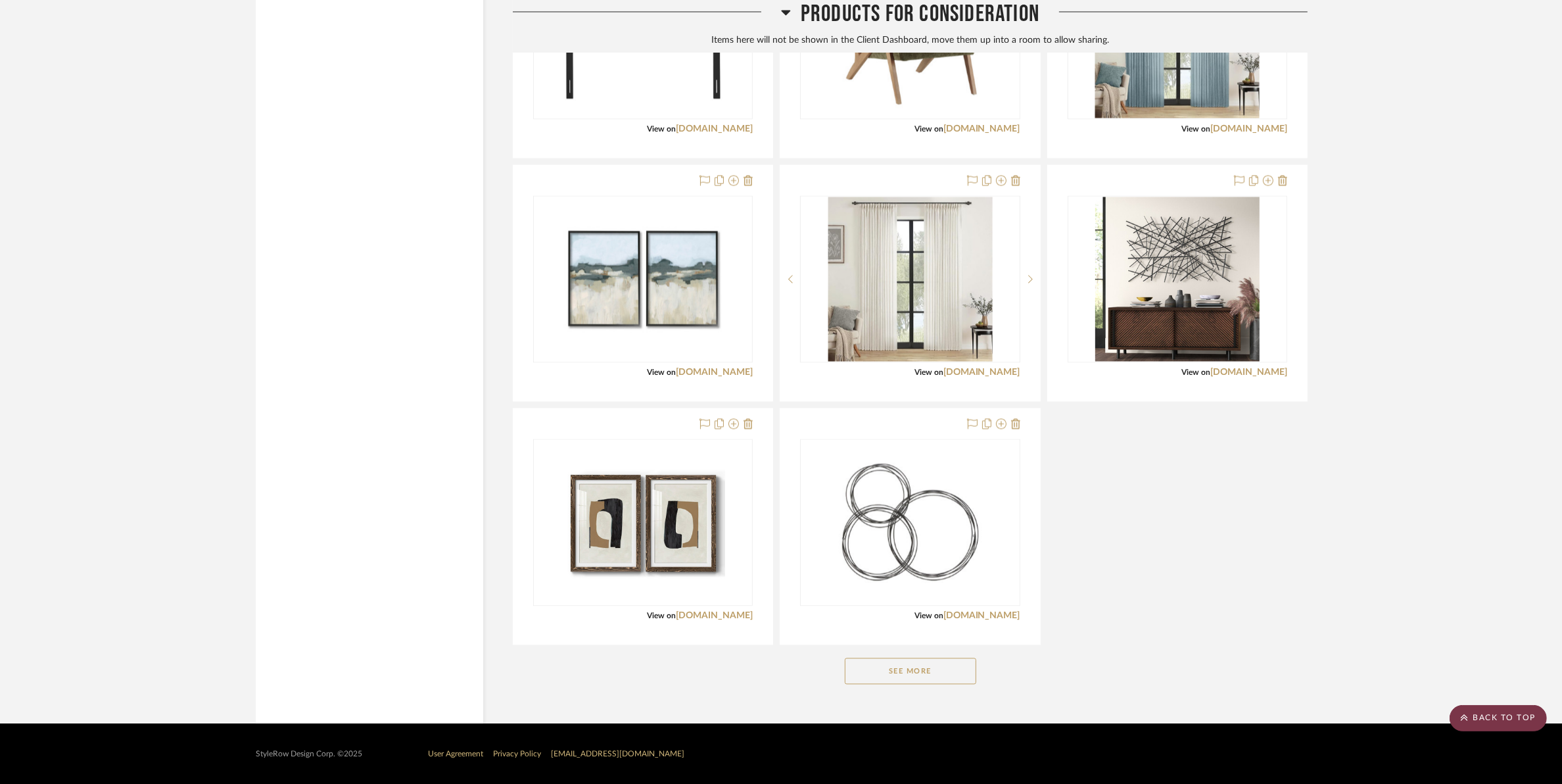
click at [1254, 714] on icon at bounding box center [1465, 717] width 7 height 8
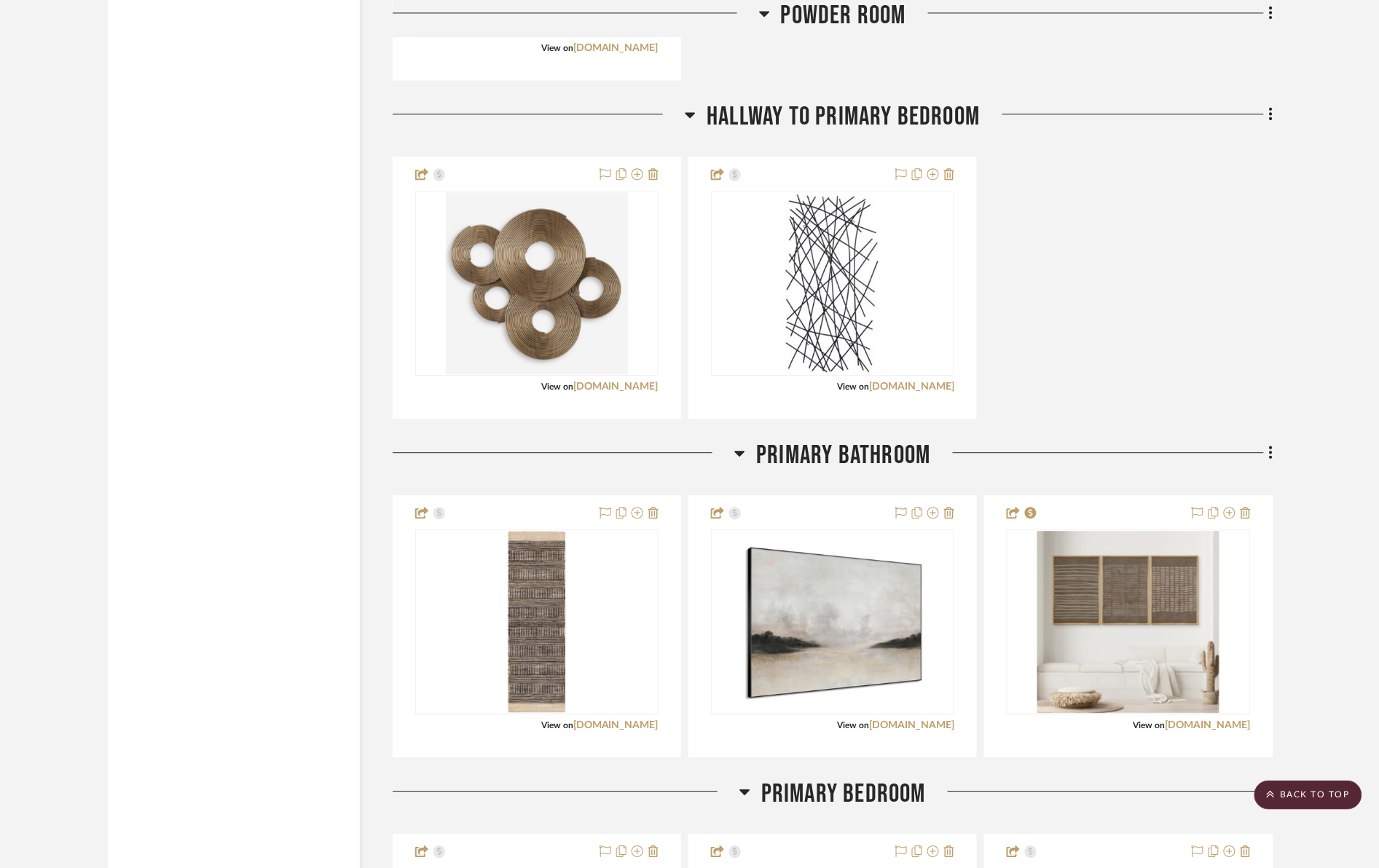
scroll to position [3003, 0]
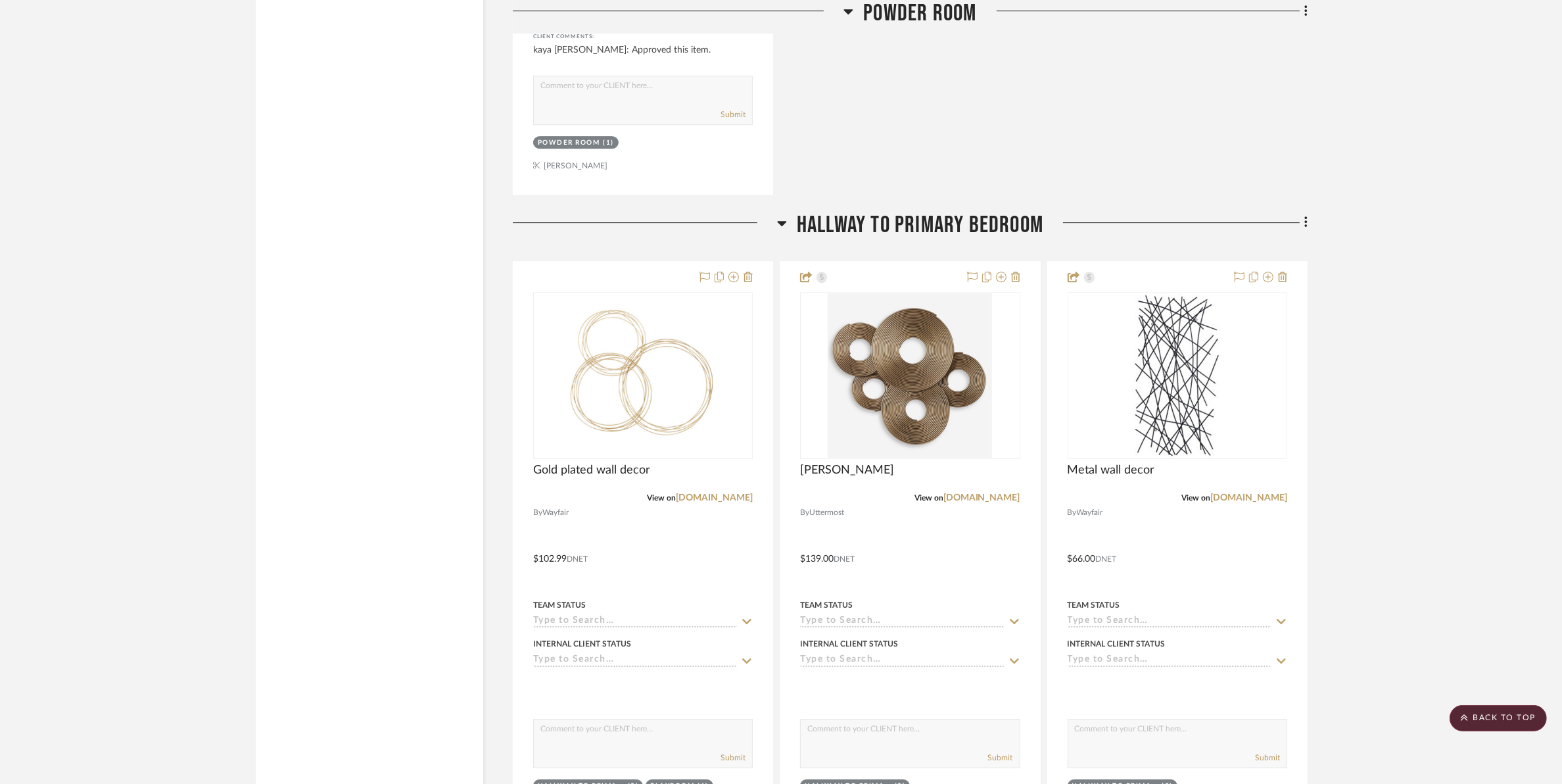
scroll to position [5260, 0]
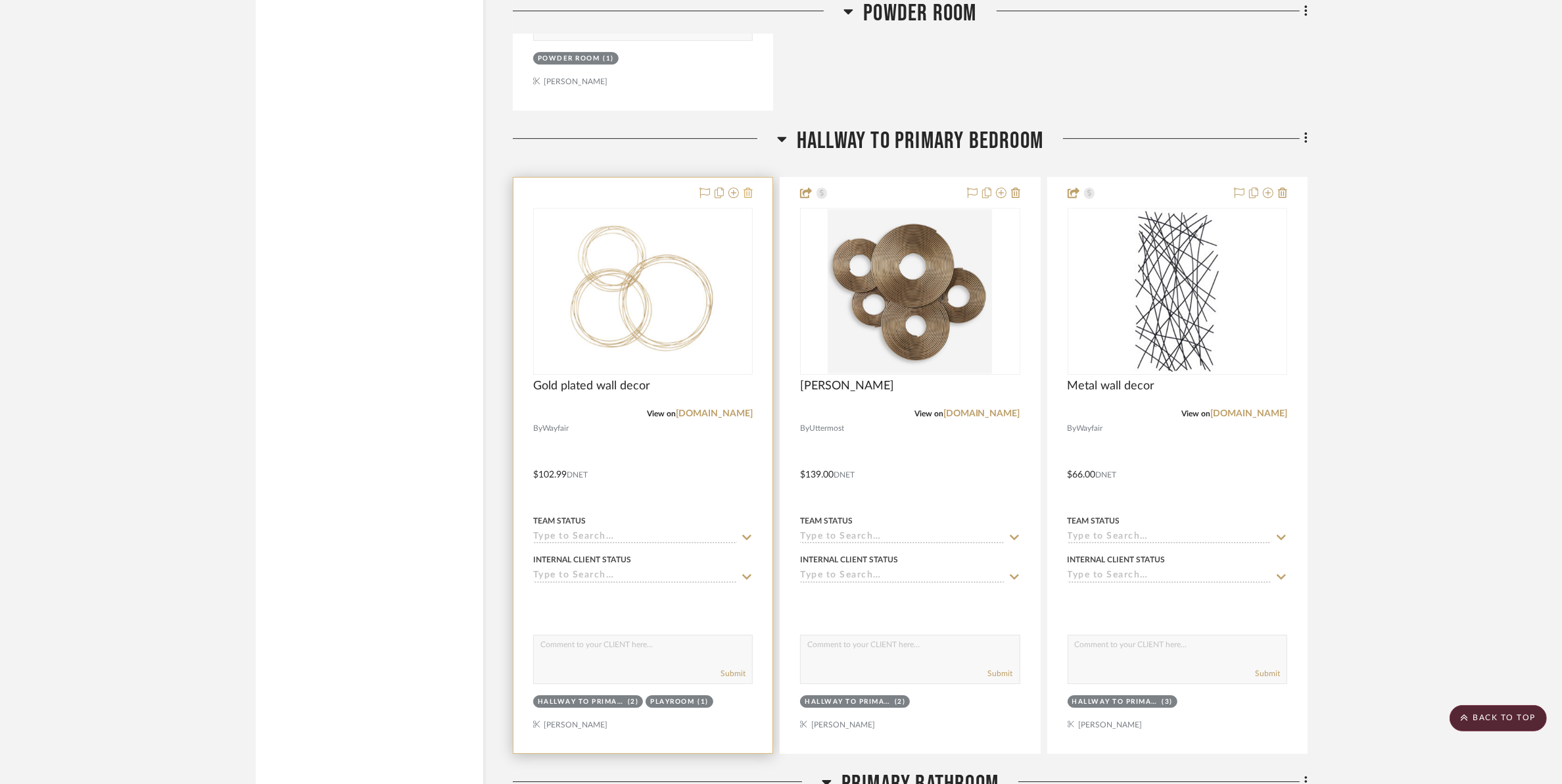
click at [750, 195] on icon at bounding box center [748, 192] width 10 height 10
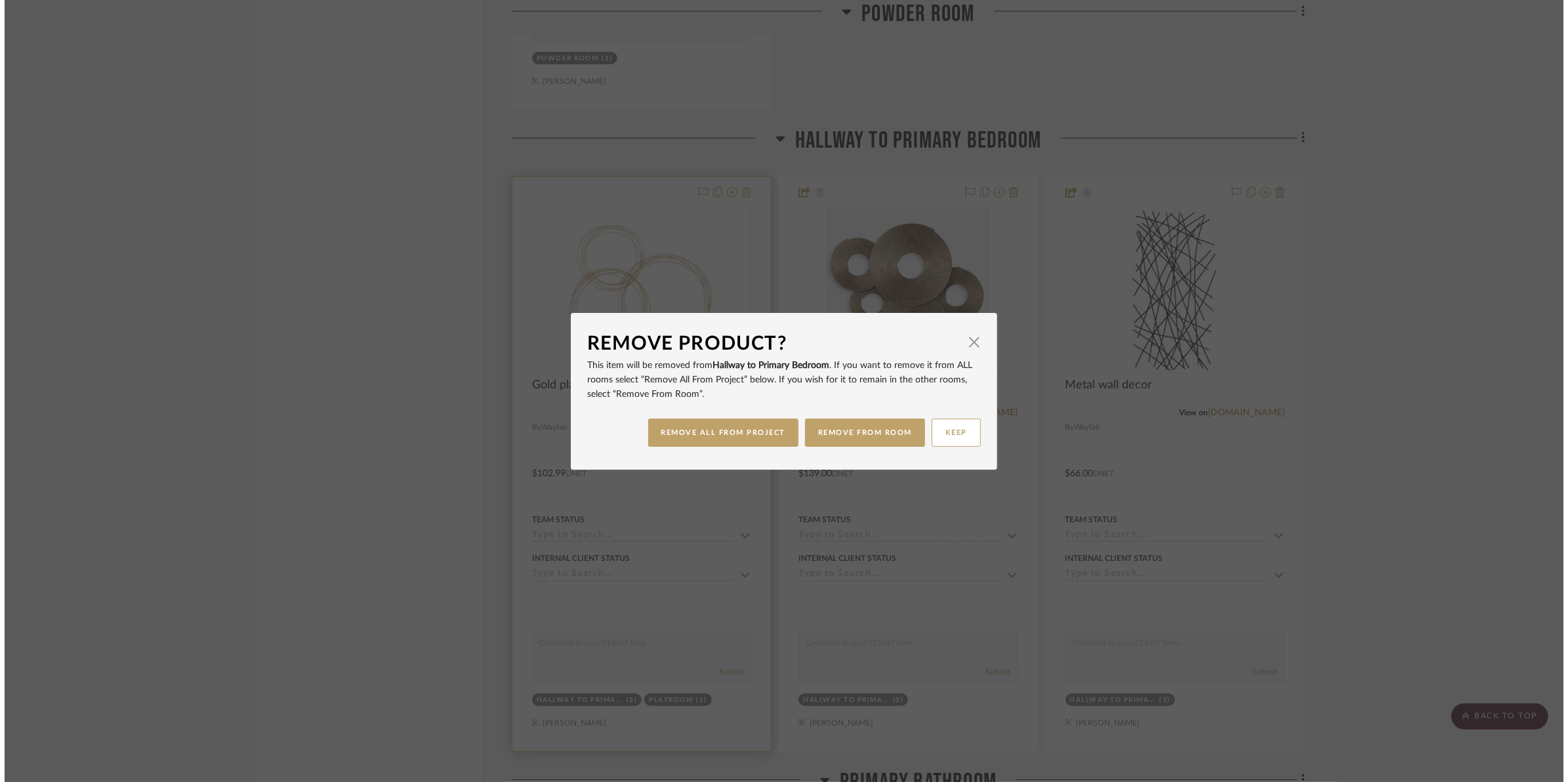
scroll to position [0, 0]
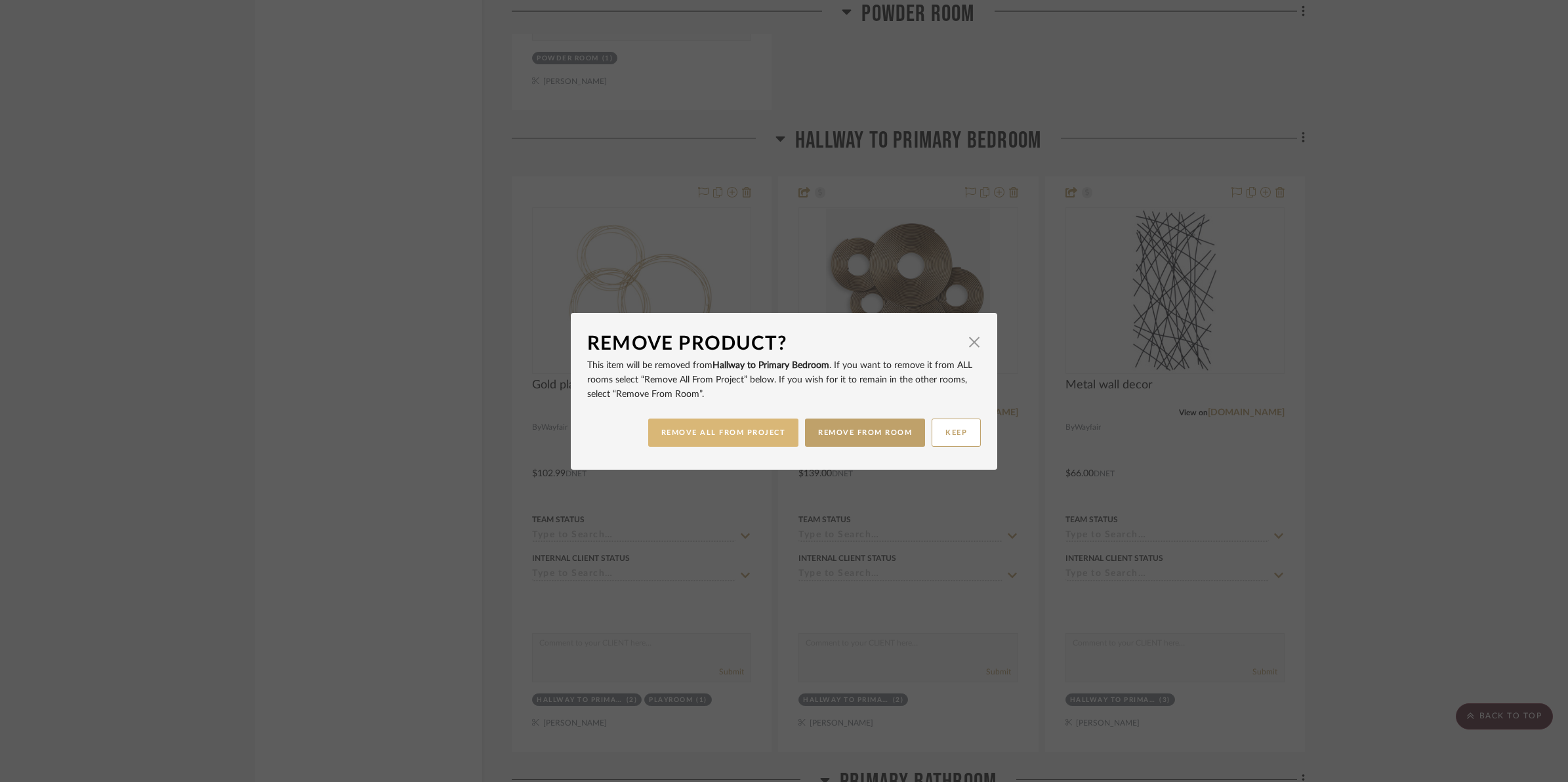
click at [714, 427] on button "REMOVE ALL FROM PROJECT" at bounding box center [723, 432] width 151 height 29
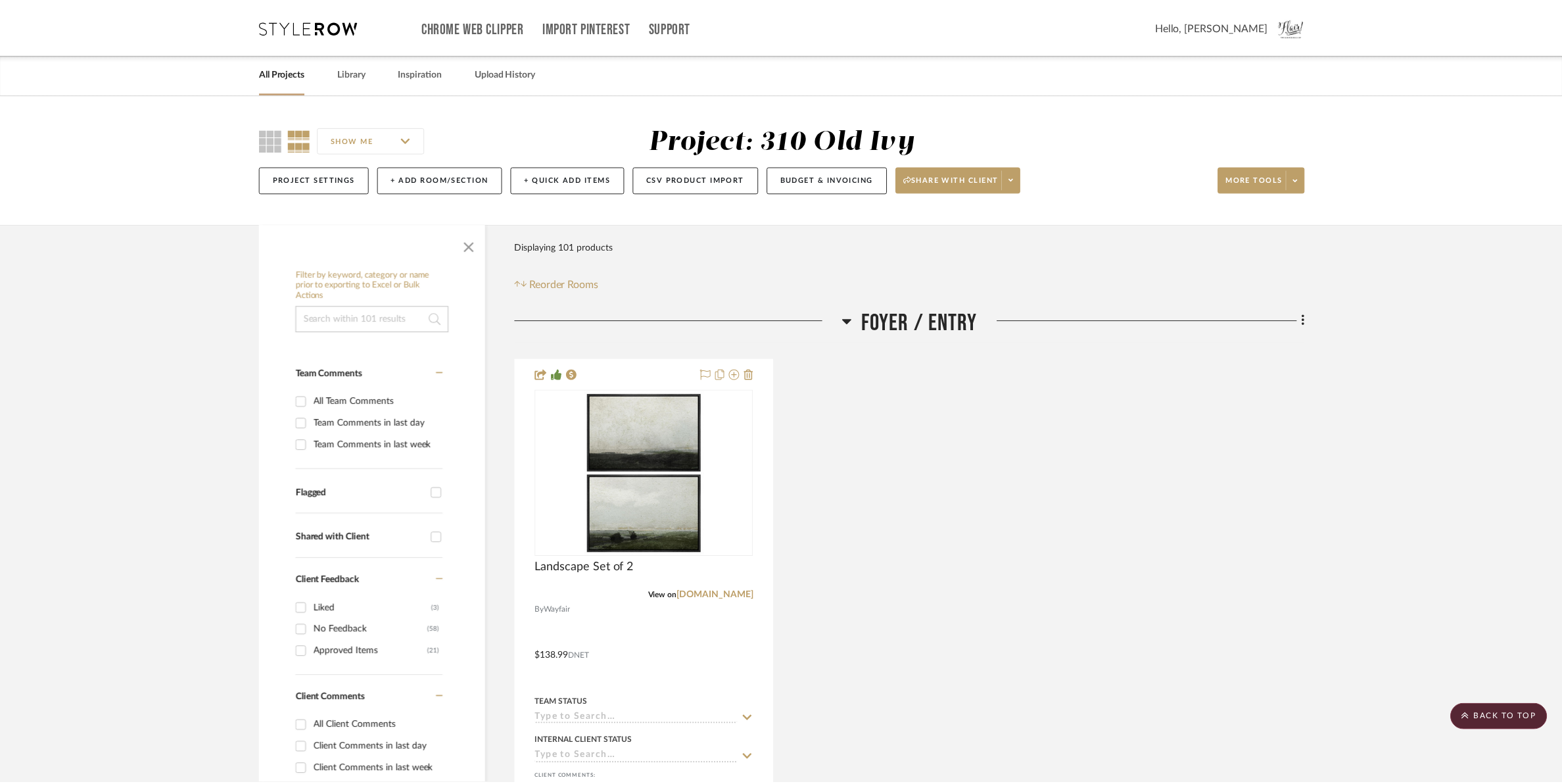
scroll to position [5260, 0]
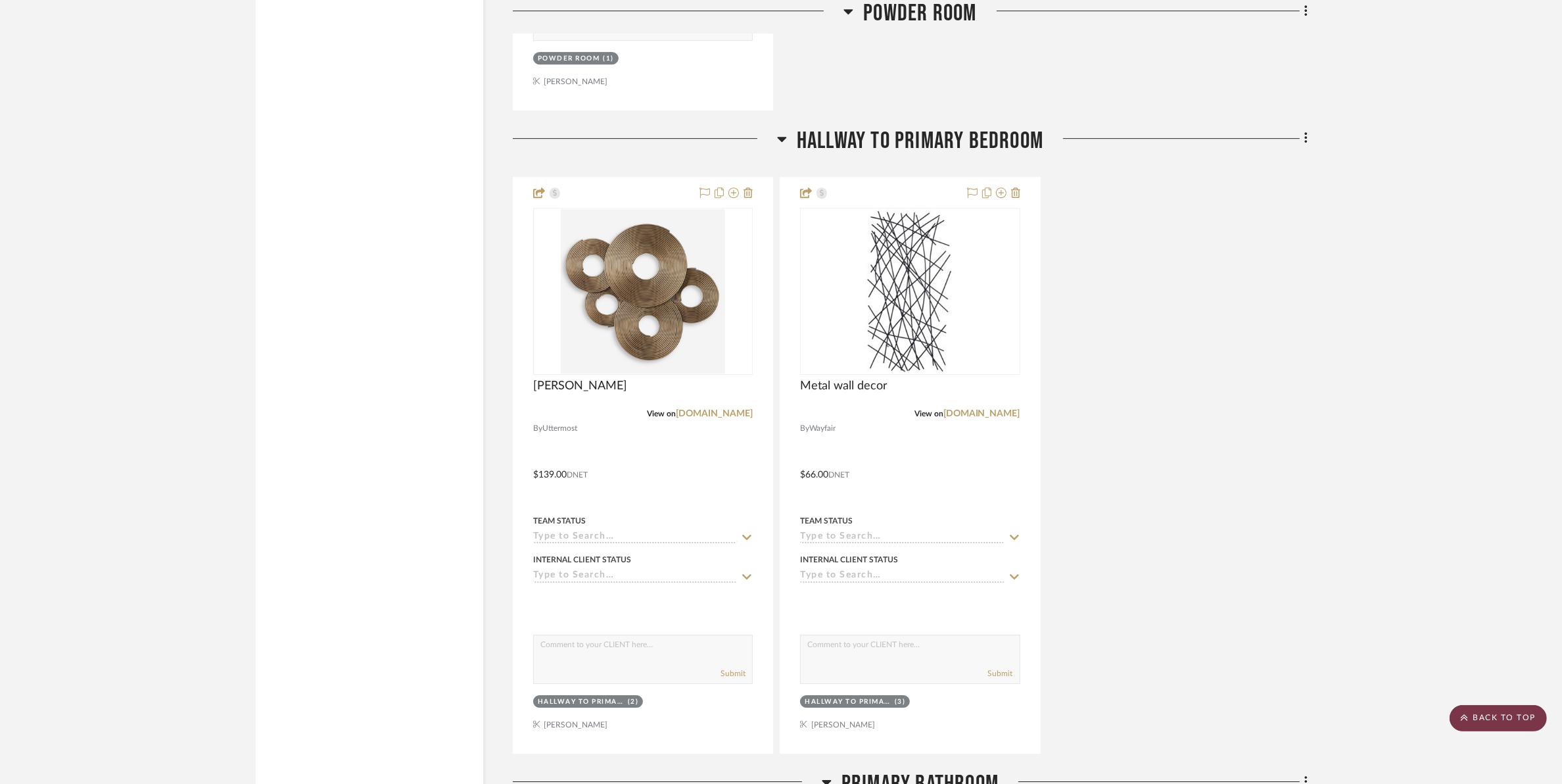
click at [1254, 710] on scroll-to-top-button "BACK TO TOP" at bounding box center [1499, 718] width 97 height 26
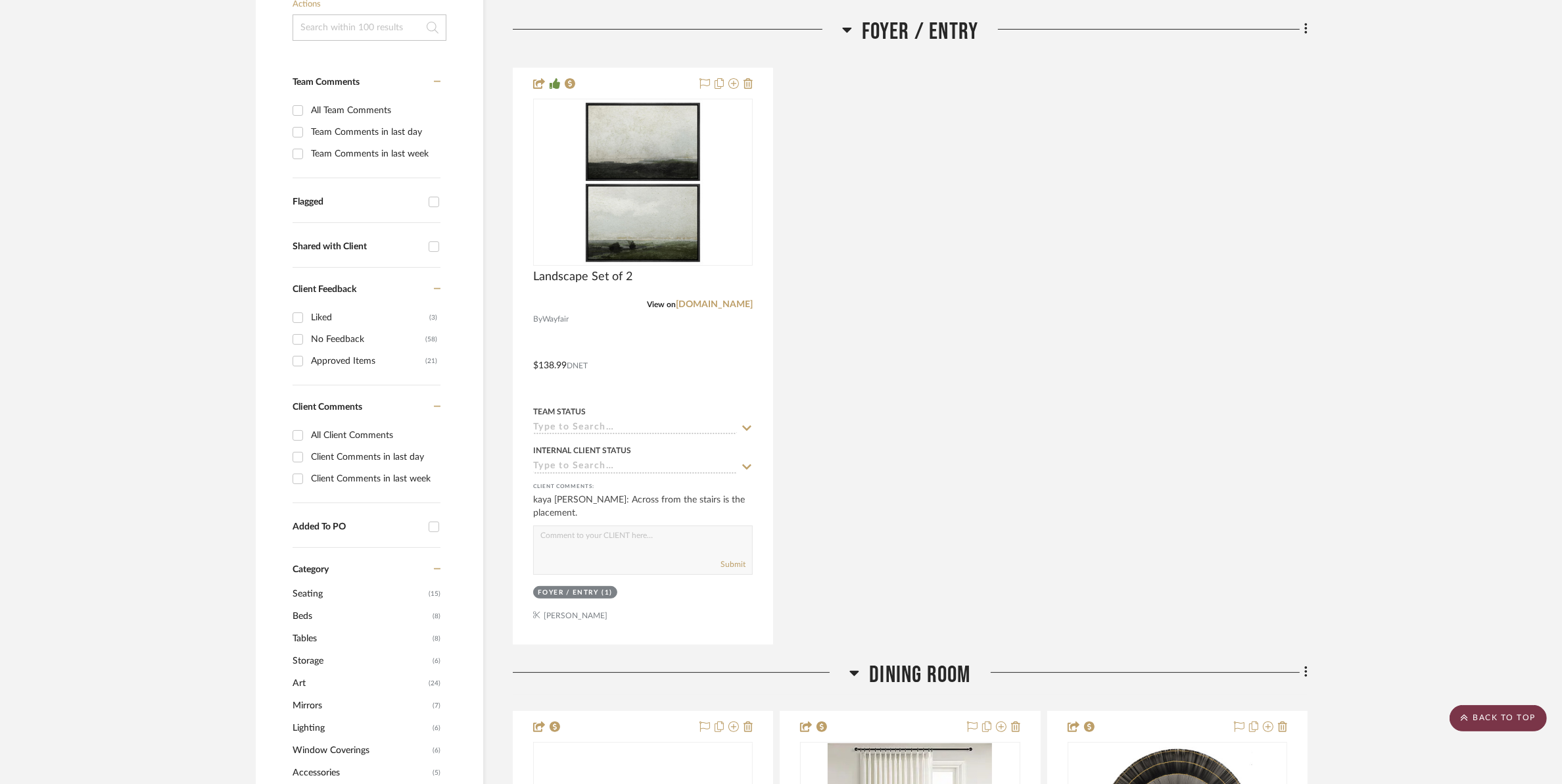
scroll to position [0, 0]
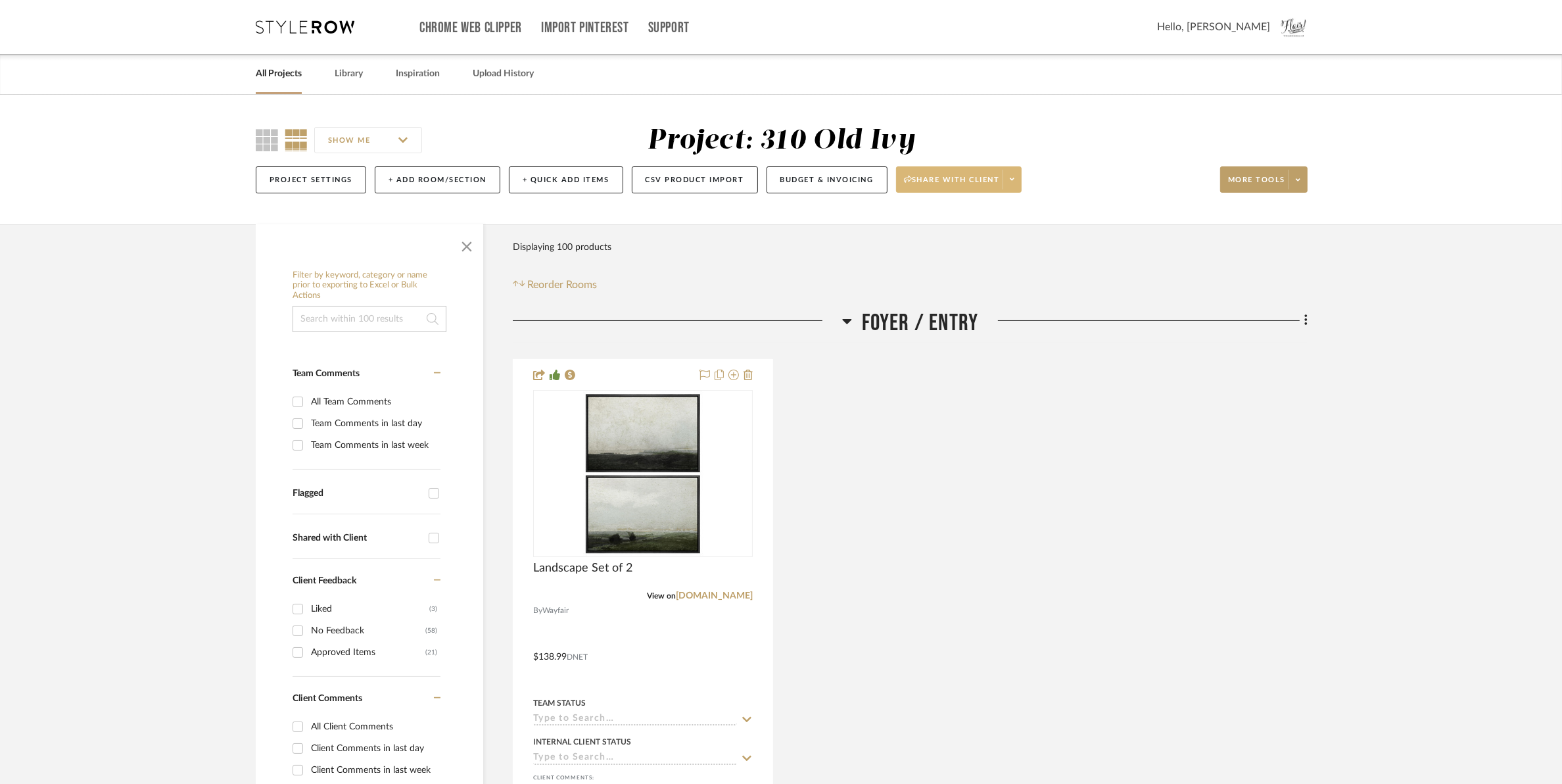
click at [958, 173] on button "Share with client" at bounding box center [960, 179] width 126 height 26
click at [948, 221] on span "Preview Client Dashboard" at bounding box center [966, 217] width 113 height 11
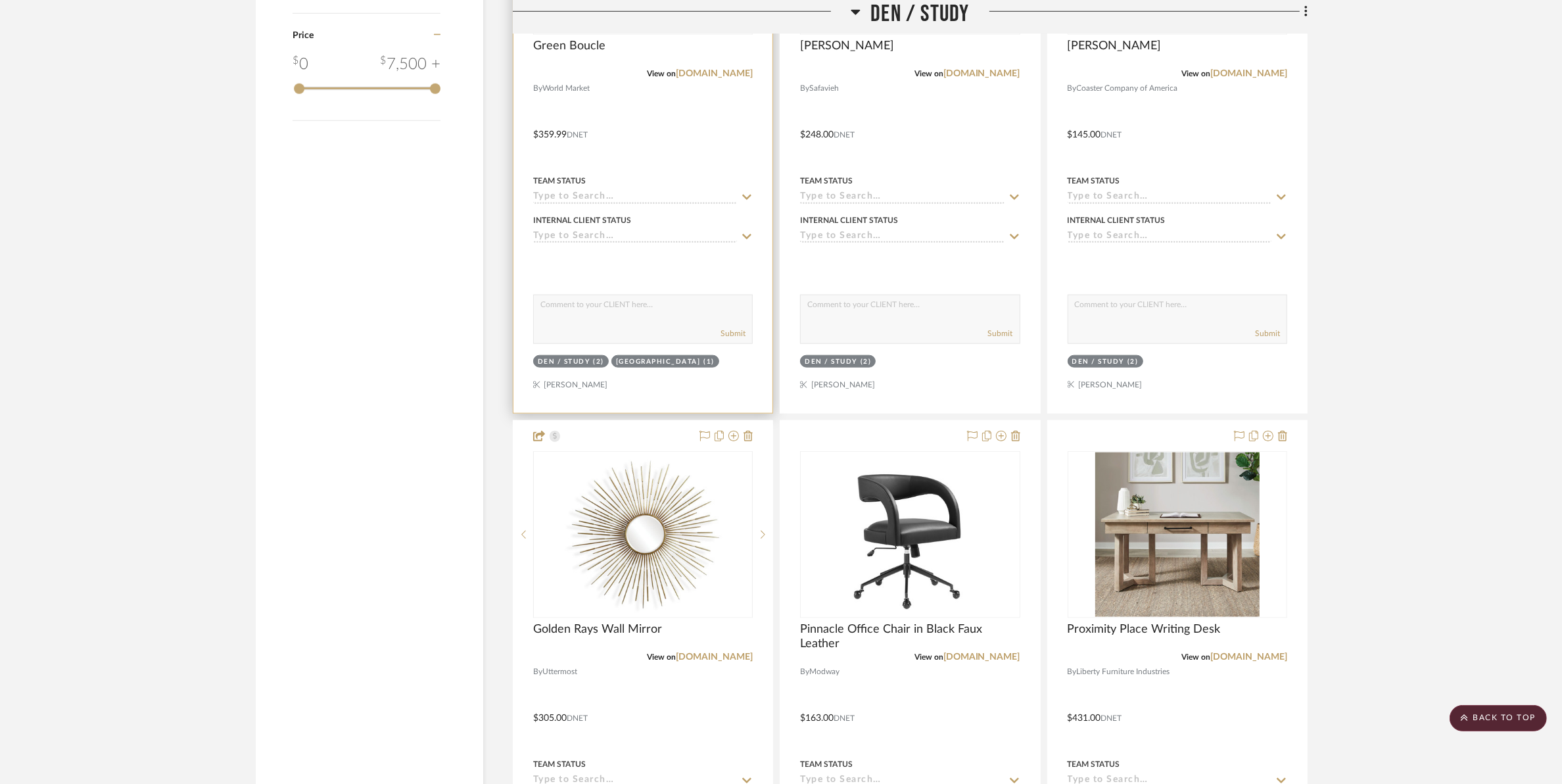
scroll to position [1973, 0]
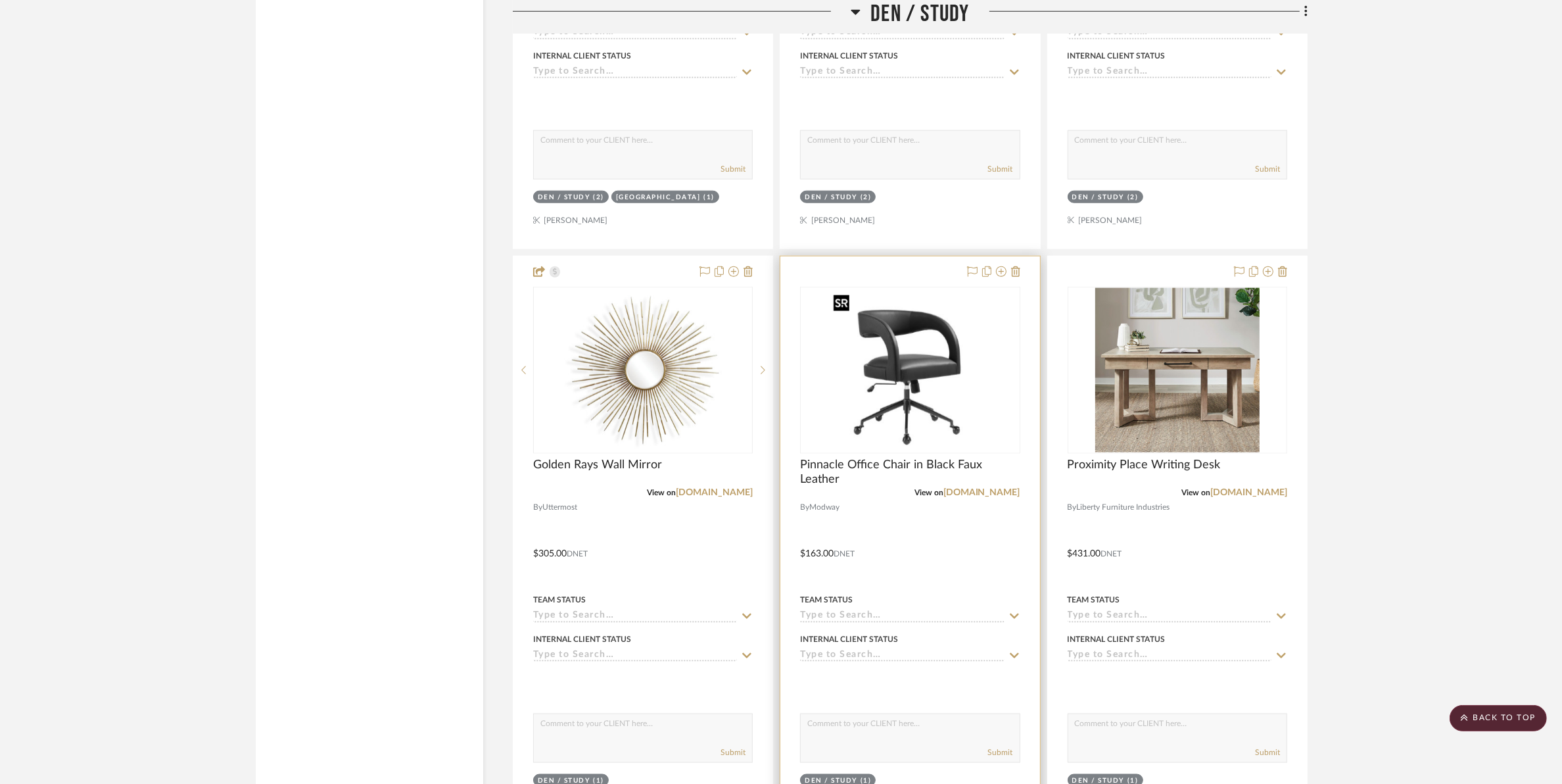
click at [895, 377] on img "0" at bounding box center [911, 370] width 165 height 165
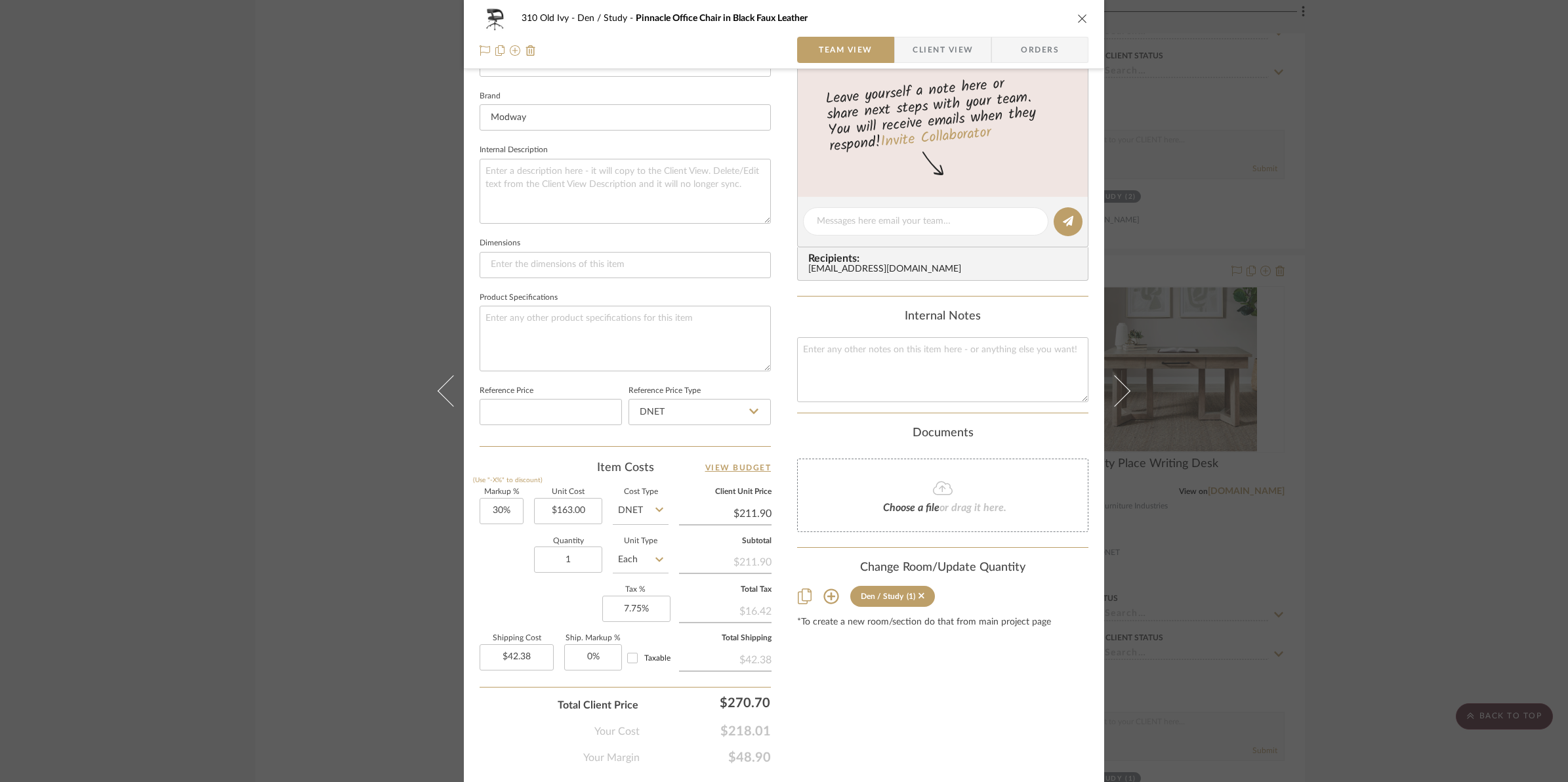
scroll to position [438, 0]
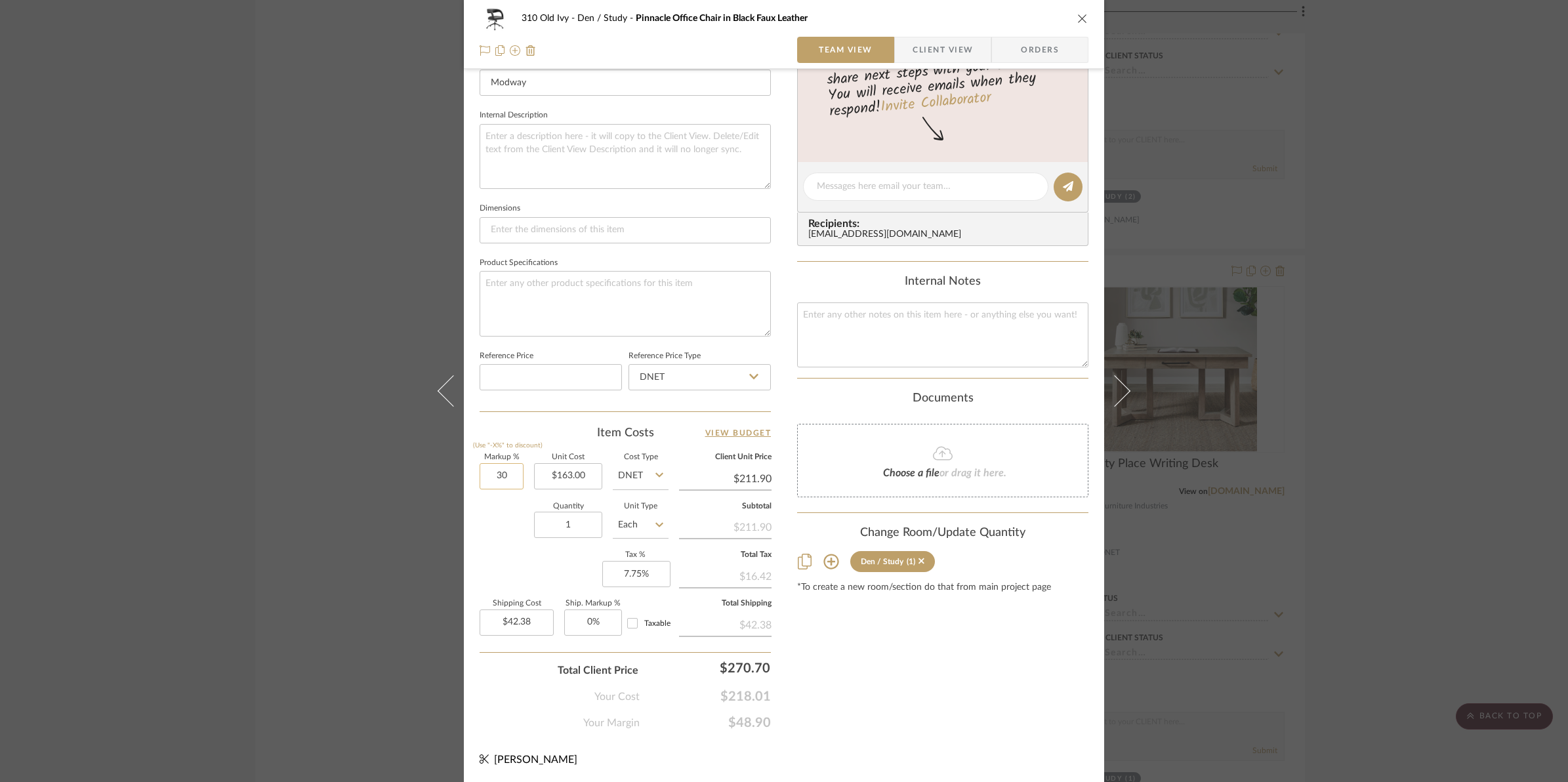
click at [488, 467] on input "30" at bounding box center [501, 476] width 44 height 26
type input "50%"
click at [506, 581] on div "Markup % (Use "-X%" to discount) 50% Unit Cost $163.00 Cost Type DNET Client Un…" at bounding box center [625, 550] width 291 height 192
type input "$244.50"
type input "$48.90"
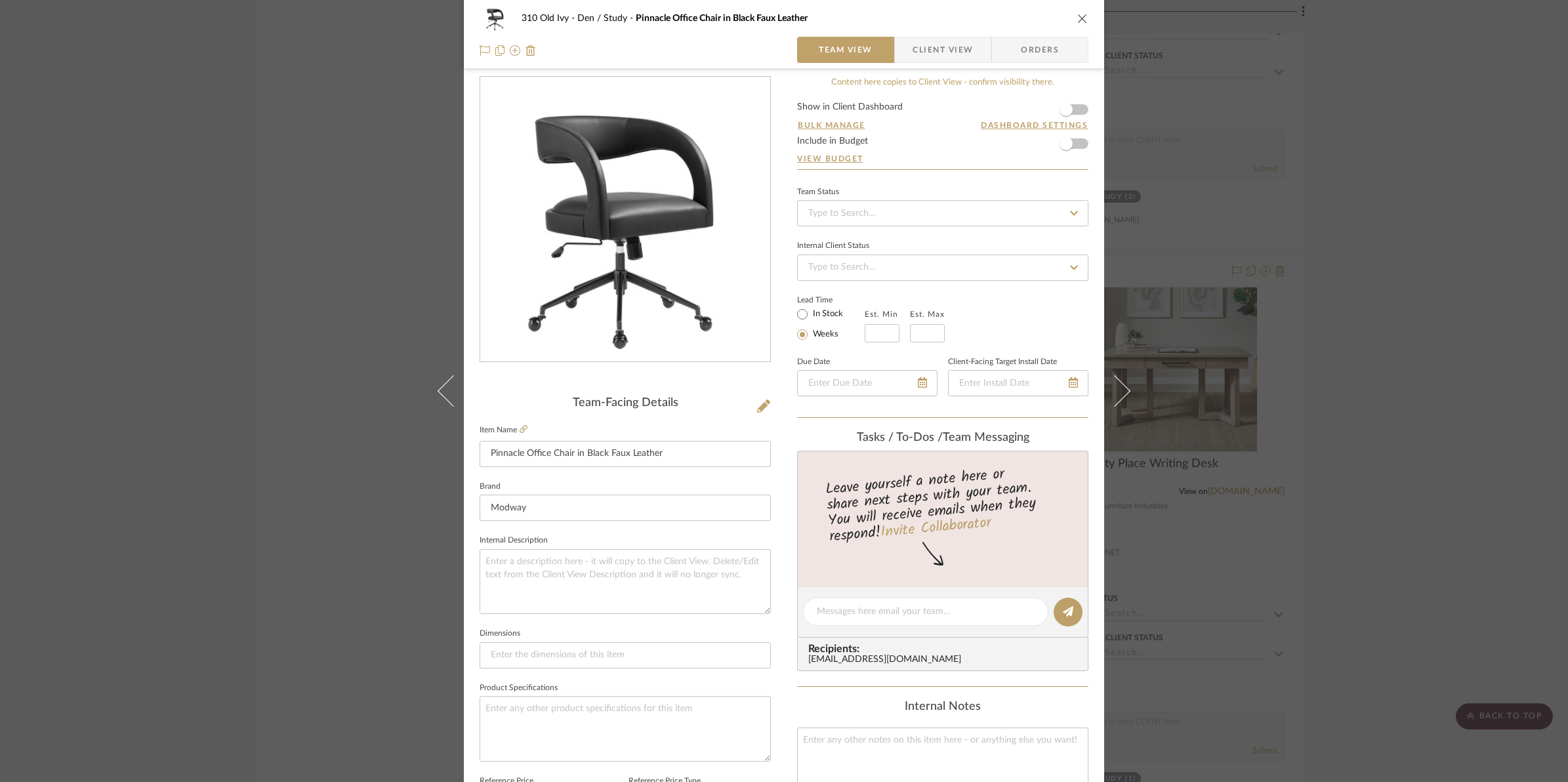
scroll to position [0, 0]
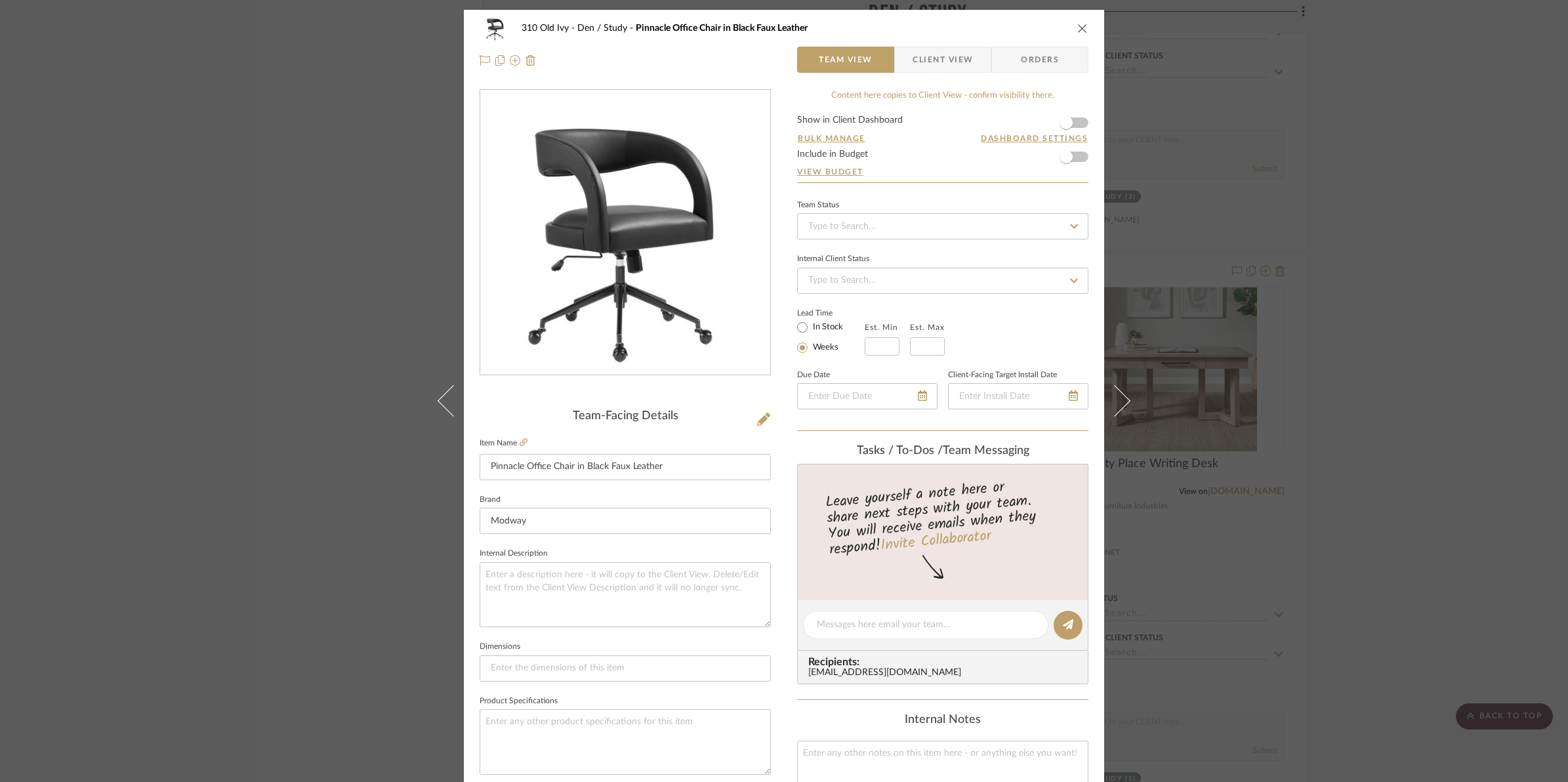
click at [1077, 122] on form "Show in Client Dashboard Bulk Manage Dashboard Settings Include in Budget View …" at bounding box center [942, 149] width 291 height 67
click at [1074, 124] on span "button" at bounding box center [1066, 122] width 29 height 29
click at [1077, 28] on icon "close" at bounding box center [1082, 29] width 10 height 10
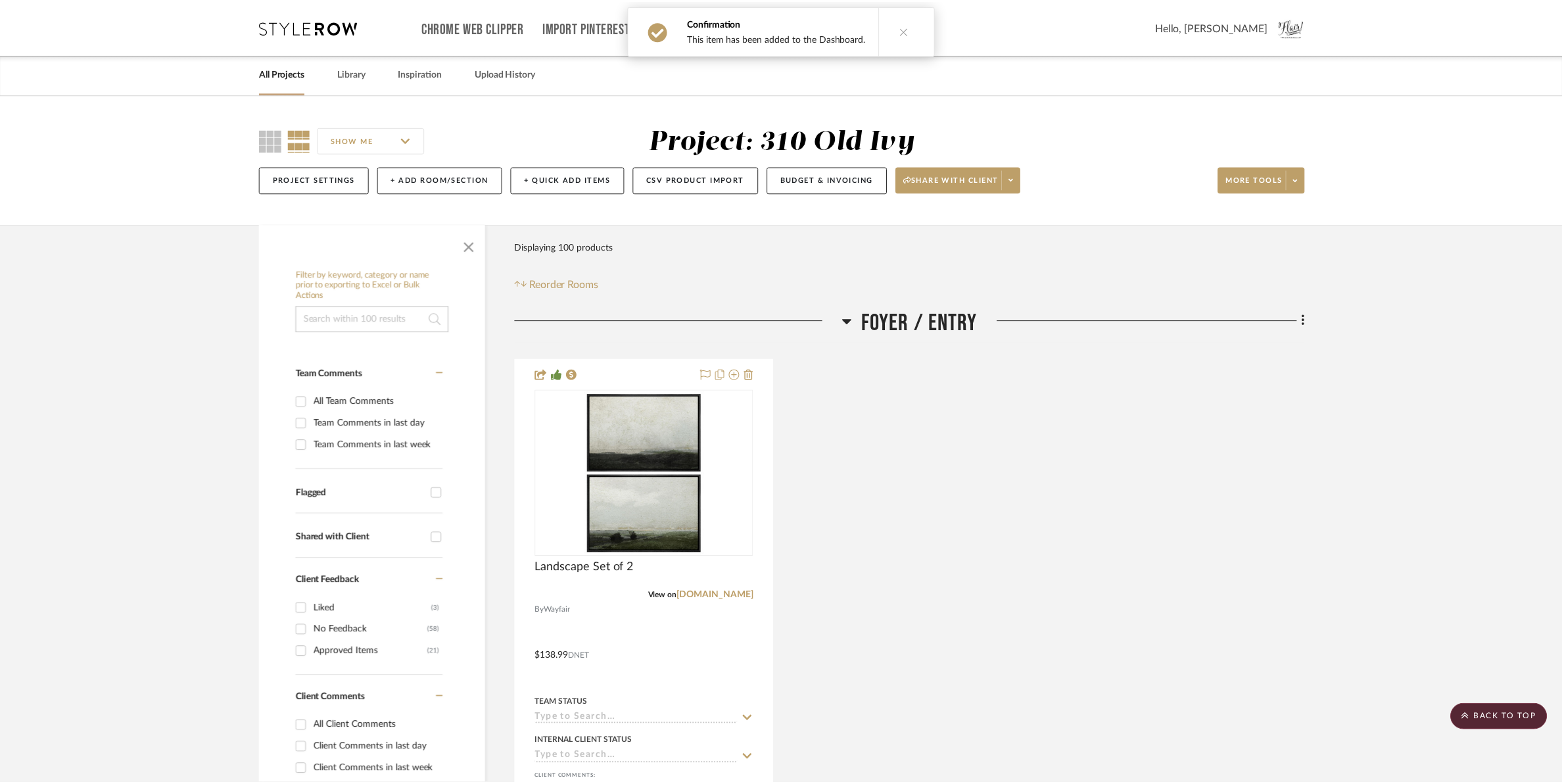
scroll to position [1973, 0]
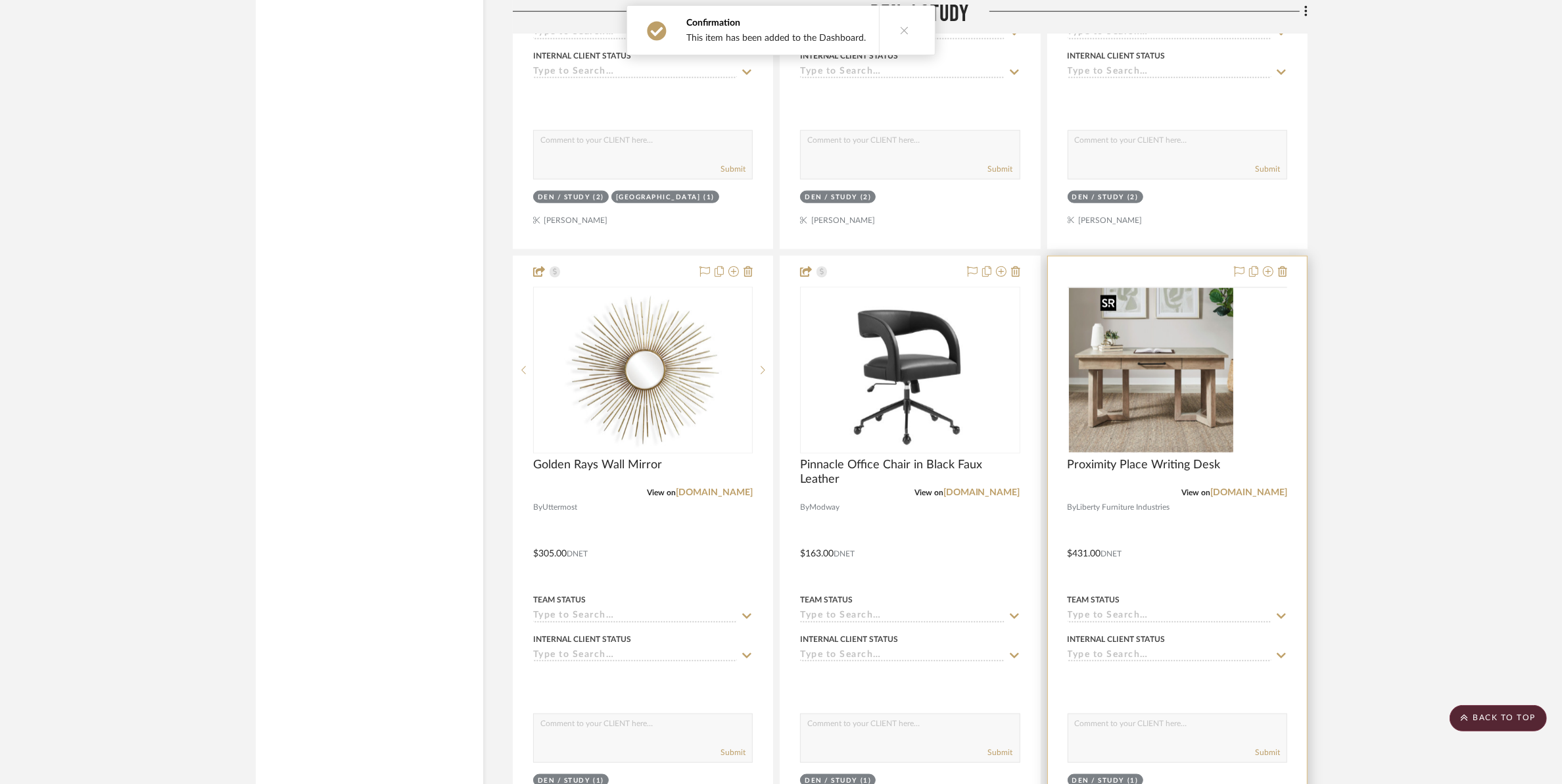
click at [0, 0] on img at bounding box center [0, 0] width 0 height 0
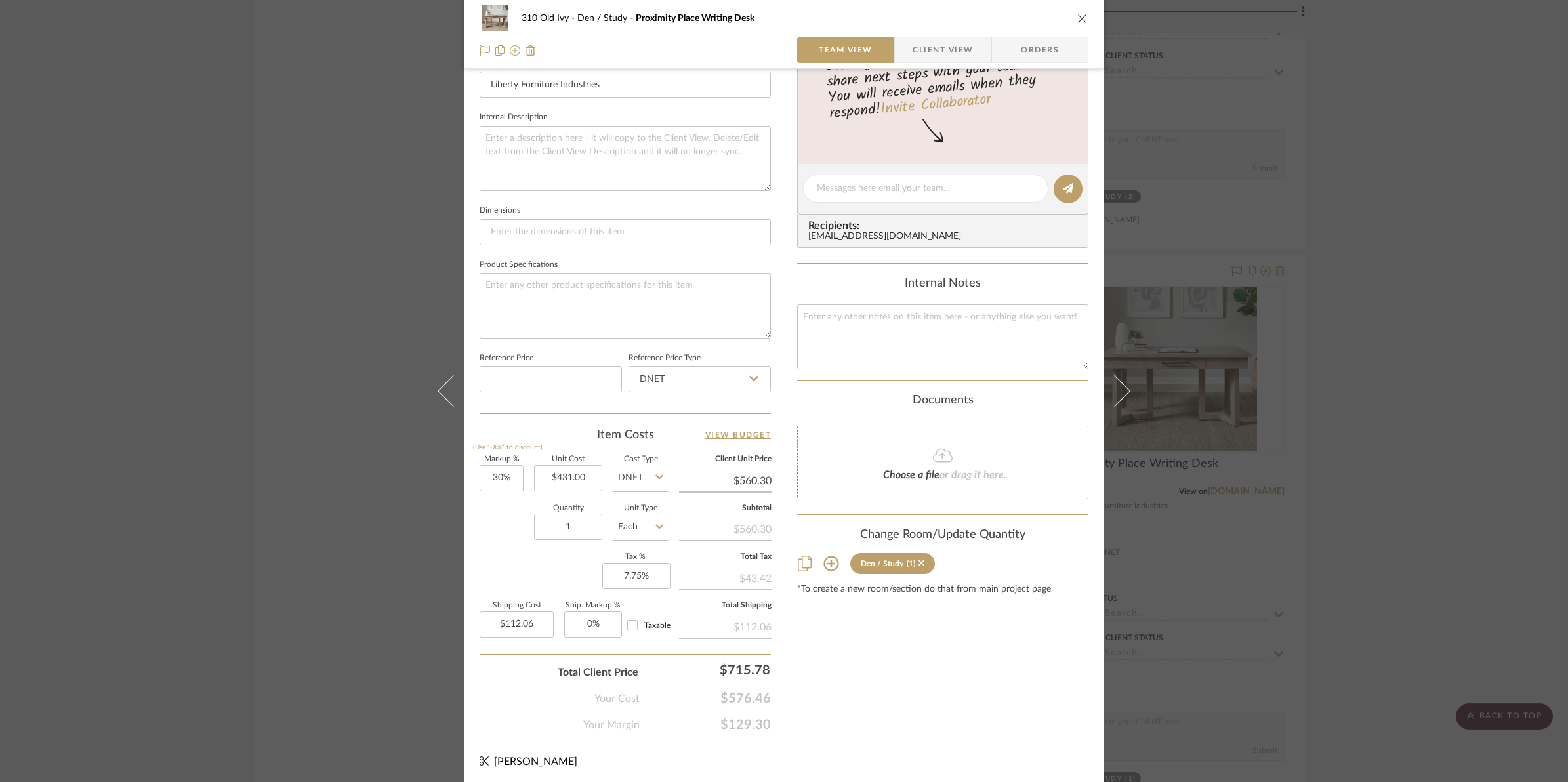
scroll to position [438, 0]
click at [486, 470] on input "30" at bounding box center [501, 476] width 44 height 26
type input "50%"
click at [519, 543] on div "Quantity 1 Unit Type Each" at bounding box center [574, 526] width 189 height 47
type input "$646.50"
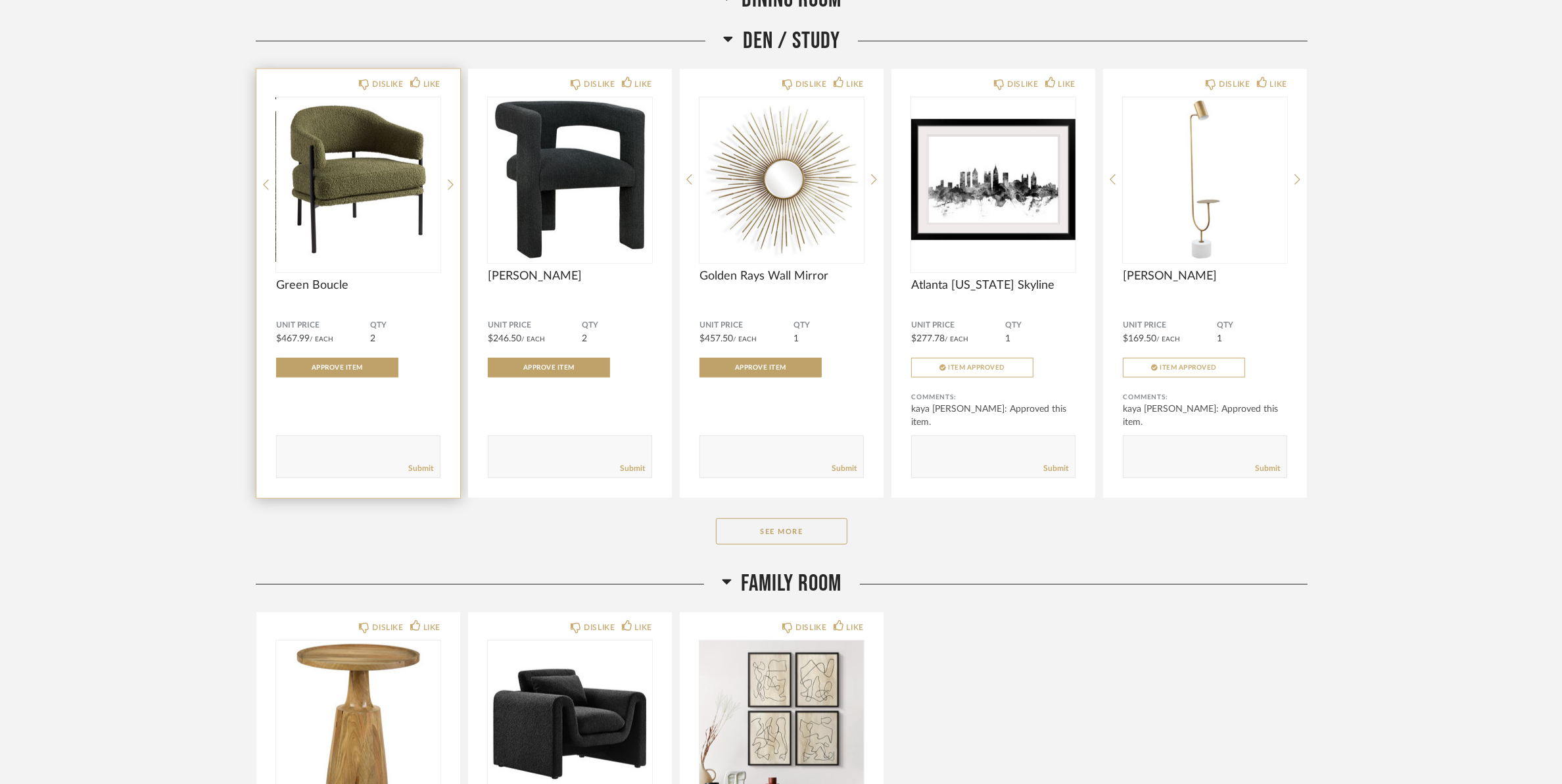
scroll to position [1150, 0]
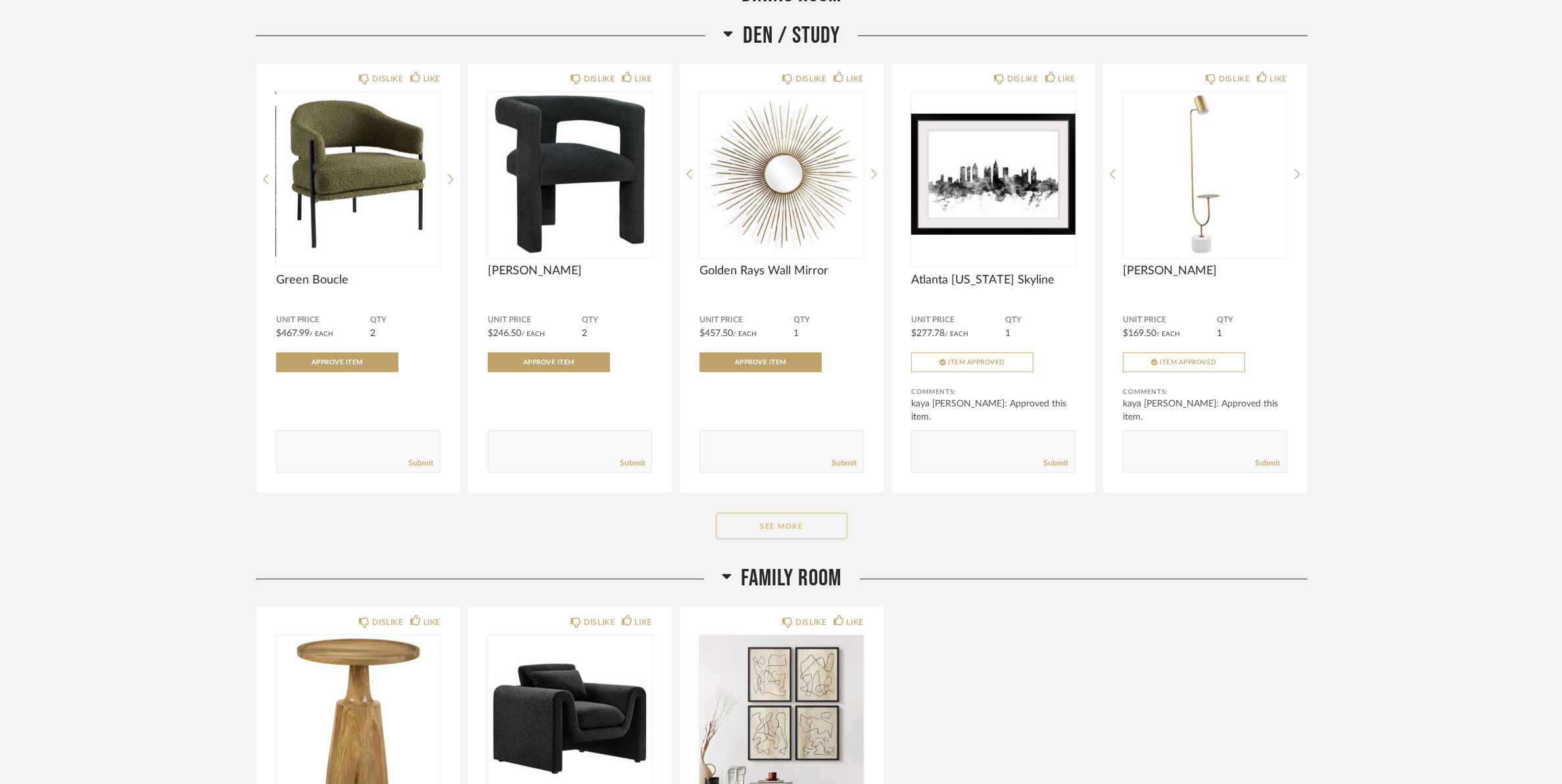
click at [756, 536] on button "See More" at bounding box center [782, 526] width 132 height 26
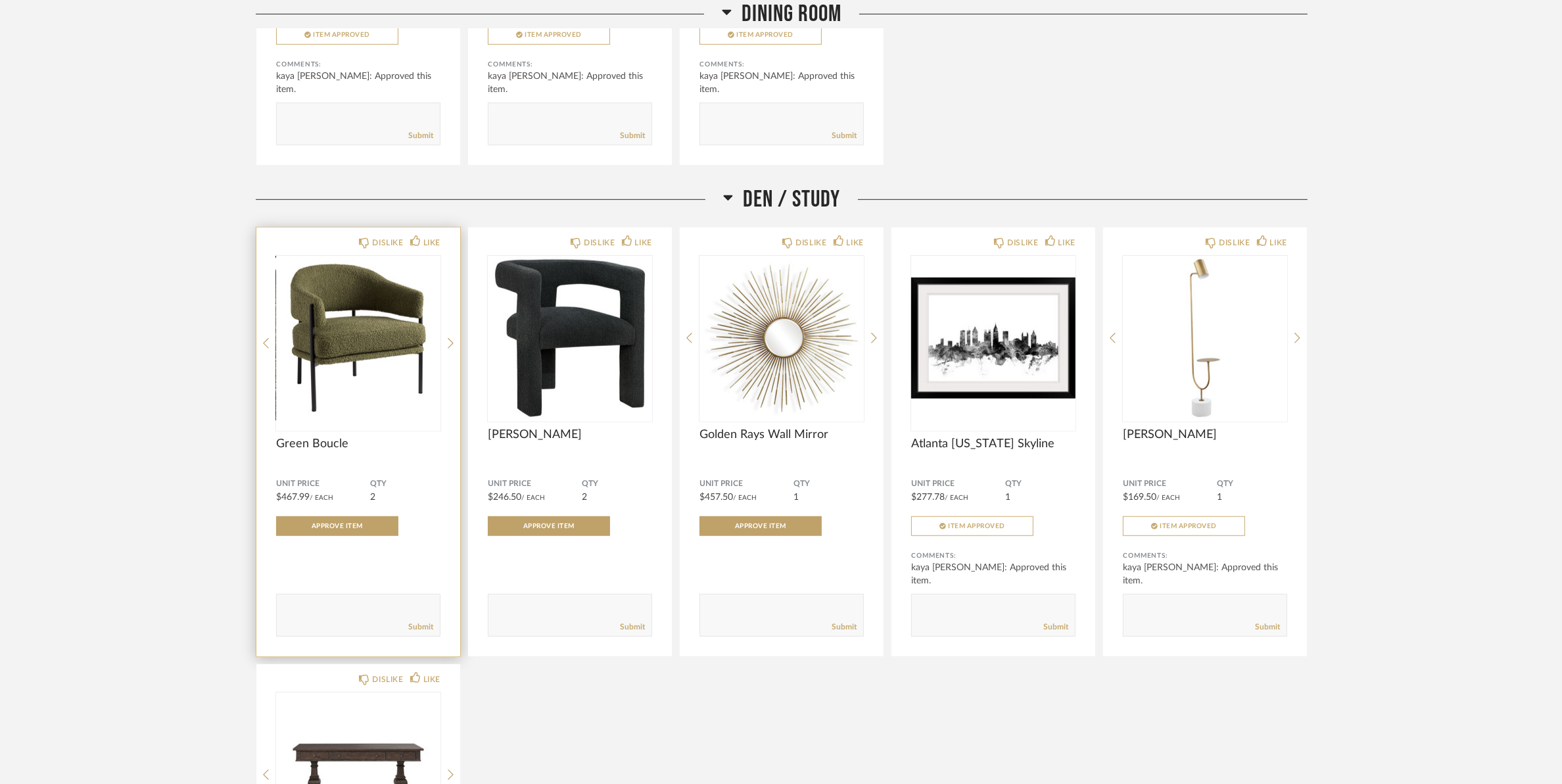
scroll to position [987, 0]
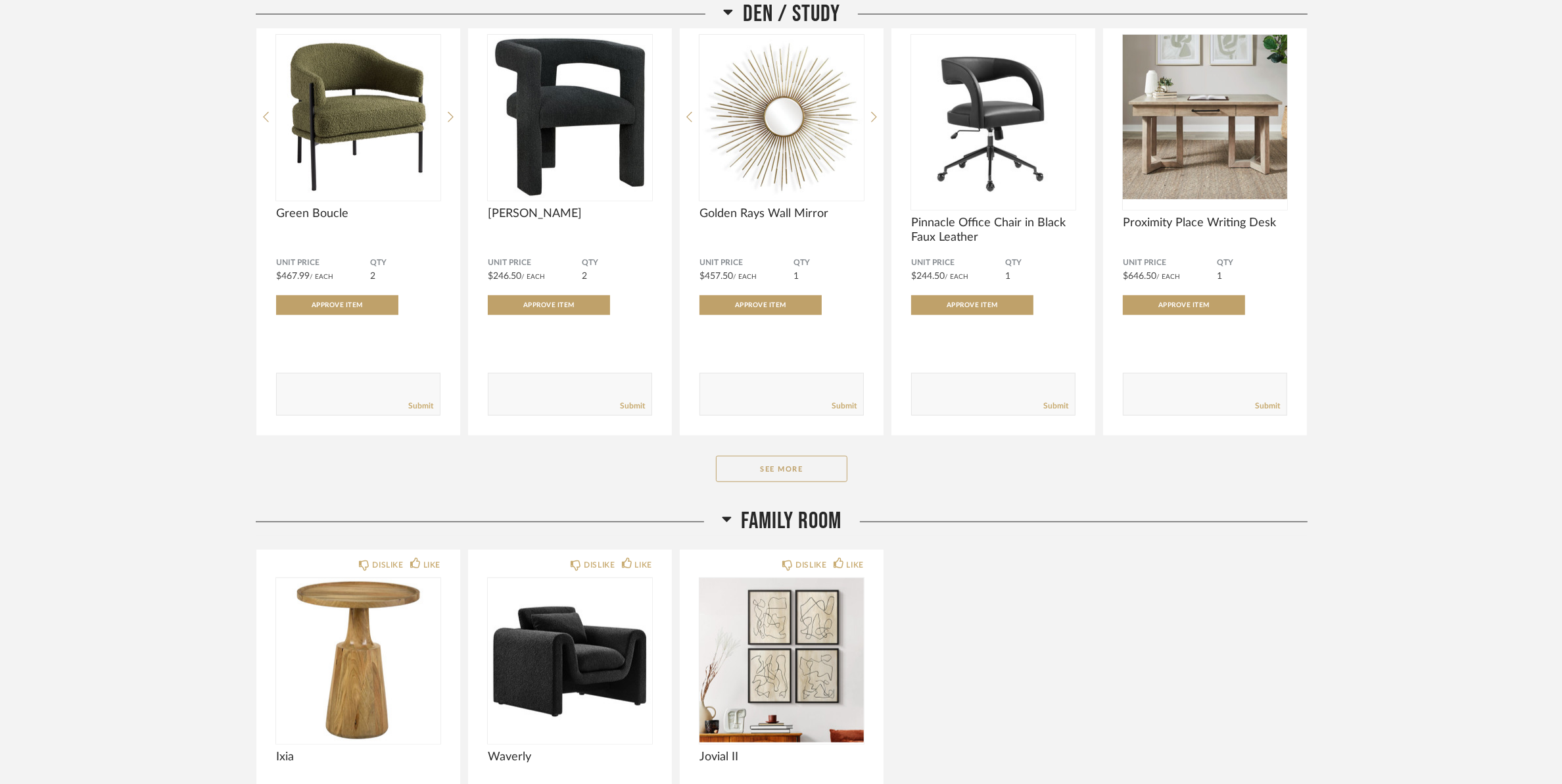
scroll to position [1233, 0]
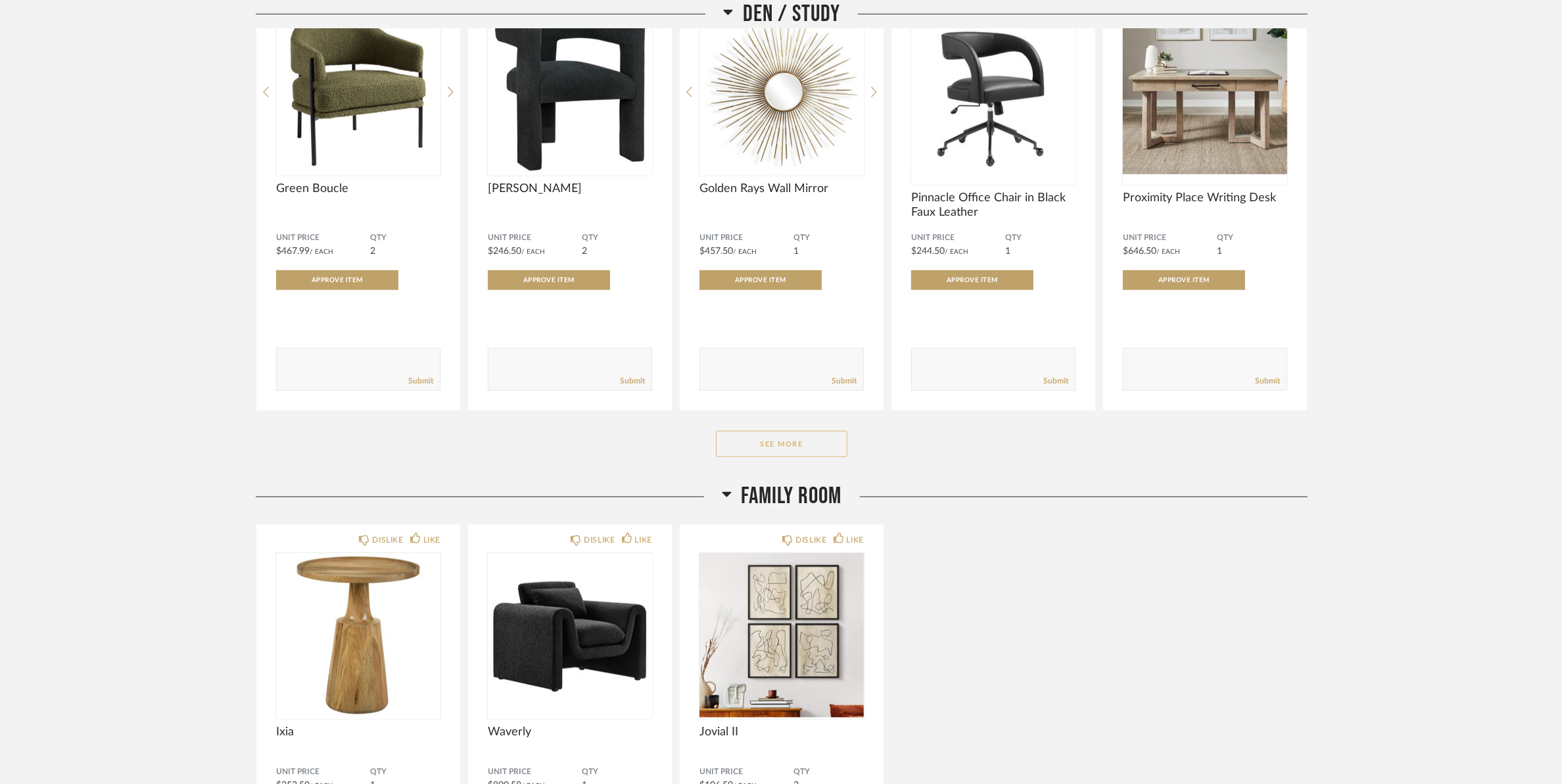
click at [806, 441] on button "See More" at bounding box center [782, 444] width 132 height 26
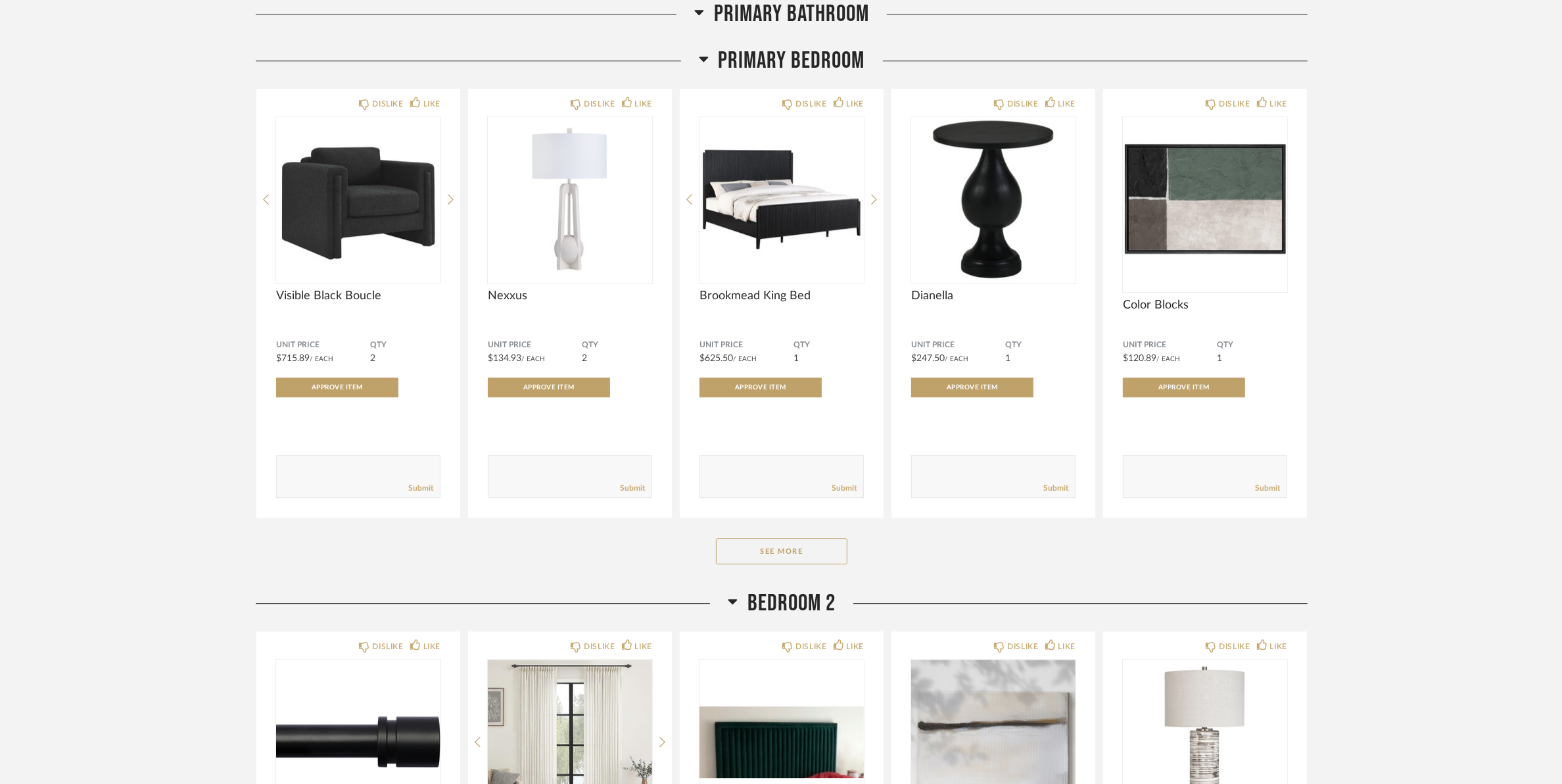
scroll to position [4520, 0]
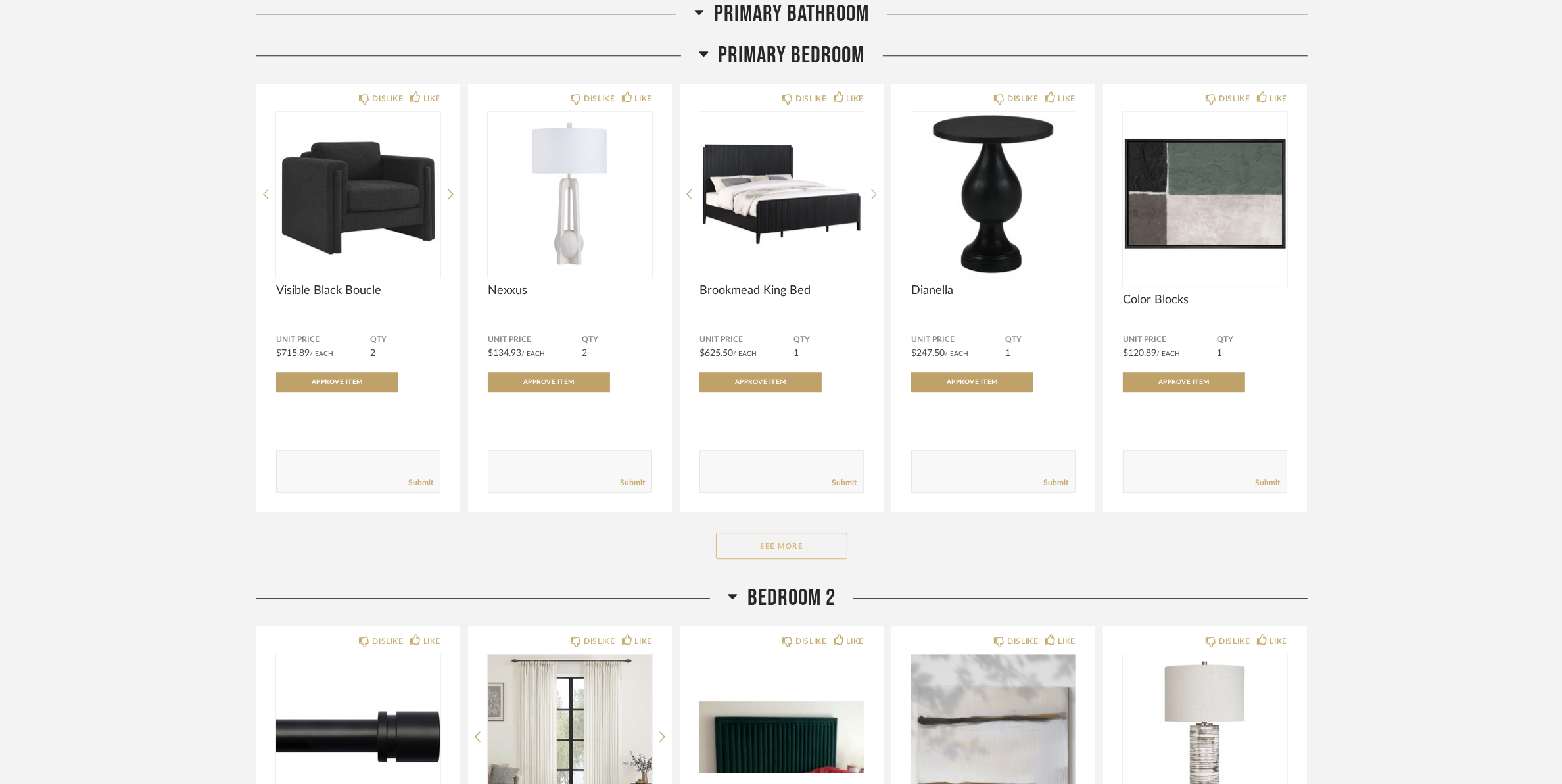
click at [743, 559] on button "See More" at bounding box center [782, 546] width 132 height 26
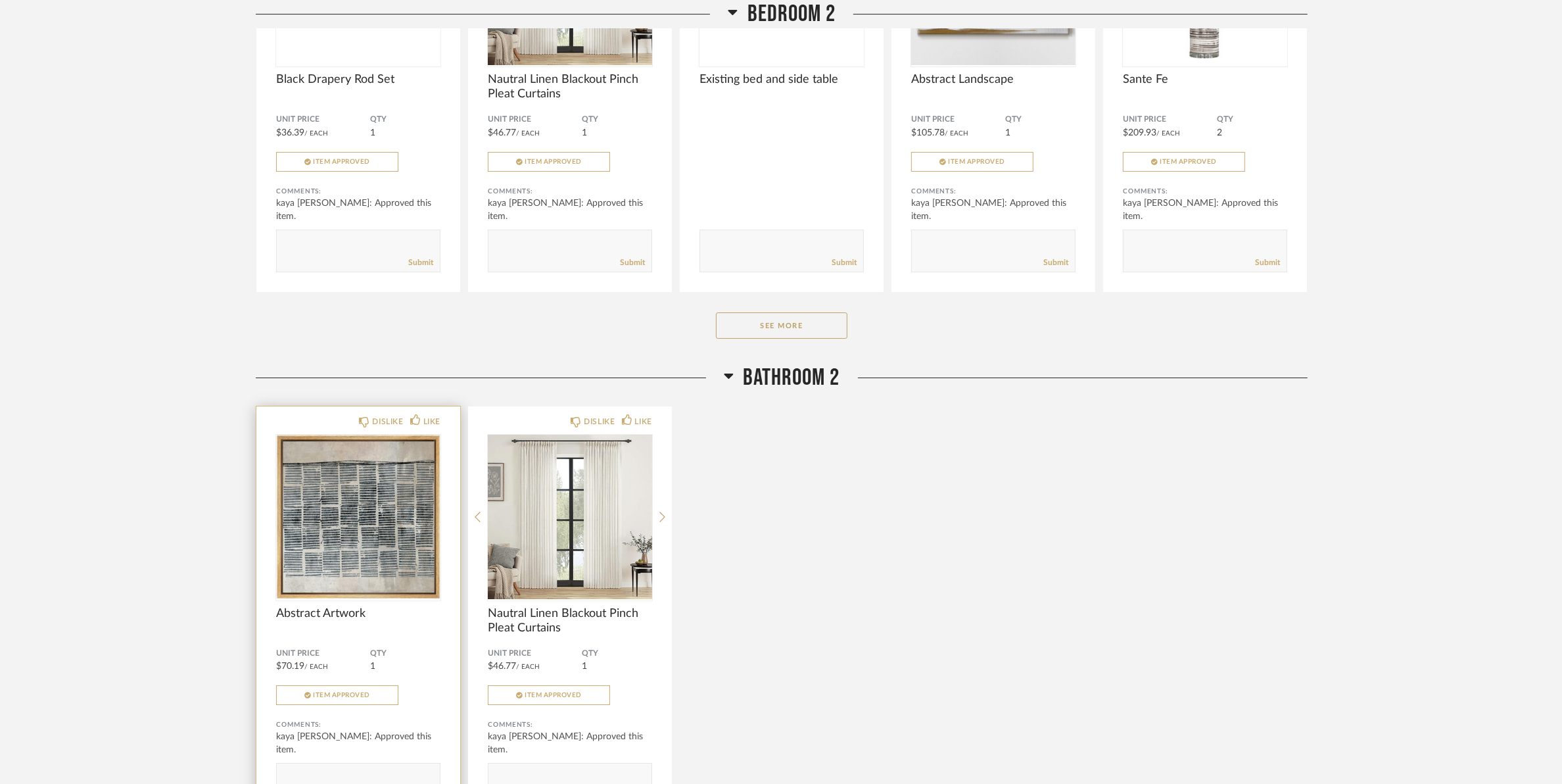
scroll to position [5835, 0]
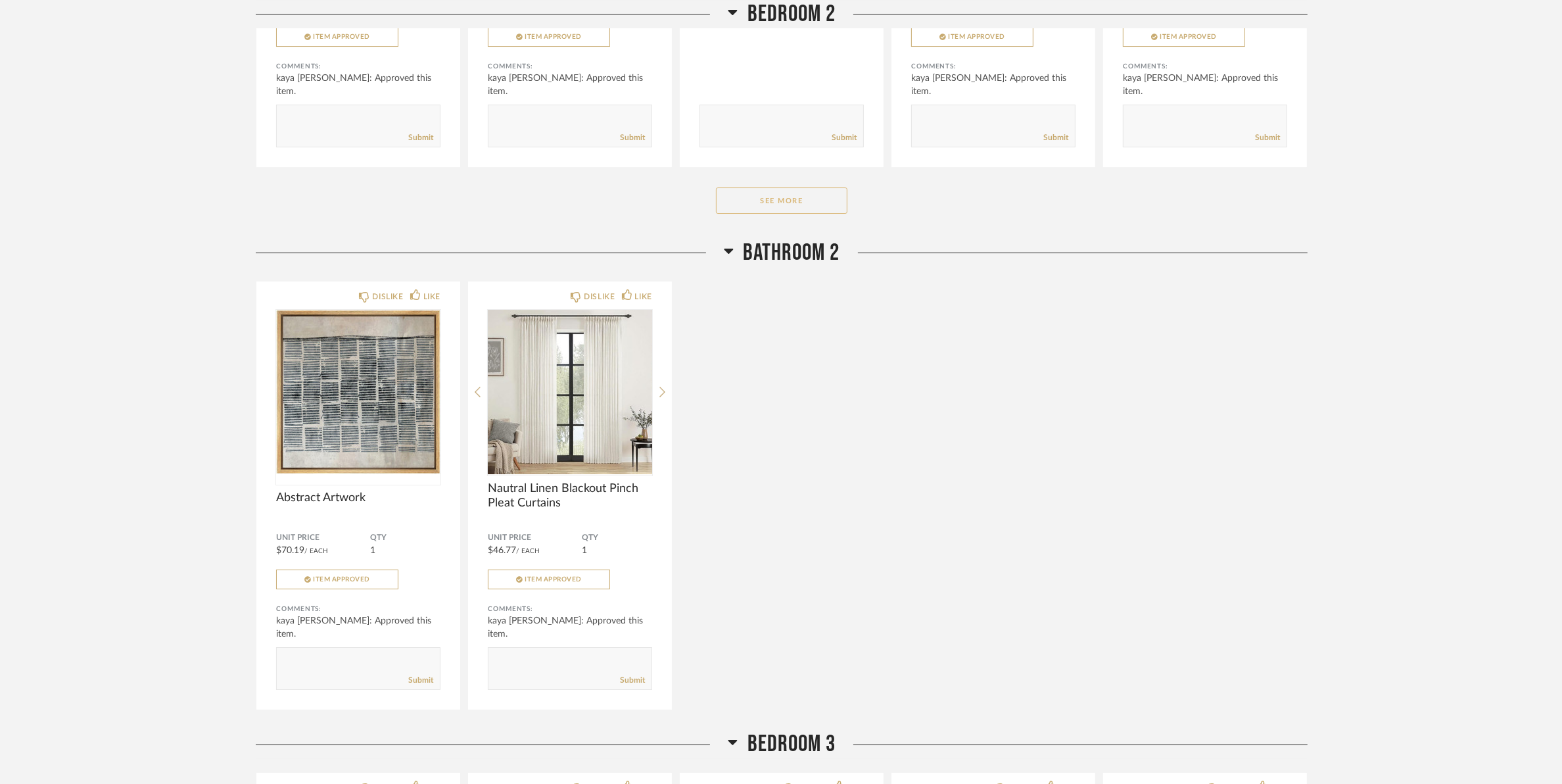
click at [807, 214] on button "See More" at bounding box center [782, 200] width 132 height 26
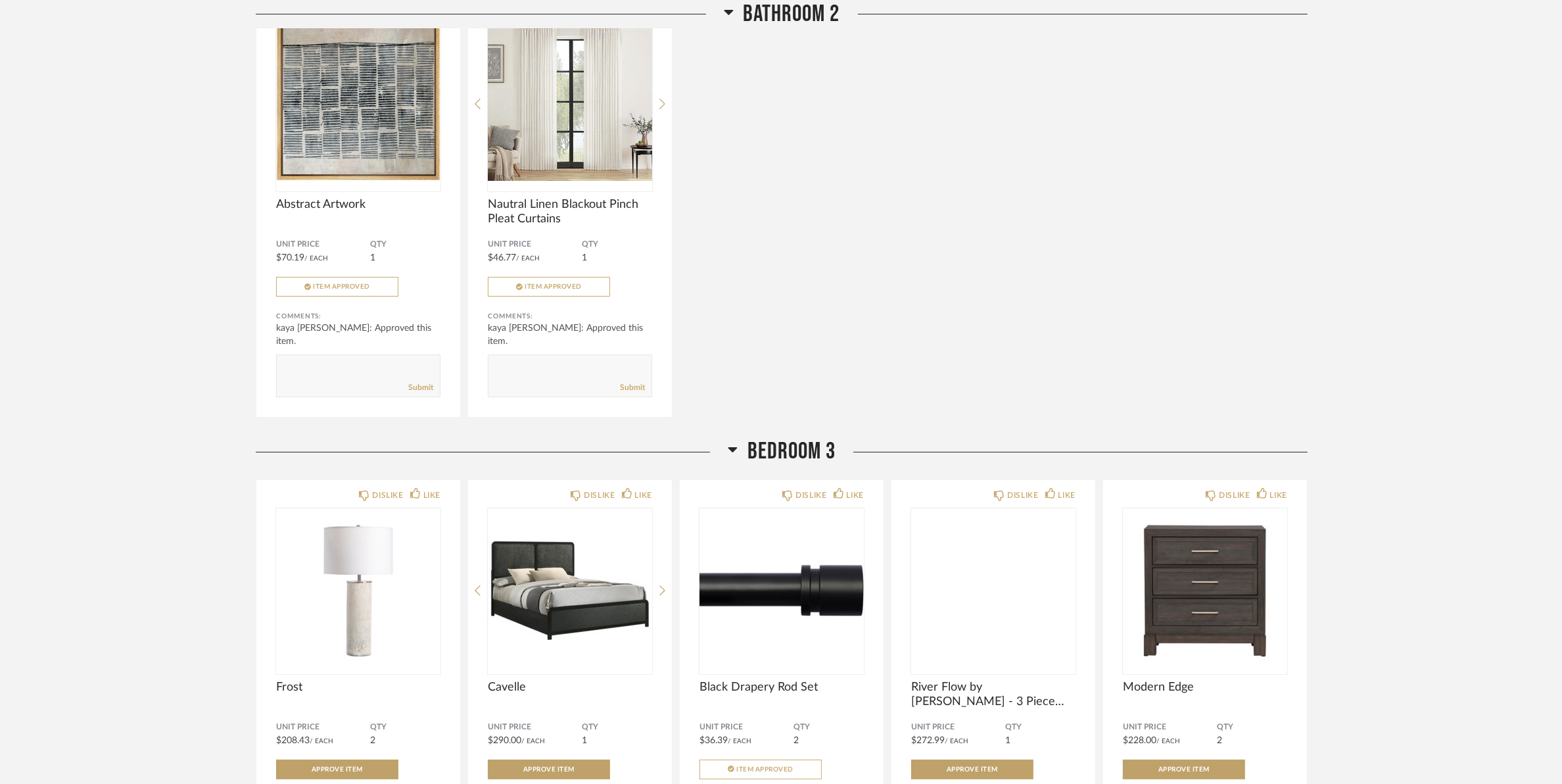
scroll to position [6822, 0]
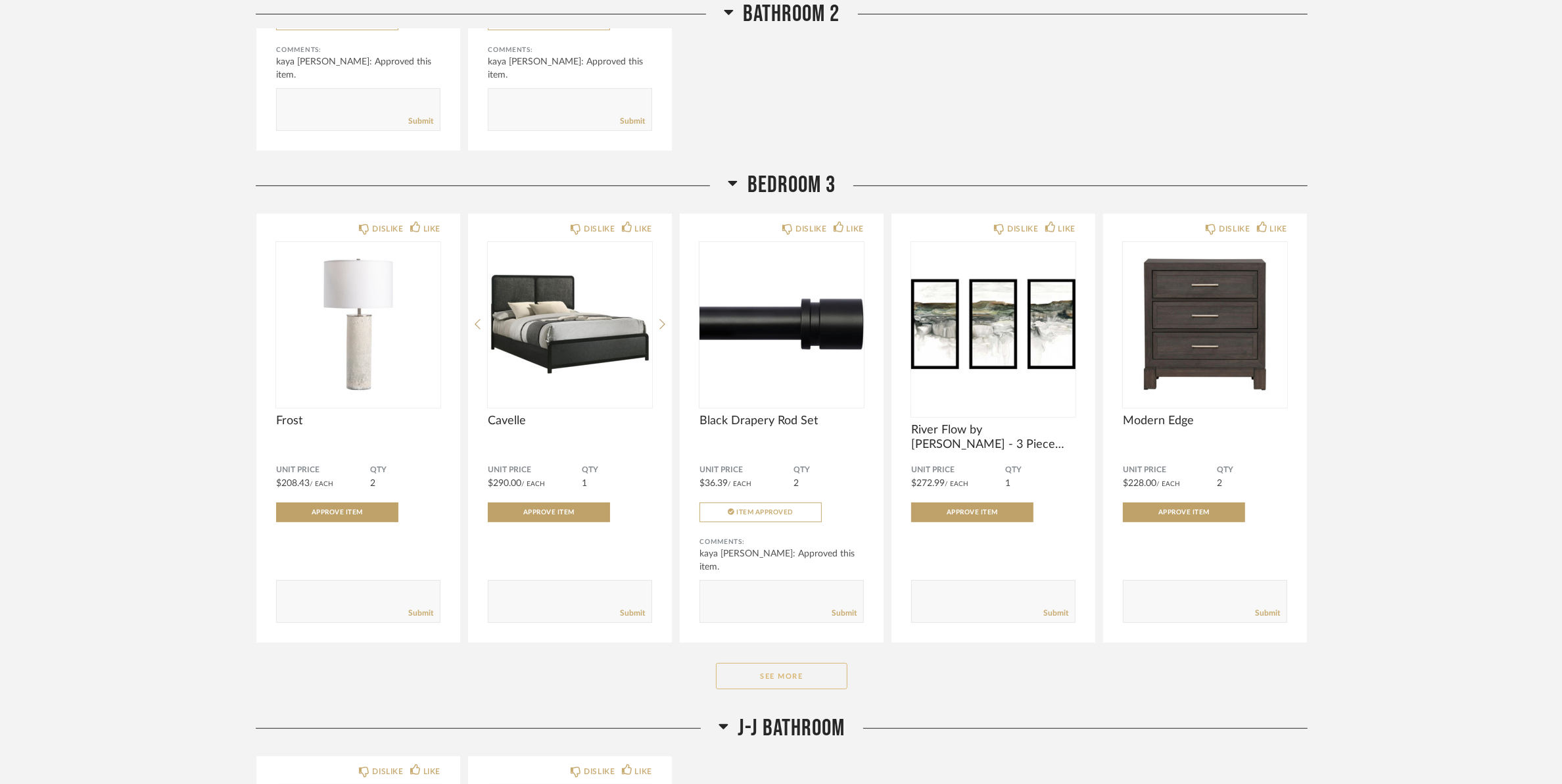
click at [760, 689] on button "See More" at bounding box center [782, 676] width 132 height 26
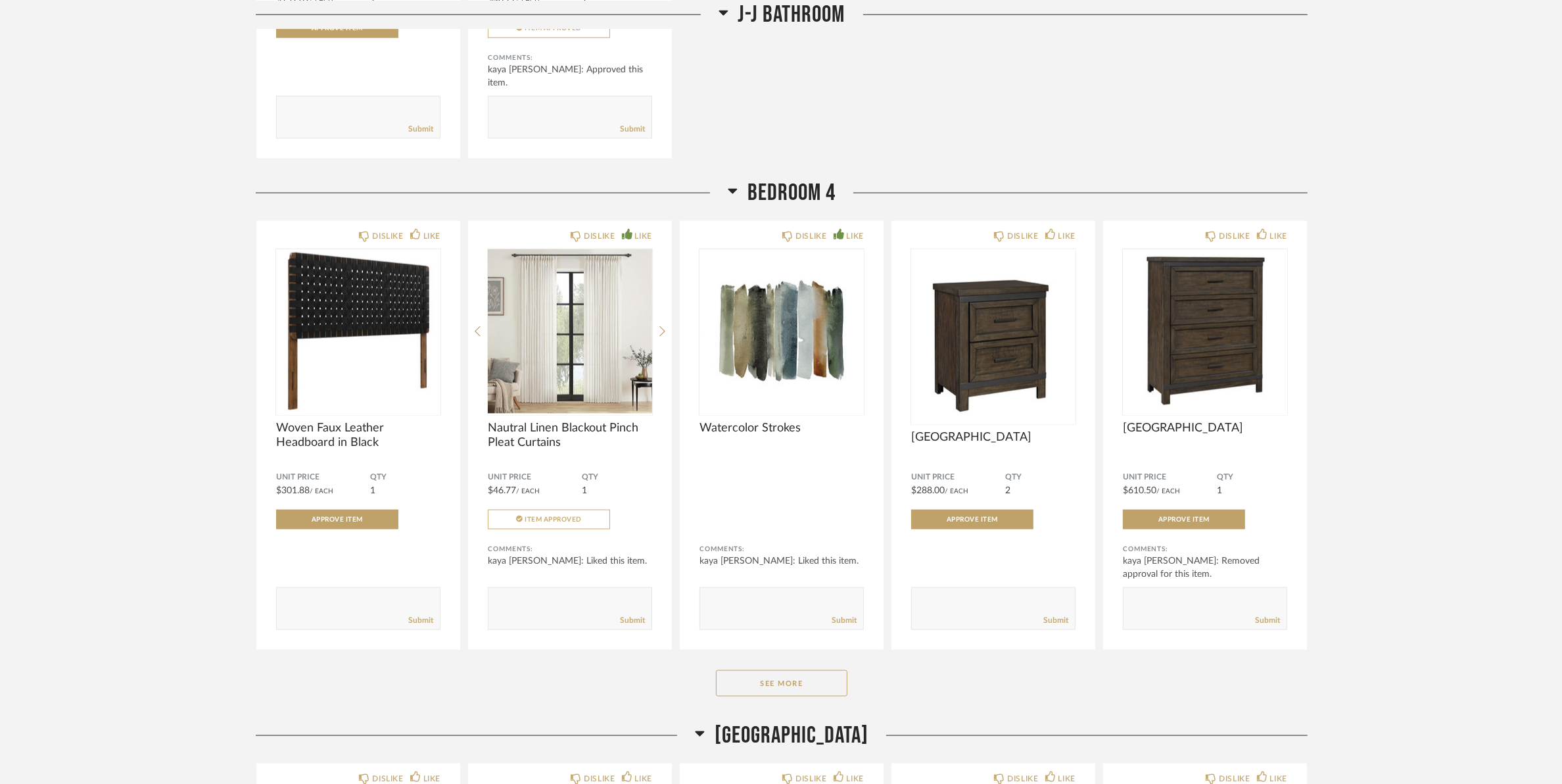
scroll to position [8384, 0]
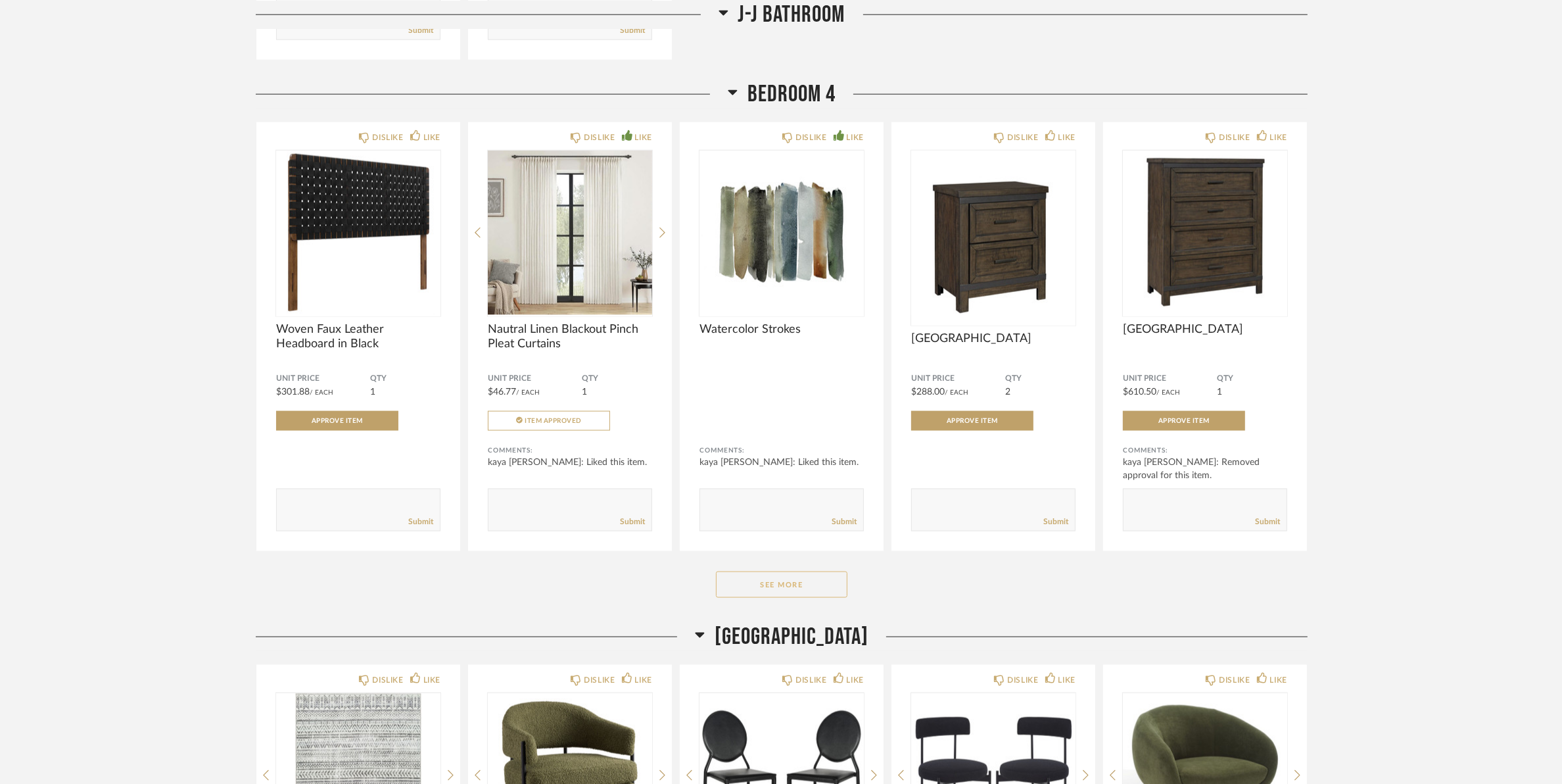
click at [800, 597] on button "See More" at bounding box center [782, 585] width 132 height 26
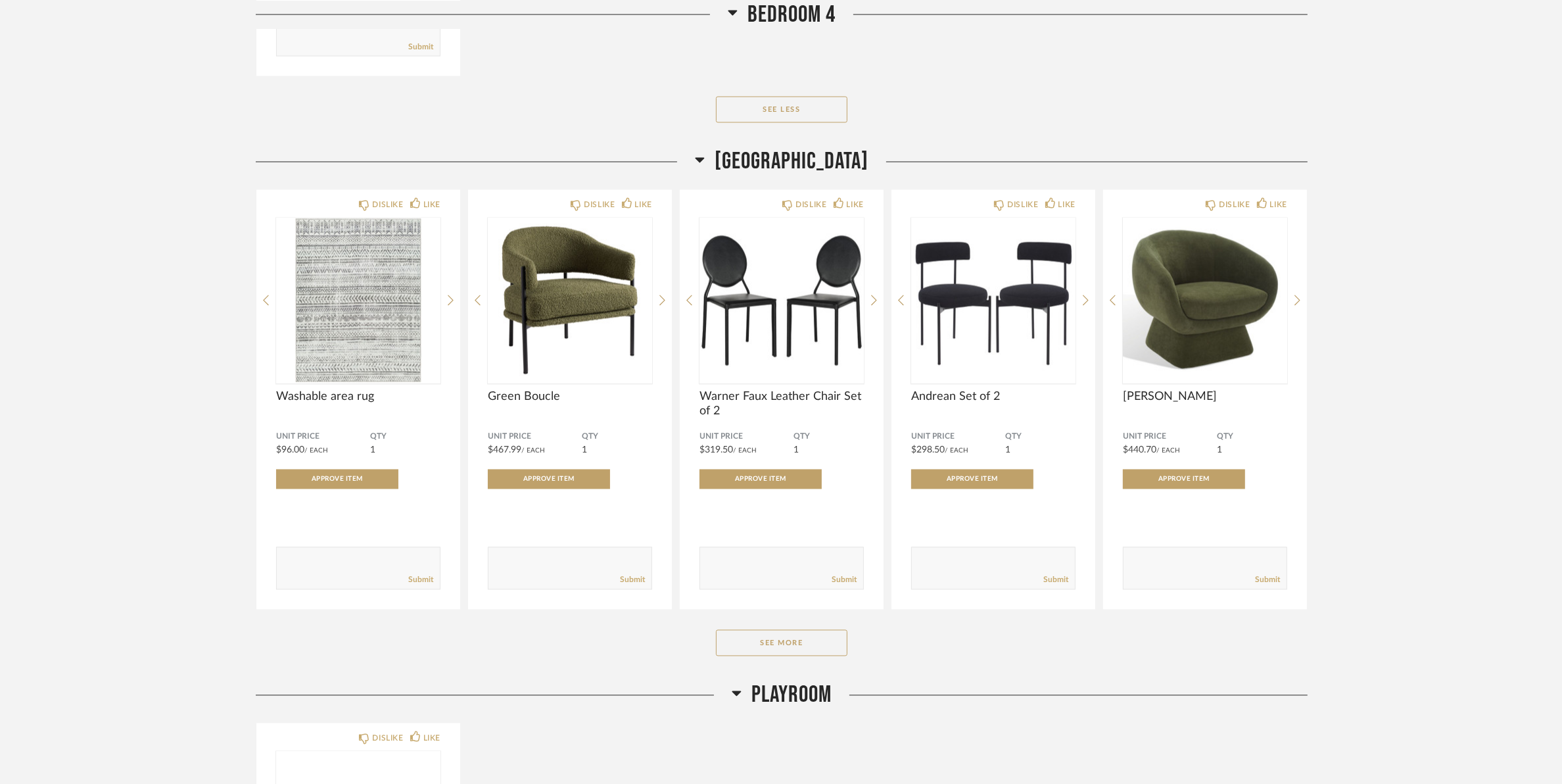
scroll to position [9288, 0]
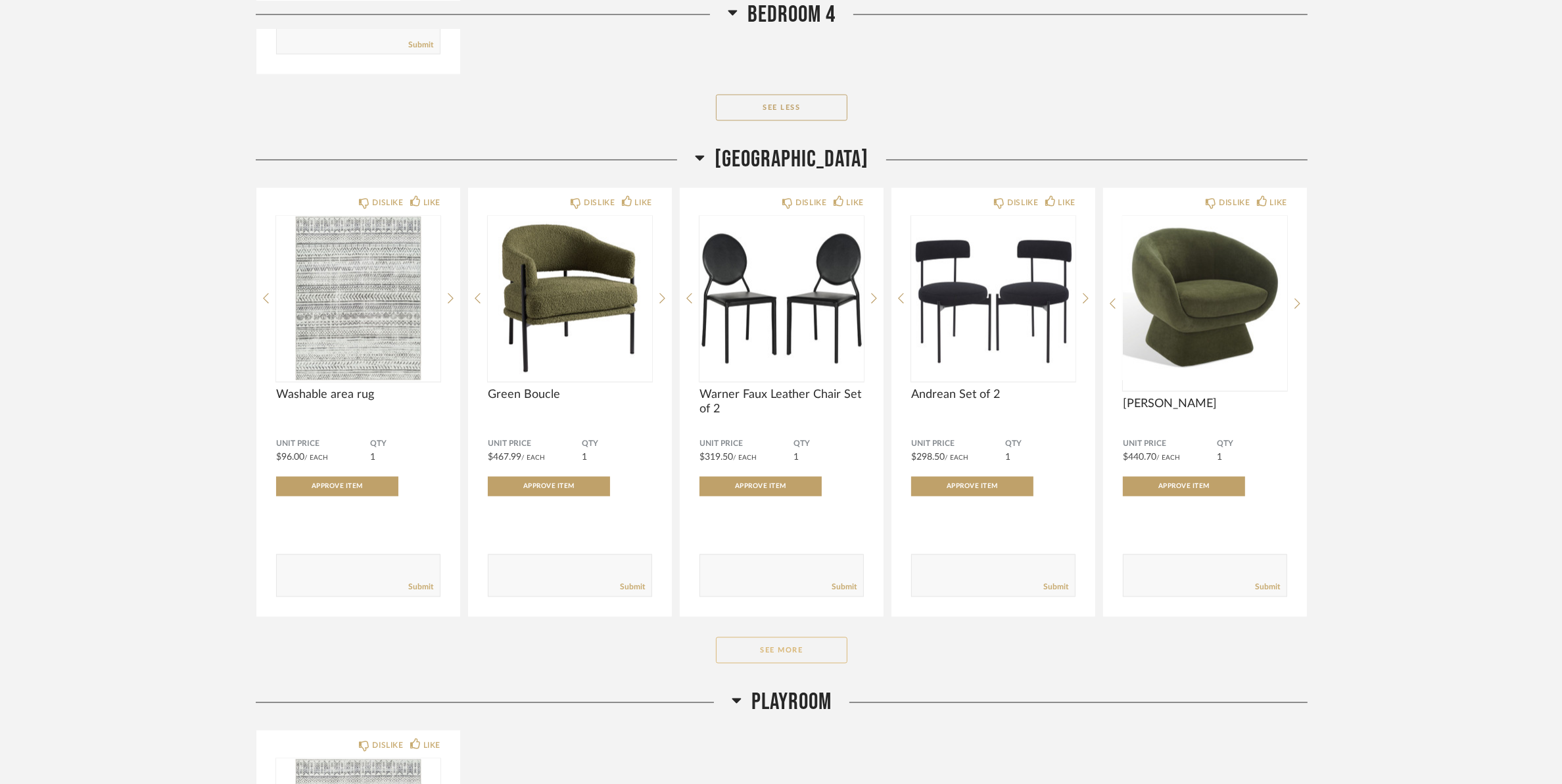
click at [826, 664] on button "See More" at bounding box center [782, 650] width 132 height 26
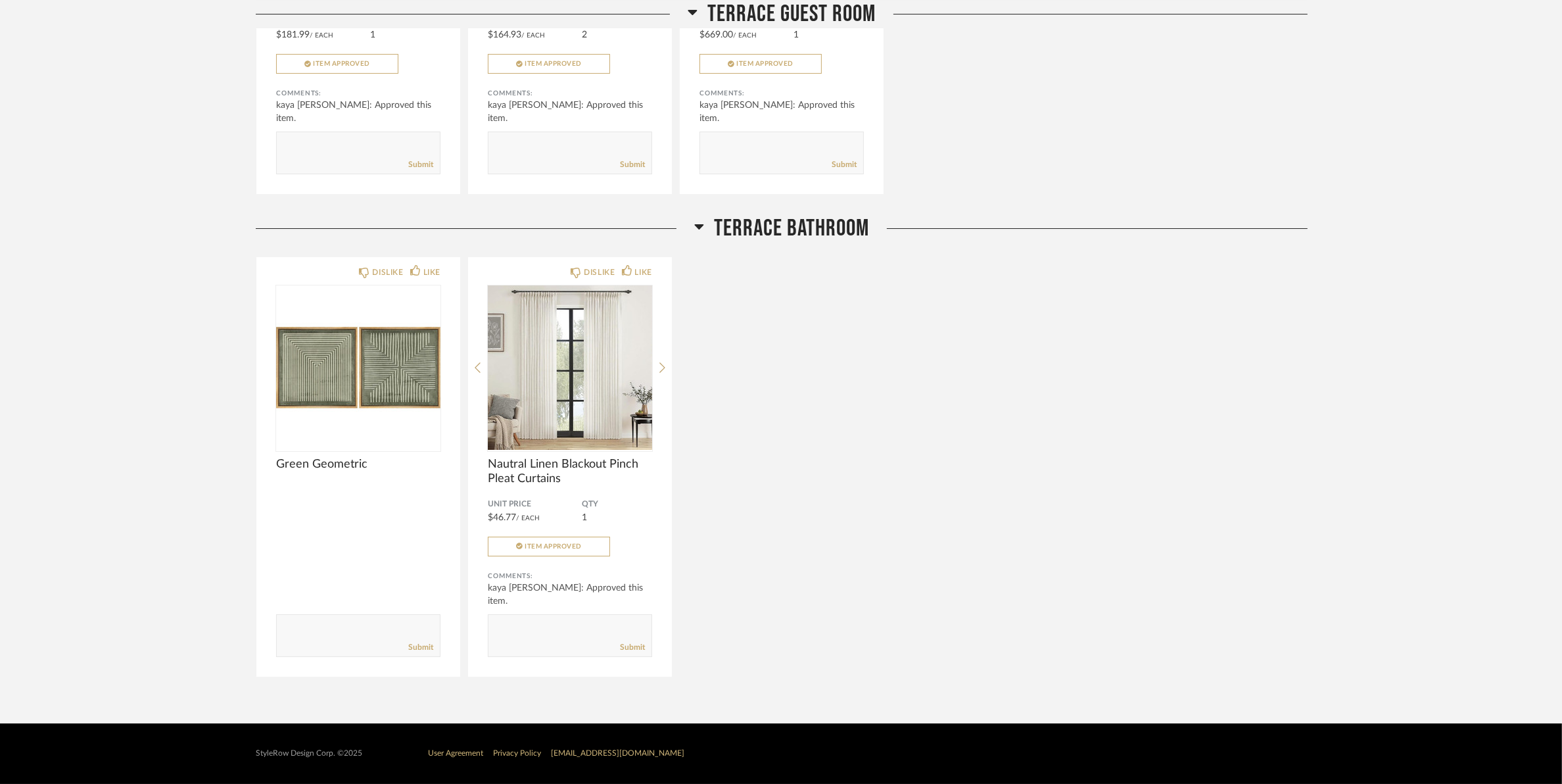
scroll to position [12177, 0]
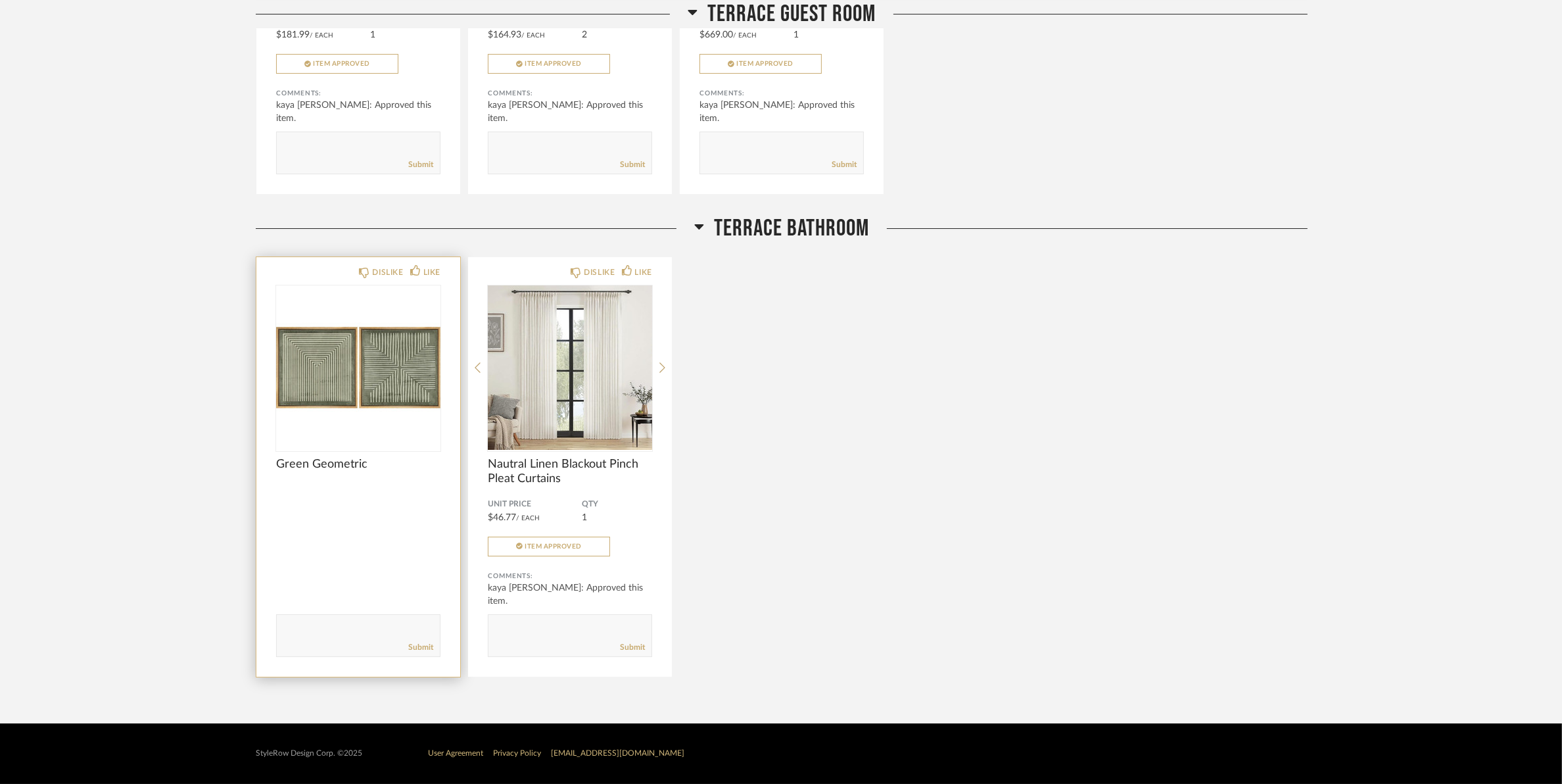
click at [313, 629] on textarea at bounding box center [359, 630] width 163 height 17
type textarea "This is the artwork set that we will use one piece for the j-j bath, and one fo…"
click at [415, 645] on link "Submit" at bounding box center [420, 647] width 25 height 11
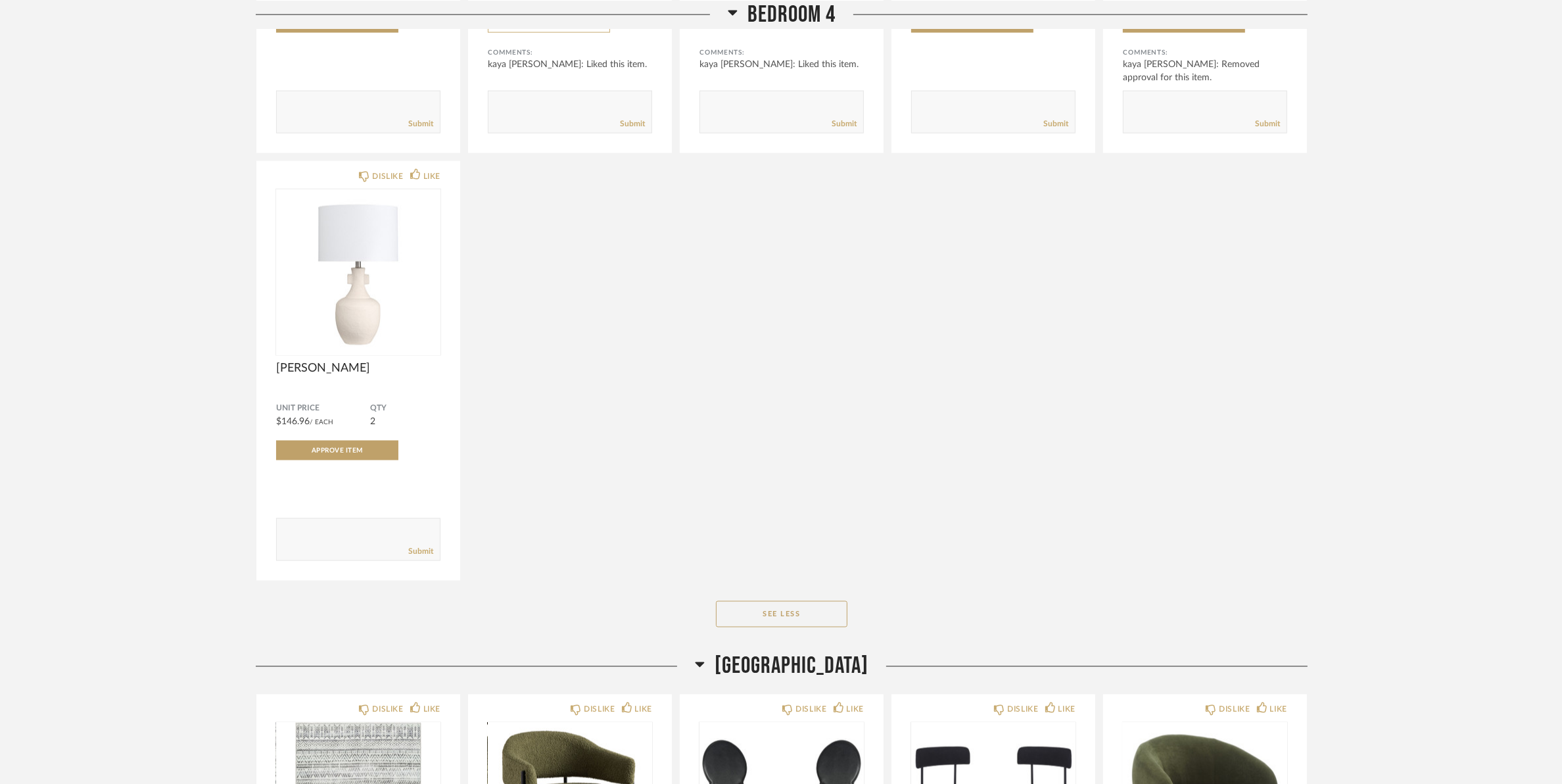
scroll to position [8959, 0]
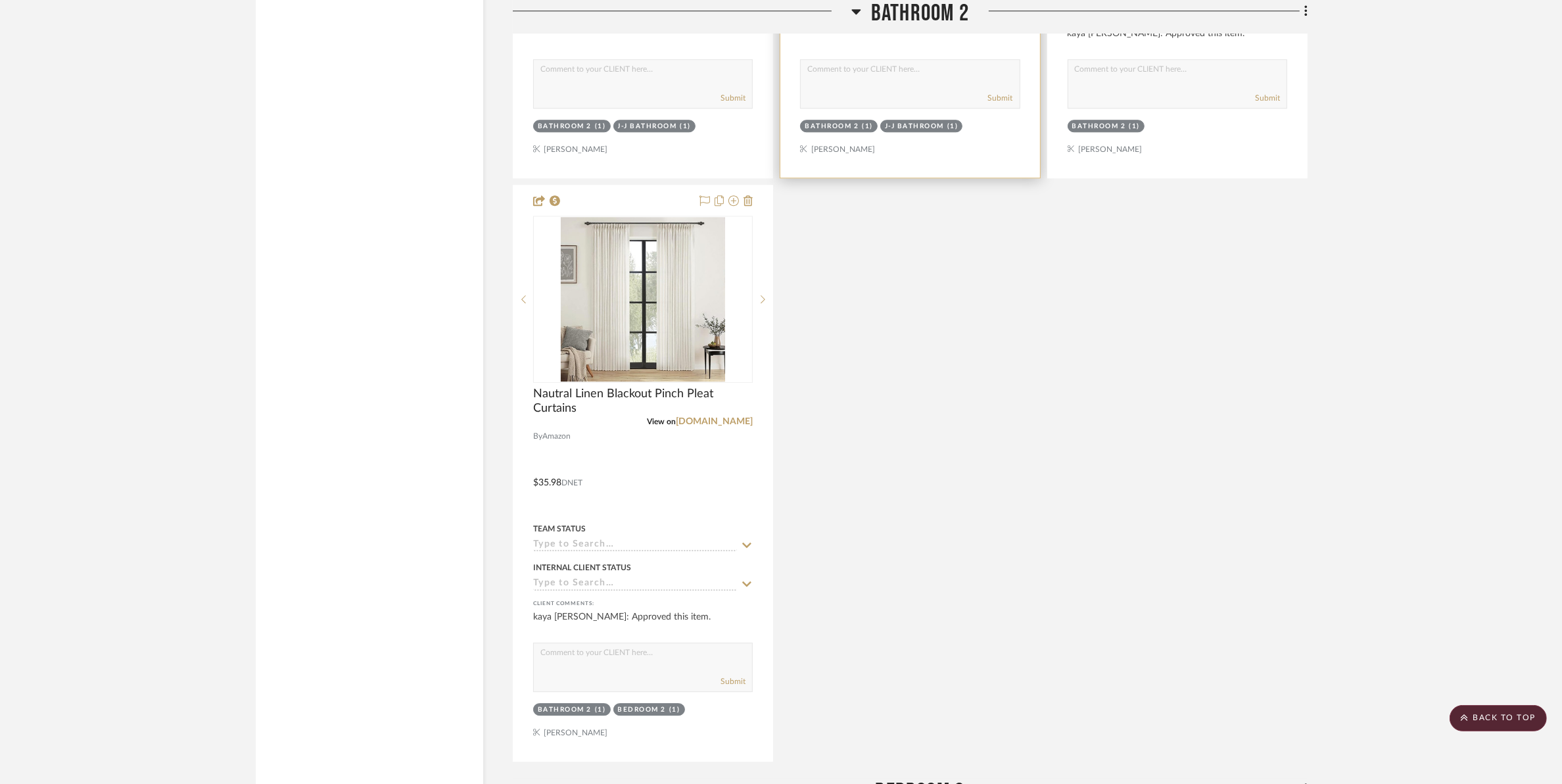
scroll to position [10357, 0]
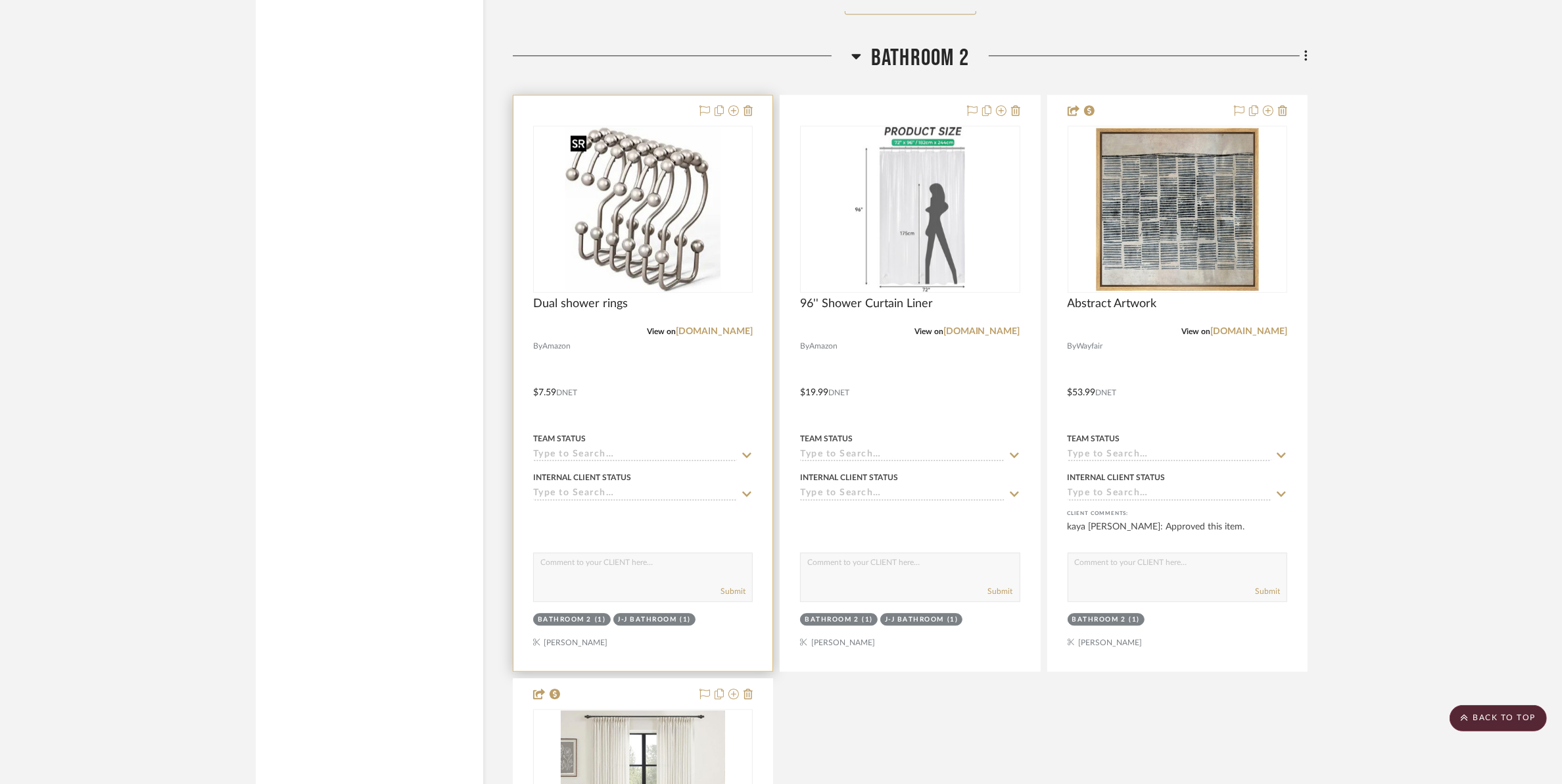
click at [619, 224] on img "0" at bounding box center [643, 209] width 155 height 165
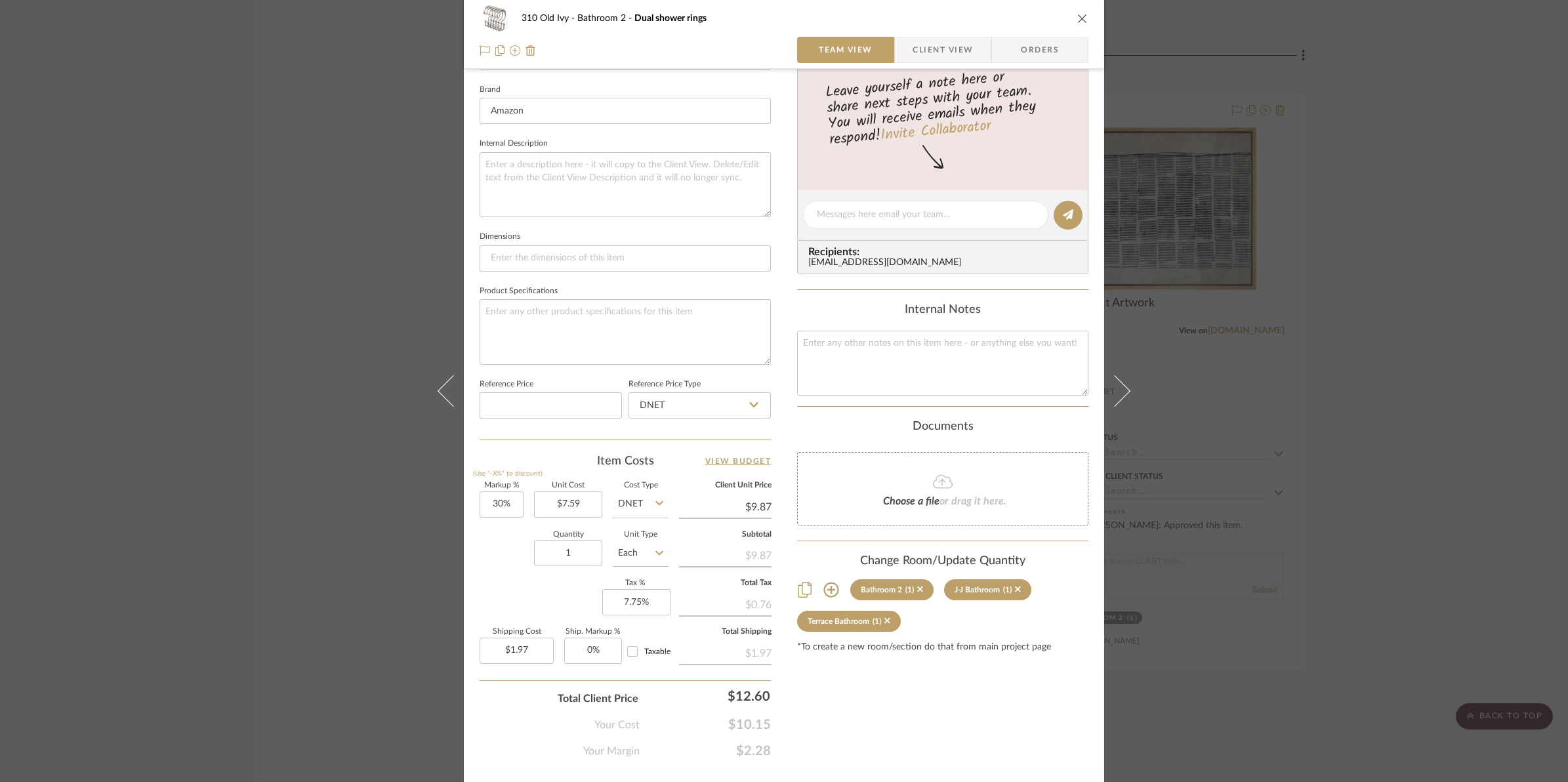
scroll to position [0, 0]
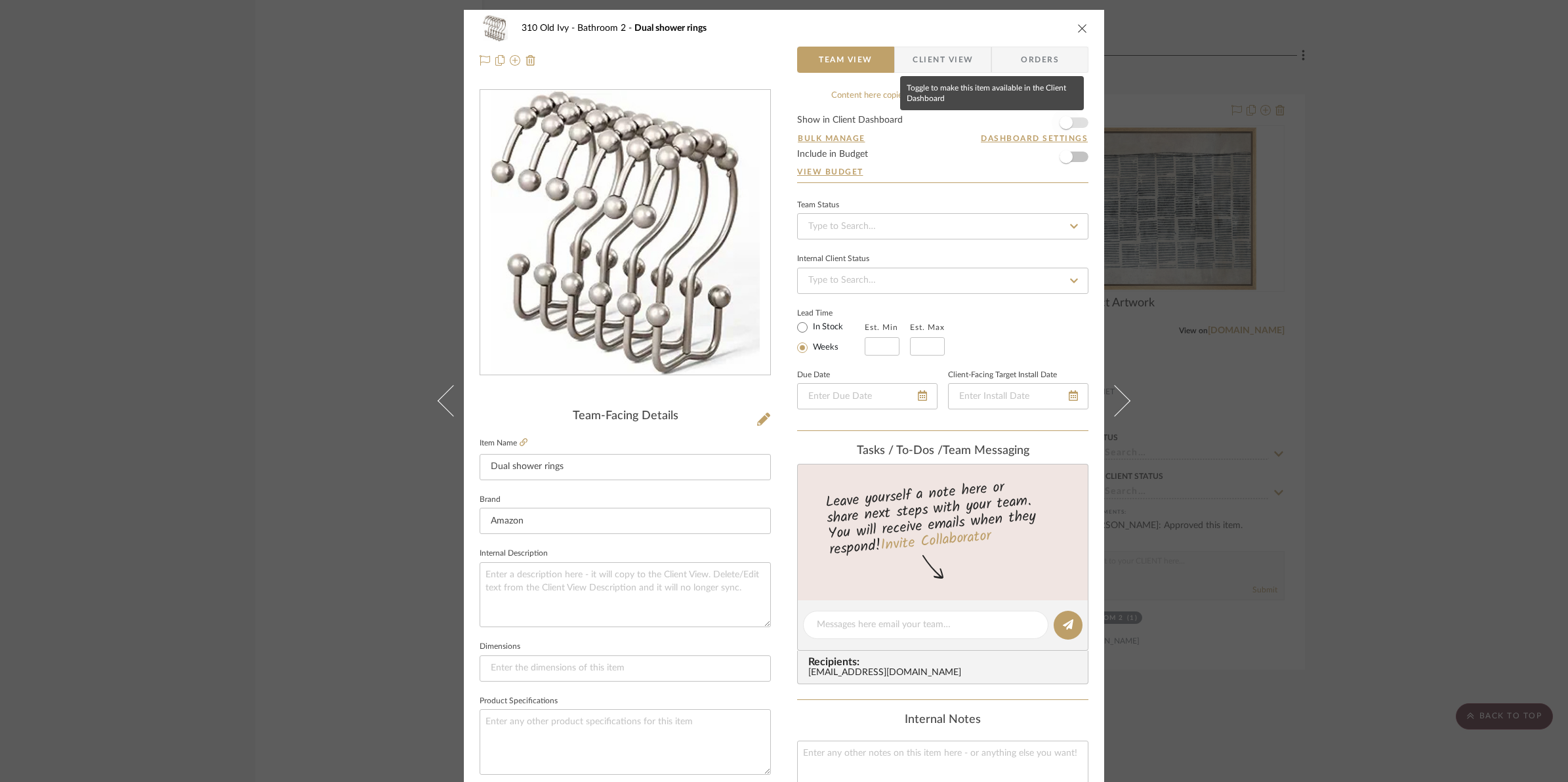
click at [1074, 122] on span "button" at bounding box center [1066, 122] width 29 height 29
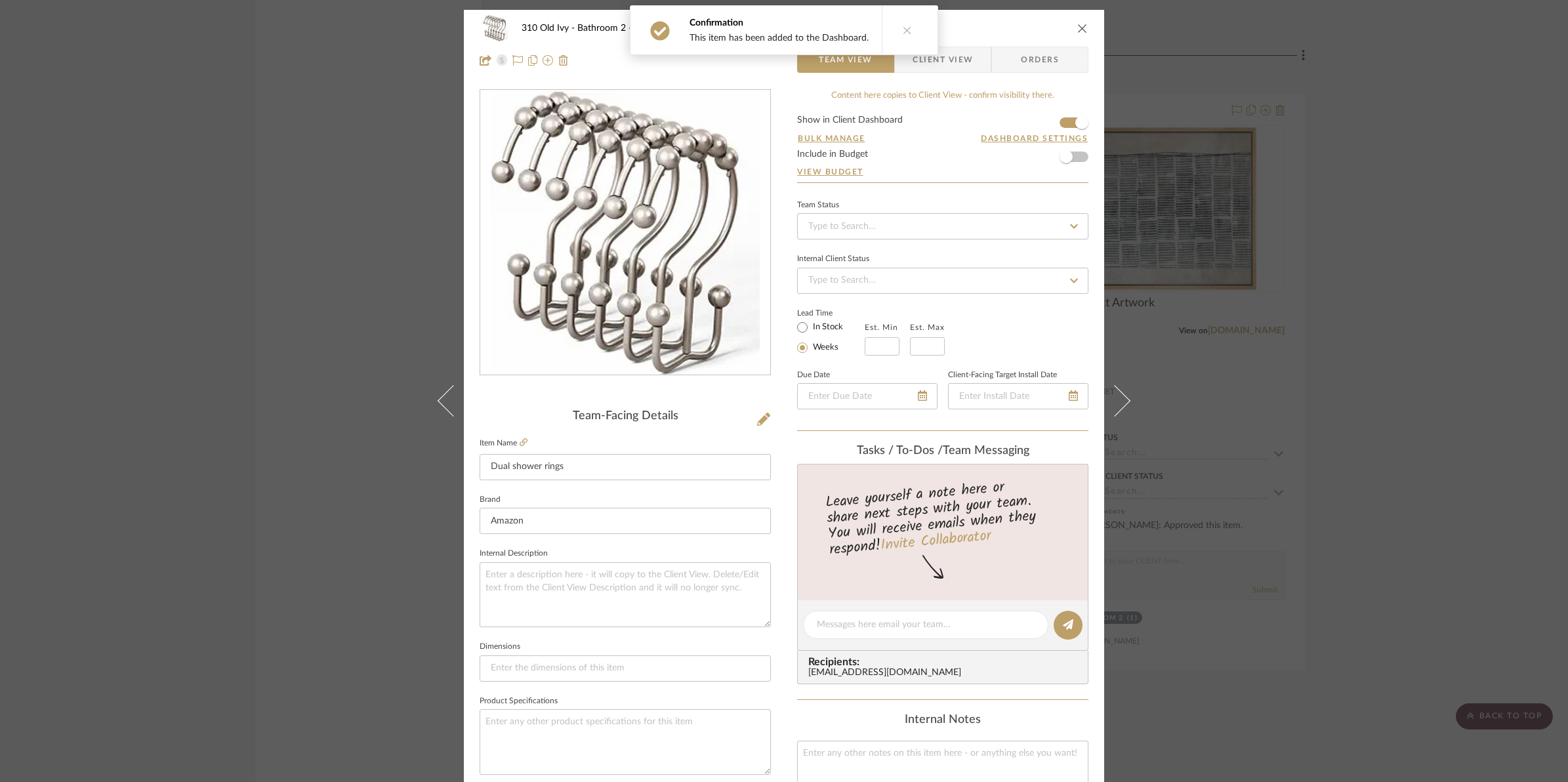
click at [1077, 24] on icon "close" at bounding box center [1082, 29] width 10 height 10
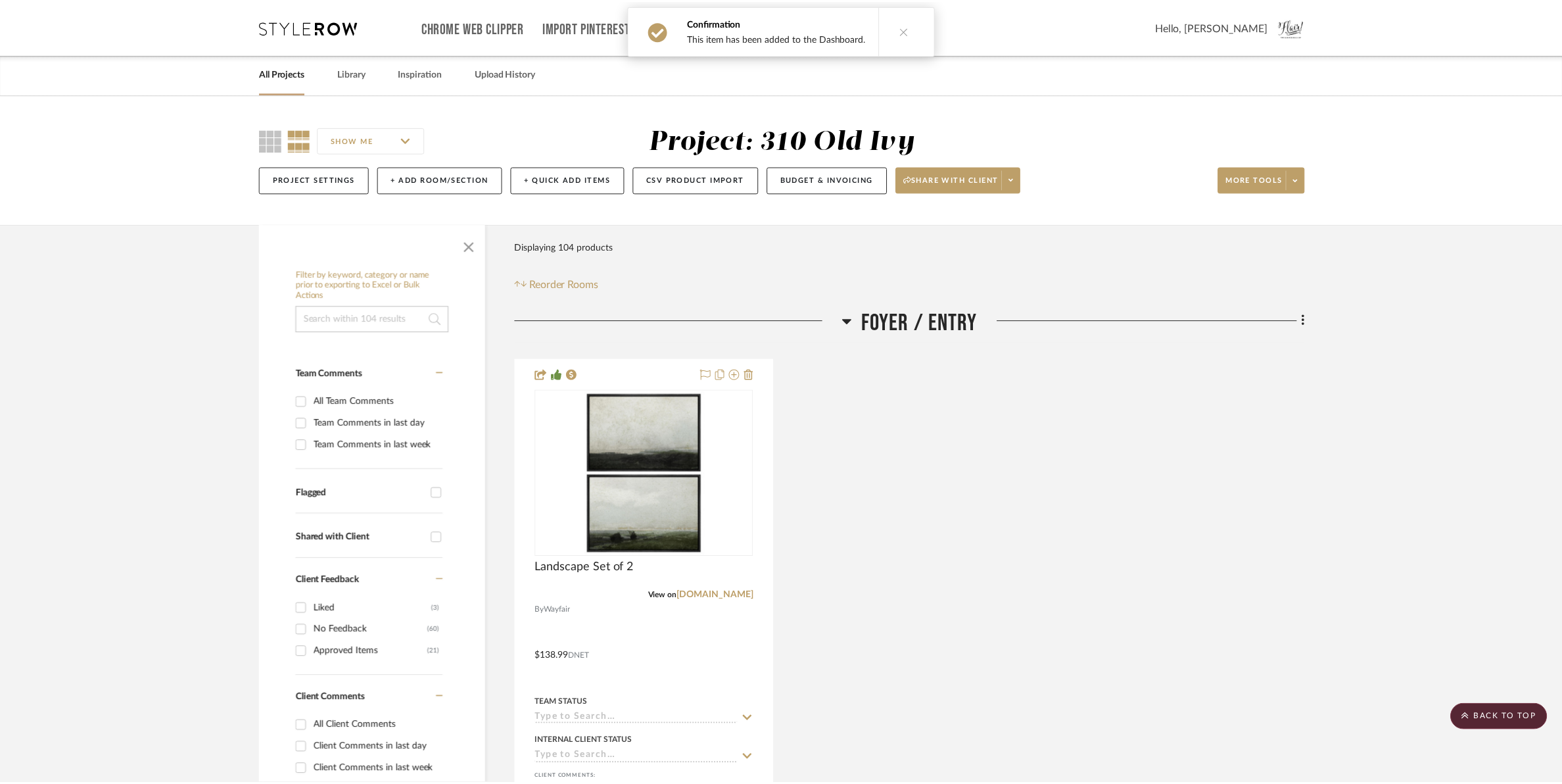
scroll to position [10357, 0]
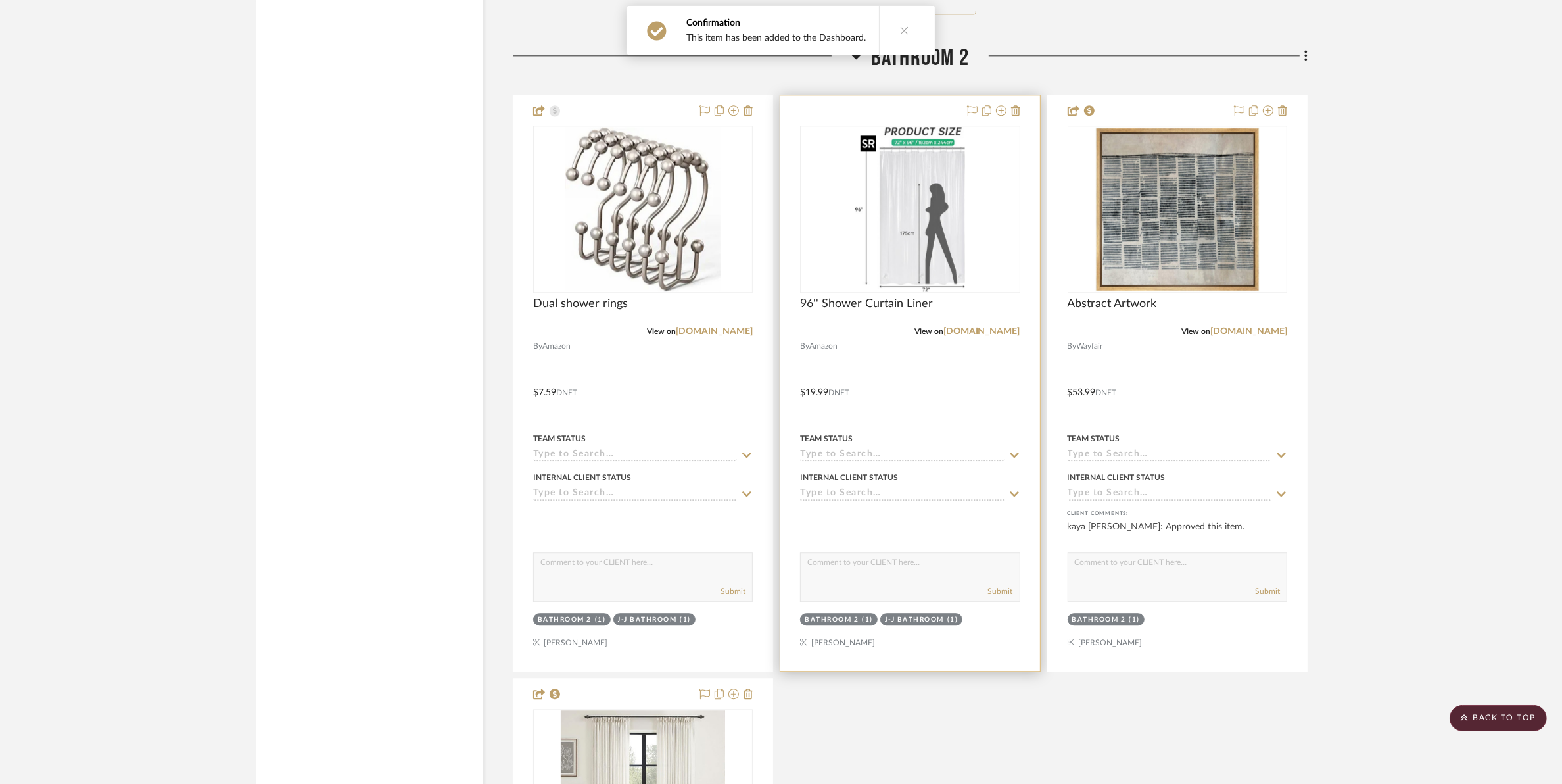
click at [892, 211] on img "0" at bounding box center [911, 209] width 111 height 165
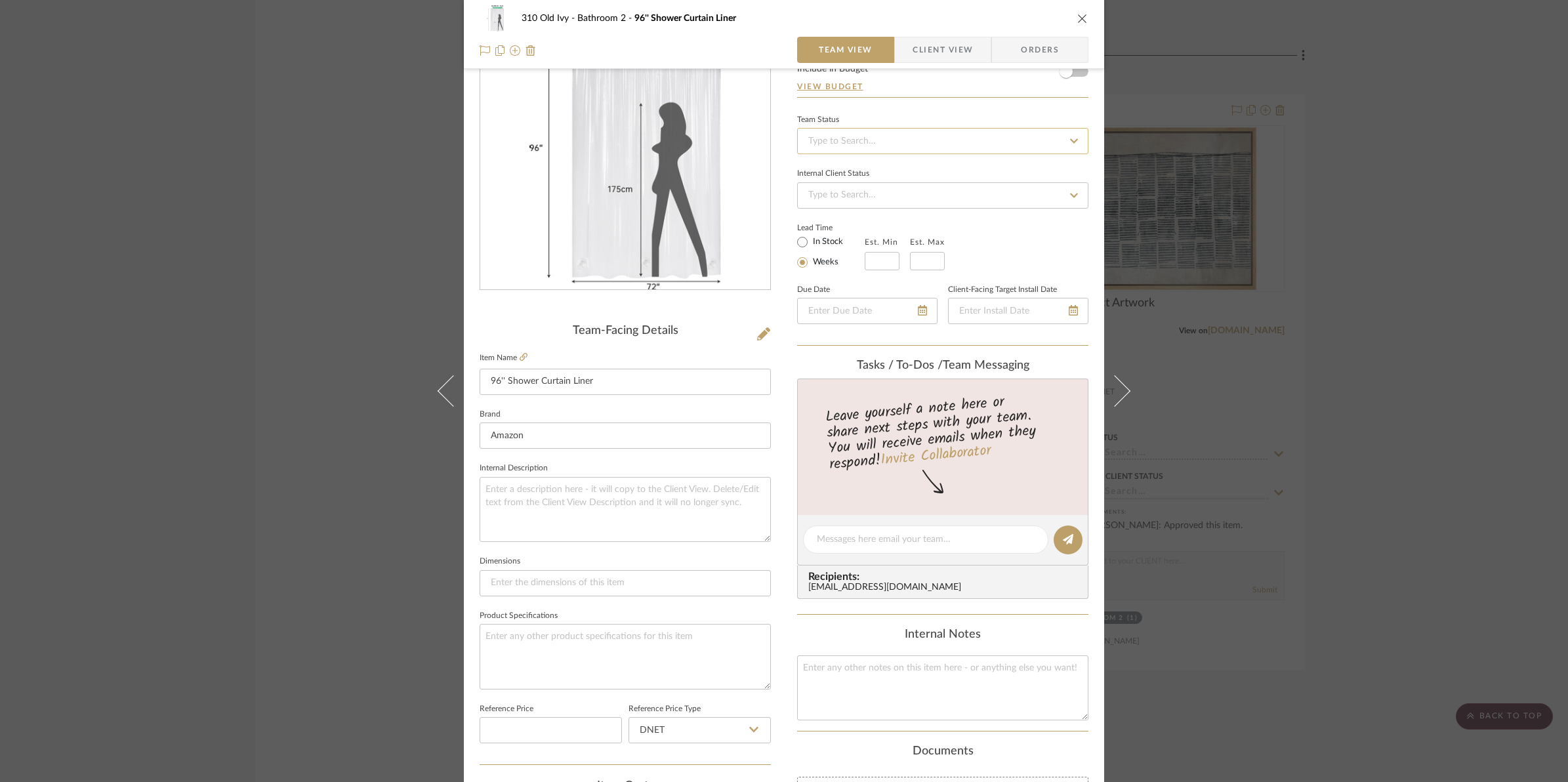
scroll to position [0, 0]
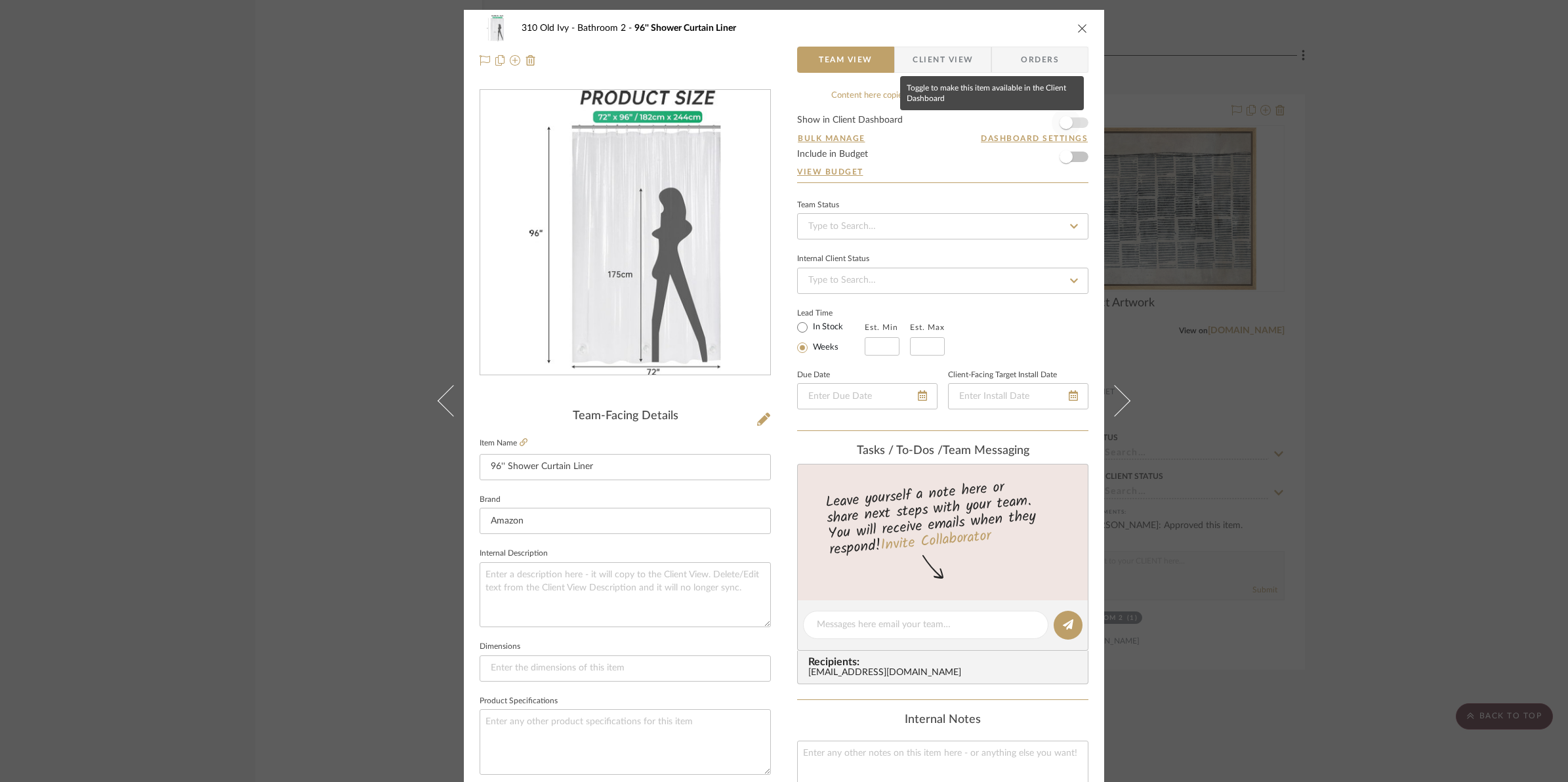
click at [1074, 119] on span "button" at bounding box center [1066, 122] width 29 height 29
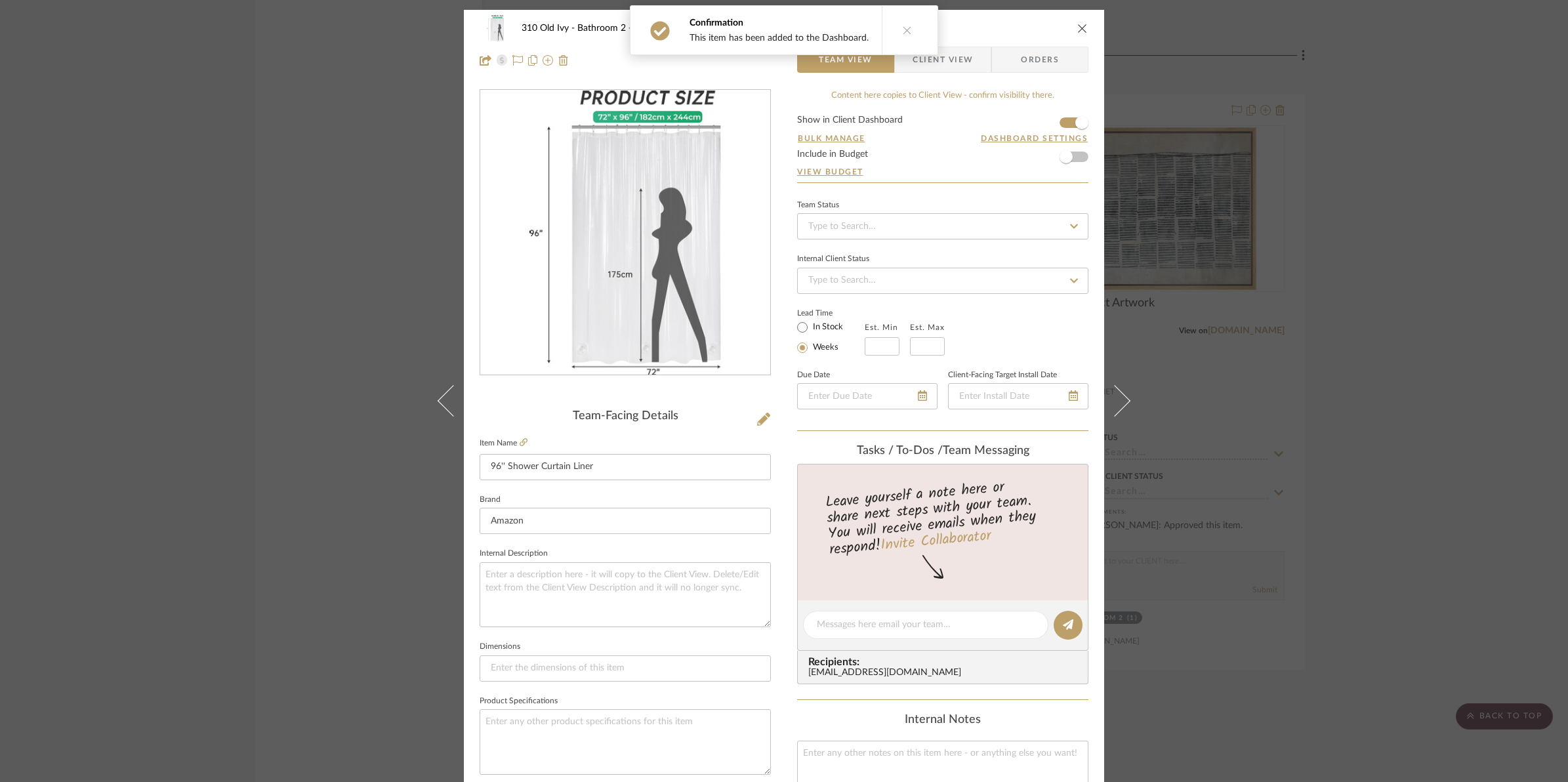
click at [1078, 25] on icon "close" at bounding box center [1082, 29] width 10 height 10
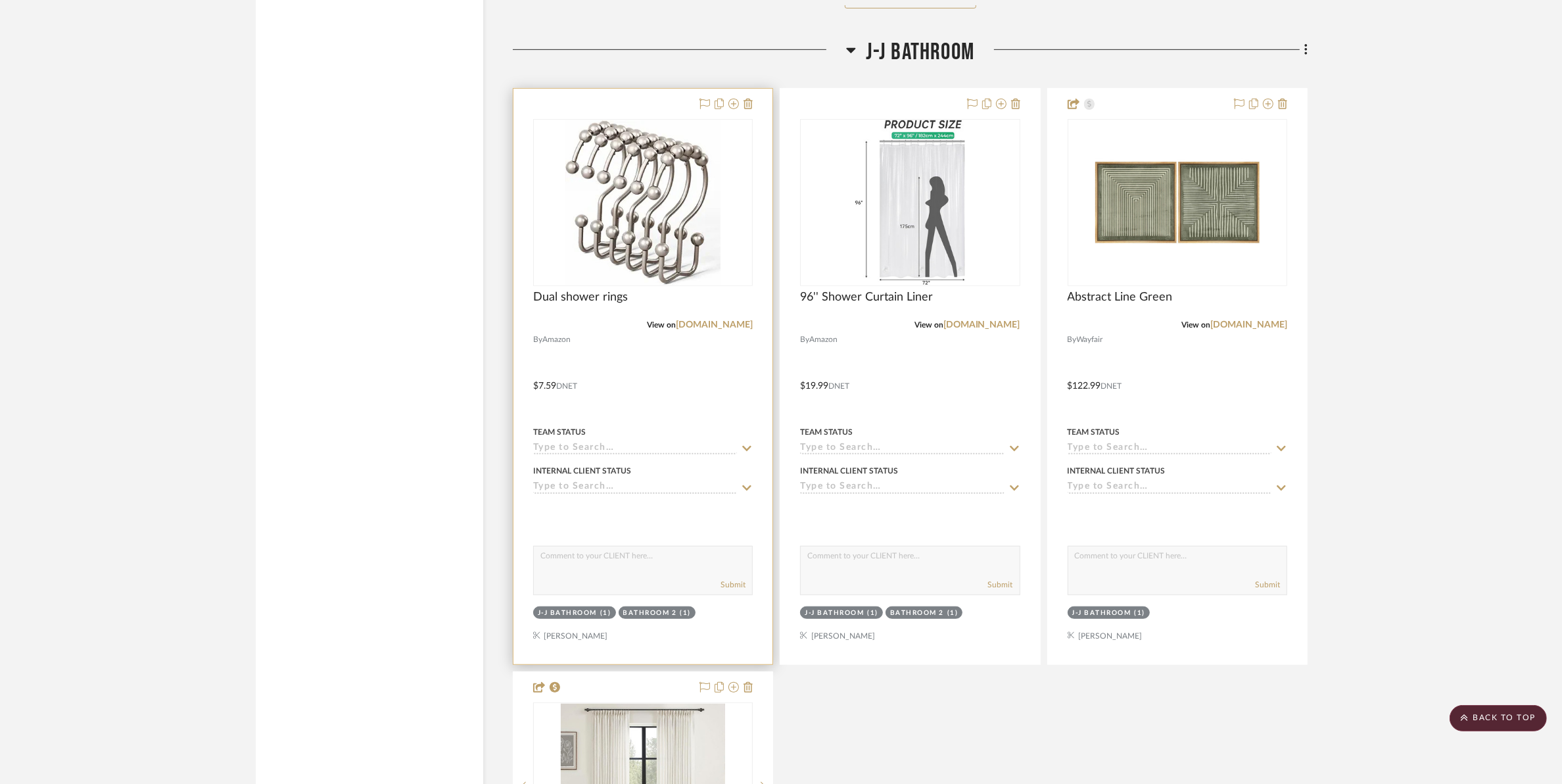
scroll to position [13233, 0]
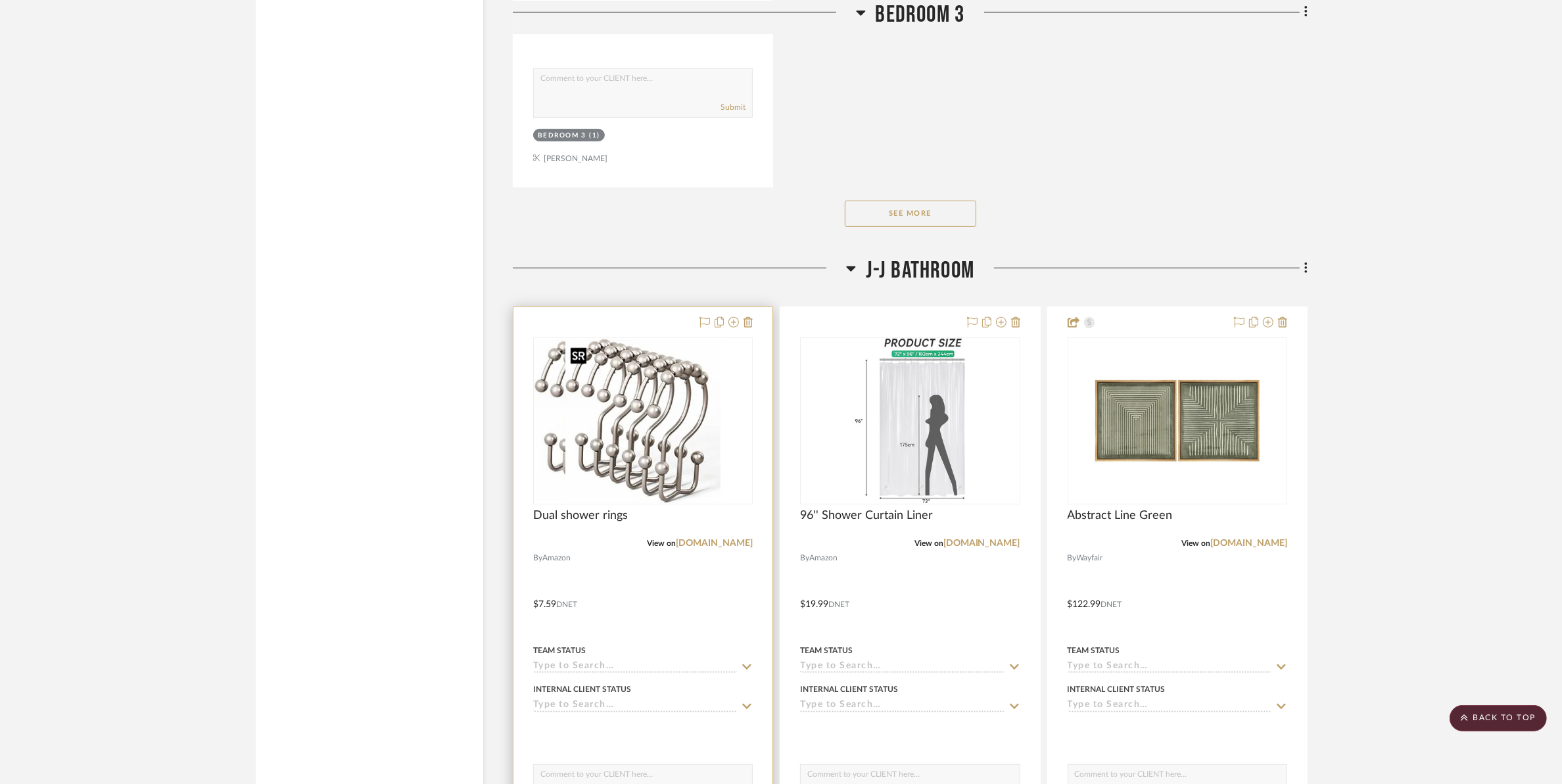
click at [623, 449] on img "0" at bounding box center [612, 421] width 155 height 165
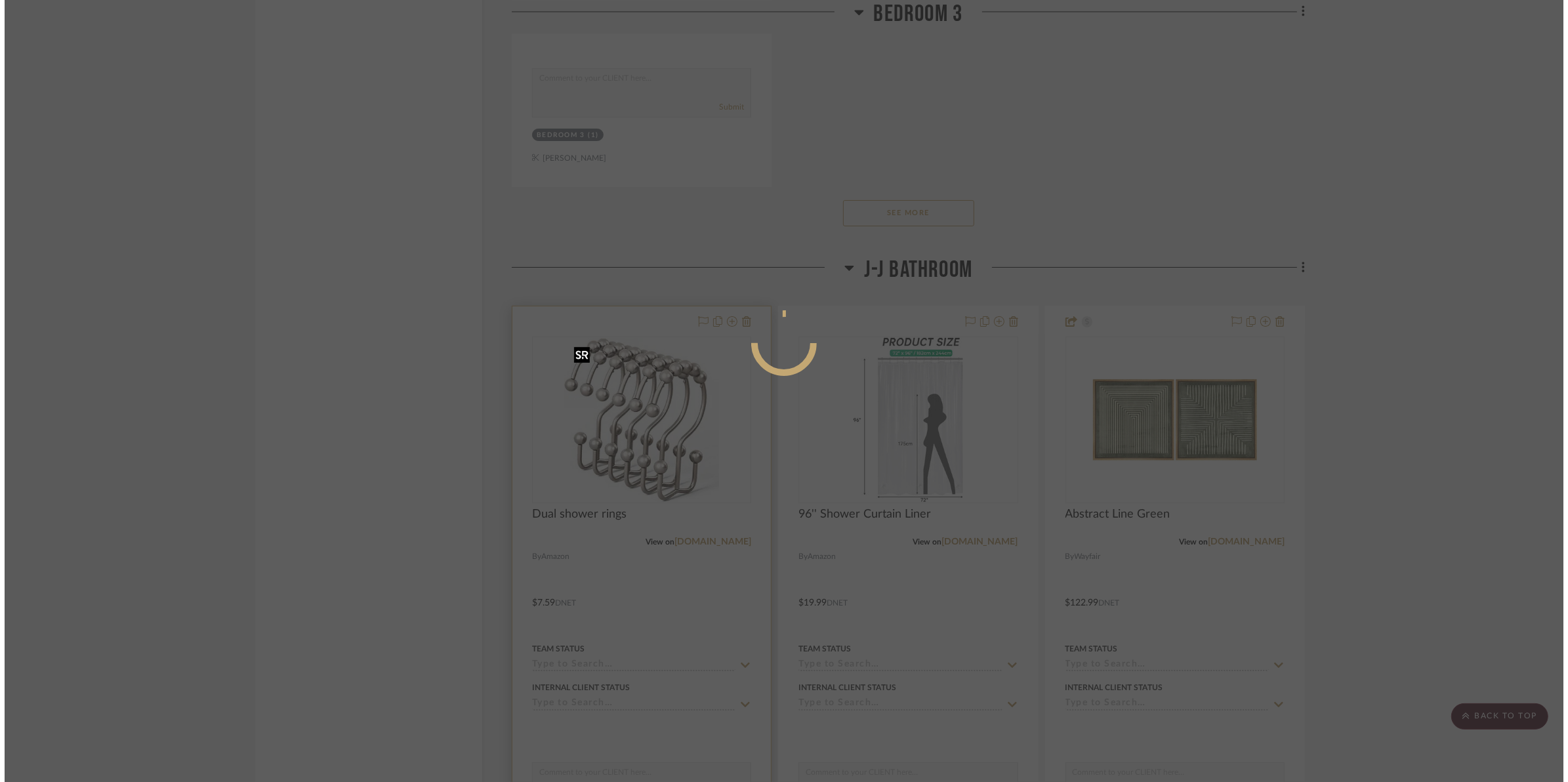
scroll to position [0, 0]
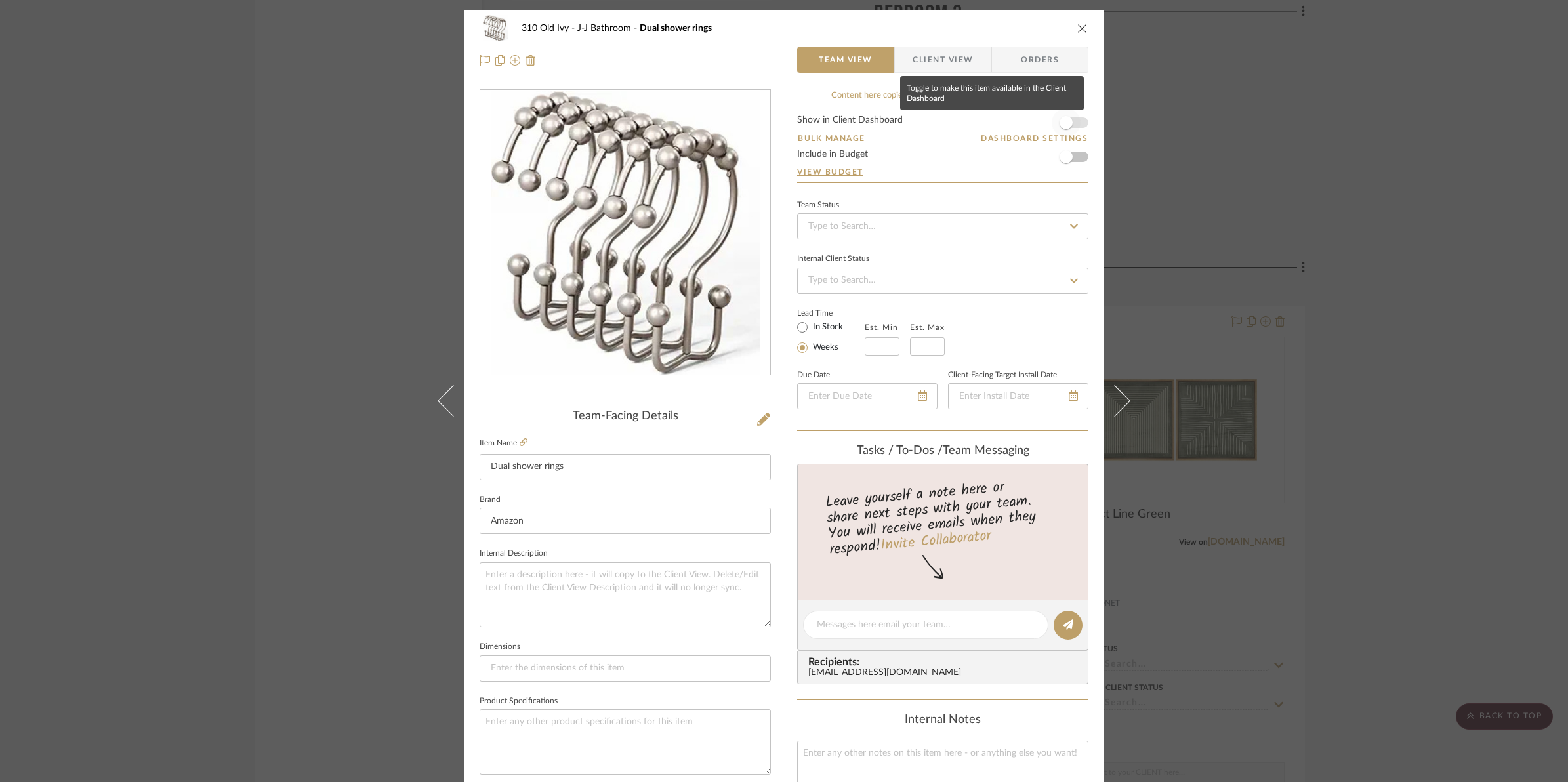
click at [1074, 123] on span "button" at bounding box center [1066, 122] width 29 height 29
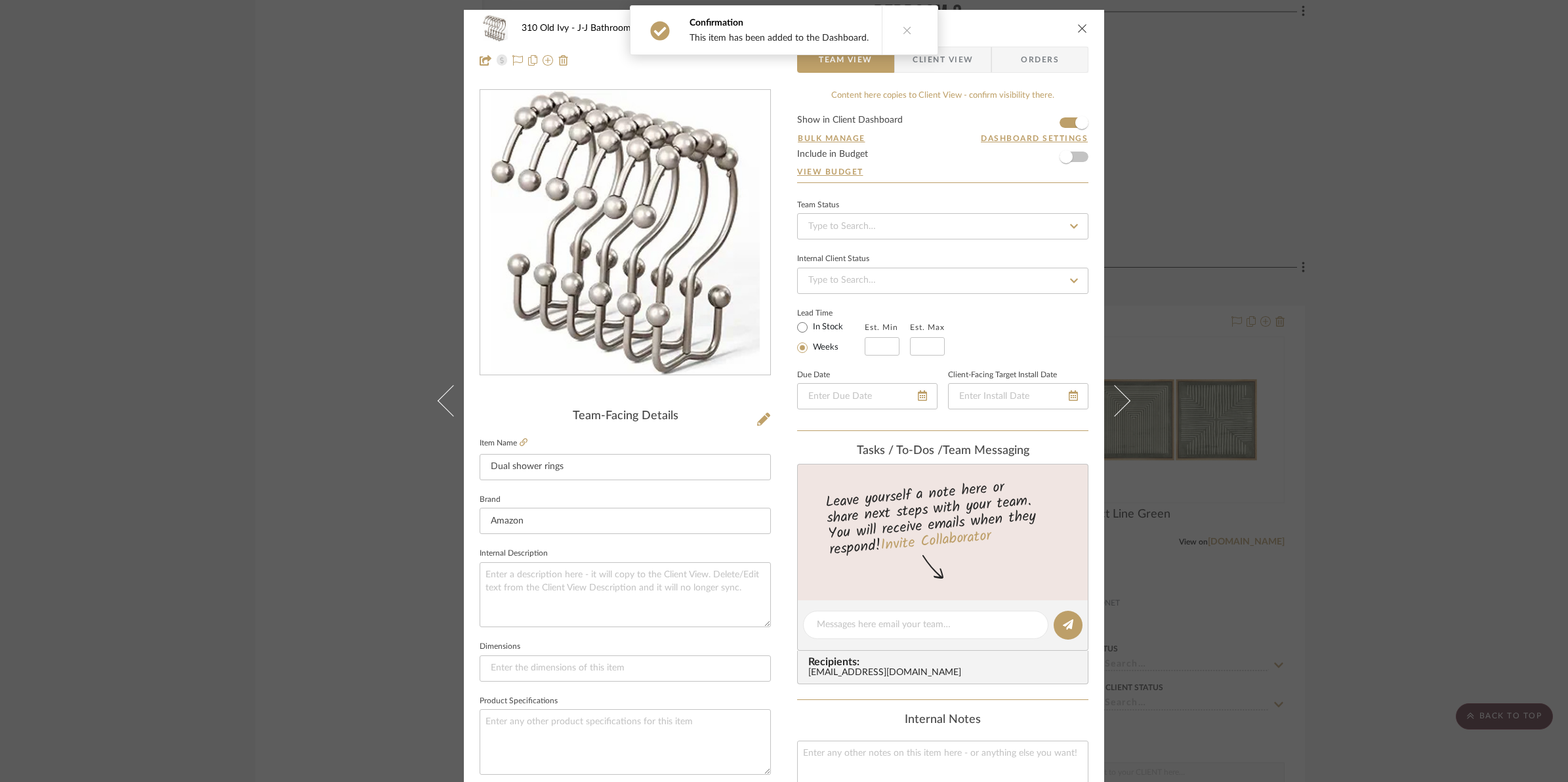
click at [1080, 28] on icon "close" at bounding box center [1082, 29] width 10 height 10
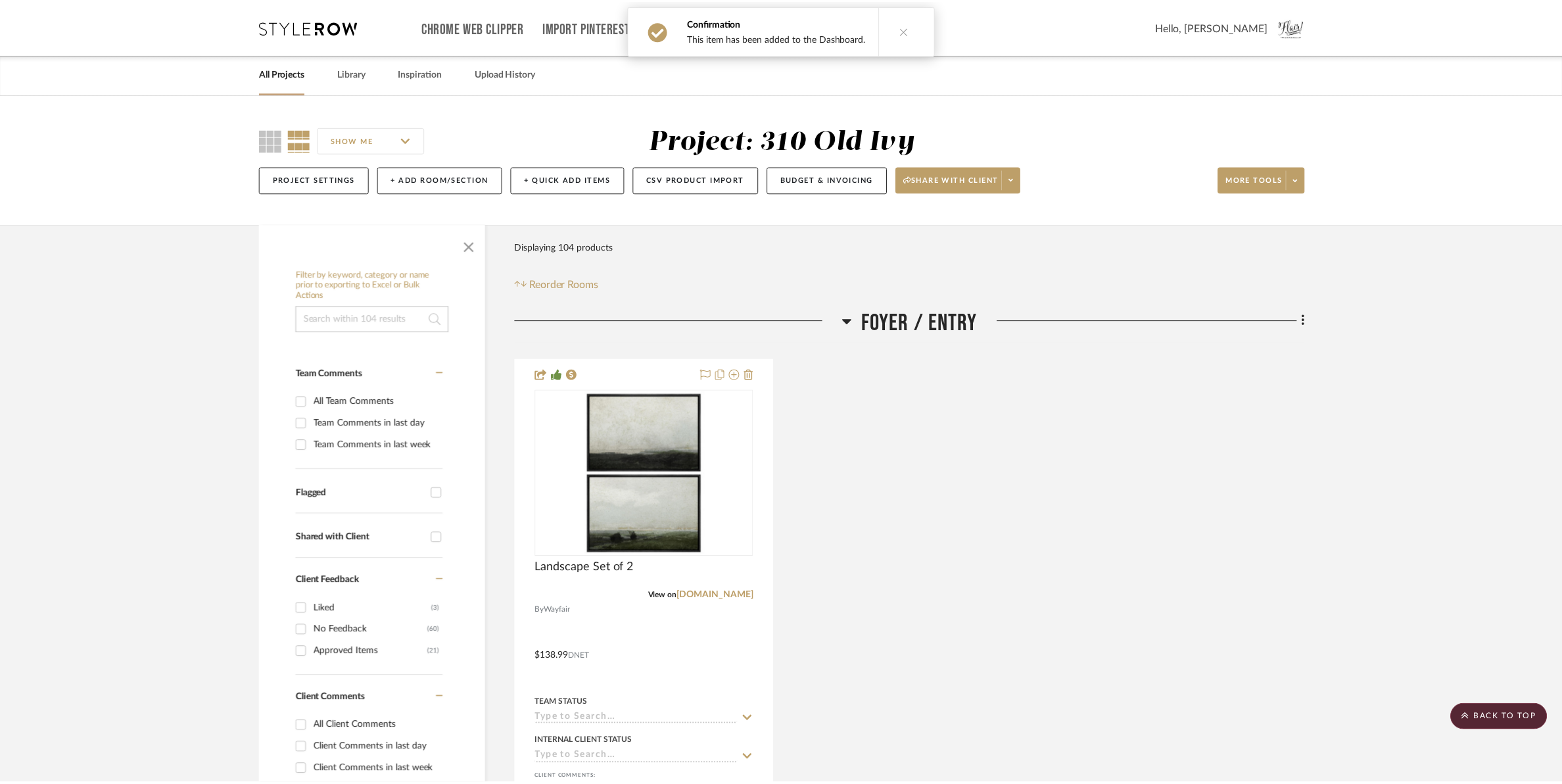
scroll to position [13233, 0]
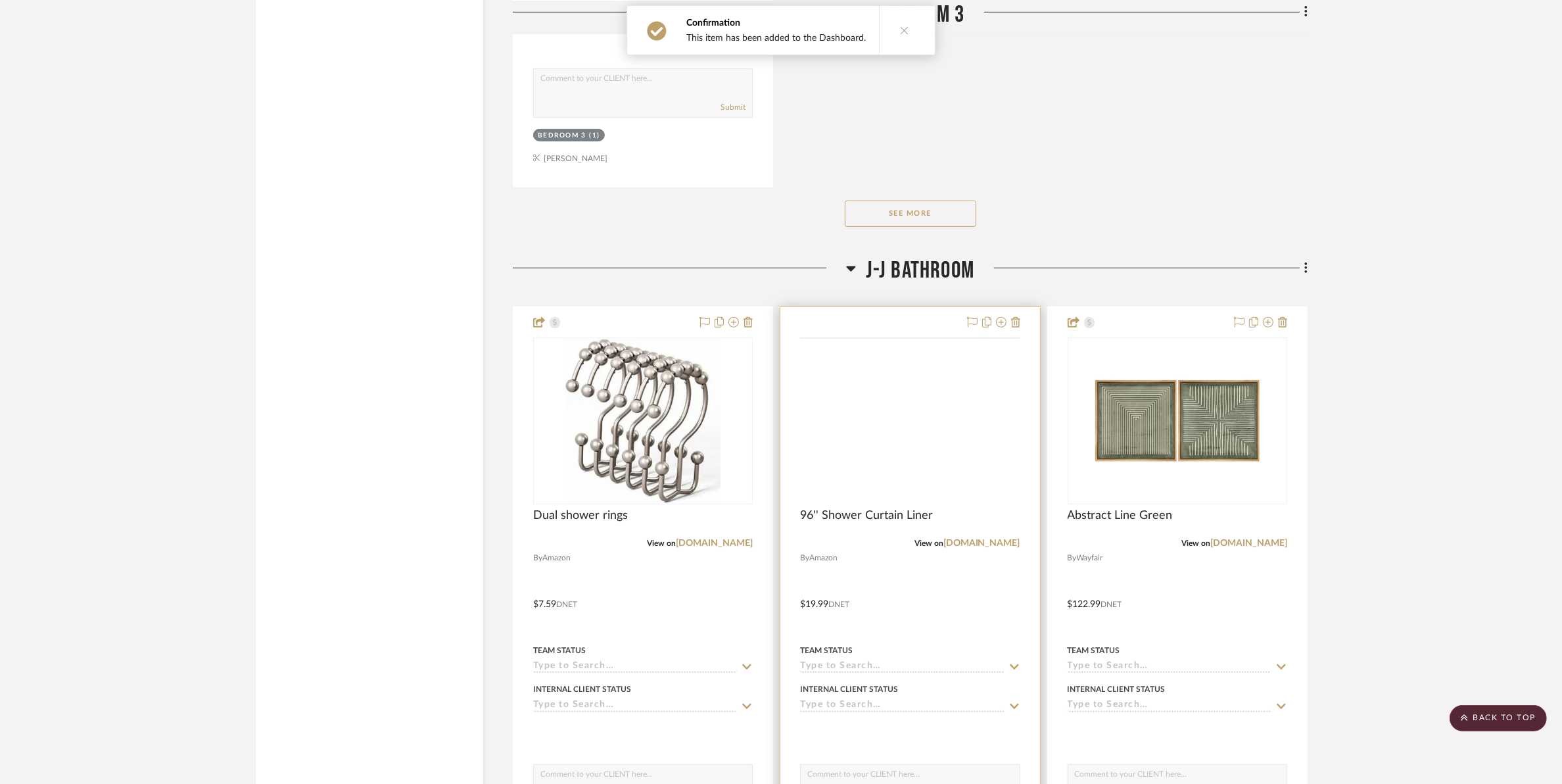
click at [0, 0] on img at bounding box center [0, 0] width 0 height 0
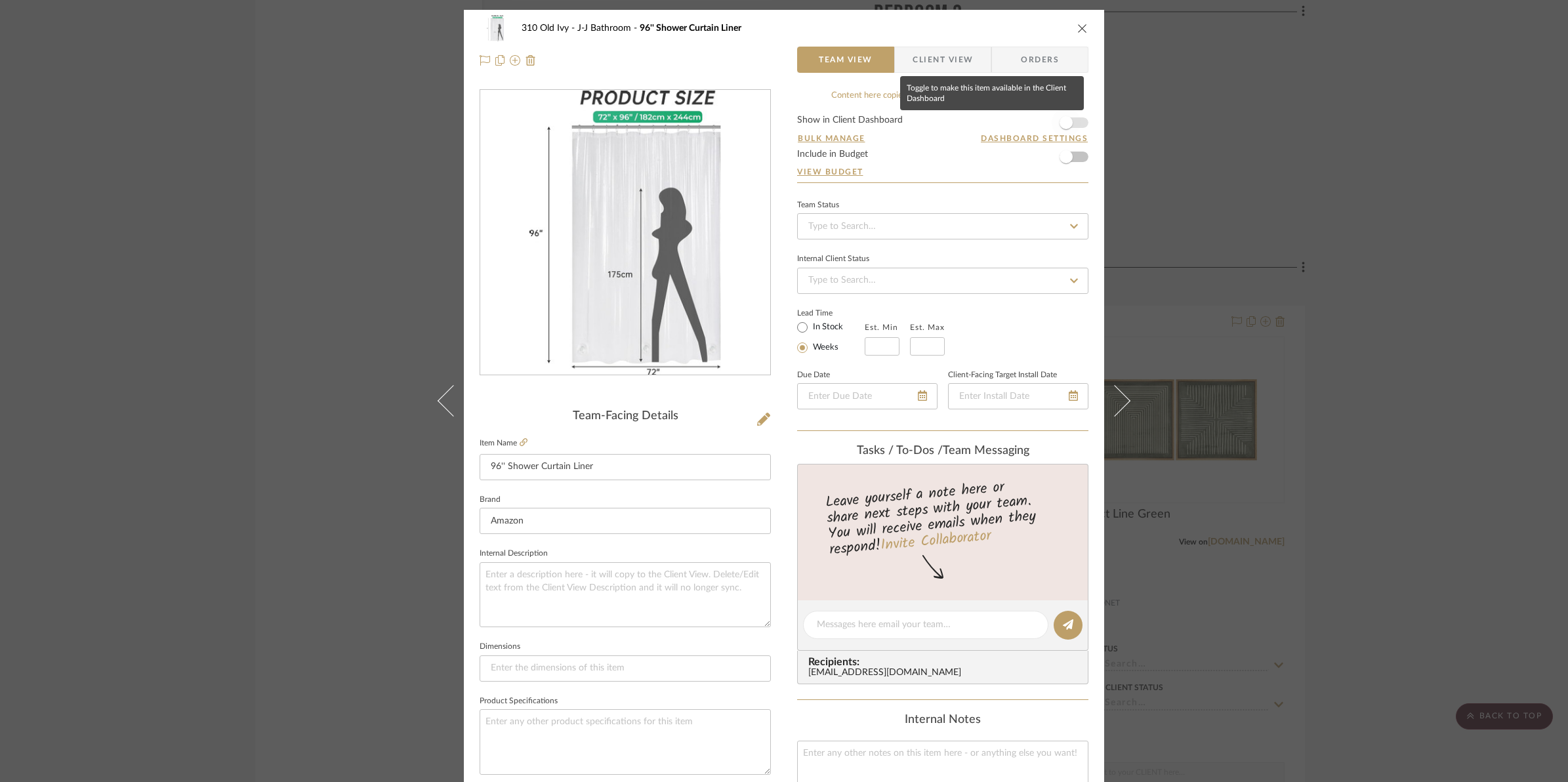
click at [1073, 124] on span "button" at bounding box center [1066, 122] width 29 height 29
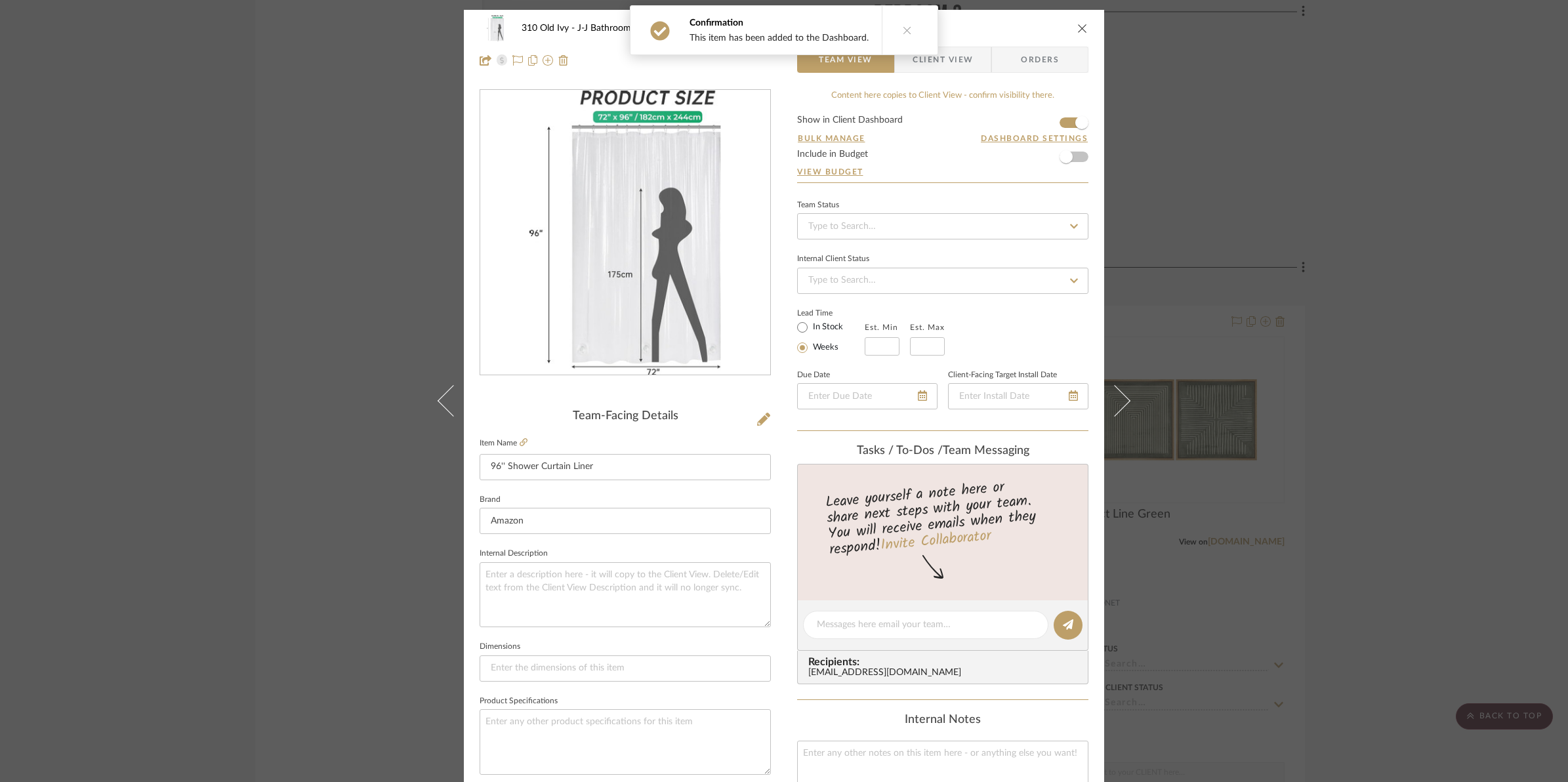
click at [1080, 25] on icon "close" at bounding box center [1082, 29] width 10 height 10
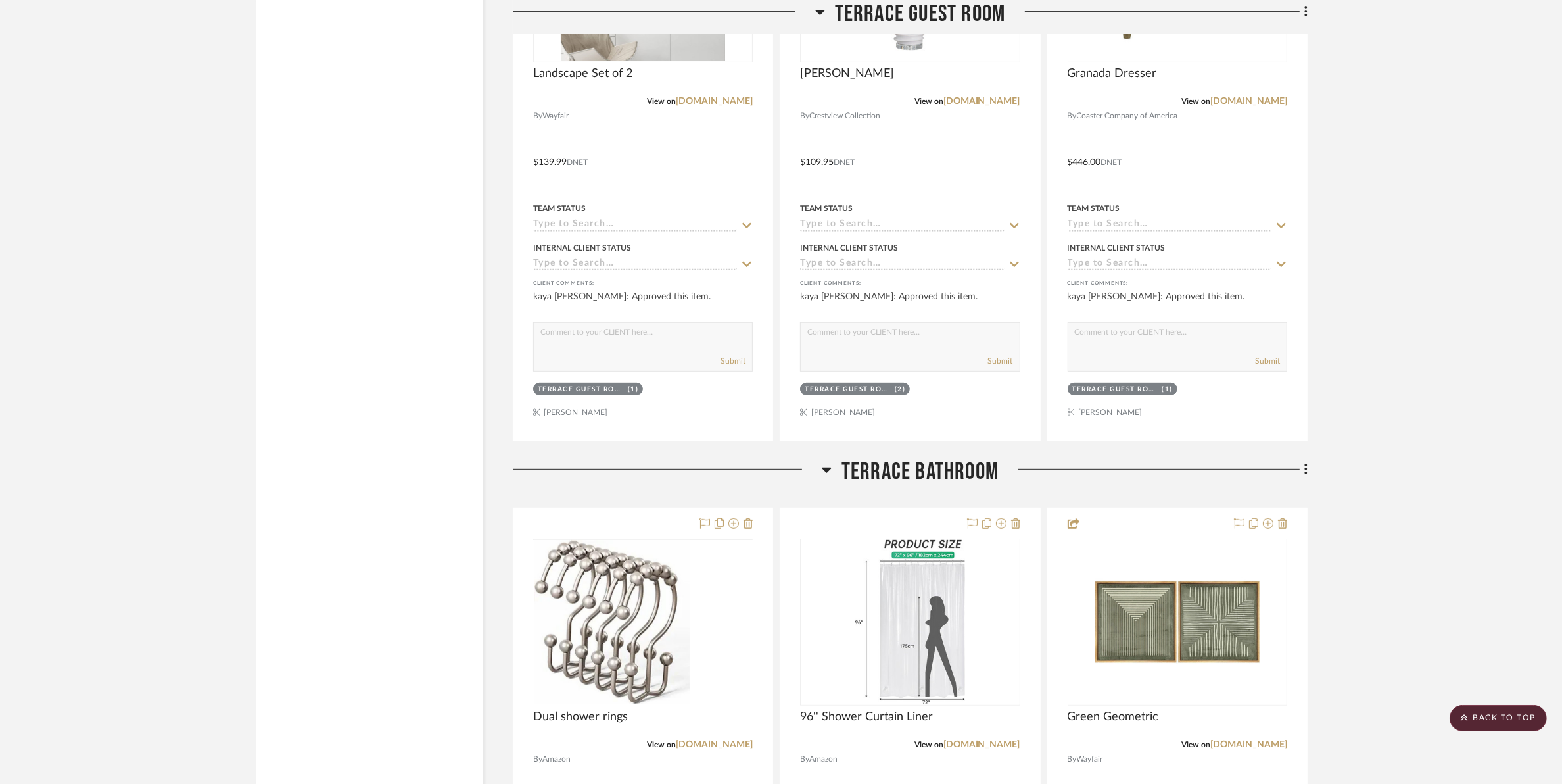
scroll to position [19726, 0]
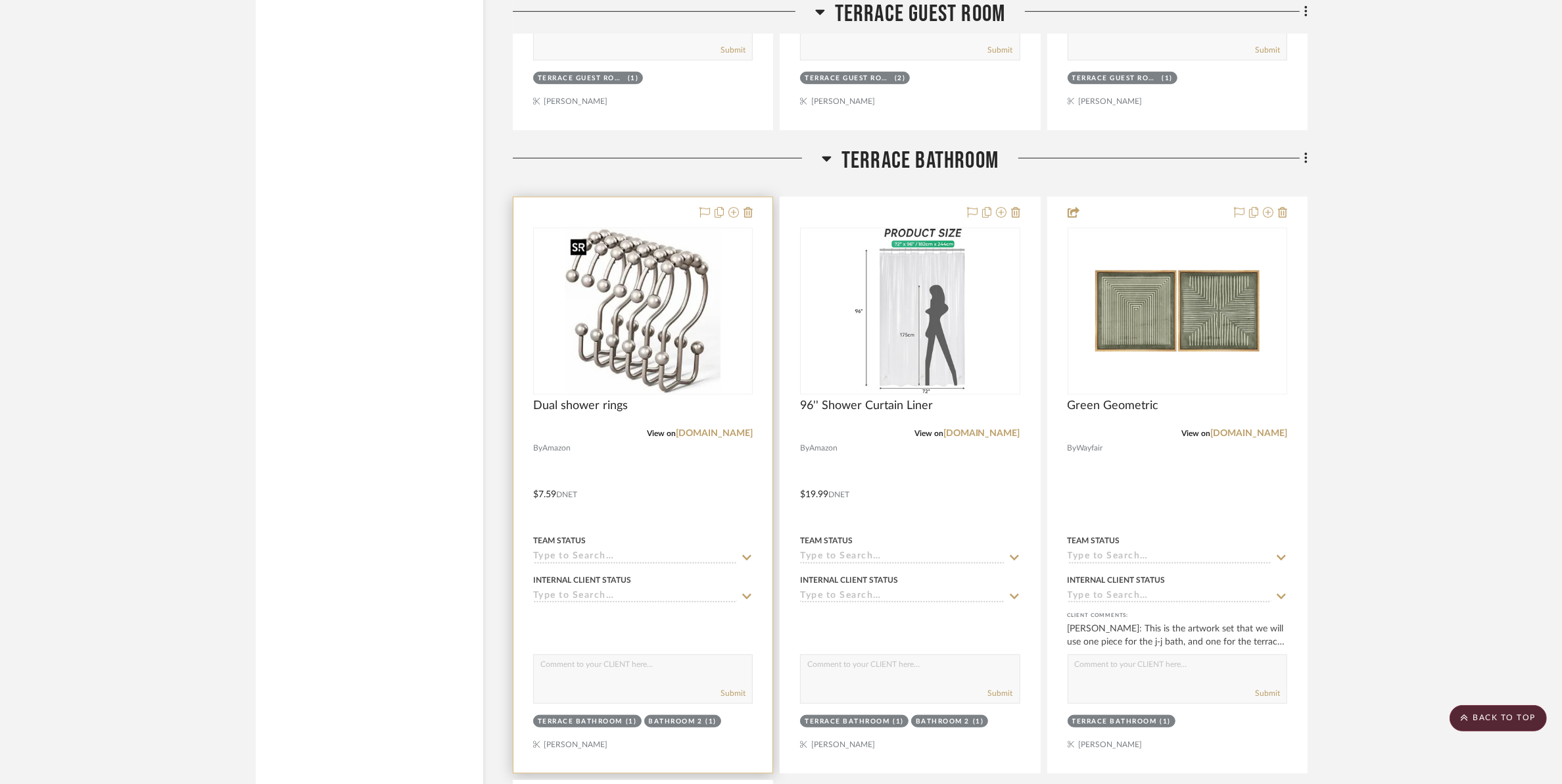
click at [698, 294] on img "0" at bounding box center [643, 311] width 155 height 165
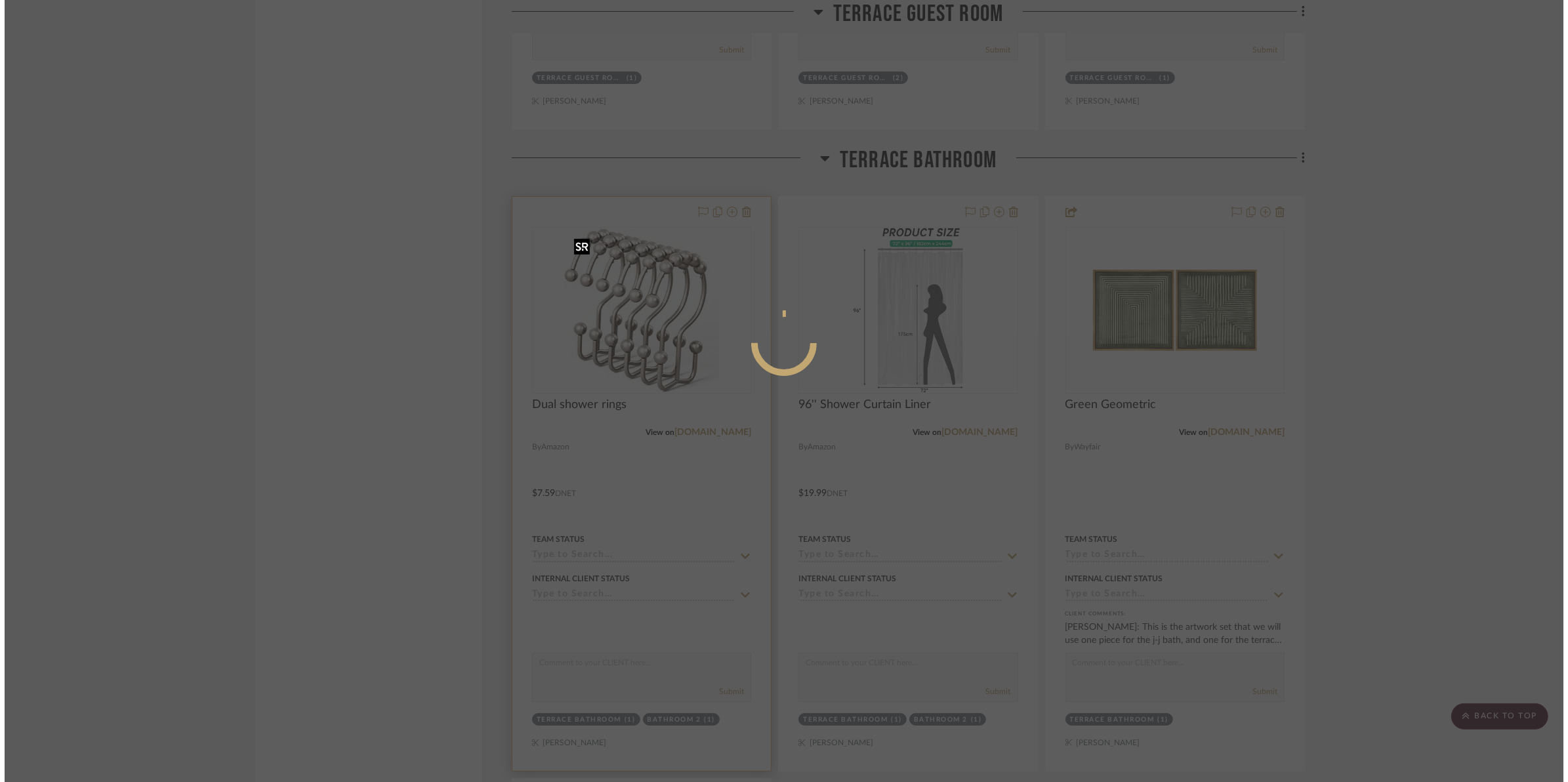
scroll to position [0, 0]
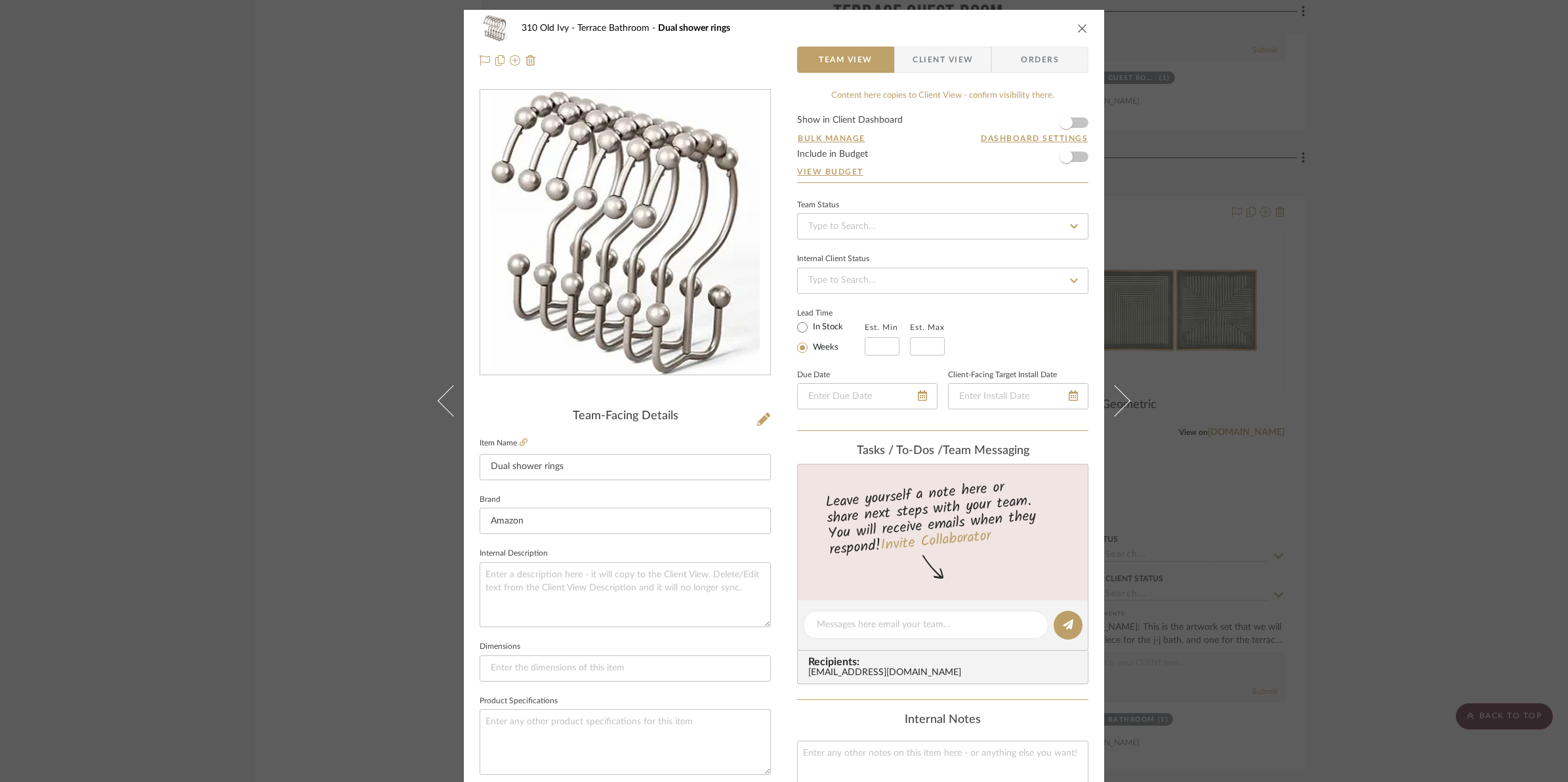
click at [1078, 124] on form "Show in Client Dashboard Bulk Manage Dashboard Settings Include in Budget View …" at bounding box center [942, 149] width 291 height 67
click at [1077, 124] on form "Show in Client Dashboard Bulk Manage Dashboard Settings Include in Budget View …" at bounding box center [942, 149] width 291 height 67
click at [1074, 121] on span "button" at bounding box center [1066, 122] width 29 height 29
click at [1077, 29] on icon "close" at bounding box center [1082, 29] width 10 height 10
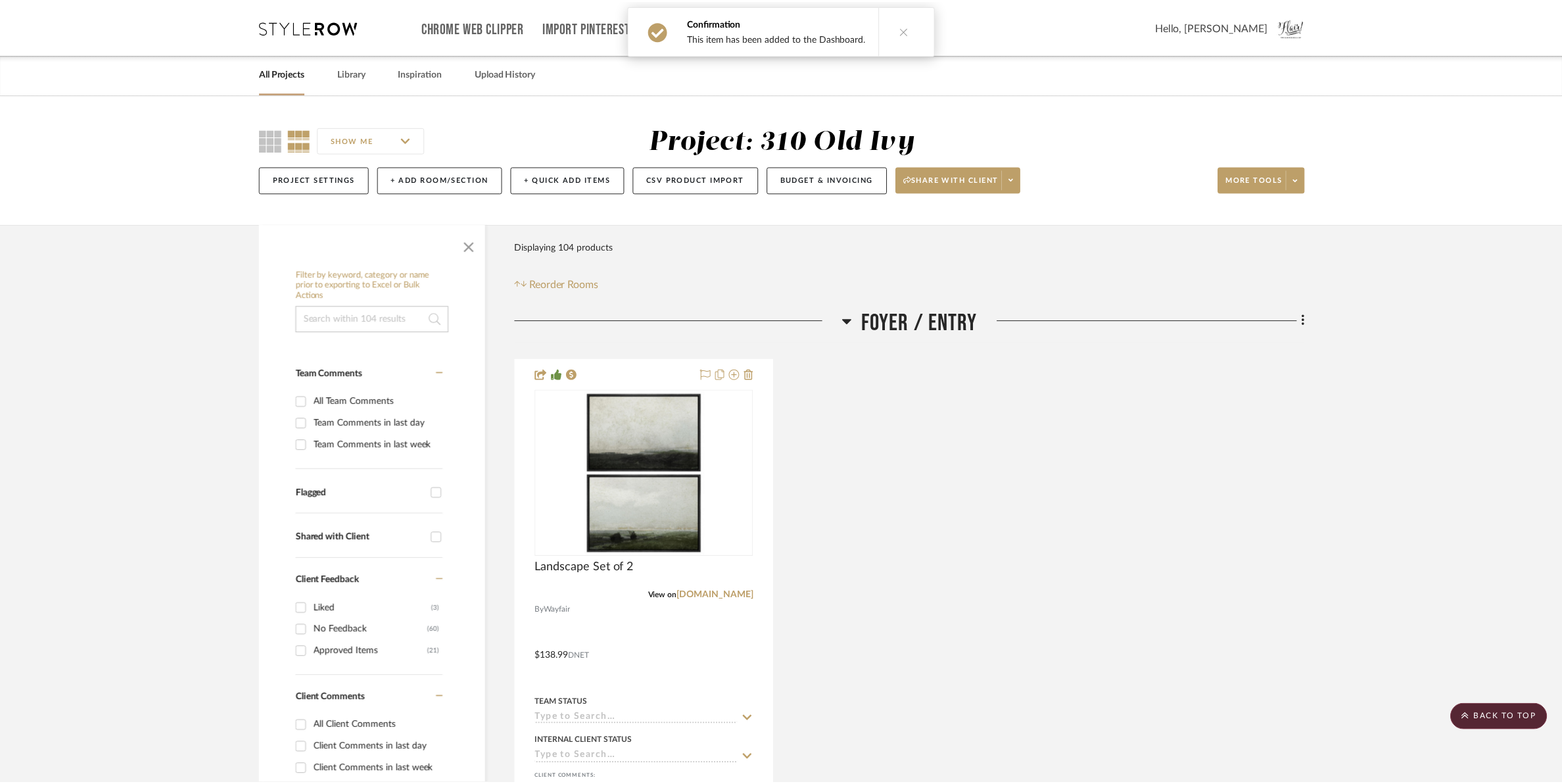
scroll to position [19726, 0]
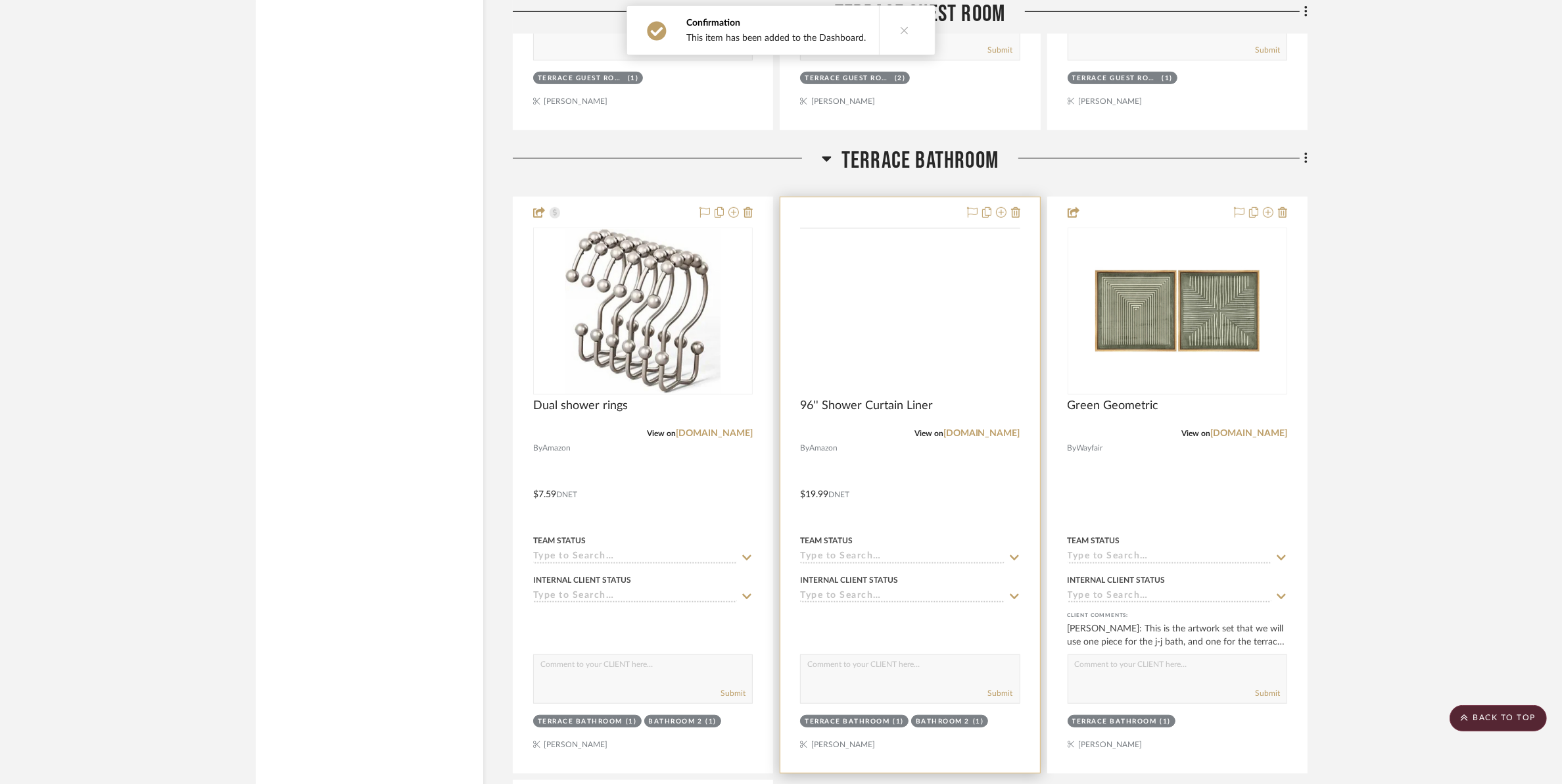
click at [0, 0] on img at bounding box center [0, 0] width 0 height 0
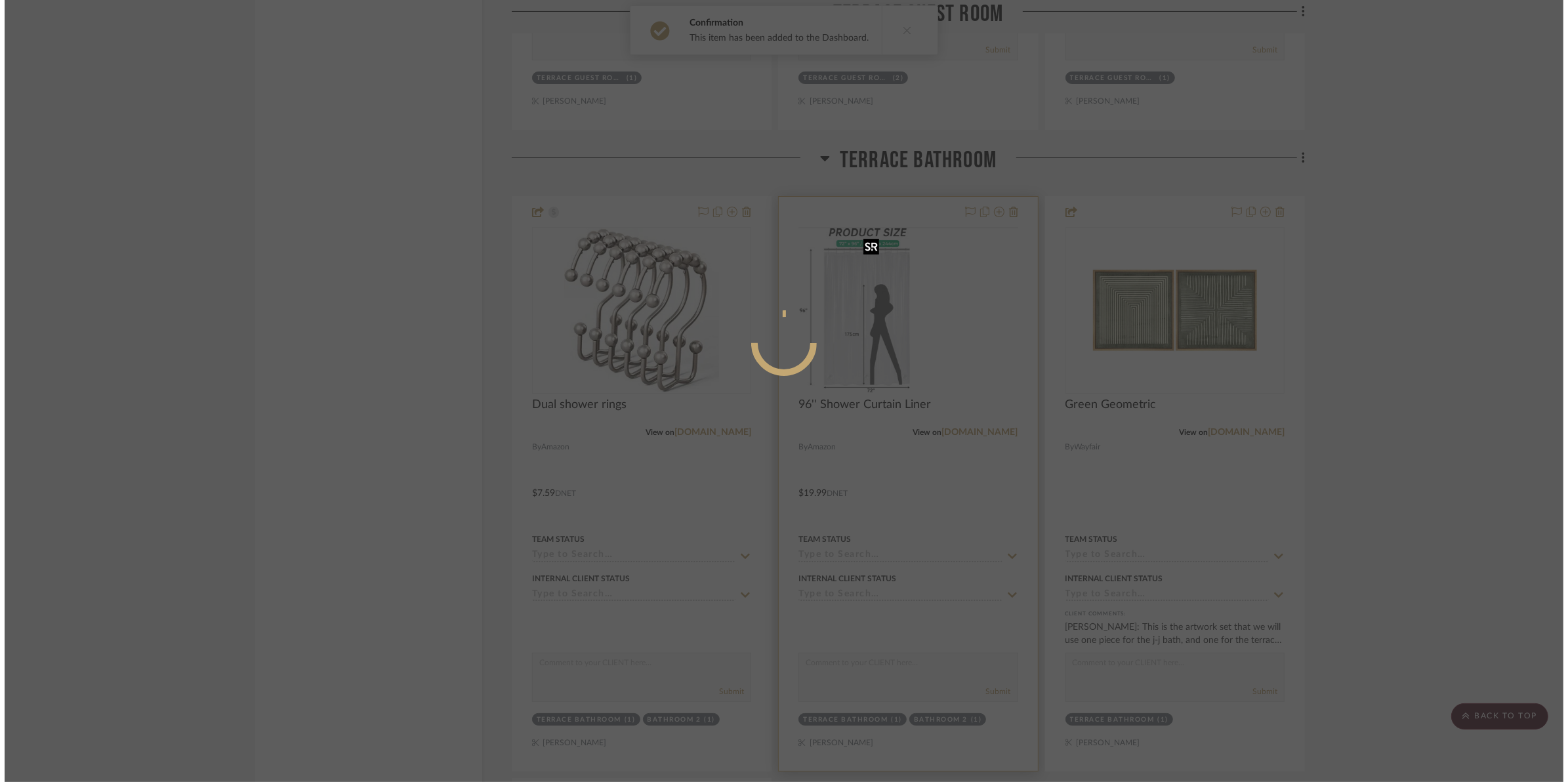
scroll to position [0, 0]
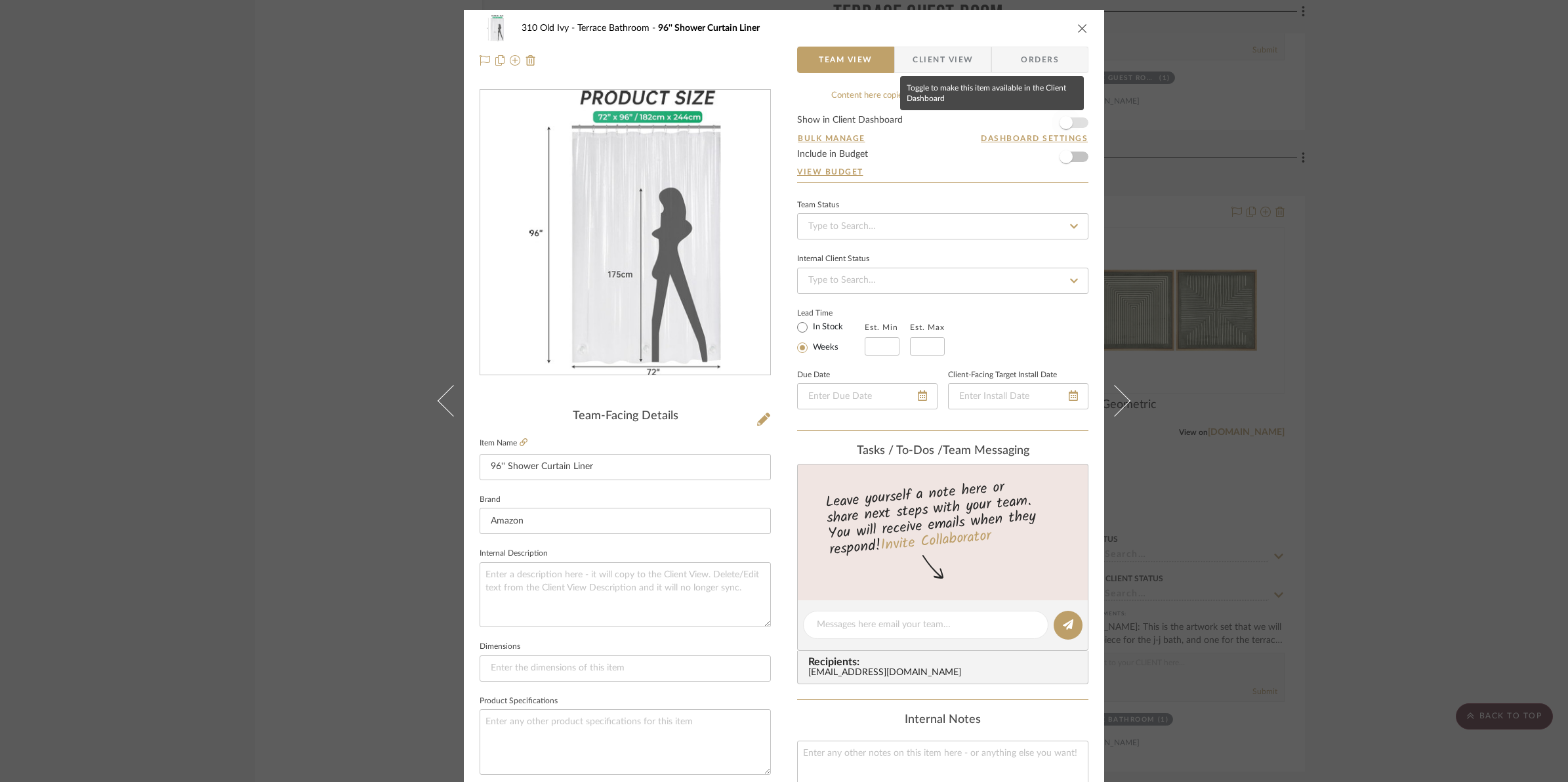
click at [1074, 123] on span "button" at bounding box center [1066, 122] width 29 height 29
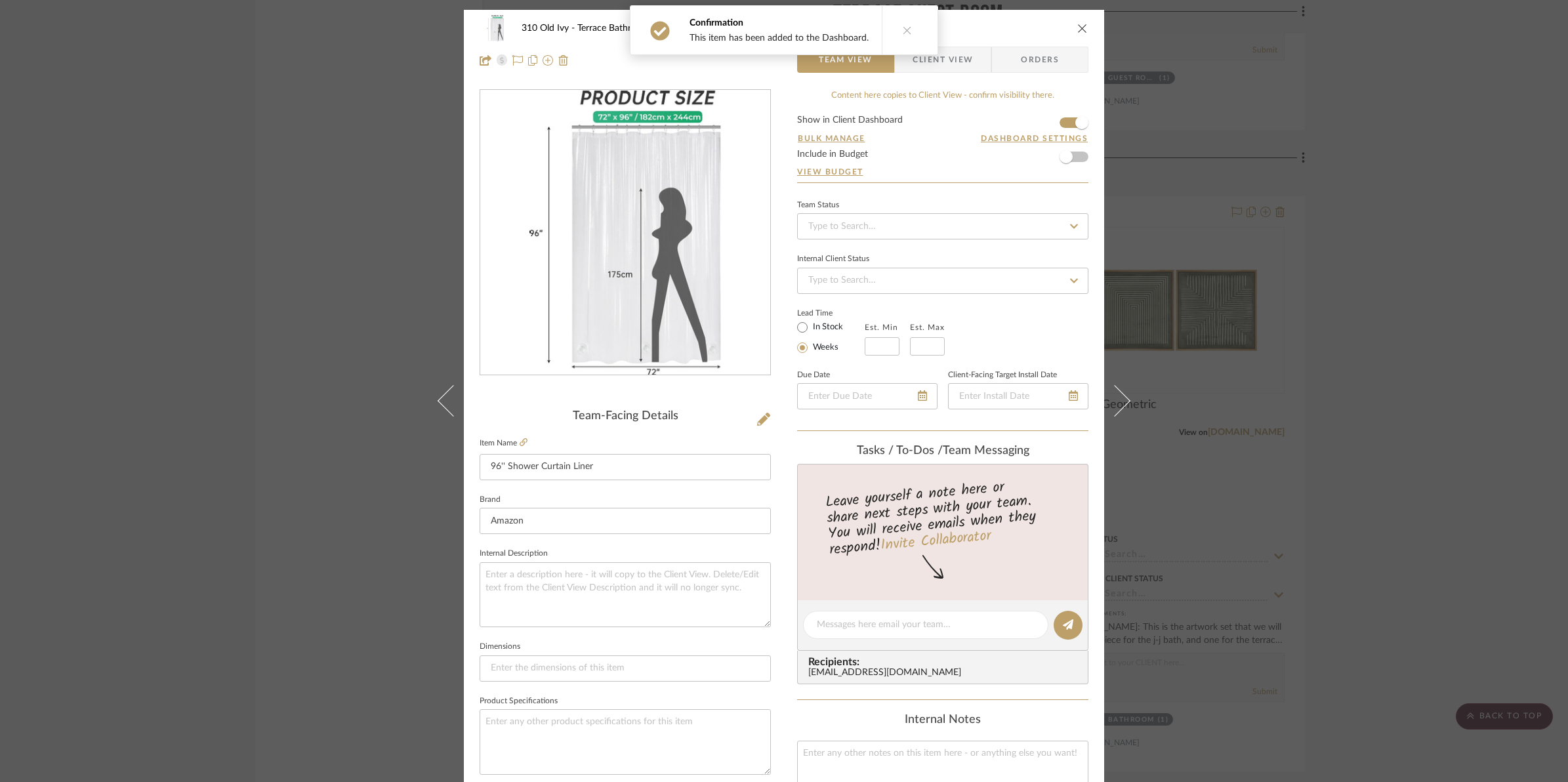
click at [1080, 26] on icon "close" at bounding box center [1082, 29] width 10 height 10
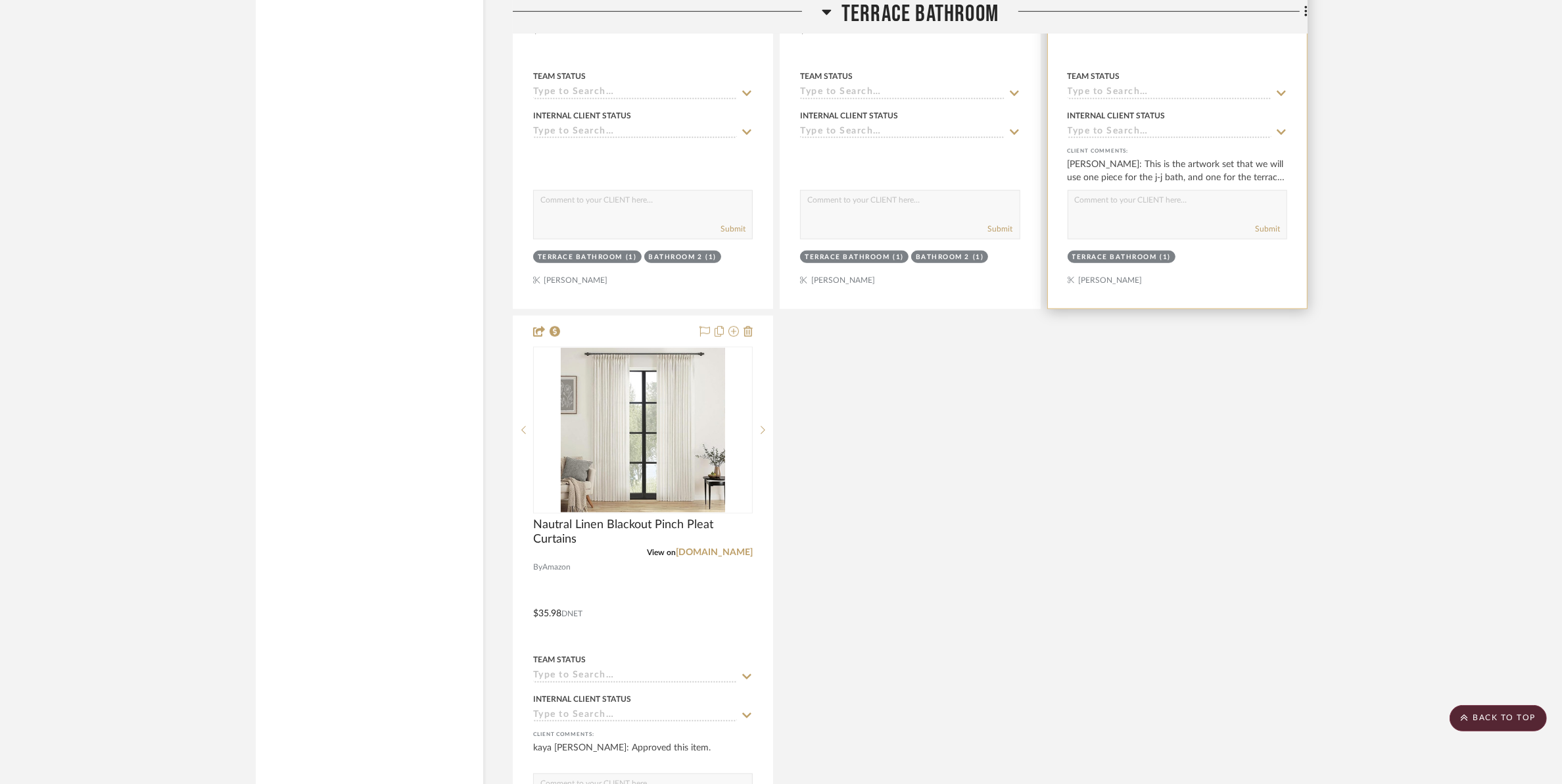
scroll to position [20170, 0]
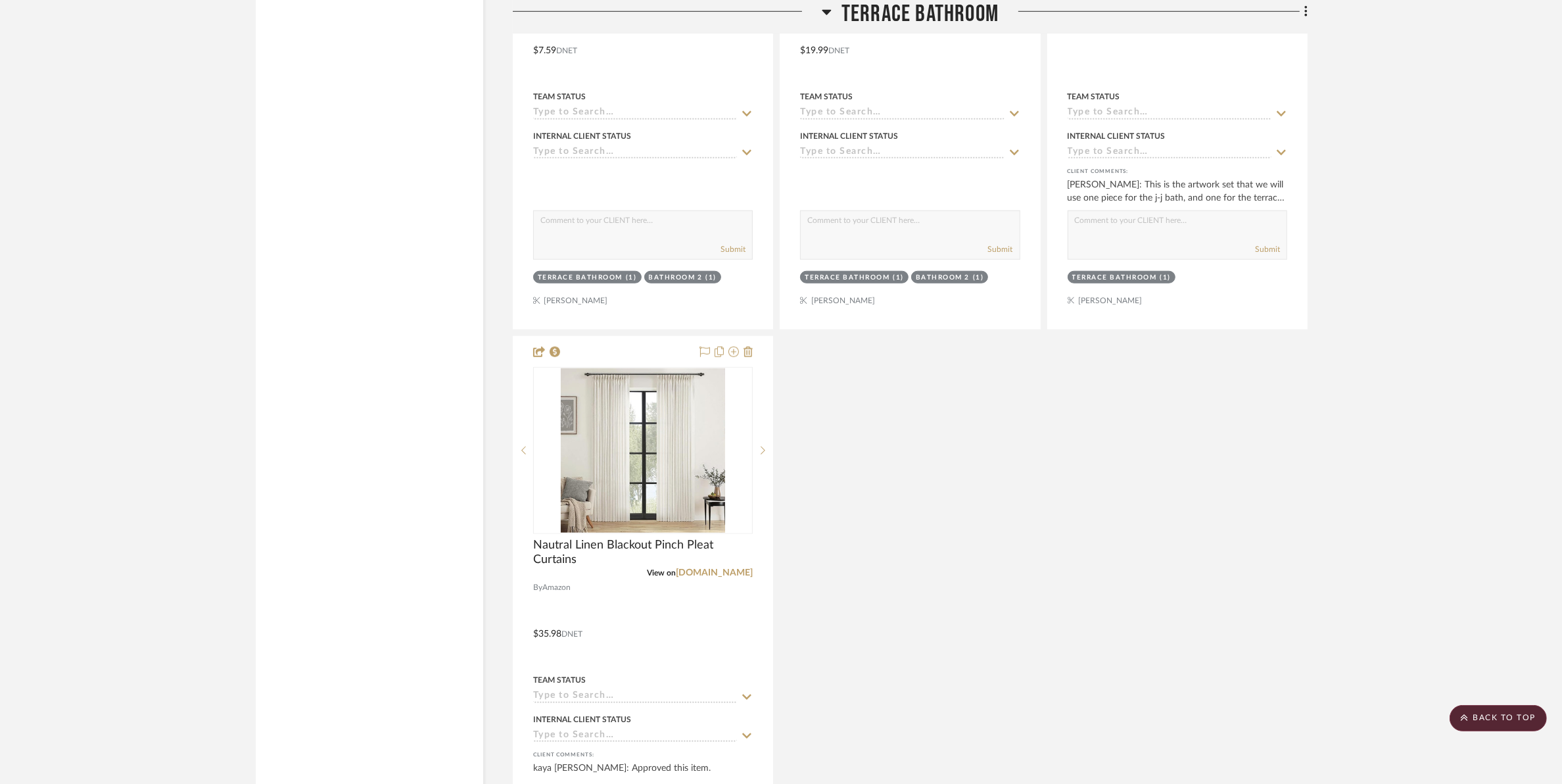
drag, startPoint x: 1060, startPoint y: 99, endPoint x: 1044, endPoint y: 115, distance: 22.6
click at [1044, 115] on div "Dual shower rings View on amazon.com By Amazon $7.59 DNET Team Status Internal …" at bounding box center [911, 333] width 795 height 1160
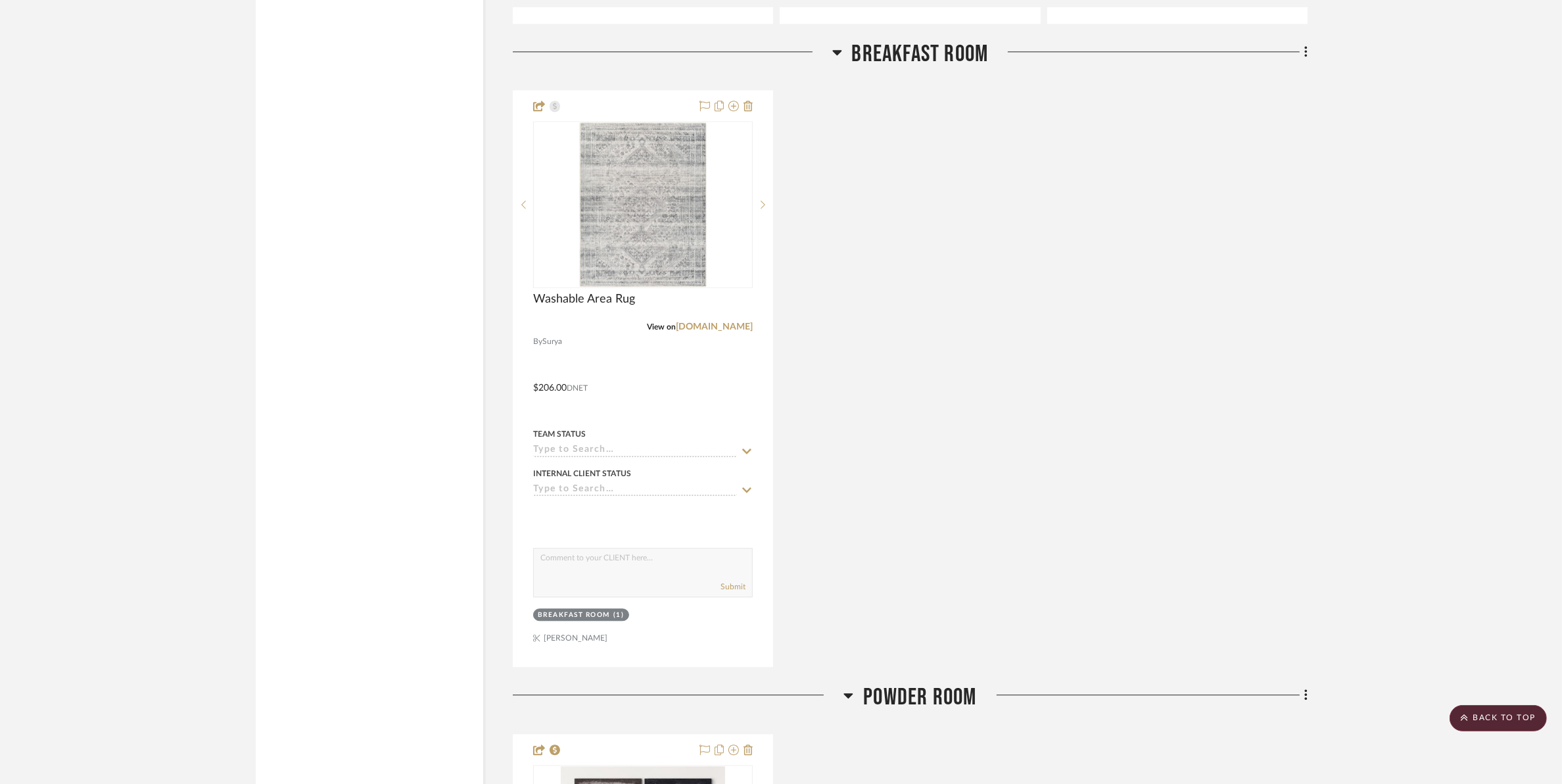
scroll to position [5128, 0]
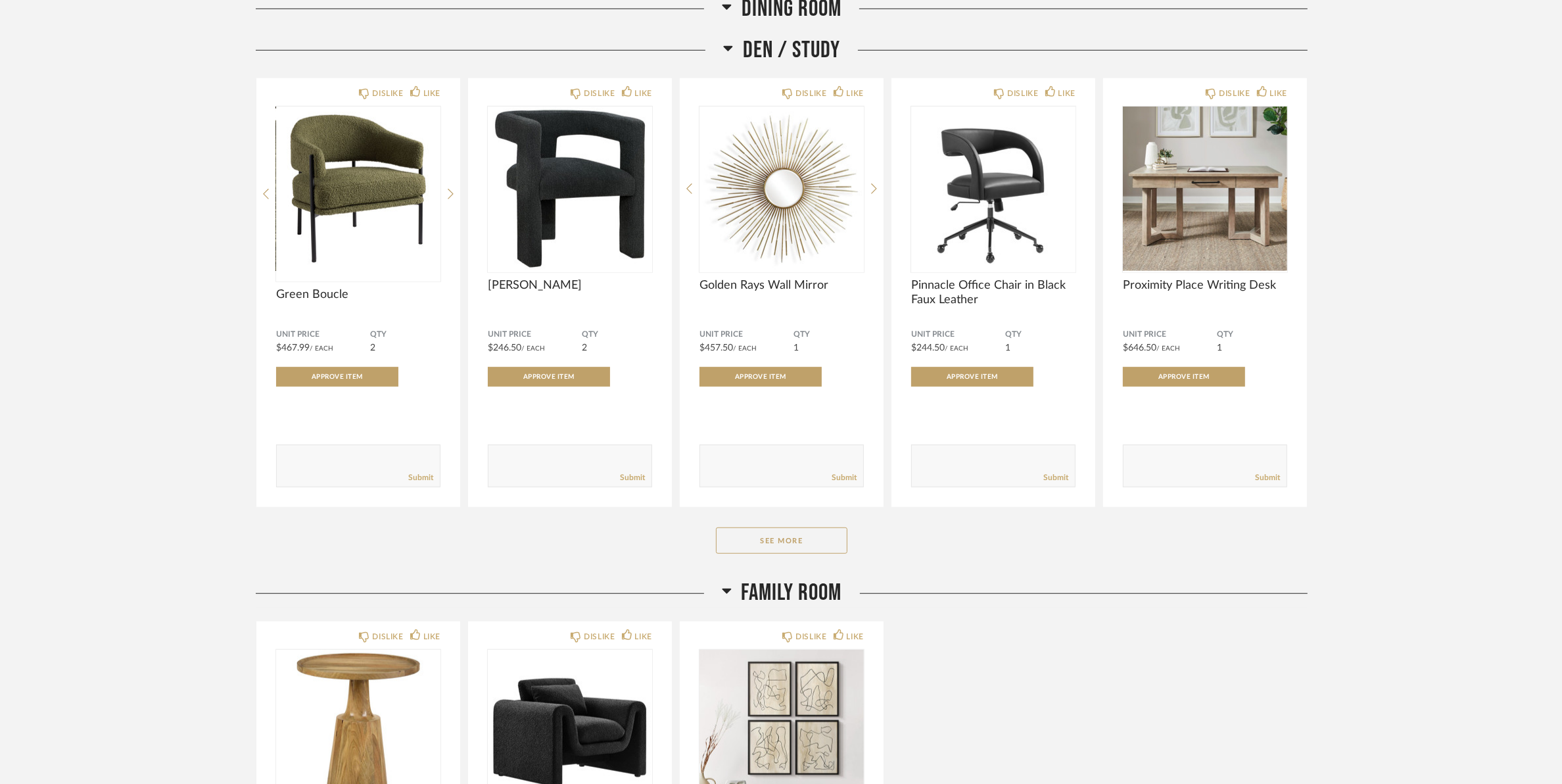
scroll to position [1150, 0]
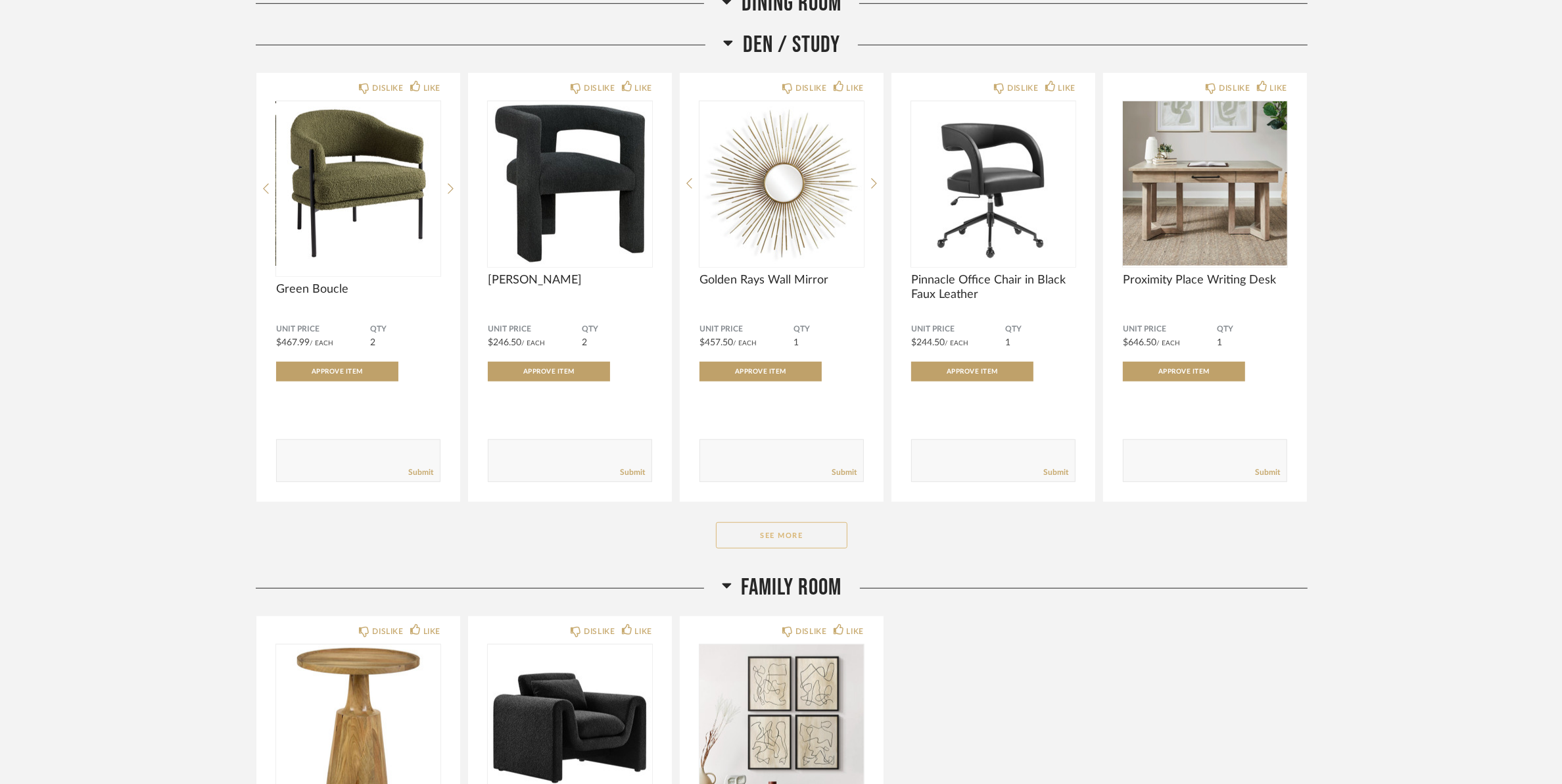
click at [761, 537] on button "See More" at bounding box center [782, 535] width 132 height 26
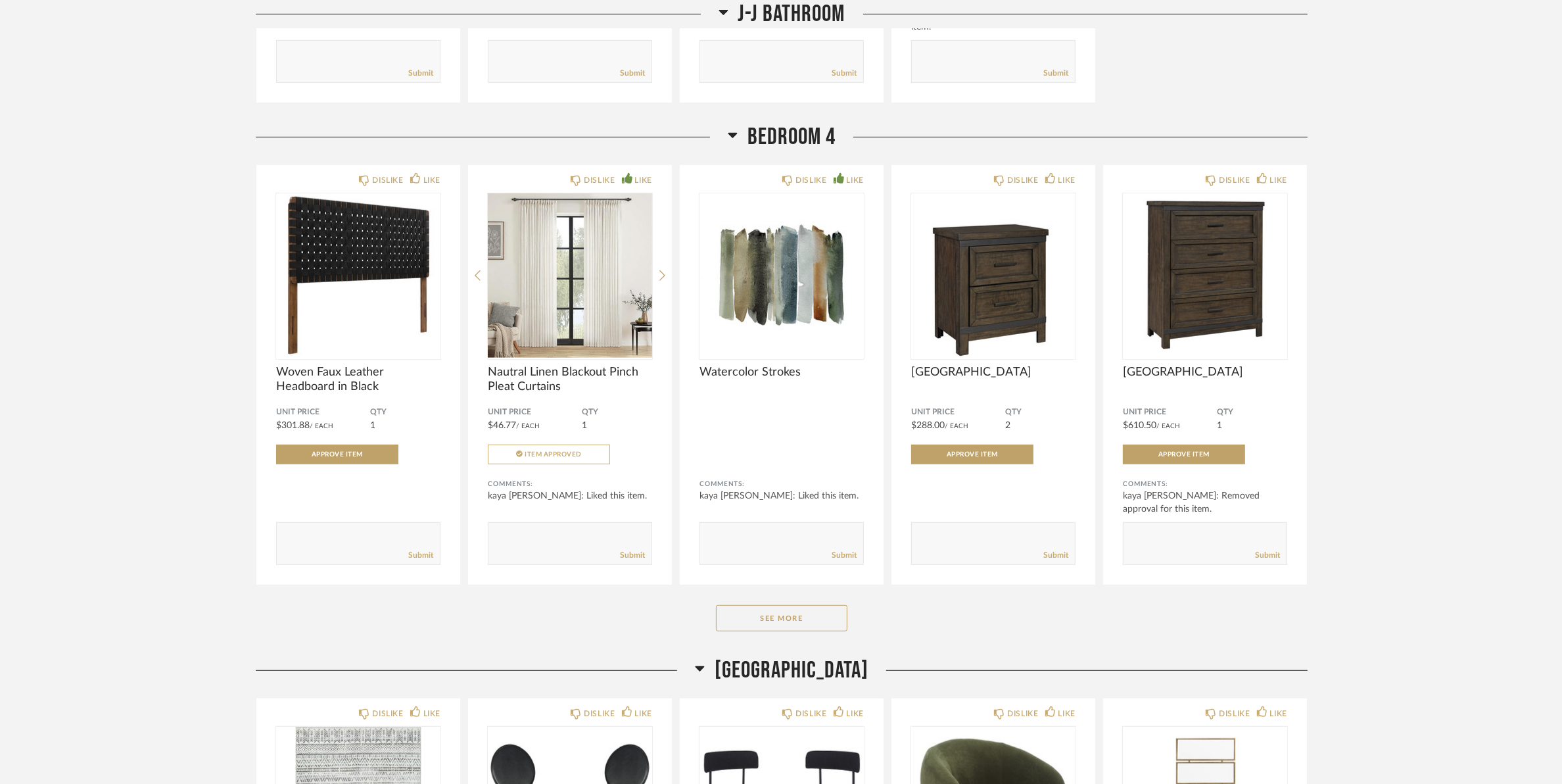
scroll to position [6987, 0]
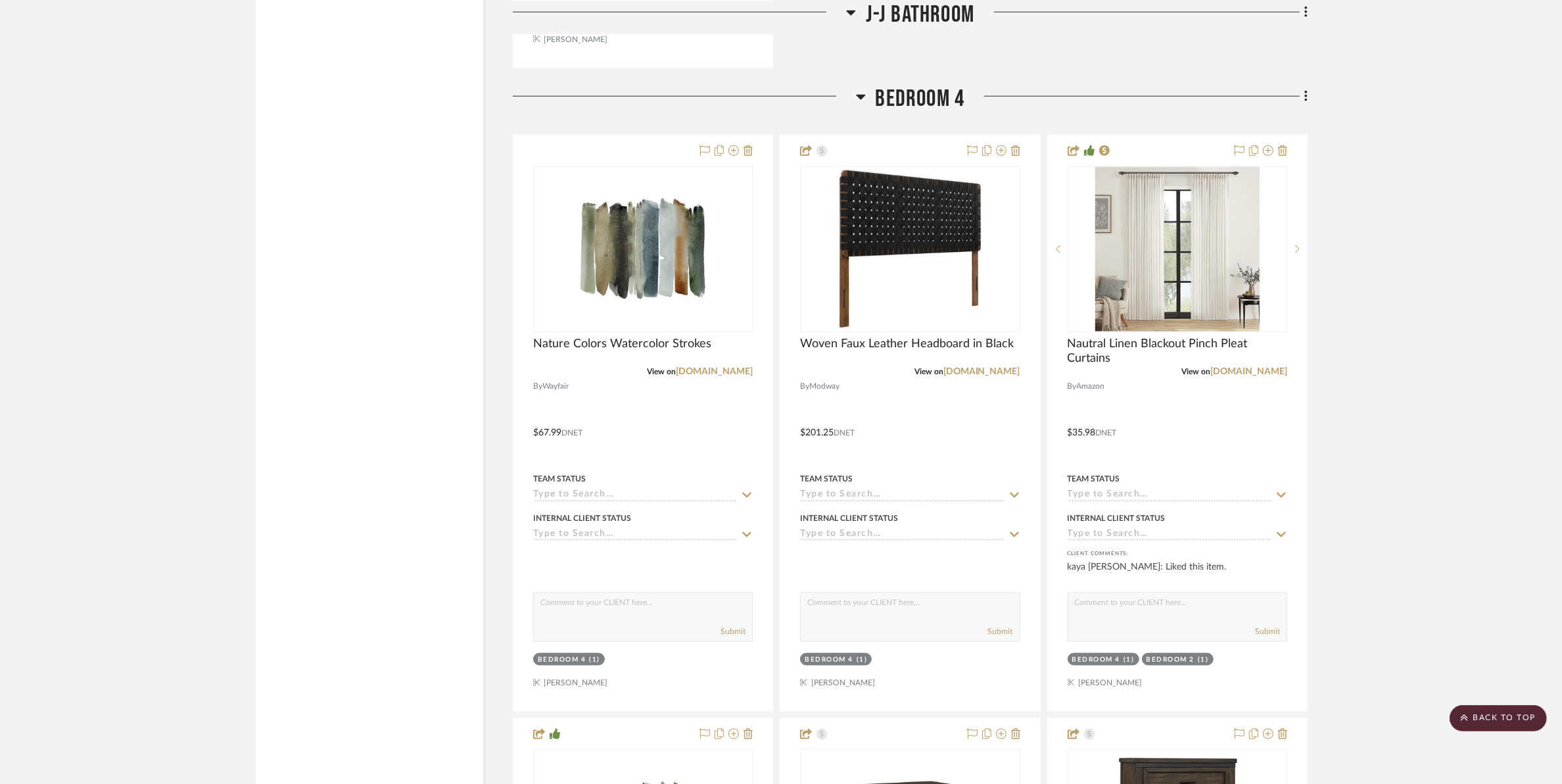
scroll to position [14630, 0]
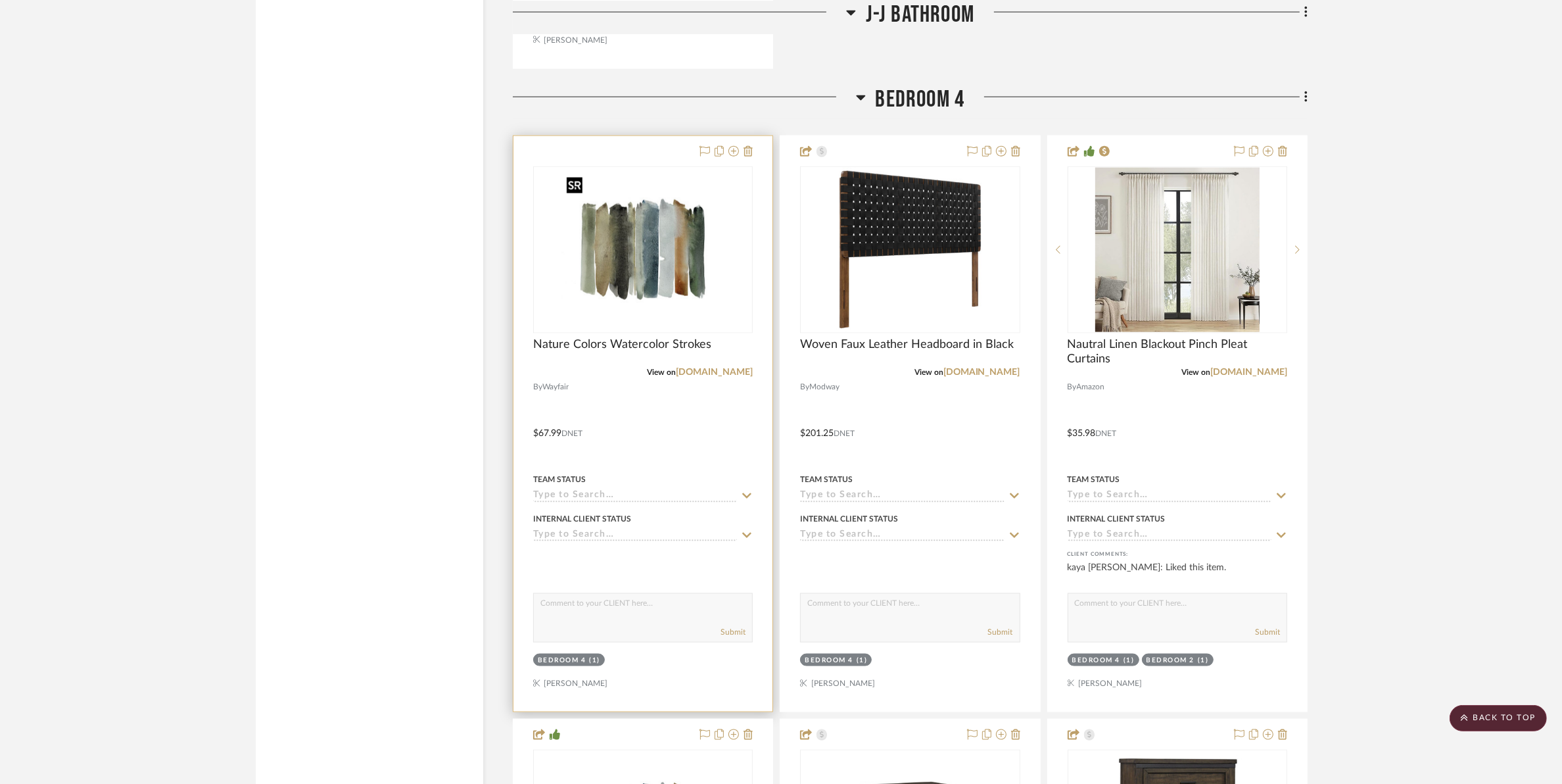
click at [666, 251] on img "0" at bounding box center [643, 250] width 165 height 165
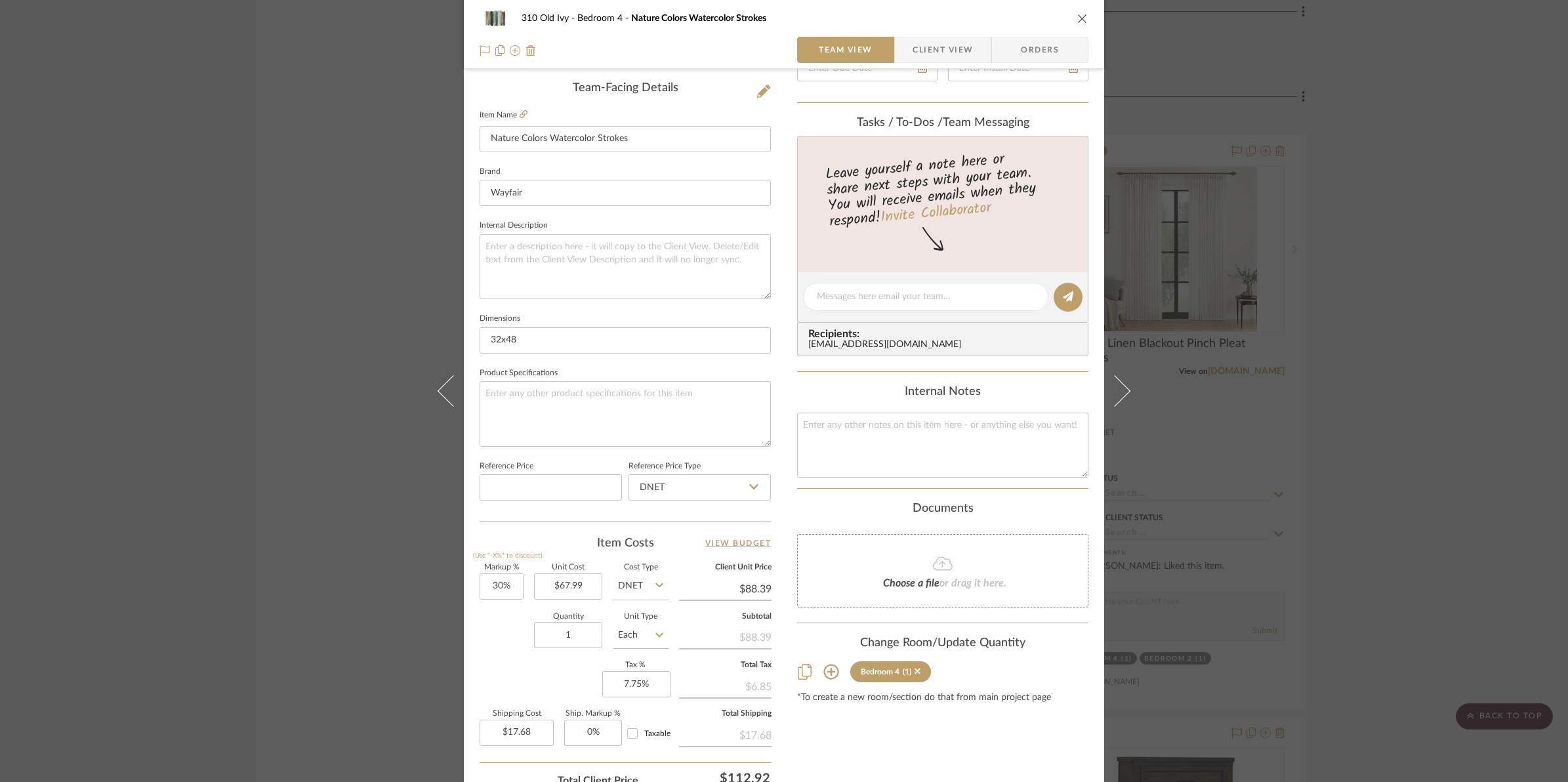
scroll to position [0, 0]
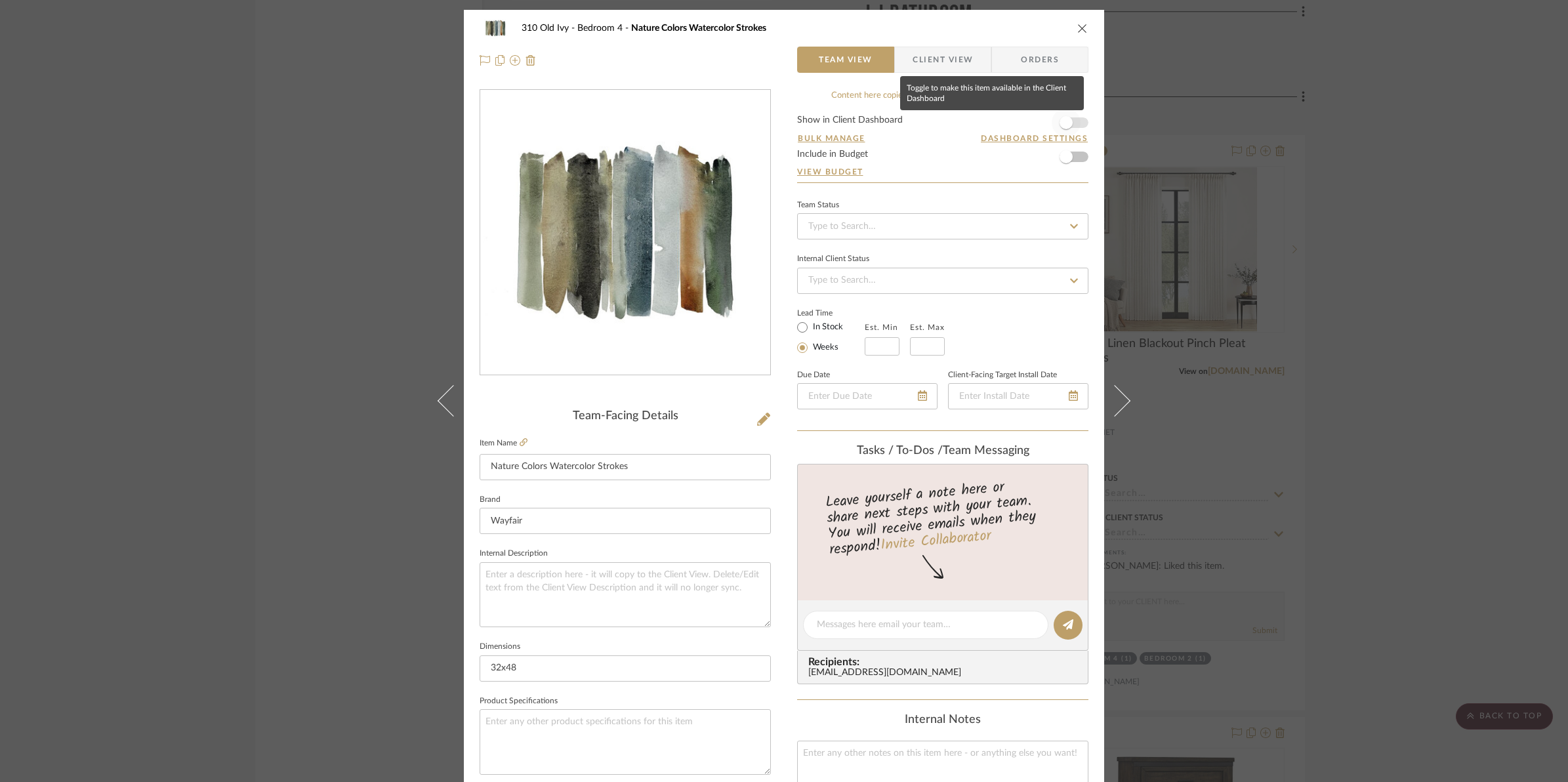
click at [1076, 125] on span "button" at bounding box center [1066, 122] width 29 height 29
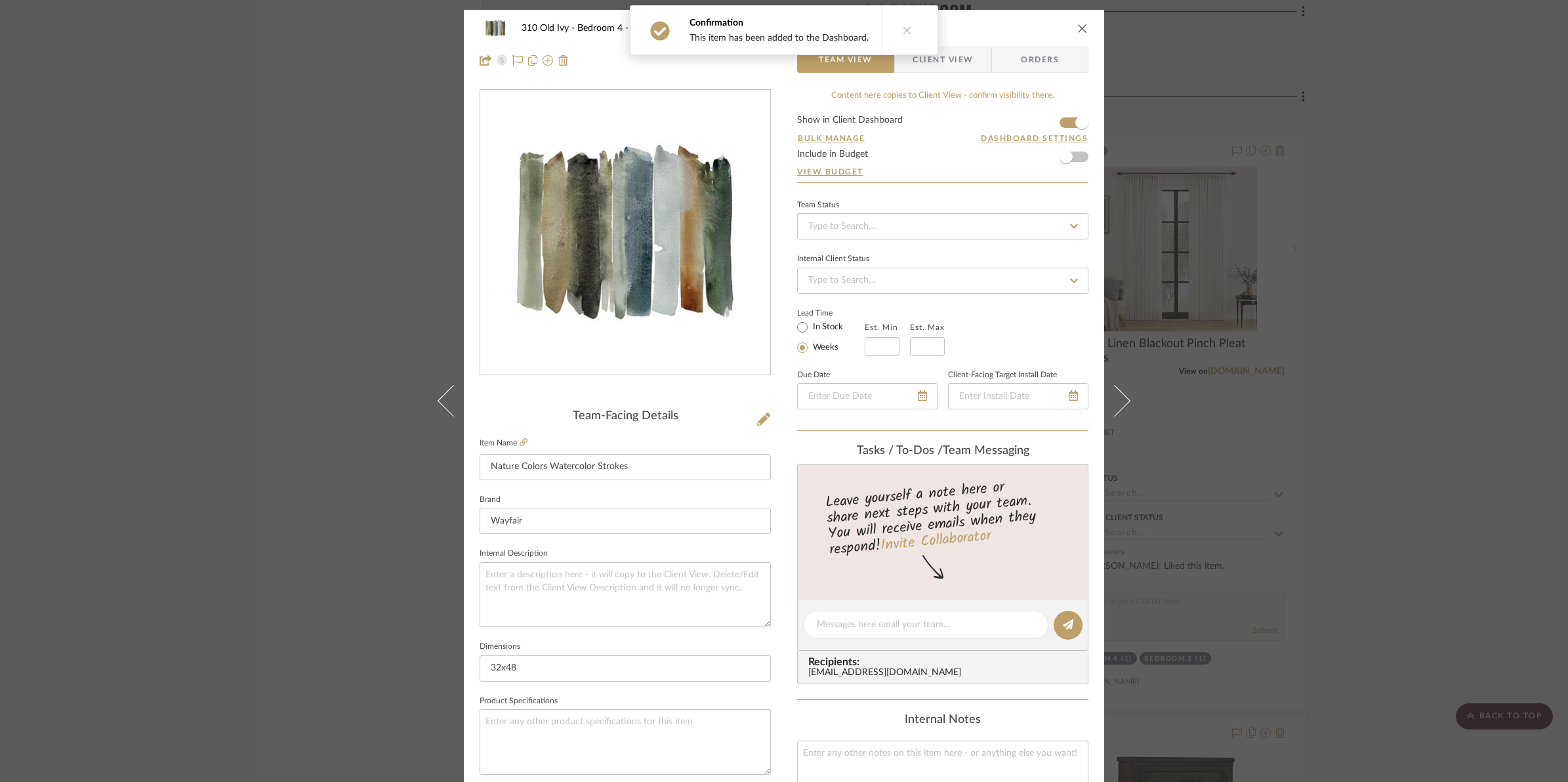
click at [1078, 27] on icon "close" at bounding box center [1082, 29] width 10 height 10
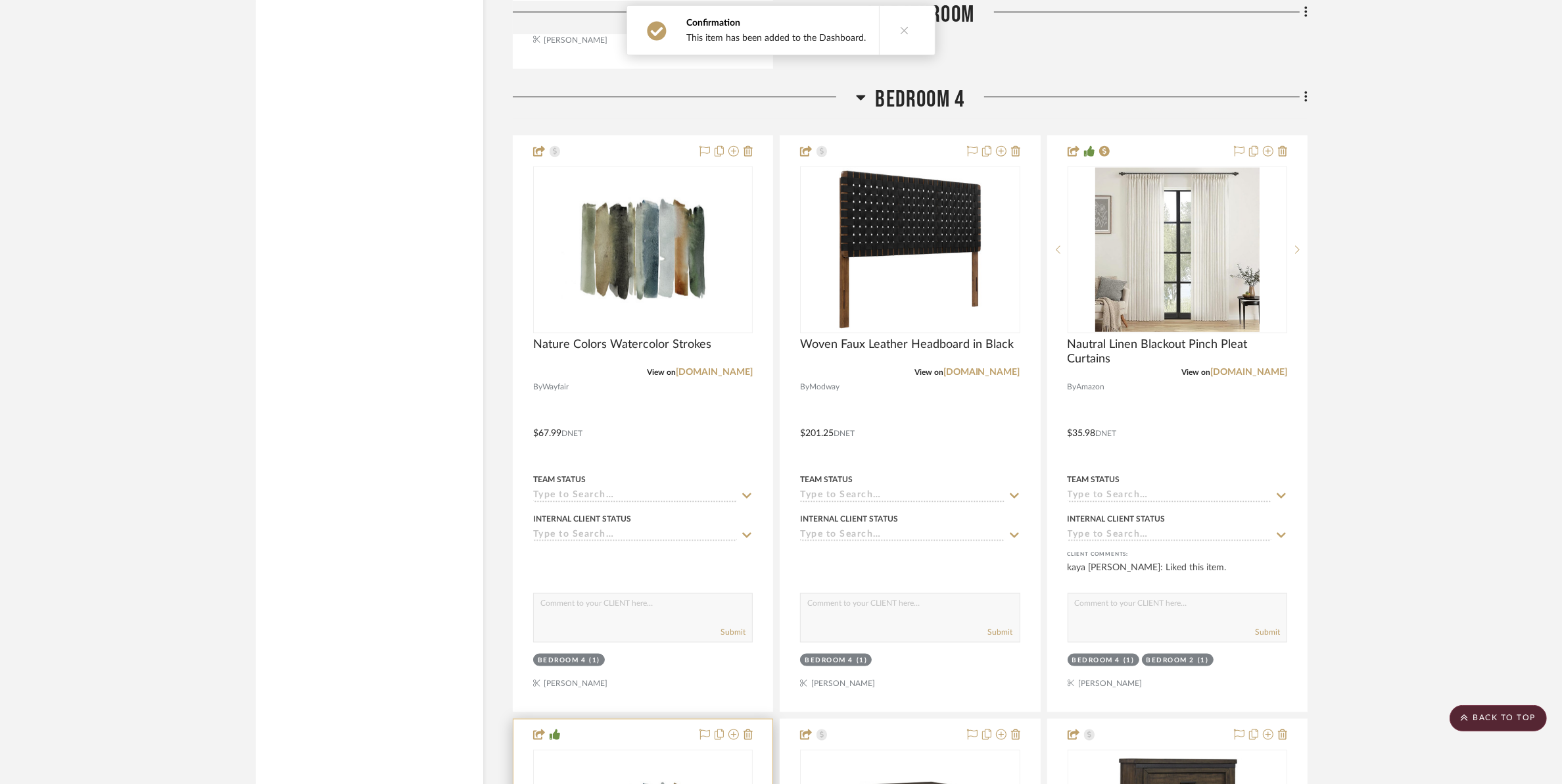
scroll to position [15206, 0]
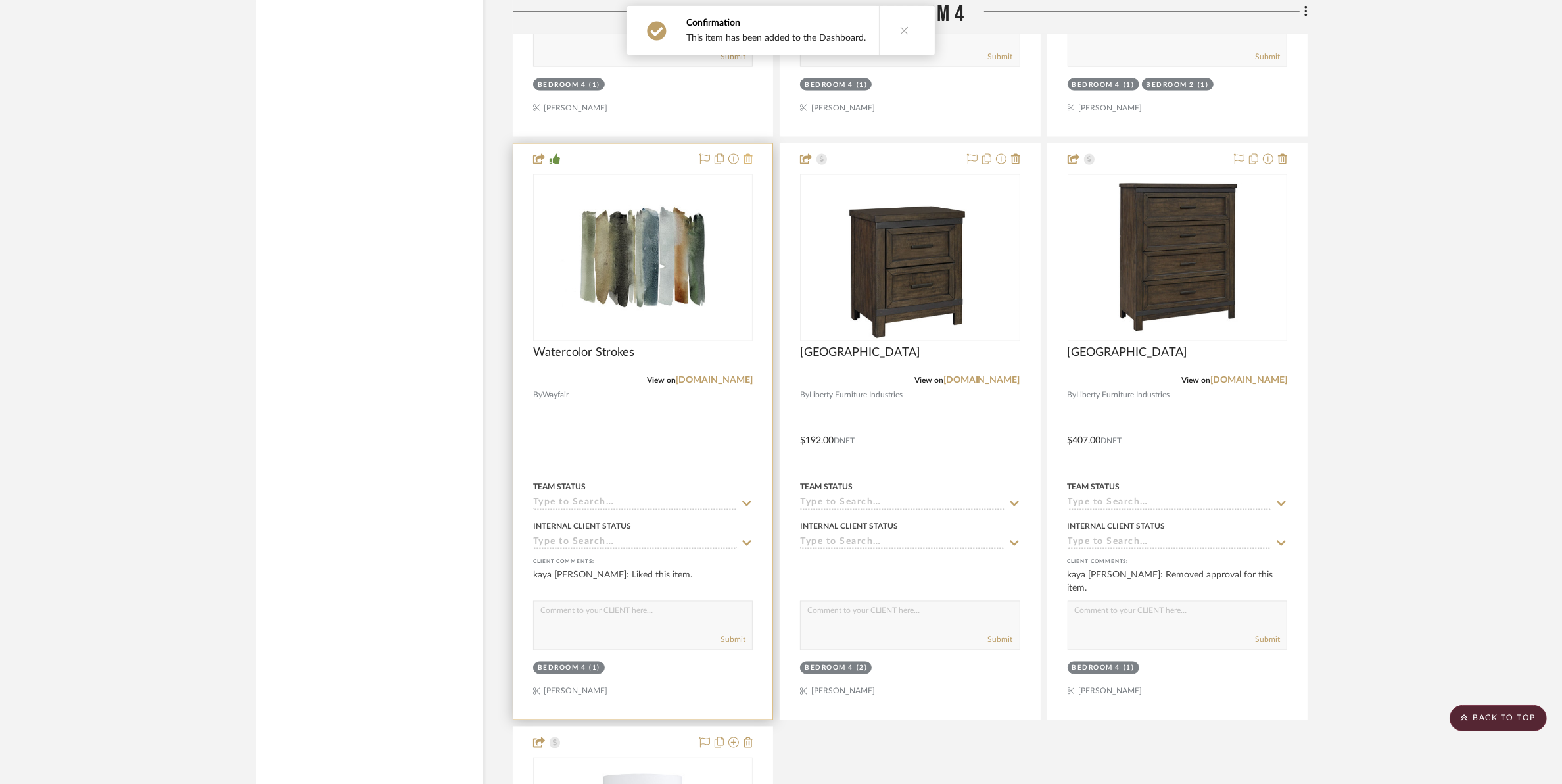
click at [752, 165] on icon at bounding box center [748, 159] width 10 height 10
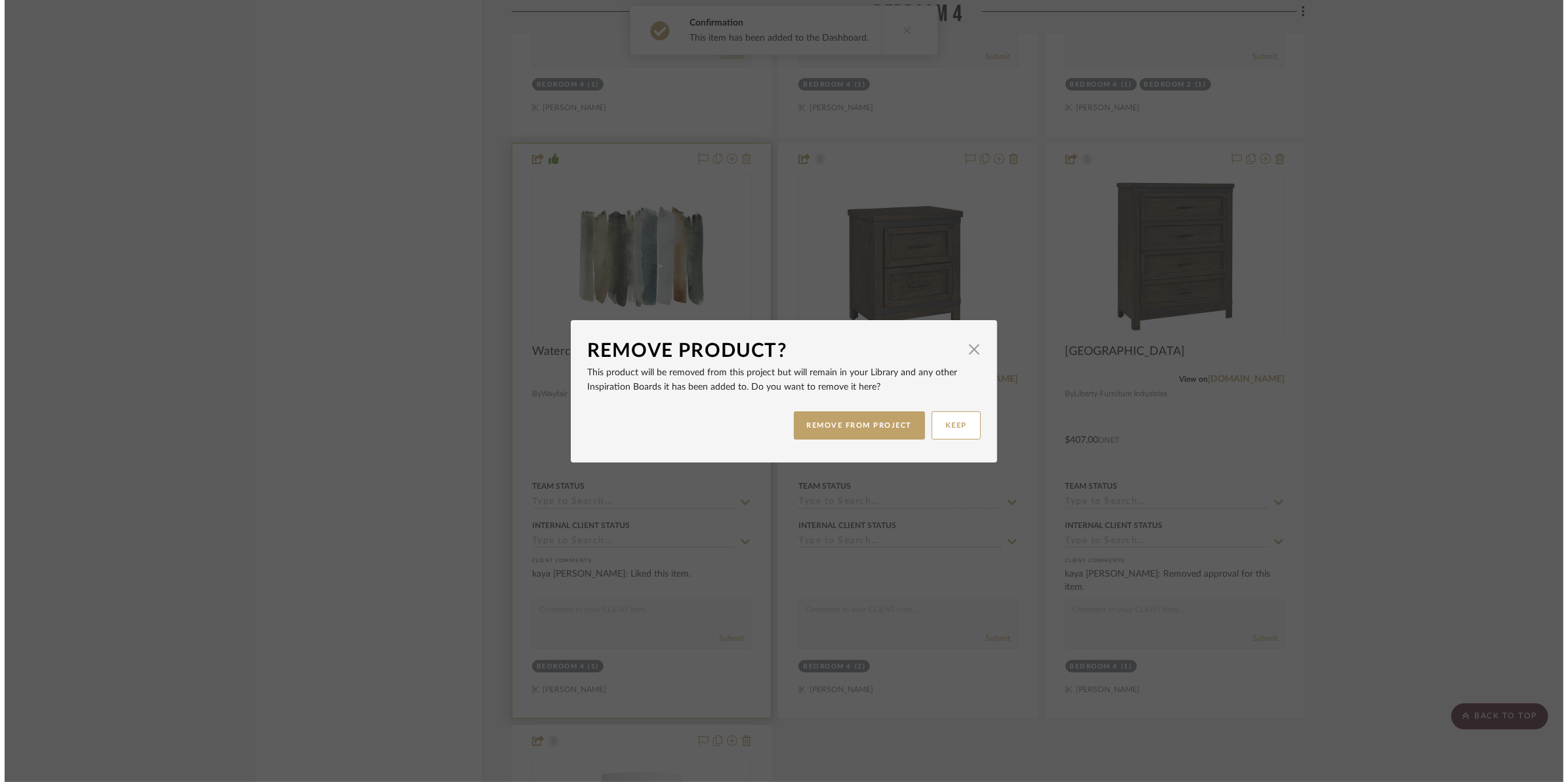
scroll to position [0, 0]
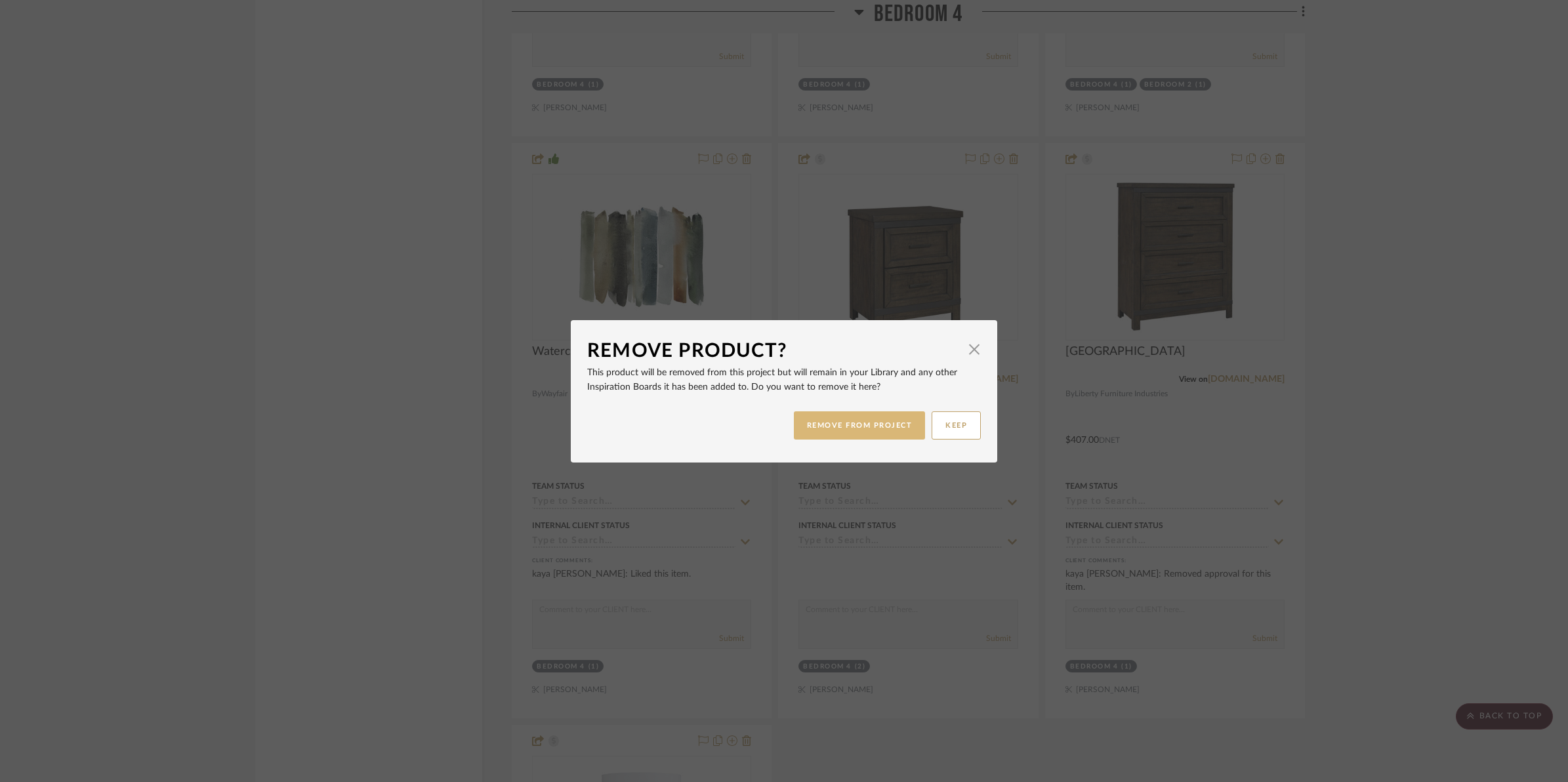
click at [857, 425] on button "REMOVE FROM PROJECT" at bounding box center [859, 425] width 132 height 29
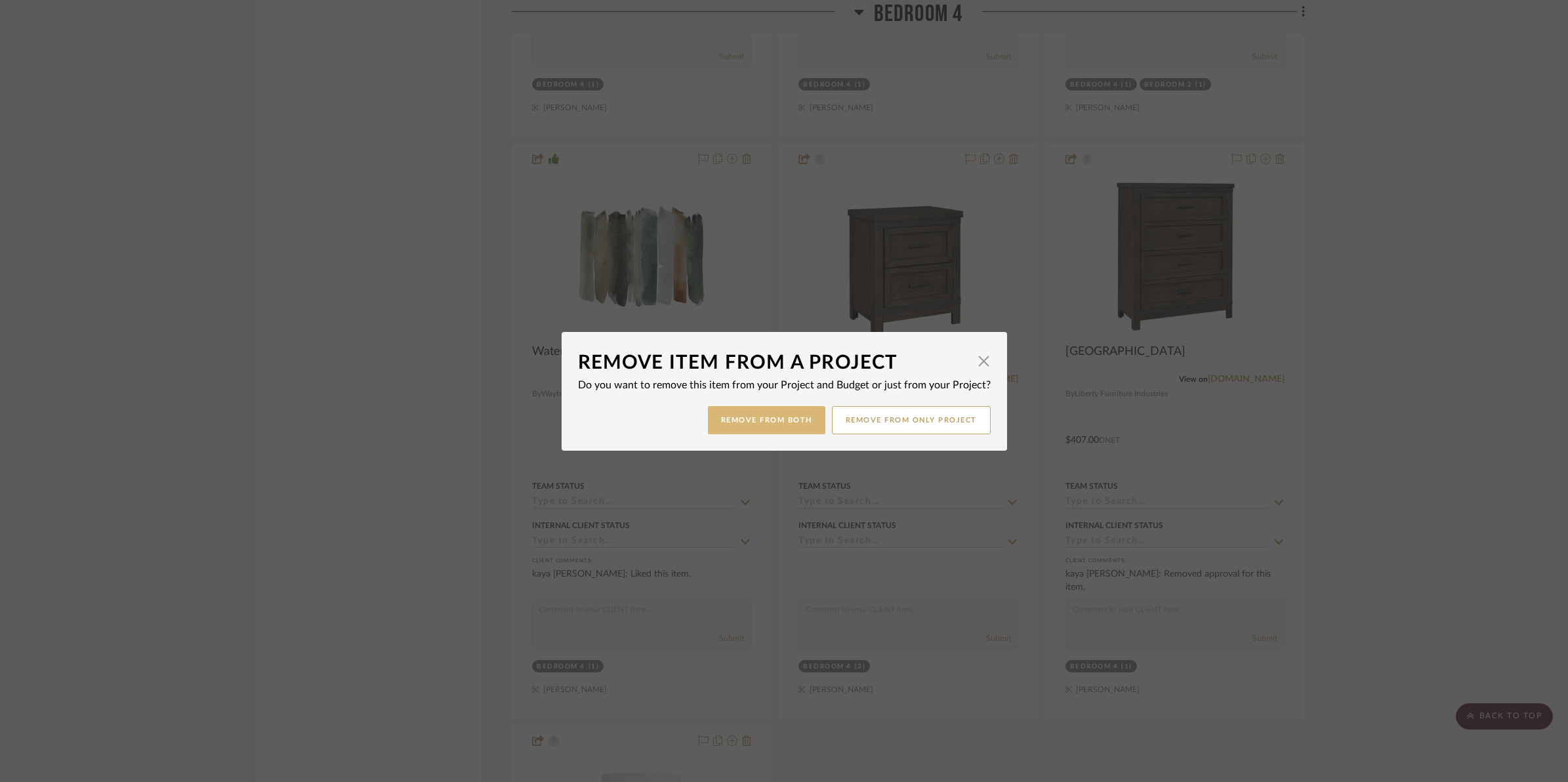
click at [749, 421] on button "Remove from Both" at bounding box center [767, 420] width 118 height 29
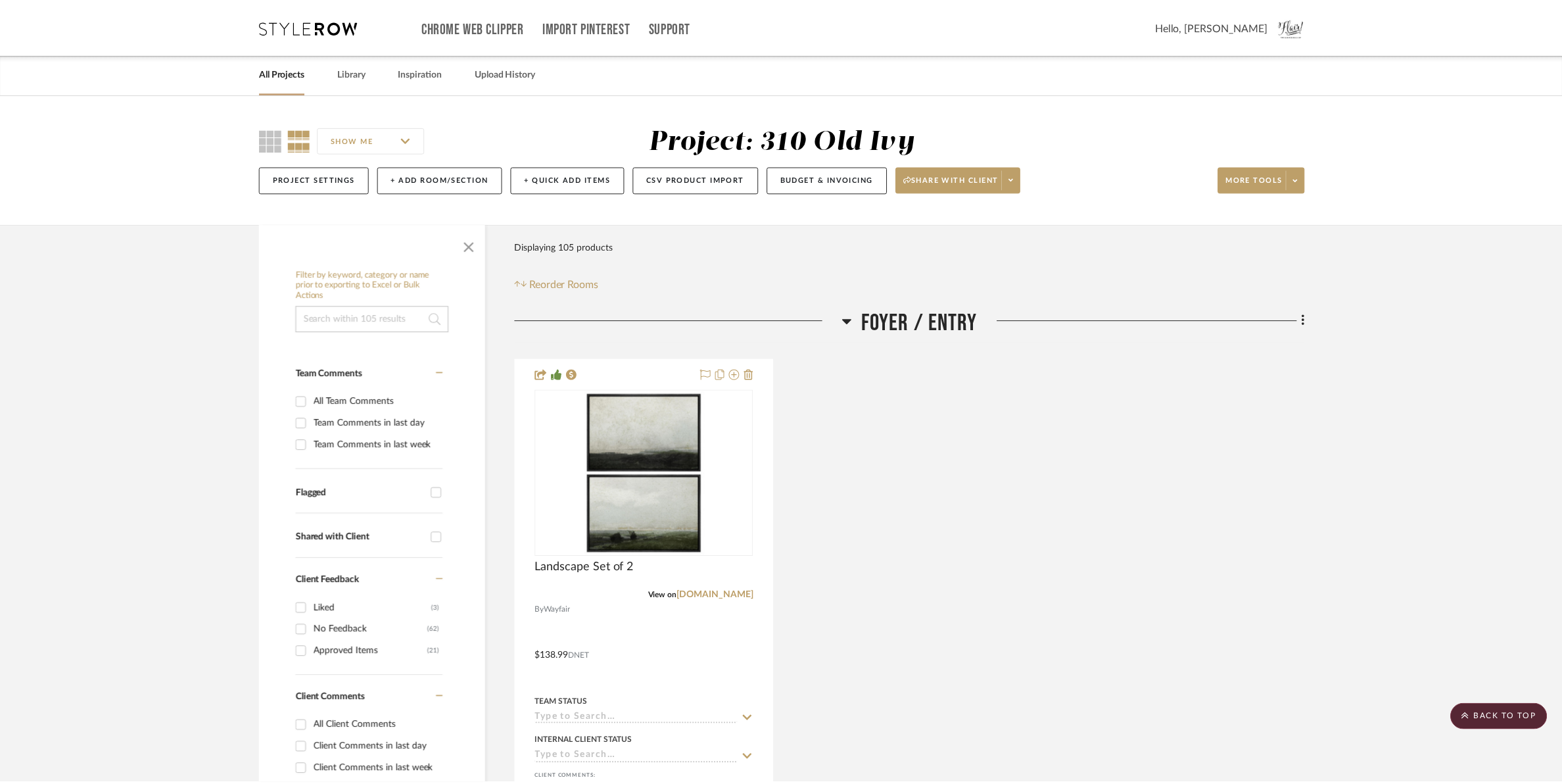
scroll to position [15206, 0]
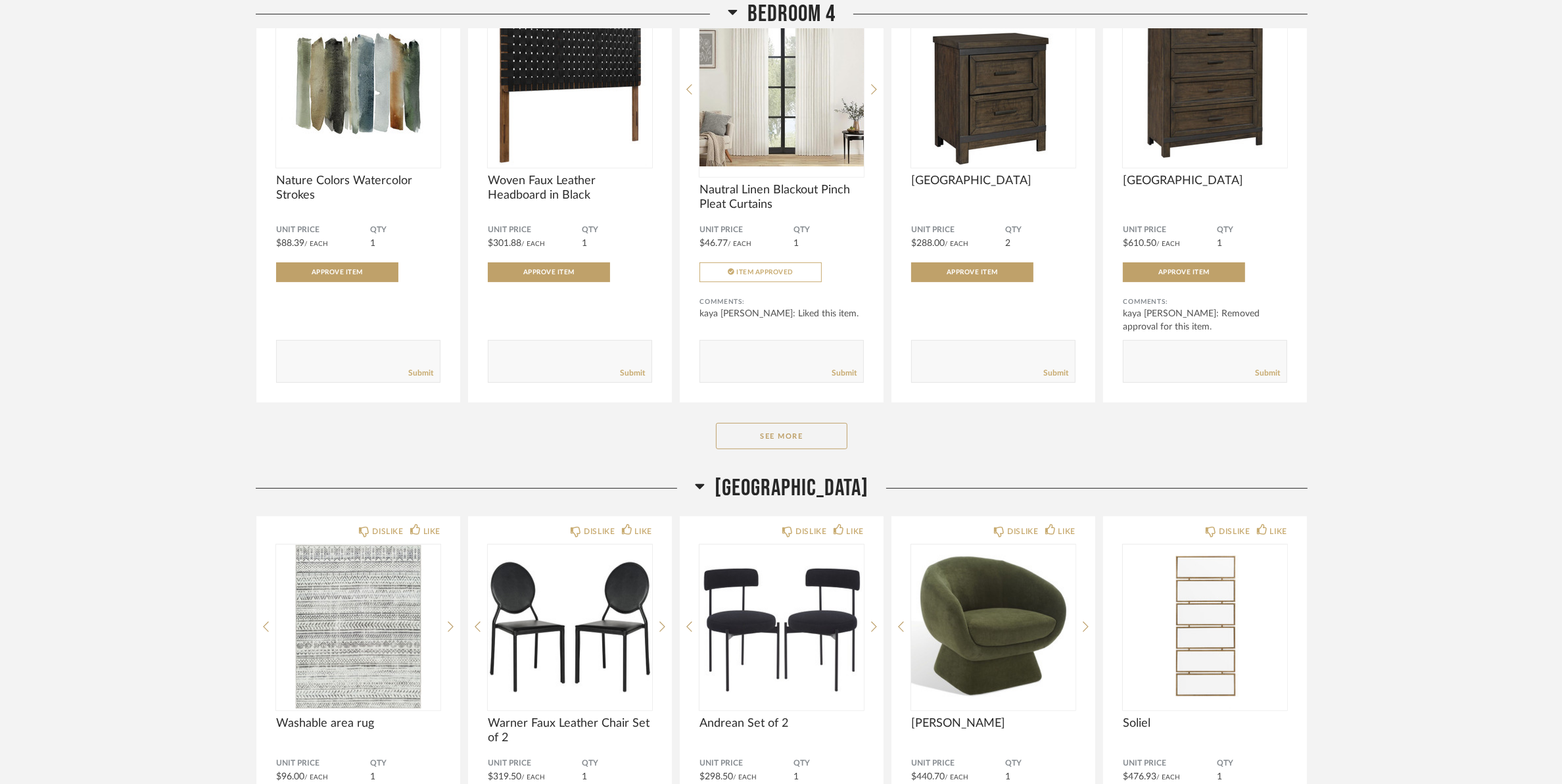
scroll to position [6941, 0]
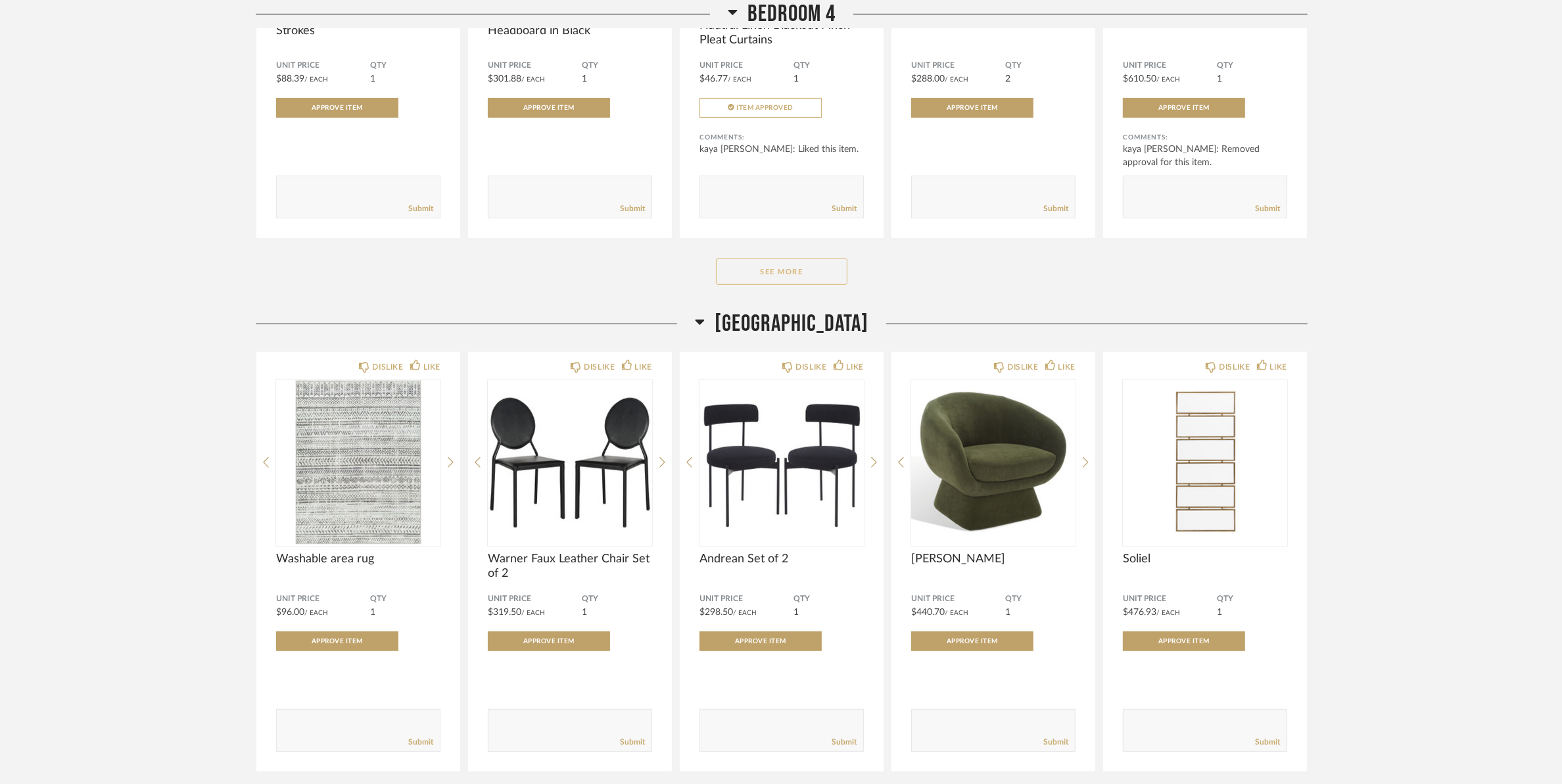
click at [803, 285] on button "See More" at bounding box center [782, 271] width 132 height 26
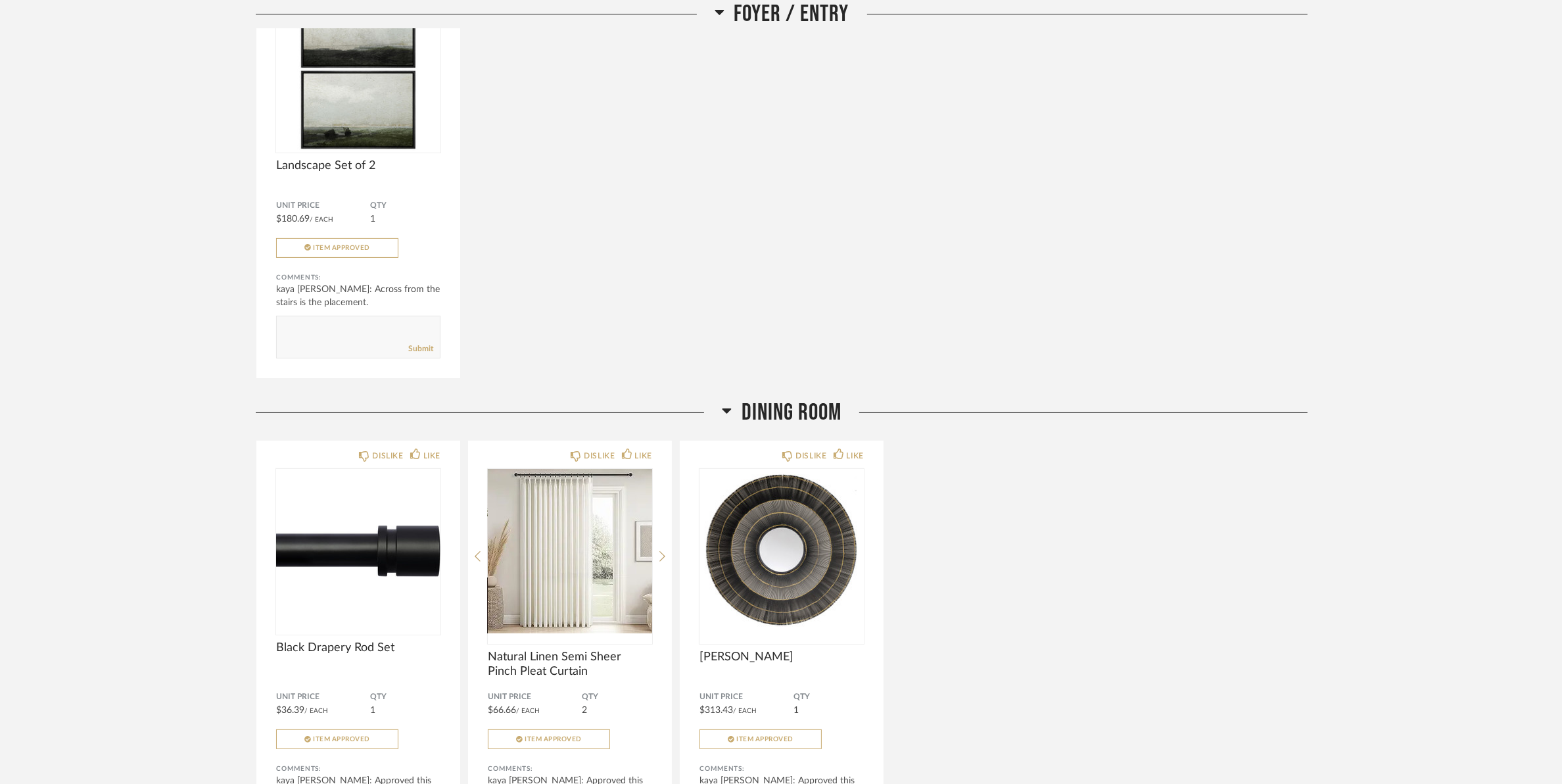
scroll to position [0, 0]
